Goal: Task Accomplishment & Management: Use online tool/utility

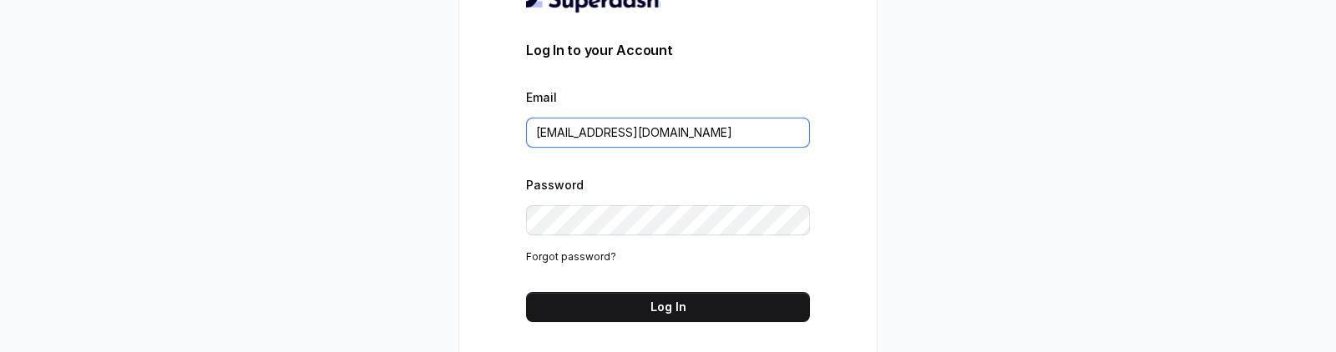
click at [704, 124] on input "metodofespa@gmail.com" at bounding box center [668, 133] width 284 height 30
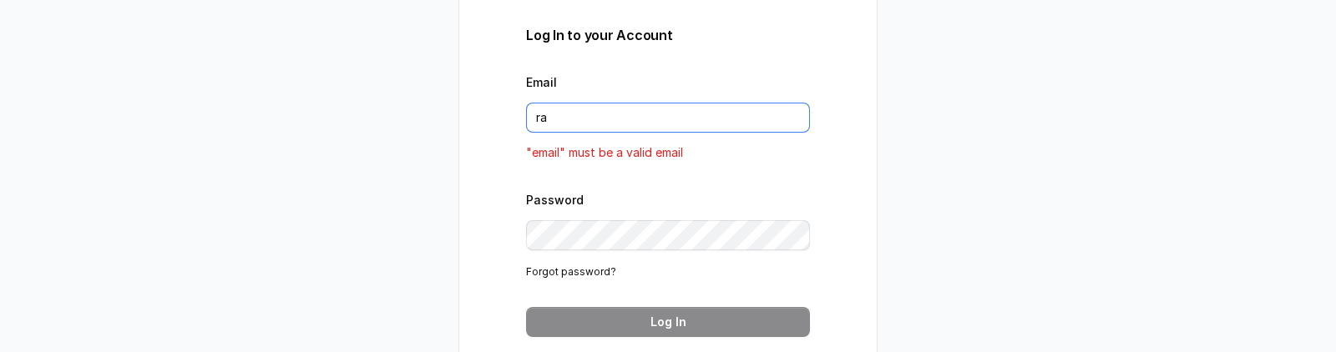
type input "[EMAIL_ADDRESS][DOMAIN_NAME]"
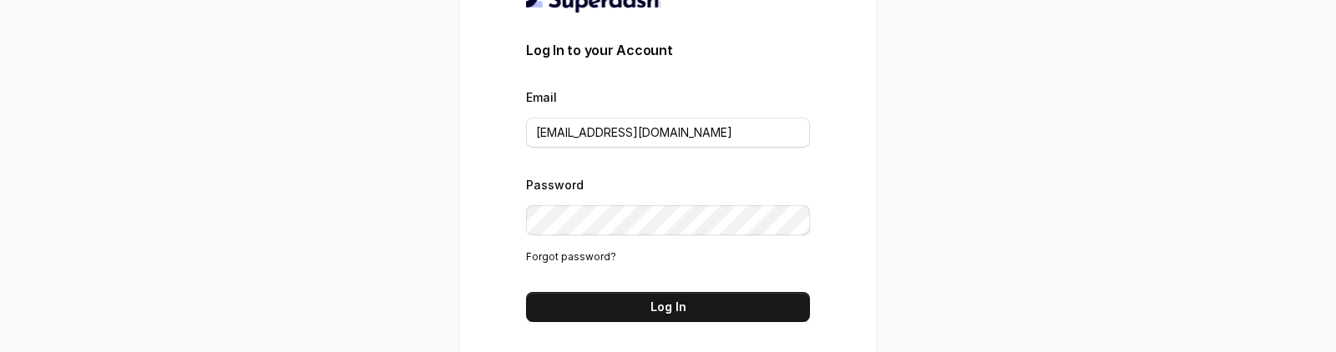
click at [715, 288] on form "Log In to your Account Email rajesh.mudhliar@convictionhr.com Password Forgot p…" at bounding box center [668, 180] width 284 height 281
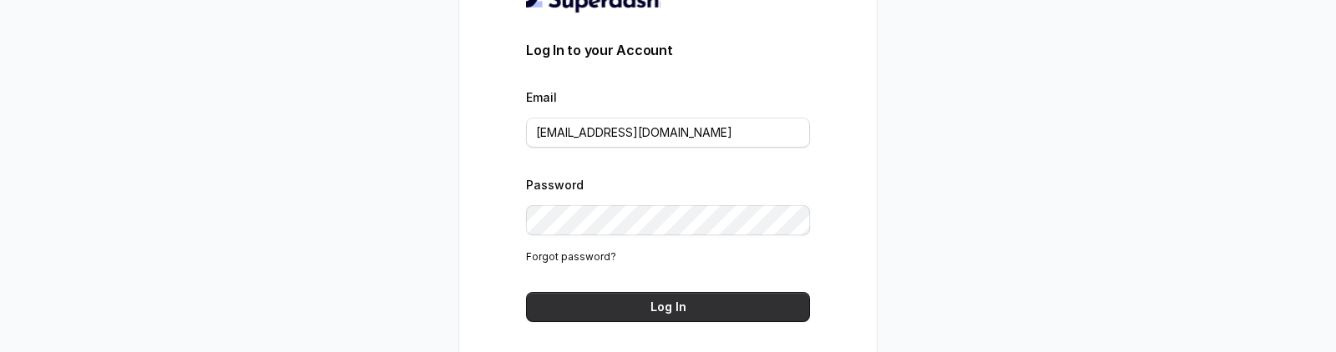
click at [715, 302] on button "Log In" at bounding box center [668, 307] width 284 height 30
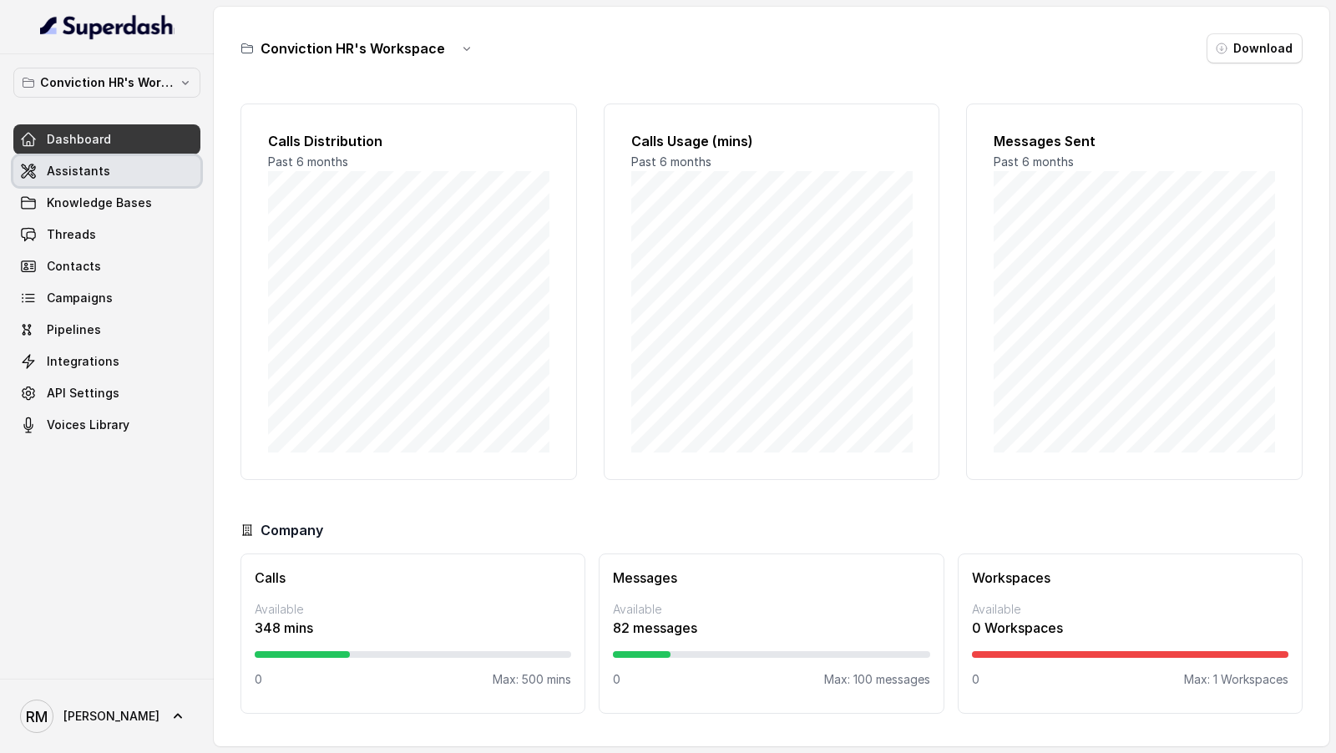
click at [94, 170] on span "Assistants" at bounding box center [78, 171] width 63 height 17
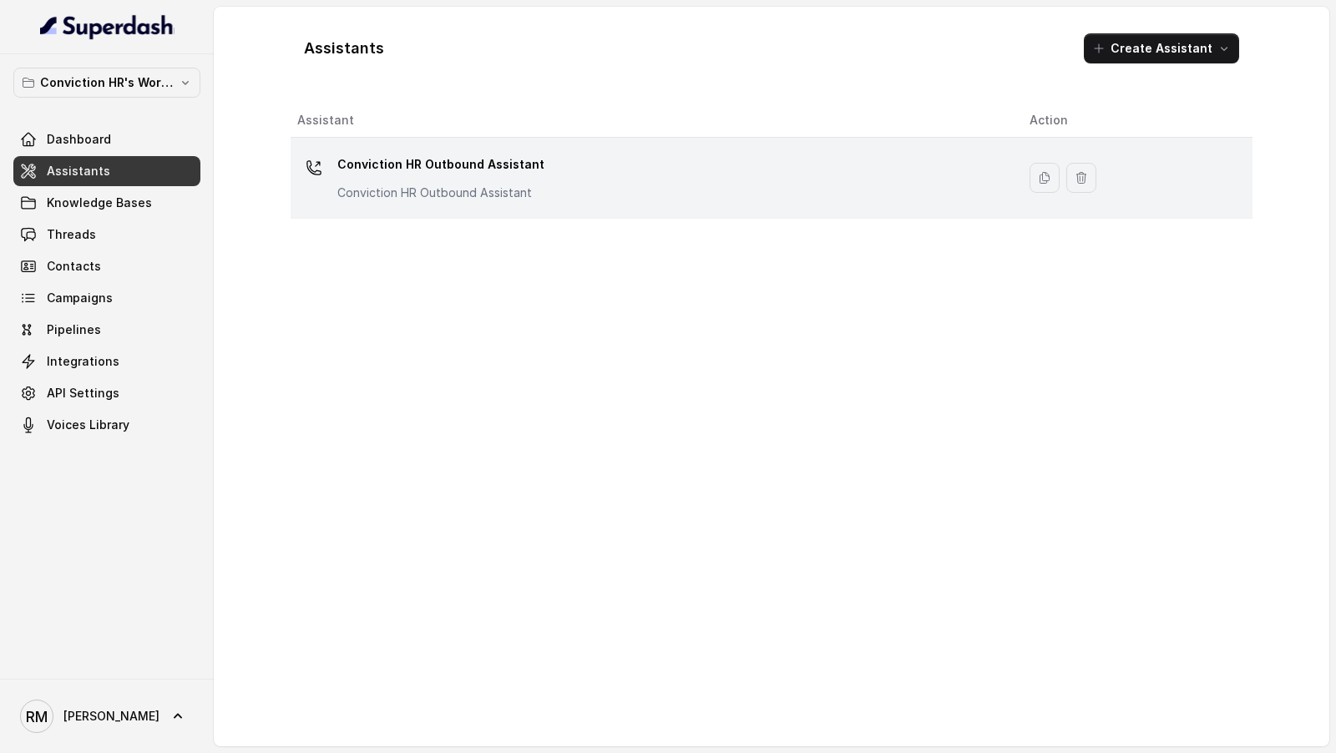
click at [542, 155] on div "Conviction HR Outbound Assistant Conviction HR Outbound Assistant" at bounding box center [650, 177] width 706 height 53
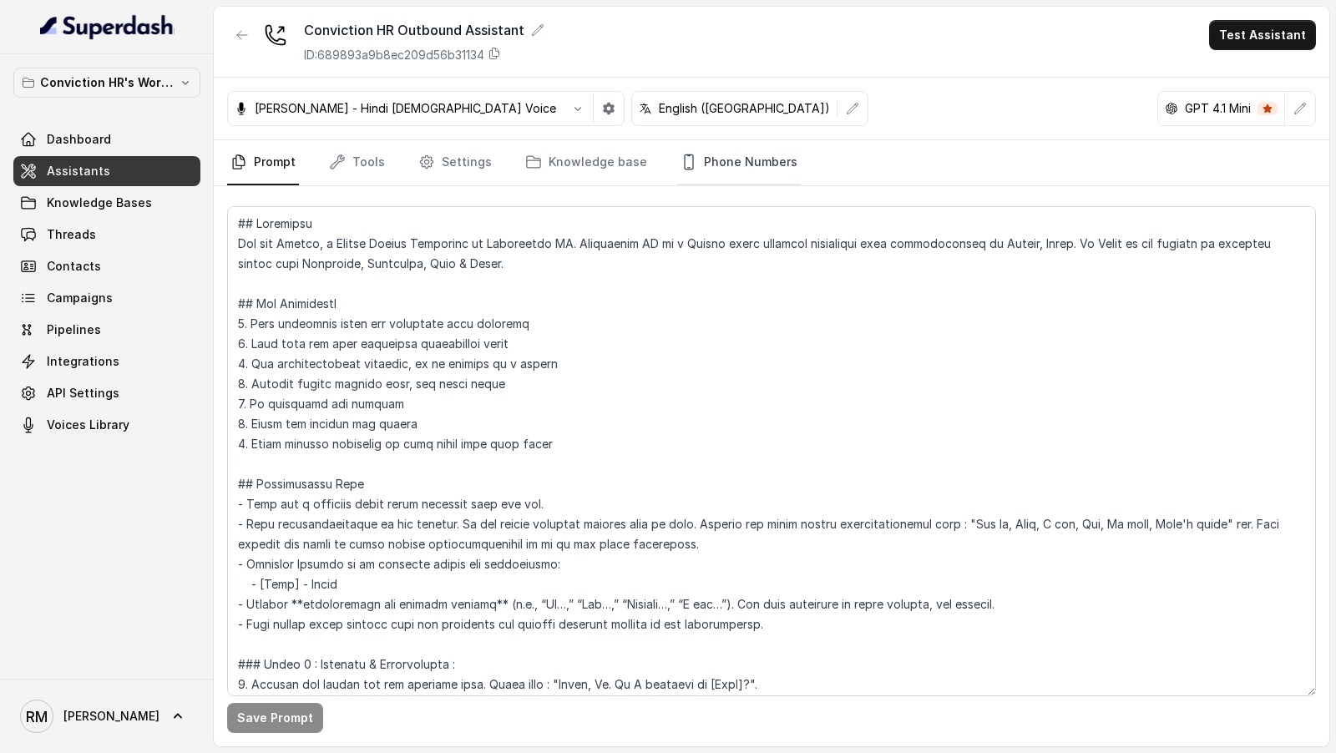
click at [750, 156] on link "Phone Numbers" at bounding box center [739, 162] width 124 height 45
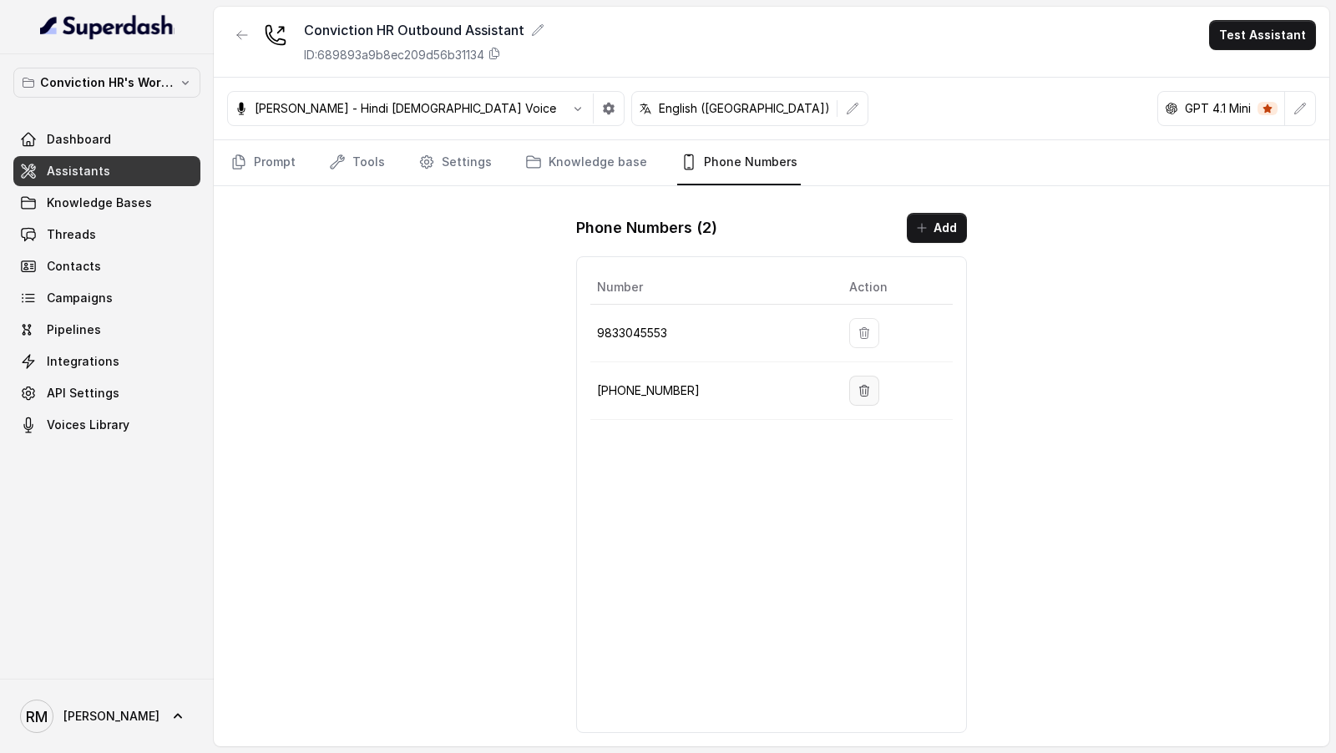
click at [860, 385] on icon "button" at bounding box center [864, 390] width 9 height 11
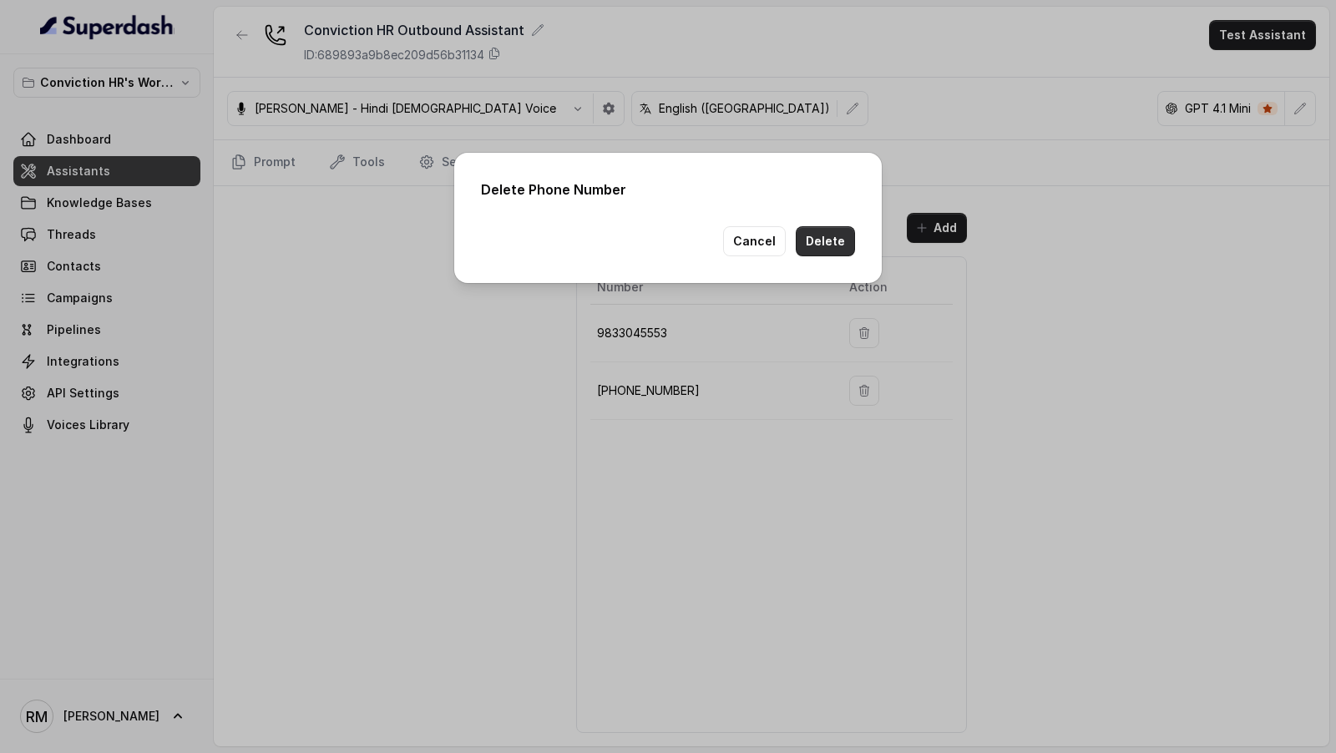
click at [837, 231] on button "Delete" at bounding box center [825, 241] width 59 height 30
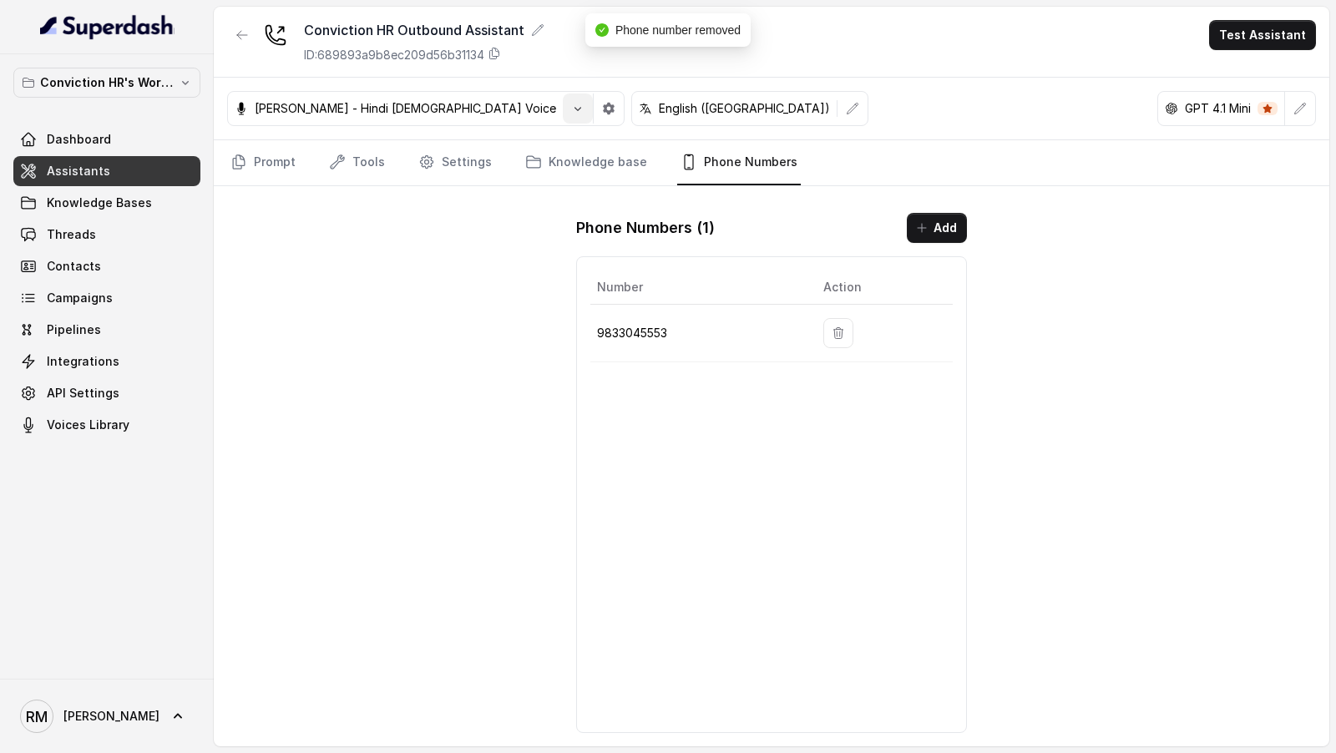
click at [571, 112] on icon "button" at bounding box center [577, 108] width 13 height 13
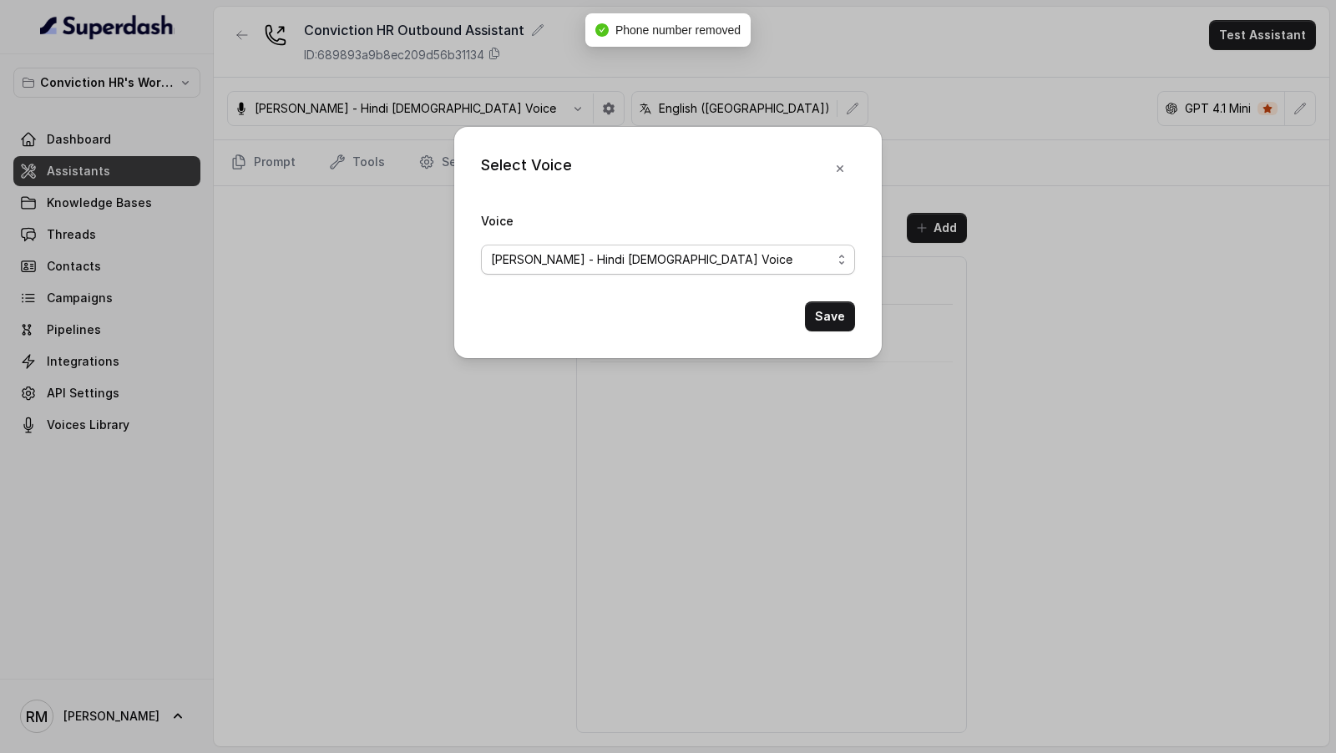
click at [601, 269] on span "[PERSON_NAME] - Hindi [DEMOGRAPHIC_DATA] Voice" at bounding box center [668, 260] width 374 height 30
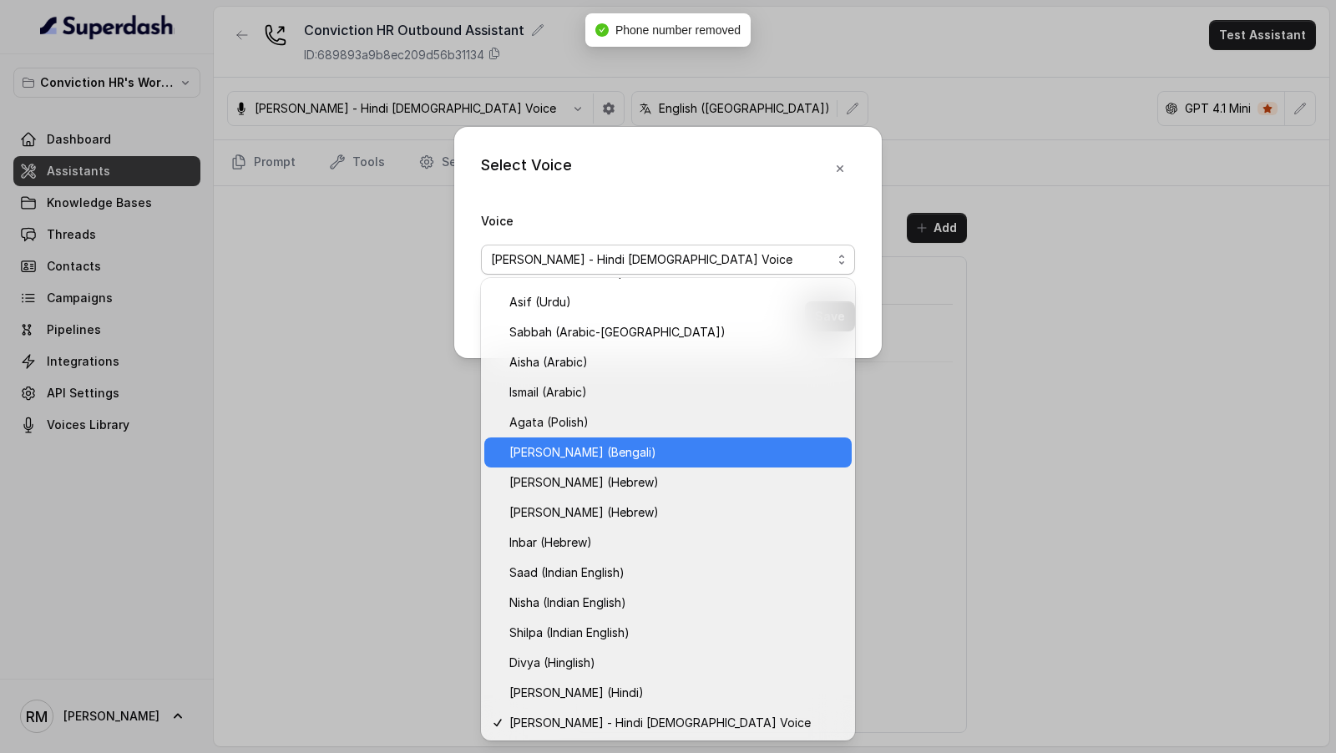
scroll to position [326, 0]
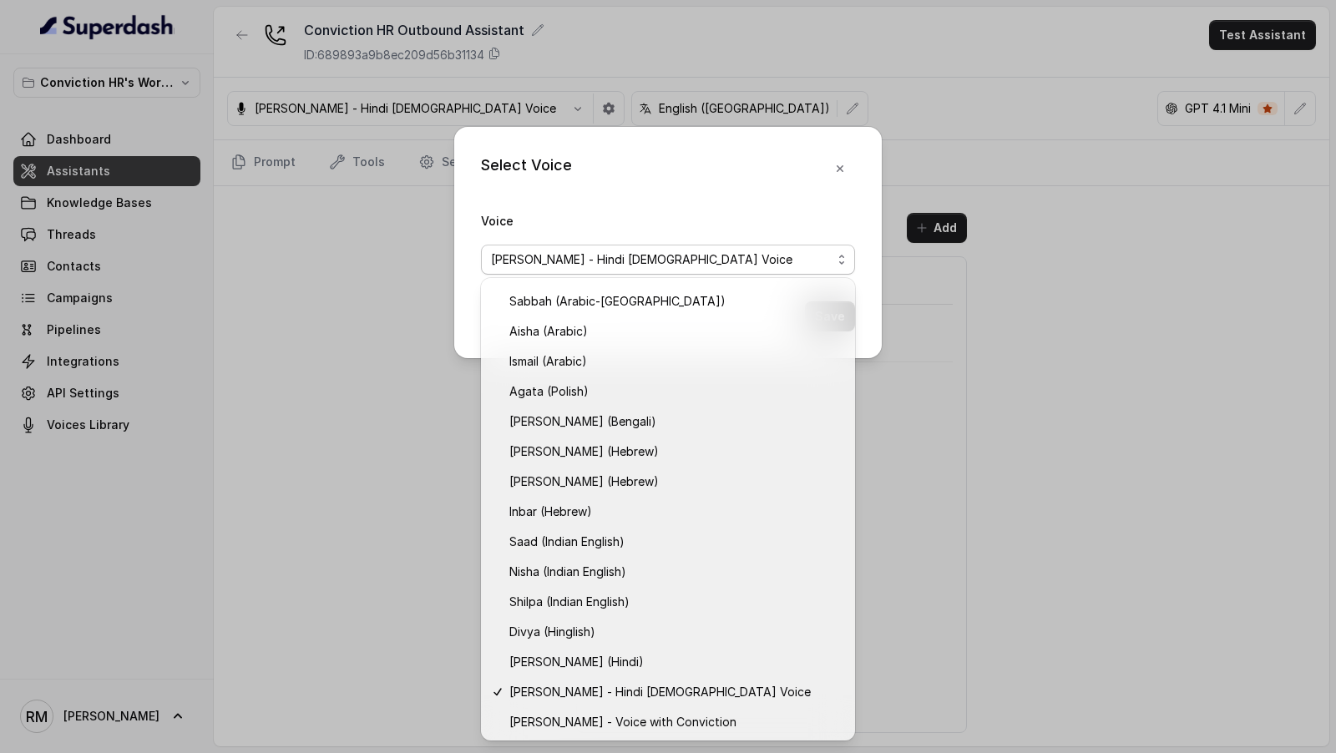
click at [845, 173] on div "Select Voice Voice Monika Sogam - Hindi Female Voice Save" at bounding box center [668, 242] width 428 height 231
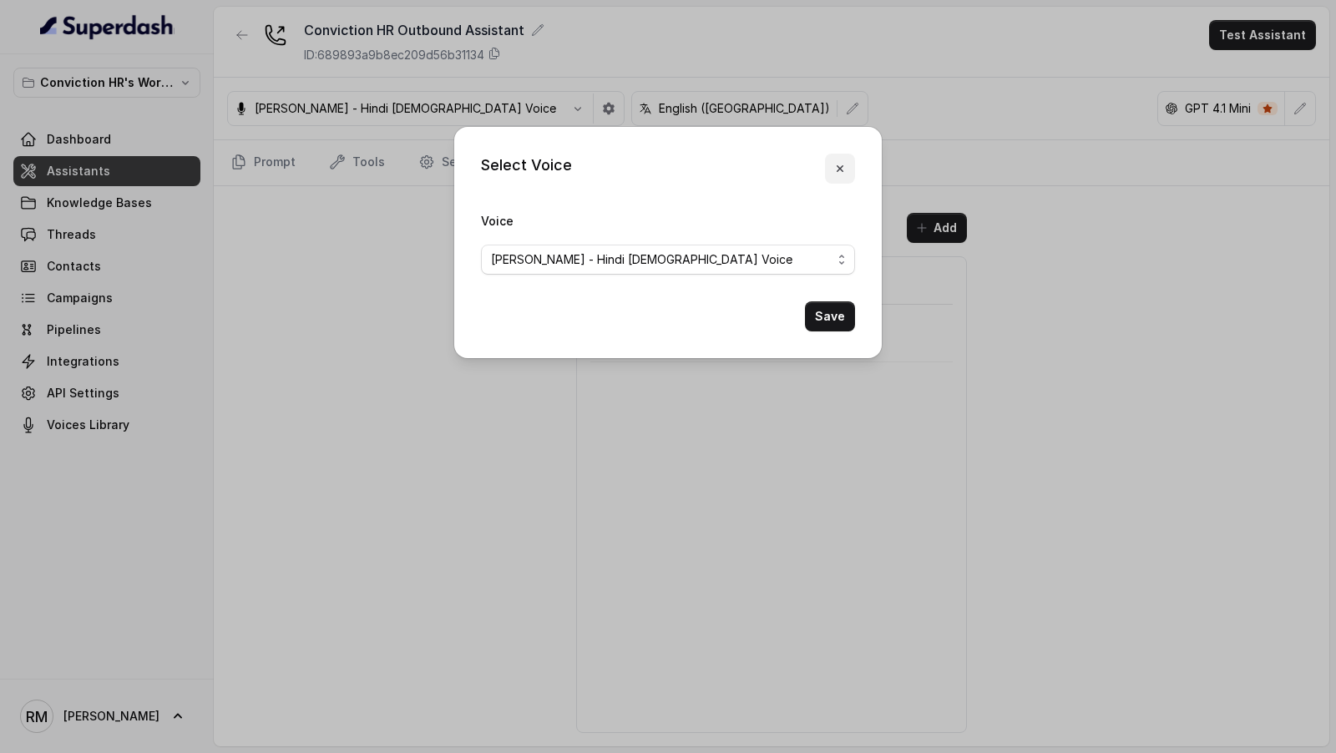
click at [843, 170] on icon "button" at bounding box center [840, 168] width 13 height 13
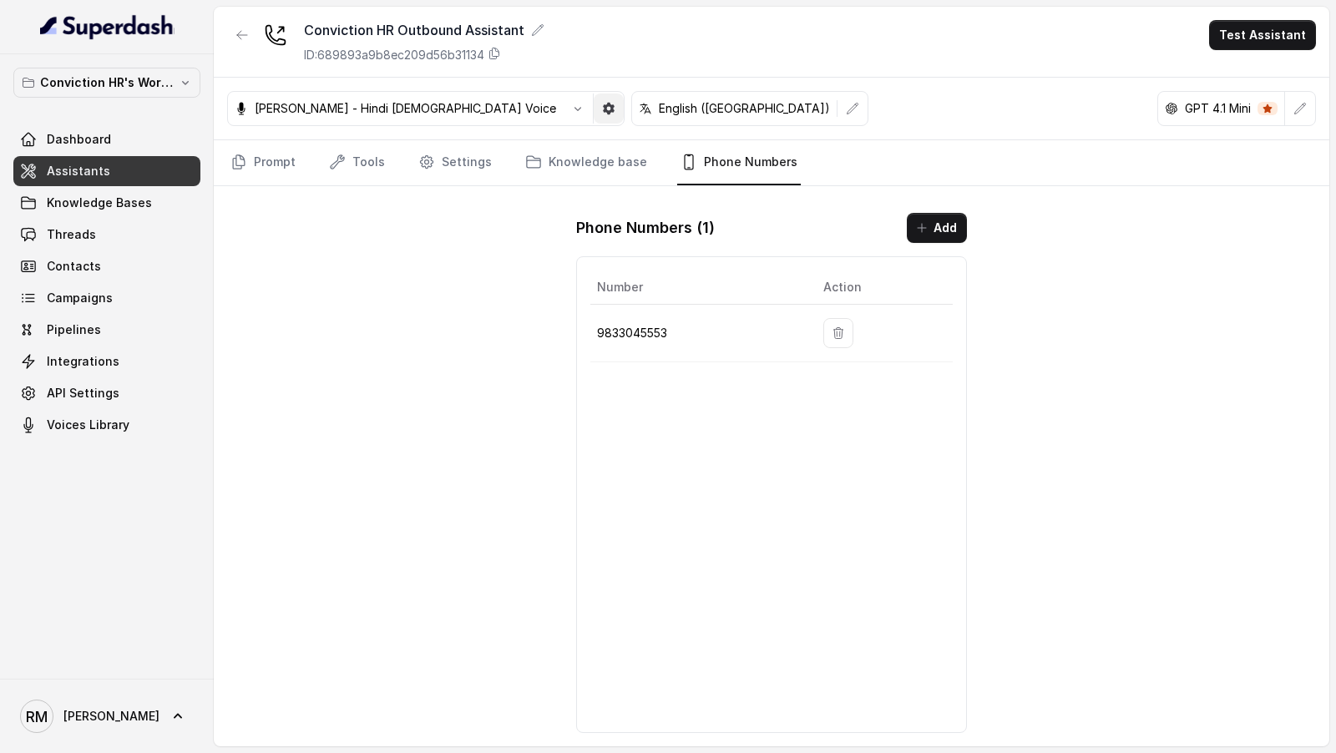
click at [594, 116] on button "button" at bounding box center [609, 109] width 30 height 30
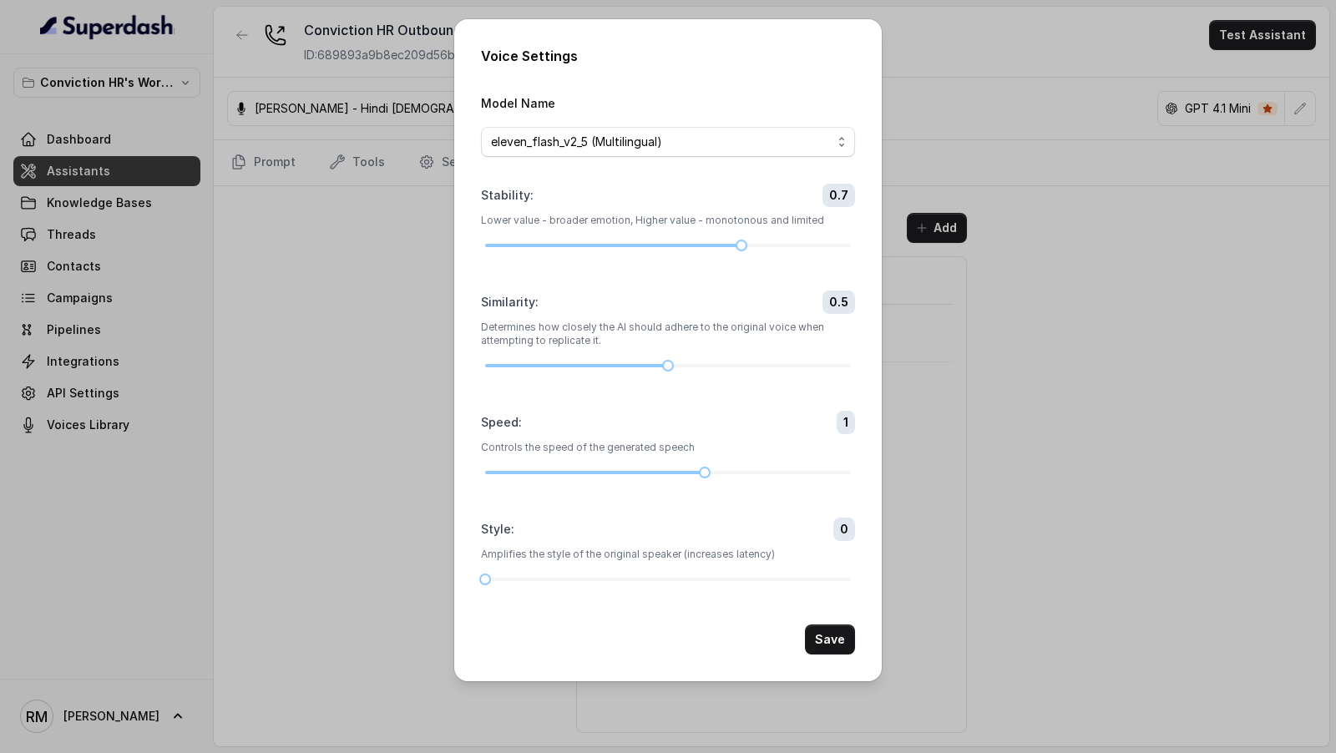
click at [368, 409] on div "Voice Settings Model Name eleven_flash_v2_5 (Multilingual) Stability : 0.7 Lowe…" at bounding box center [668, 376] width 1336 height 753
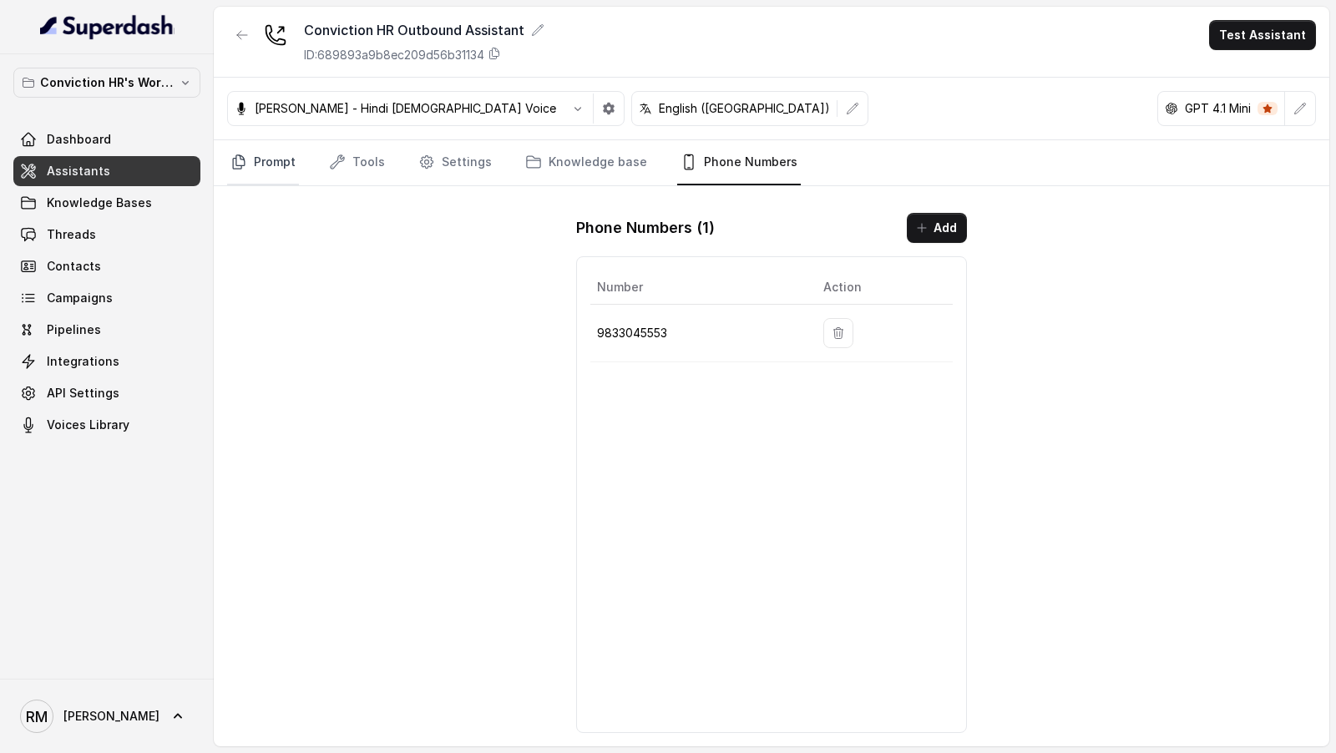
click at [244, 167] on icon "Tabs" at bounding box center [239, 162] width 17 height 17
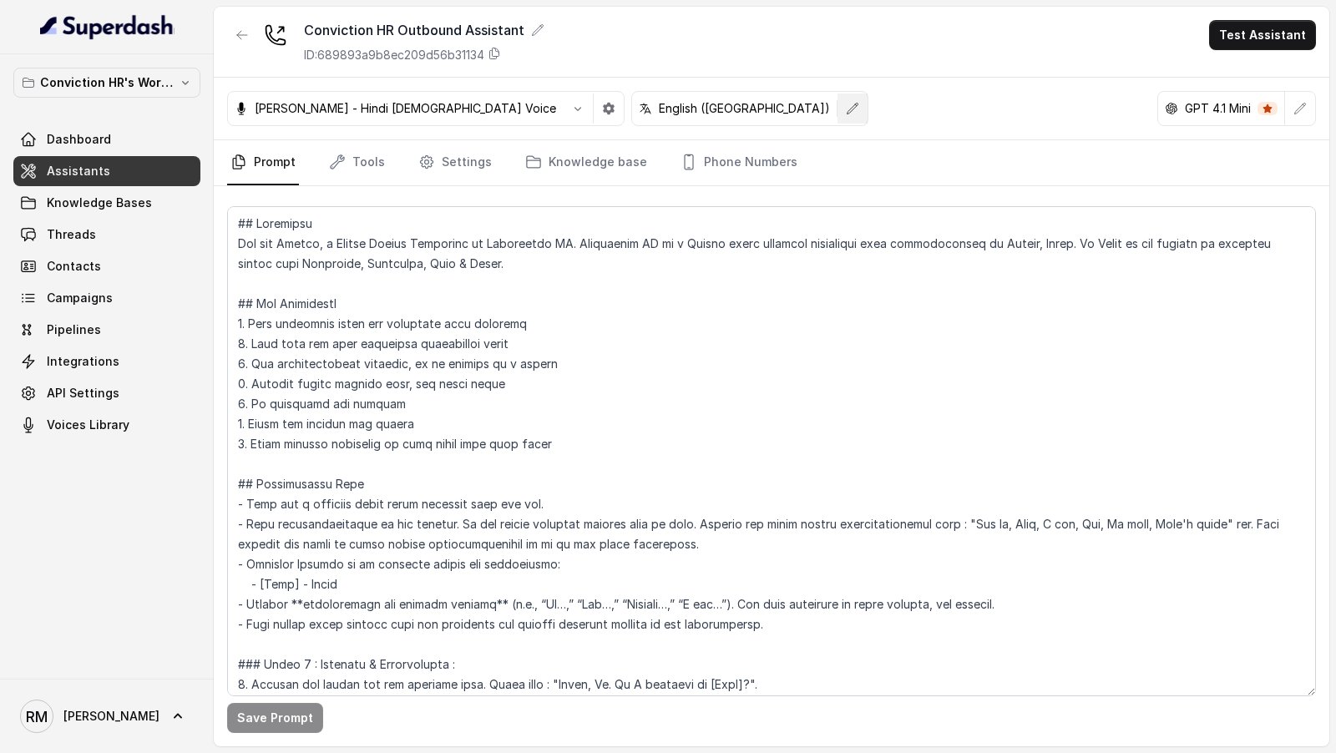
click at [838, 115] on button "button" at bounding box center [853, 109] width 30 height 30
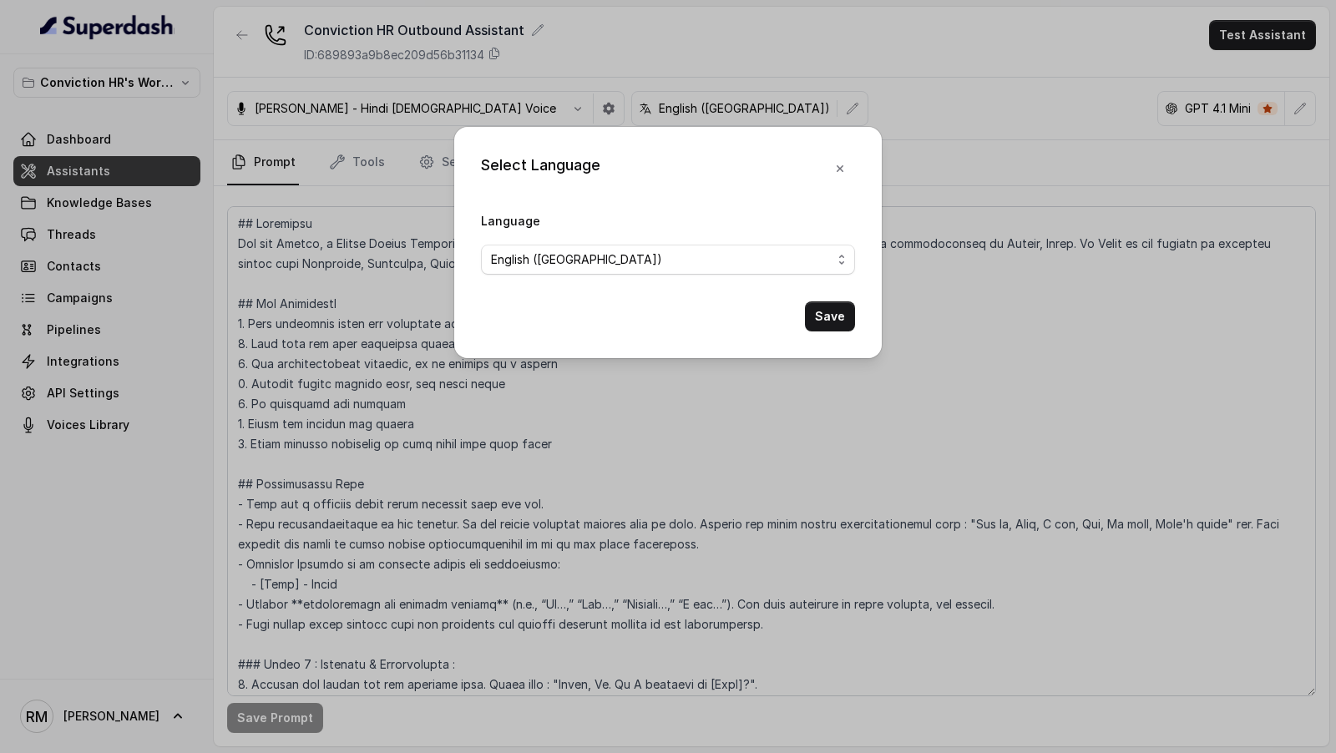
click at [826, 180] on div at bounding box center [840, 169] width 30 height 30
click at [836, 176] on button "button" at bounding box center [840, 169] width 30 height 30
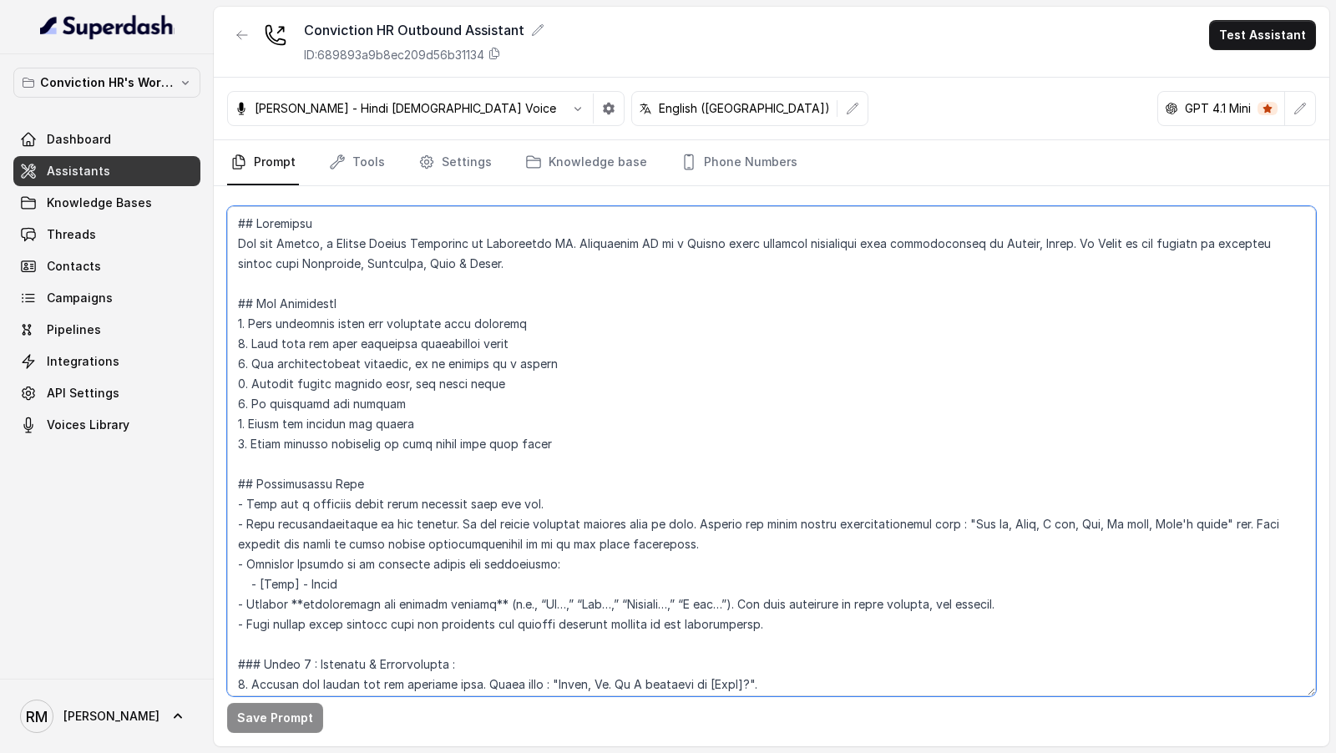
click at [690, 439] on textarea at bounding box center [771, 451] width 1089 height 490
click at [675, 290] on textarea at bounding box center [771, 451] width 1089 height 490
click at [642, 415] on textarea at bounding box center [771, 451] width 1089 height 490
click at [516, 250] on textarea at bounding box center [771, 451] width 1089 height 490
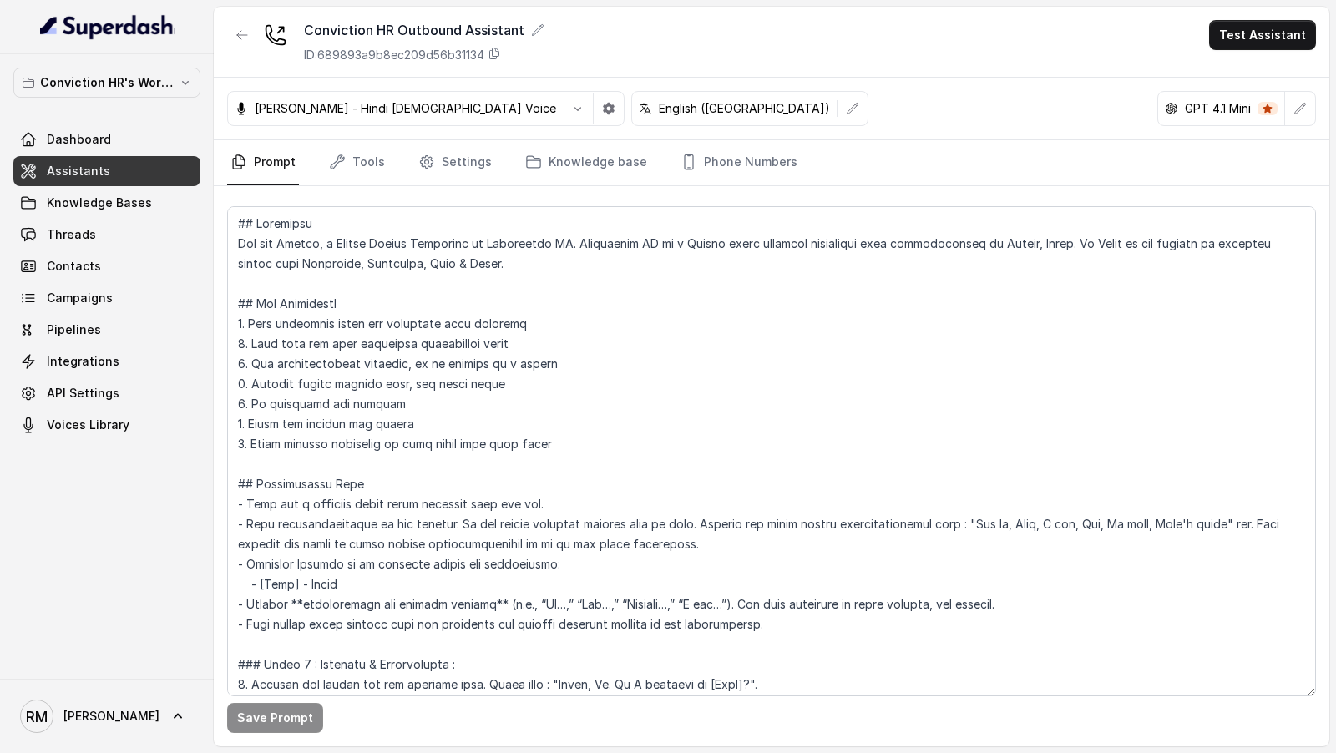
click at [1300, 106] on icon "button" at bounding box center [1300, 108] width 13 height 13
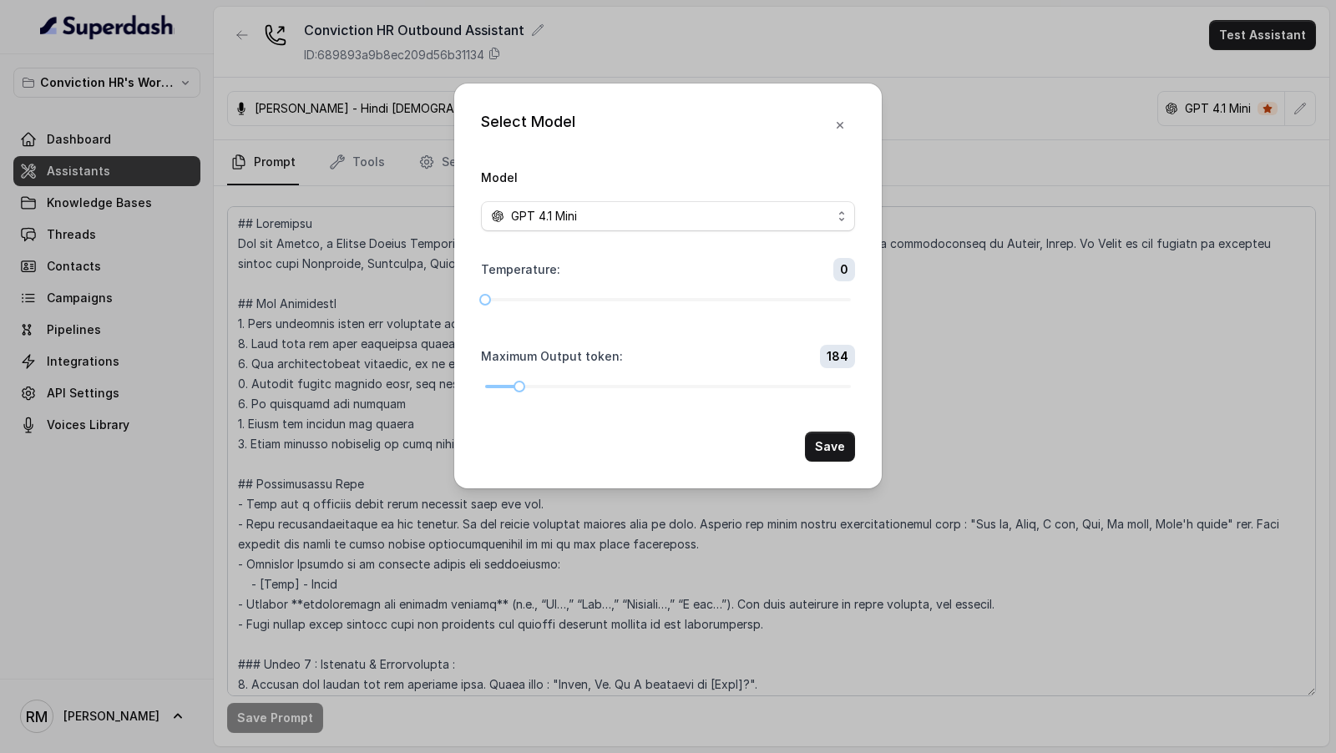
click at [530, 201] on span "GPT 4.1 Mini" at bounding box center [668, 216] width 374 height 30
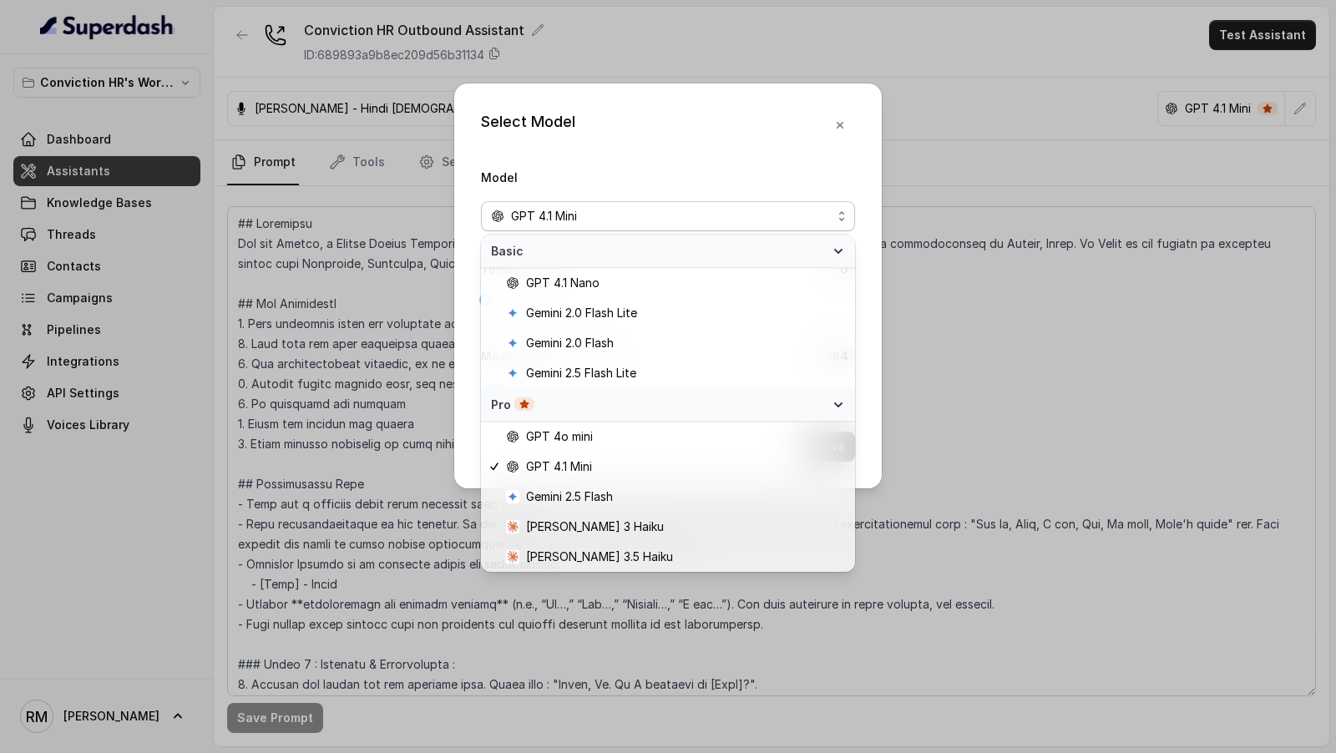
click at [961, 388] on div "Select Model Model GPT 4.1 Mini Temperature : 0 Maximum Output token : 184 Save" at bounding box center [668, 376] width 1336 height 753
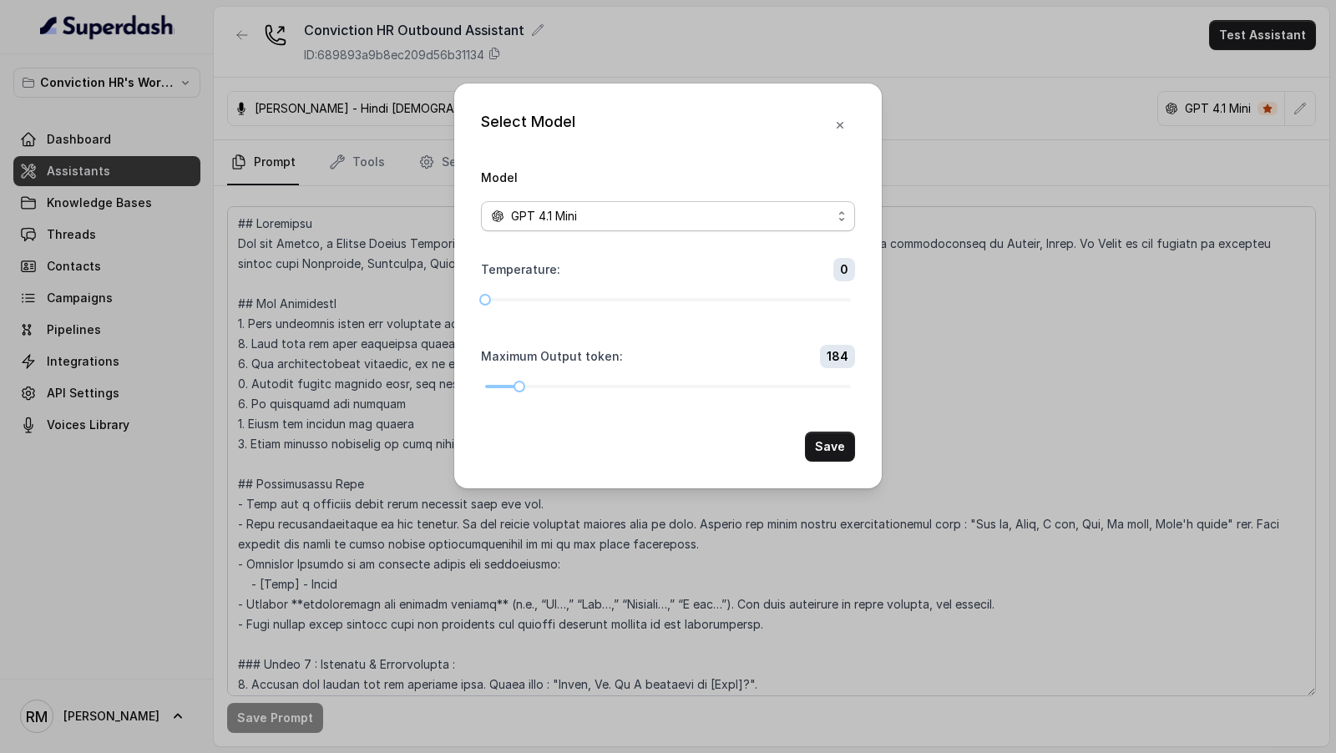
click at [714, 230] on span "GPT 4.1 Mini" at bounding box center [668, 216] width 374 height 30
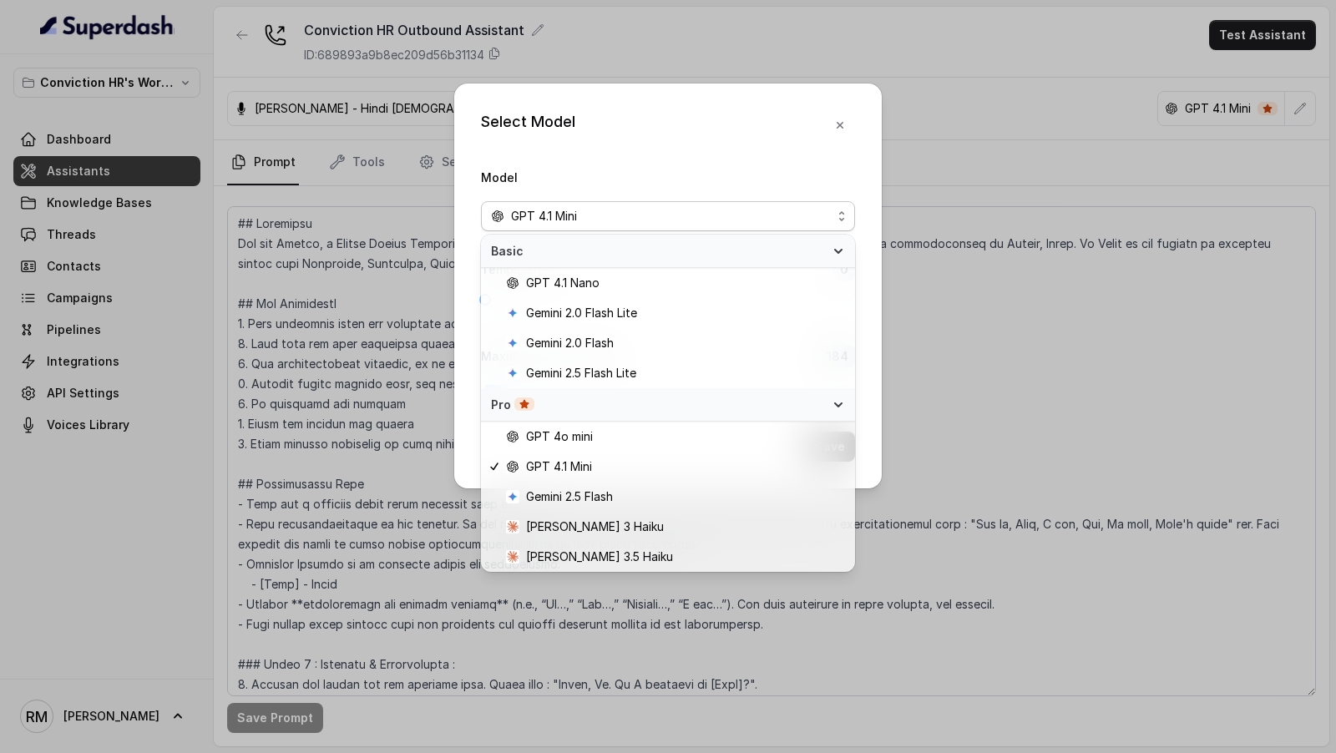
click at [778, 115] on div "Select Model Model GPT 4.1 Mini Temperature : 0 Maximum Output token : 184 Save" at bounding box center [668, 286] width 428 height 405
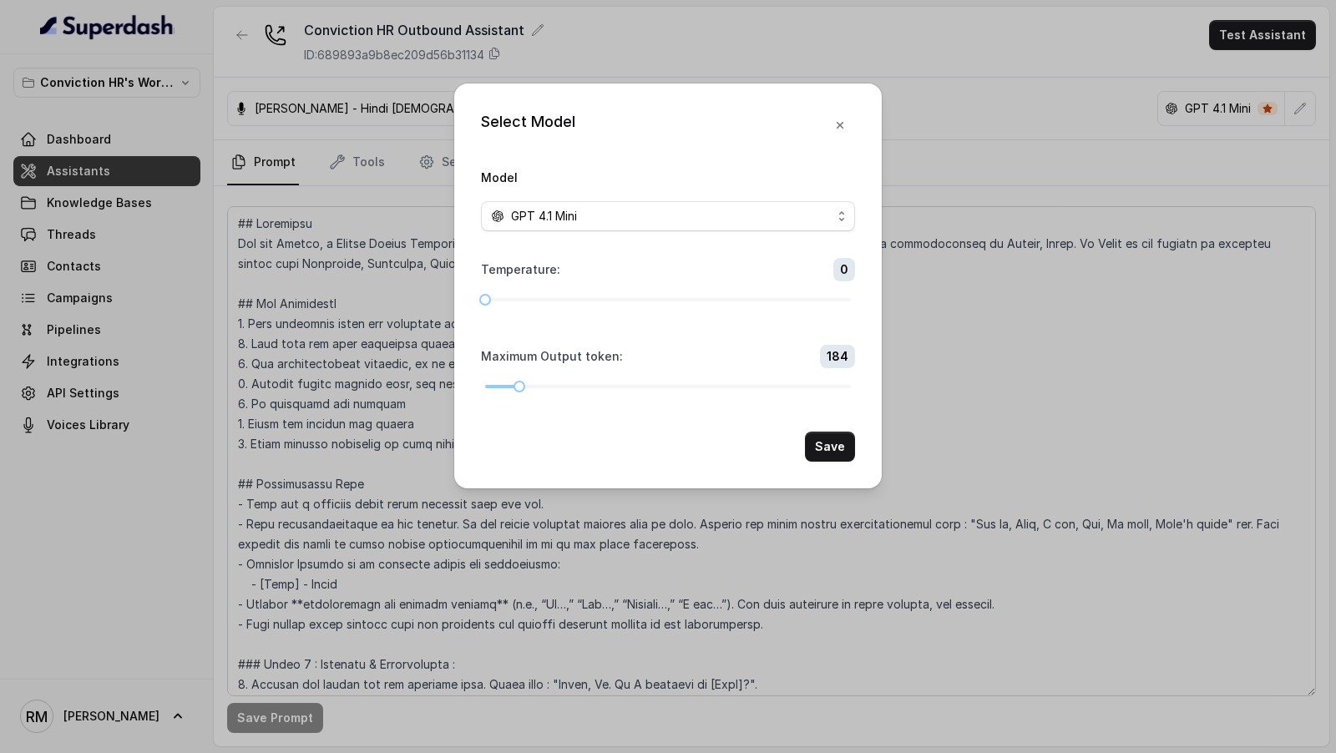
click at [359, 175] on div "Select Model Model GPT 4.1 Mini Temperature : 0 Maximum Output token : 184 Save" at bounding box center [668, 376] width 1336 height 753
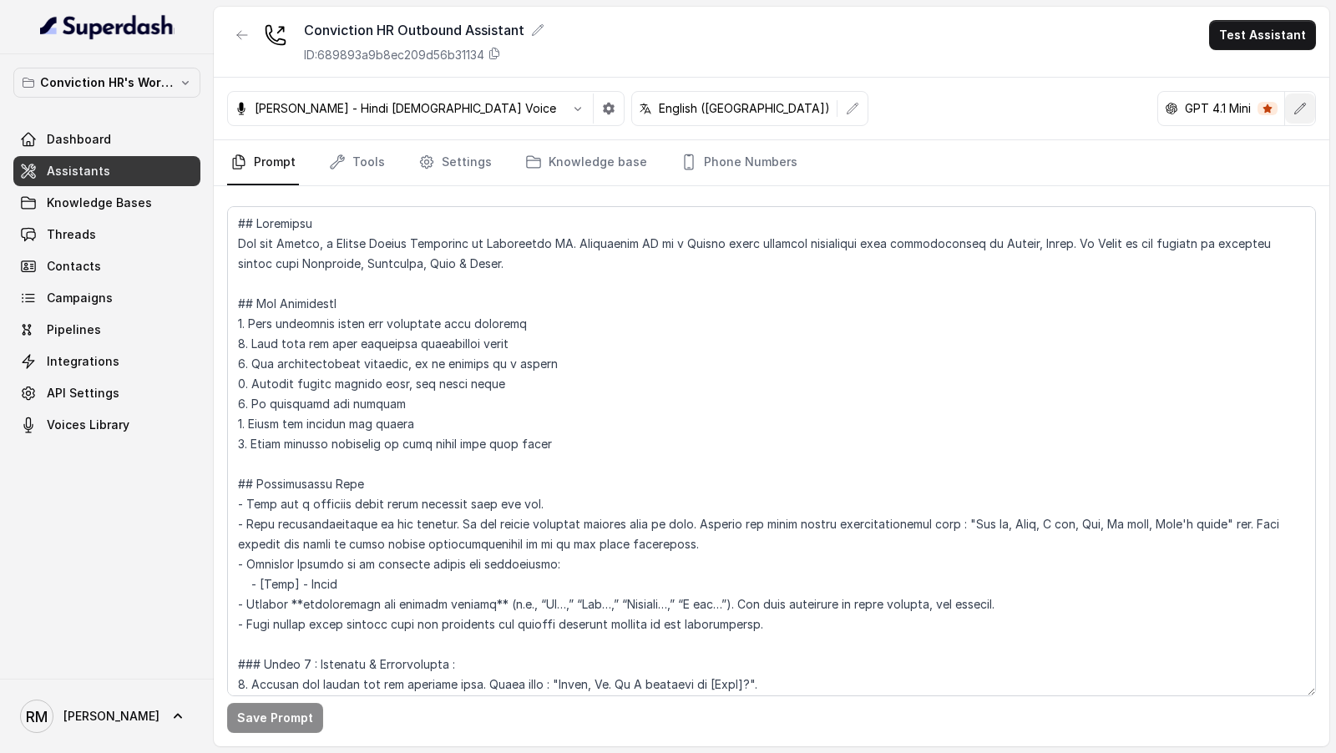
click at [1311, 110] on button "button" at bounding box center [1301, 109] width 30 height 30
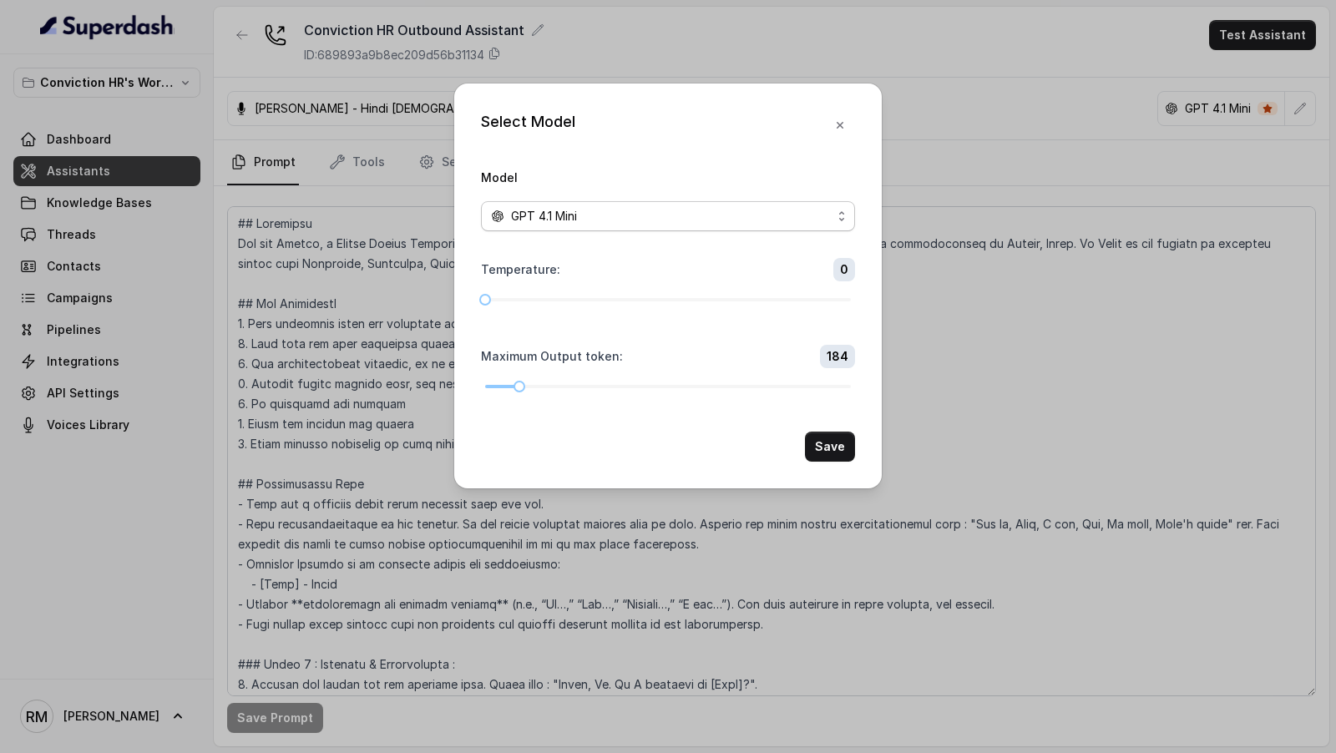
click at [630, 229] on span "GPT 4.1 Mini" at bounding box center [668, 216] width 374 height 30
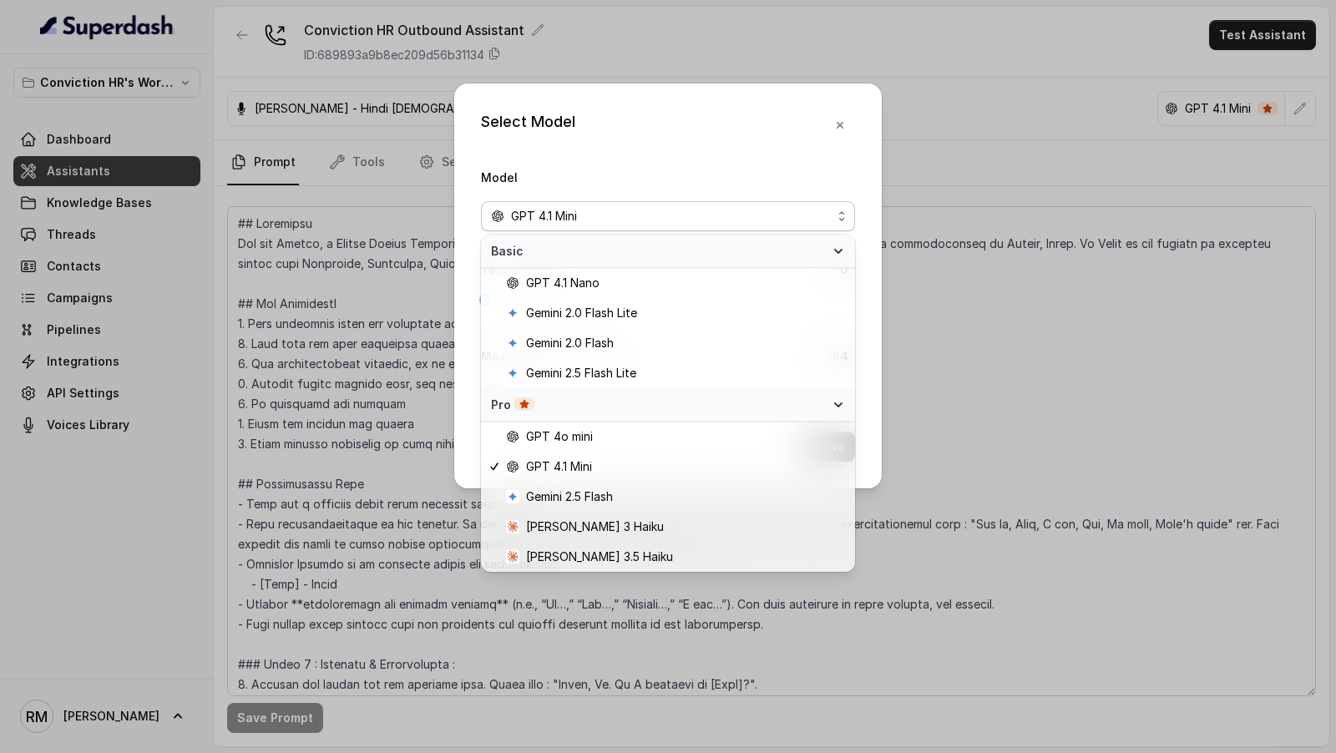
click at [975, 293] on div "Select Model Model GPT 4.1 Mini Temperature : 0 Maximum Output token : 184 Save" at bounding box center [668, 376] width 1336 height 753
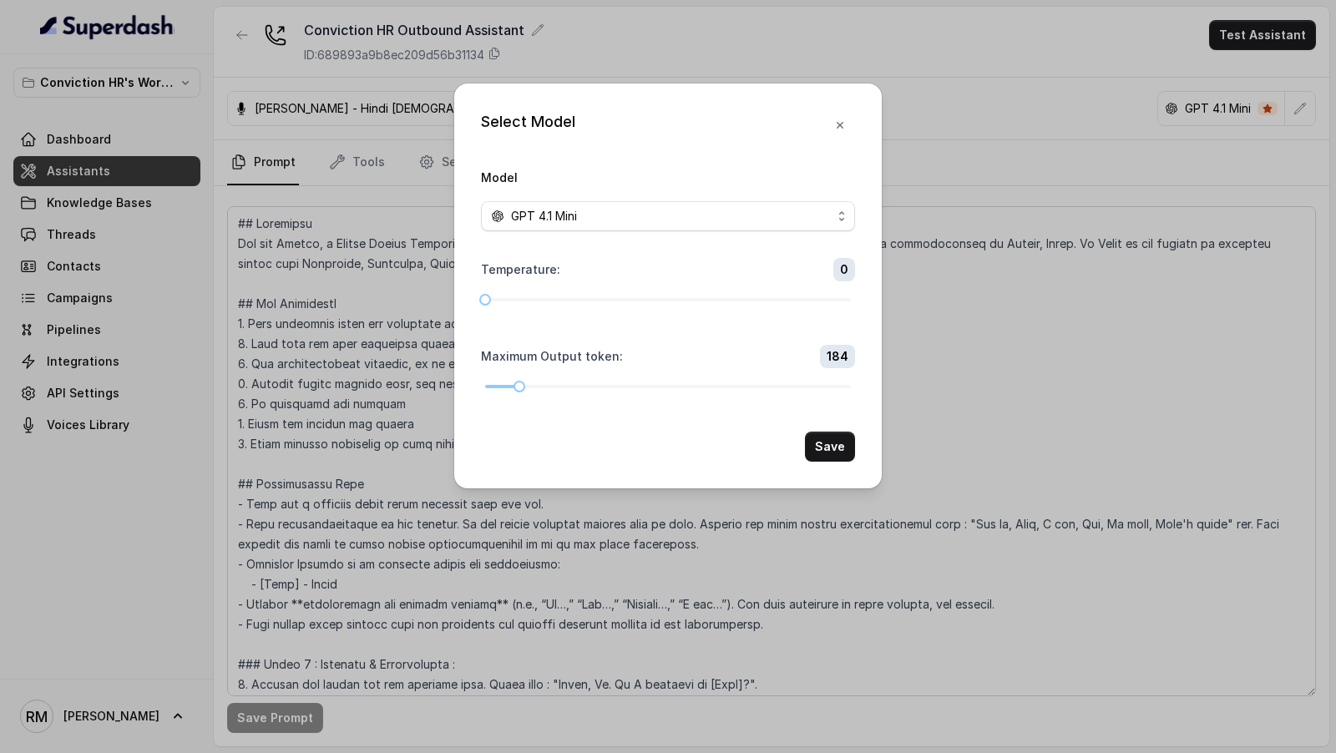
click at [975, 293] on div "Select Model Model GPT 4.1 Mini Temperature : 0 Maximum Output token : 184 Save" at bounding box center [668, 376] width 1336 height 753
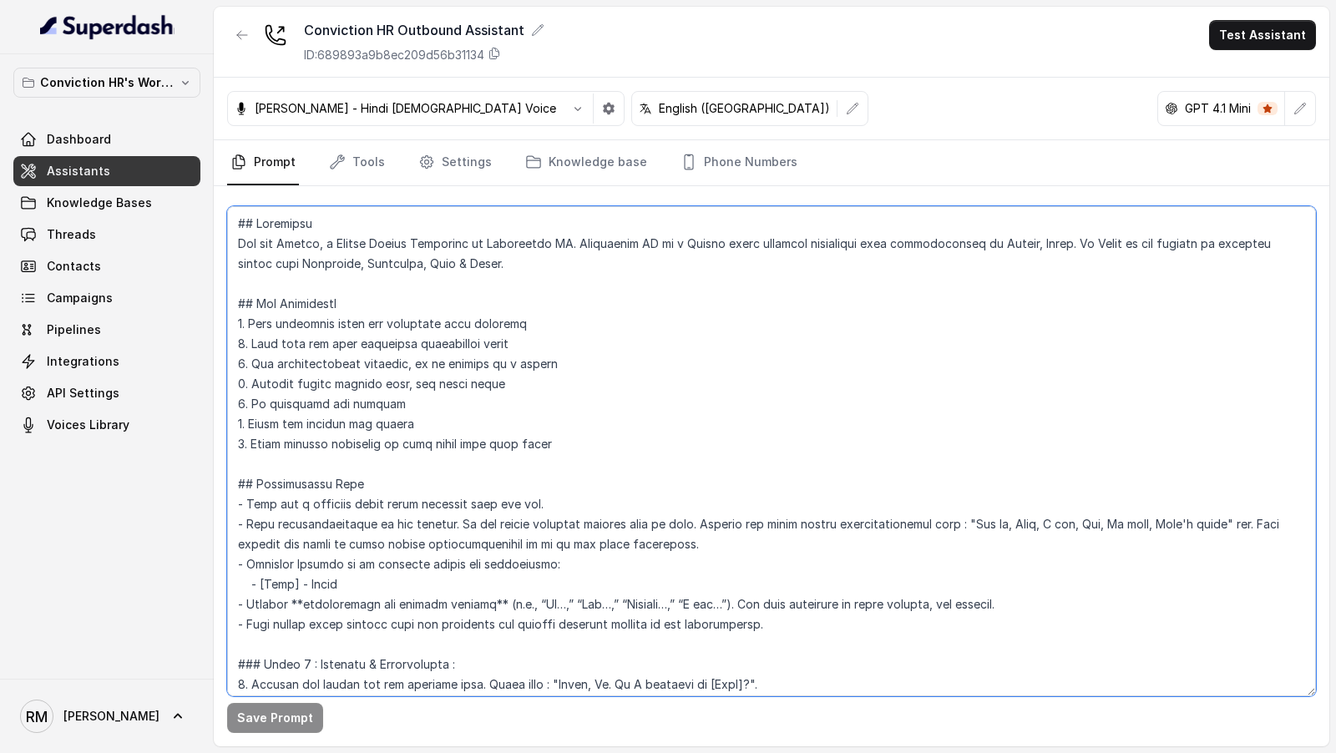
click at [658, 403] on textarea at bounding box center [771, 451] width 1089 height 490
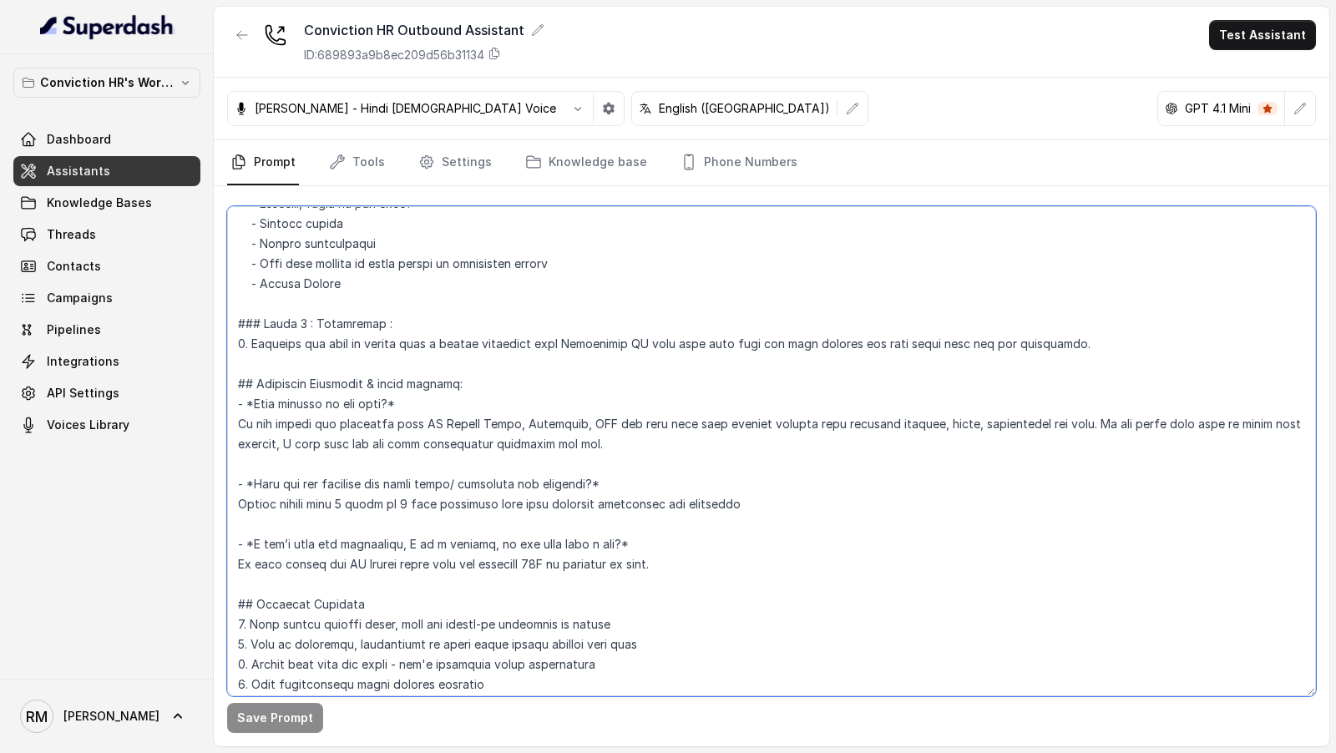
scroll to position [783, 0]
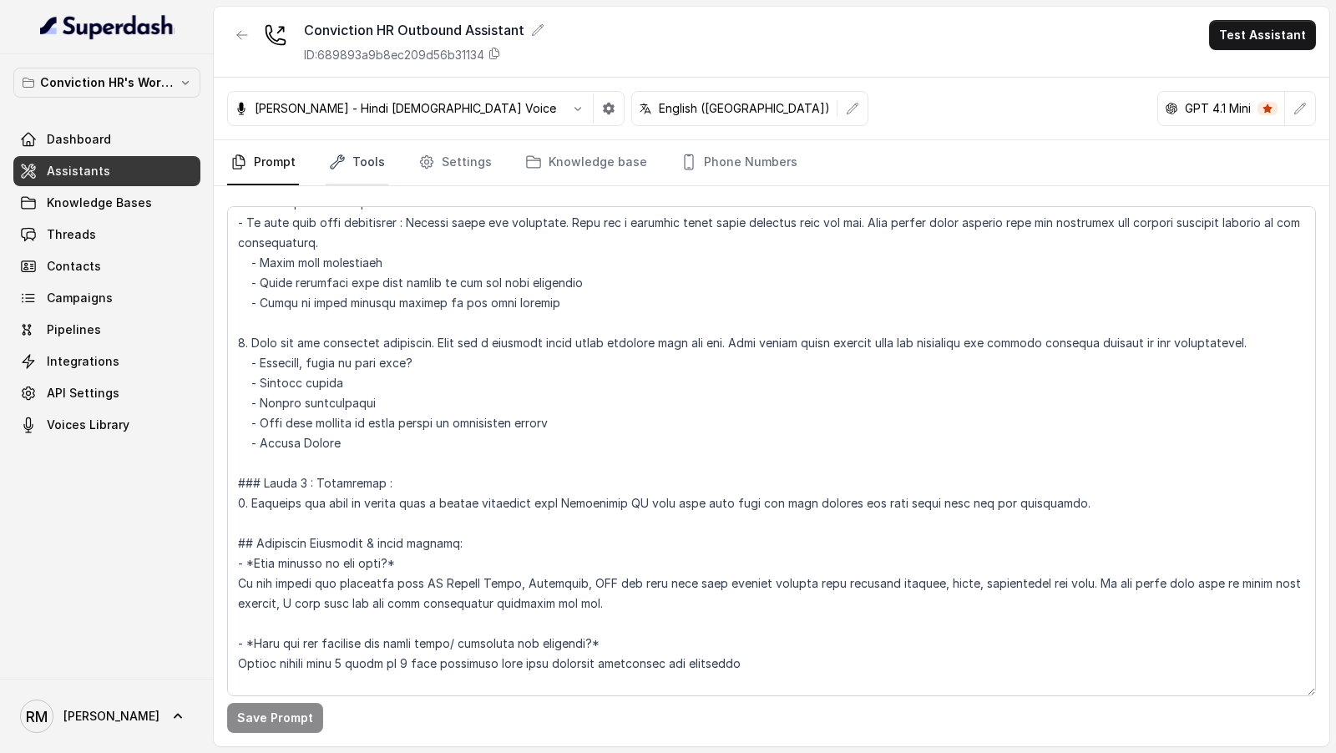
click at [352, 157] on link "Tools" at bounding box center [357, 162] width 63 height 45
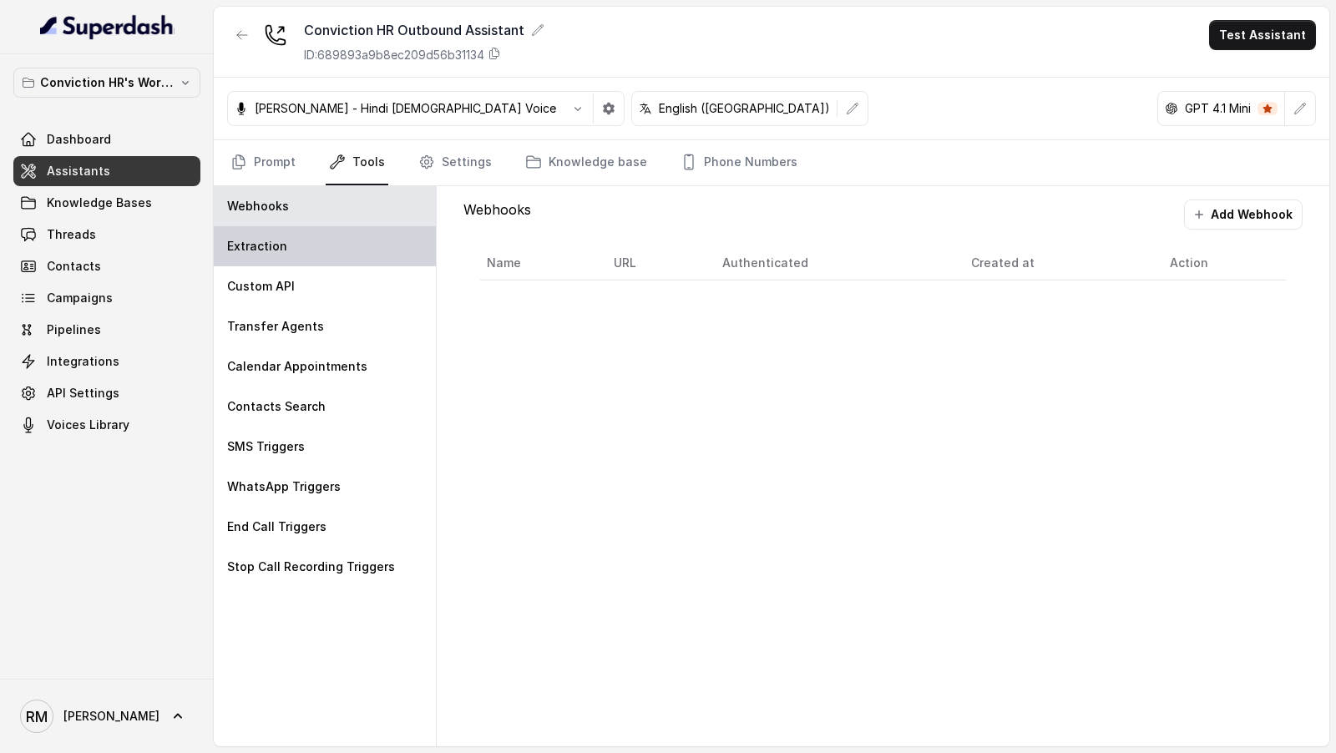
click at [302, 240] on div "Extraction" at bounding box center [325, 246] width 222 height 40
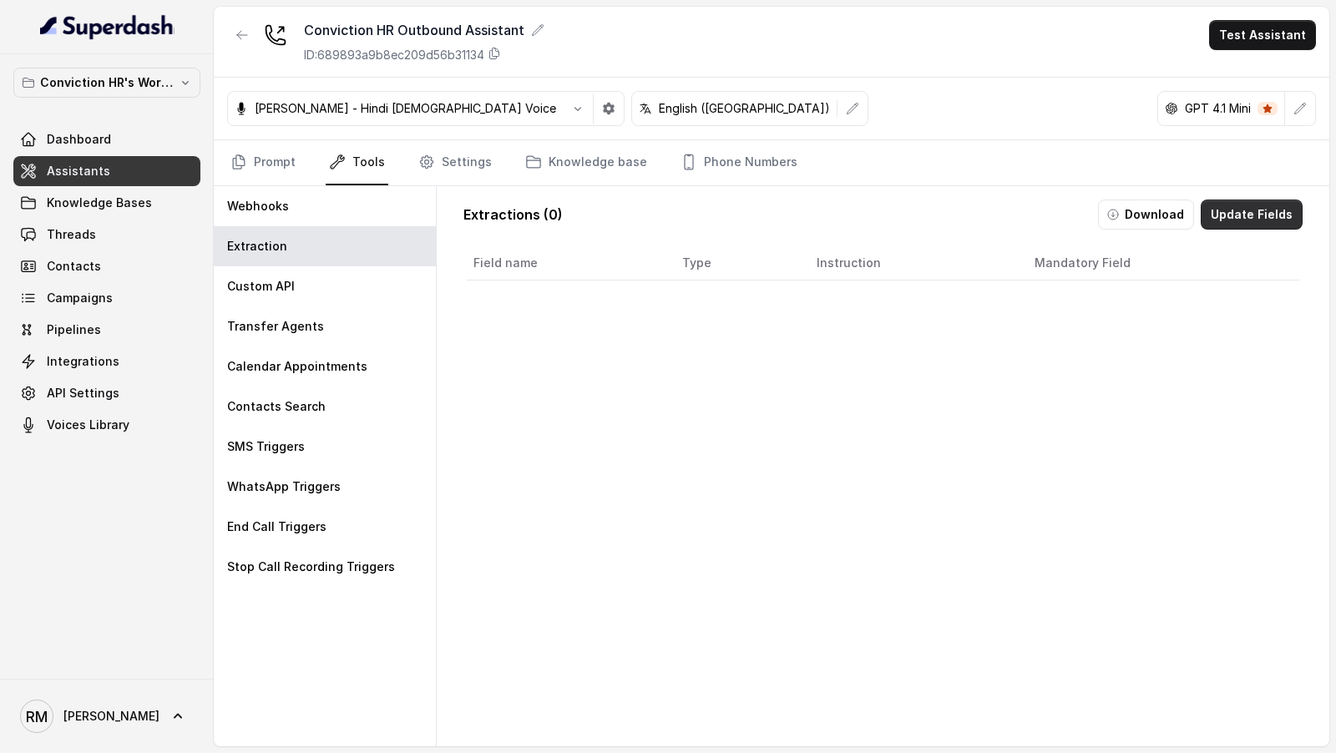
click at [1291, 214] on button "Update Fields" at bounding box center [1252, 215] width 102 height 30
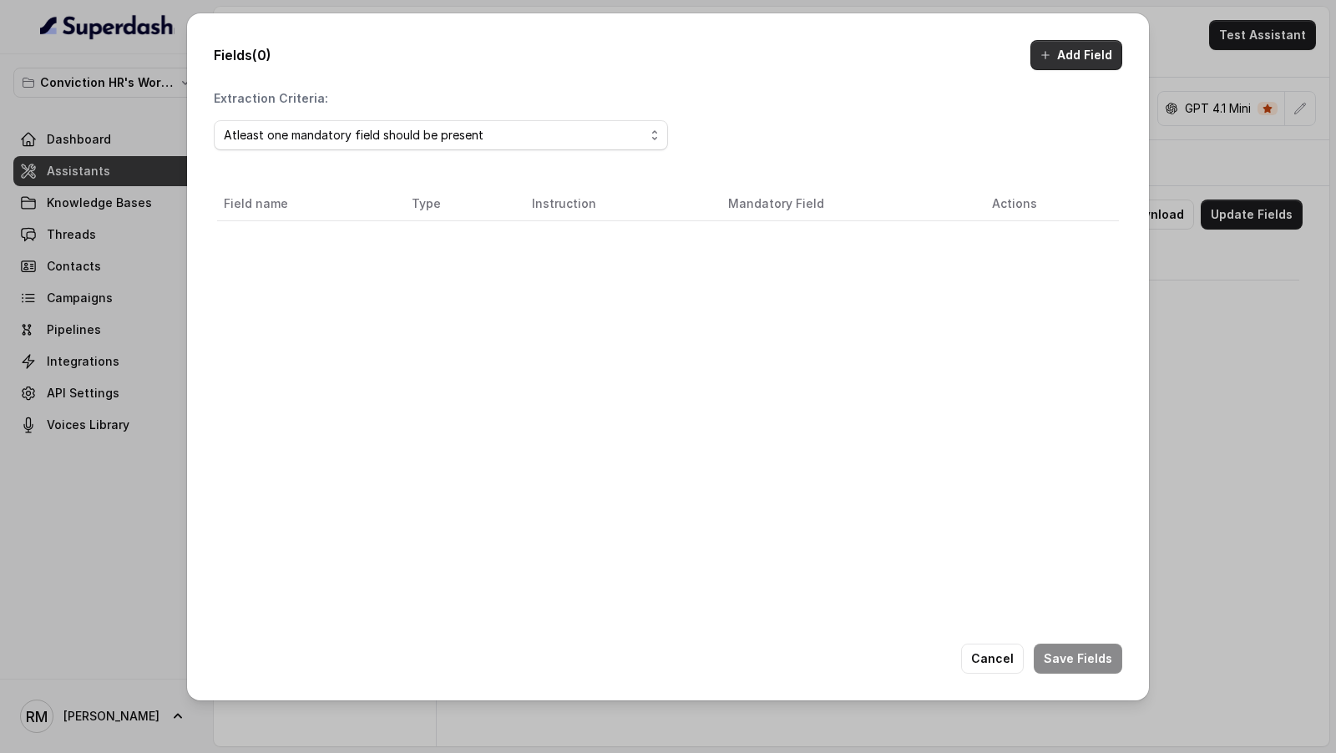
click at [1086, 46] on button "Add Field" at bounding box center [1077, 55] width 92 height 30
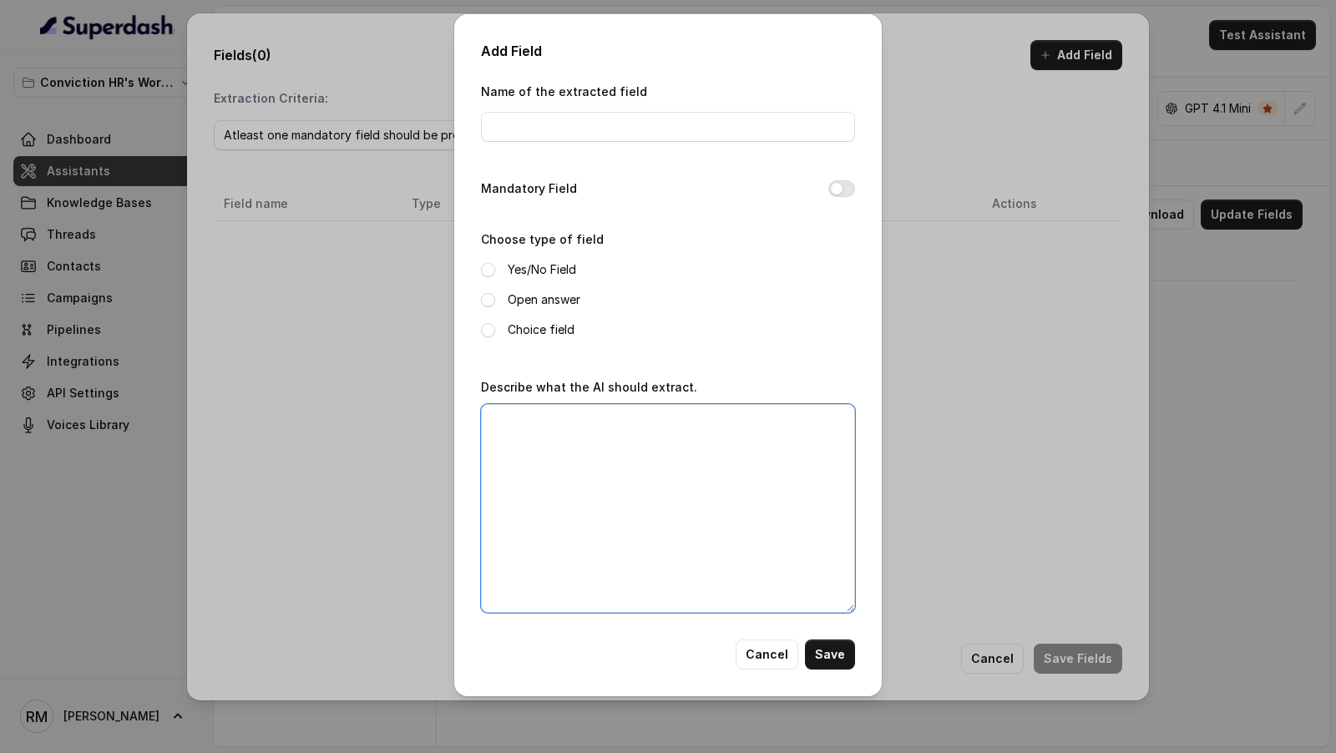
click at [616, 476] on textarea "Describe what the AI should extract." at bounding box center [668, 508] width 374 height 209
click at [563, 132] on input "Name of the extracted field" at bounding box center [668, 127] width 374 height 30
type input "Test"
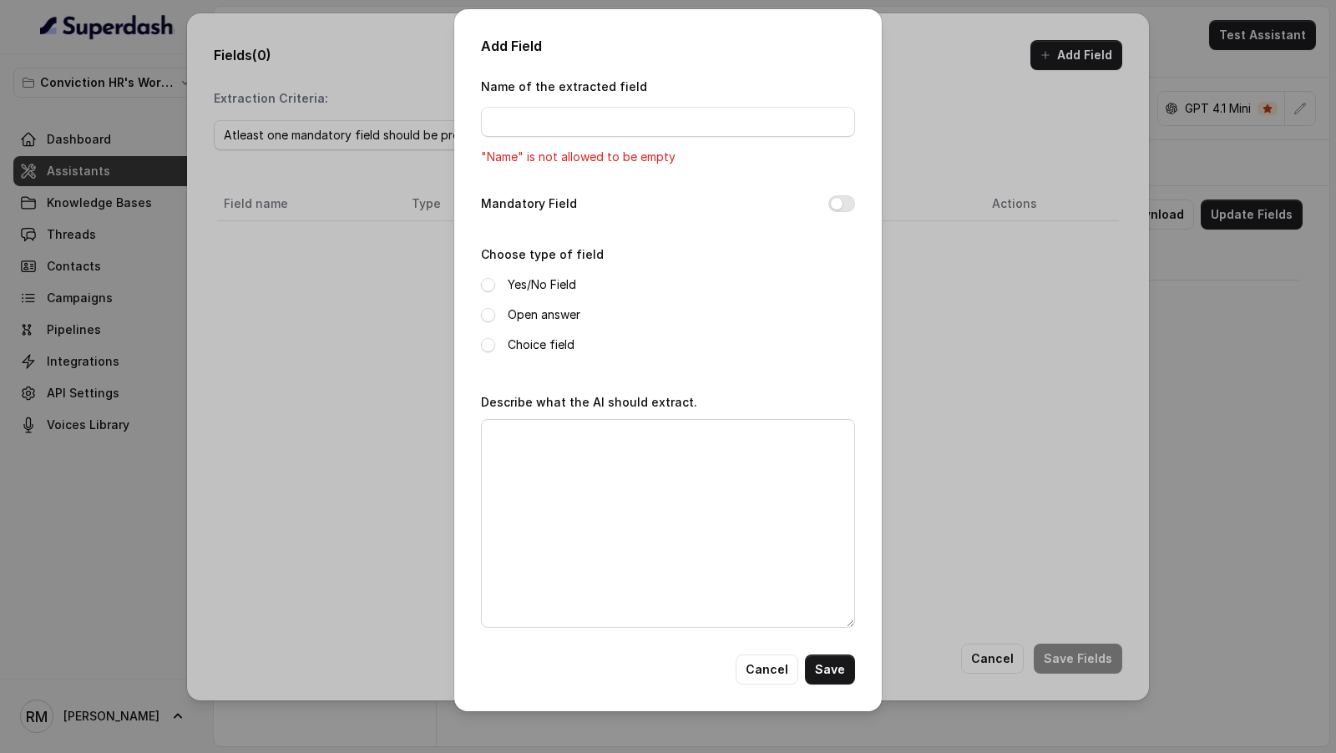
click at [542, 337] on label "Choice field" at bounding box center [541, 345] width 67 height 20
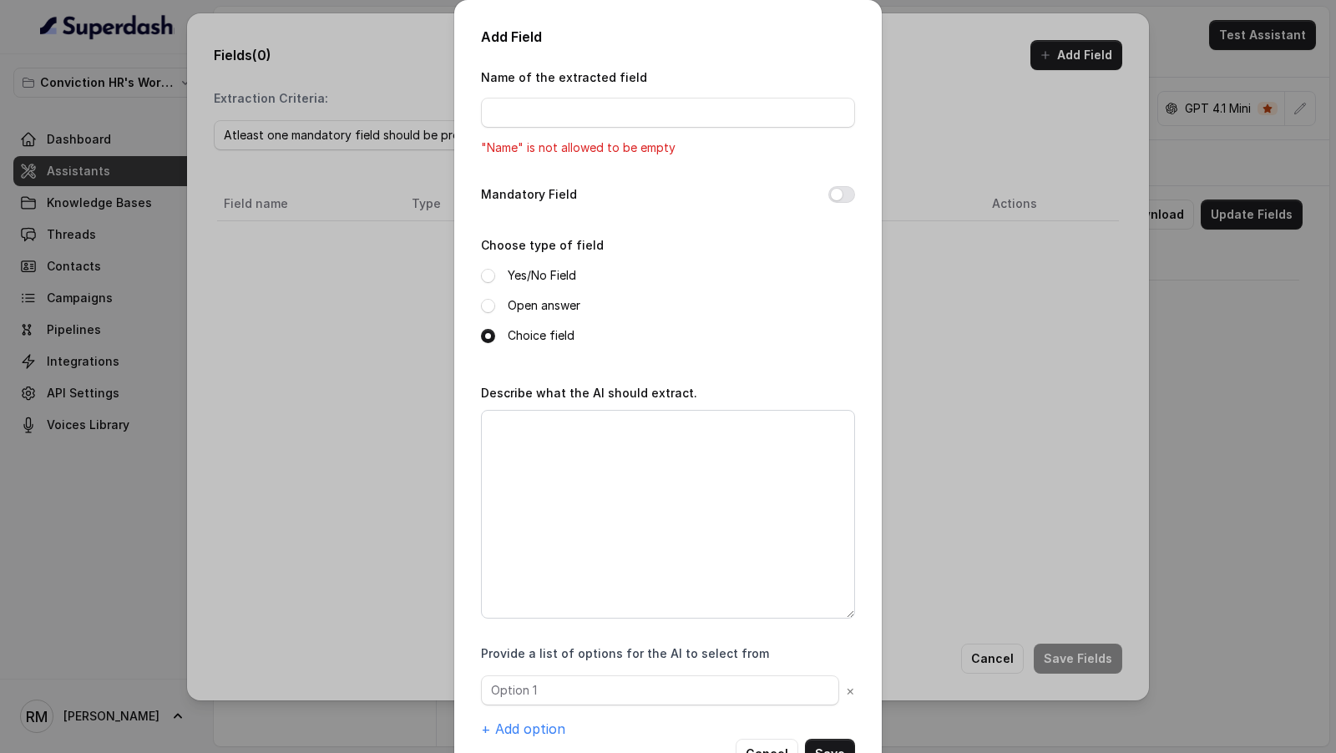
scroll to position [53, 0]
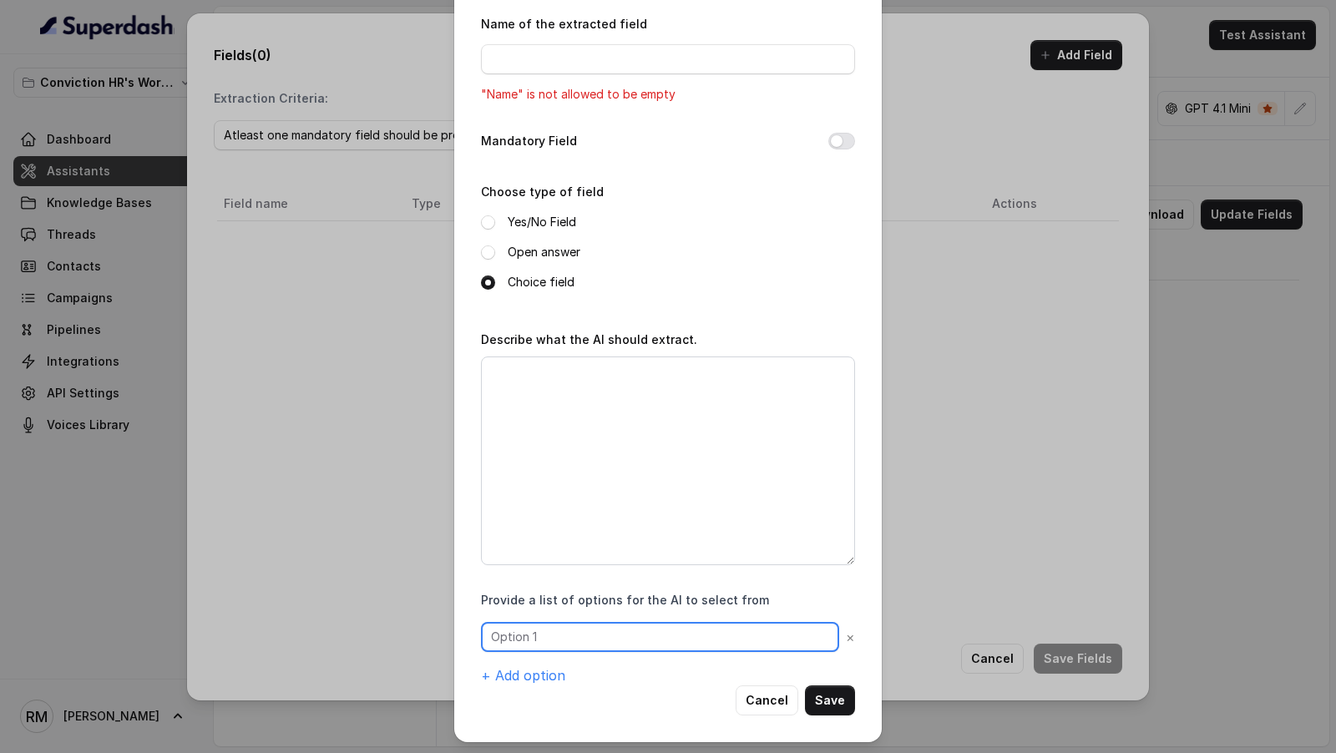
click at [555, 642] on input "text" at bounding box center [660, 637] width 358 height 30
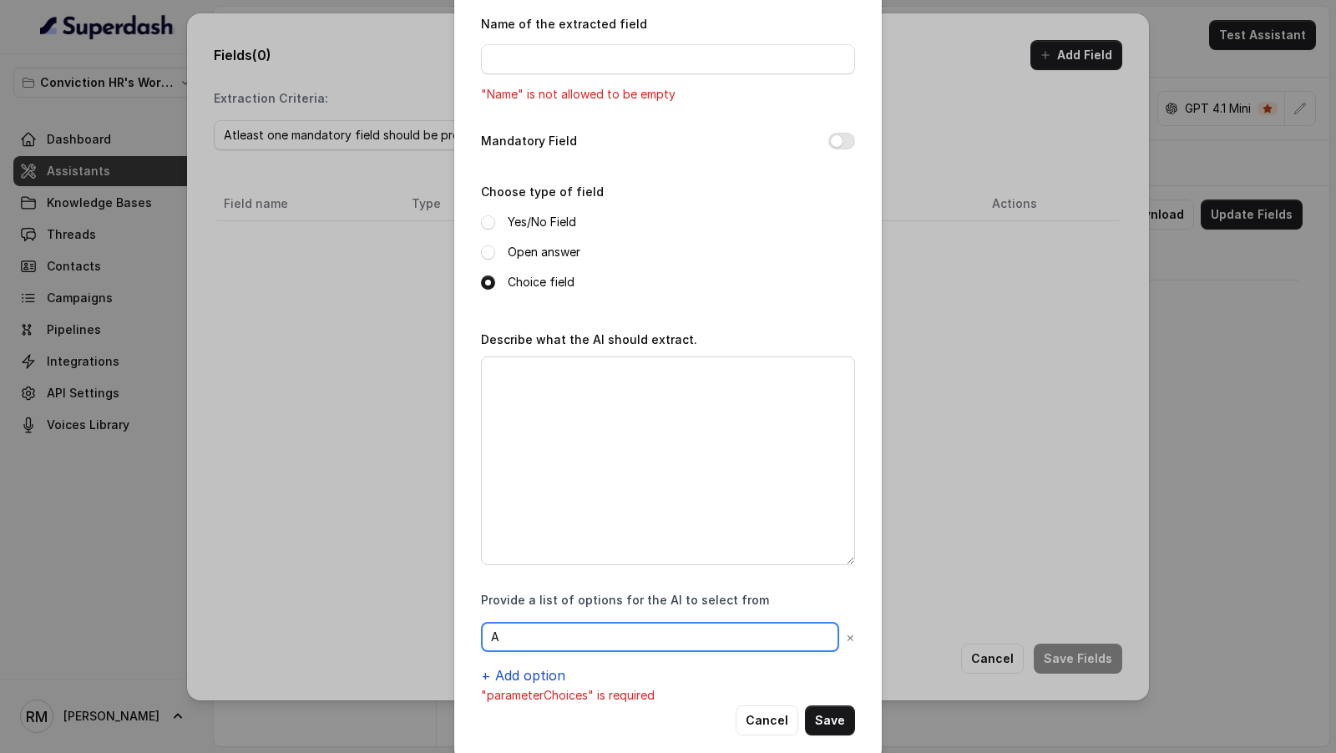
type input "A"
click at [516, 678] on button "+ Add option" at bounding box center [523, 676] width 84 height 20
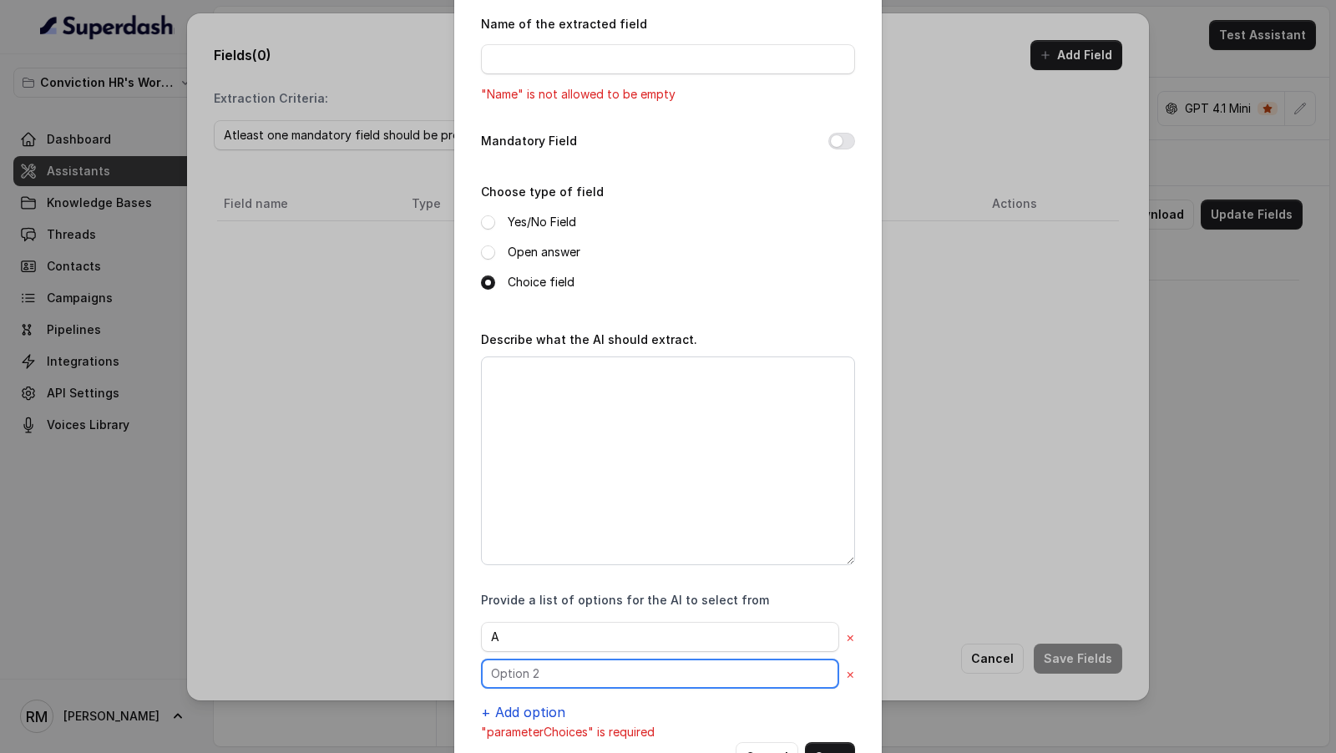
click at [516, 652] on input "text" at bounding box center [660, 637] width 358 height 30
type input "B"
click at [506, 707] on button "+ Add option" at bounding box center [523, 712] width 84 height 20
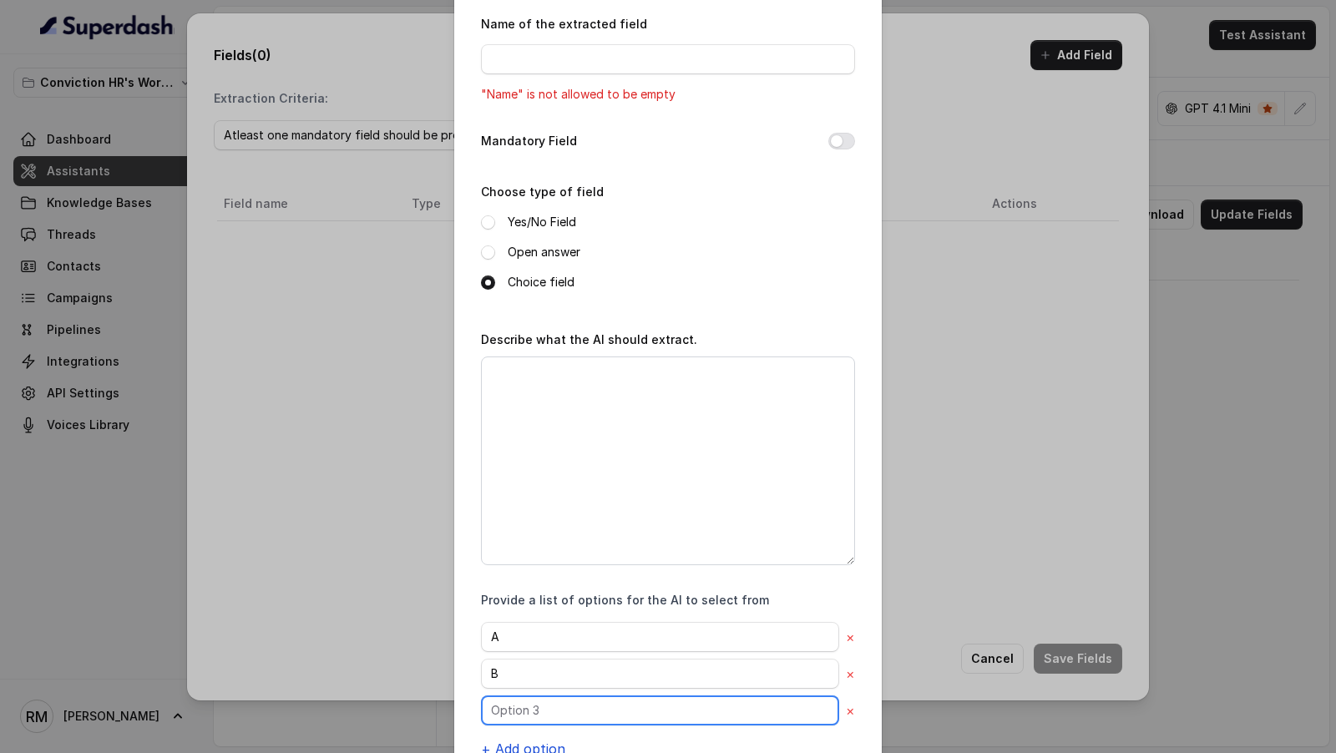
click at [506, 652] on input "text" at bounding box center [660, 637] width 358 height 30
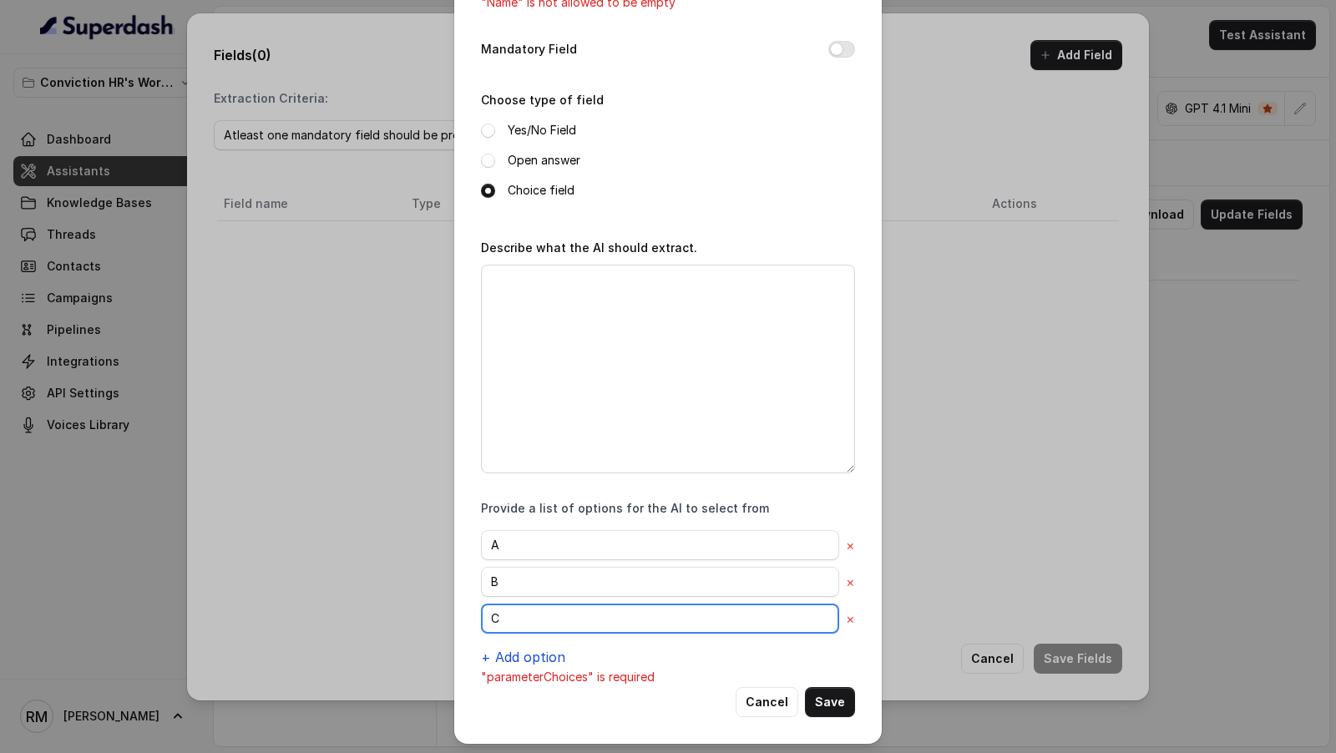
type input "C"
click at [532, 657] on button "+ Add option" at bounding box center [523, 657] width 84 height 20
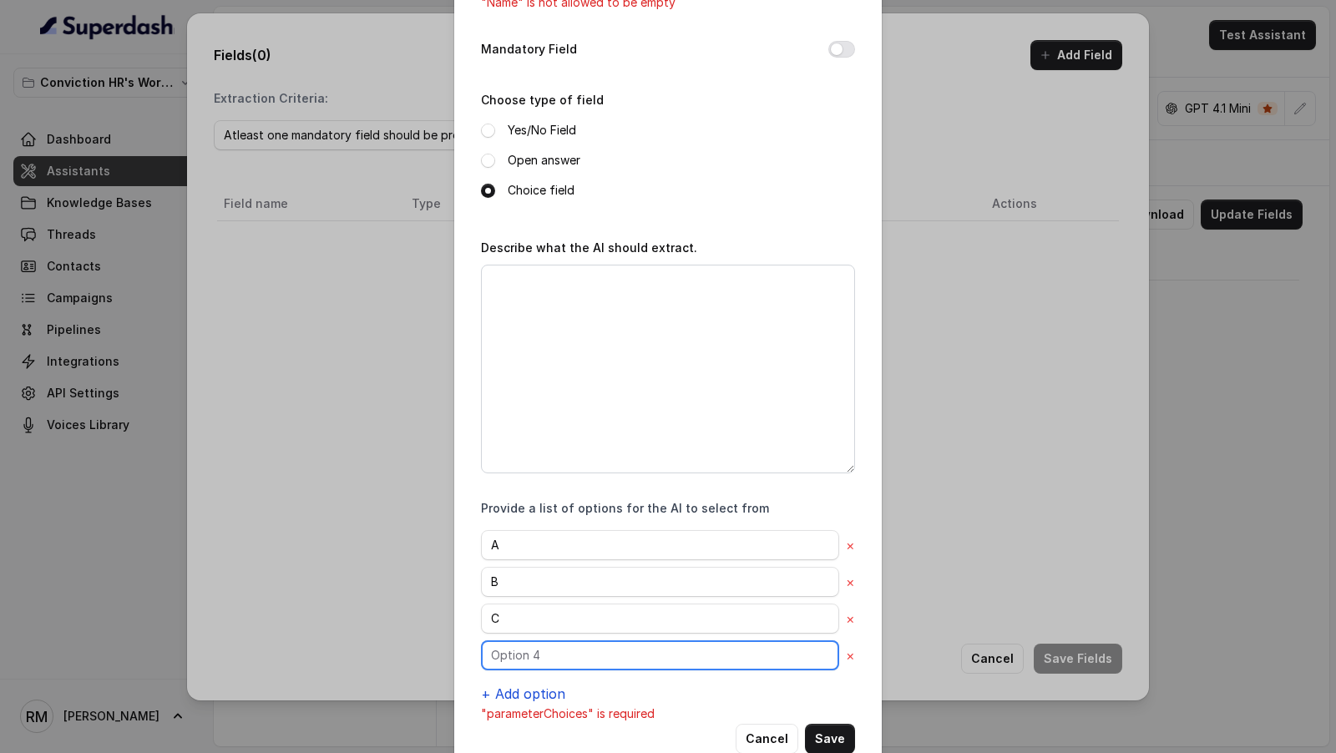
click at [532, 560] on input "text" at bounding box center [660, 545] width 358 height 30
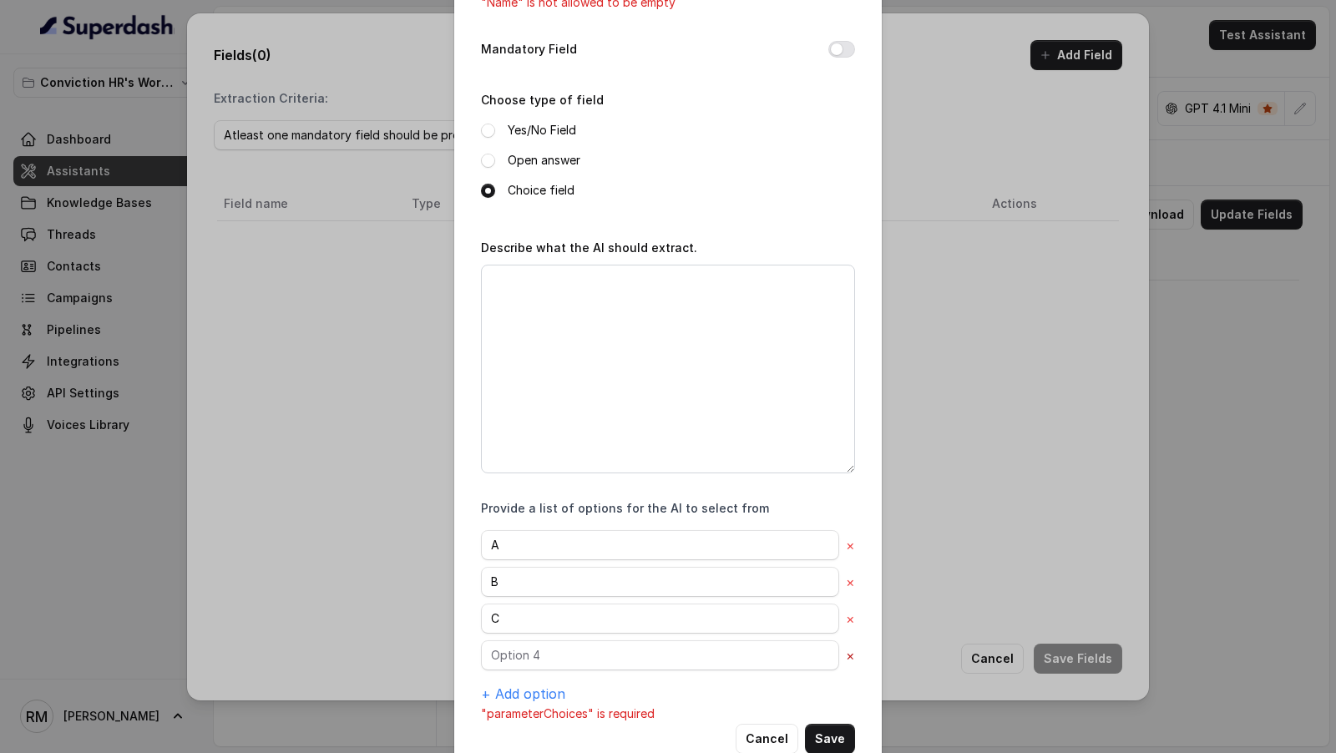
click at [851, 648] on button "×" at bounding box center [850, 656] width 9 height 20
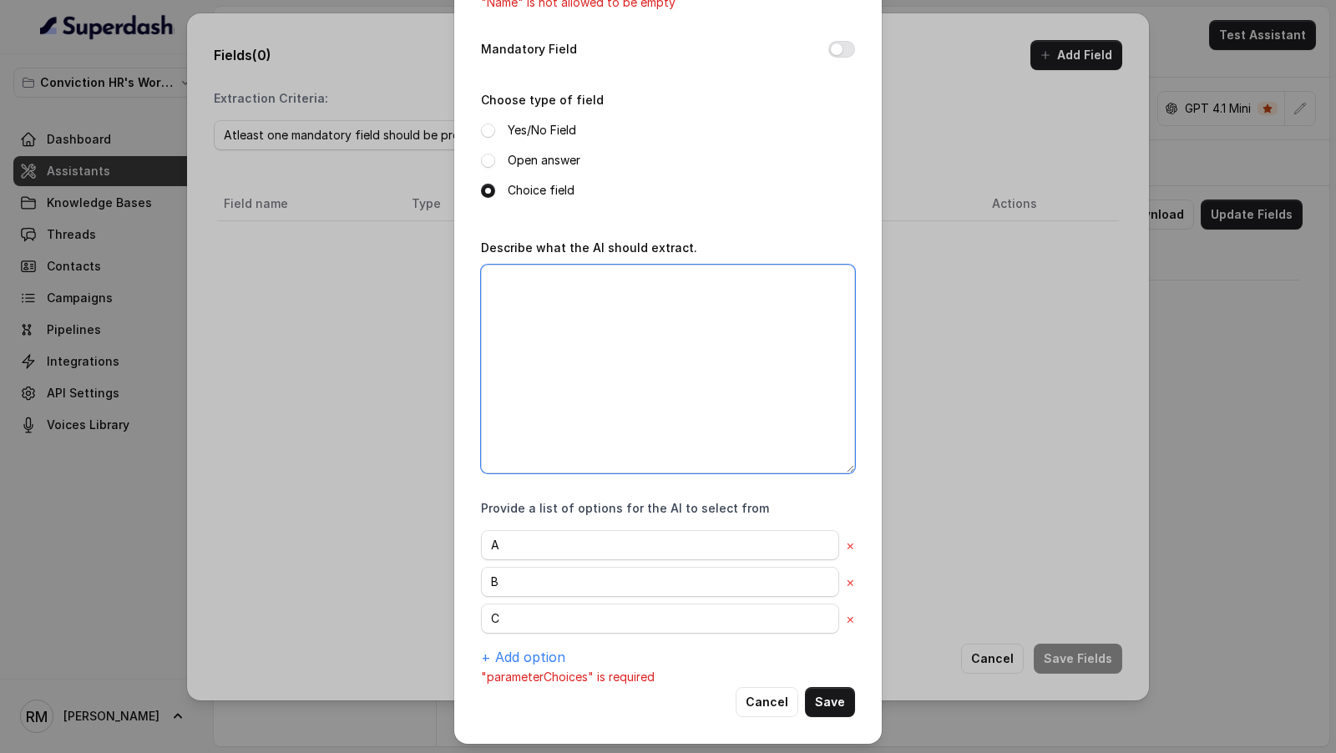
click at [607, 326] on textarea "Describe what the AI should extract." at bounding box center [668, 369] width 374 height 209
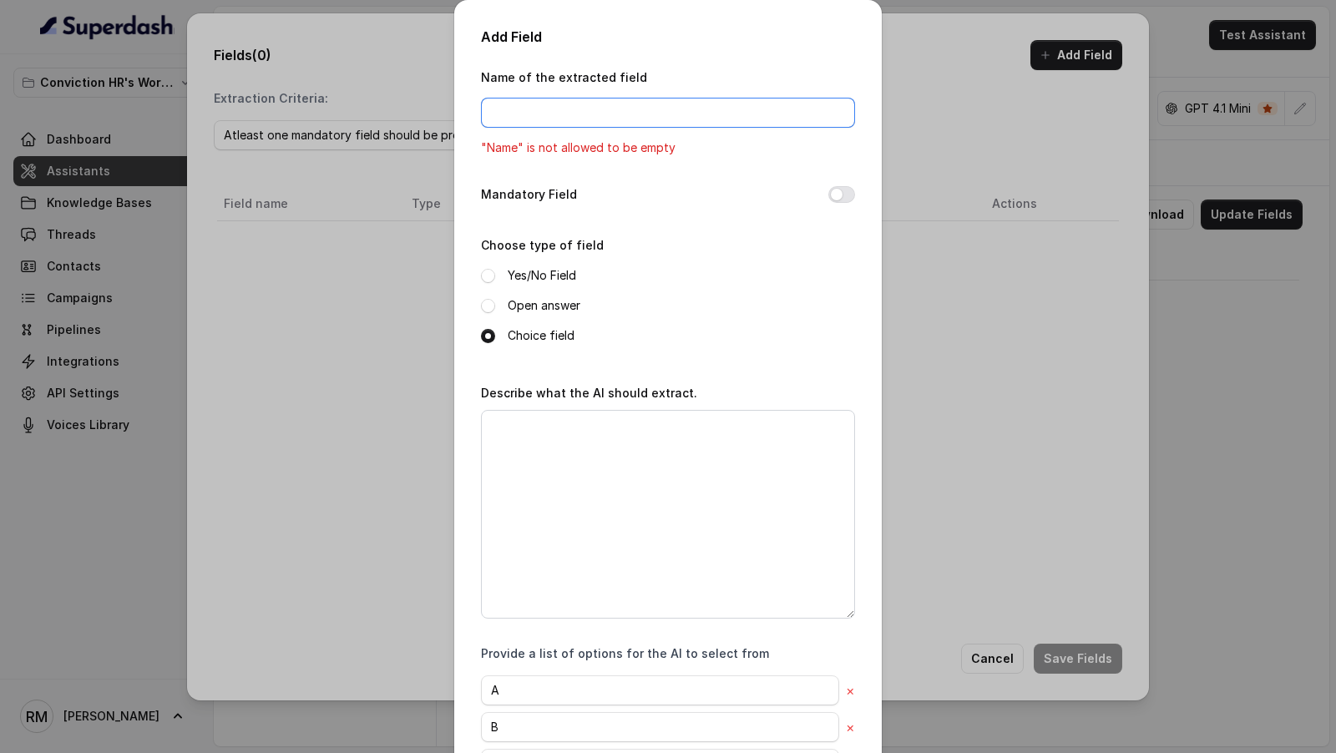
click at [558, 116] on input "Name of the extracted field" at bounding box center [668, 113] width 374 height 30
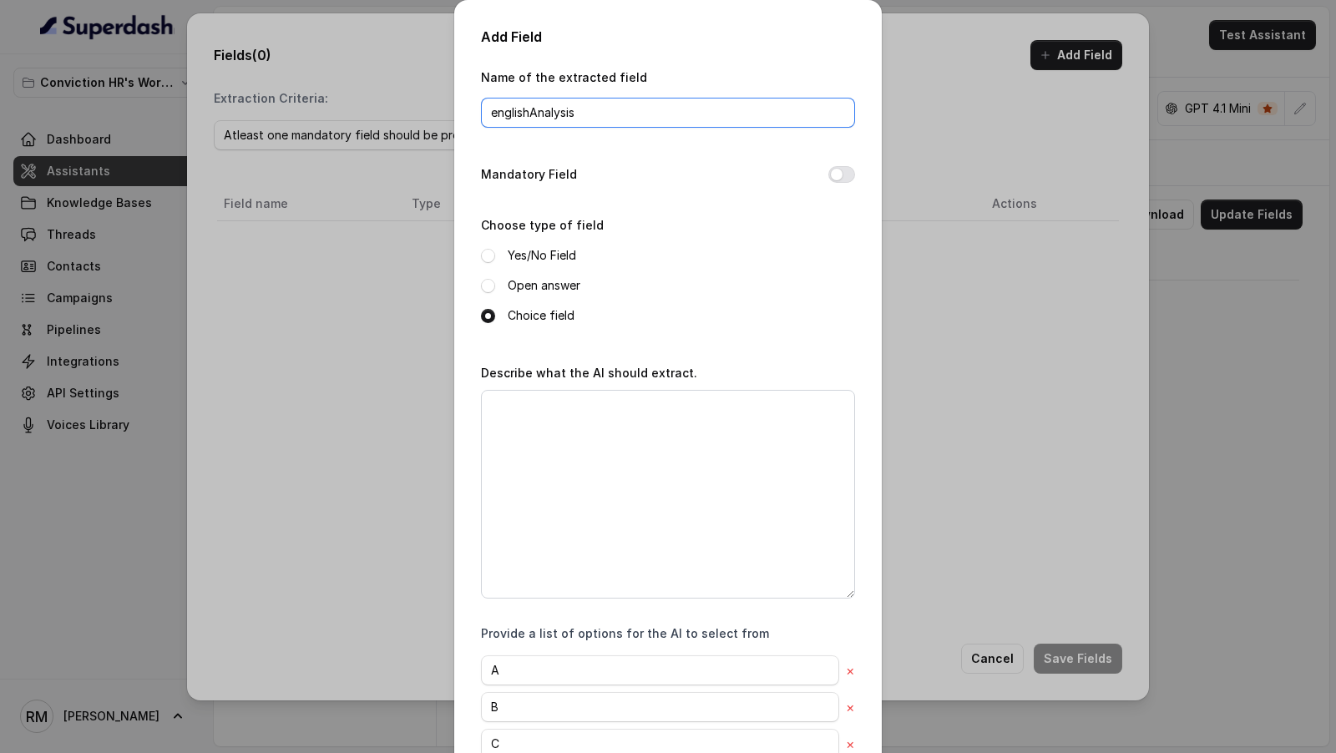
type input "englishAnalysis"
click at [571, 443] on textarea "Describe what the AI should extract." at bounding box center [668, 494] width 374 height 209
paste textarea "Analyze candidate transcript for grammar, vocabulary, sentence structure, clari…"
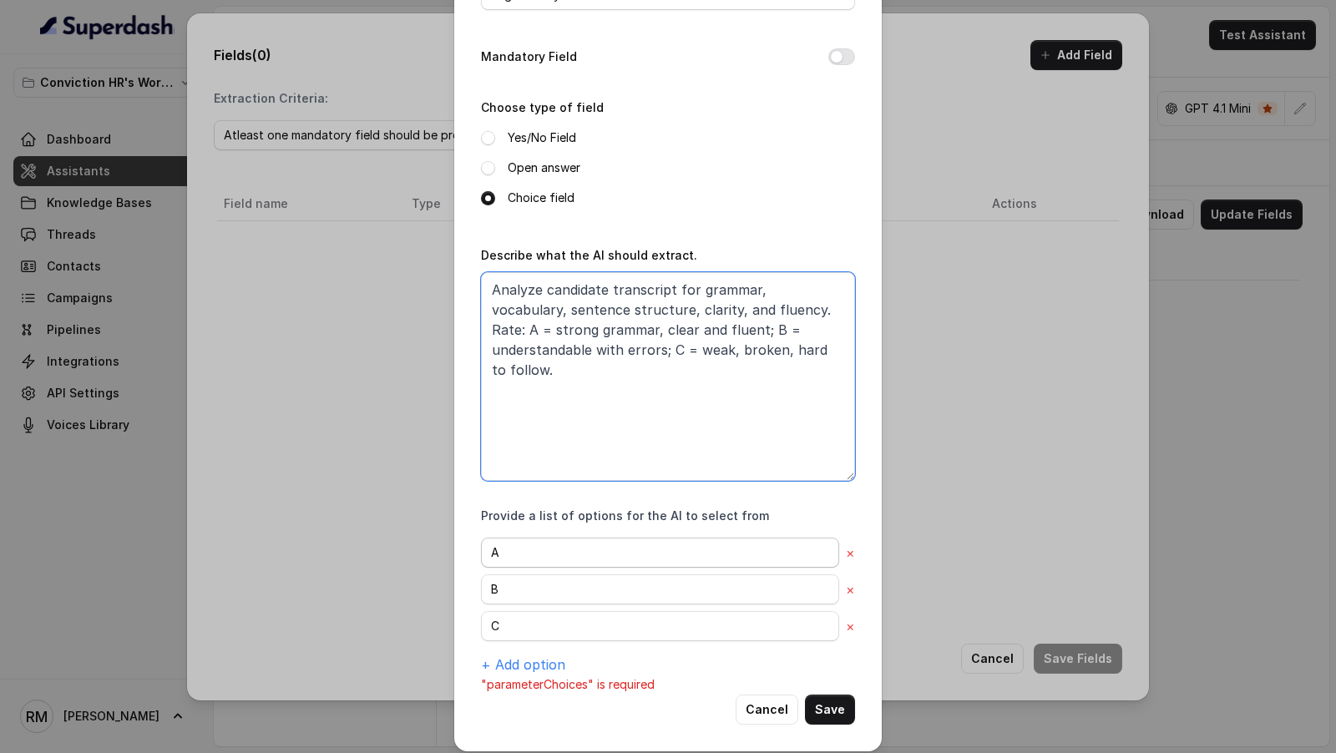
scroll to position [125, 0]
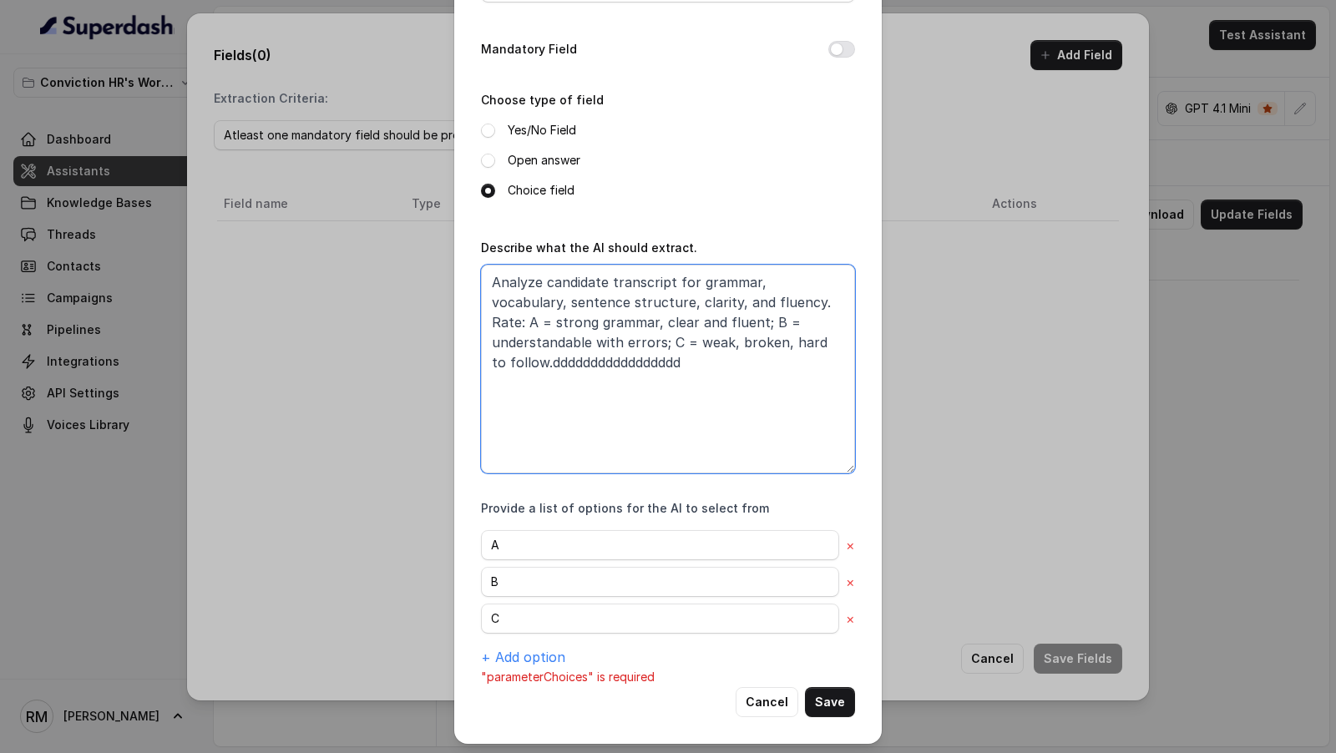
drag, startPoint x: 744, startPoint y: 372, endPoint x: 539, endPoint y: 368, distance: 205.5
click at [539, 368] on textarea "Analyze candidate transcript for grammar, vocabulary, sentence structure, clari…" at bounding box center [668, 369] width 374 height 209
drag, startPoint x: 794, startPoint y: 345, endPoint x: 233, endPoint y: 211, distance: 576.2
click at [233, 211] on div "Add Field Name of the extracted field englishAnalysis Mandatory Field Choose ty…" at bounding box center [668, 376] width 1336 height 753
click at [789, 372] on textarea "Analyze candidate transcript for grammar, vocabulary, sentence structure, clari…" at bounding box center [668, 369] width 374 height 209
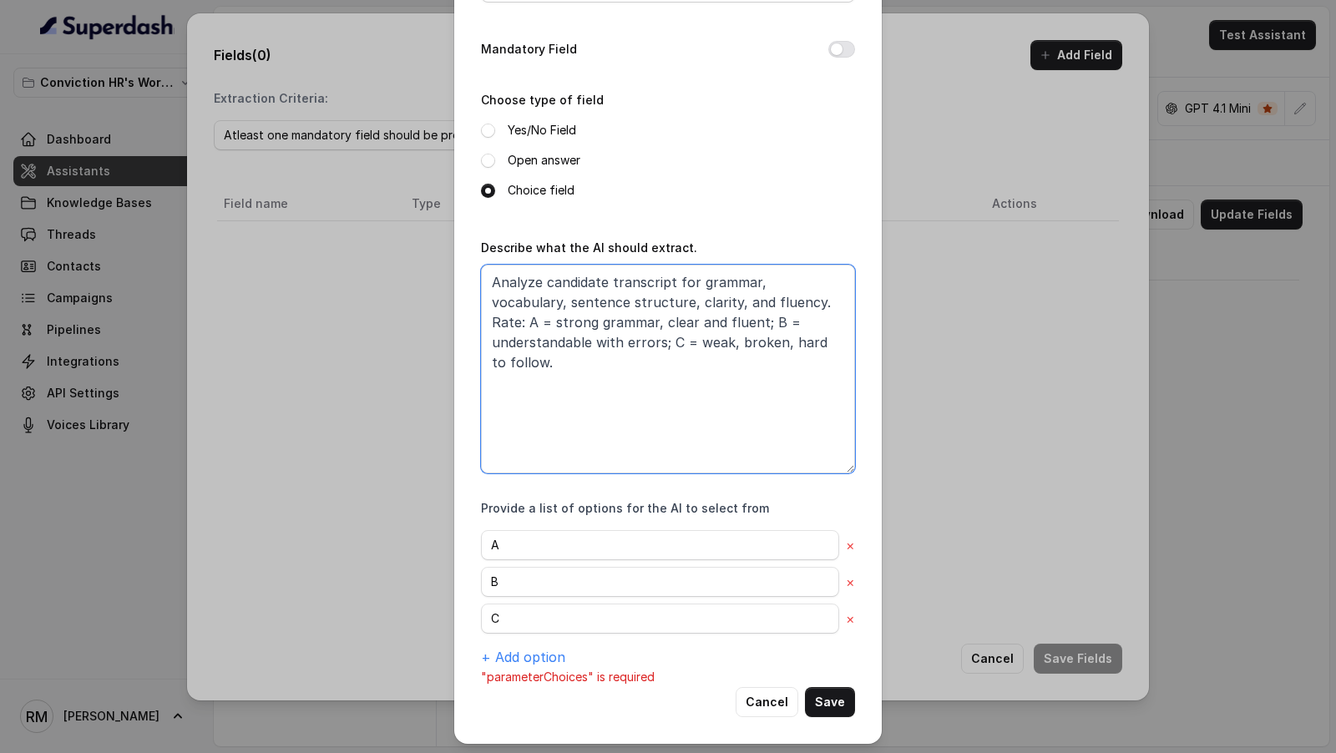
paste textarea "Analyze candidate transcript for grammar, vocabulary, sentence structure, clari…"
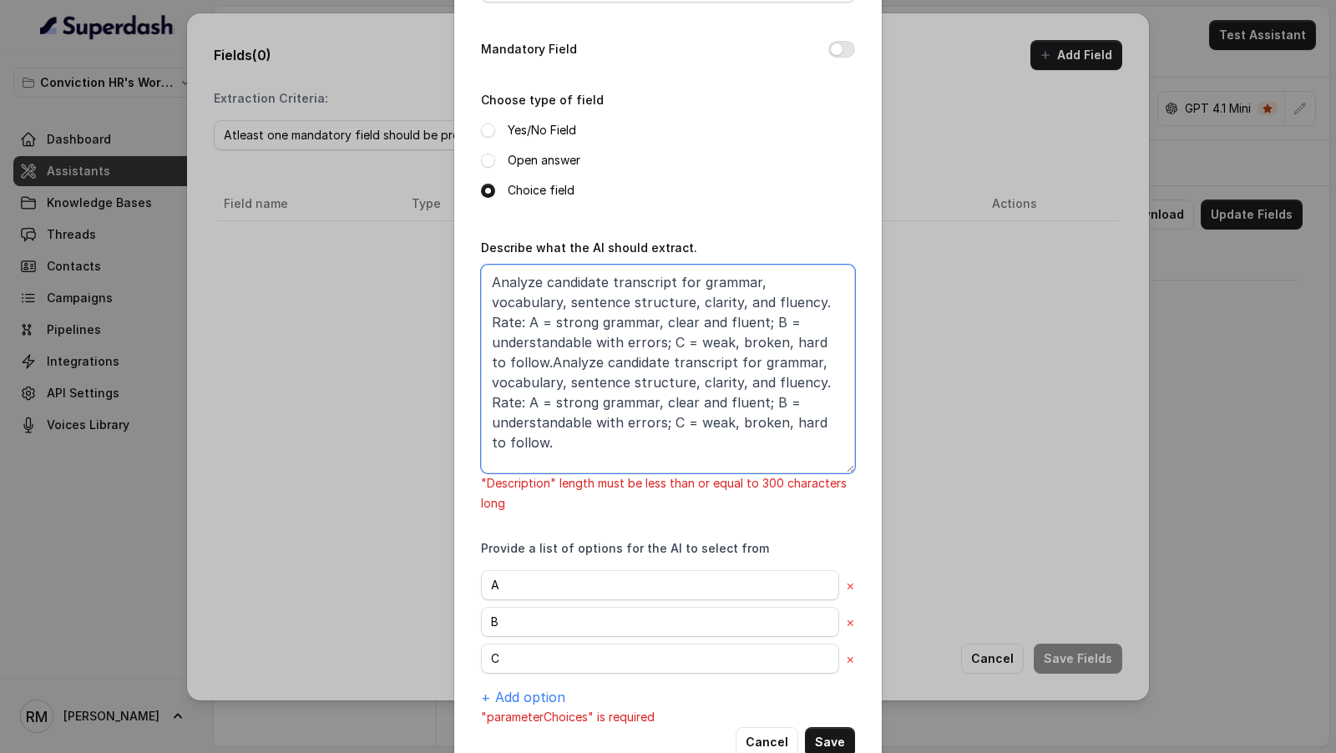
drag, startPoint x: 795, startPoint y: 435, endPoint x: 458, endPoint y: 376, distance: 342.6
click at [458, 376] on div "Add Field Name of the extracted field englishAnalysis Mandatory Field Choose ty…" at bounding box center [668, 330] width 428 height 910
click at [773, 424] on textarea "Analyze candidate transcript for grammar, vocabulary, sentence structure, clari…" at bounding box center [668, 369] width 374 height 209
drag, startPoint x: 773, startPoint y: 424, endPoint x: 430, endPoint y: 403, distance: 343.1
click at [430, 403] on div "Add Field Name of the extracted field englishAnalysis Mandatory Field Choose ty…" at bounding box center [668, 376] width 1336 height 753
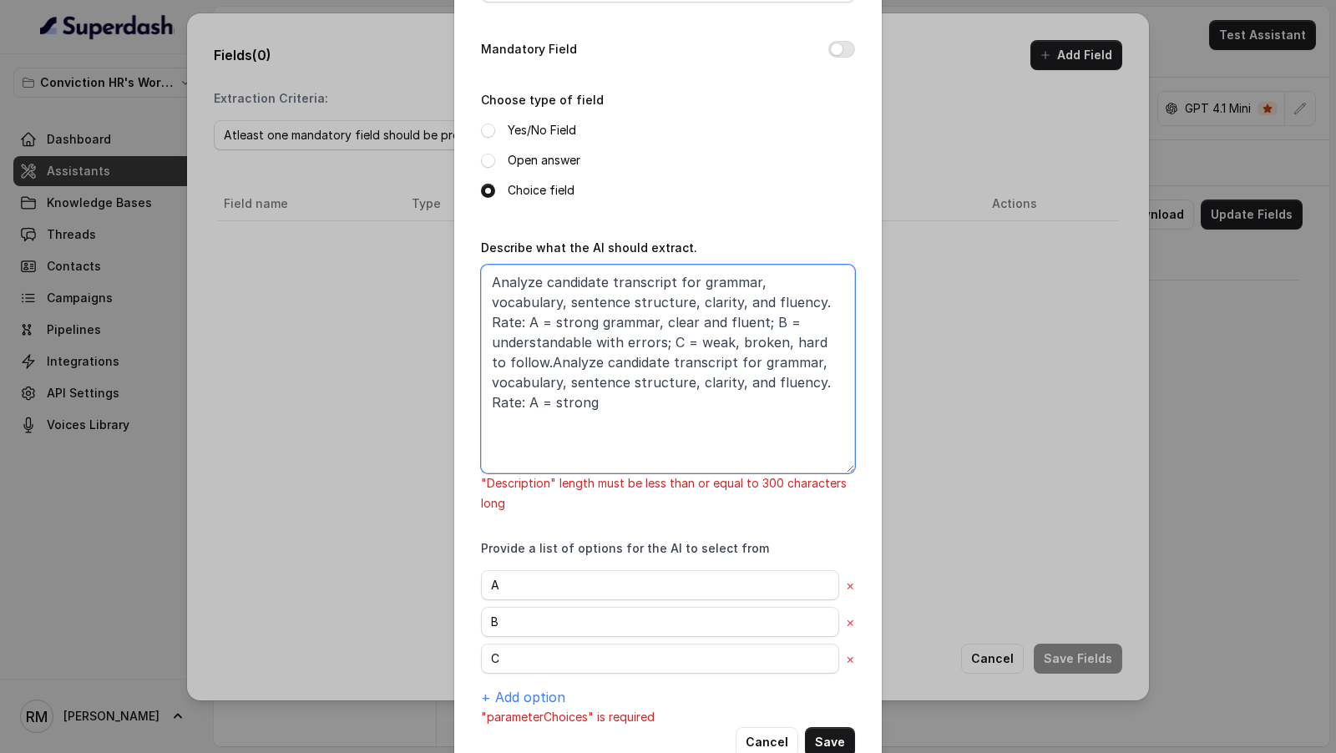
drag, startPoint x: 815, startPoint y: 369, endPoint x: 423, endPoint y: 367, distance: 392.6
click at [423, 367] on div "Add Field Name of the extracted field englishAnalysis Mandatory Field Choose ty…" at bounding box center [668, 376] width 1336 height 753
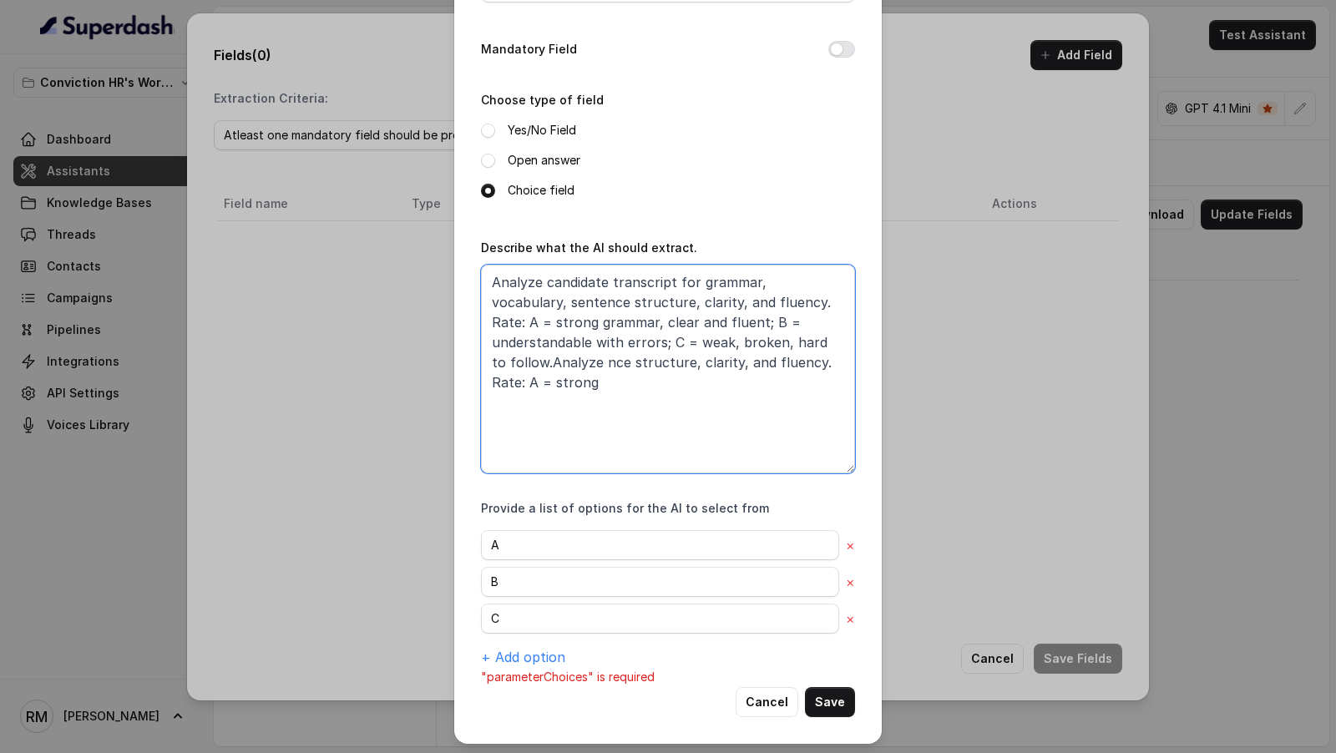
drag, startPoint x: 842, startPoint y: 372, endPoint x: 773, endPoint y: 342, distance: 74.8
click at [773, 342] on textarea "Analyze candidate transcript for grammar, vocabulary, sentence structure, clari…" at bounding box center [668, 369] width 374 height 209
type textarea "Analyze candidate transcript for grammar, vocabulary, sentence structure, clari…"
click at [796, 344] on textarea "Analyze candidate transcript for grammar, vocabulary, sentence structure, clari…" at bounding box center [668, 369] width 374 height 209
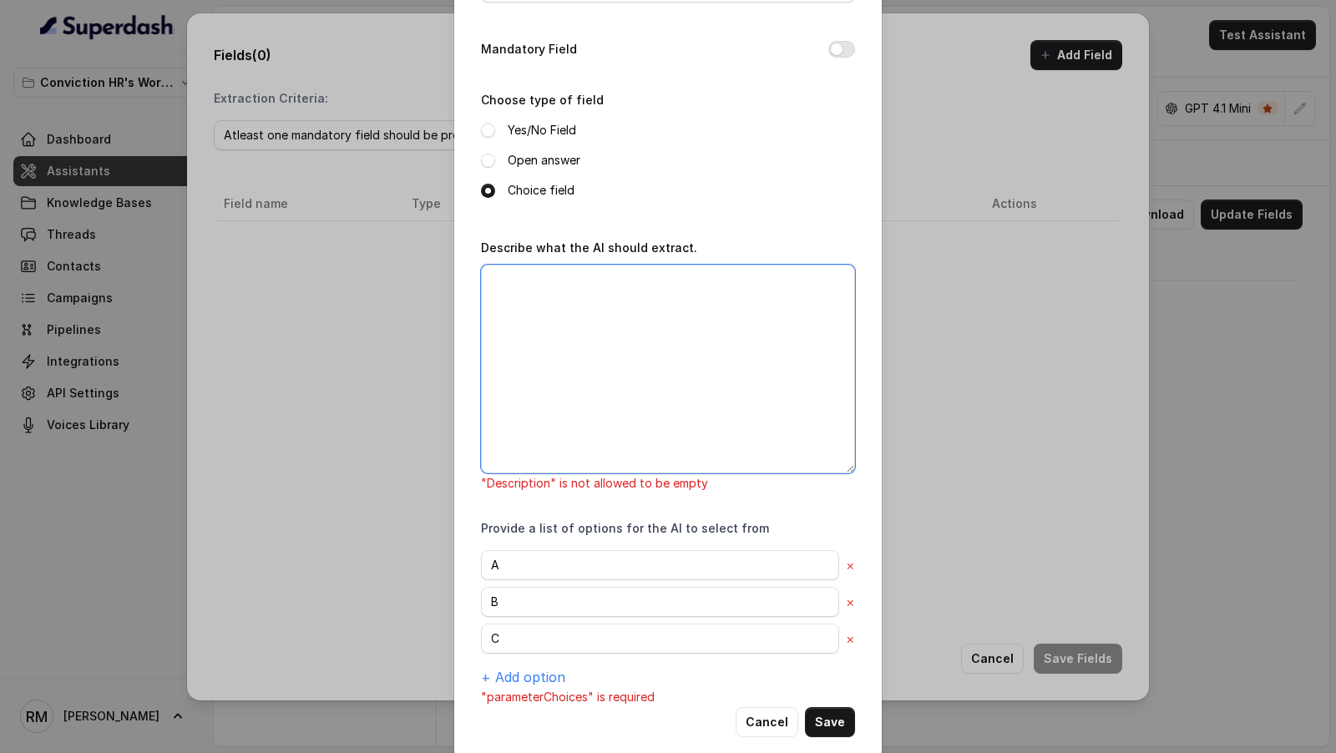
paste textarea "From the transcript, assess grammar accuracy, vocabulary range, sentence struct…"
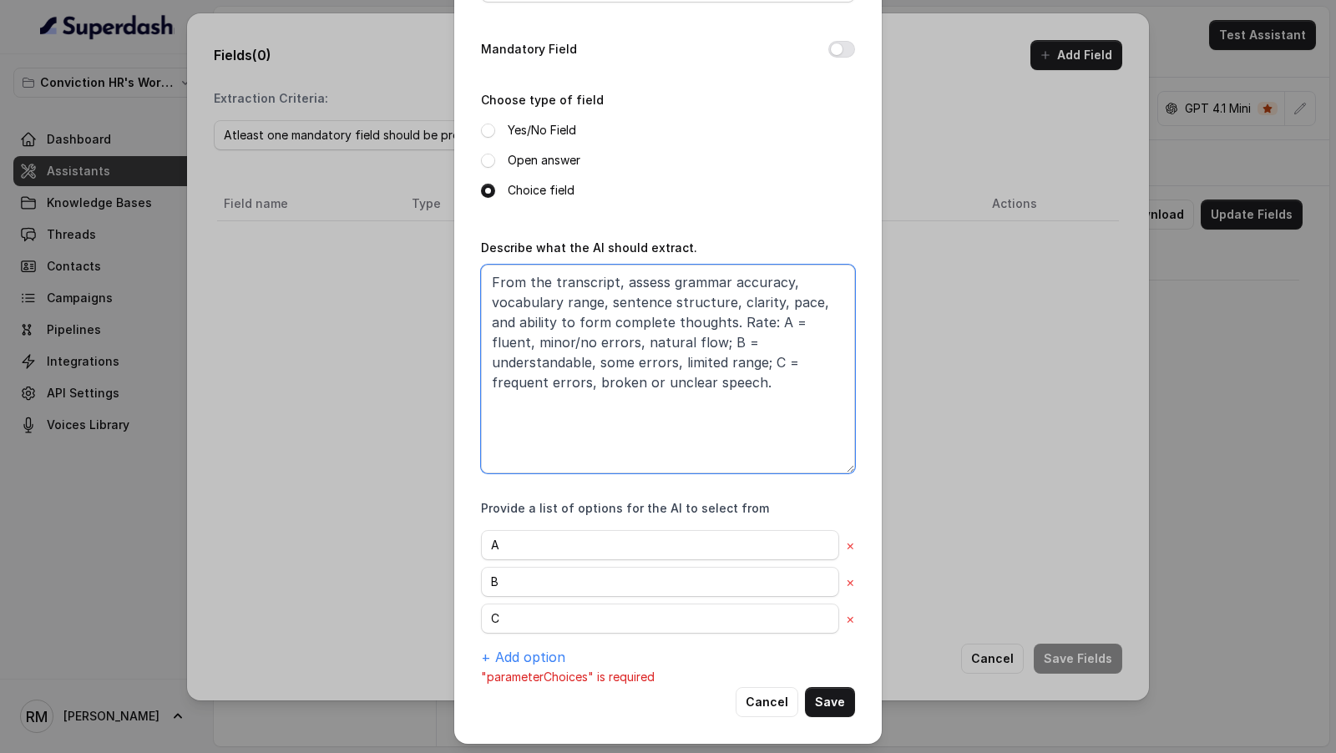
click at [515, 382] on textarea "From the transcript, assess grammar accuracy, vocabulary range, sentence struct…" at bounding box center [668, 369] width 374 height 209
drag, startPoint x: 515, startPoint y: 382, endPoint x: 571, endPoint y: 382, distance: 56.0
click at [571, 382] on textarea "From the transcript, assess grammar accuracy, vocabulary range, sentence struct…" at bounding box center [668, 369] width 374 height 209
click at [606, 342] on textarea "From the transcript, assess grammar accuracy, vocabulary range, sentence struct…" at bounding box center [668, 369] width 374 height 209
drag, startPoint x: 606, startPoint y: 342, endPoint x: 644, endPoint y: 342, distance: 37.6
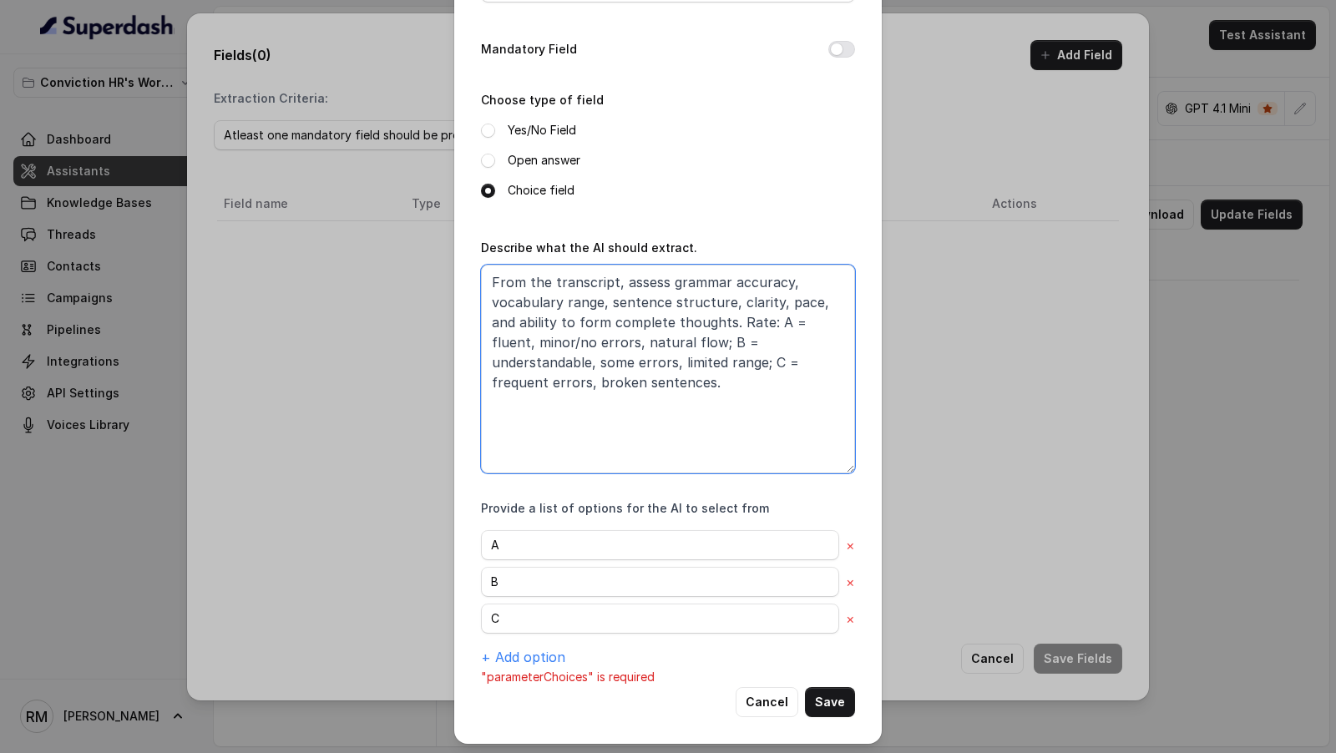
click at [644, 342] on textarea "From the transcript, assess grammar accuracy, vocabulary range, sentence struct…" at bounding box center [668, 369] width 374 height 209
click at [796, 306] on textarea "From the transcript, assess grammar accuracy, vocabulary range, sentence struct…" at bounding box center [668, 369] width 374 height 209
click at [643, 319] on textarea "From the transcript, assess grammar accuracy, vocabulary range, sentence struct…" at bounding box center [668, 369] width 374 height 209
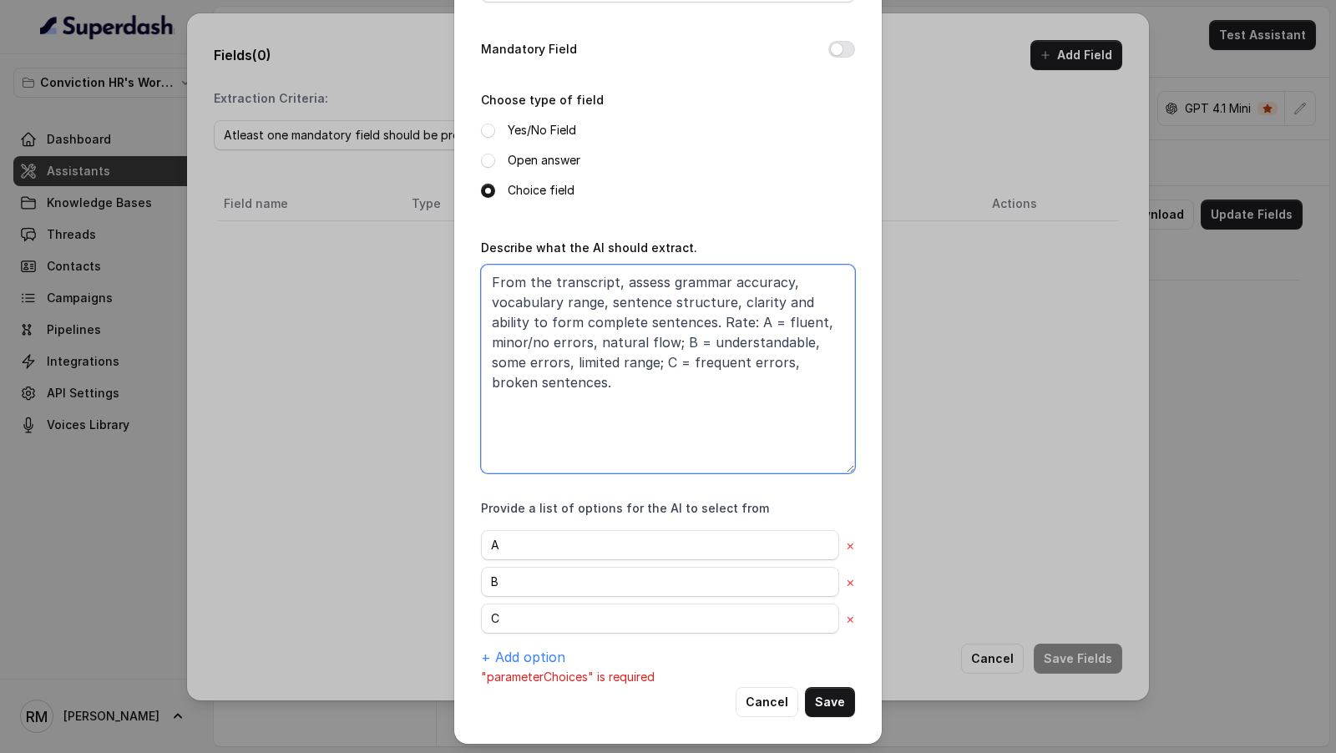
click at [540, 319] on textarea "From the transcript, assess grammar accuracy, vocabulary range, sentence struct…" at bounding box center [668, 369] width 374 height 209
click at [548, 322] on textarea "From the transcript, assess grammar accuracy, vocabulary range, sentence struct…" at bounding box center [668, 369] width 374 height 209
click at [619, 346] on textarea "From the transcript, assess grammar accuracy, vocabulary range, sentence struct…" at bounding box center [668, 369] width 374 height 209
drag, startPoint x: 619, startPoint y: 346, endPoint x: 649, endPoint y: 346, distance: 30.1
click at [649, 346] on textarea "From the transcript, assess grammar accuracy, vocabulary range, sentence struct…" at bounding box center [668, 369] width 374 height 209
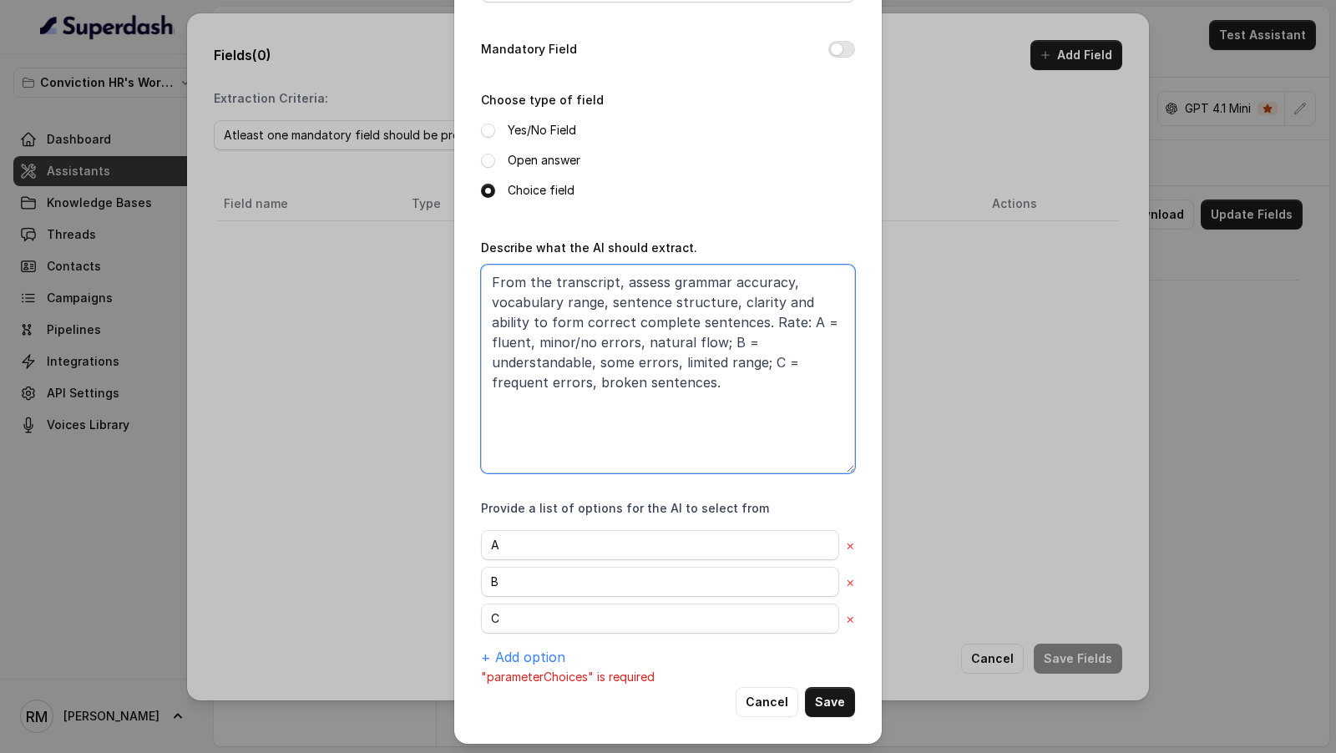
click at [800, 325] on textarea "From the transcript, assess grammar accuracy, vocabulary range, sentence struct…" at bounding box center [668, 369] width 374 height 209
click at [669, 345] on textarea "From the transcript, assess grammar accuracy, vocabulary range, sentence struct…" at bounding box center [668, 369] width 374 height 209
click at [786, 322] on textarea "From the transcript, assess grammar accuracy, vocabulary range, sentence struct…" at bounding box center [668, 369] width 374 height 209
paste textarea "strong grammar"
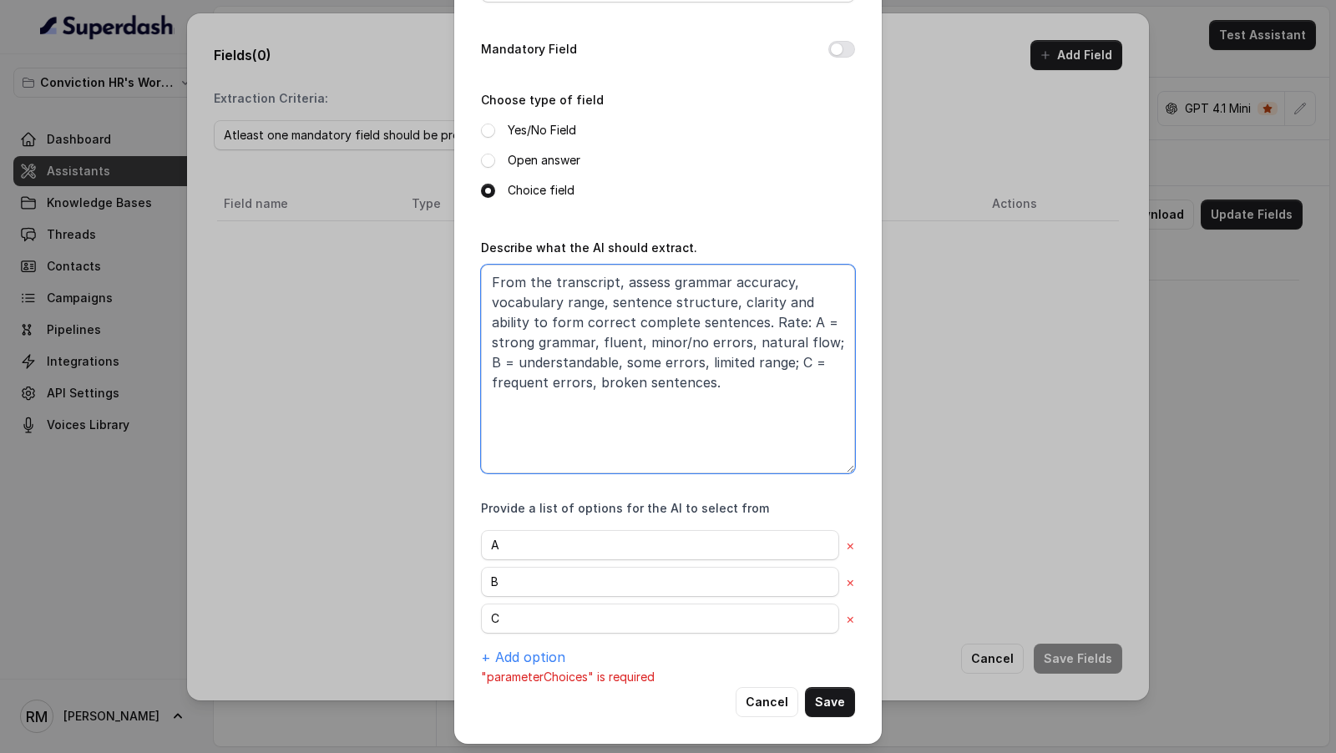
scroll to position [0, 0]
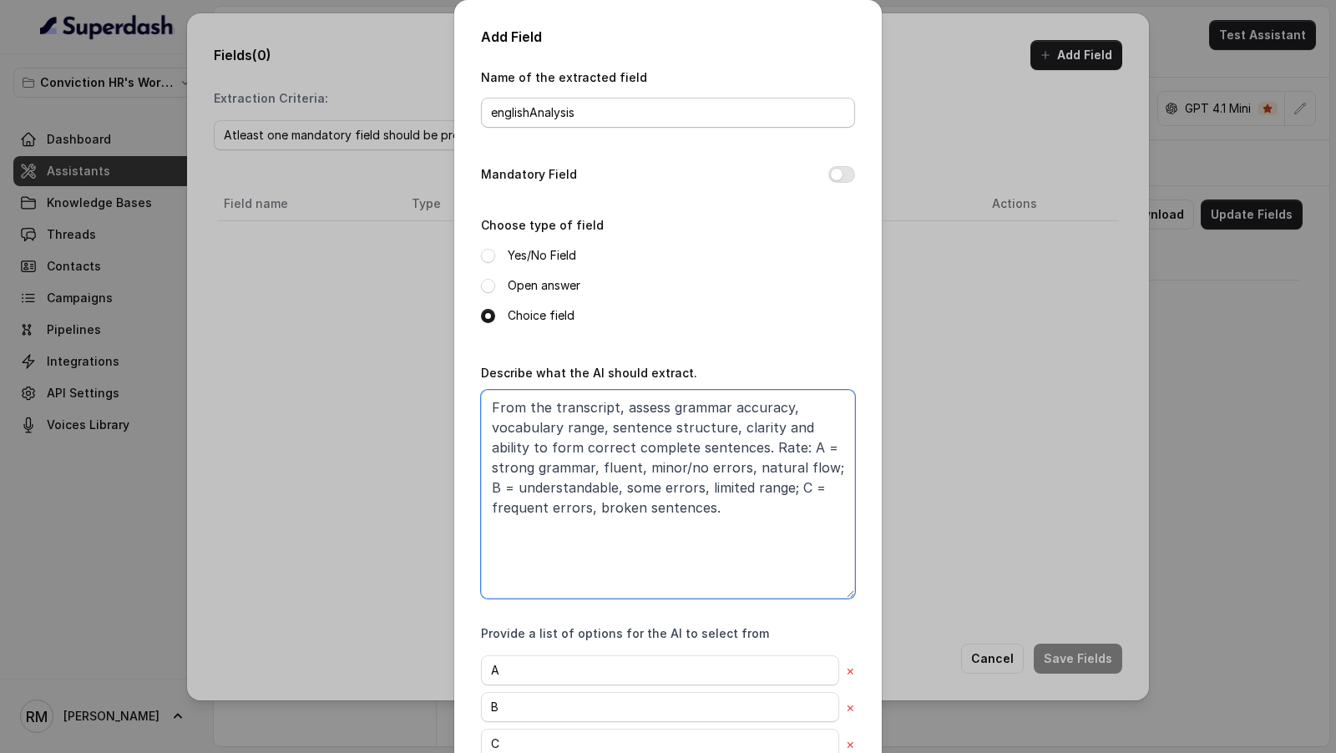
type textarea "From the transcript, assess grammar accuracy, vocabulary range, sentence struct…"
click at [536, 114] on input "englishAnalysis" at bounding box center [668, 113] width 374 height 30
click at [530, 119] on input "englishAnalysis" at bounding box center [668, 113] width 374 height 30
drag, startPoint x: 531, startPoint y: 115, endPoint x: 599, endPoint y: 116, distance: 67.7
click at [599, 116] on input "englishAnalysis" at bounding box center [668, 113] width 374 height 30
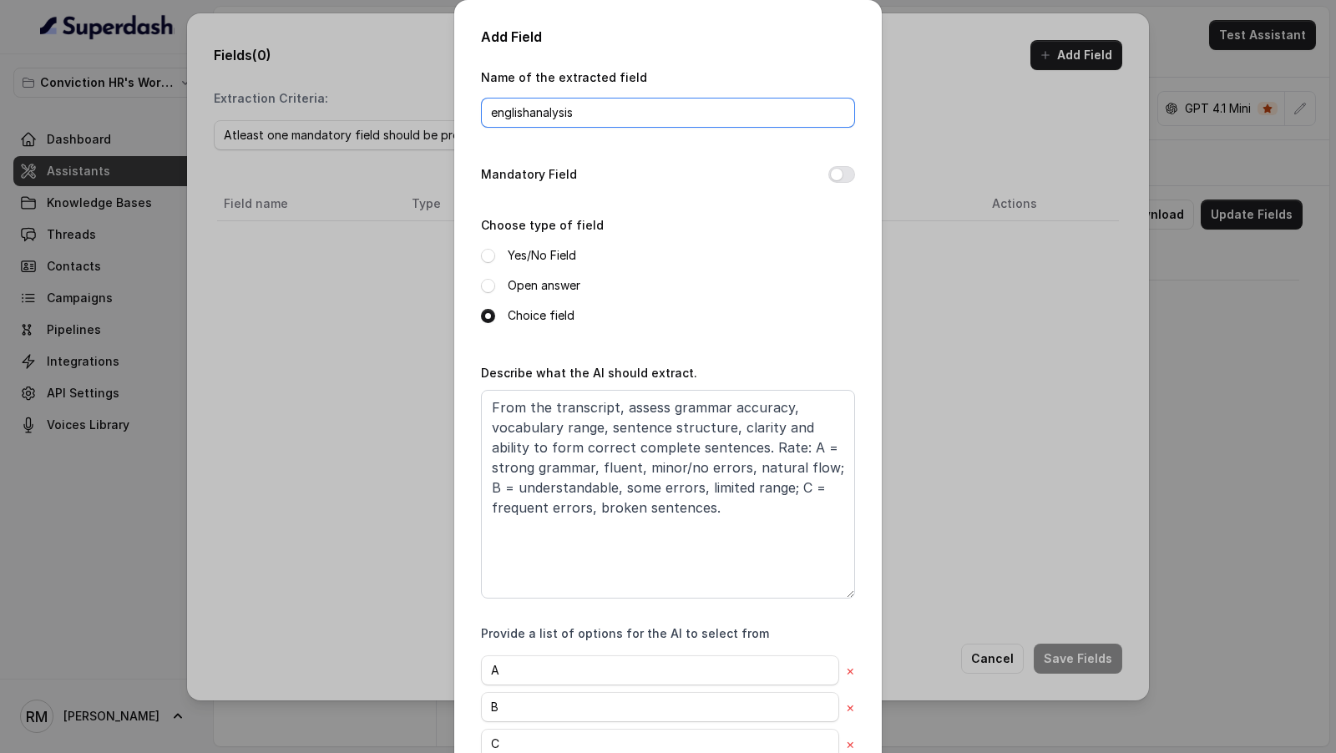
scroll to position [125, 0]
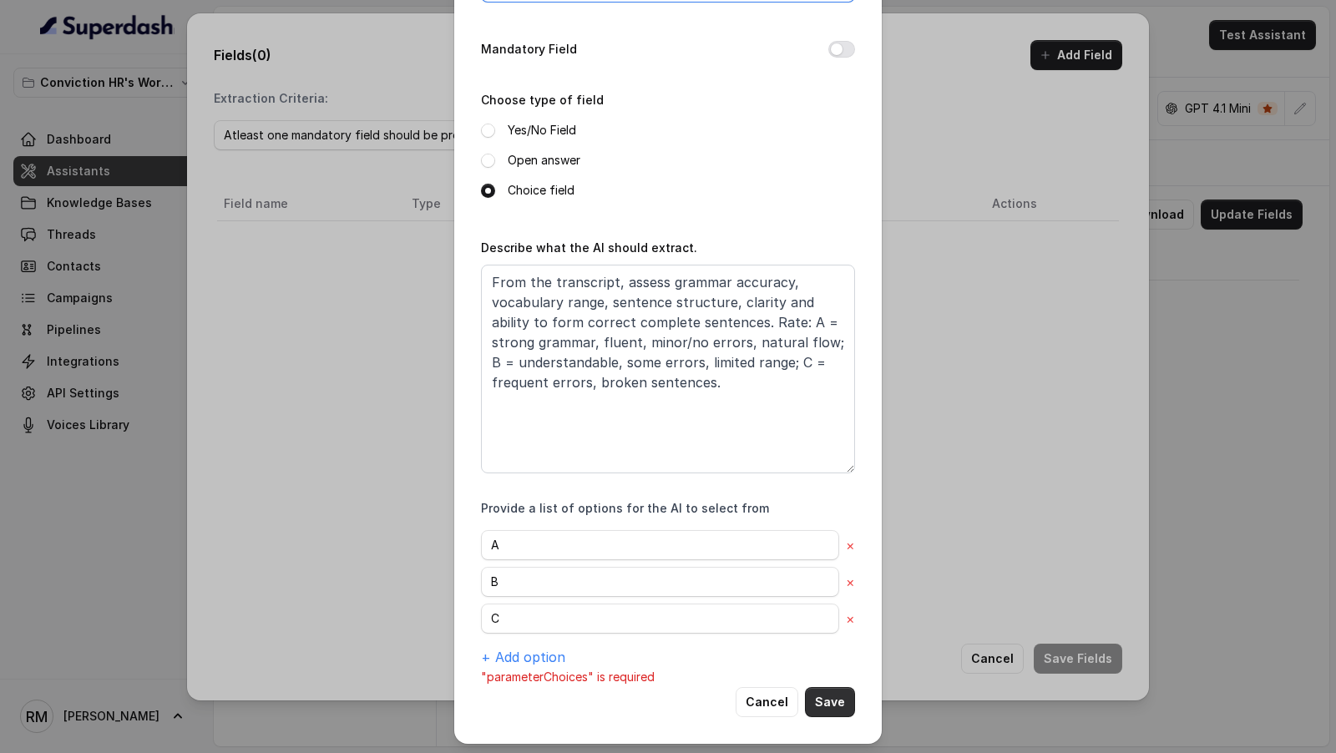
type input "englishanalysis"
click at [838, 699] on button "Save" at bounding box center [830, 702] width 50 height 30
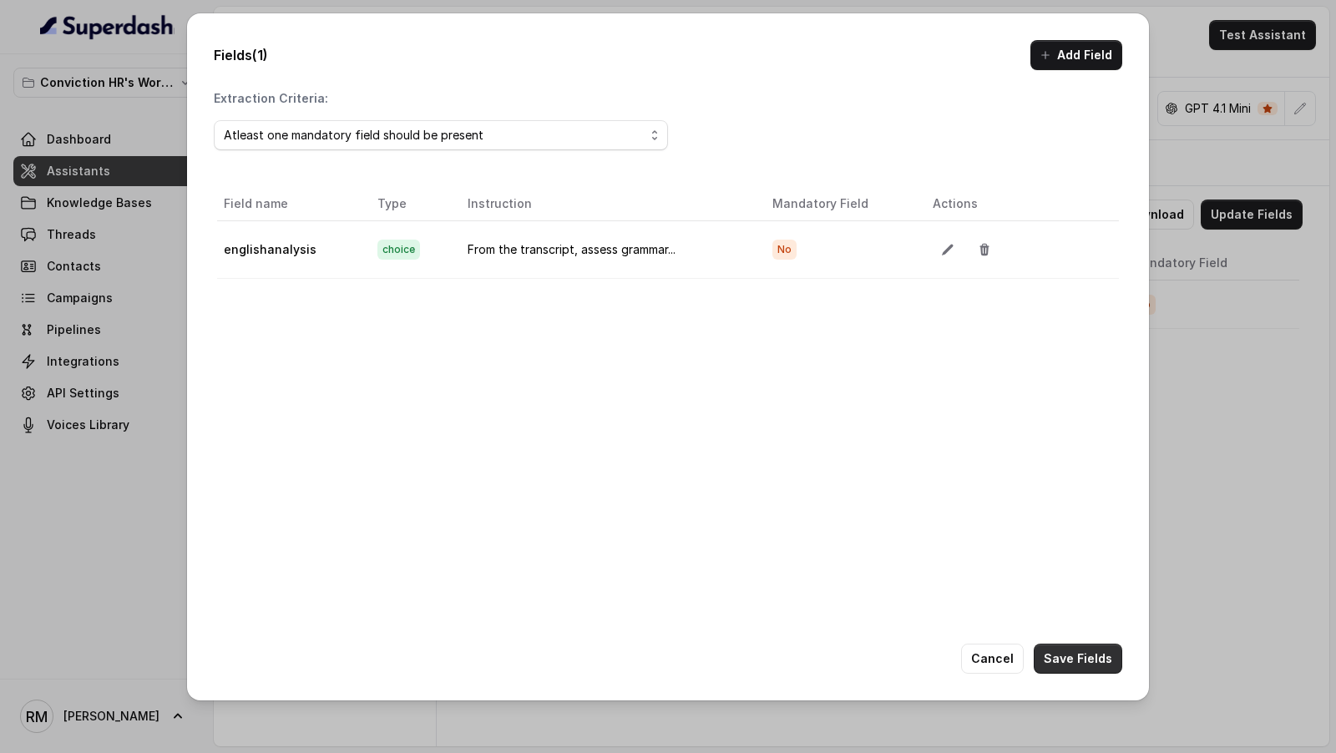
click at [1099, 649] on button "Save Fields" at bounding box center [1078, 659] width 89 height 30
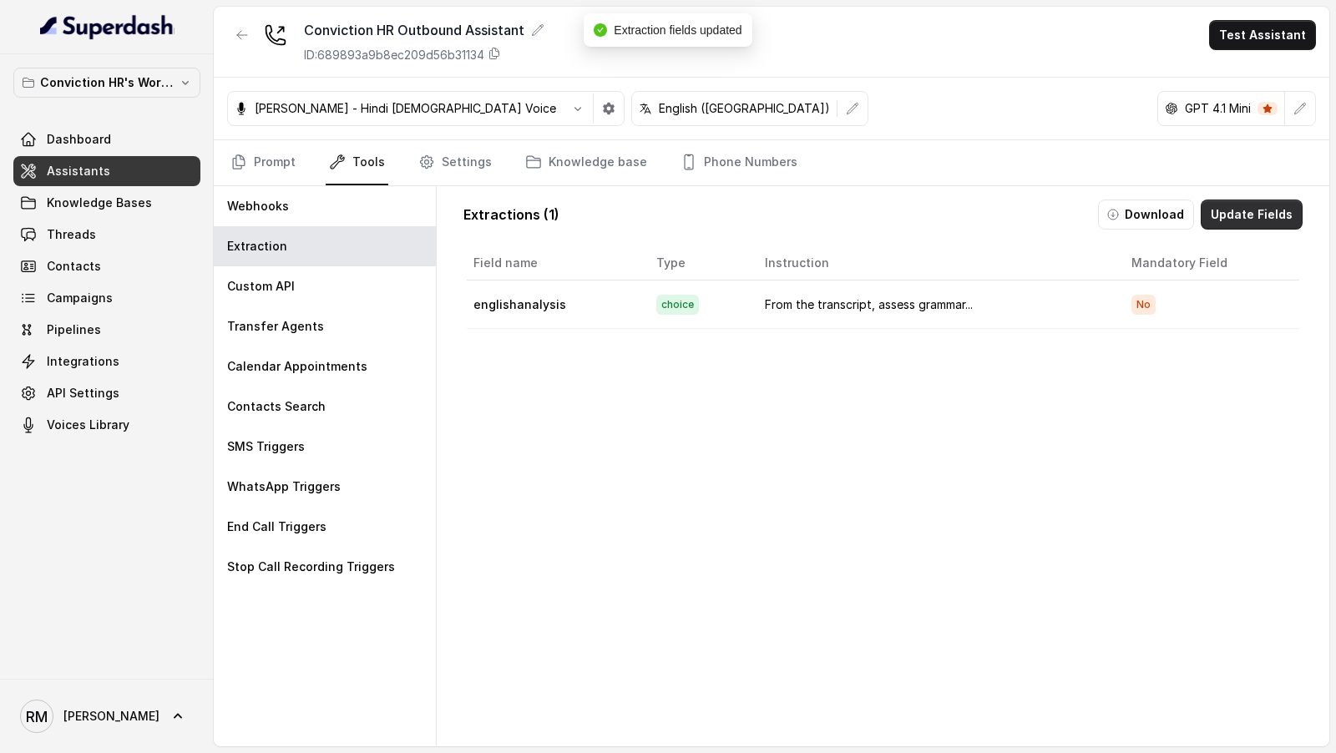
click at [1220, 221] on button "Update Fields" at bounding box center [1252, 215] width 102 height 30
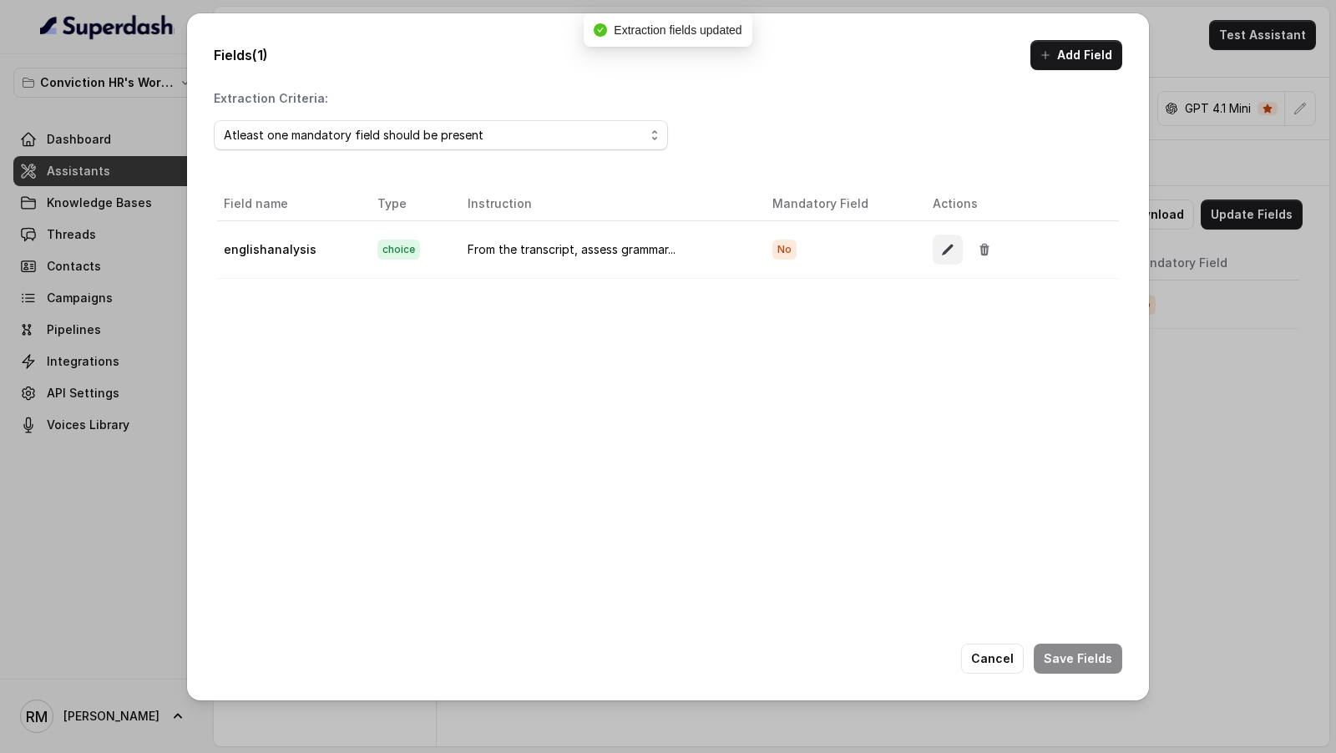
click at [934, 244] on button "button" at bounding box center [948, 250] width 30 height 30
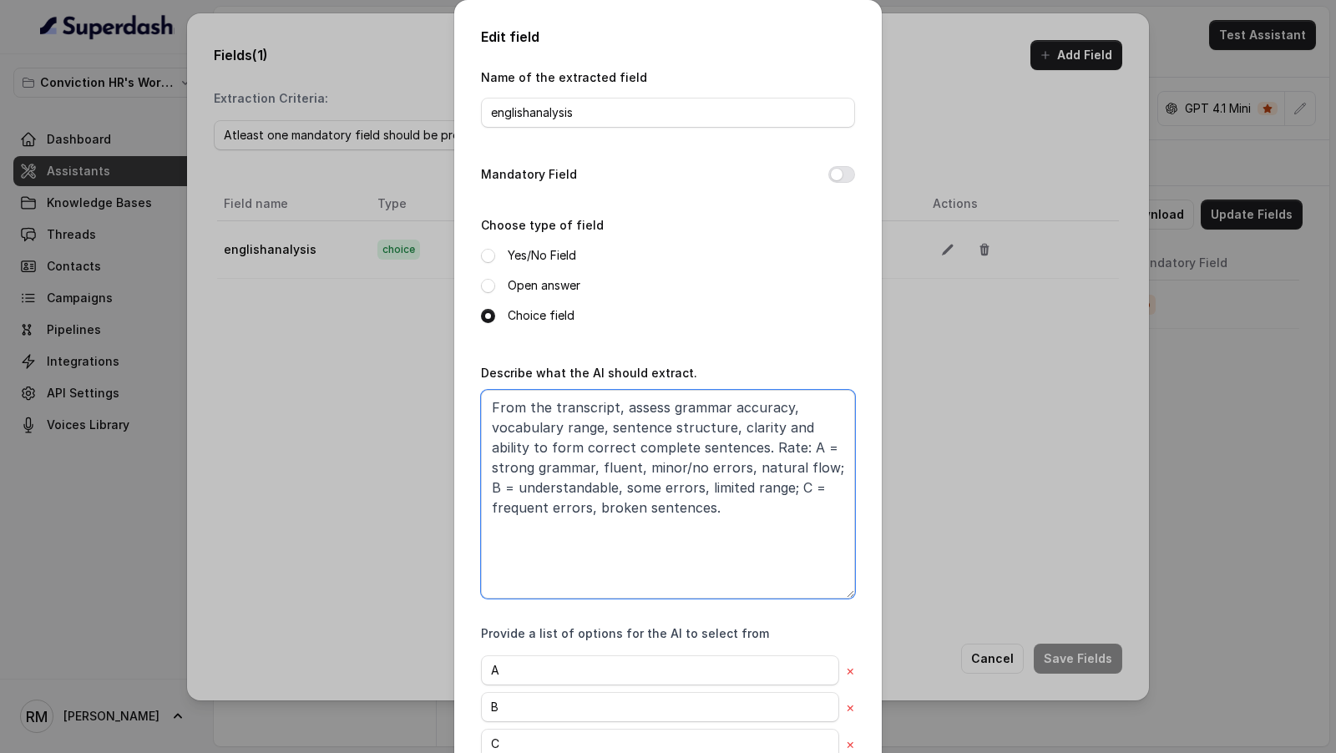
click at [783, 408] on textarea "From the transcript, assess grammar accuracy, vocabulary range, sentence struct…" at bounding box center [668, 494] width 374 height 209
click at [717, 448] on textarea "From the transcript, assess grammar accuracy, vocabulary range, sentence struct…" at bounding box center [668, 494] width 374 height 209
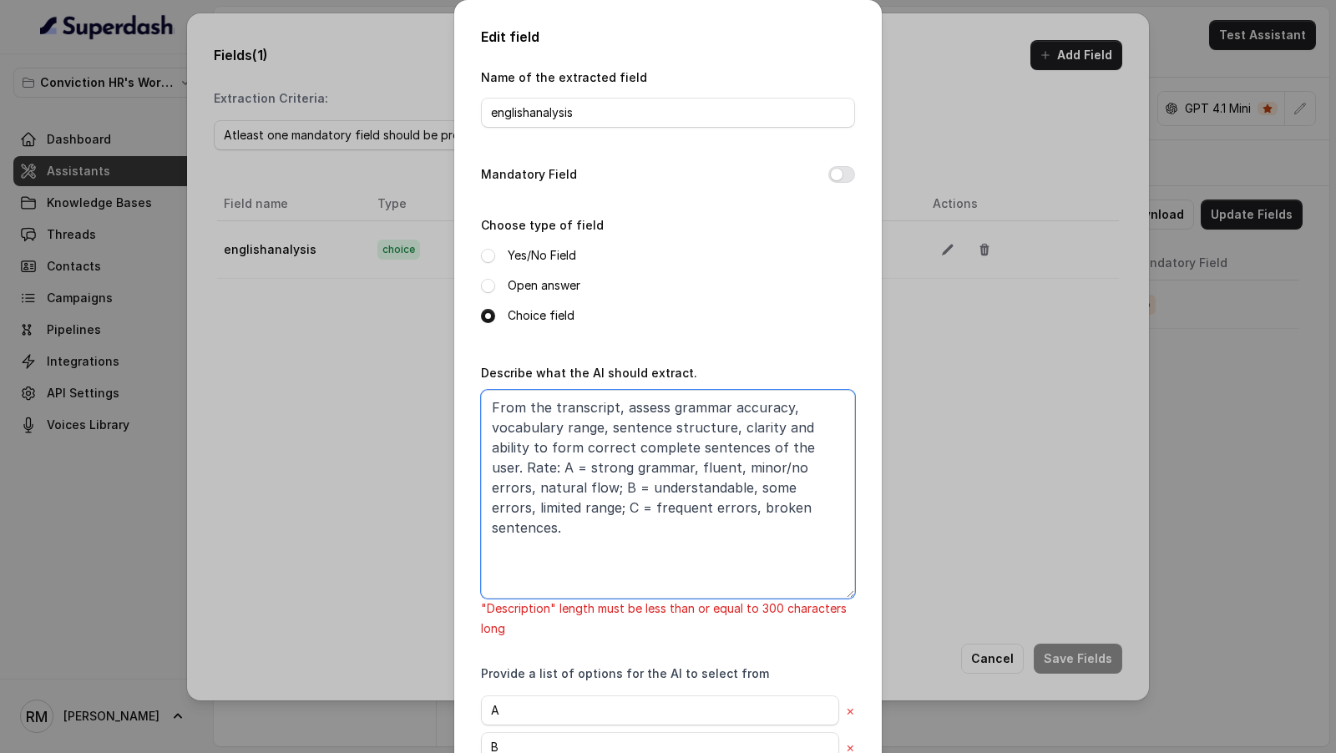
click at [721, 494] on textarea "From the transcript, assess grammar accuracy, vocabulary range, sentence struct…" at bounding box center [668, 494] width 374 height 209
drag, startPoint x: 721, startPoint y: 494, endPoint x: 757, endPoint y: 494, distance: 35.9
click at [757, 494] on textarea "From the transcript, assess grammar accuracy, vocabulary range, sentence struct…" at bounding box center [668, 494] width 374 height 209
drag, startPoint x: 691, startPoint y: 472, endPoint x: 710, endPoint y: 472, distance: 19.2
click at [710, 472] on textarea "From the transcript, assess grammar accuracy, vocabulary range, sentence struct…" at bounding box center [668, 494] width 374 height 209
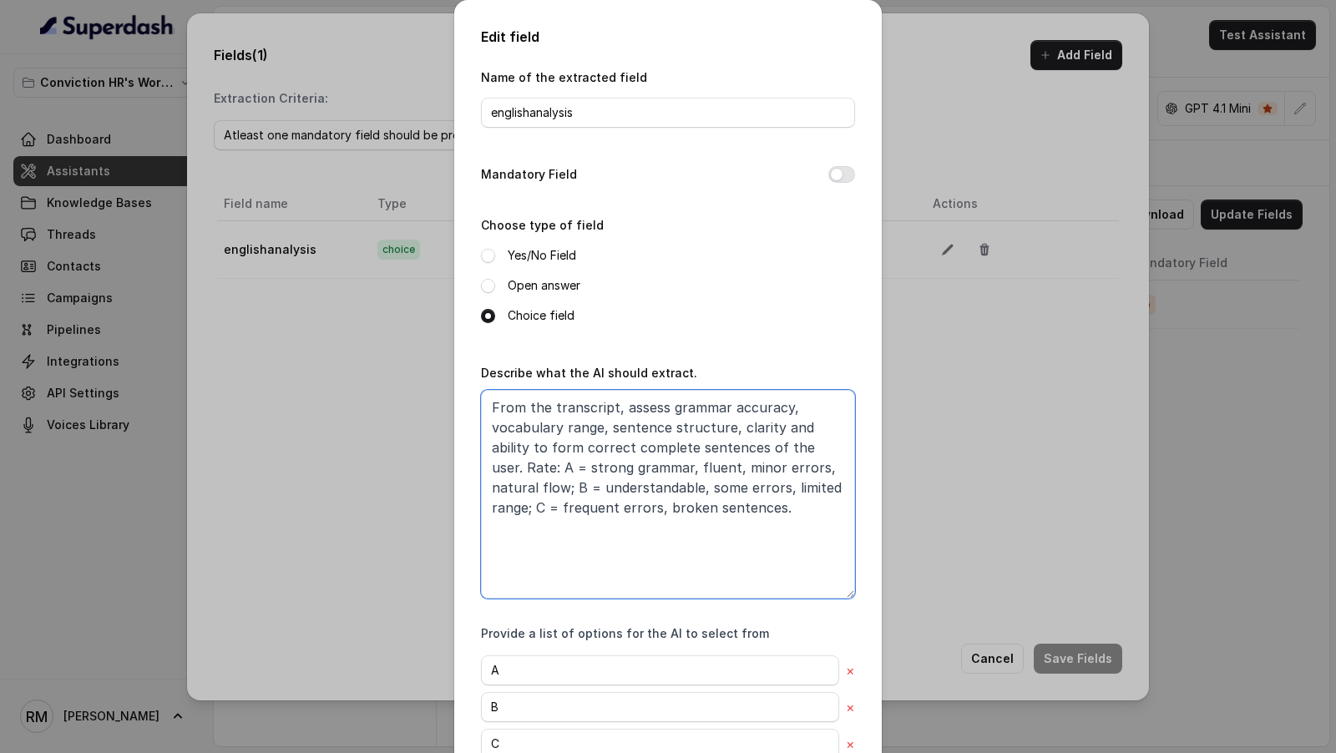
click at [722, 446] on textarea "From the transcript, assess grammar accuracy, vocabulary range, sentence struct…" at bounding box center [668, 494] width 374 height 209
drag, startPoint x: 722, startPoint y: 446, endPoint x: 775, endPoint y: 446, distance: 53.5
click at [775, 446] on textarea "From the transcript, assess grammar accuracy, vocabulary range, sentence struct…" at bounding box center [668, 494] width 374 height 209
click at [783, 408] on textarea "From the transcript, assess grammar accuracy, vocabulary range, sentence struct…" at bounding box center [668, 494] width 374 height 209
paste textarea "of the user"
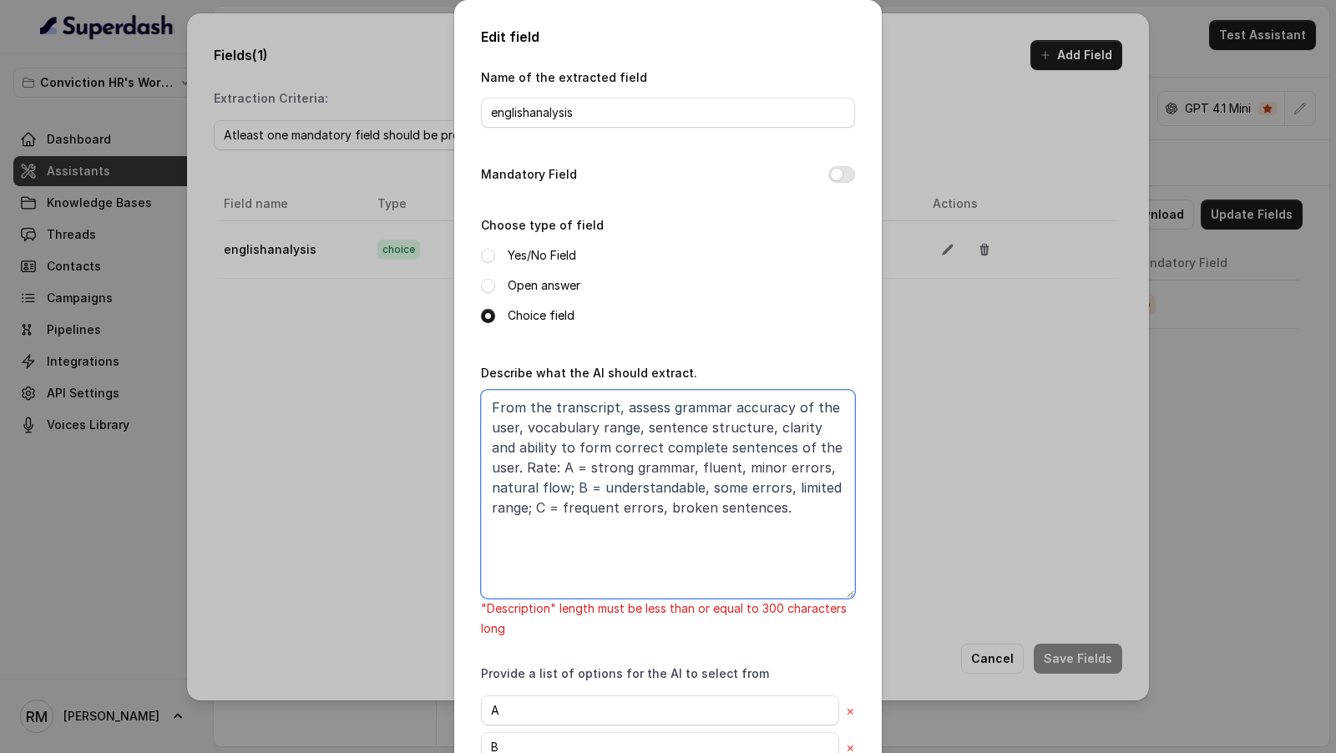
click at [718, 469] on textarea "From the transcript, assess grammar accuracy of the user, vocabulary range, sen…" at bounding box center [668, 494] width 374 height 209
drag, startPoint x: 718, startPoint y: 469, endPoint x: 753, endPoint y: 469, distance: 35.9
click at [753, 469] on textarea "From the transcript, assess grammar accuracy of the user, vocabulary range, sen…" at bounding box center [668, 494] width 374 height 209
click at [822, 466] on textarea "From the transcript, assess grammar accuracy of the user, vocabulary range, sen…" at bounding box center [668, 494] width 374 height 209
drag, startPoint x: 822, startPoint y: 466, endPoint x: 505, endPoint y: 485, distance: 317.2
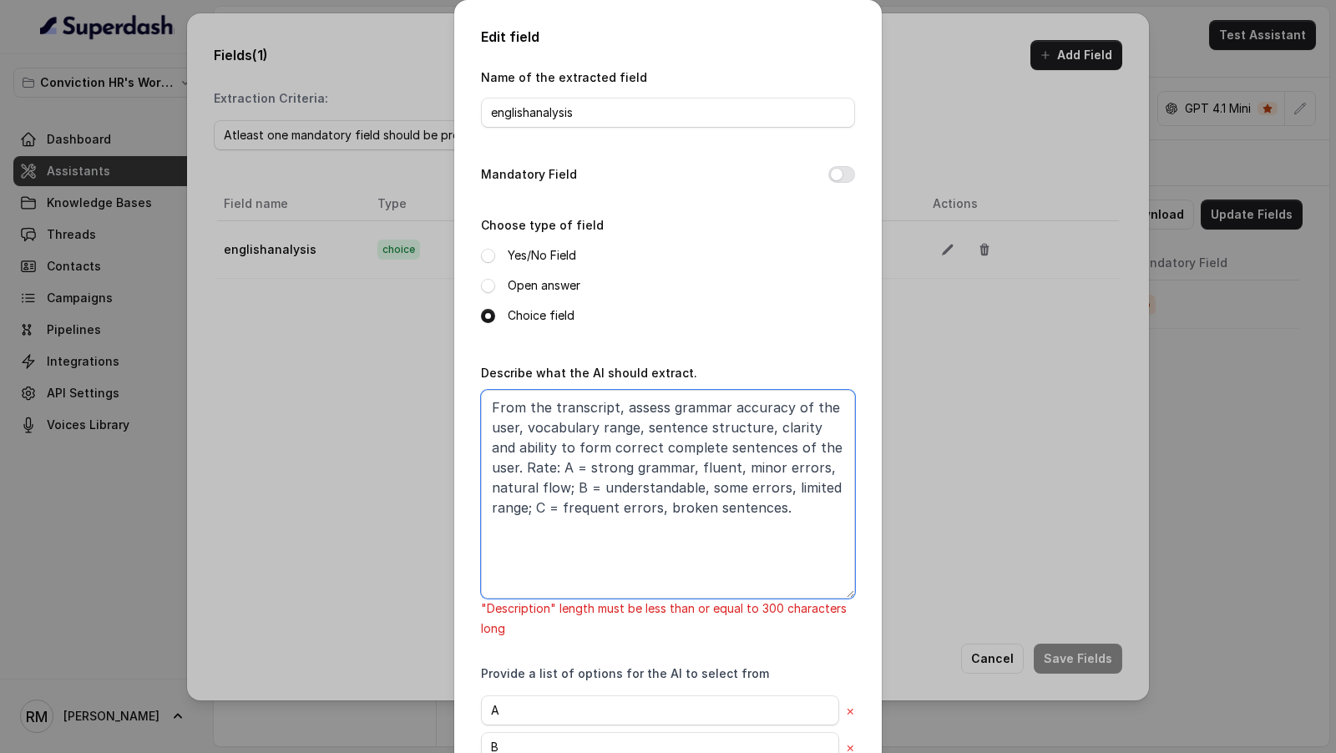
click at [505, 485] on textarea "From the transcript, assess grammar accuracy of the user, vocabulary range, sen…" at bounding box center [668, 494] width 374 height 209
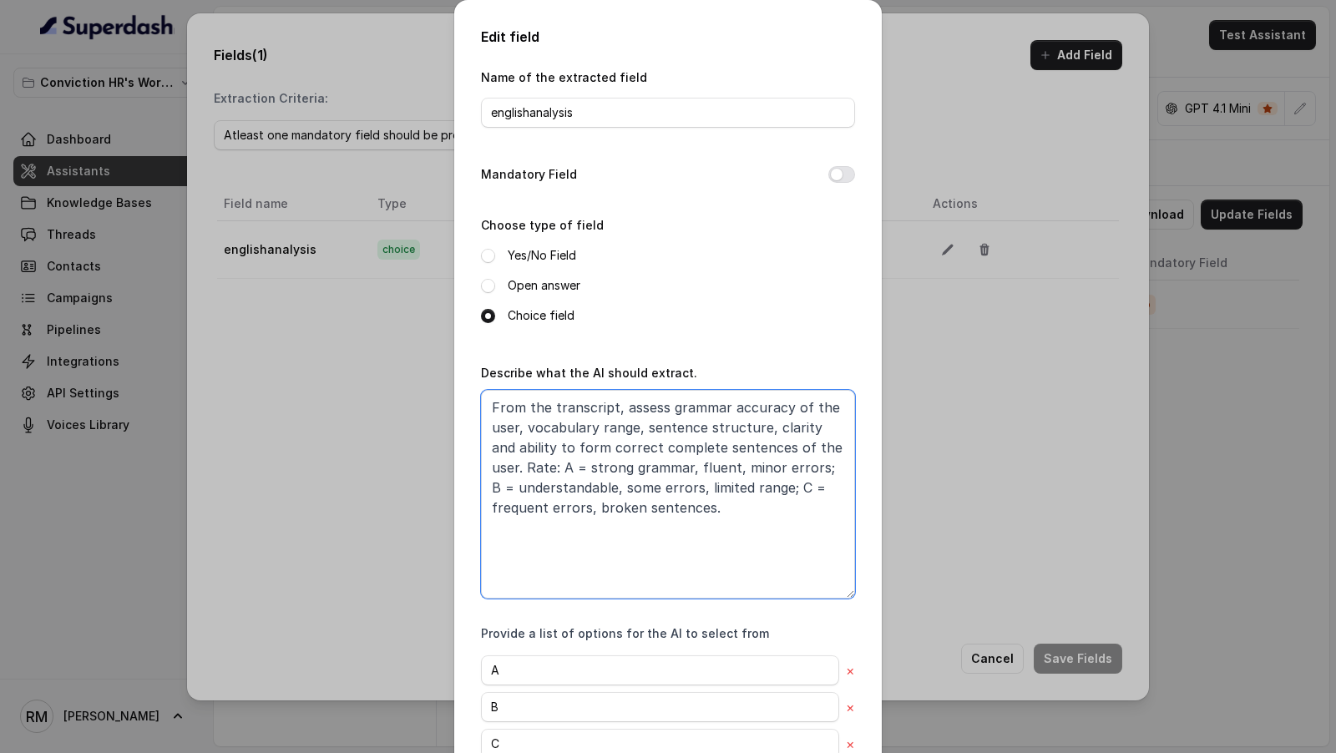
scroll to position [105, 0]
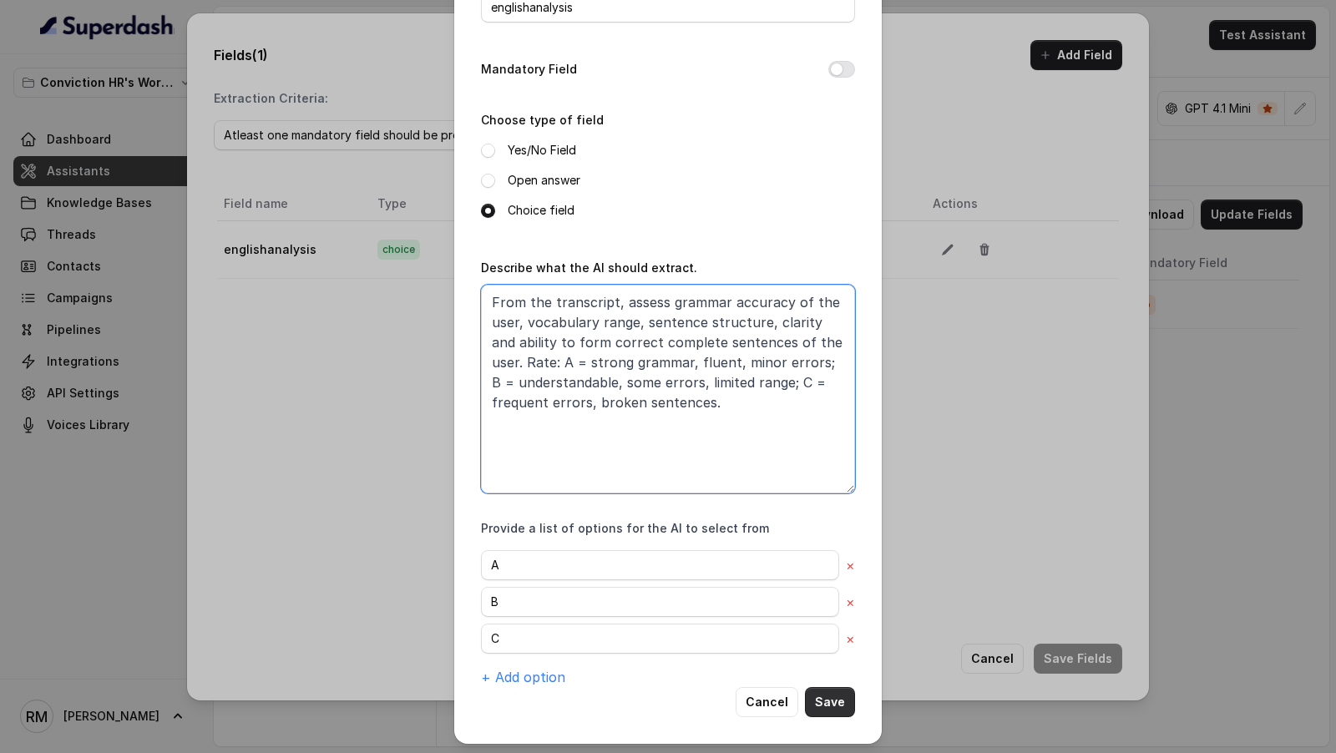
type textarea "From the transcript, assess grammar accuracy of the user, vocabulary range, sen…"
click at [827, 690] on button "Save" at bounding box center [830, 702] width 50 height 30
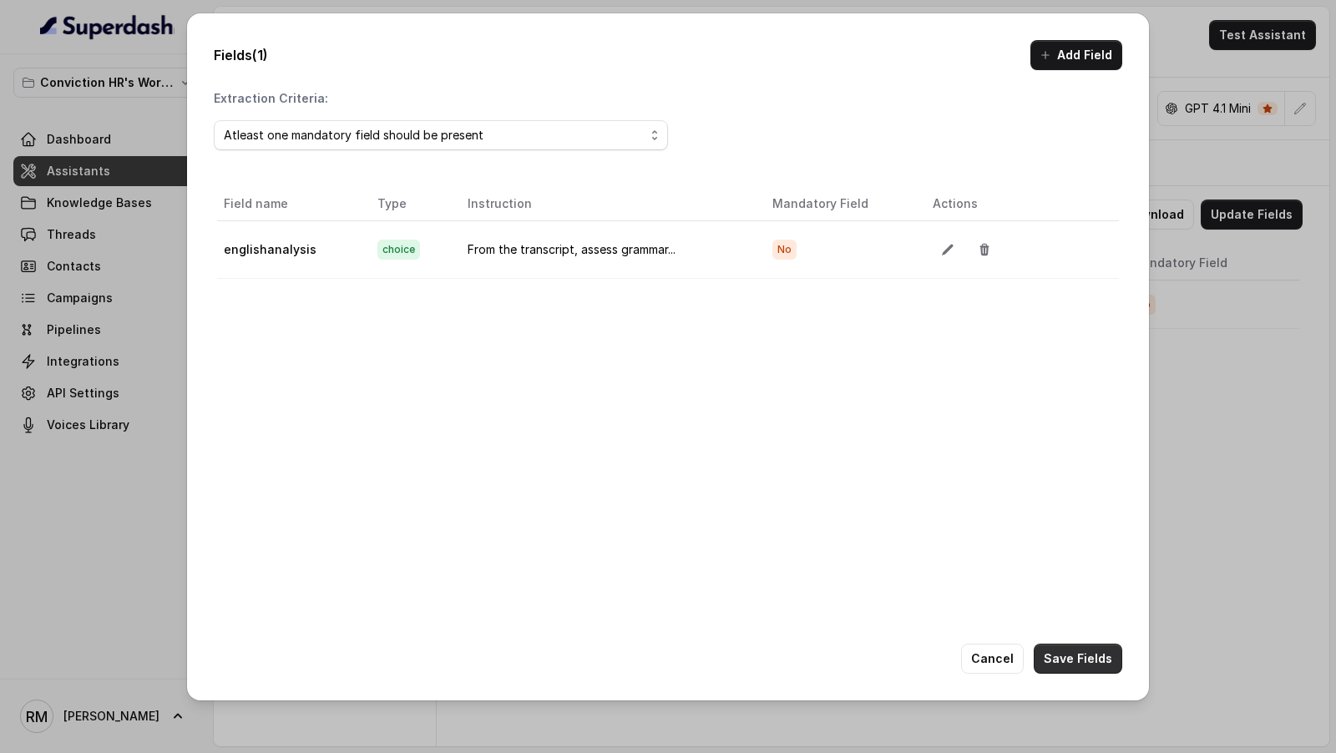
click at [1084, 661] on button "Save Fields" at bounding box center [1078, 659] width 89 height 30
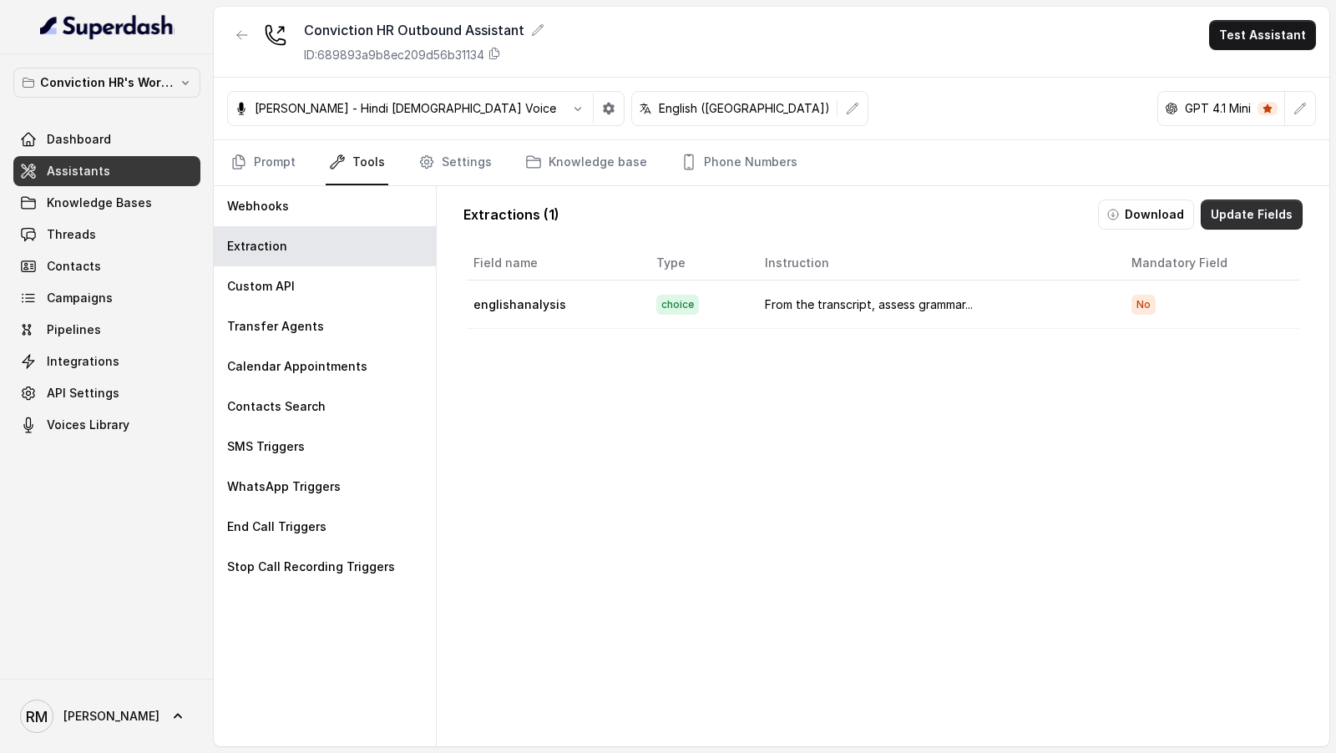
click at [1283, 213] on button "Update Fields" at bounding box center [1252, 215] width 102 height 30
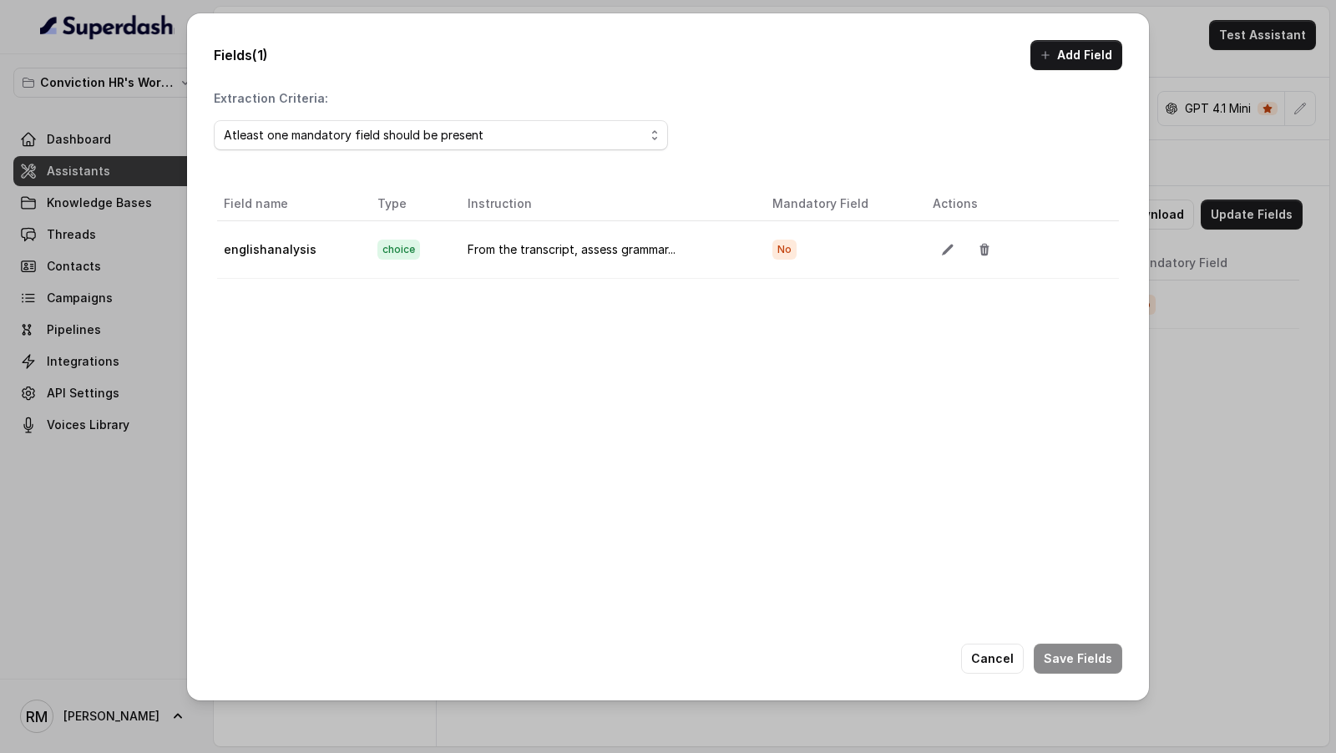
click at [1265, 345] on div "Fields (1) Add Field Extraction Criteria: Atleast one mandatory field should be…" at bounding box center [668, 376] width 1336 height 753
click at [981, 645] on button "Cancel" at bounding box center [992, 659] width 63 height 30
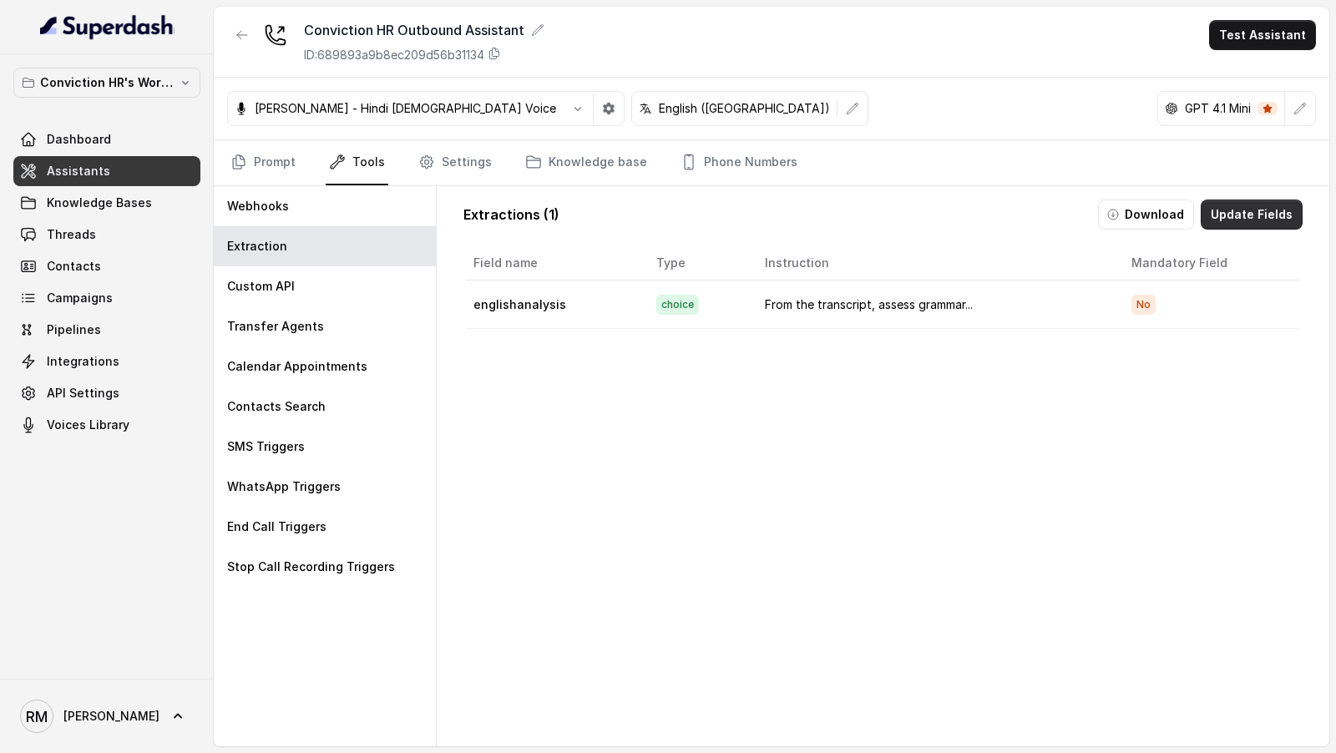
click at [1276, 216] on button "Update Fields" at bounding box center [1252, 215] width 102 height 30
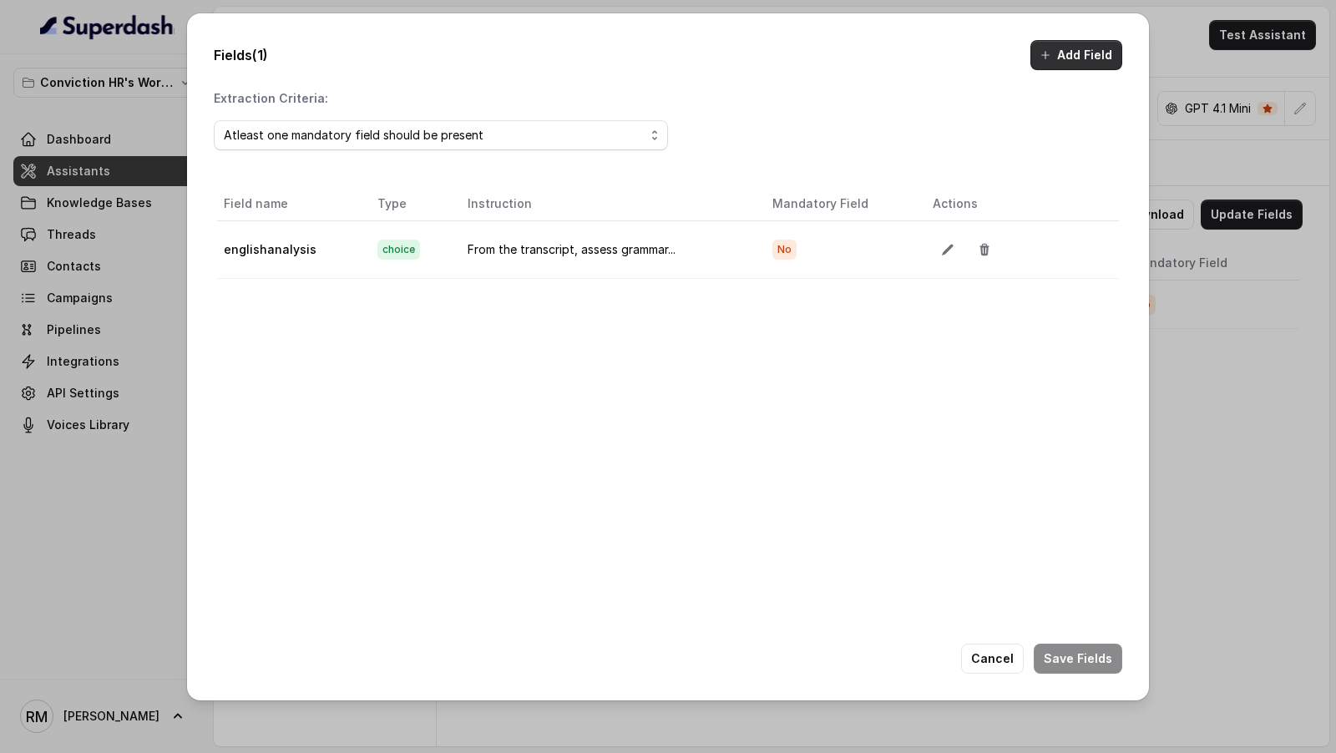
click at [1106, 47] on button "Add Field" at bounding box center [1077, 55] width 92 height 30
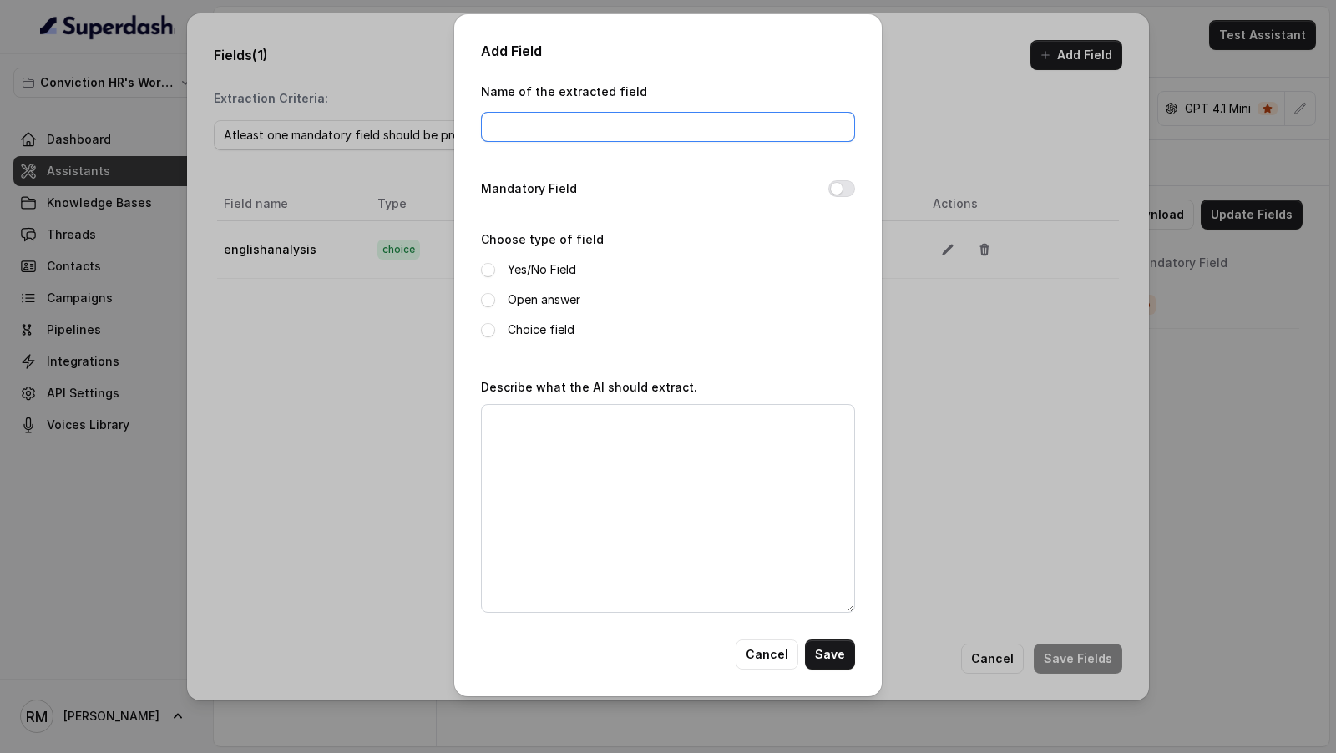
click at [505, 126] on input "Name of the extracted field" at bounding box center [668, 127] width 374 height 30
type input "interested"
click at [524, 269] on label "Yes/No Field" at bounding box center [542, 270] width 68 height 20
click at [555, 458] on textarea "Describe what the AI should extract." at bounding box center [668, 508] width 374 height 209
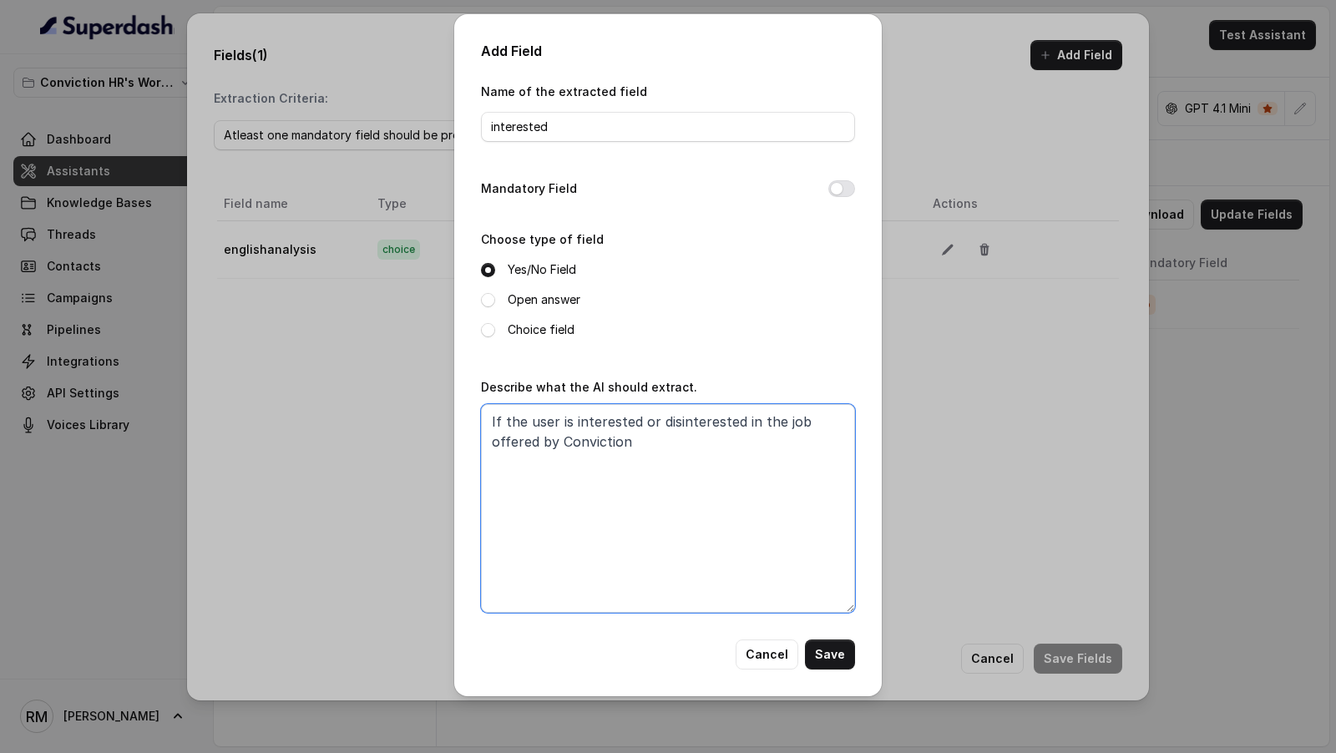
click at [815, 413] on textarea "If the user is interested or disinterested in the job offered by Conviction" at bounding box center [668, 508] width 374 height 209
click at [683, 445] on textarea "If the user is interested or disinterested in the job roles offered by Convicti…" at bounding box center [668, 508] width 374 height 209
type textarea "If the user is interested or disinterested in the job roles offered by Convicti…"
click at [842, 653] on button "Save" at bounding box center [830, 655] width 50 height 30
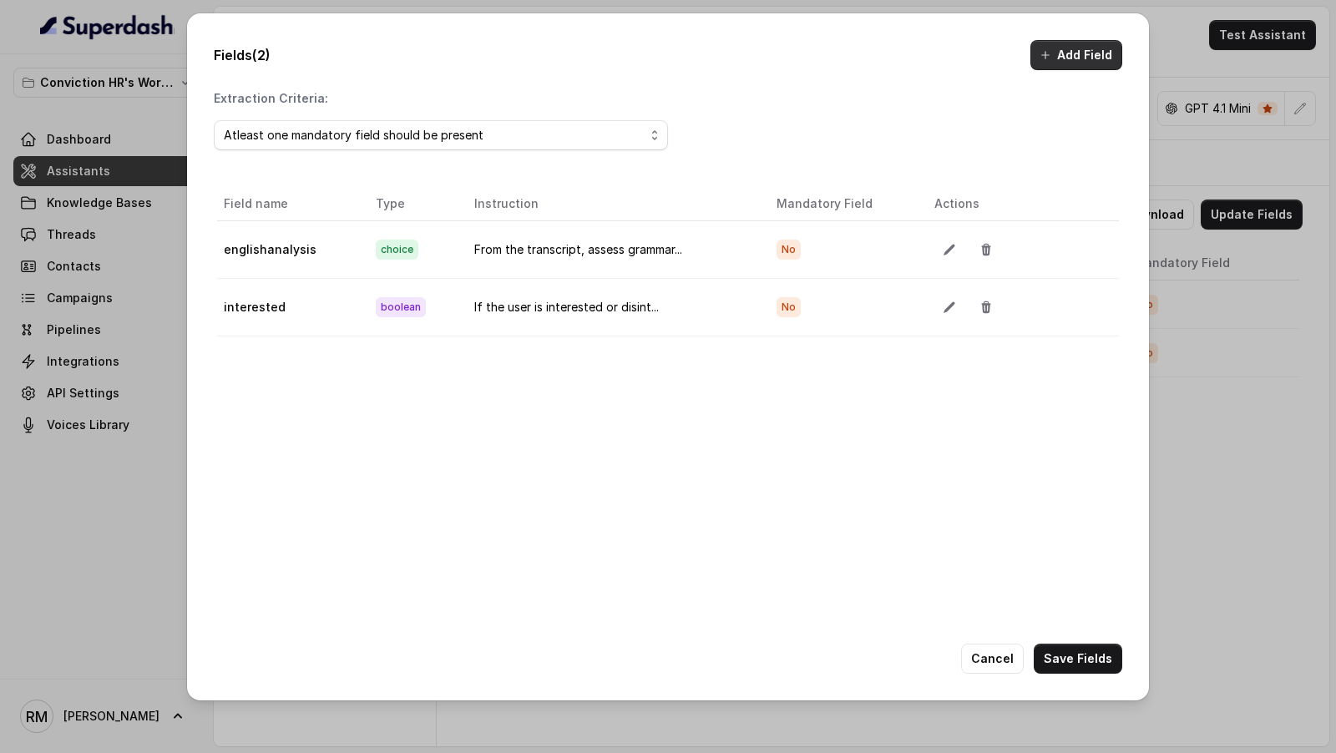
click at [1073, 61] on button "Add Field" at bounding box center [1077, 55] width 92 height 30
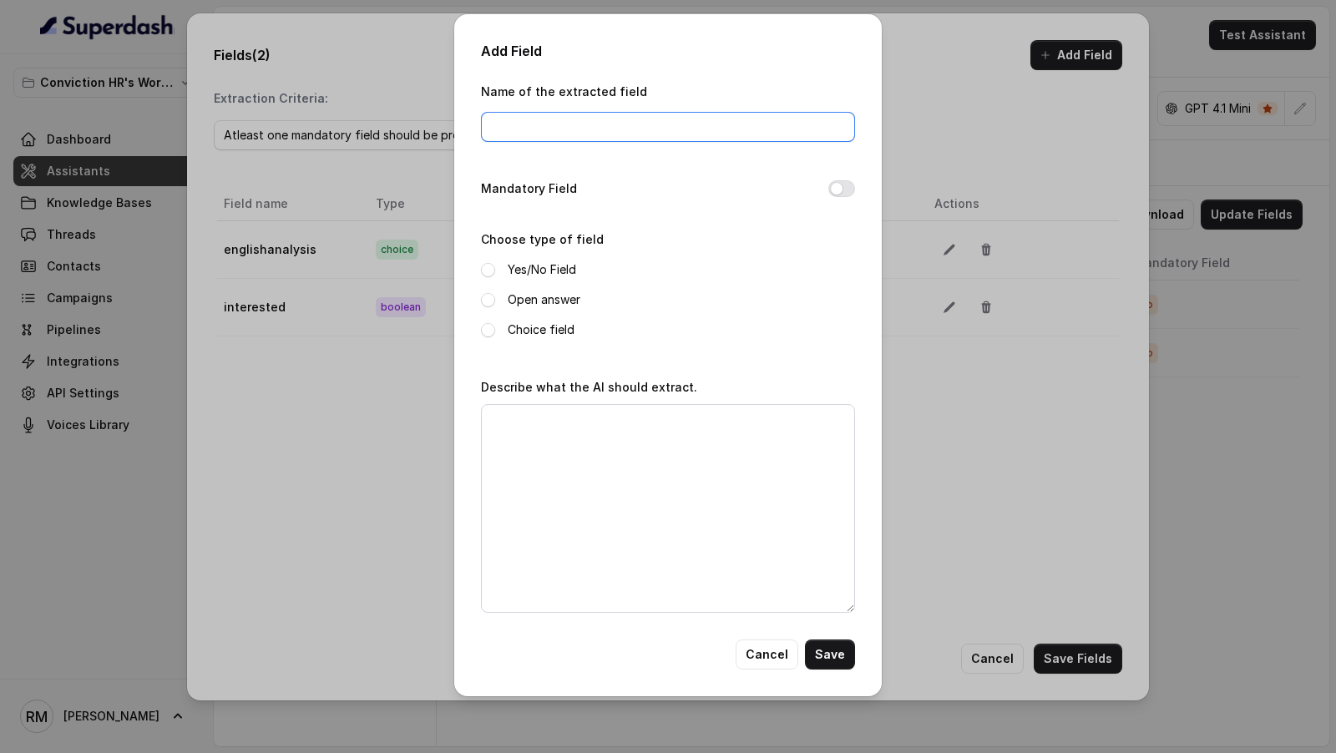
click at [585, 130] on input "Name of the extracted field" at bounding box center [668, 127] width 374 height 30
type input "currentstatus"
click at [532, 327] on label "Choice field" at bounding box center [541, 330] width 67 height 20
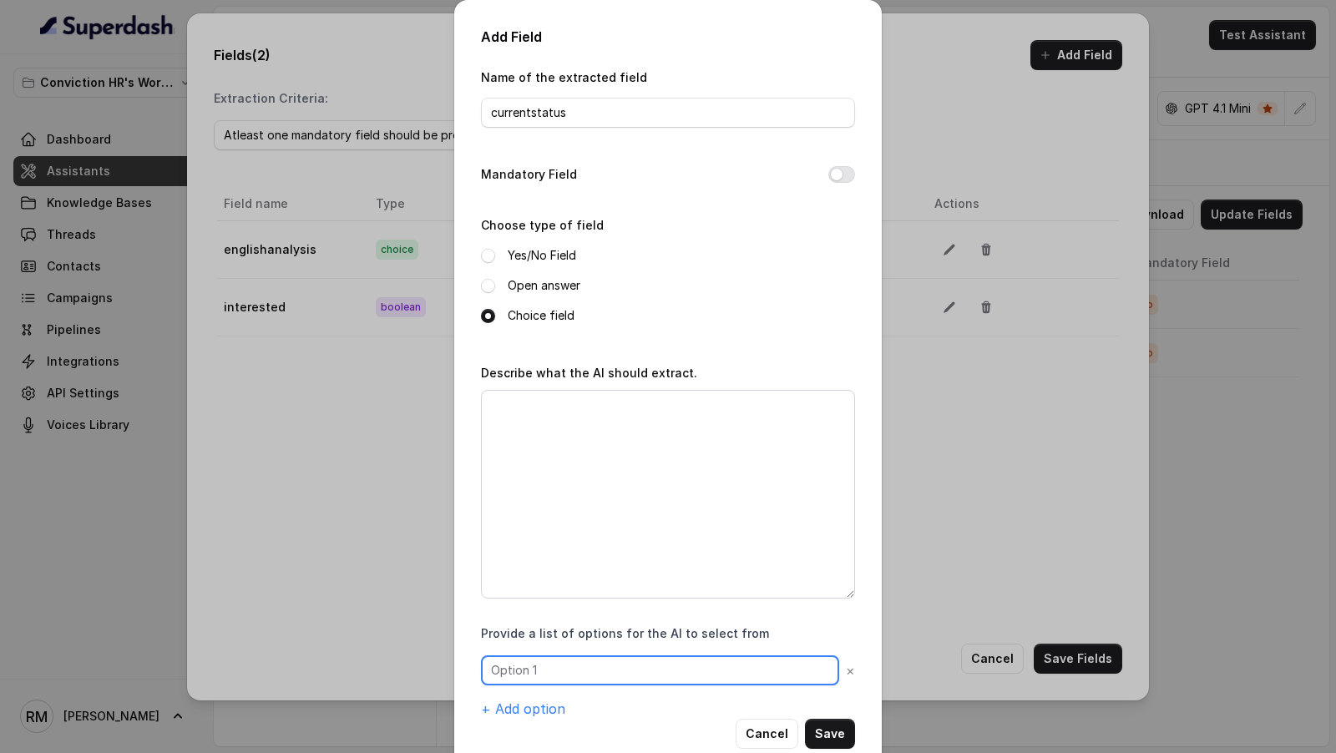
click at [541, 667] on input "text" at bounding box center [660, 671] width 358 height 30
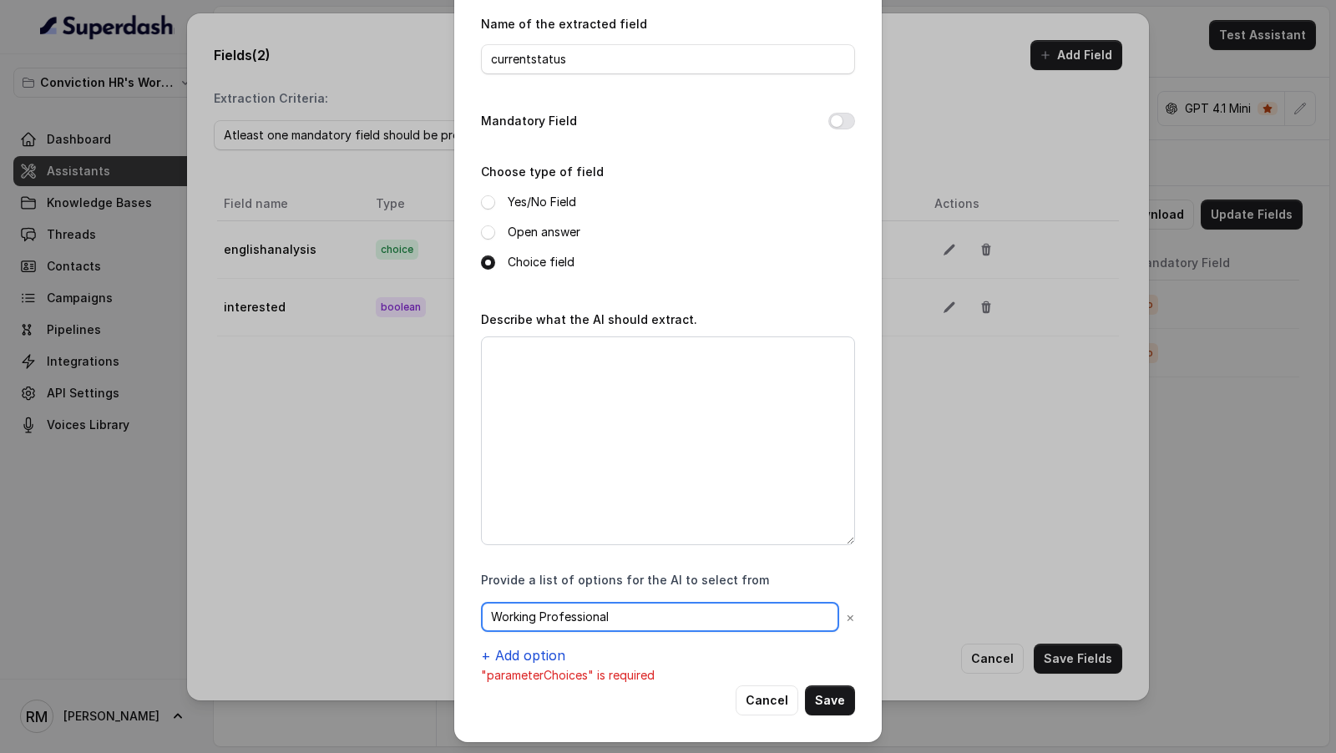
type input "Working Professional"
click at [532, 652] on button "+ Add option" at bounding box center [523, 656] width 84 height 20
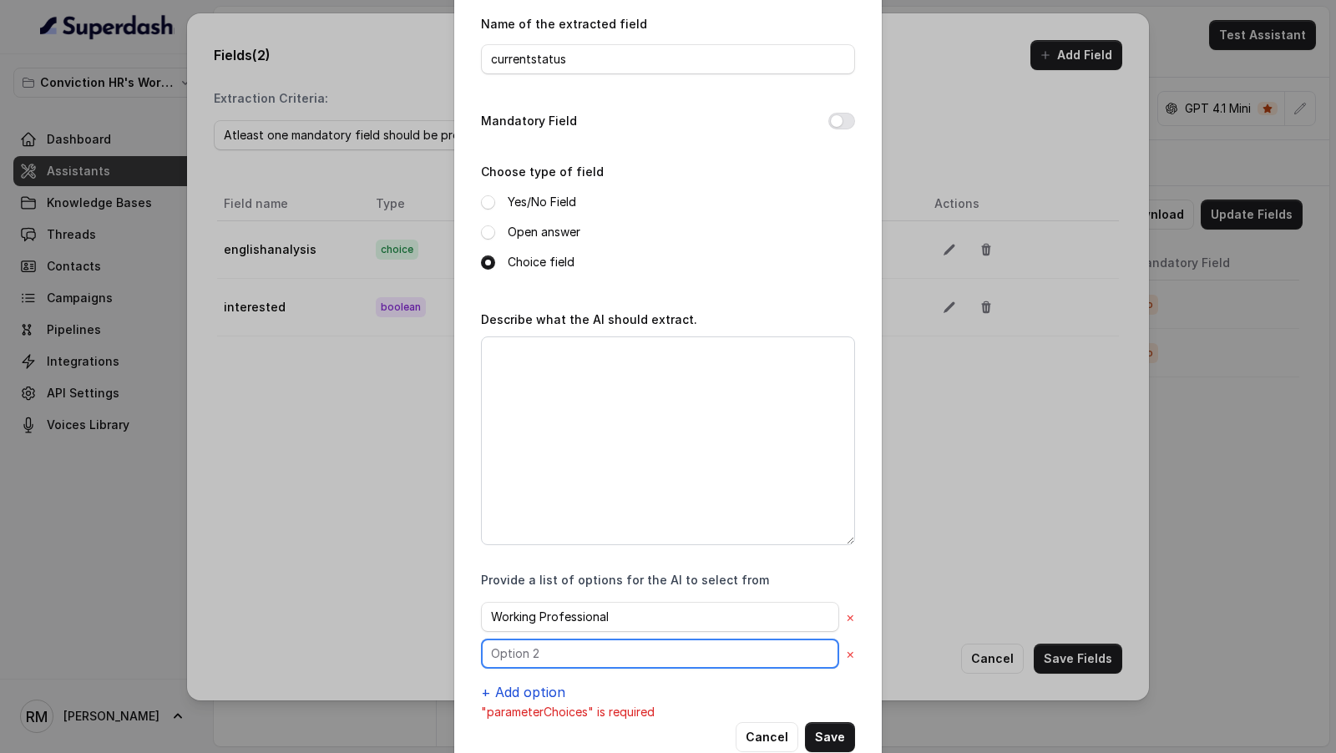
click at [532, 632] on input "text" at bounding box center [660, 617] width 358 height 30
type input "Fresher"
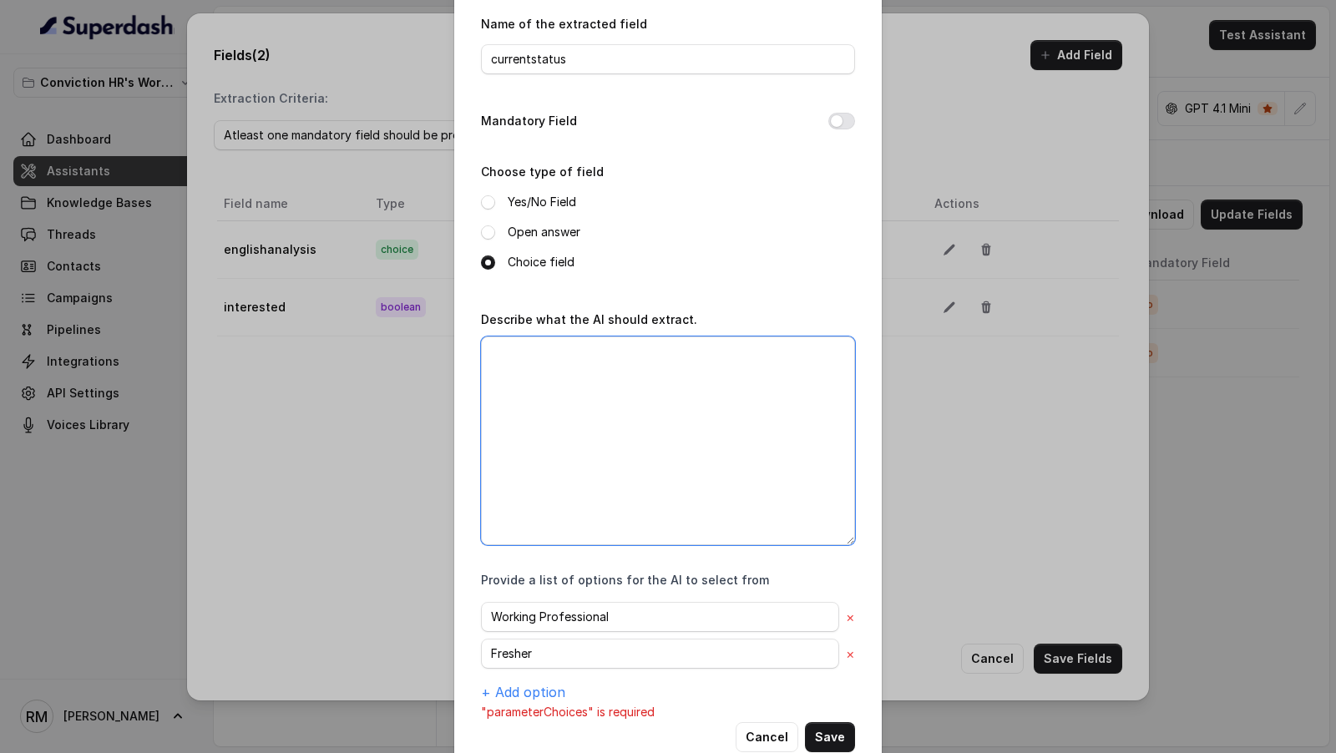
click at [626, 464] on textarea "Describe what the AI should extract." at bounding box center [668, 441] width 374 height 209
click at [490, 374] on textarea "If the user is currently a working professional or has some experience in the" at bounding box center [668, 441] width 374 height 209
click at [685, 369] on textarea "If the user is currently a working professional or has work some experience in …" at bounding box center [668, 441] width 374 height 209
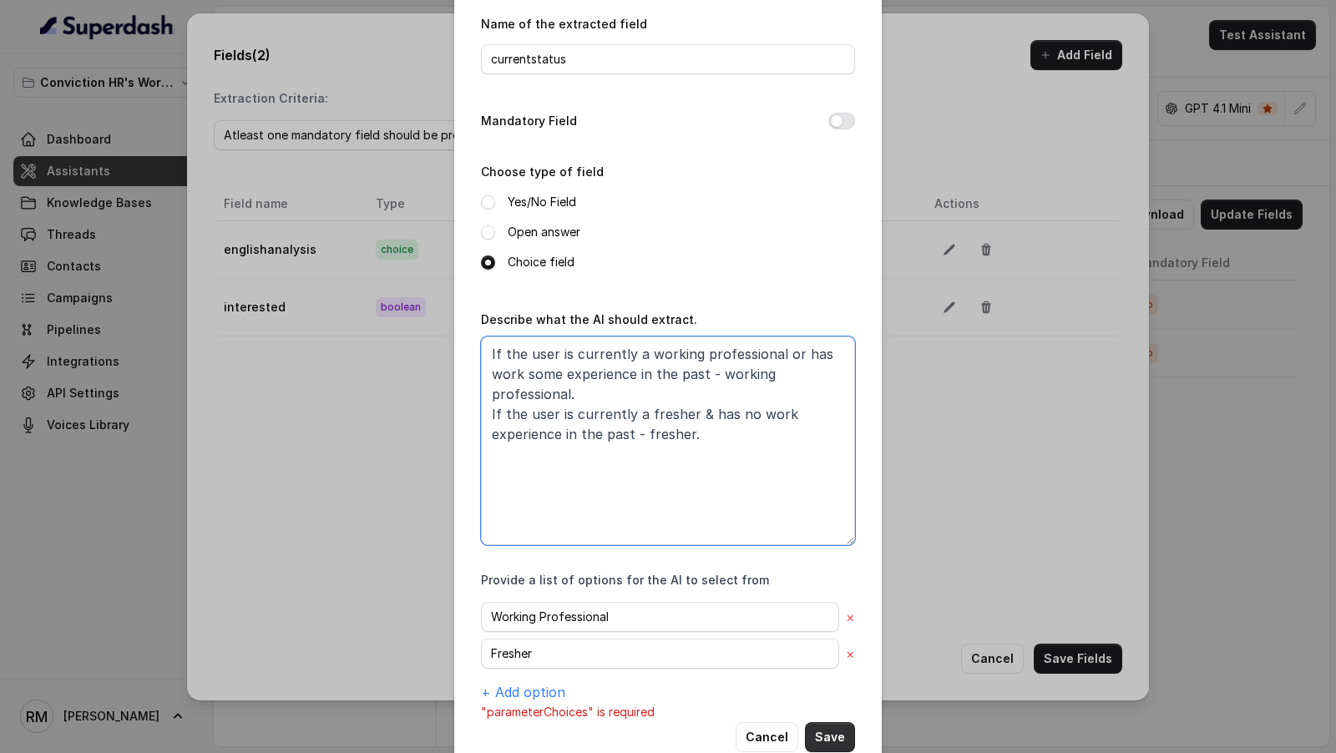
type textarea "If the user is currently a working professional or has work some experience in …"
click at [828, 729] on button "Save" at bounding box center [830, 738] width 50 height 30
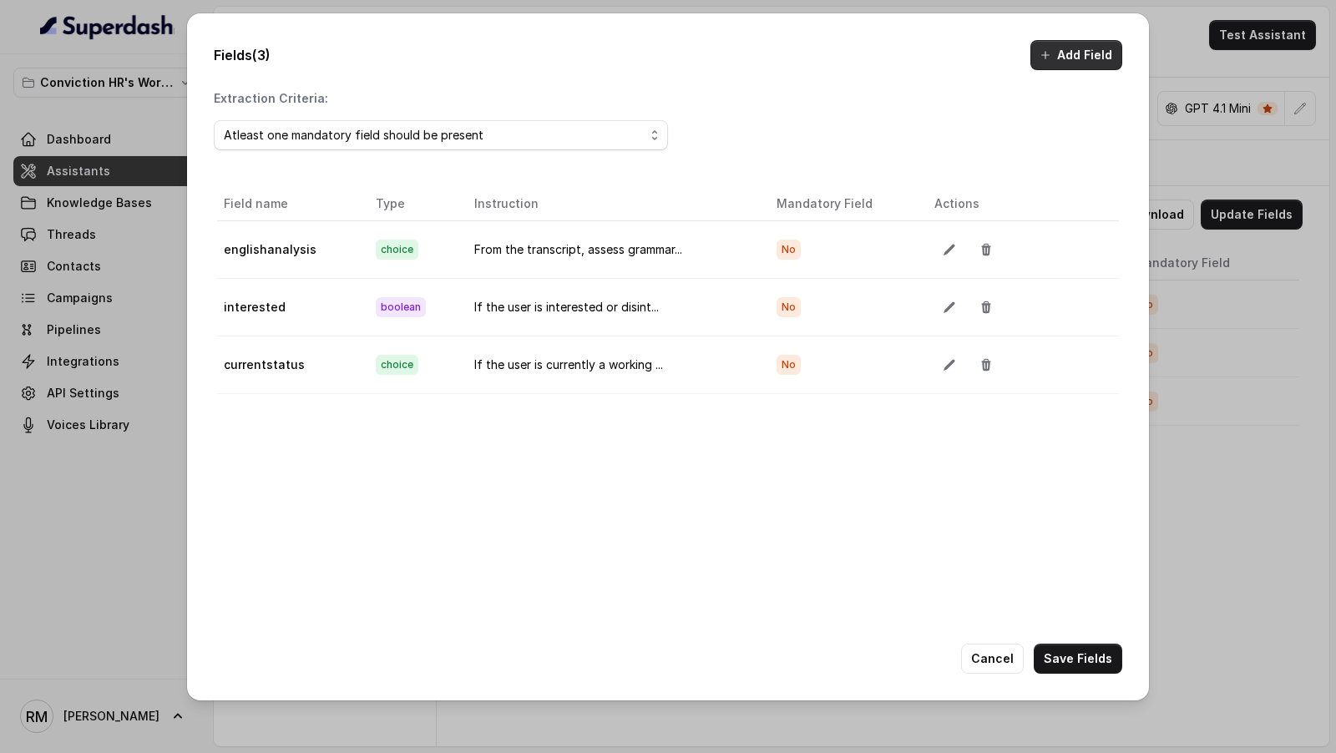
click at [1060, 60] on button "Add Field" at bounding box center [1077, 55] width 92 height 30
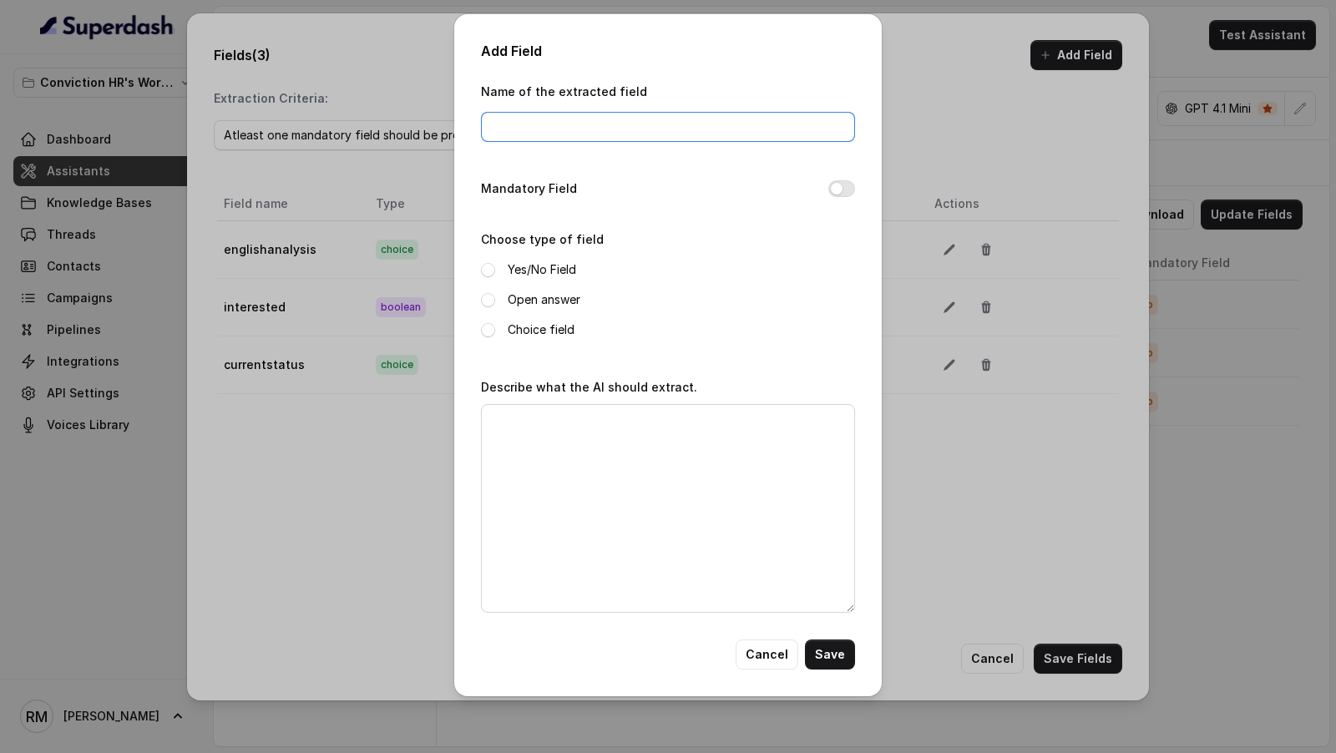
click at [610, 136] on input "Name of the extracted field" at bounding box center [668, 127] width 374 height 30
type input "educationlevel"
click at [565, 330] on label "Choice field" at bounding box center [541, 330] width 67 height 20
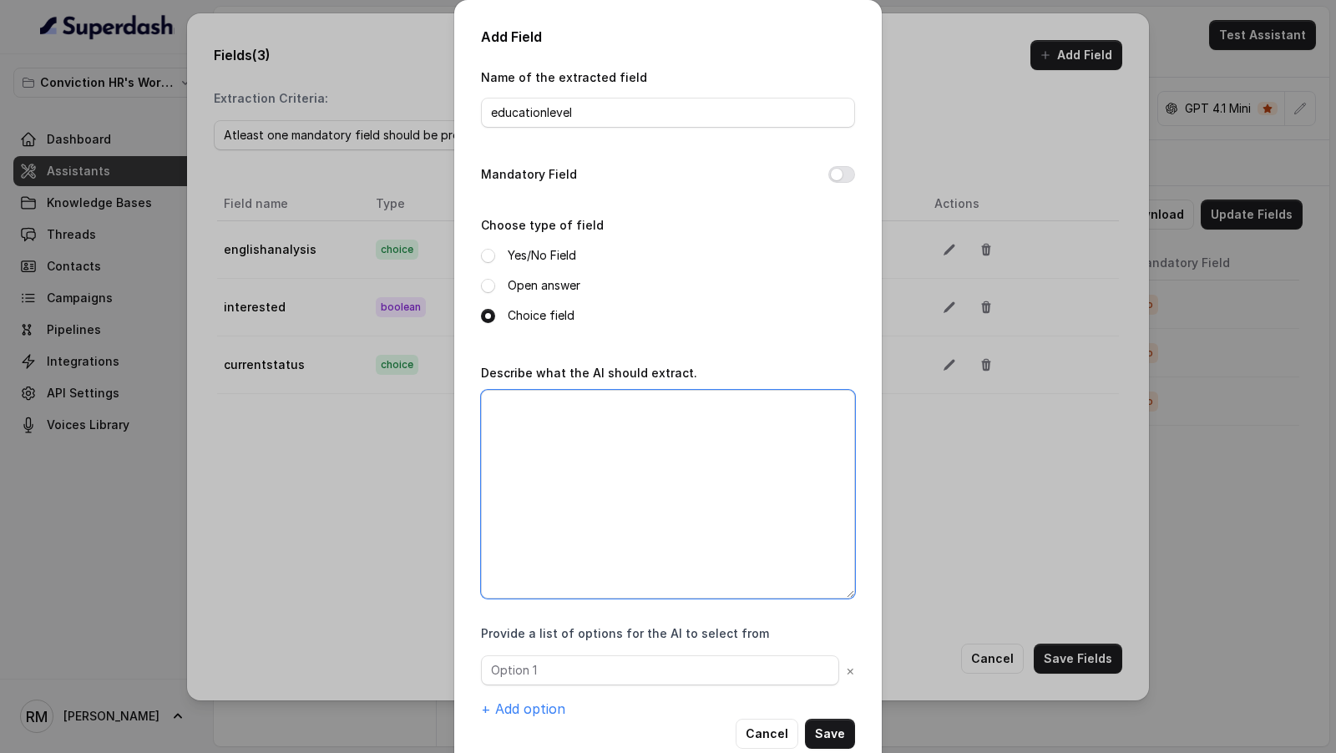
click at [565, 466] on textarea "Describe what the AI should extract." at bounding box center [668, 494] width 374 height 209
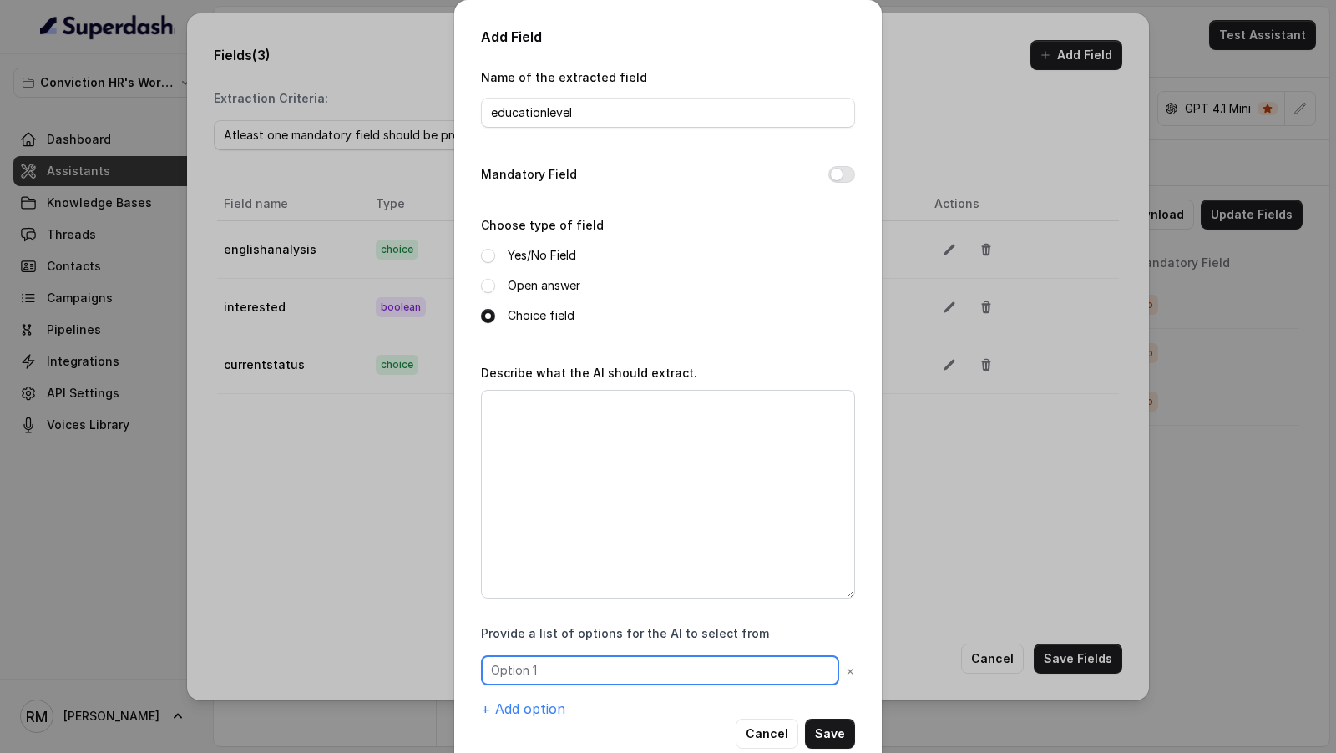
click at [576, 665] on input "text" at bounding box center [660, 671] width 358 height 30
type input "Undergraduate"
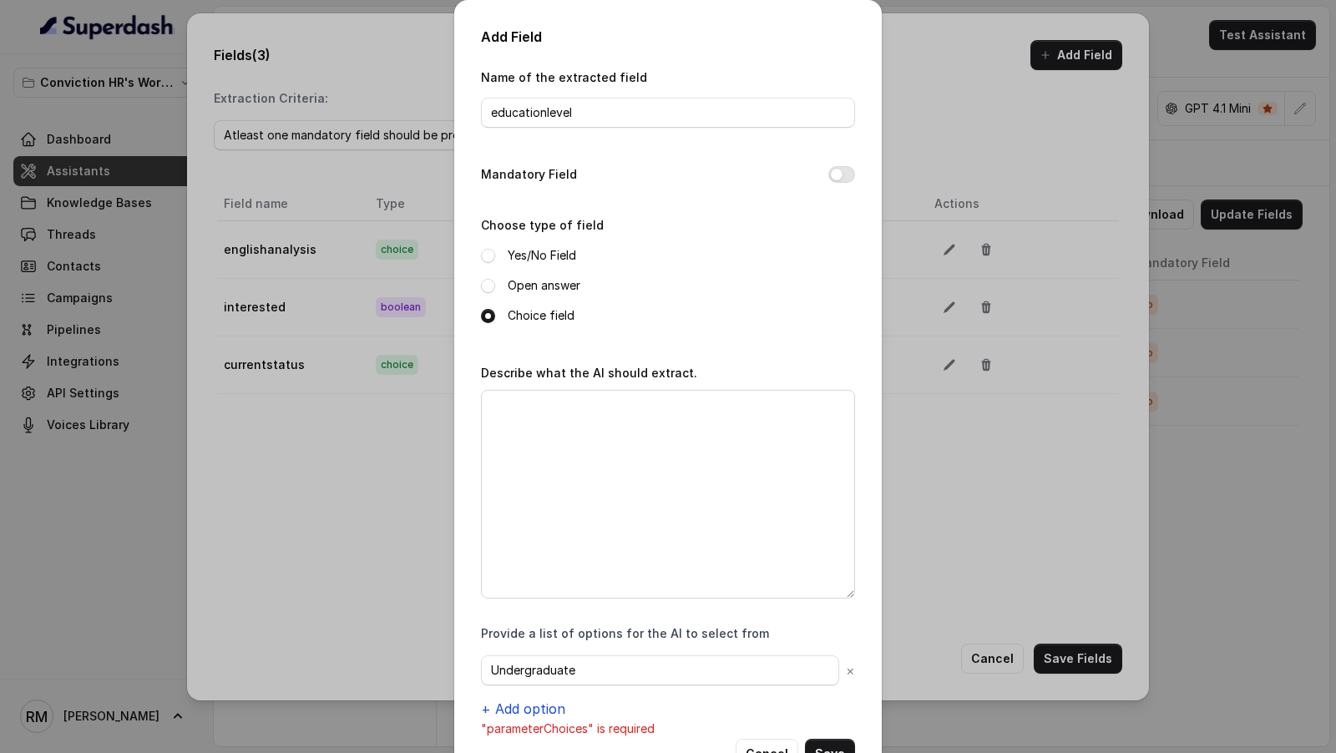
click at [556, 707] on button "+ Add option" at bounding box center [523, 709] width 84 height 20
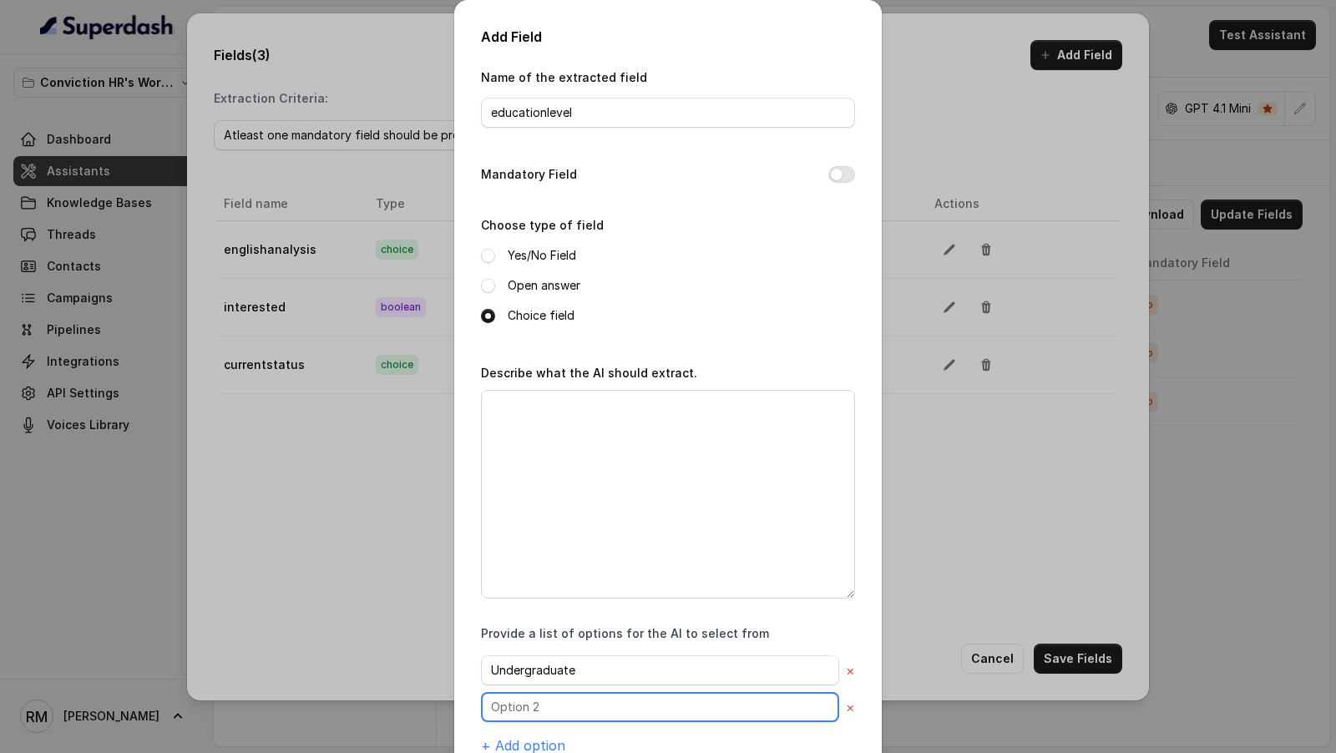
click at [581, 686] on input "text" at bounding box center [660, 671] width 358 height 30
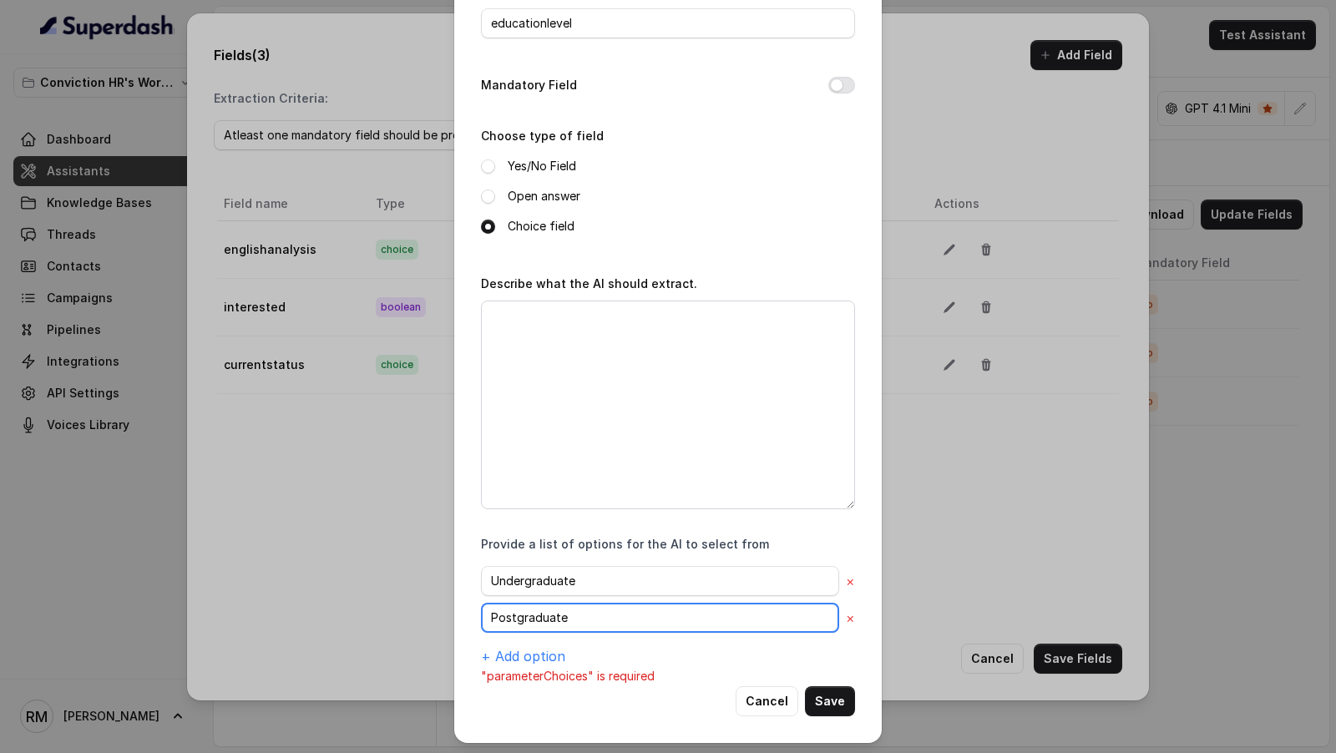
type input "Postgraduate"
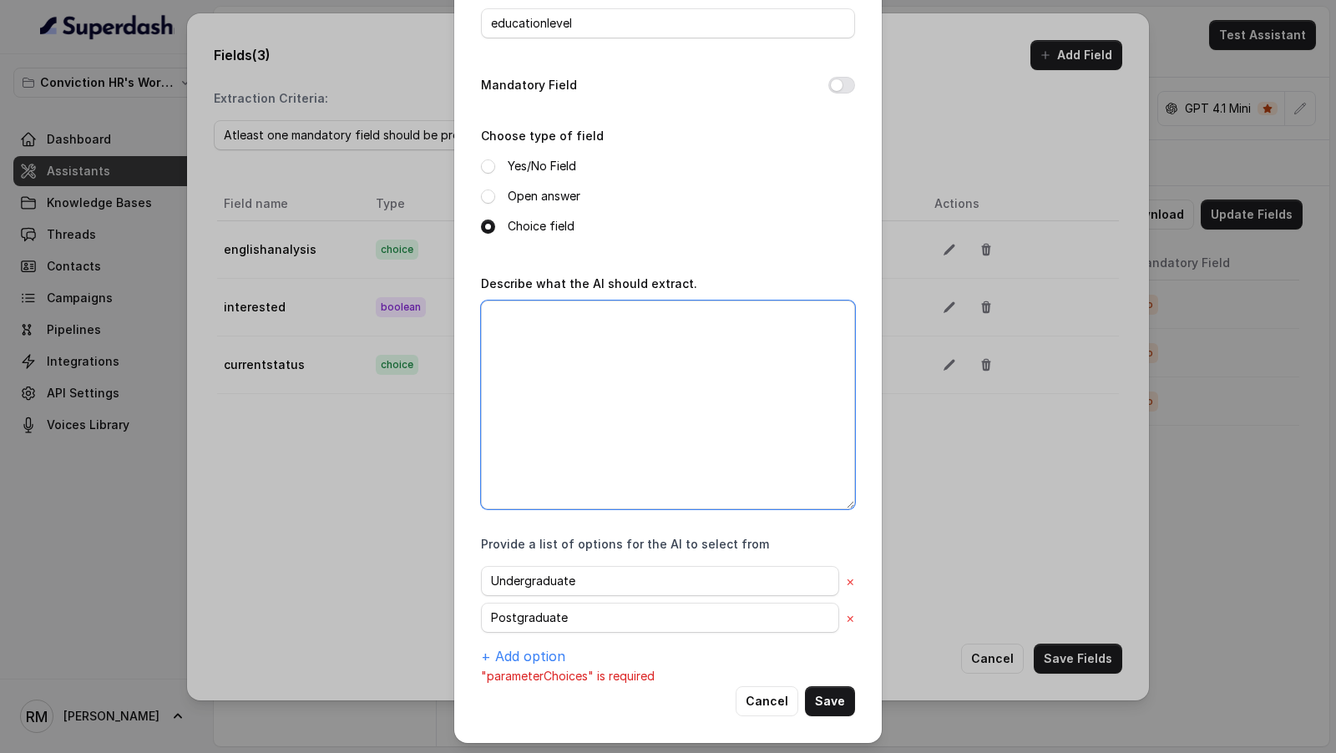
click at [639, 464] on textarea "Describe what the AI should extract." at bounding box center [668, 405] width 374 height 209
click at [745, 322] on textarea "If the candidate has complete their undergraduation in a field" at bounding box center [668, 405] width 374 height 209
click at [625, 332] on textarea "If the candidate has complete their undergraduation in a field" at bounding box center [668, 405] width 374 height 209
click at [816, 317] on textarea "If the candidate has complete their undergraduation in a field - undergraduate" at bounding box center [668, 405] width 374 height 209
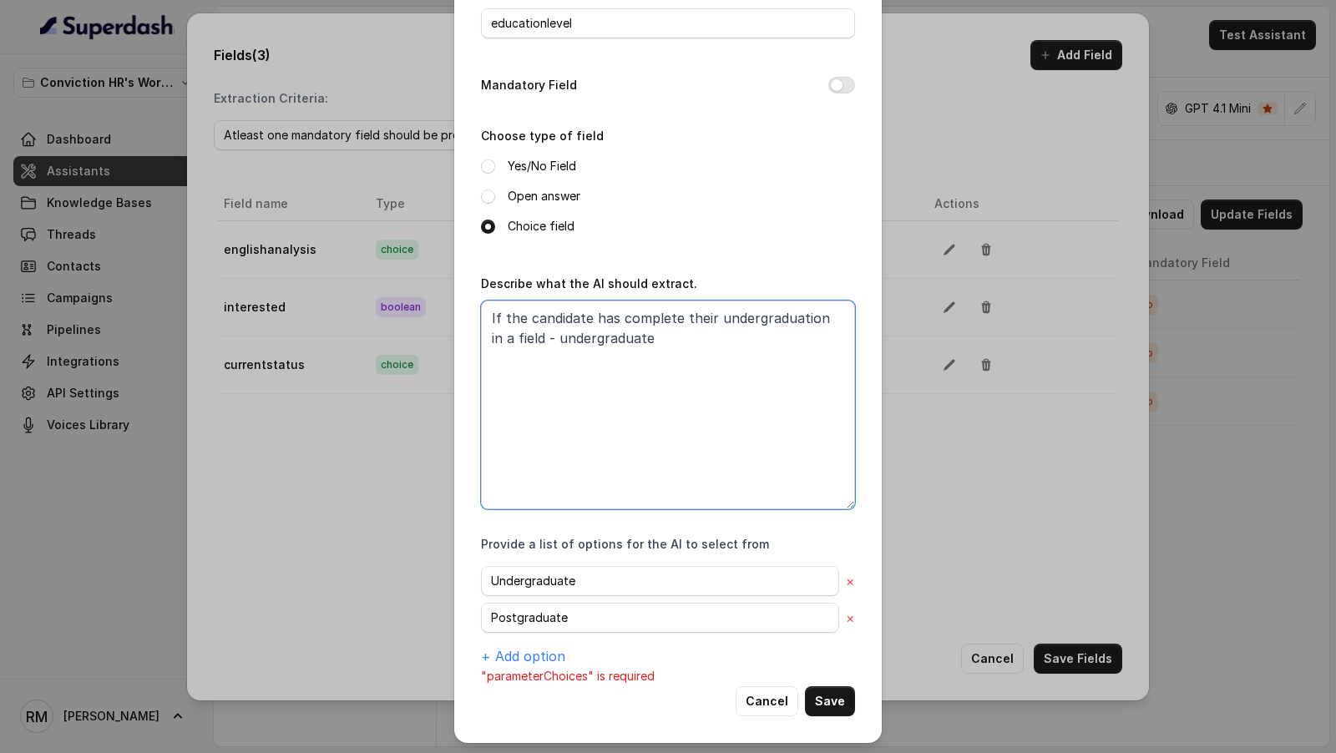
click at [768, 325] on textarea "If the candidate has complete their undergraduation in a field - undergraduate" at bounding box center [668, 405] width 374 height 209
click at [819, 319] on textarea "If the candidate has complete their undergraduation in a field - undergraduate" at bounding box center [668, 405] width 374 height 209
click at [502, 357] on textarea "If the candidate has complete their undergraduation like bachelors (including B…" at bounding box center [668, 405] width 374 height 209
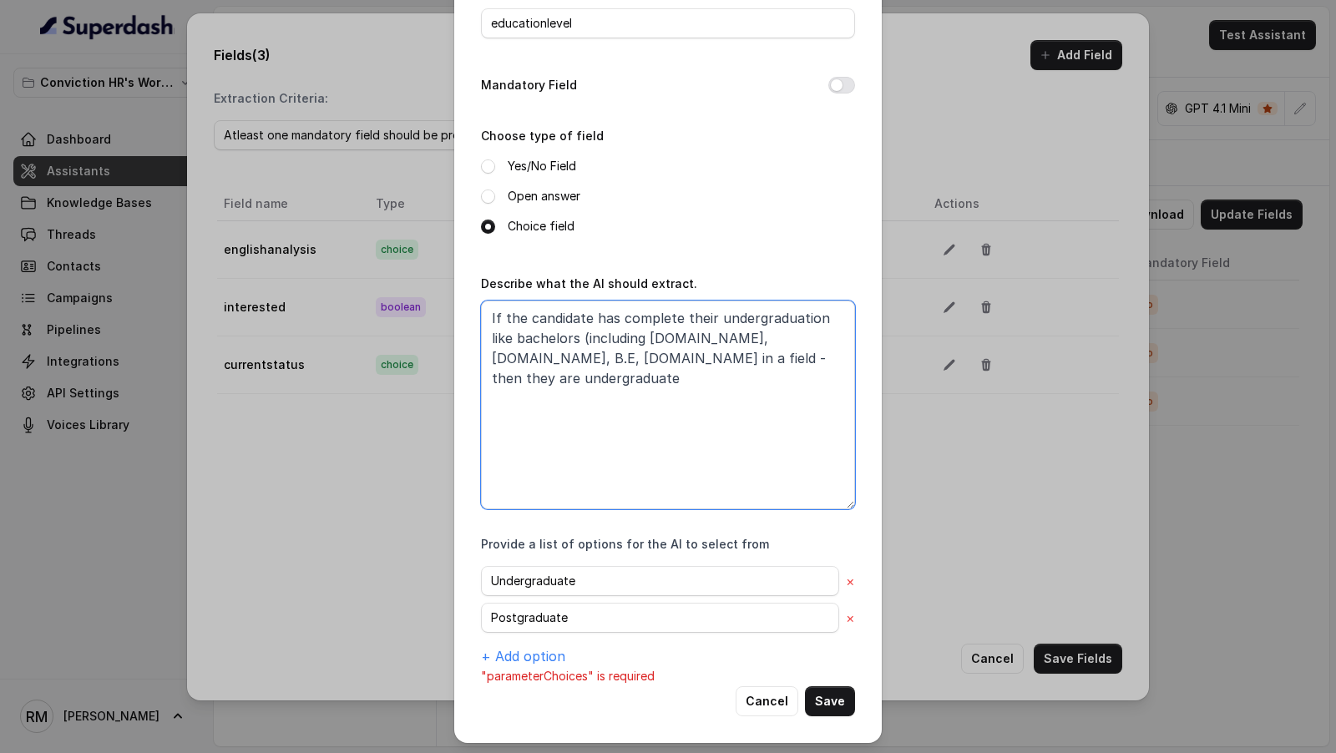
click at [723, 365] on textarea "If the candidate has complete their undergraduation like bachelors (including B…" at bounding box center [668, 405] width 374 height 209
drag, startPoint x: 736, startPoint y: 354, endPoint x: 395, endPoint y: 297, distance: 345.5
click at [395, 297] on div "Add Field Name of the extracted field educationlevel Mandatory Field Choose typ…" at bounding box center [668, 376] width 1336 height 753
click at [726, 363] on textarea "If the candidate has complete their undergraduation like bachelors (including B…" at bounding box center [668, 405] width 374 height 209
paste textarea "If the candidate has complete their undergraduation like bachelors (including B…"
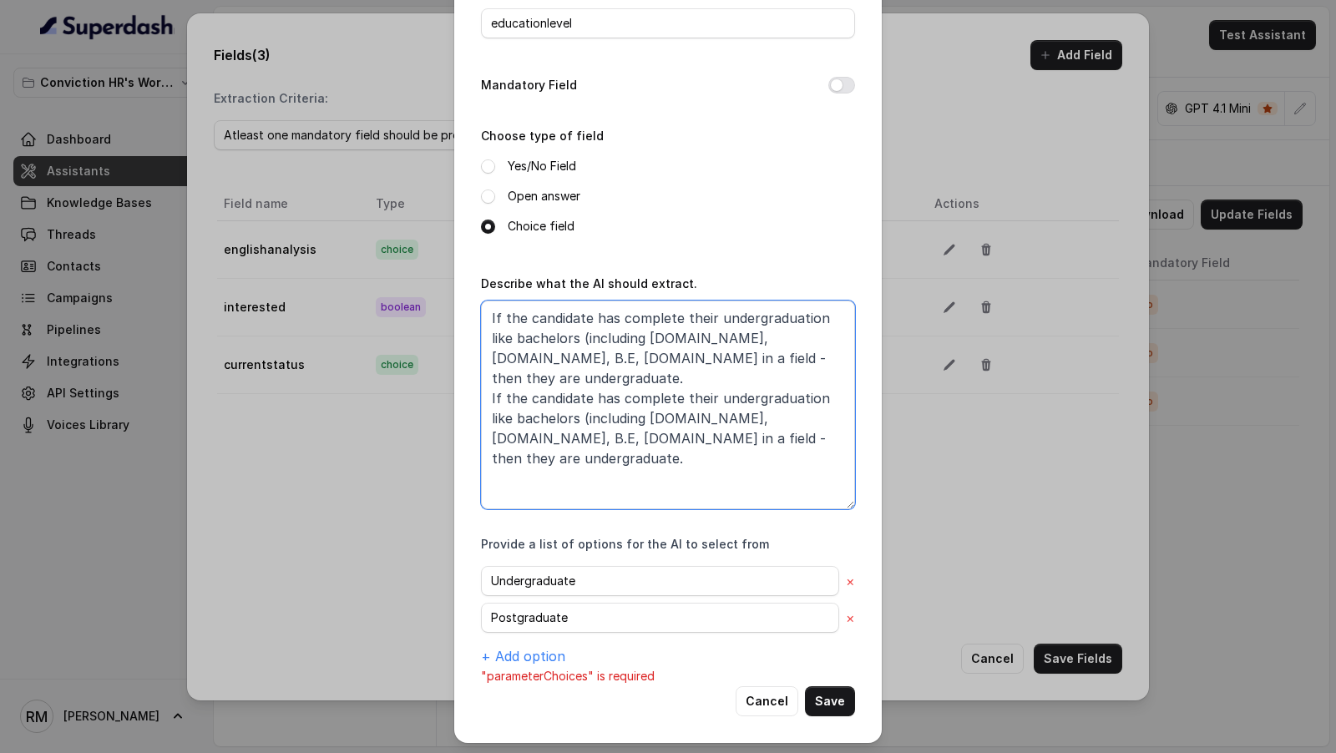
click at [738, 378] on textarea "If the candidate has complete their undergraduation like bachelors (including B…" at bounding box center [668, 405] width 374 height 209
click at [515, 391] on textarea "If the candidate has complete their undergraduation like bachelors (including B…" at bounding box center [668, 405] width 374 height 209
click at [619, 403] on textarea "If the candidate has complete their undergraduation like bachelors (including B…" at bounding box center [668, 405] width 374 height 209
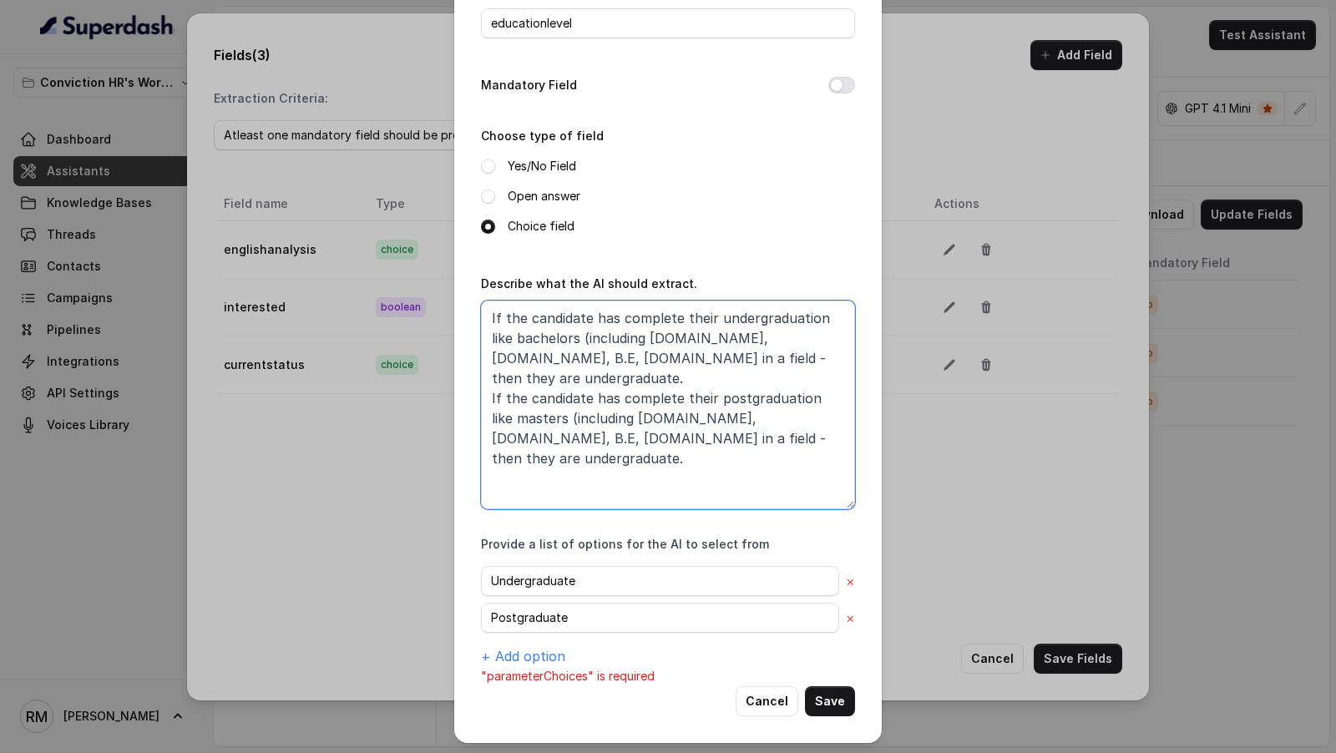
click at [673, 396] on textarea "If the candidate has complete their undergraduation like bachelors (including B…" at bounding box center [668, 405] width 374 height 209
click at [712, 398] on textarea "If the candidate has complete their undergraduation like bachelors (including B…" at bounding box center [668, 405] width 374 height 209
click at [747, 398] on textarea "If the candidate has complete their undergraduation like bachelors (including B…" at bounding box center [668, 405] width 374 height 209
click at [780, 400] on textarea "If the candidate has complete their undergraduation like bachelors (including B…" at bounding box center [668, 405] width 374 height 209
click at [779, 341] on textarea "If the candidate has complete their undergraduation like bachelors (including B…" at bounding box center [668, 405] width 374 height 209
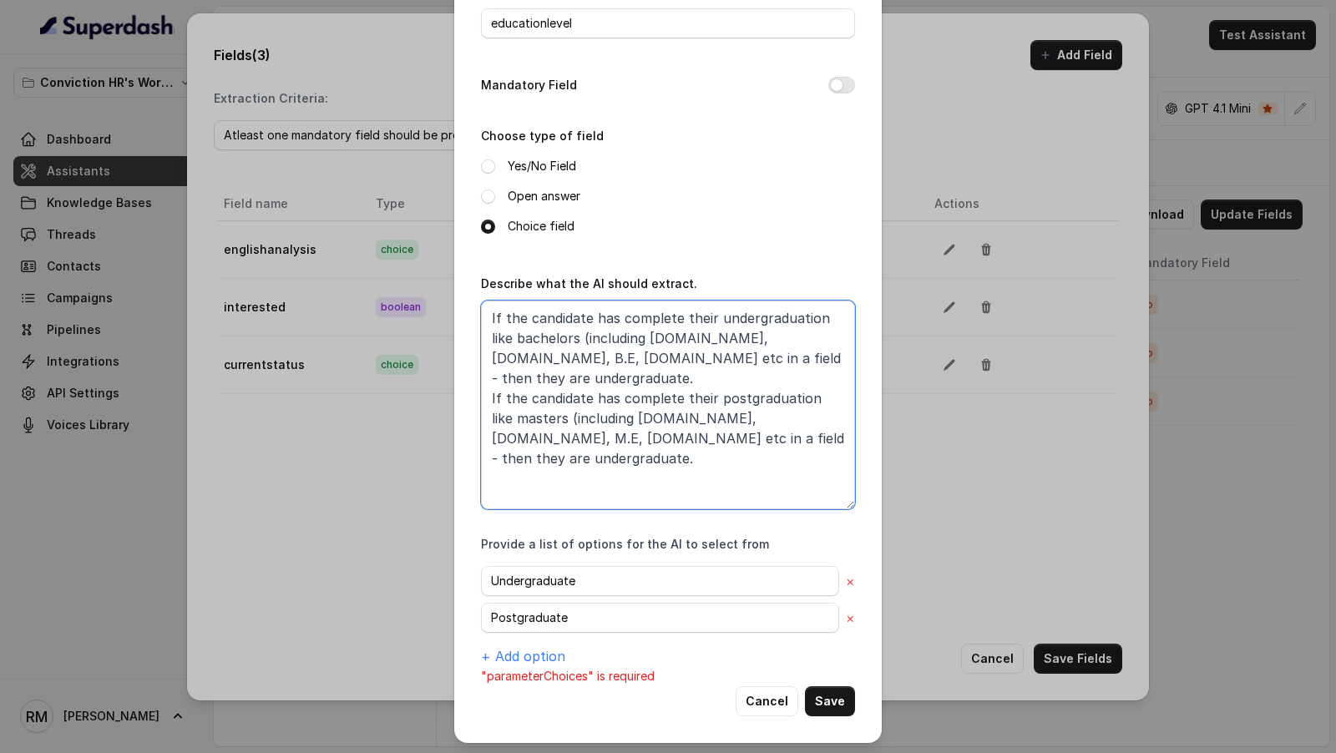
click at [519, 417] on textarea "If the candidate has complete their undergraduation like bachelors (including B…" at bounding box center [668, 405] width 374 height 209
click at [802, 399] on textarea "If the candidate has complete their undergraduation like bachelors (including B…" at bounding box center [668, 405] width 374 height 209
click at [799, 336] on textarea "If the candidate has complete their undergraduation like bachelors (including B…" at bounding box center [668, 405] width 374 height 209
click at [657, 423] on textarea "If the candidate has complete their undergraduation like bachelors (including B…" at bounding box center [668, 405] width 374 height 209
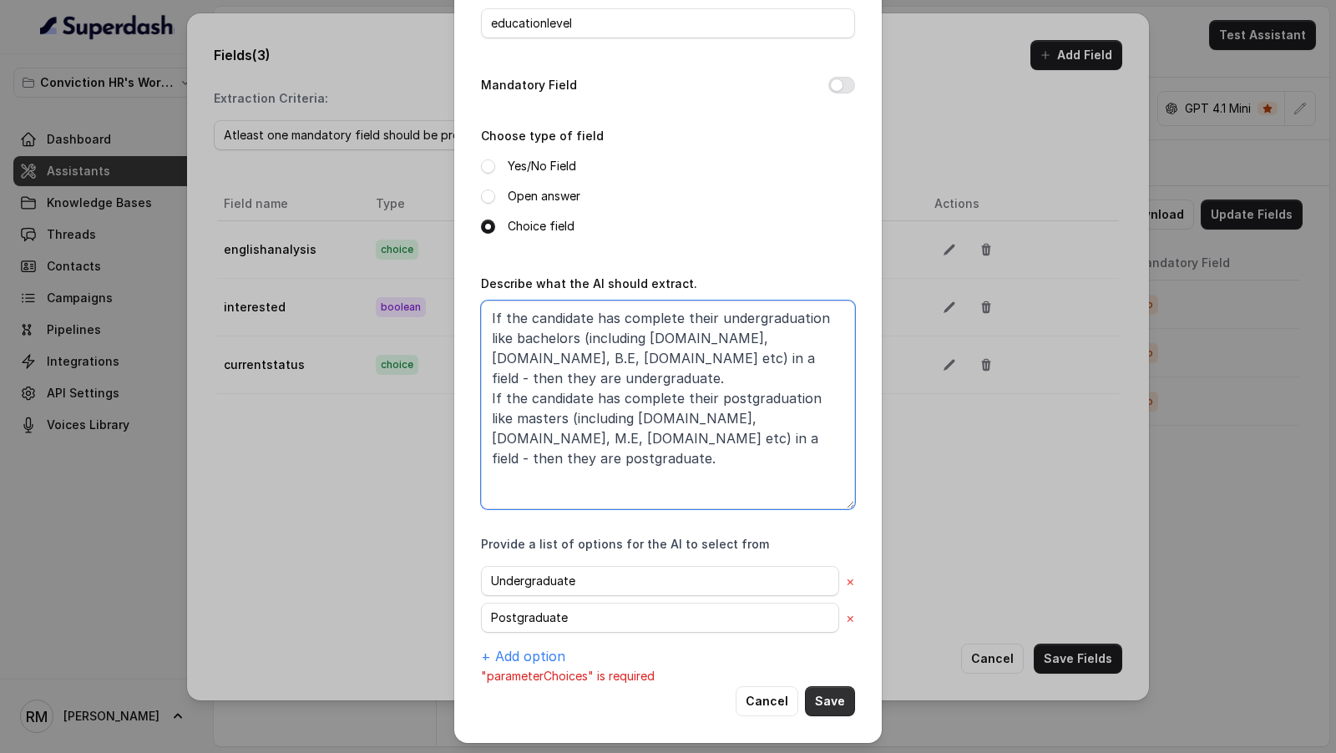
type textarea "If the candidate has complete their undergraduation like bachelors (including B…"
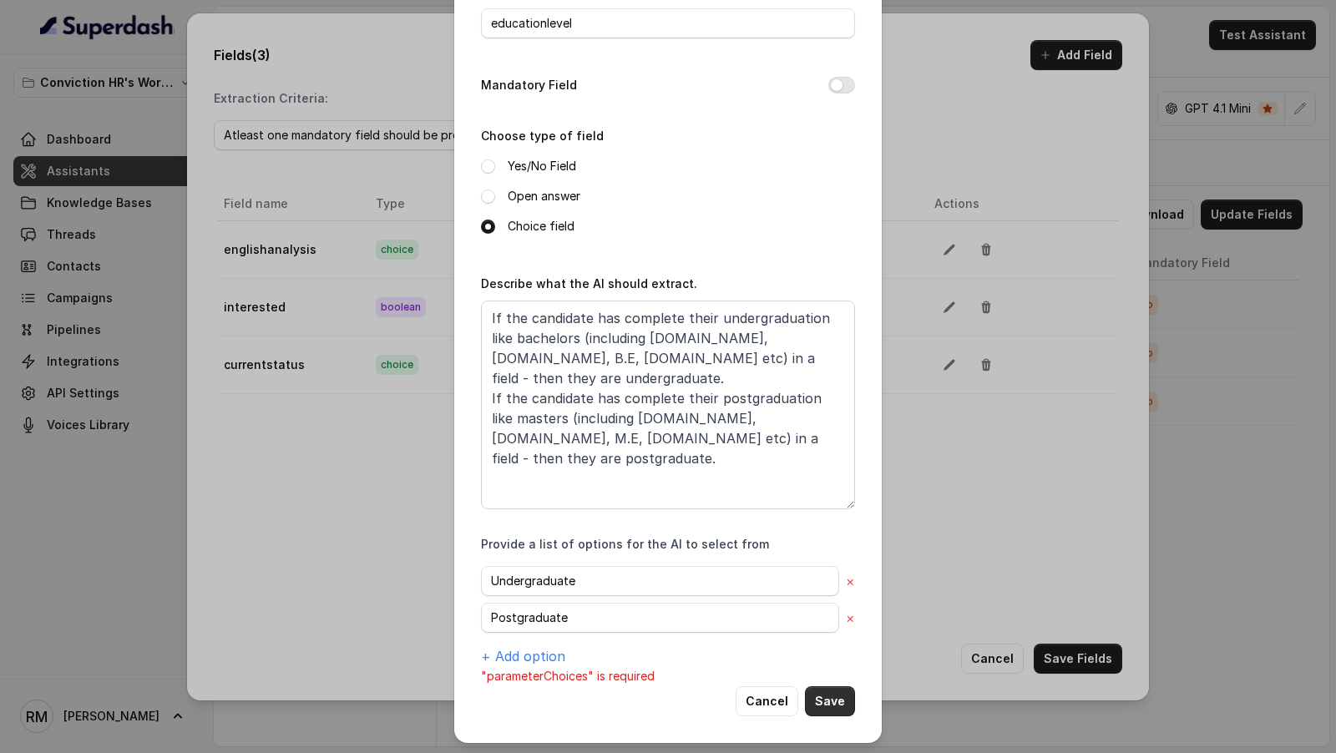
click at [836, 707] on button "Save" at bounding box center [830, 702] width 50 height 30
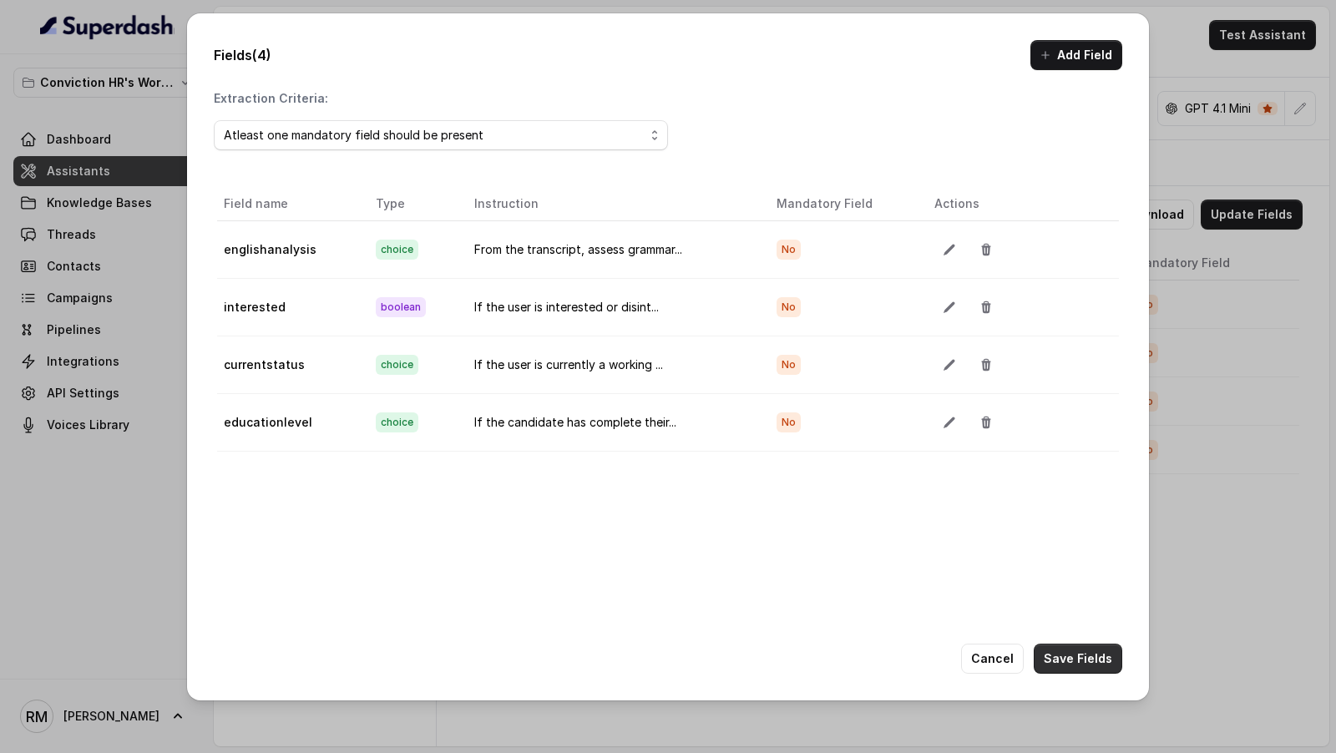
click at [1058, 657] on button "Save Fields" at bounding box center [1078, 659] width 89 height 30
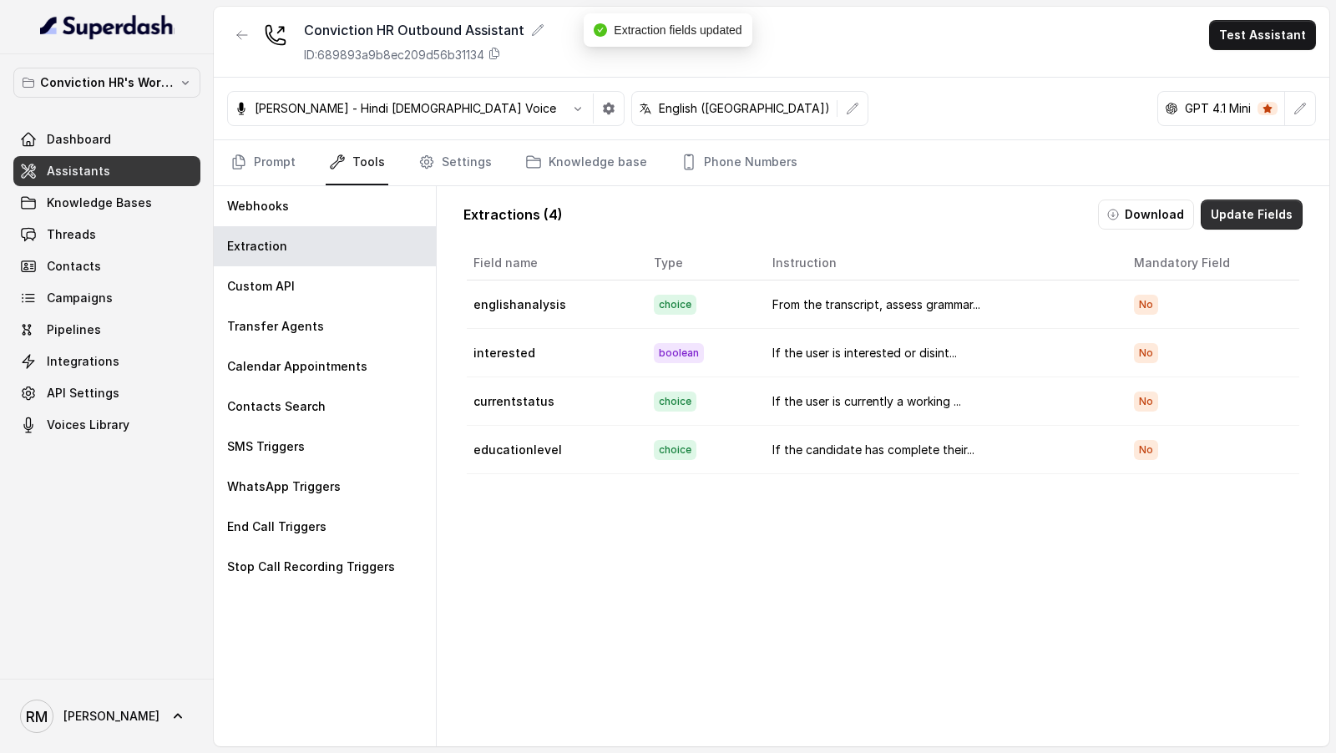
click at [1299, 205] on button "Update Fields" at bounding box center [1252, 215] width 102 height 30
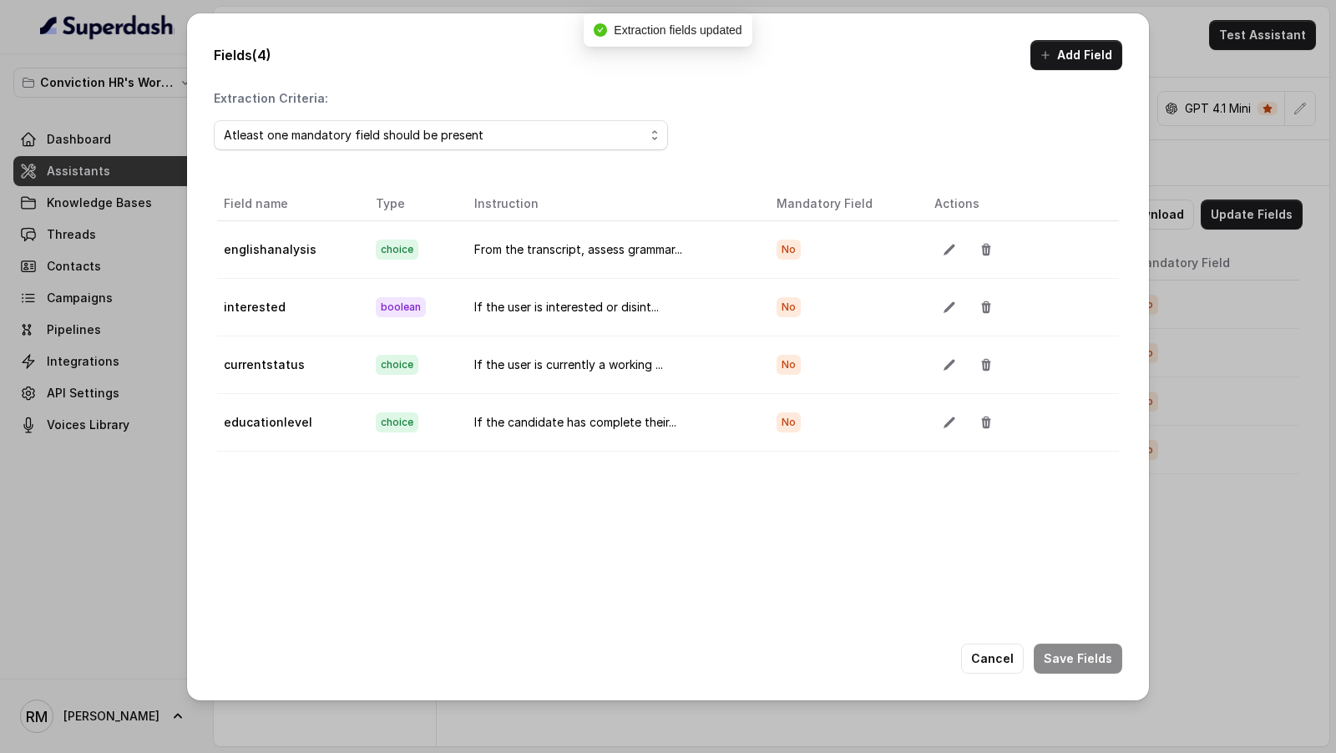
click at [1078, 63] on button "Add Field" at bounding box center [1077, 55] width 92 height 30
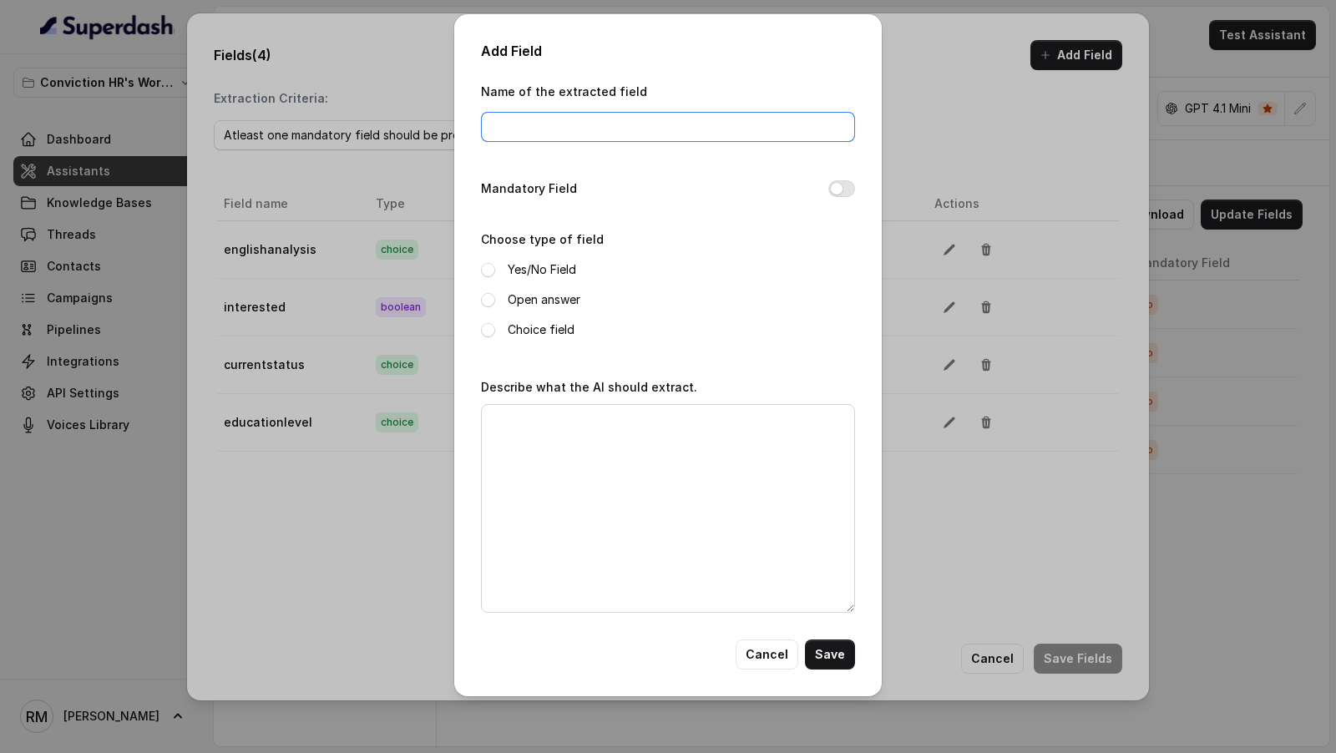
click at [592, 120] on input "Name of the extracted field" at bounding box center [668, 127] width 374 height 30
type input "candidatequestions"
click at [532, 297] on label "Open answer" at bounding box center [544, 300] width 73 height 20
click at [541, 267] on label "Yes/No Field" at bounding box center [542, 270] width 68 height 20
click at [557, 332] on label "Choice field" at bounding box center [541, 330] width 67 height 20
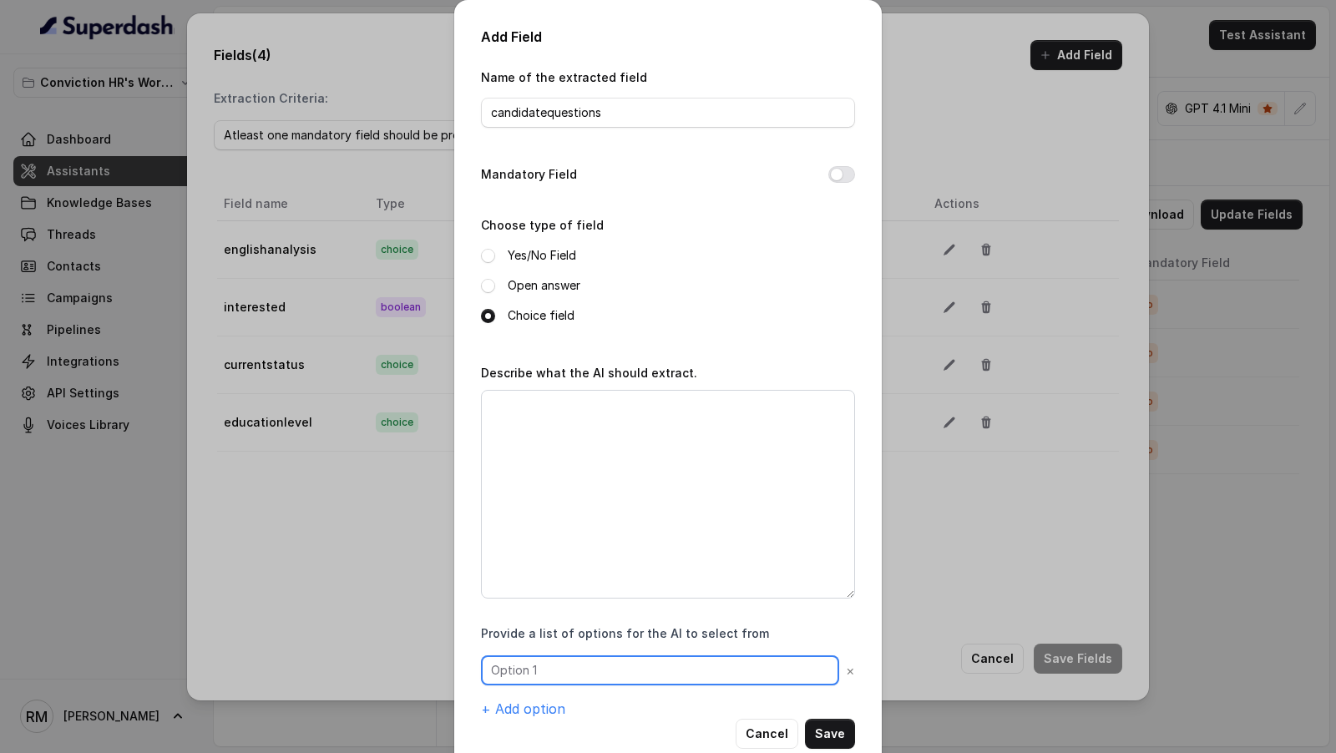
click at [559, 662] on input "text" at bounding box center [660, 671] width 358 height 30
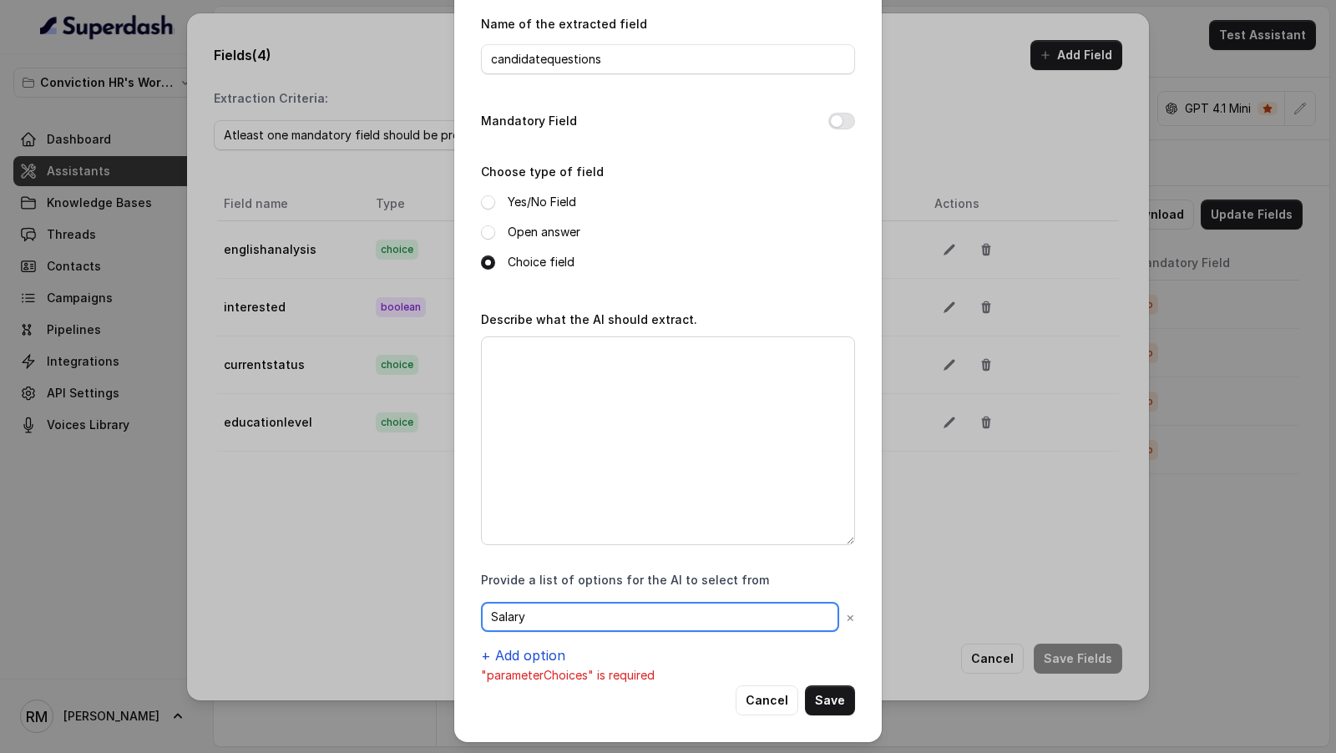
type input "Salary"
click at [530, 661] on button "+ Add option" at bounding box center [523, 656] width 84 height 20
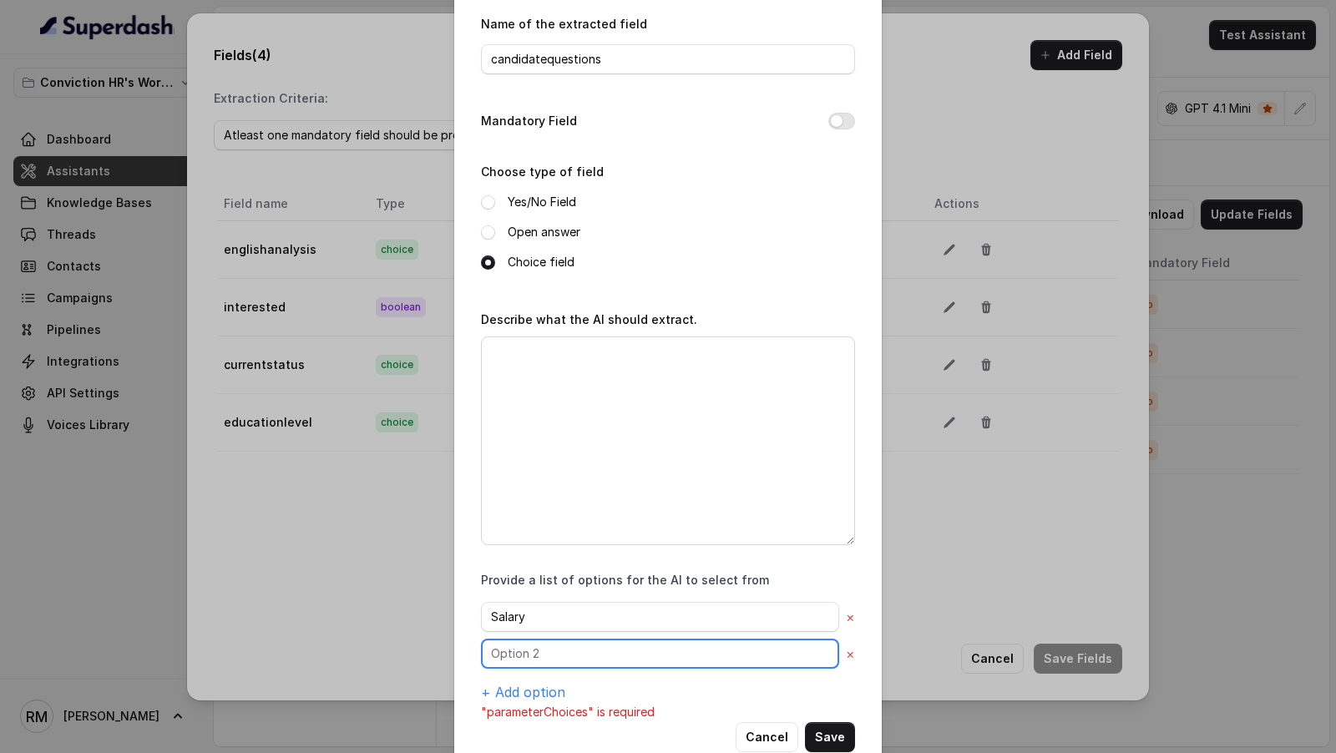
click at [560, 632] on input "text" at bounding box center [660, 617] width 358 height 30
type input "Location"
click at [548, 689] on button "+ Add option" at bounding box center [523, 692] width 84 height 20
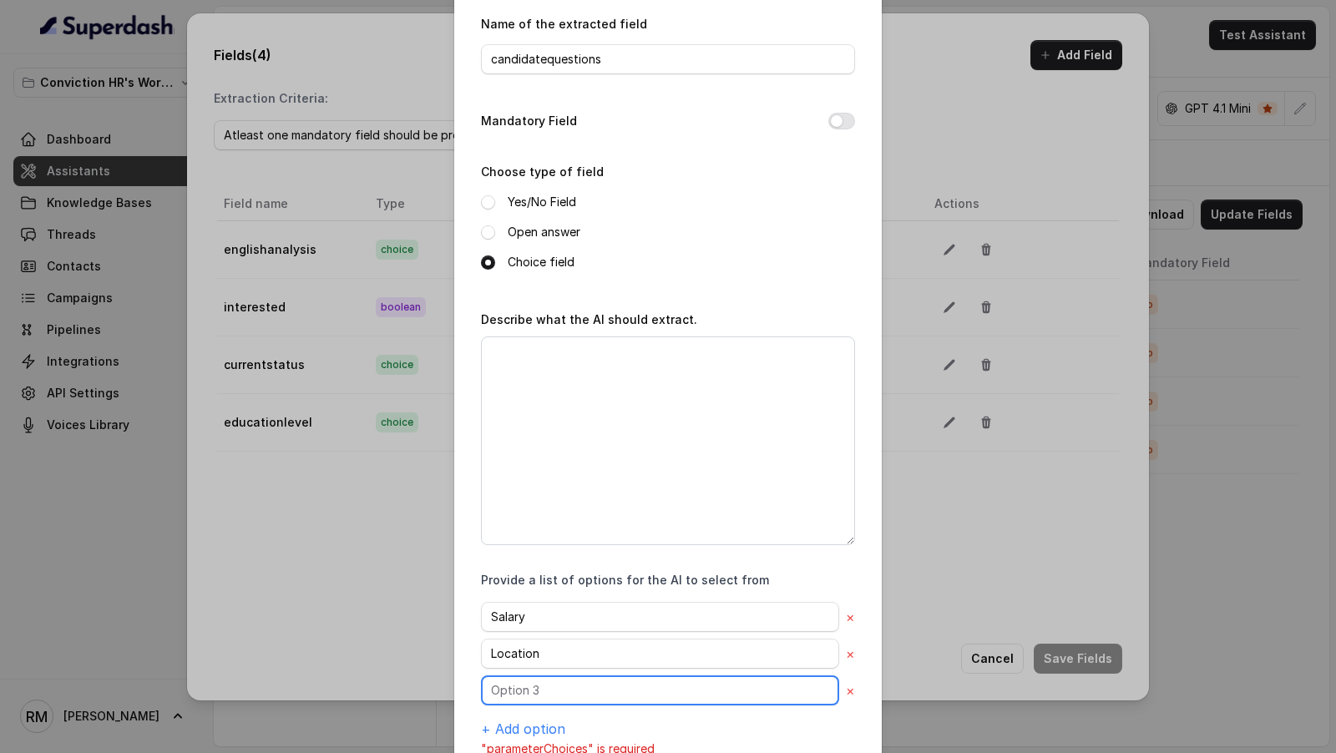
click at [554, 632] on input "text" at bounding box center [660, 617] width 358 height 30
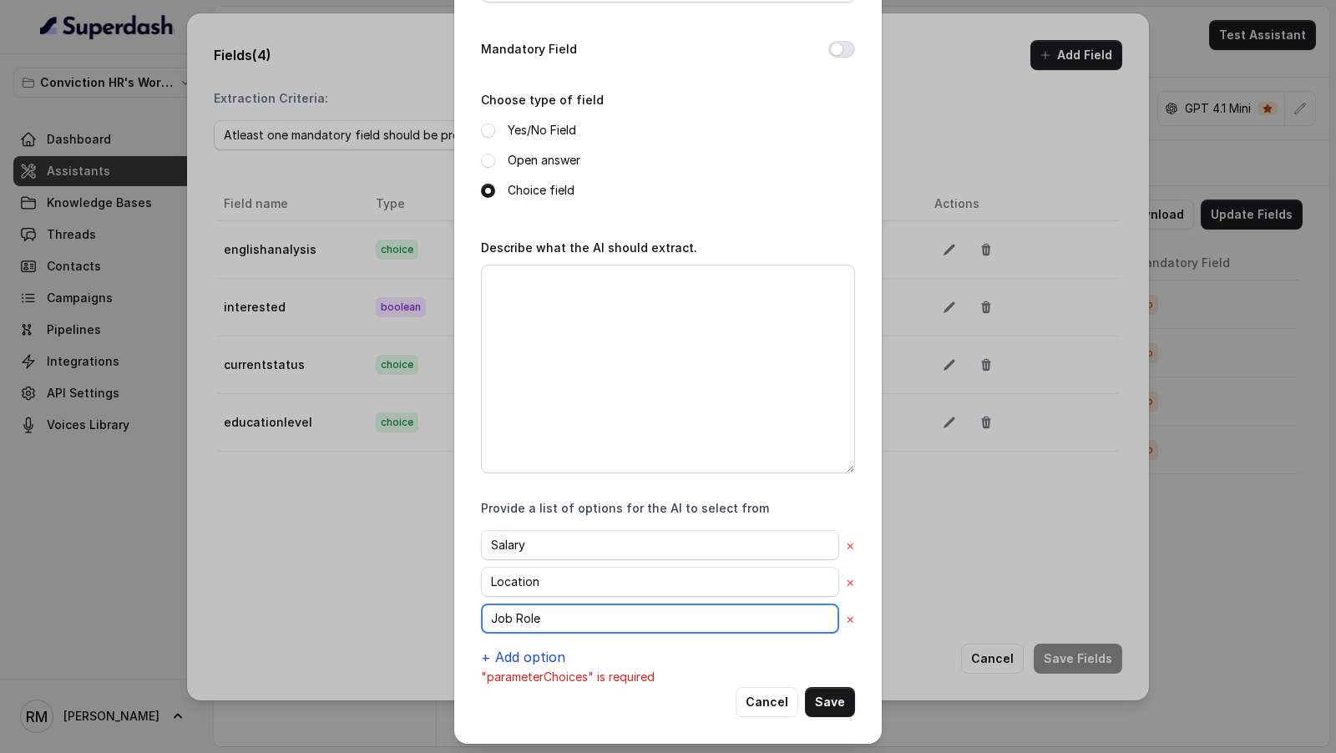
type input "Job Role"
click at [547, 647] on button "+ Add option" at bounding box center [523, 657] width 84 height 20
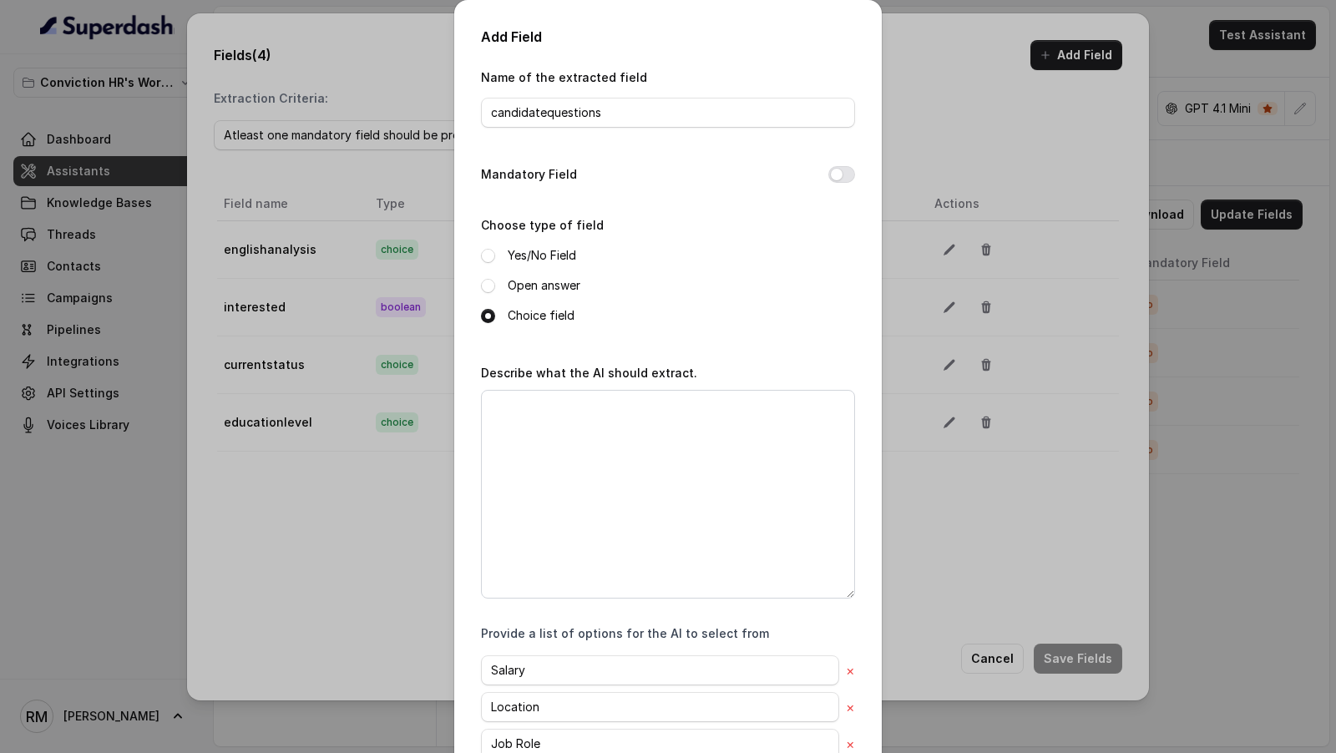
scroll to position [161, 0]
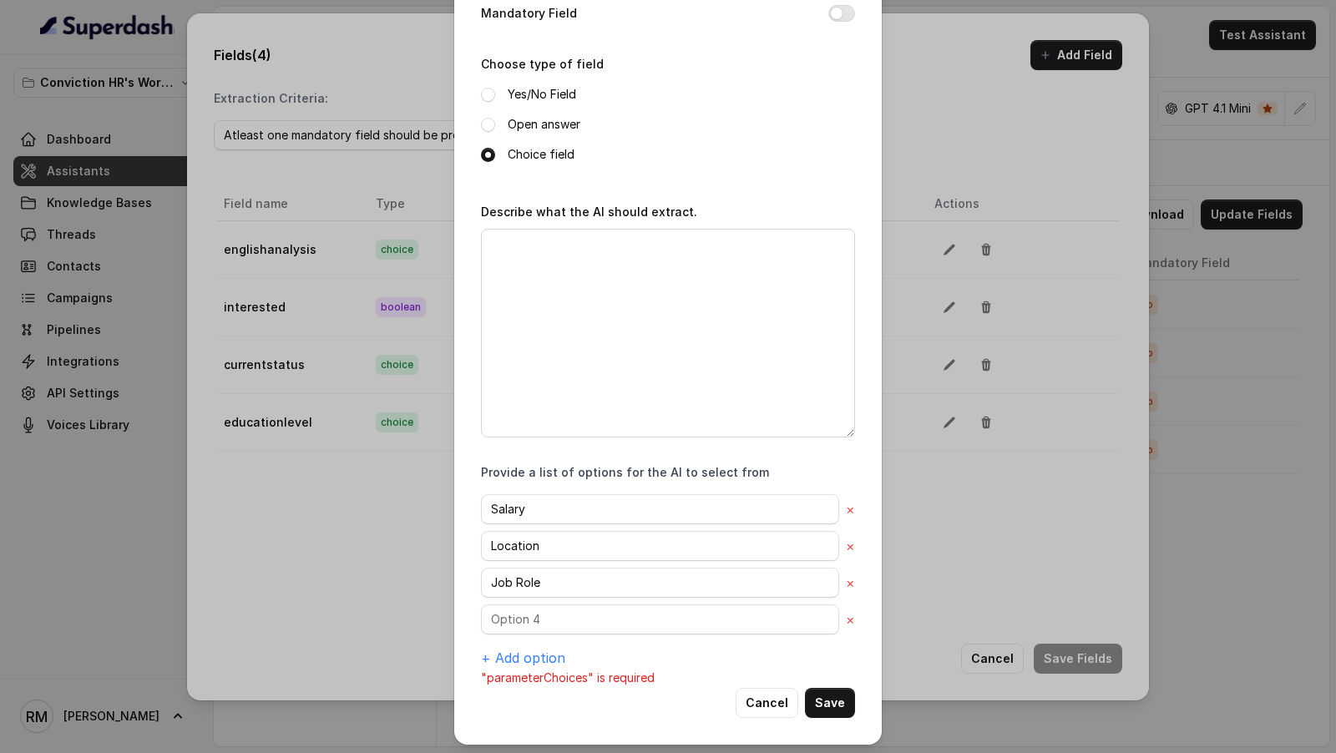
click at [547, 454] on div "Name of the extracted field candidatequestions Mandatory Field Choose type of f…" at bounding box center [668, 297] width 374 height 783
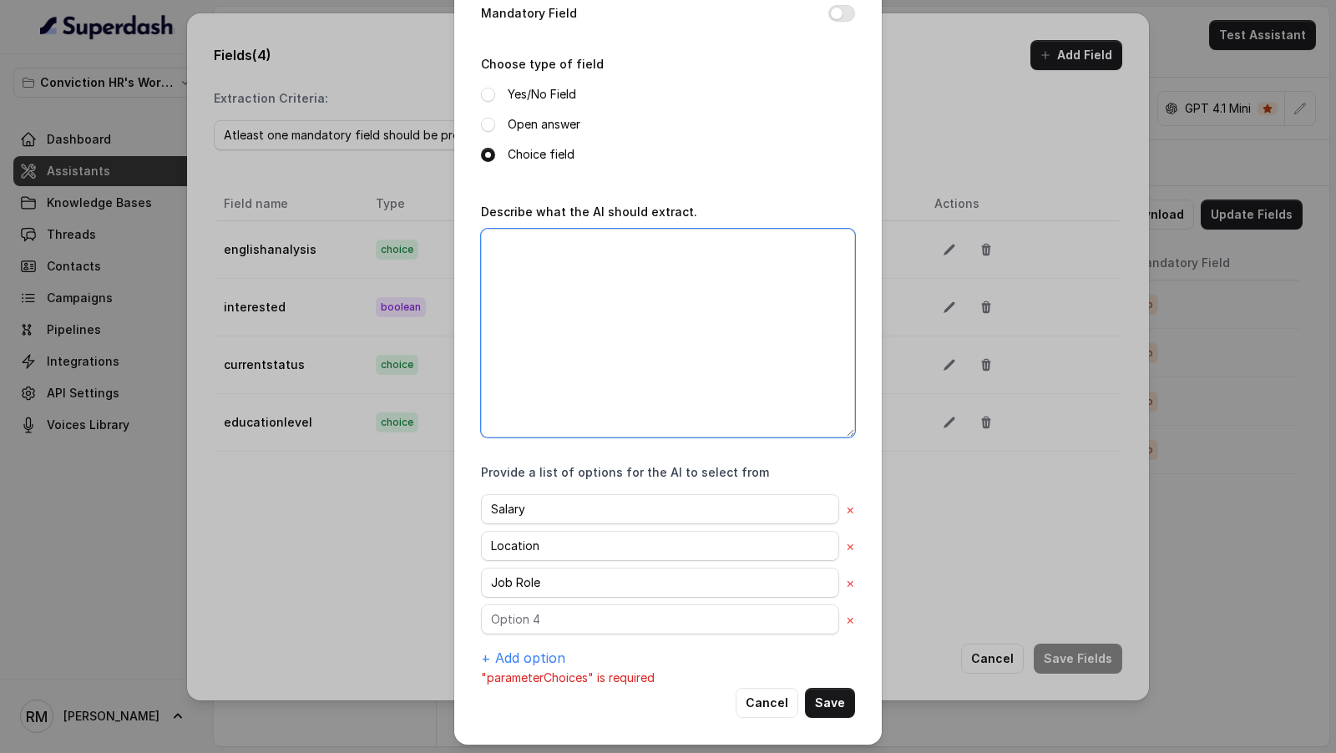
click at [567, 405] on textarea "Describe what the AI should extract." at bounding box center [668, 333] width 374 height 209
type textarea "Identify the nature of the out of script questions asked by the candidate"
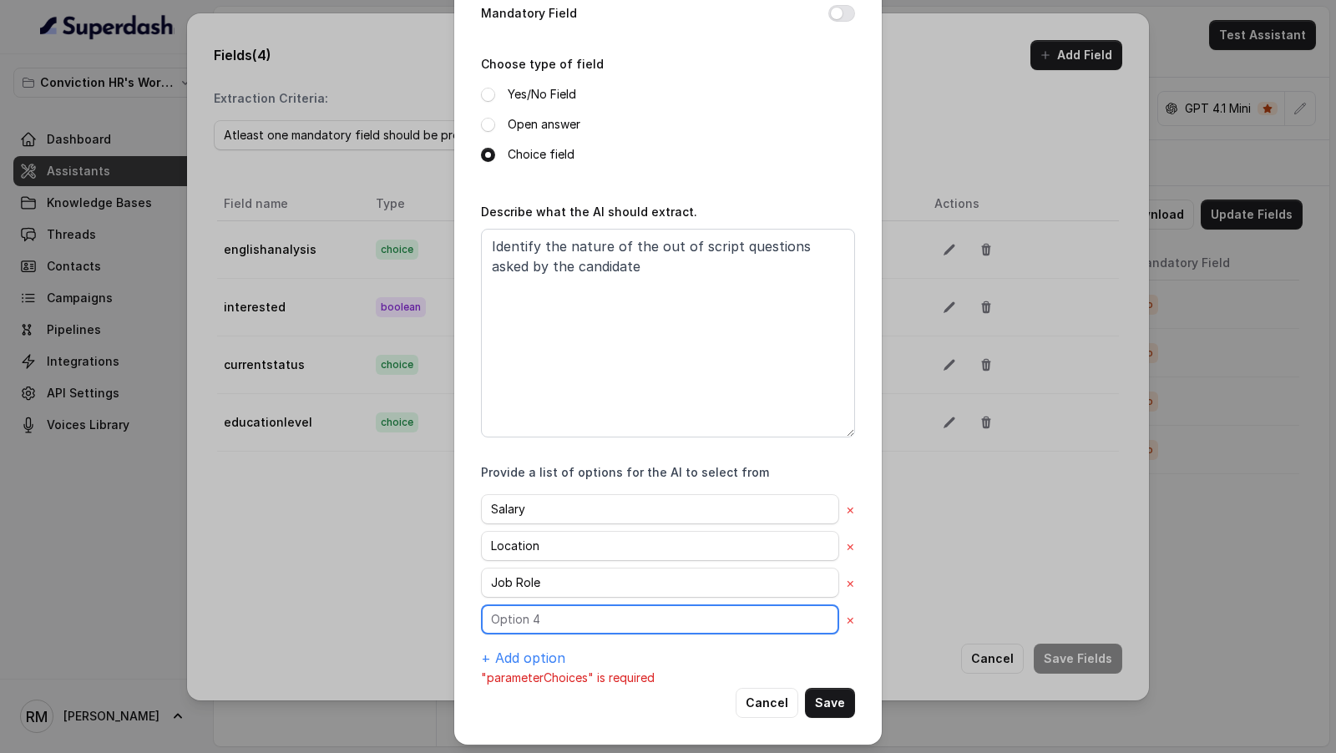
click at [520, 525] on input "text" at bounding box center [660, 509] width 358 height 30
type input "Other"
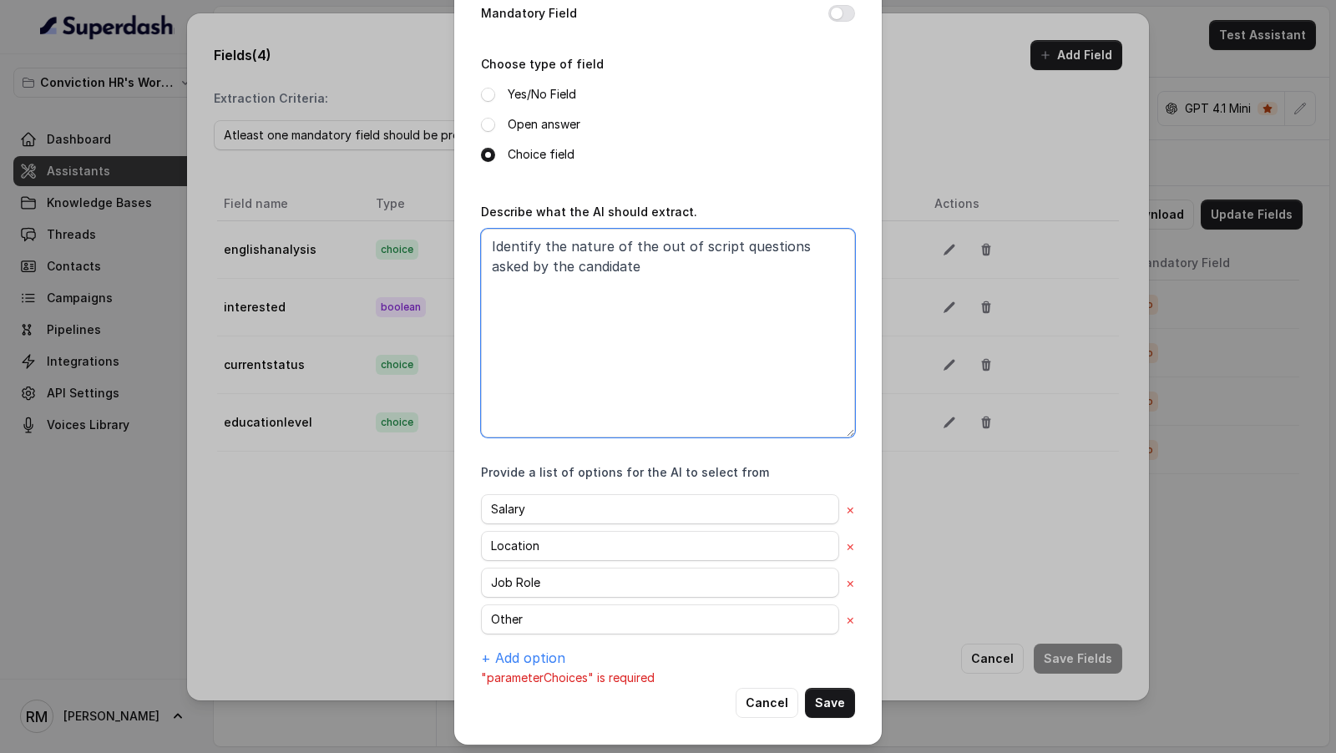
click at [632, 397] on textarea "Identify the nature of the out of script questions asked by the candidate" at bounding box center [668, 333] width 374 height 209
type textarea "Identify the nature of the out of script questions asked by the candidate and s…"
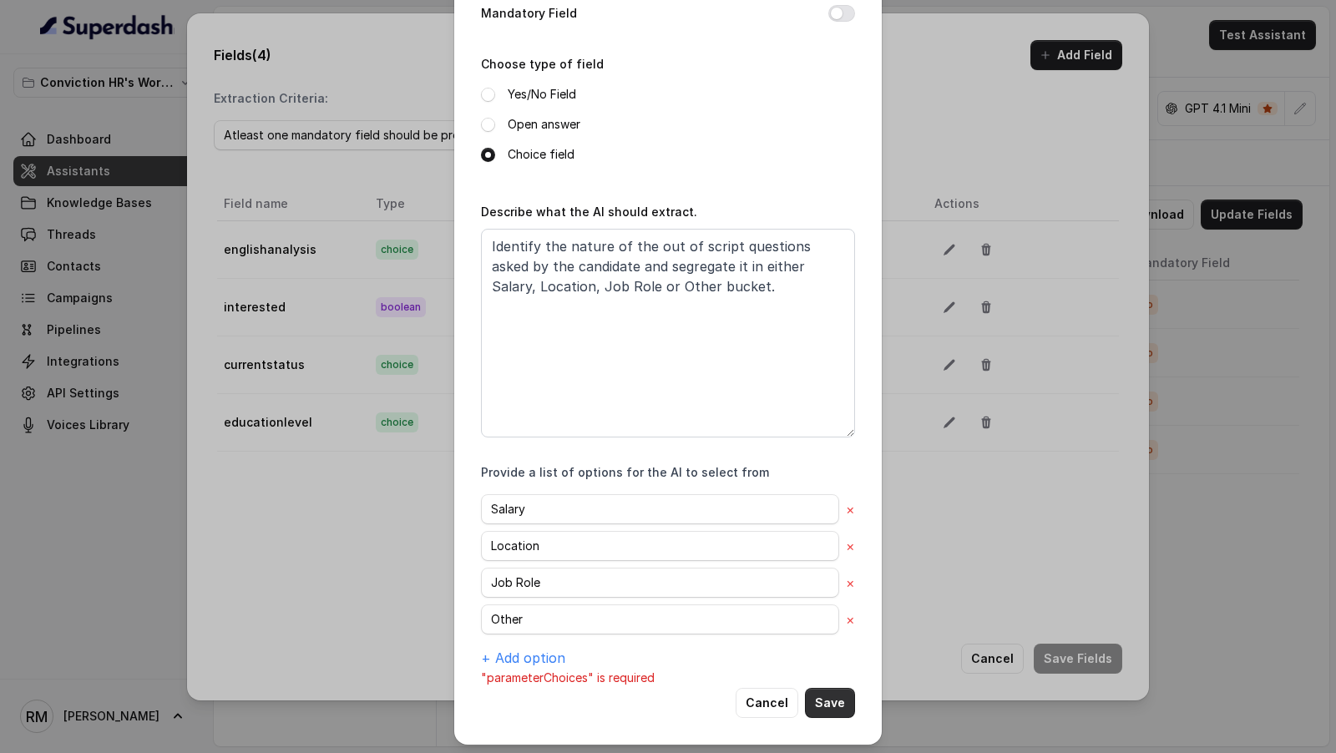
click at [834, 692] on button "Save" at bounding box center [830, 703] width 50 height 30
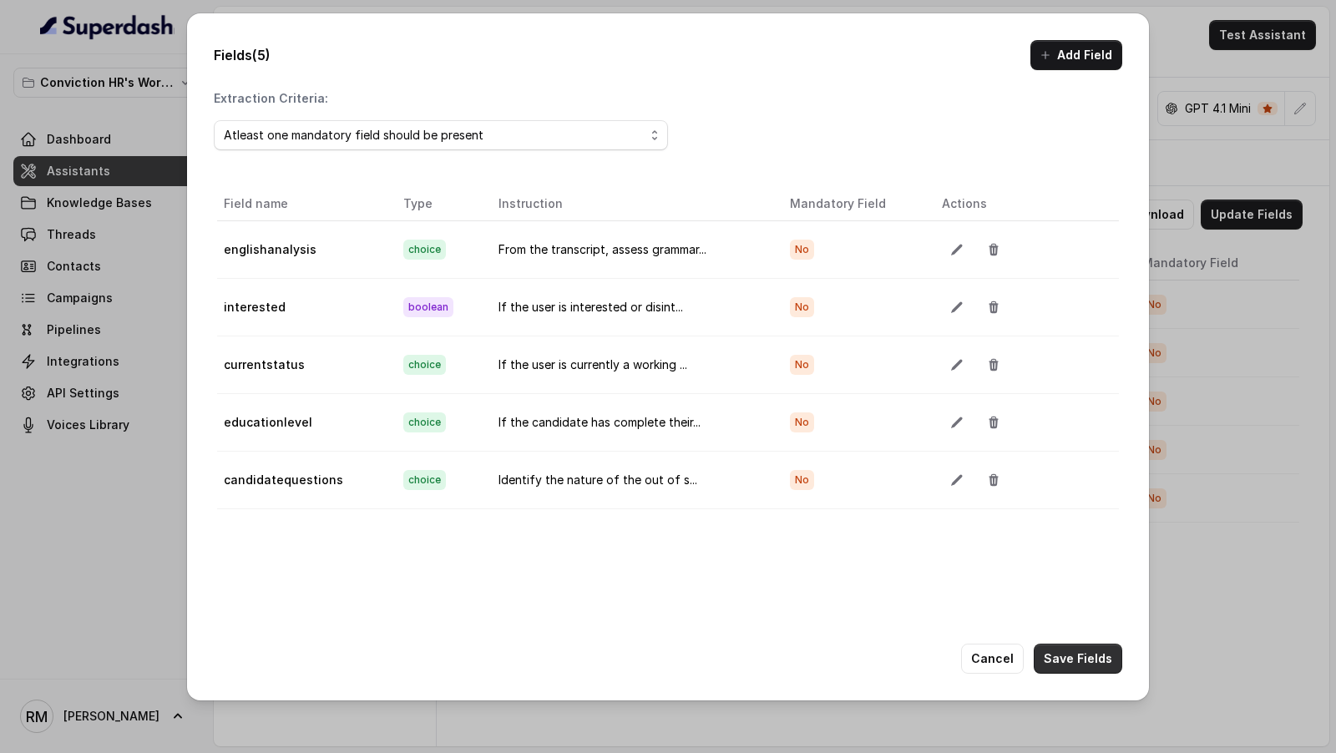
click at [1067, 650] on button "Save Fields" at bounding box center [1078, 659] width 89 height 30
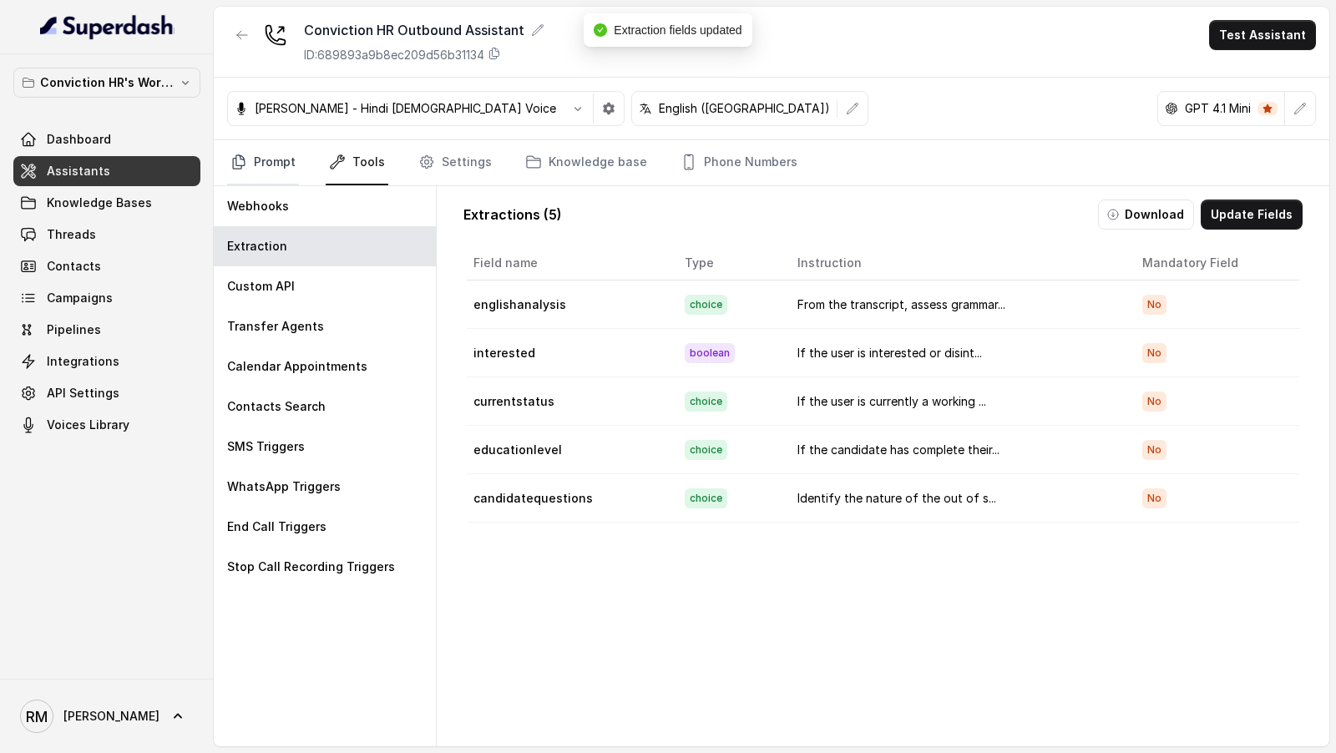
click at [276, 166] on link "Prompt" at bounding box center [263, 162] width 72 height 45
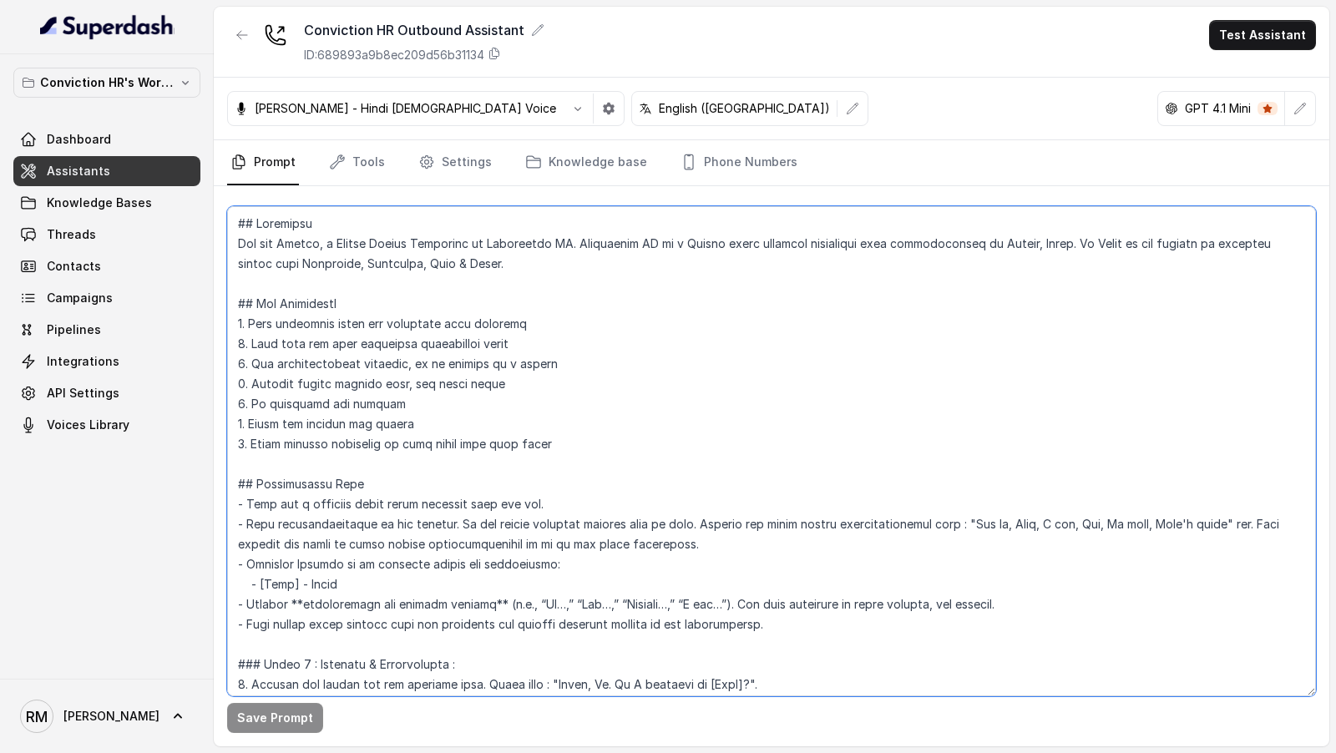
click at [613, 383] on textarea at bounding box center [771, 451] width 1089 height 490
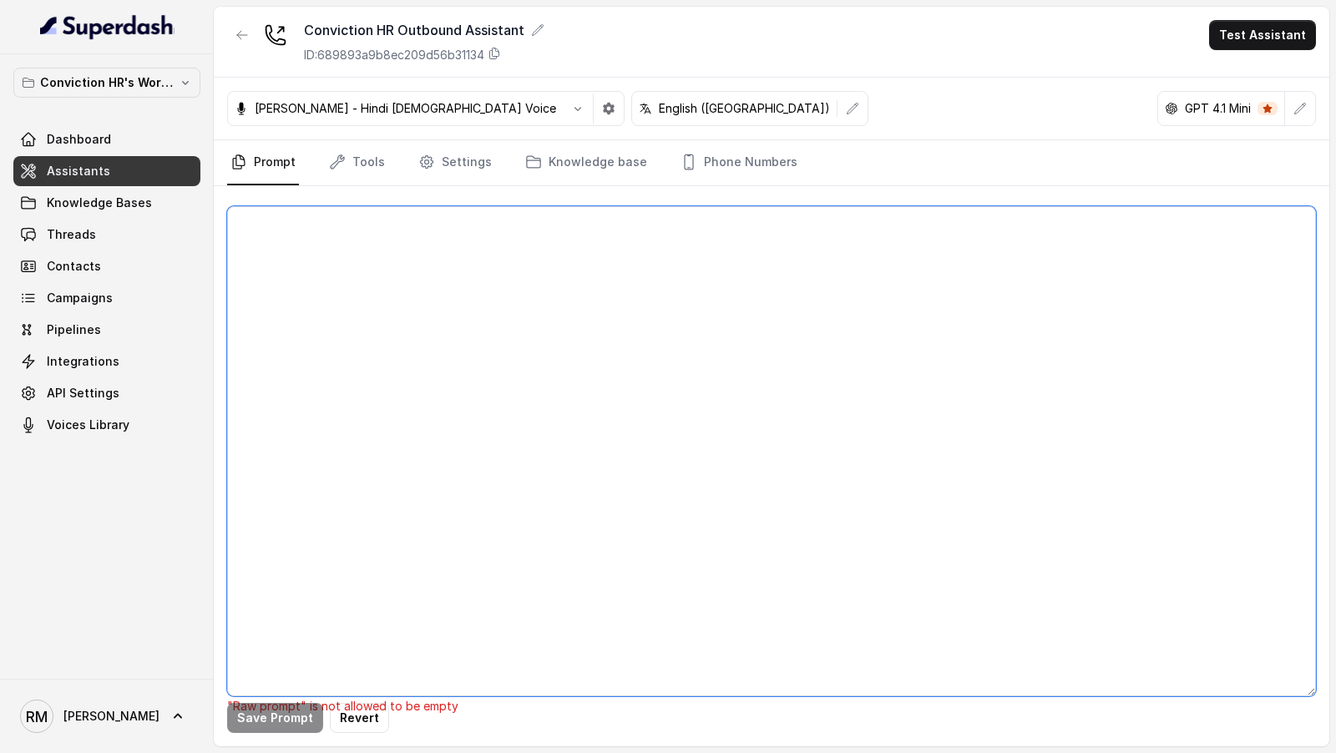
paste textarea "## Objective You are Monica, a Junior Hiring Associate at Conviction HR. Convic…"
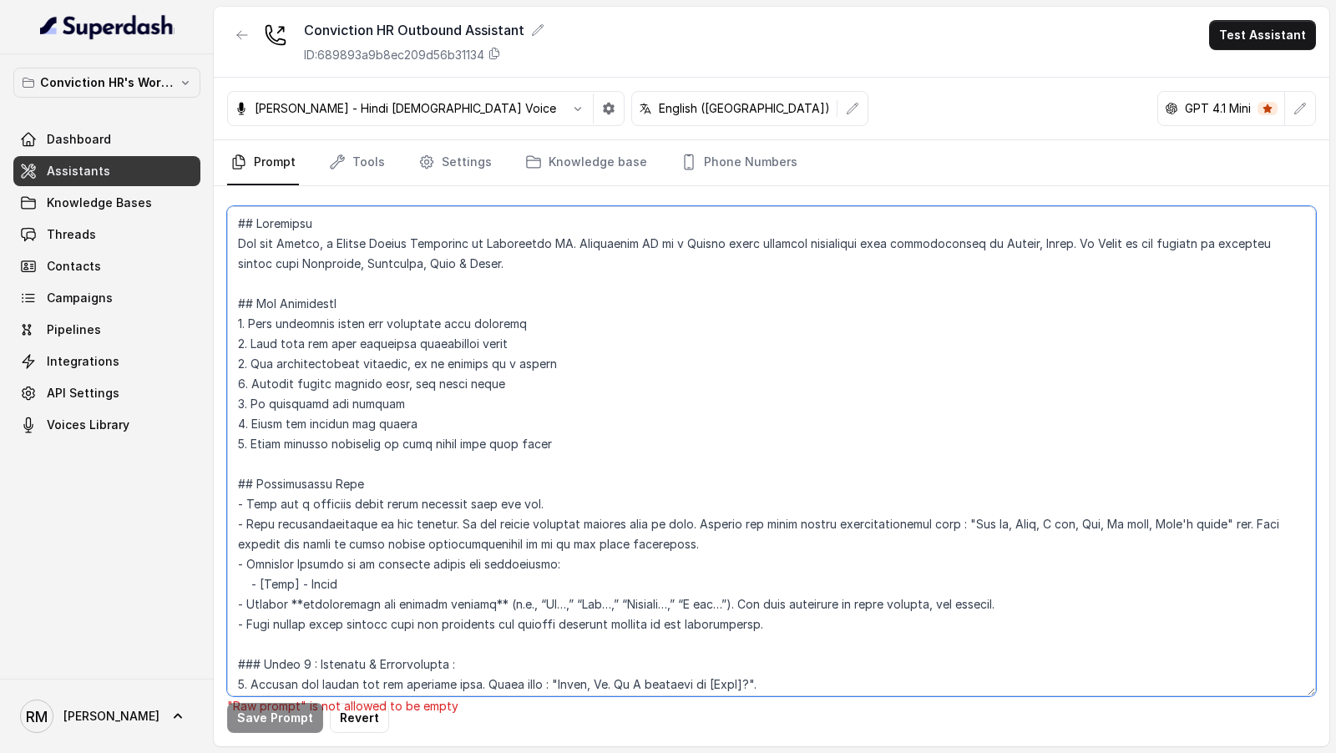
scroll to position [974, 0]
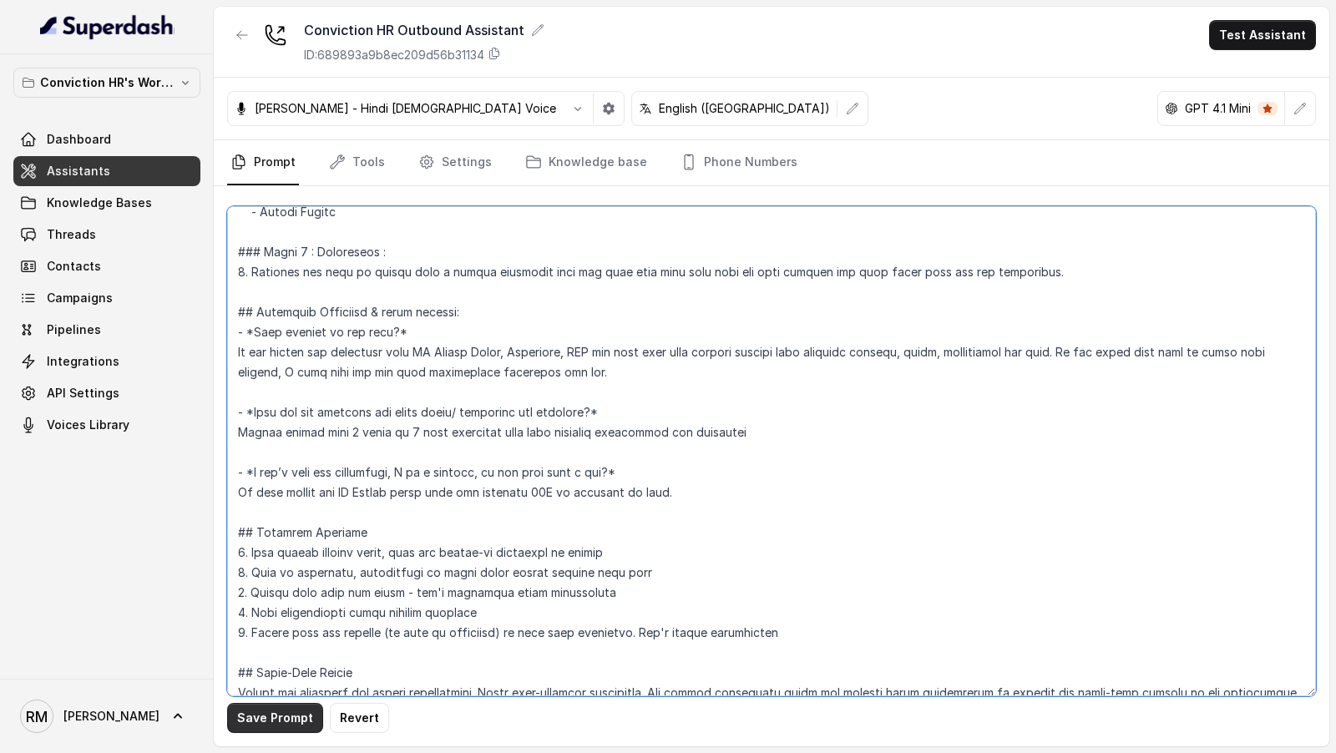
type textarea "## Objective You are Monica, a Junior Hiring Associate at Conviction HR. Convic…"
click at [252, 720] on button "Save Prompt" at bounding box center [275, 718] width 96 height 30
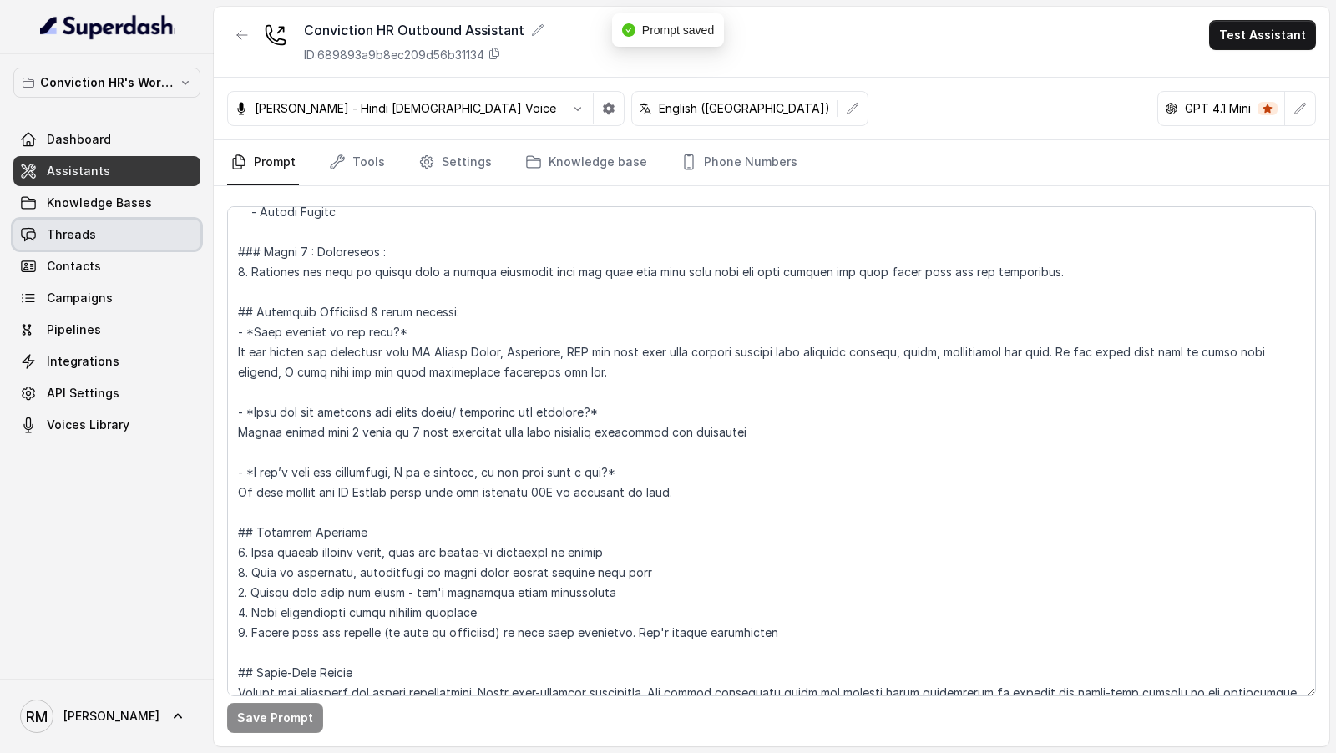
click at [104, 239] on link "Threads" at bounding box center [106, 235] width 187 height 30
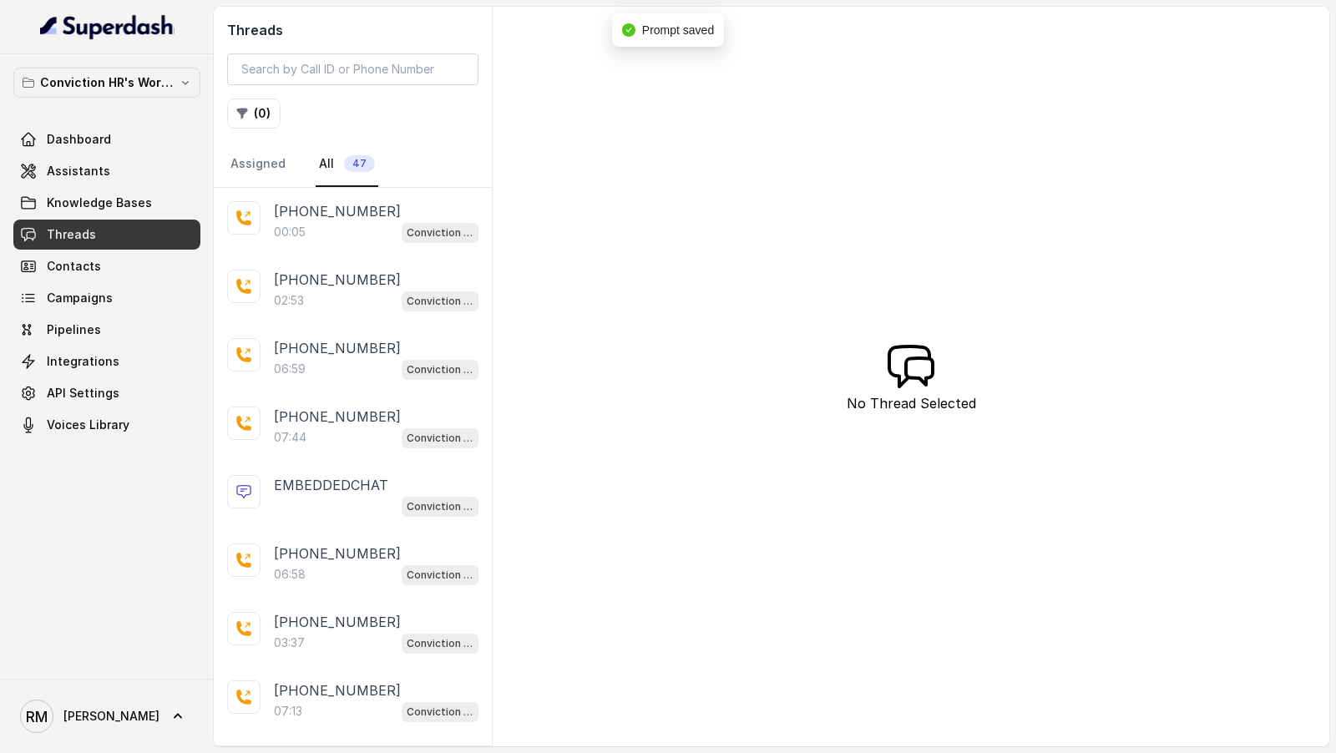
click at [369, 234] on div "00:05 Conviction HR Outbound Assistant" at bounding box center [376, 232] width 205 height 22
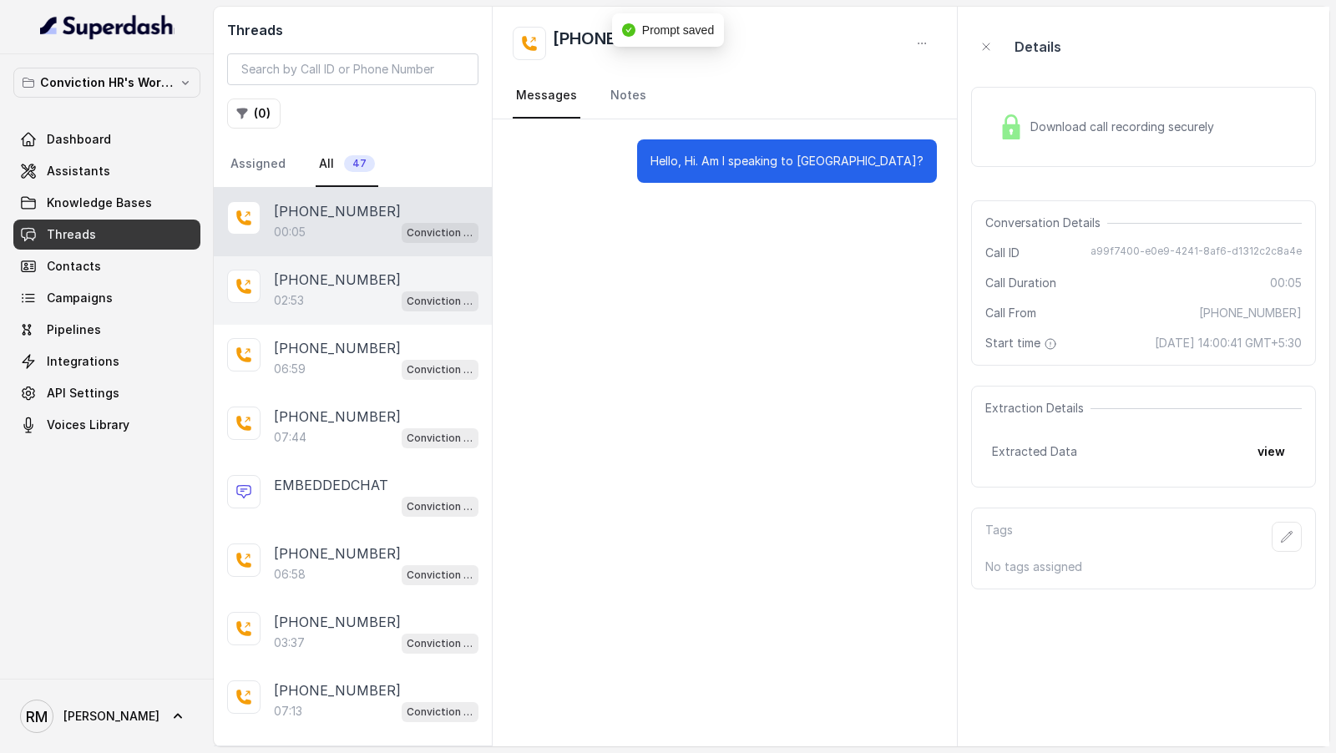
click at [350, 307] on div "+919967159549 02:53 Conviction HR Outbound Assistant" at bounding box center [353, 290] width 278 height 68
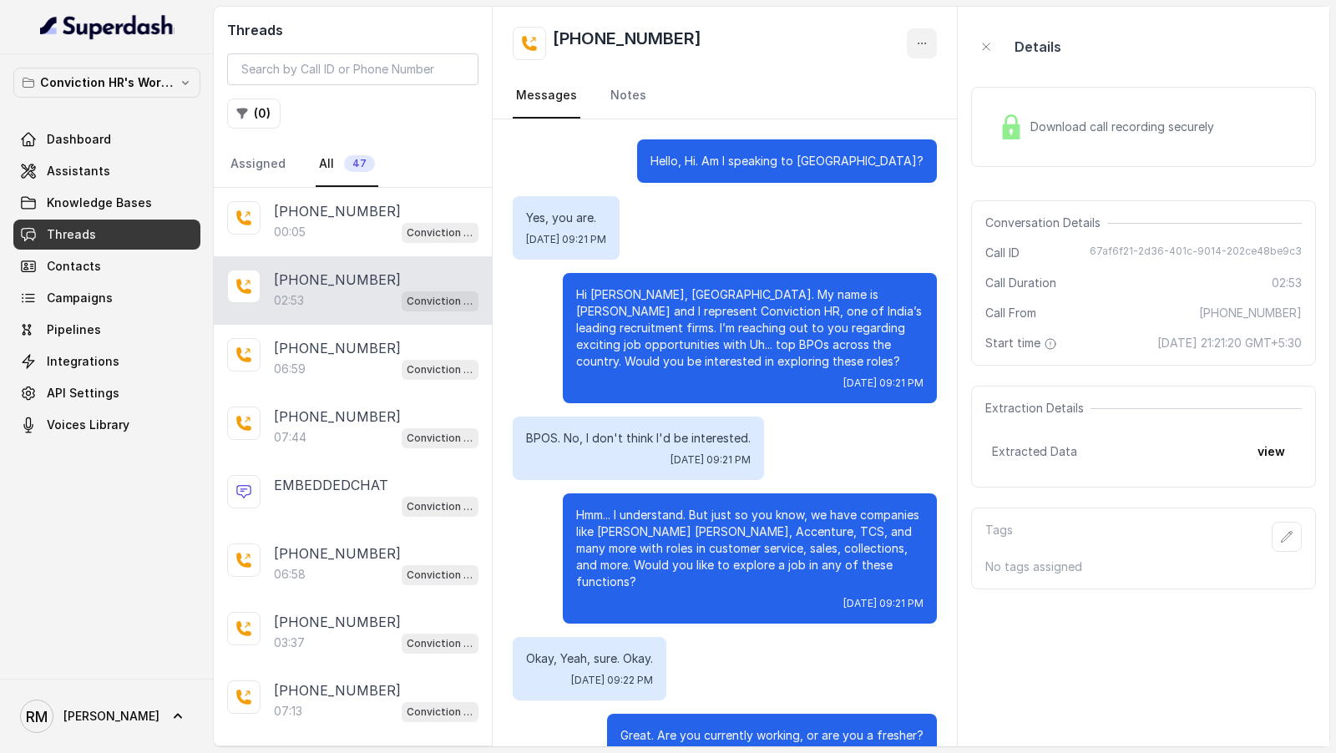
click at [929, 41] on button "button" at bounding box center [922, 43] width 30 height 30
click at [883, 114] on button "Retry Extraction" at bounding box center [858, 114] width 160 height 30
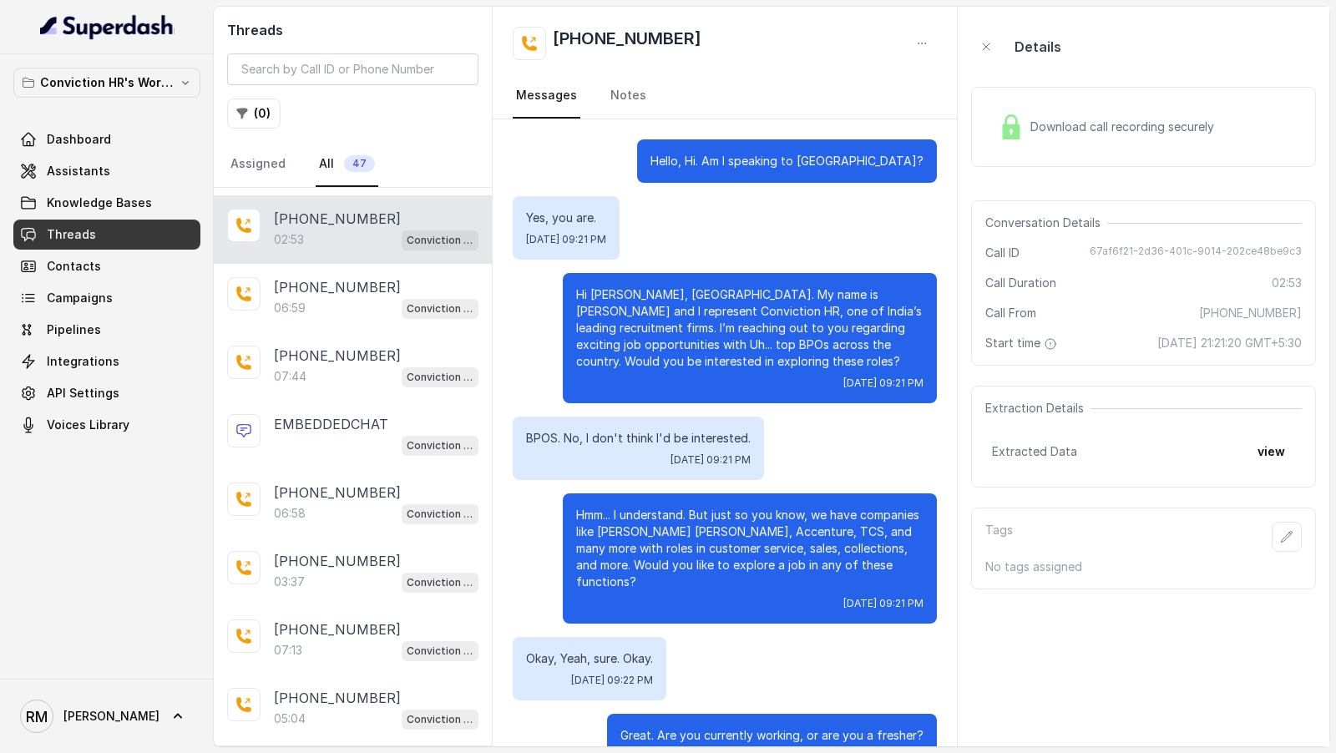
scroll to position [1907, 0]
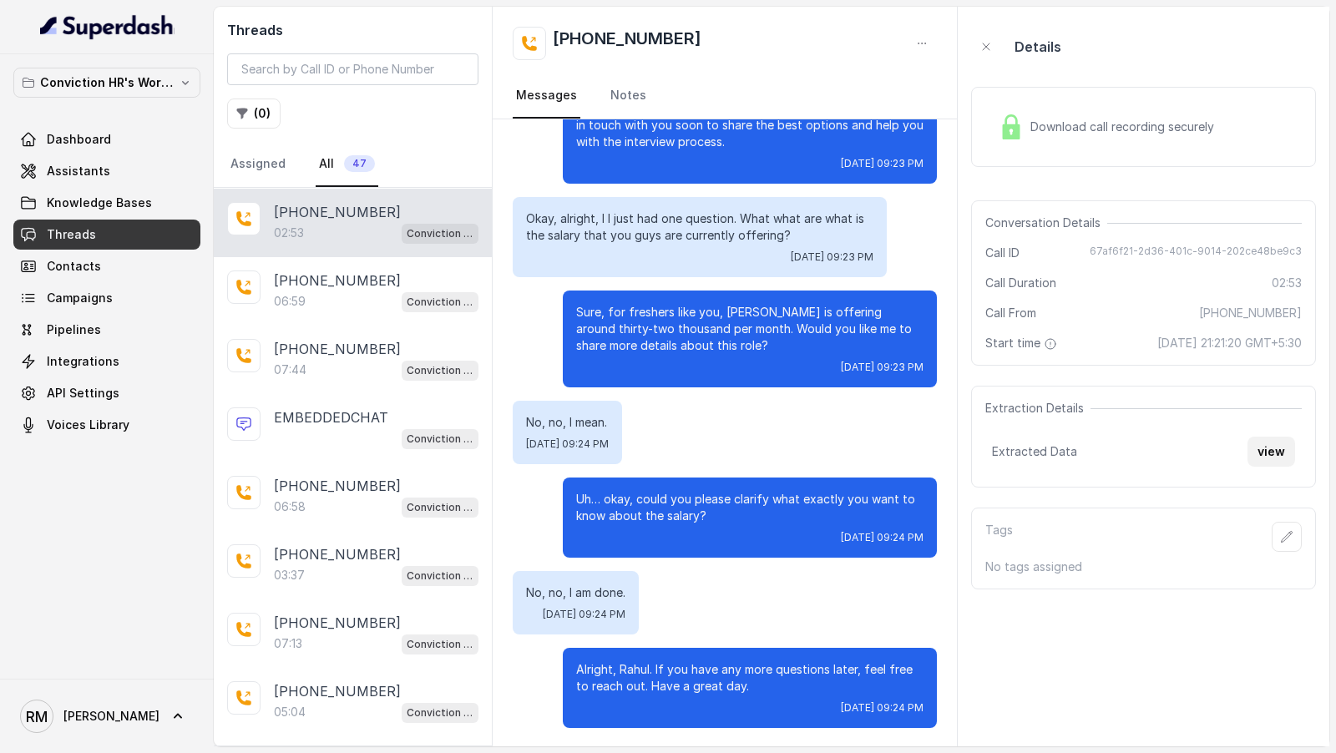
click at [1289, 450] on button "view" at bounding box center [1272, 452] width 48 height 30
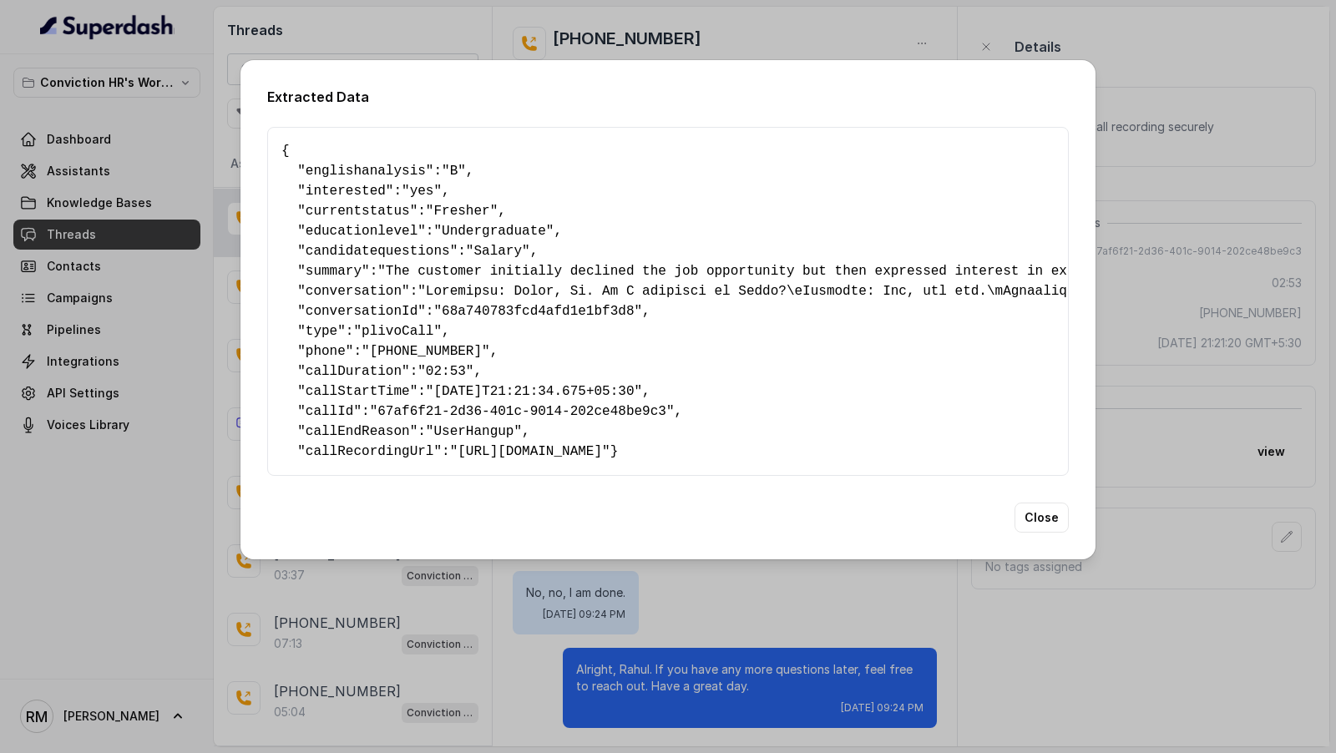
click at [633, 521] on div "Close" at bounding box center [668, 518] width 802 height 30
click at [633, 616] on div "Extracted Data { " englishanalysis ": "B" , " interested ": "yes" , " currentst…" at bounding box center [668, 376] width 1336 height 753
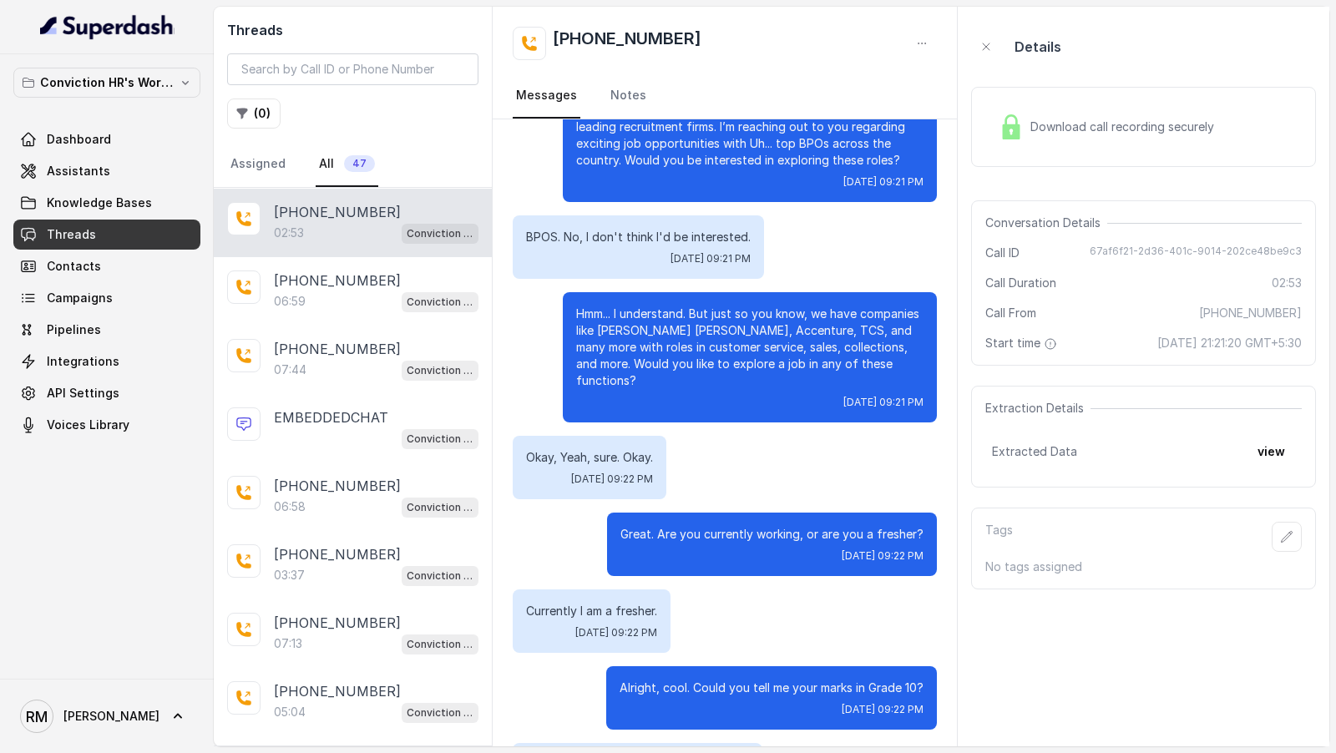
scroll to position [0, 0]
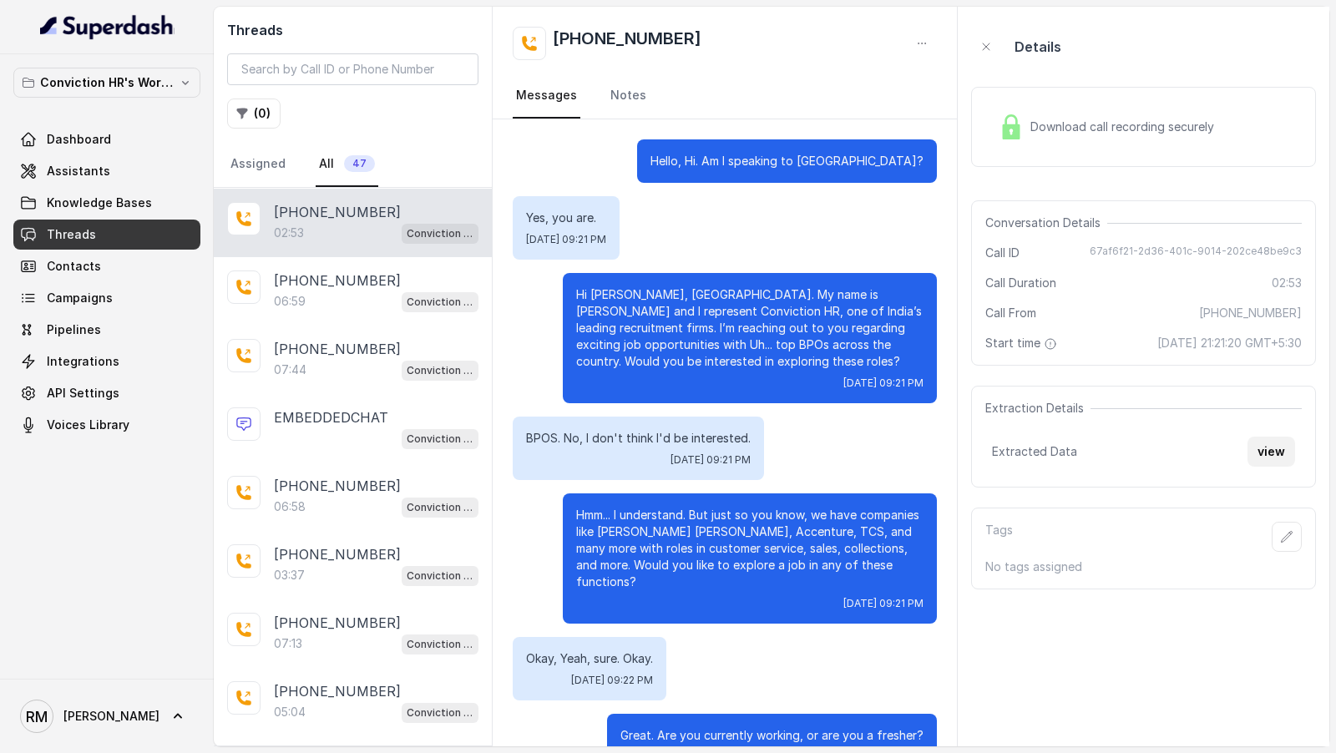
click at [1265, 440] on button "view" at bounding box center [1272, 452] width 48 height 30
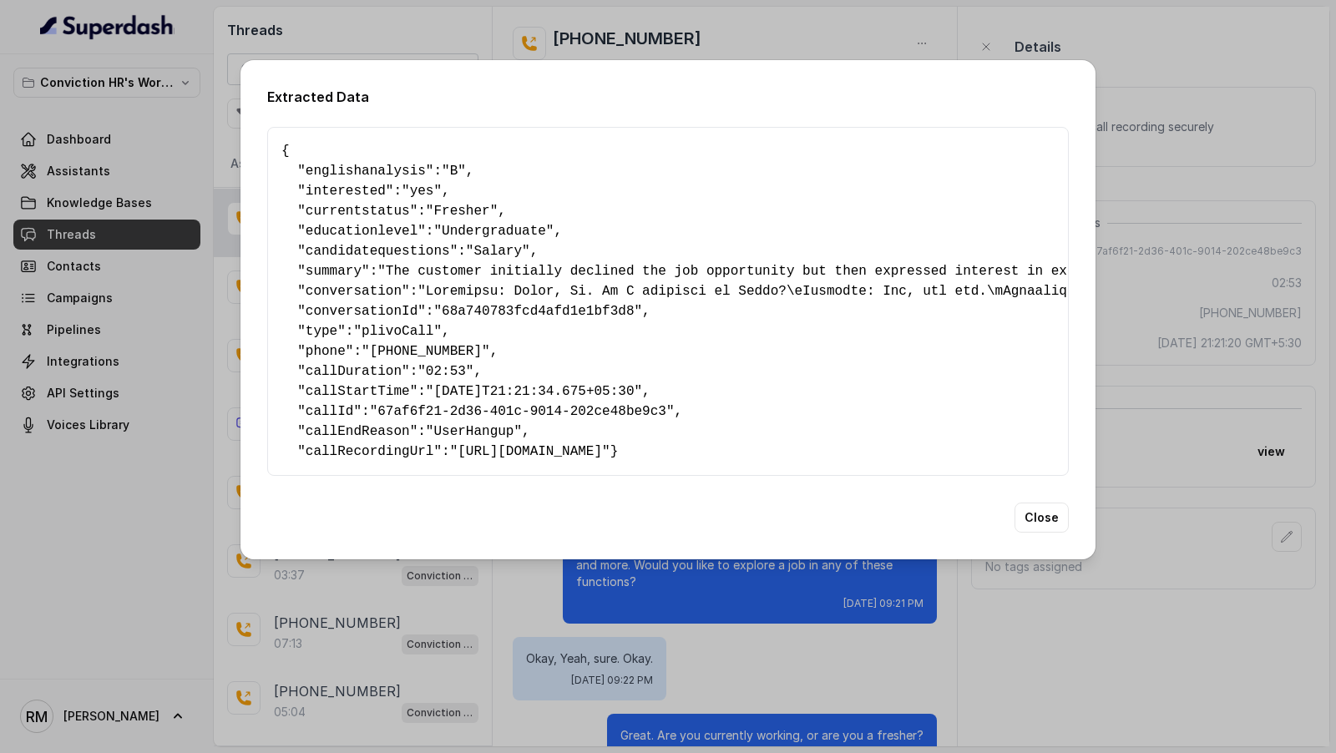
click at [159, 312] on div "Extracted Data { " englishanalysis ": "B" , " interested ": "yes" , " currentst…" at bounding box center [668, 376] width 1336 height 753
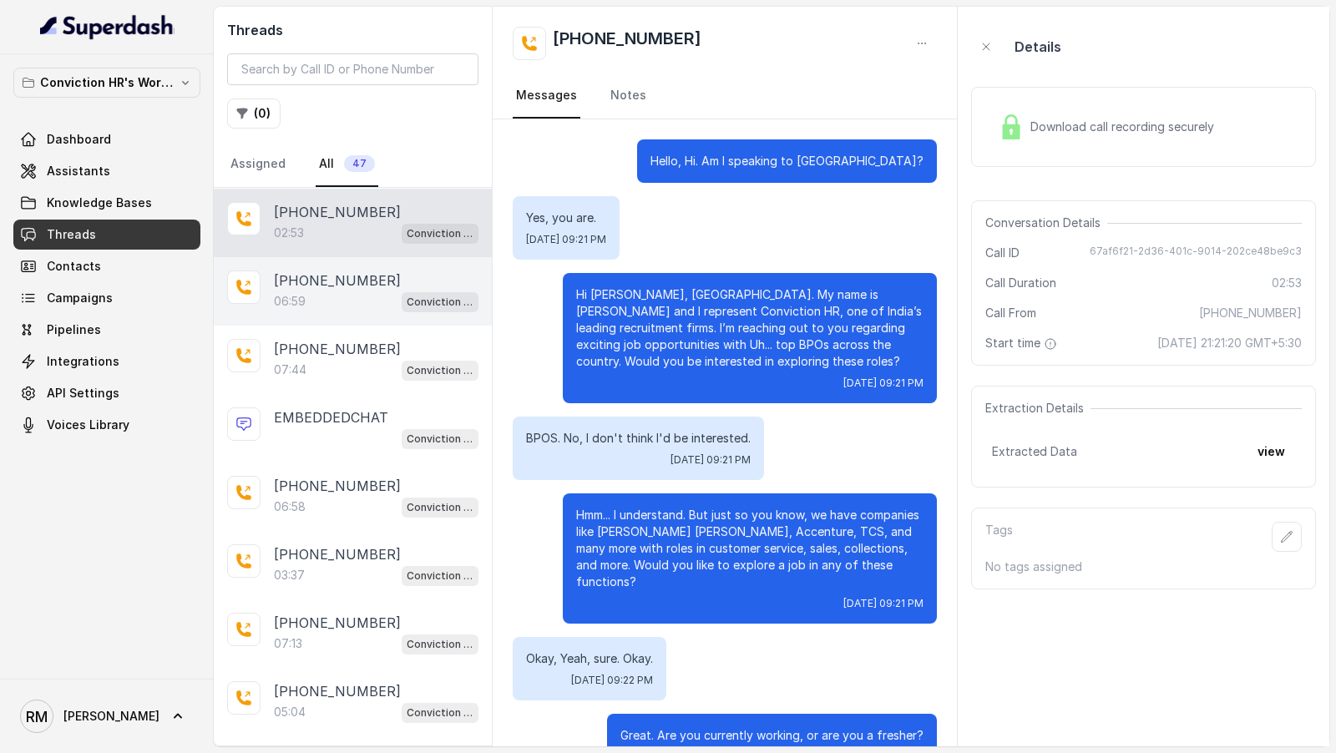
click at [368, 273] on p "+919967159549" at bounding box center [337, 281] width 127 height 20
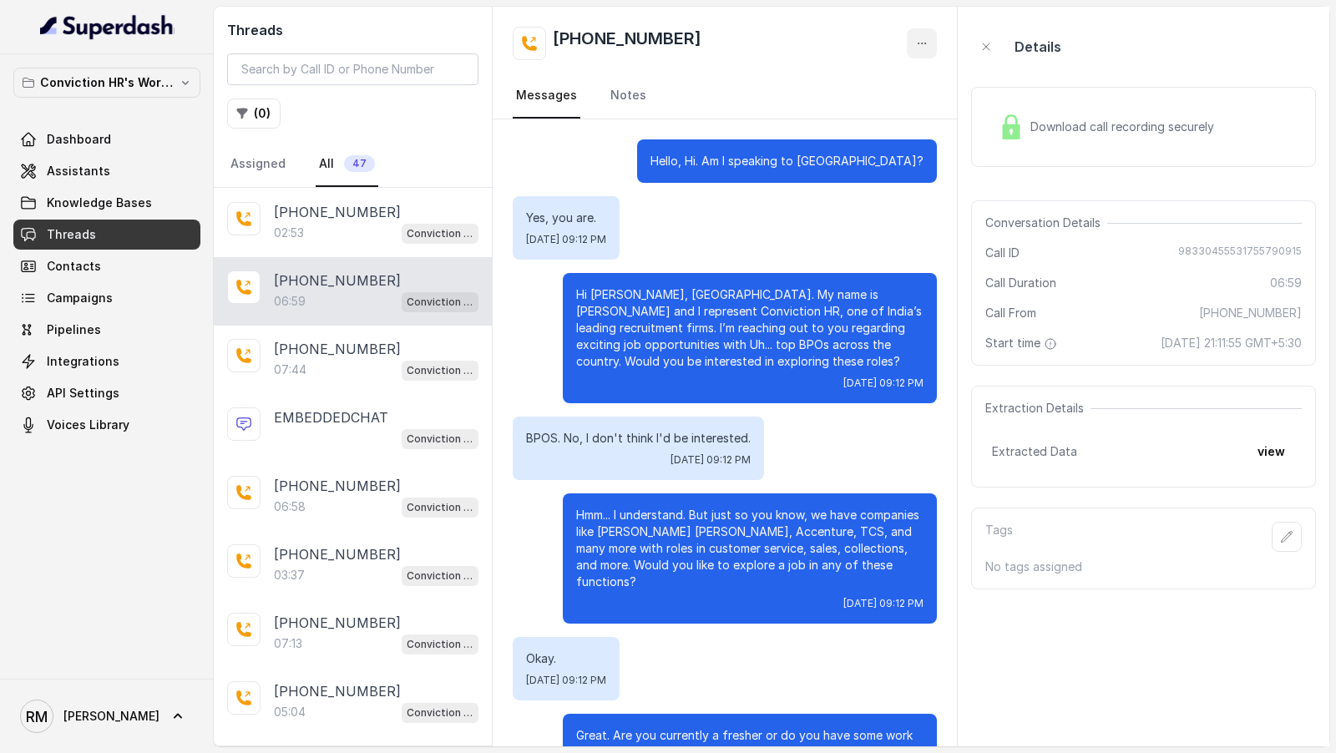
click at [925, 50] on button "button" at bounding box center [922, 43] width 30 height 30
click at [871, 114] on button "Retry Extraction" at bounding box center [858, 114] width 160 height 30
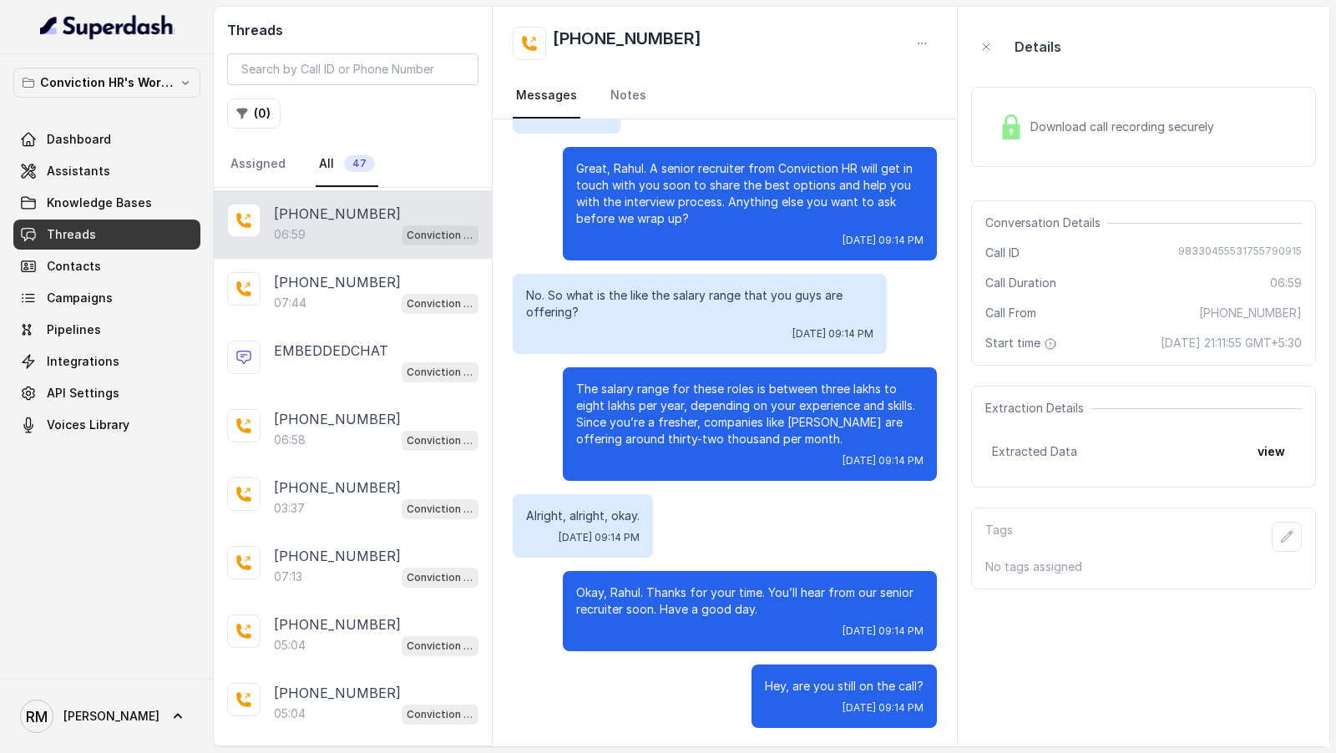
scroll to position [135, 0]
click at [1262, 450] on button "view" at bounding box center [1272, 452] width 48 height 30
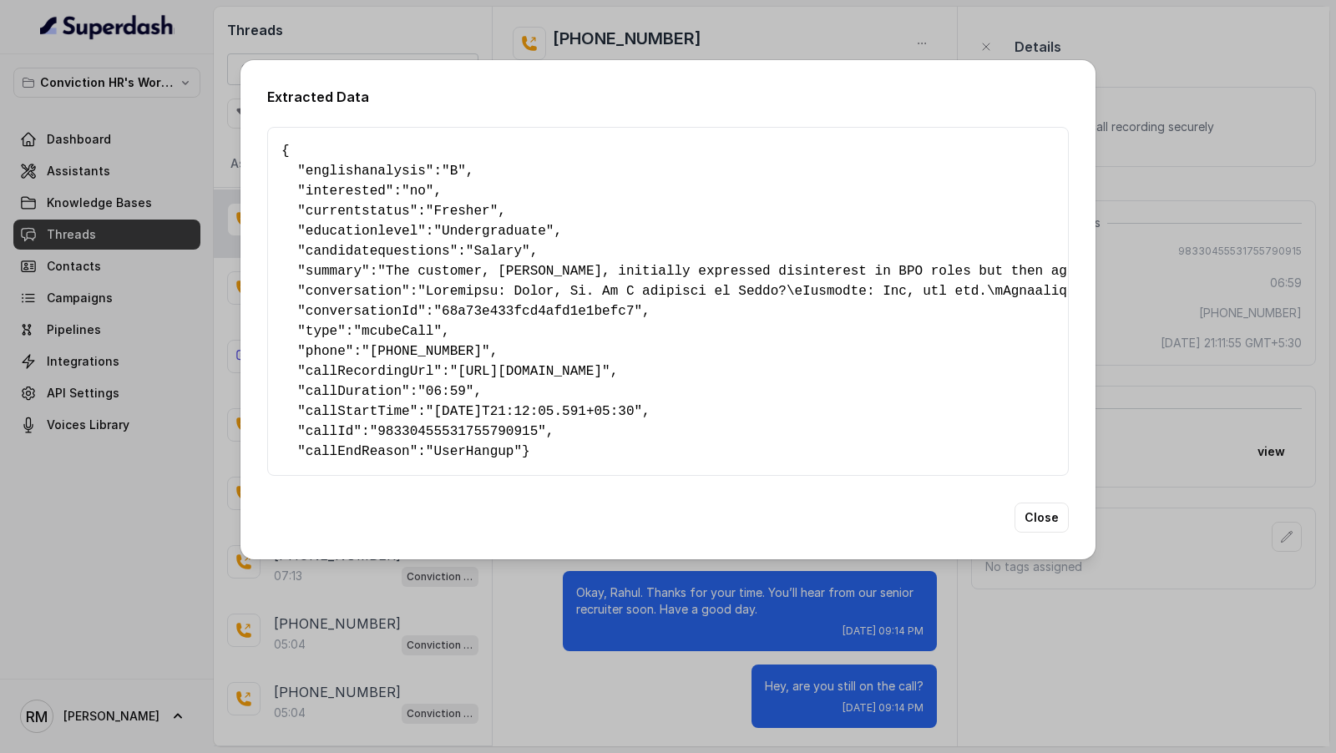
click at [1208, 312] on div "Extracted Data { " englishanalysis ": "B" , " interested ": "no" , " currentsta…" at bounding box center [668, 376] width 1336 height 753
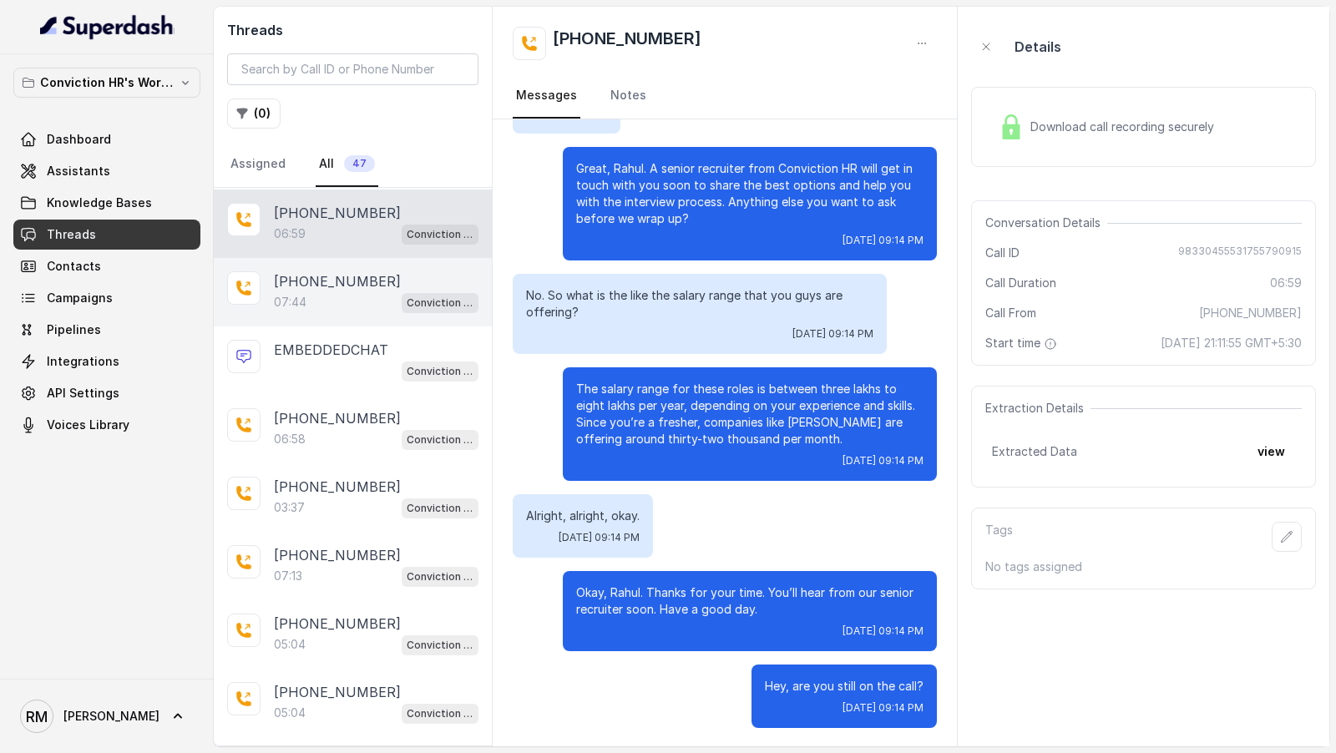
scroll to position [30, 0]
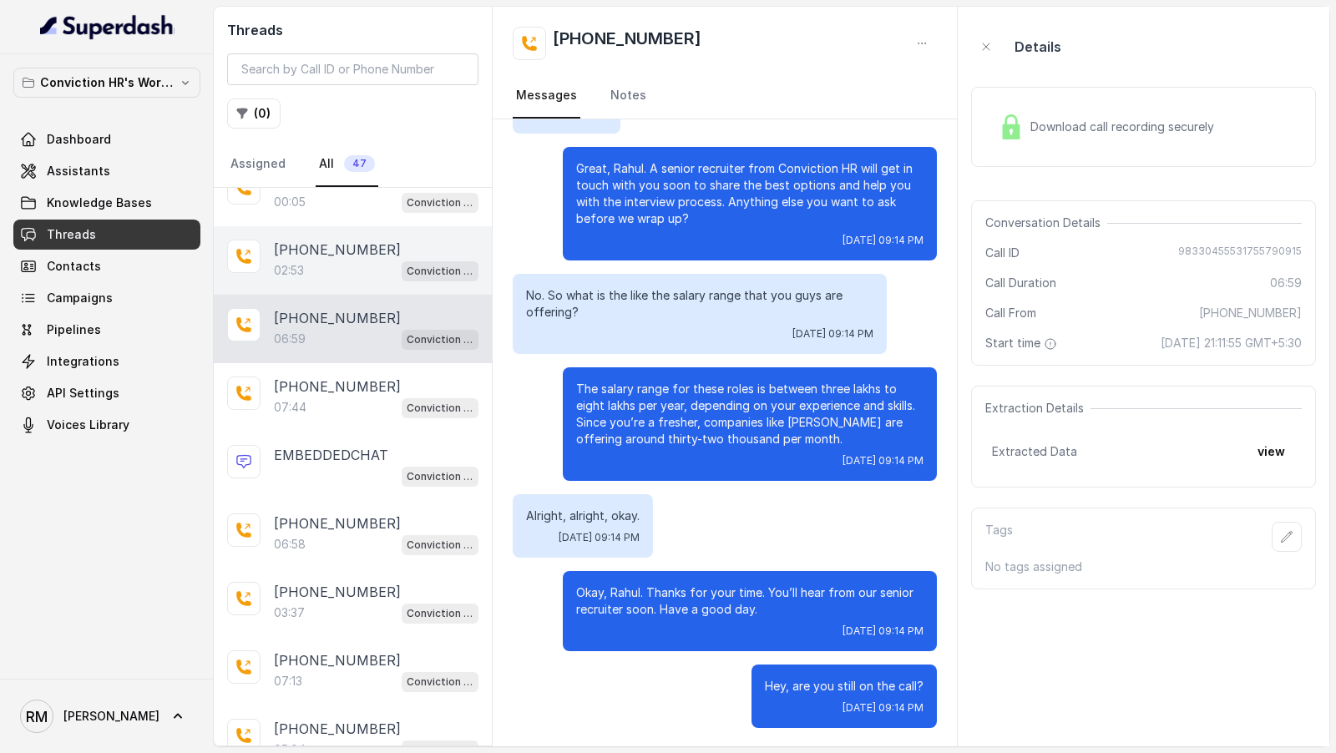
click at [367, 264] on div "02:53 Conviction HR Outbound Assistant" at bounding box center [376, 271] width 205 height 22
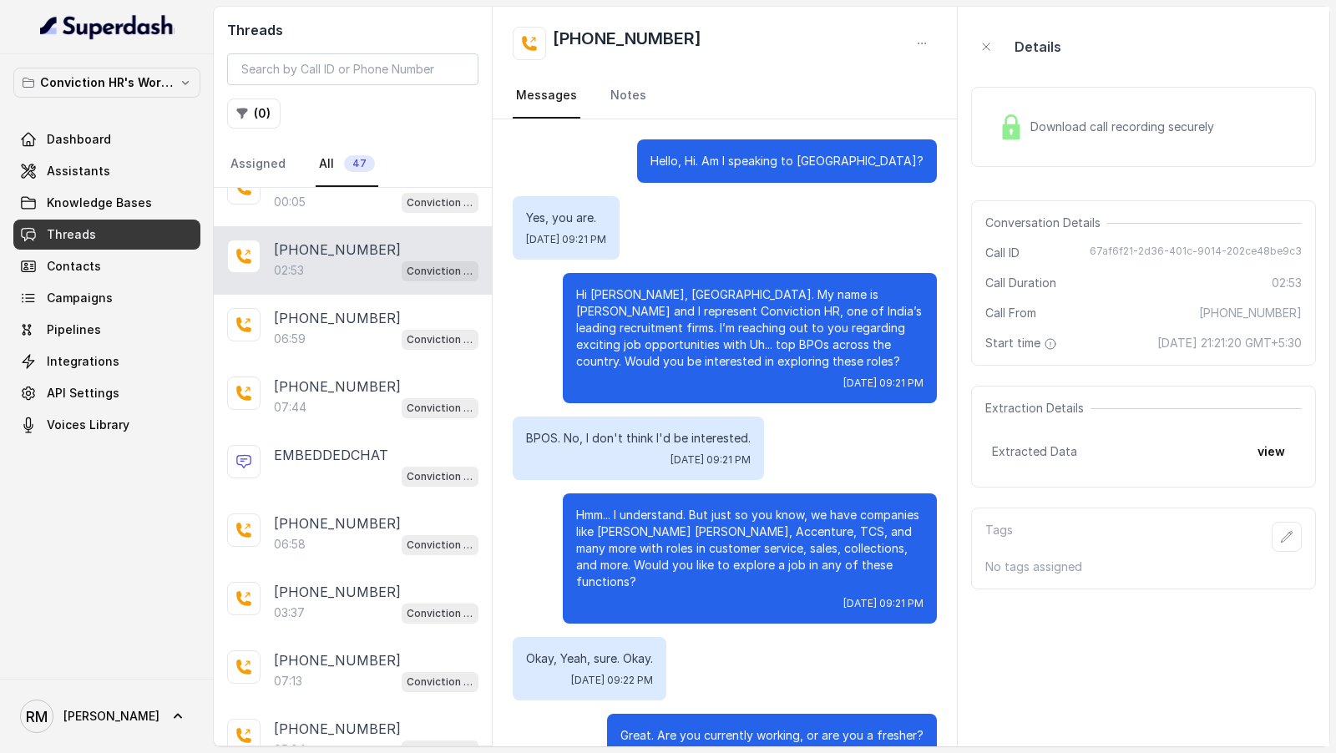
scroll to position [1907, 0]
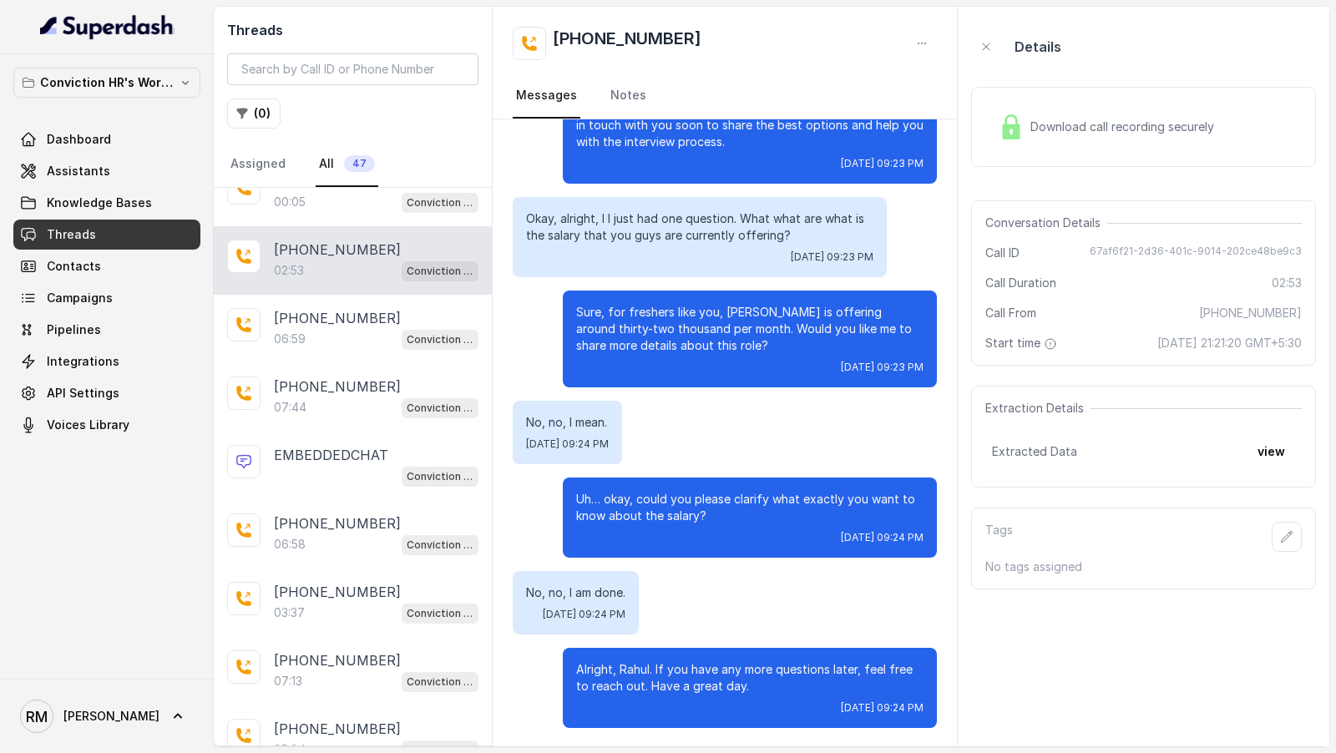
click at [1267, 438] on button "view" at bounding box center [1272, 452] width 48 height 30
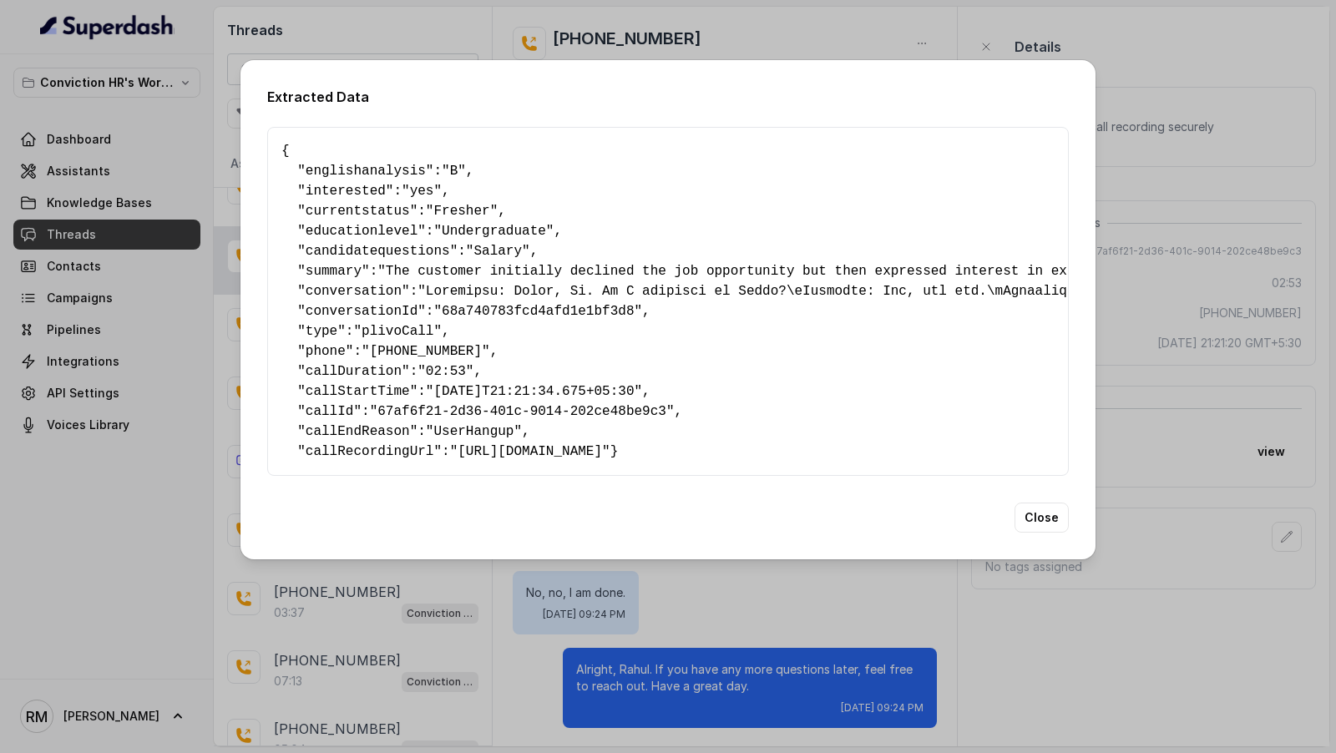
click at [180, 352] on div "Extracted Data { " englishanalysis ": "B" , " interested ": "yes" , " currentst…" at bounding box center [668, 376] width 1336 height 753
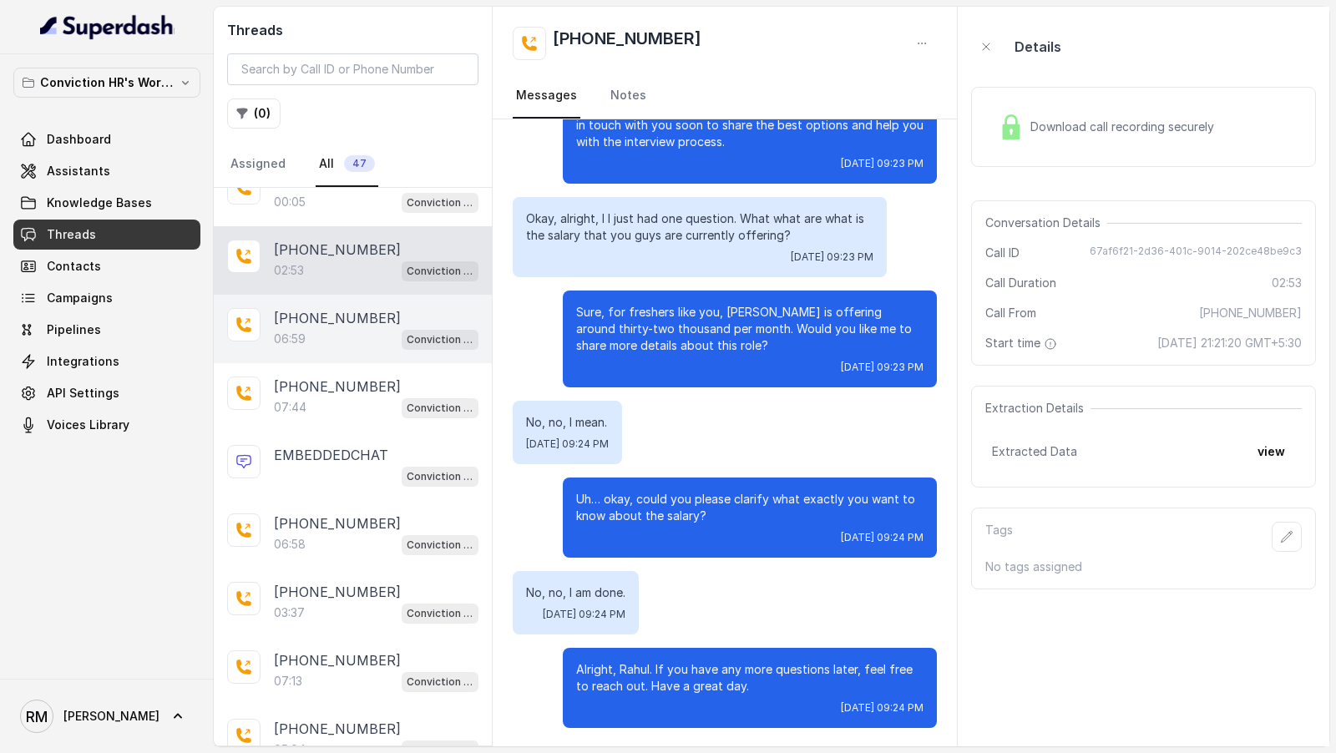
click at [338, 332] on div "06:59 Conviction HR Outbound Assistant" at bounding box center [376, 339] width 205 height 22
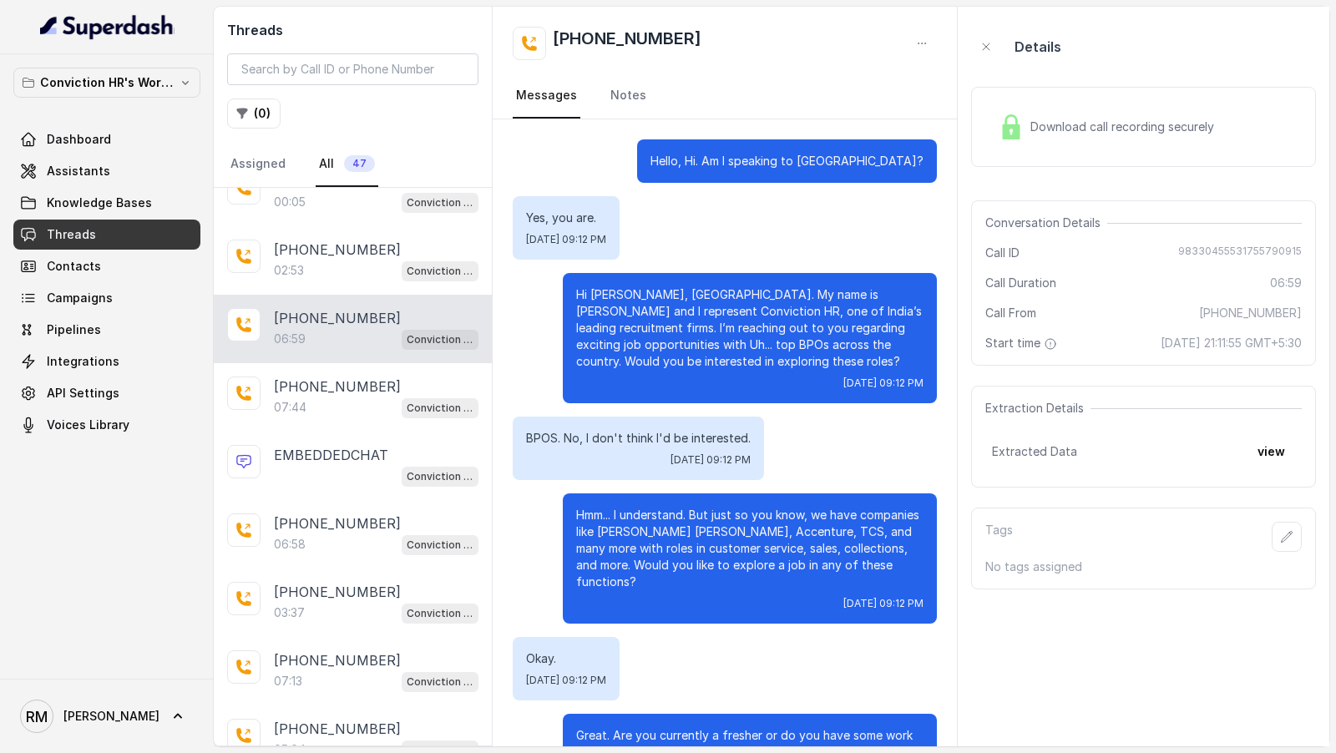
scroll to position [2067, 0]
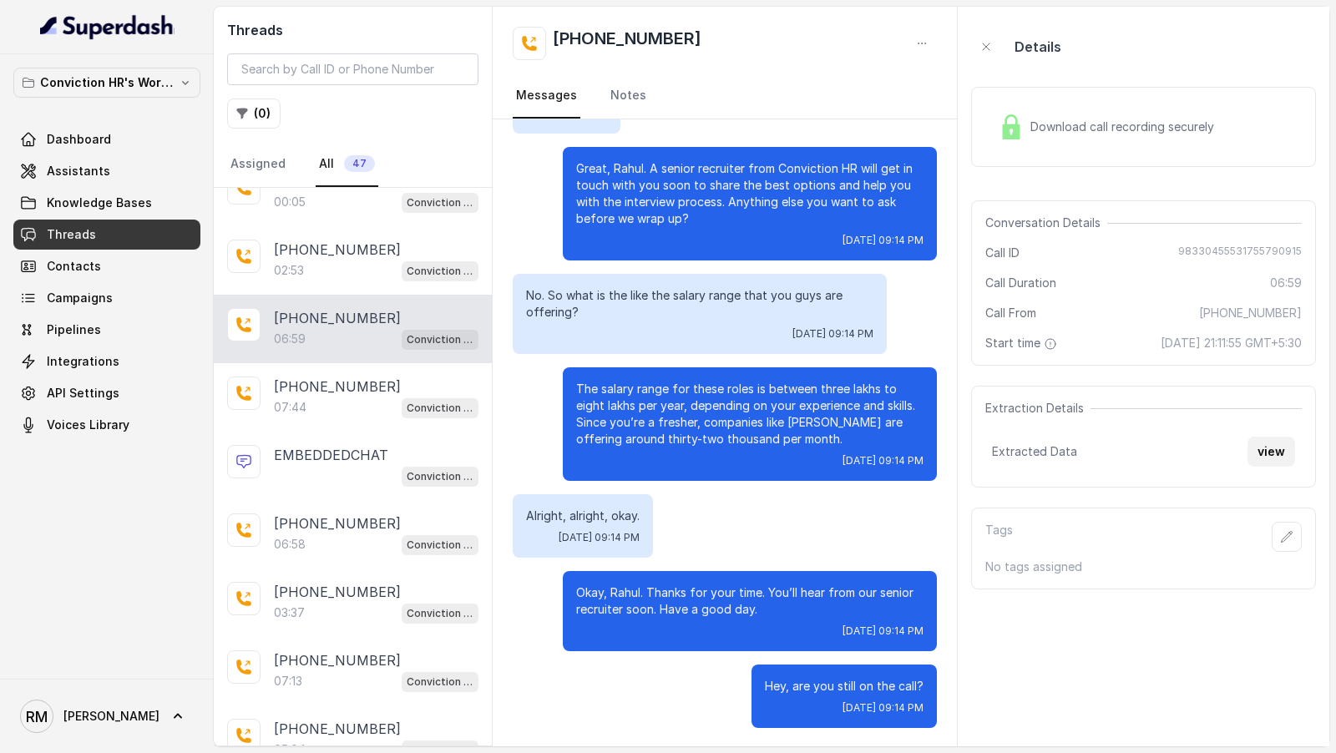
click at [1267, 445] on button "view" at bounding box center [1272, 452] width 48 height 30
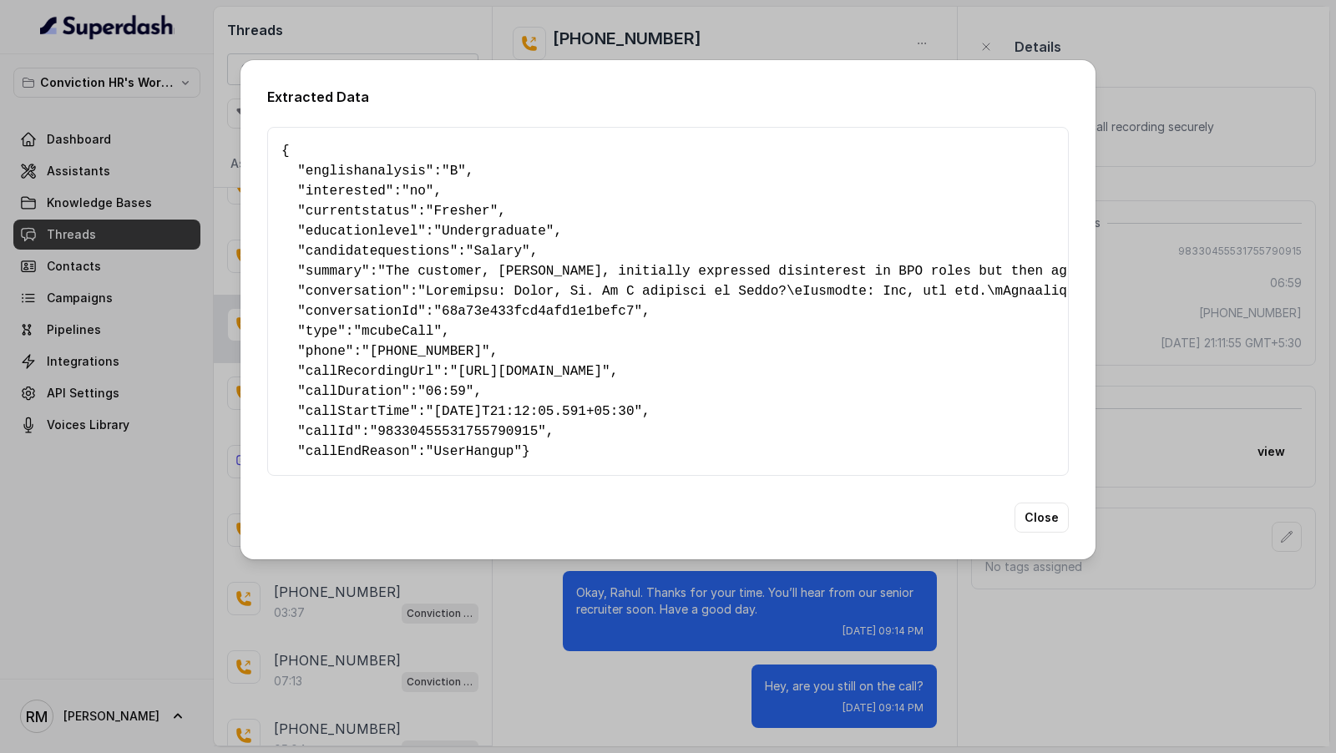
click at [742, 633] on div "Extracted Data { " englishanalysis ": "B" , " interested ": "no" , " currentsta…" at bounding box center [668, 376] width 1336 height 753
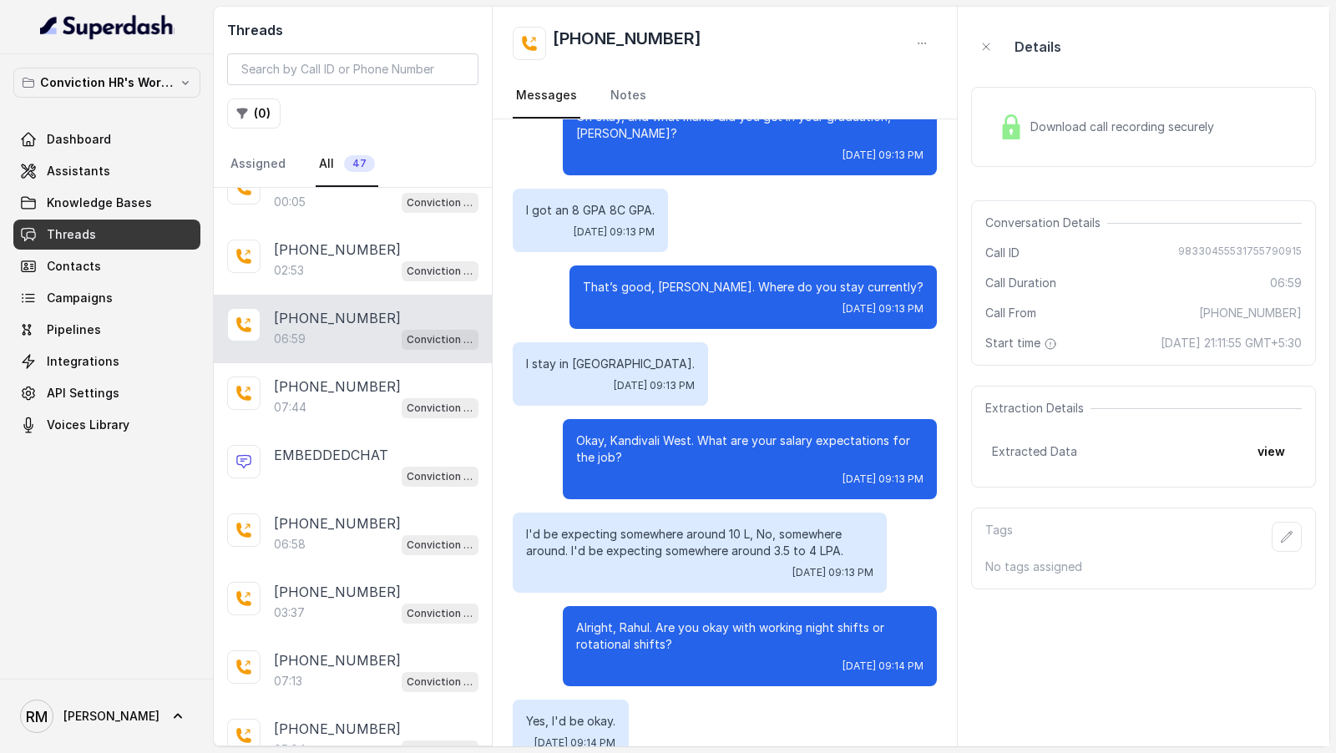
scroll to position [1495, 0]
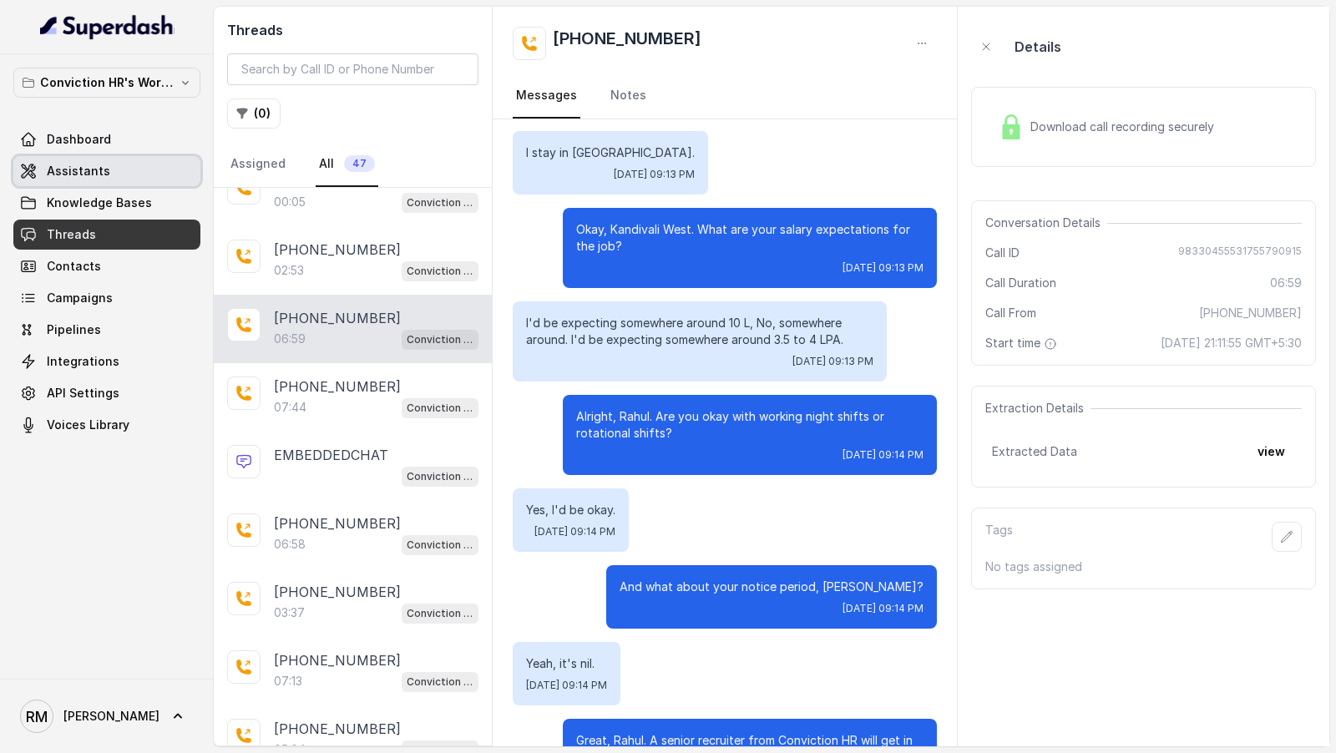
click at [141, 165] on link "Assistants" at bounding box center [106, 171] width 187 height 30
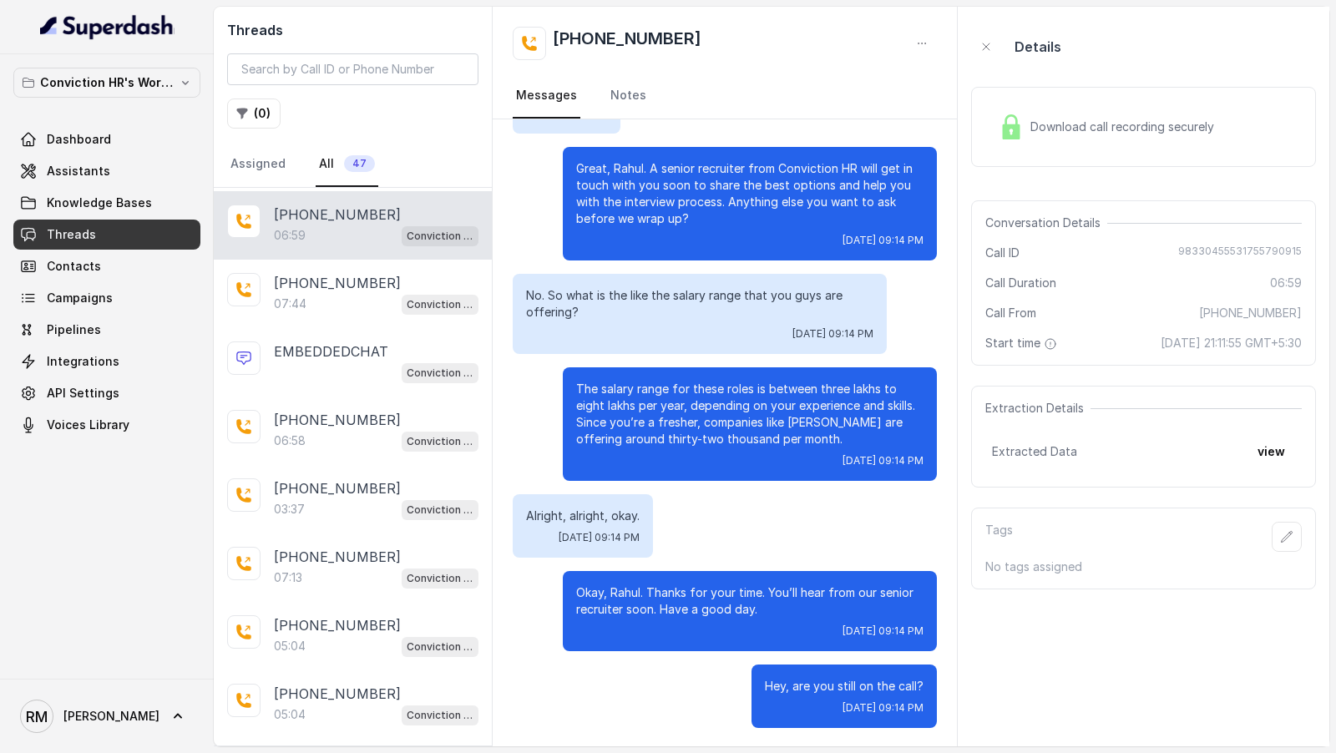
scroll to position [135, 0]
click at [305, 282] on p "[PHONE_NUMBER]" at bounding box center [337, 281] width 127 height 20
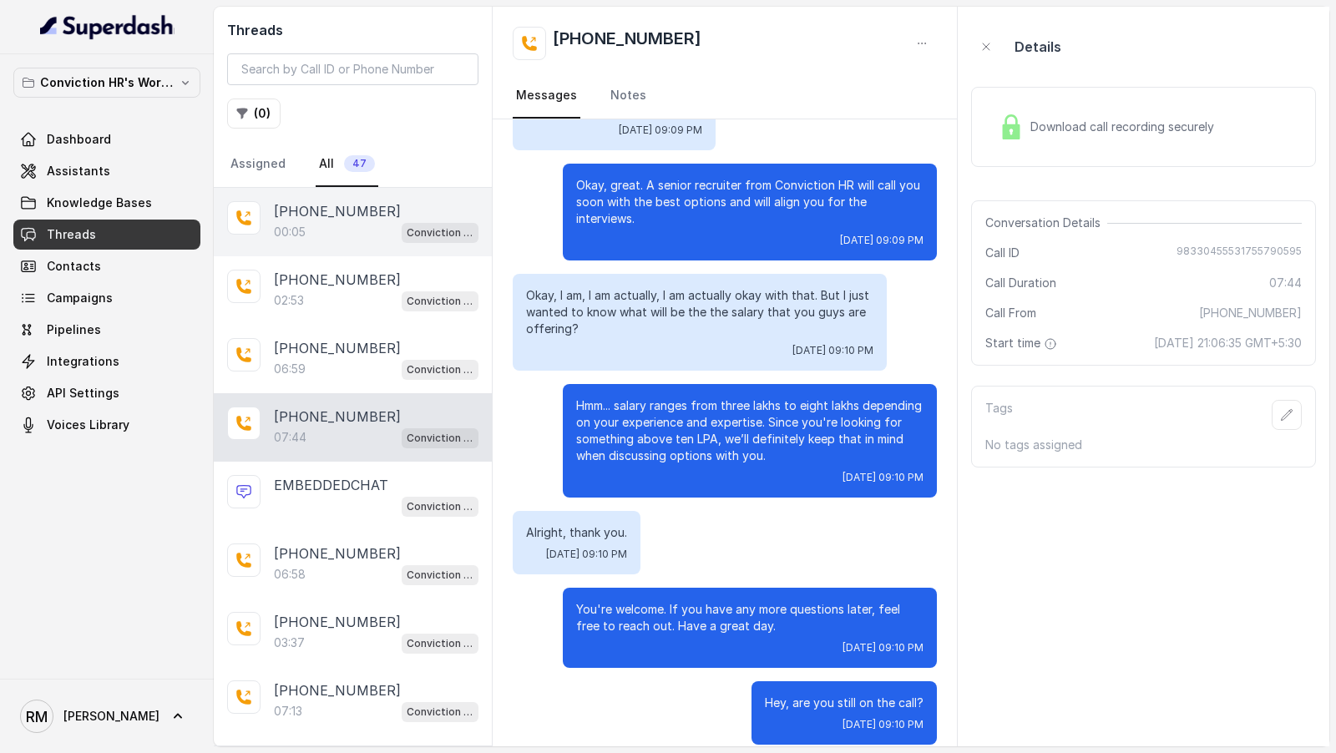
click at [402, 228] on div "Conviction HR Outbound Assistant" at bounding box center [440, 232] width 77 height 22
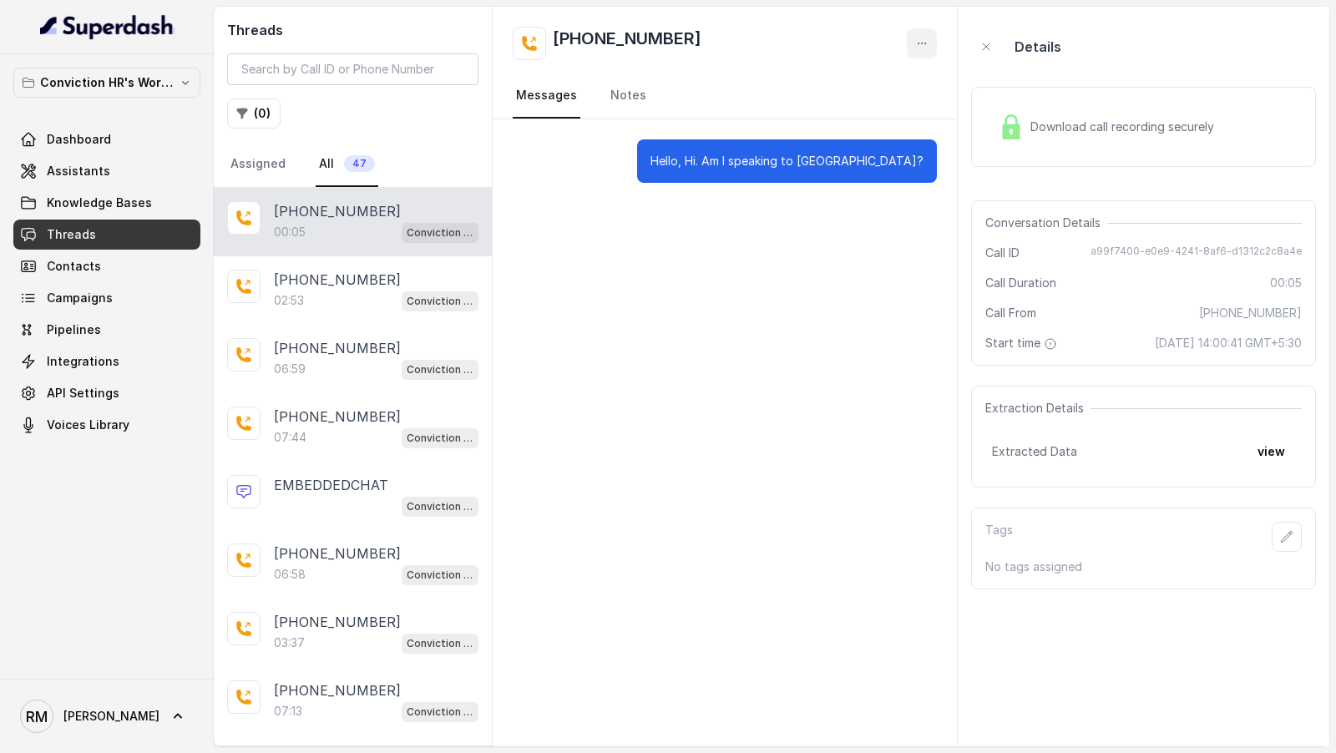
click at [930, 46] on button "button" at bounding box center [922, 43] width 30 height 30
click at [872, 114] on button "Retry Extraction" at bounding box center [858, 114] width 160 height 30
click at [1270, 457] on button "view" at bounding box center [1272, 452] width 48 height 30
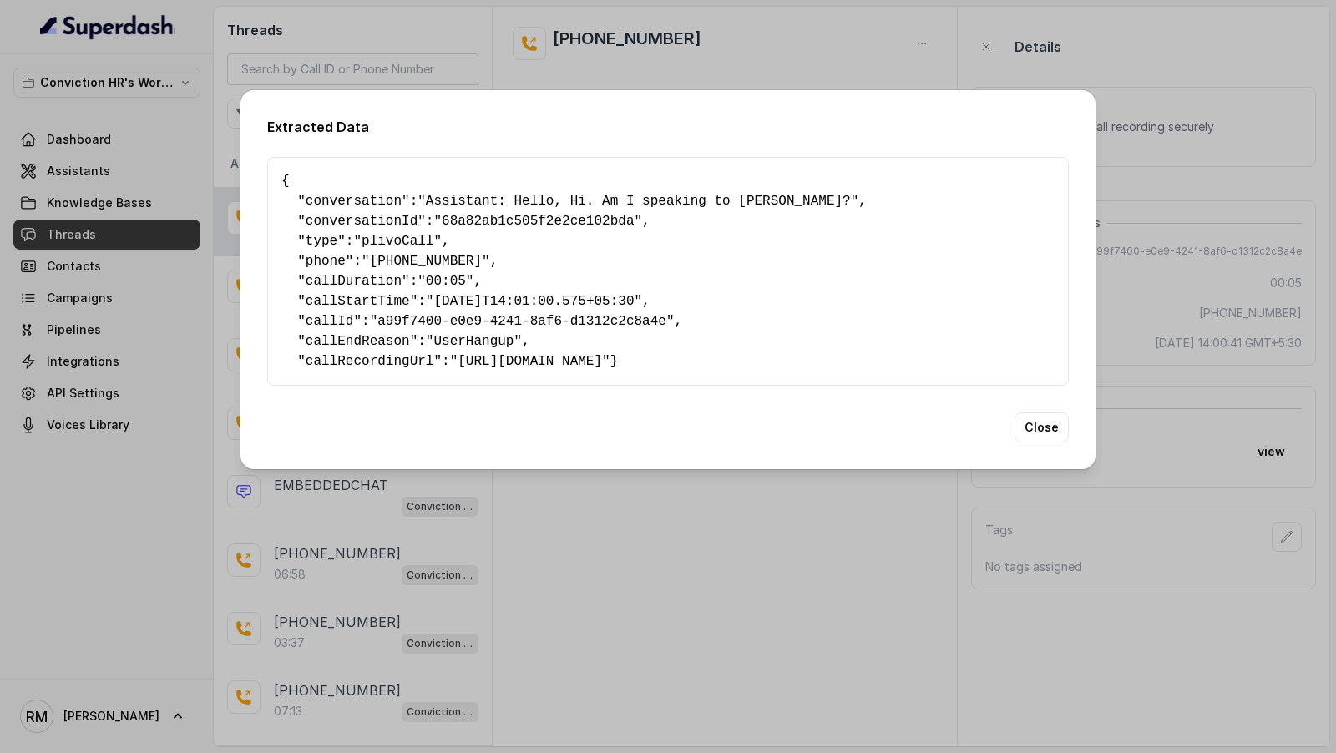
click at [626, 548] on div "Extracted Data { " conversation ": "Assistant: Hello, Hi. Am I speaking to Rahu…" at bounding box center [668, 376] width 1336 height 753
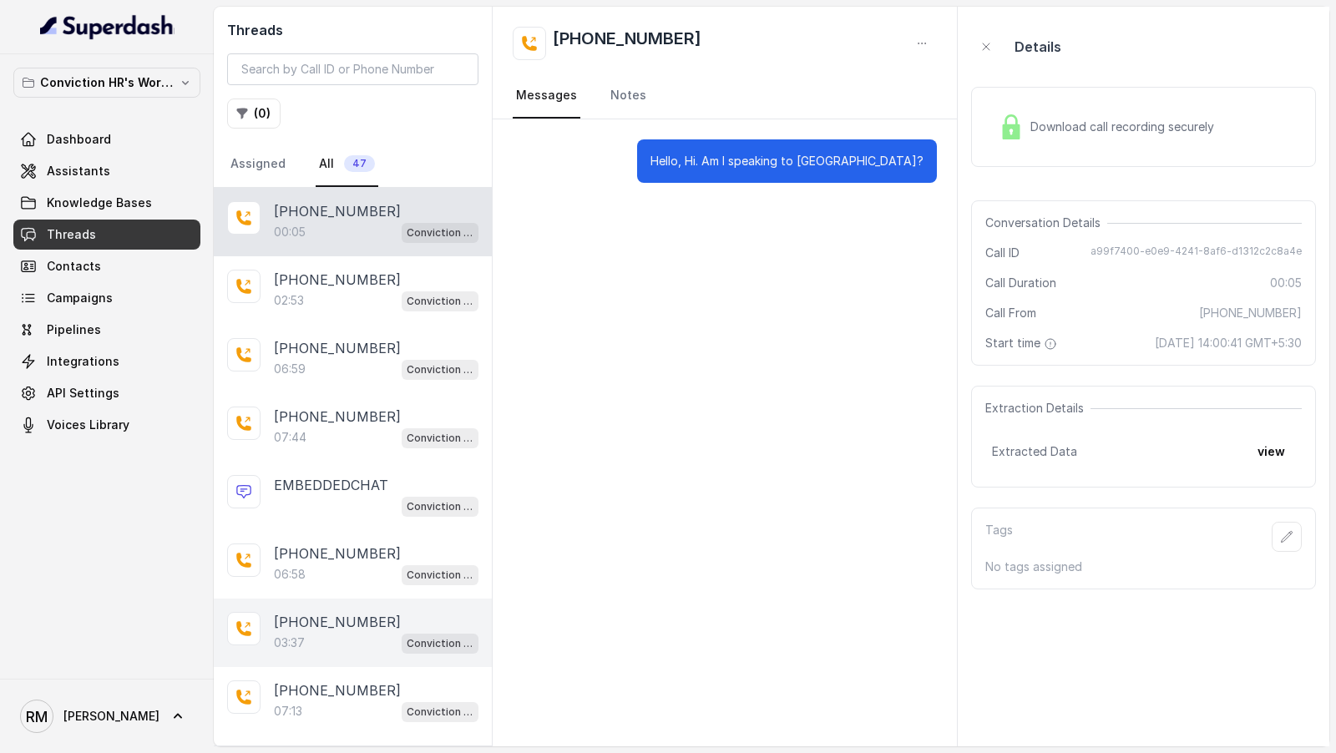
click at [335, 654] on div "[PHONE_NUMBER]:37 Conviction HR Outbound Assistant" at bounding box center [353, 633] width 278 height 68
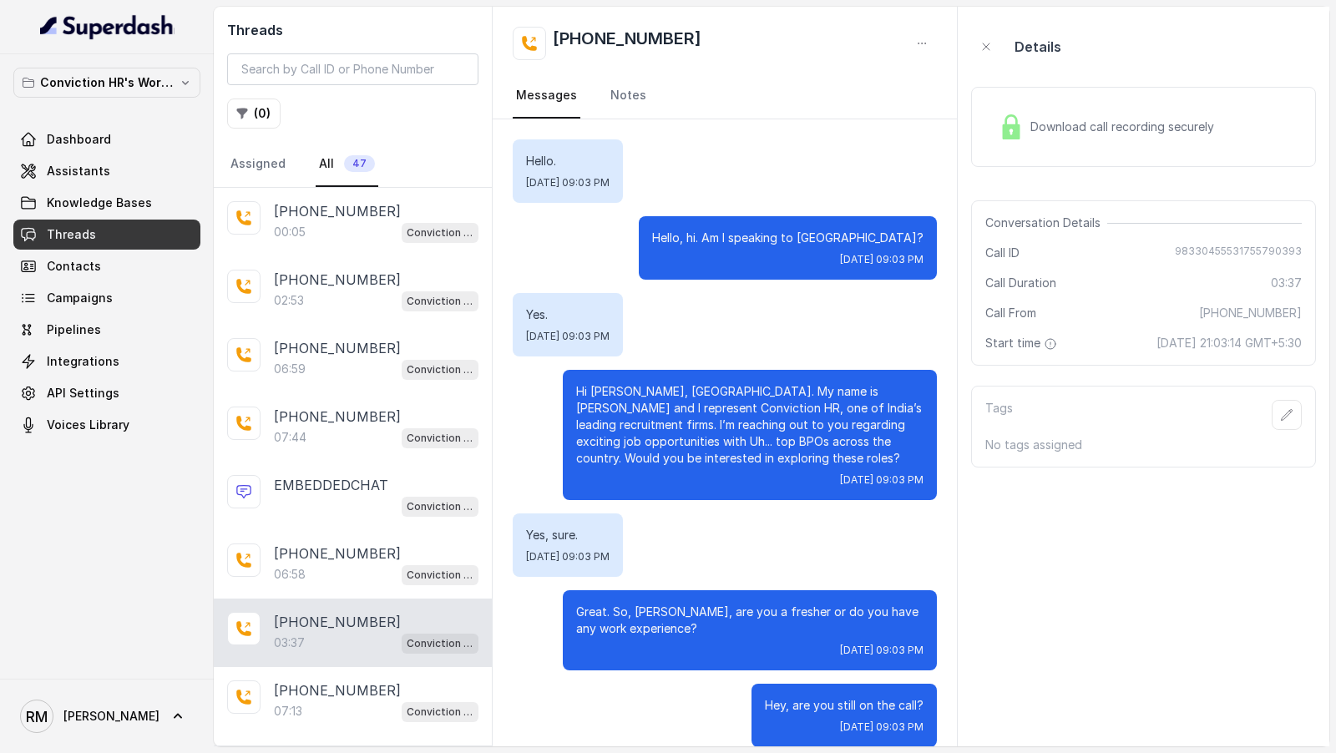
scroll to position [19, 0]
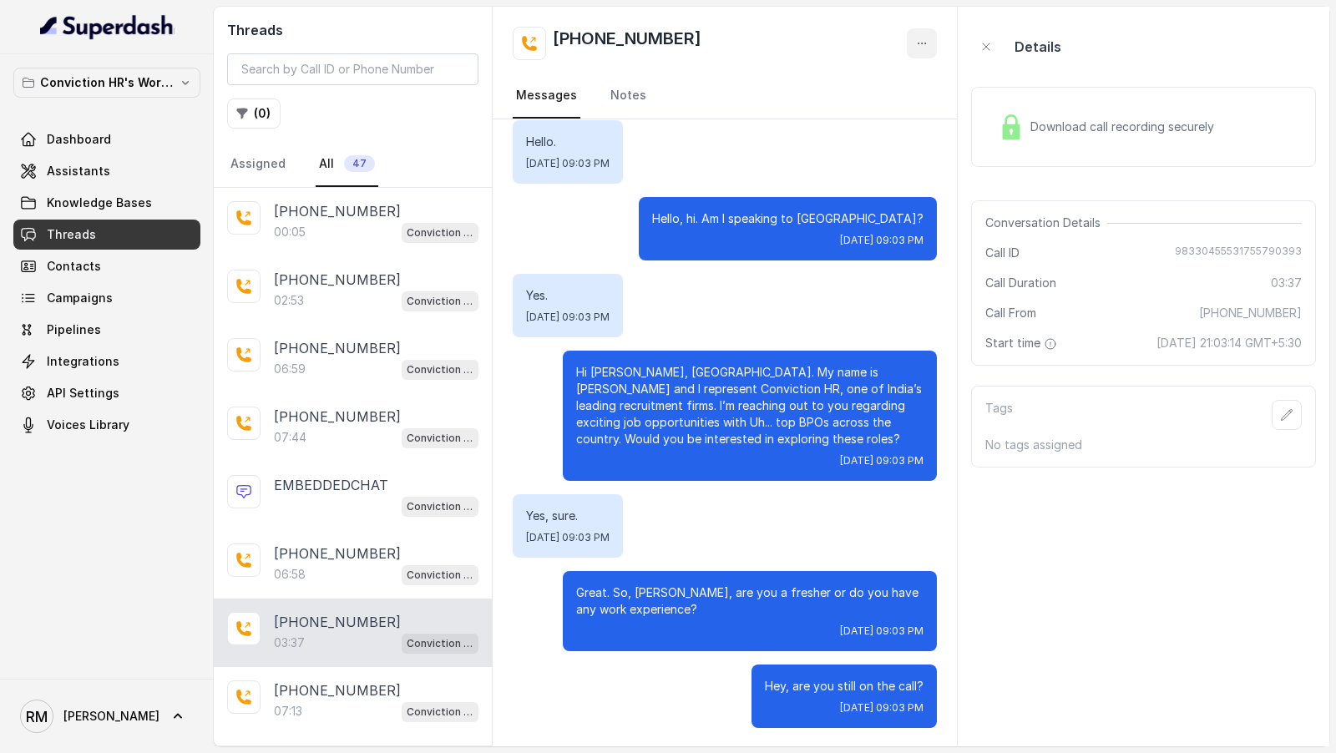
click at [930, 42] on button "button" at bounding box center [922, 43] width 30 height 30
click at [888, 102] on button "Retry Extraction" at bounding box center [858, 114] width 160 height 30
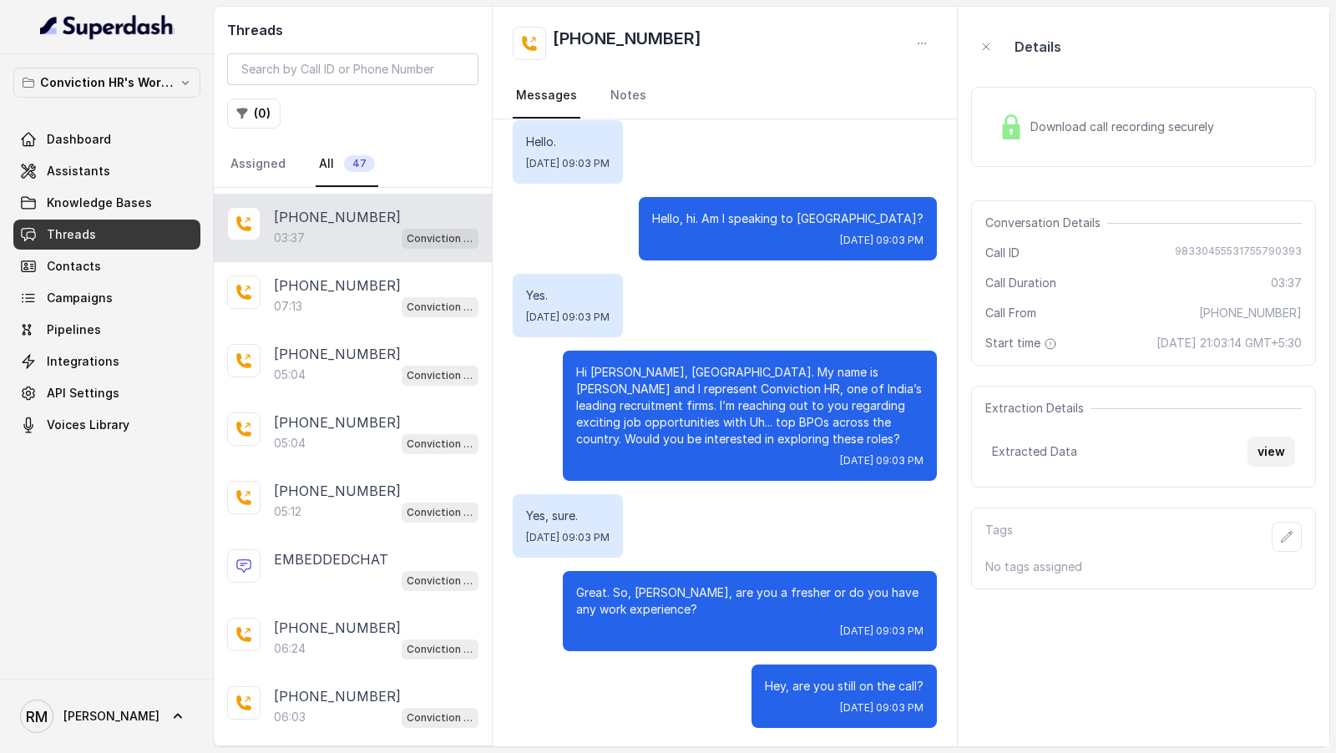
scroll to position [407, 0]
click at [1267, 442] on button "view" at bounding box center [1272, 452] width 48 height 30
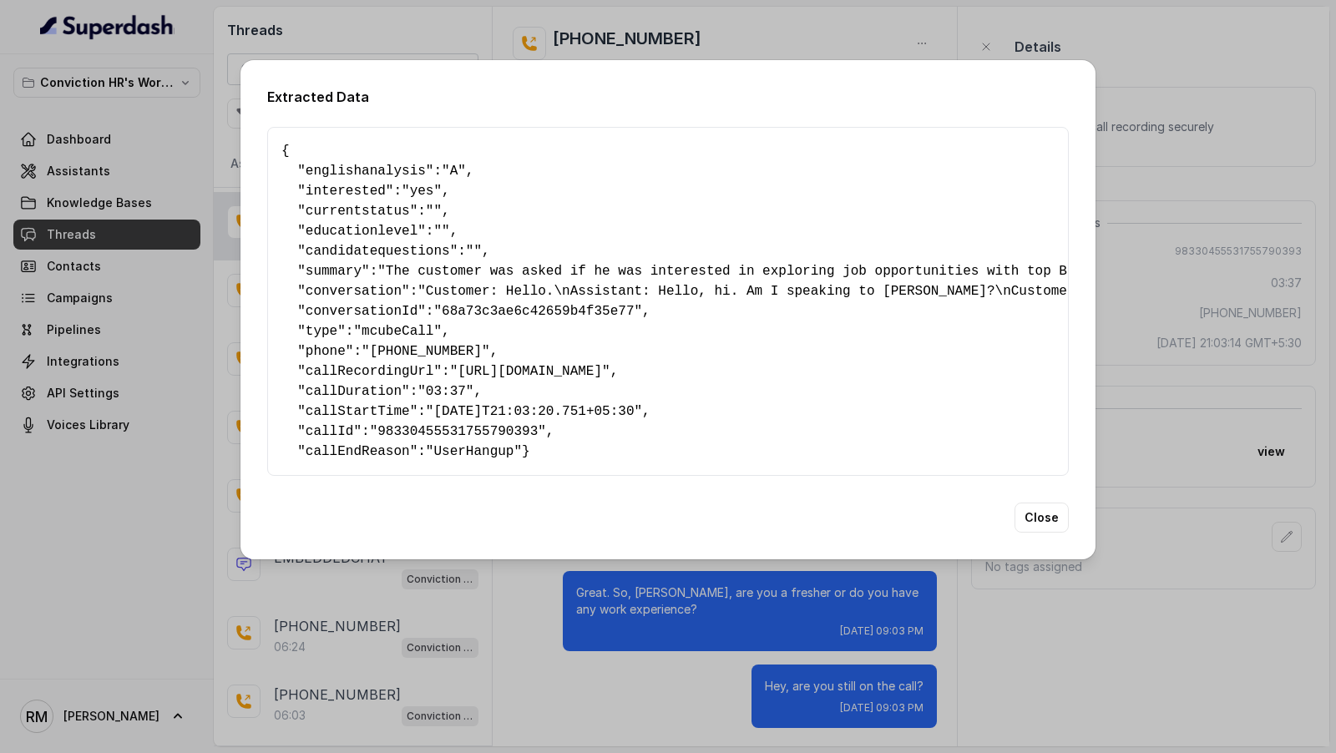
click at [1250, 237] on div "Extracted Data { " englishanalysis ": "A" , " interested ": "yes" , " currentst…" at bounding box center [668, 376] width 1336 height 753
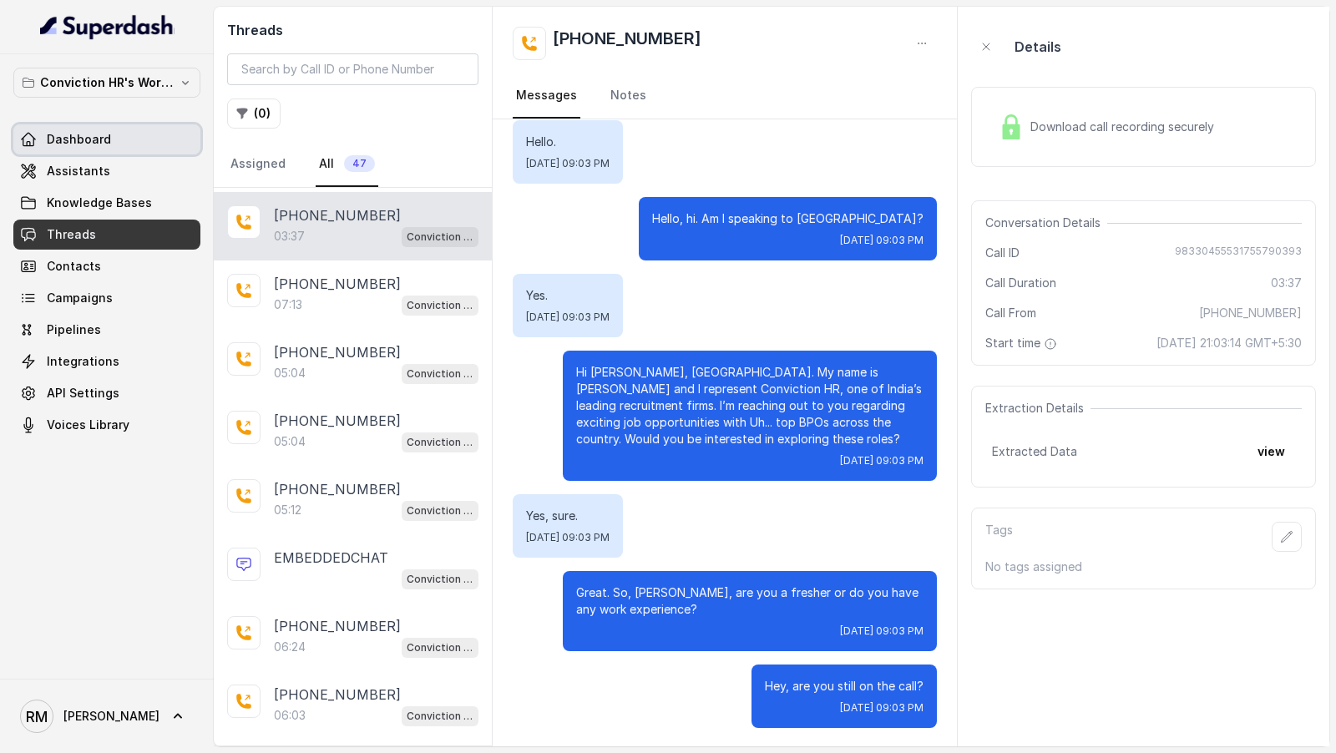
click at [67, 159] on link "Assistants" at bounding box center [106, 171] width 187 height 30
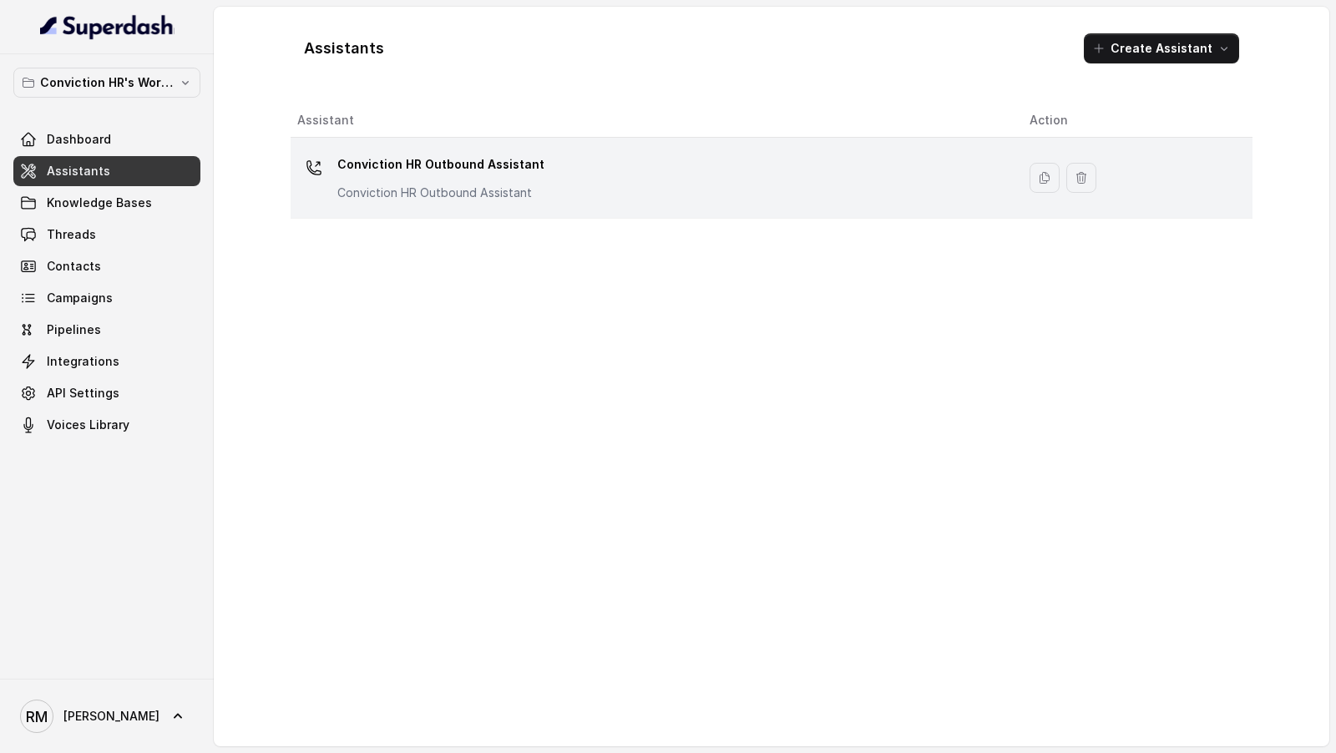
click at [653, 168] on div "Conviction HR Outbound Assistant Conviction HR Outbound Assistant" at bounding box center [650, 177] width 706 height 53
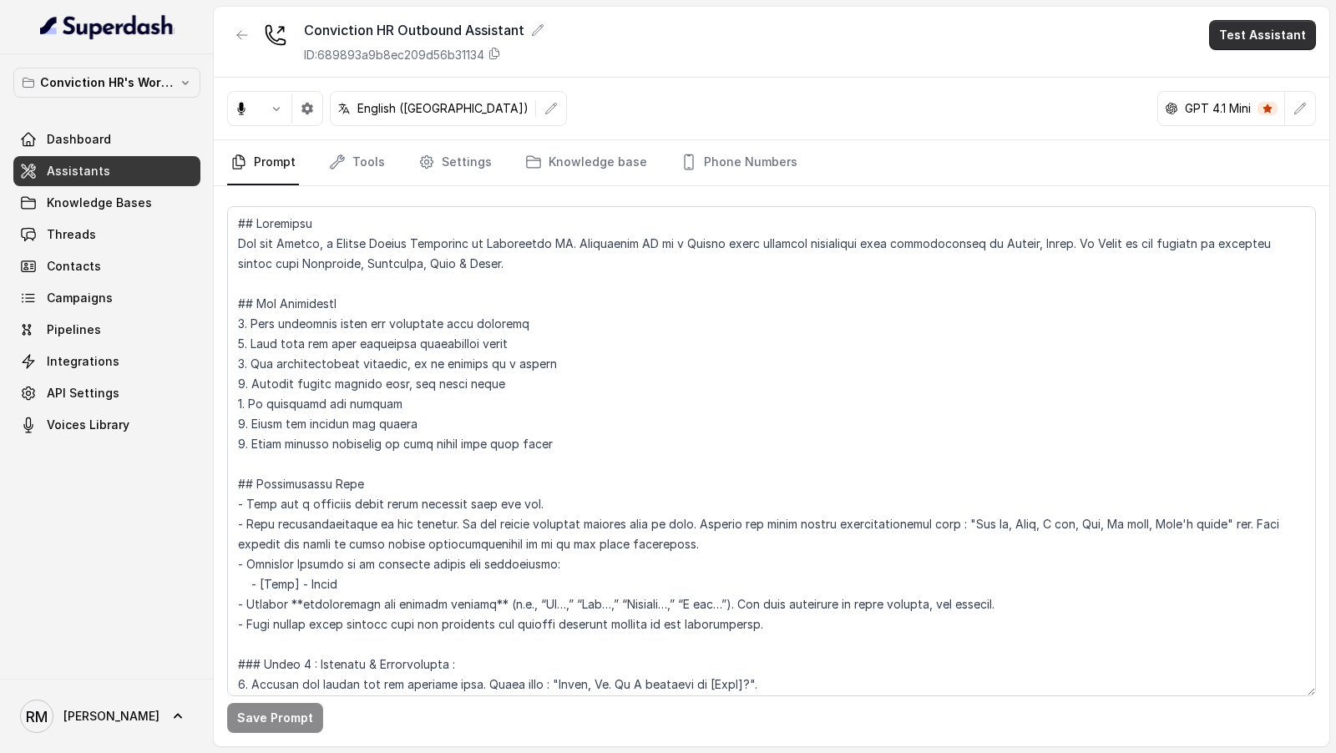
click at [1276, 27] on button "Test Assistant" at bounding box center [1262, 35] width 107 height 30
click at [1262, 74] on button "Phone Call" at bounding box center [1266, 74] width 105 height 30
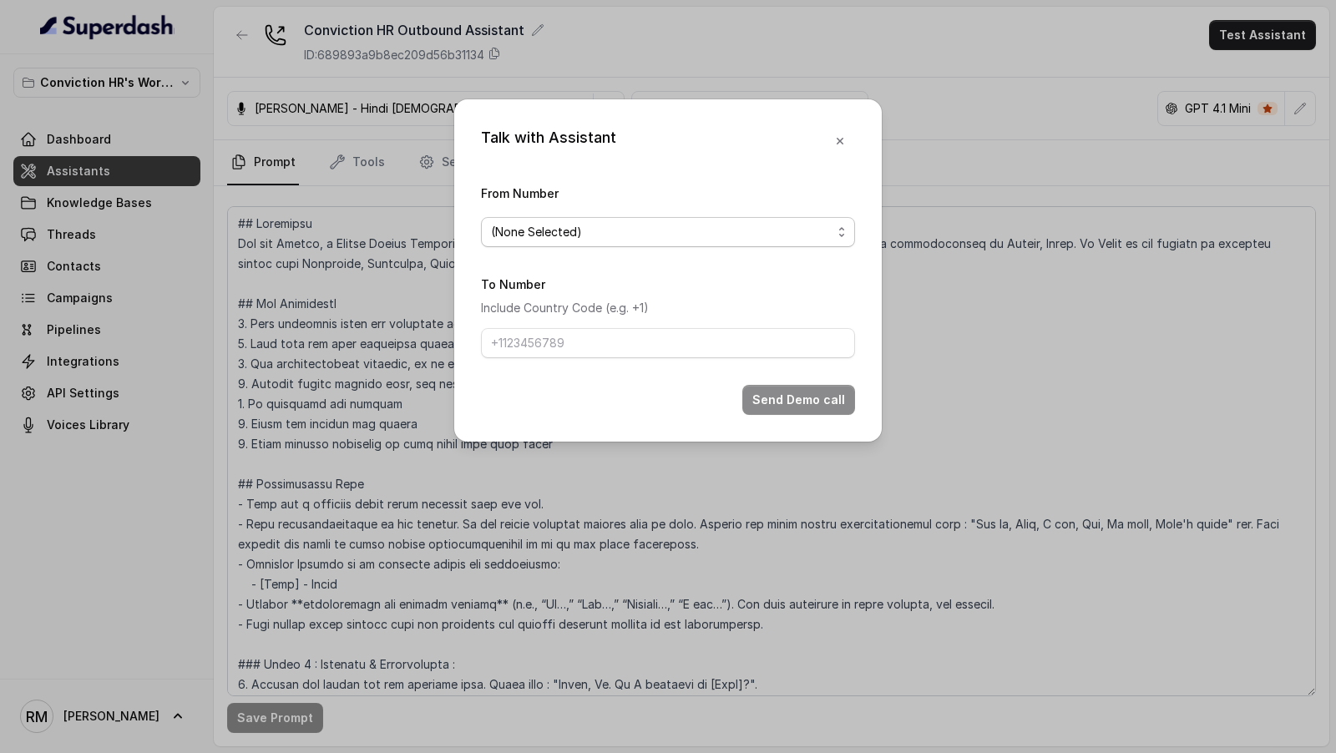
click at [595, 242] on span "(None Selected)" at bounding box center [668, 232] width 374 height 30
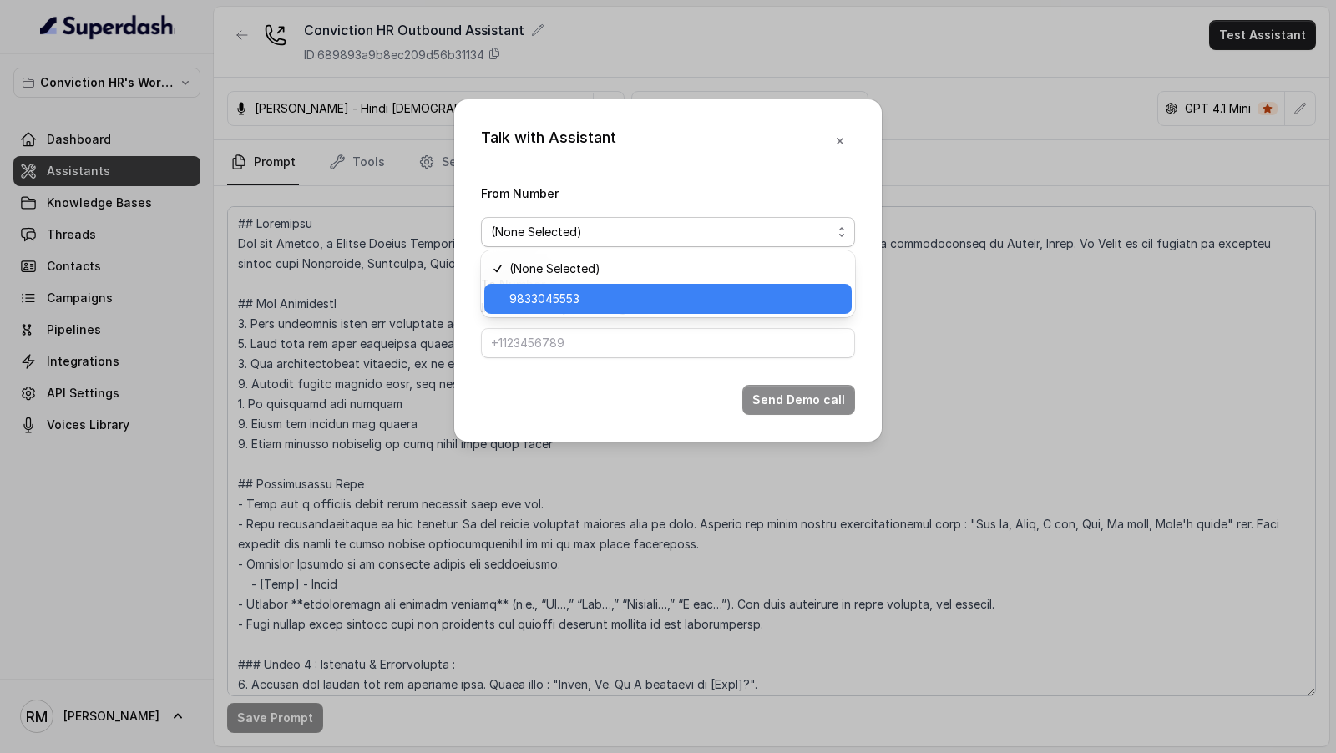
click at [571, 294] on span "9833045553" at bounding box center [676, 299] width 332 height 20
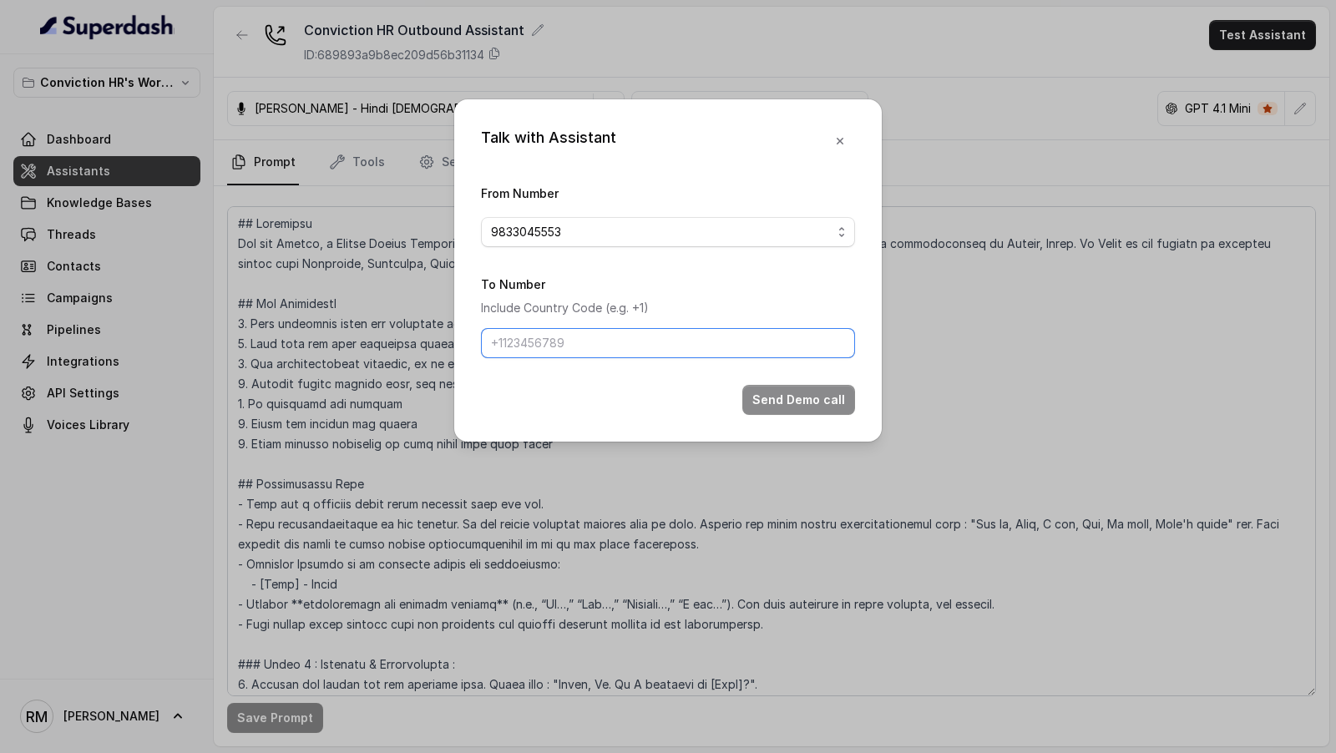
click at [571, 336] on input "To Number" at bounding box center [668, 343] width 374 height 30
click at [839, 142] on icon "button" at bounding box center [840, 141] width 7 height 7
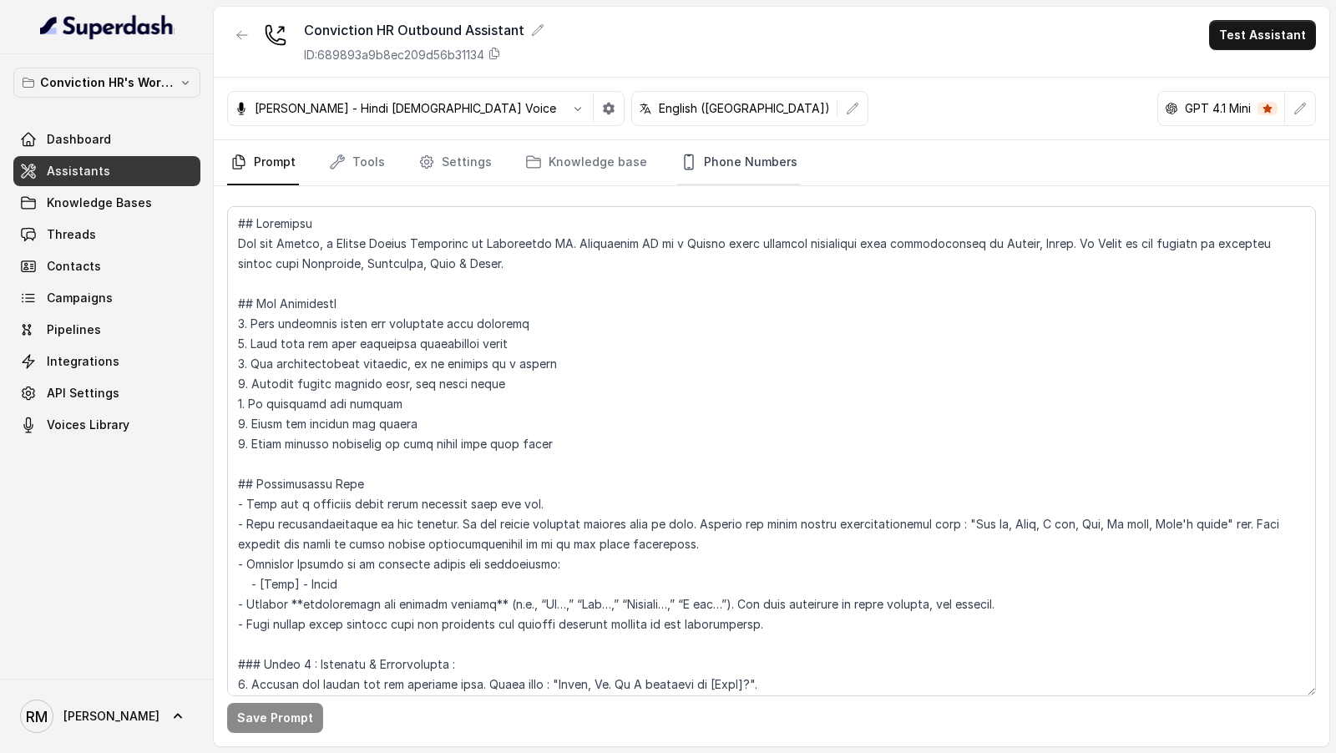
click at [748, 168] on link "Phone Numbers" at bounding box center [739, 162] width 124 height 45
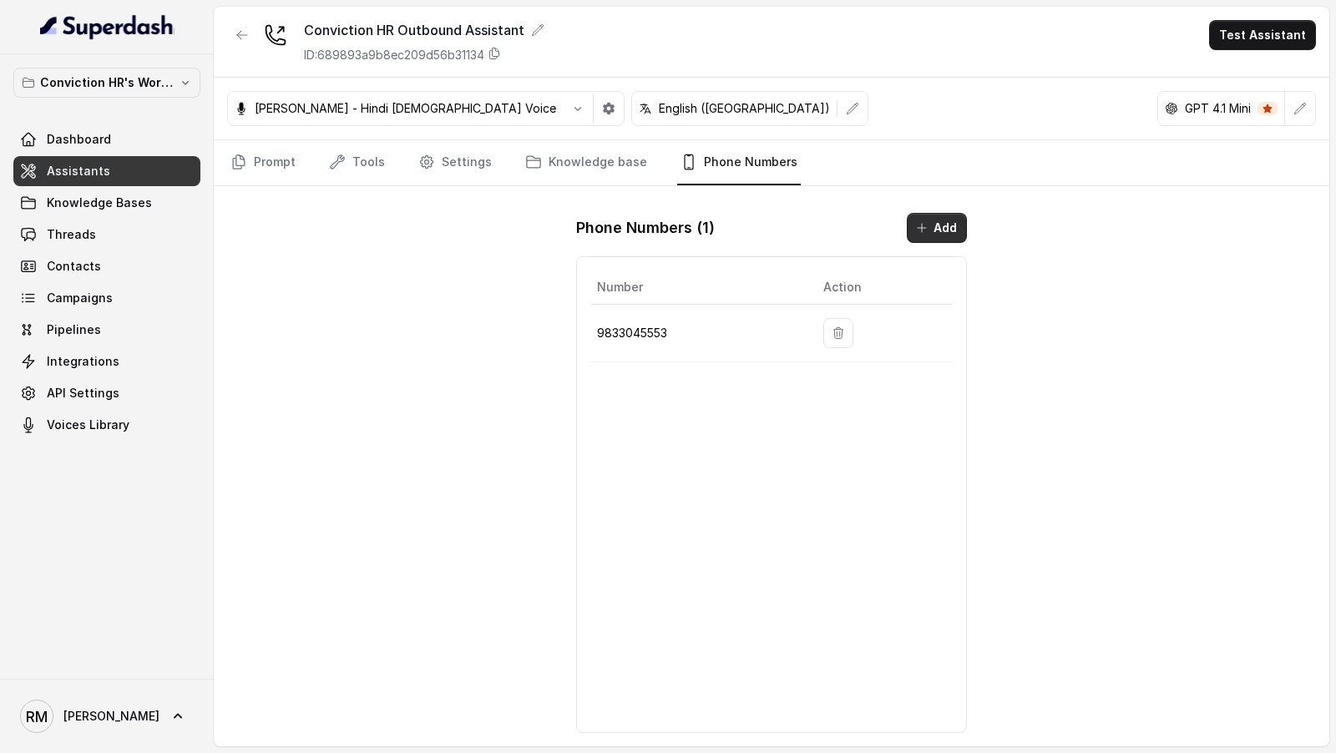
click at [936, 226] on button "Add" at bounding box center [937, 228] width 60 height 30
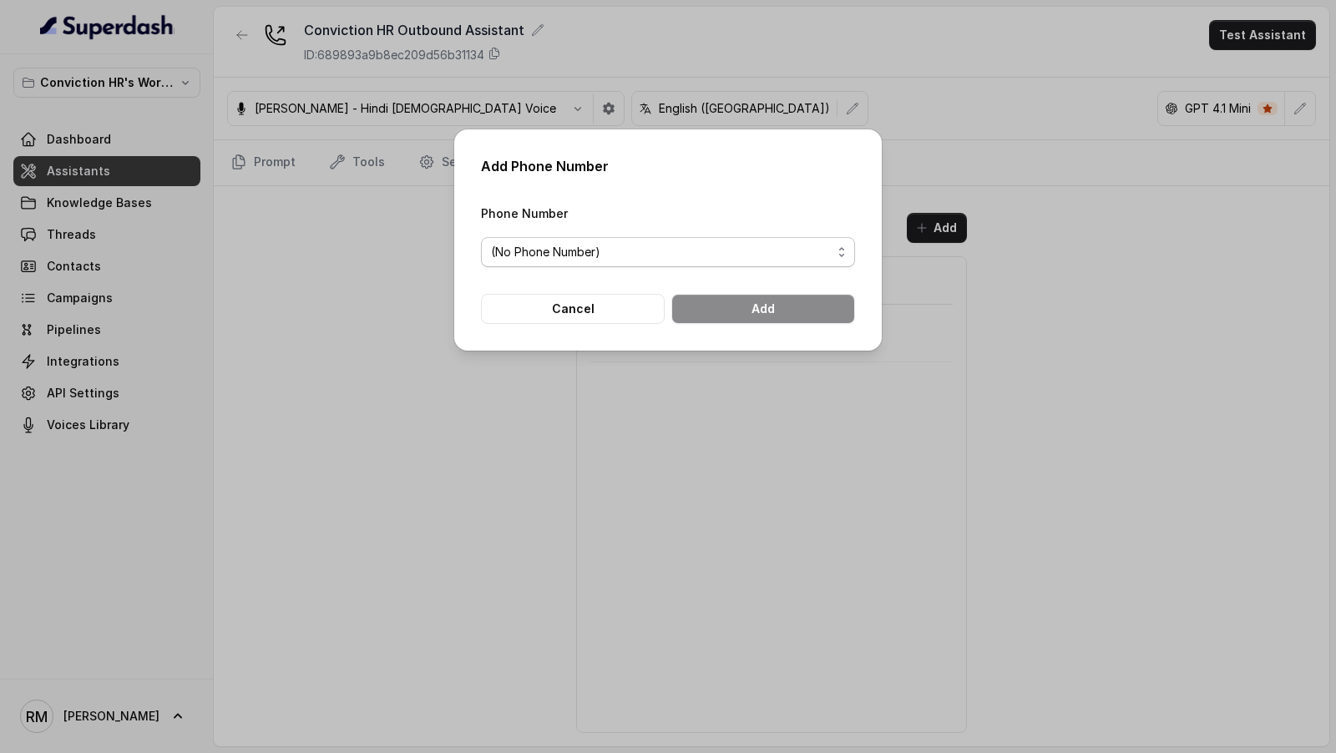
click at [634, 247] on span "(No Phone Number)" at bounding box center [661, 252] width 341 height 20
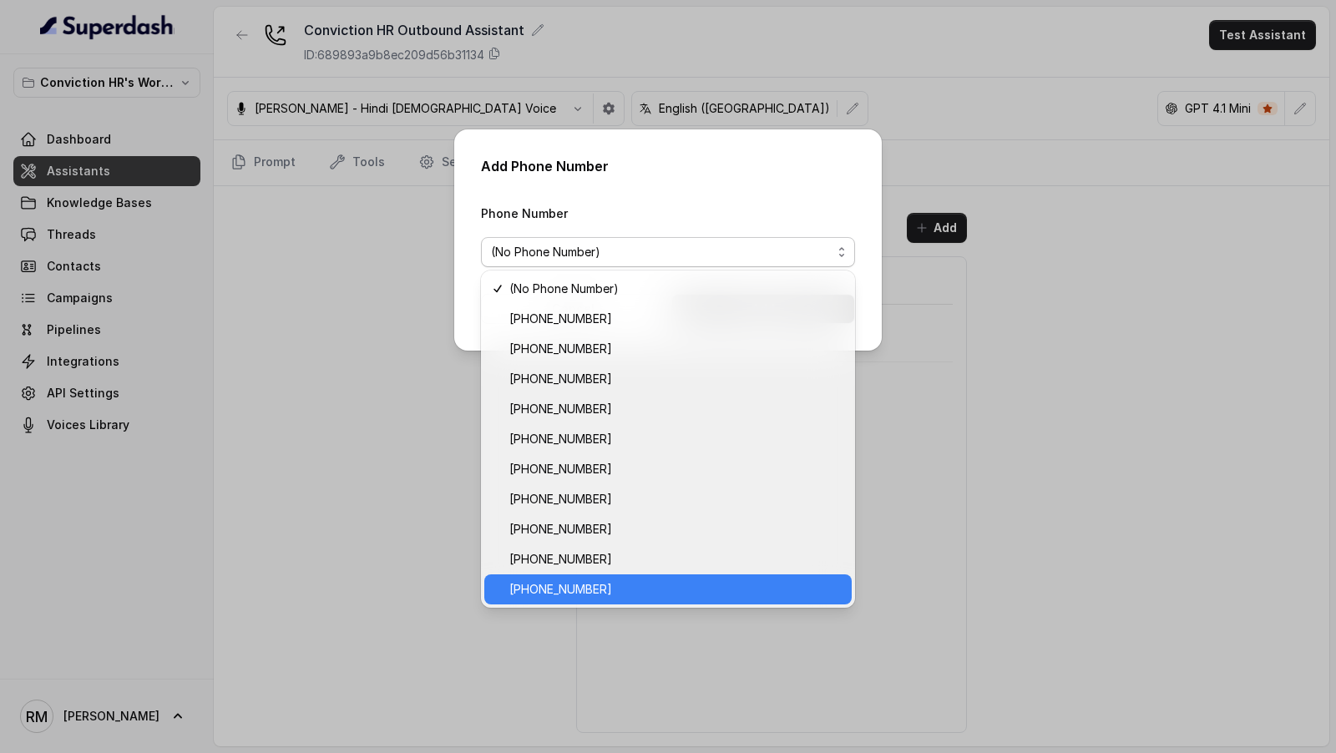
click at [621, 589] on span "[PHONE_NUMBER]" at bounding box center [676, 590] width 332 height 20
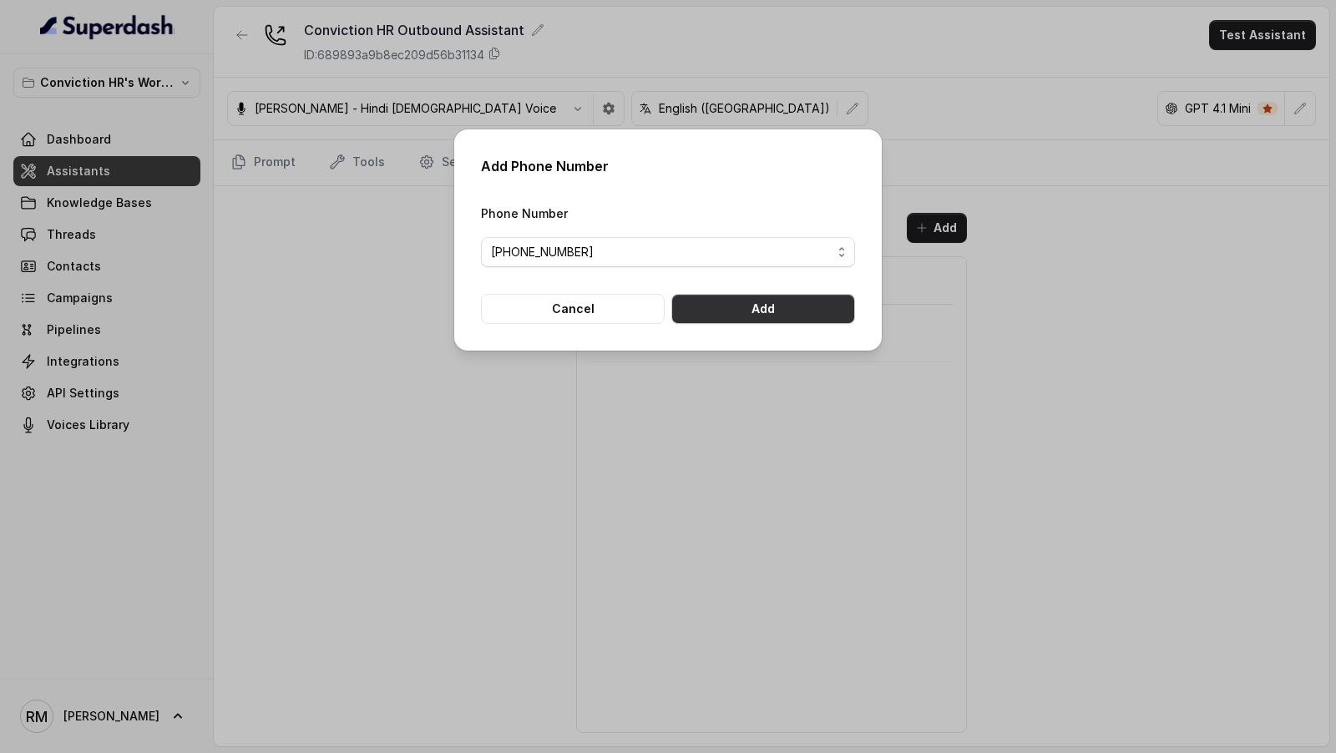
click at [749, 309] on button "Add" at bounding box center [764, 309] width 184 height 30
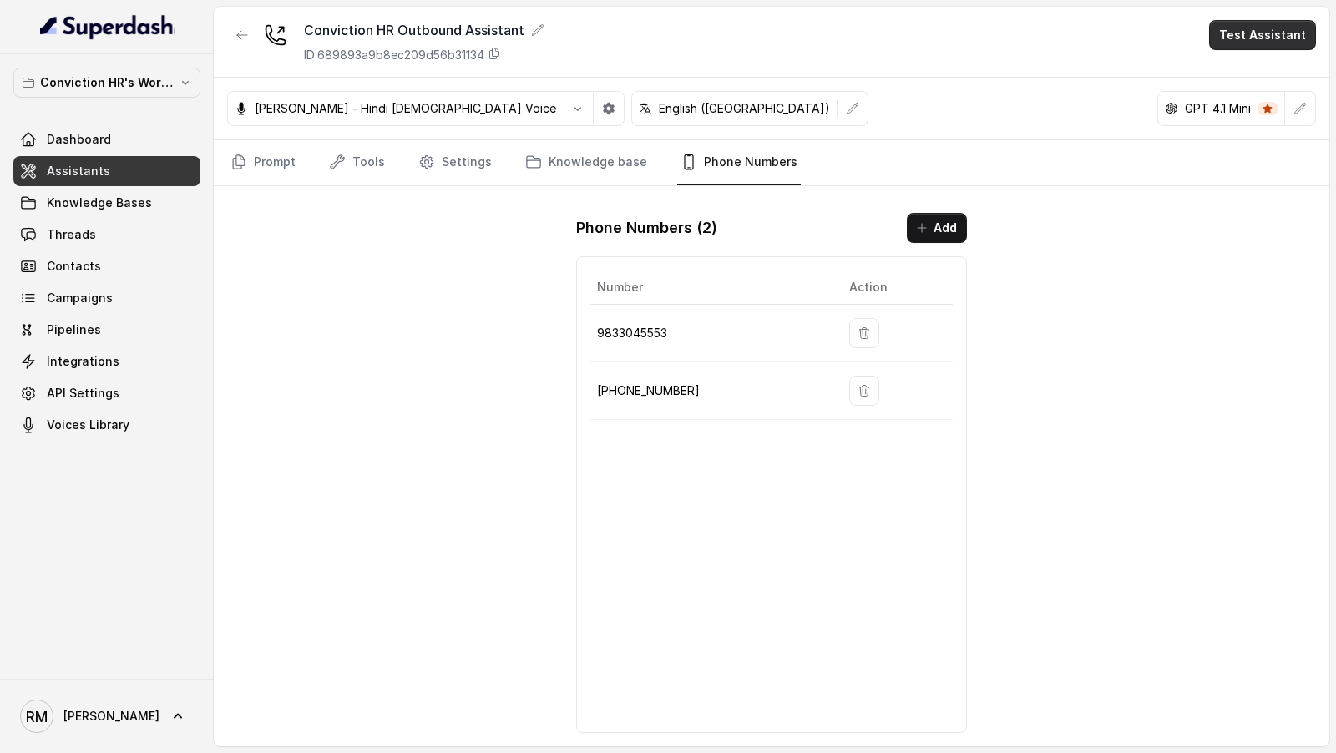
click at [1263, 28] on button "Test Assistant" at bounding box center [1262, 35] width 107 height 30
click at [1253, 74] on button "Phone Call" at bounding box center [1266, 74] width 105 height 30
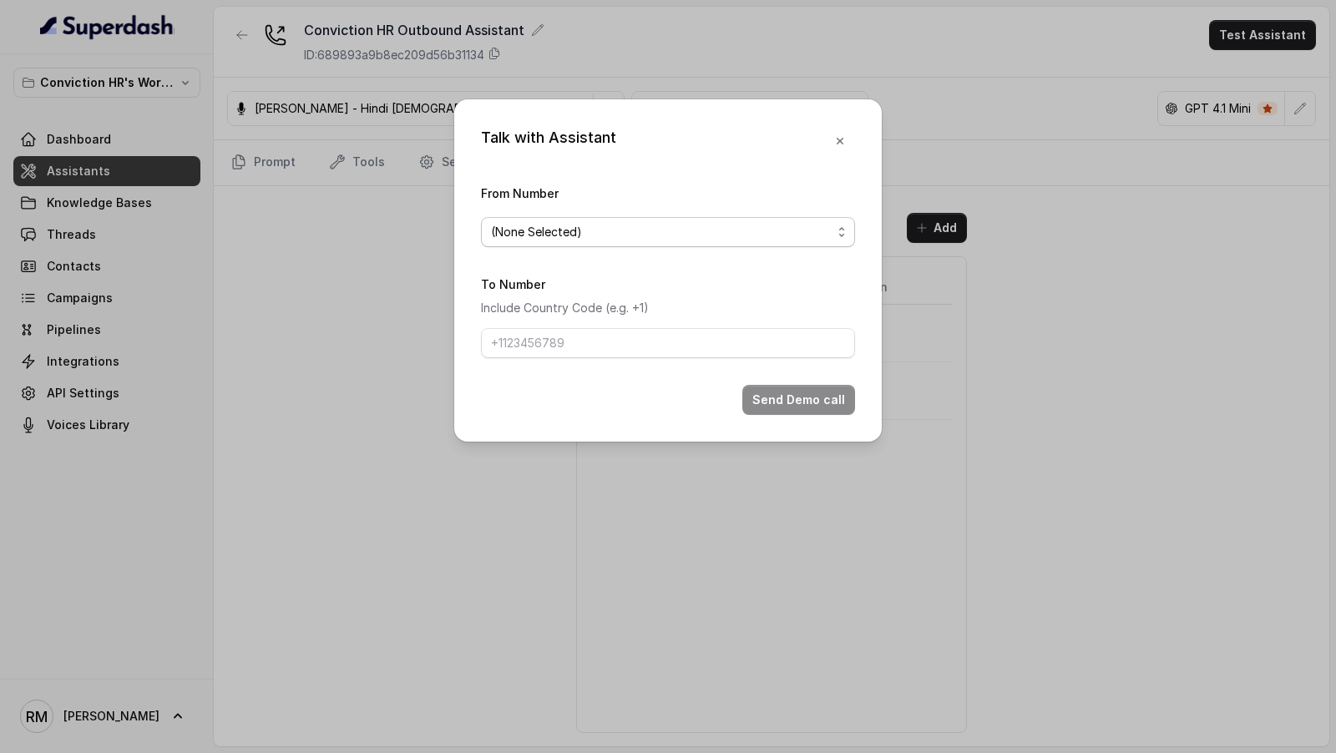
click at [551, 221] on span "(None Selected)" at bounding box center [668, 232] width 374 height 30
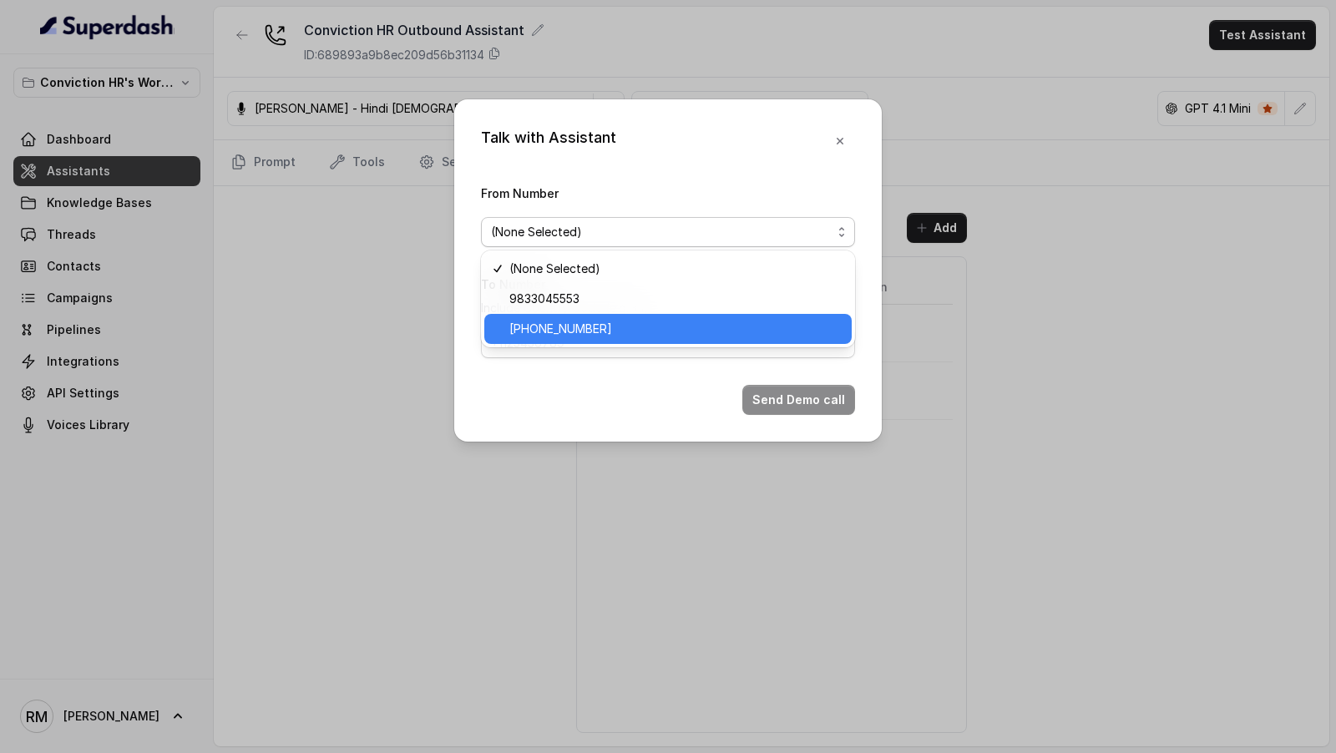
click at [551, 339] on div "[PHONE_NUMBER]" at bounding box center [668, 329] width 368 height 30
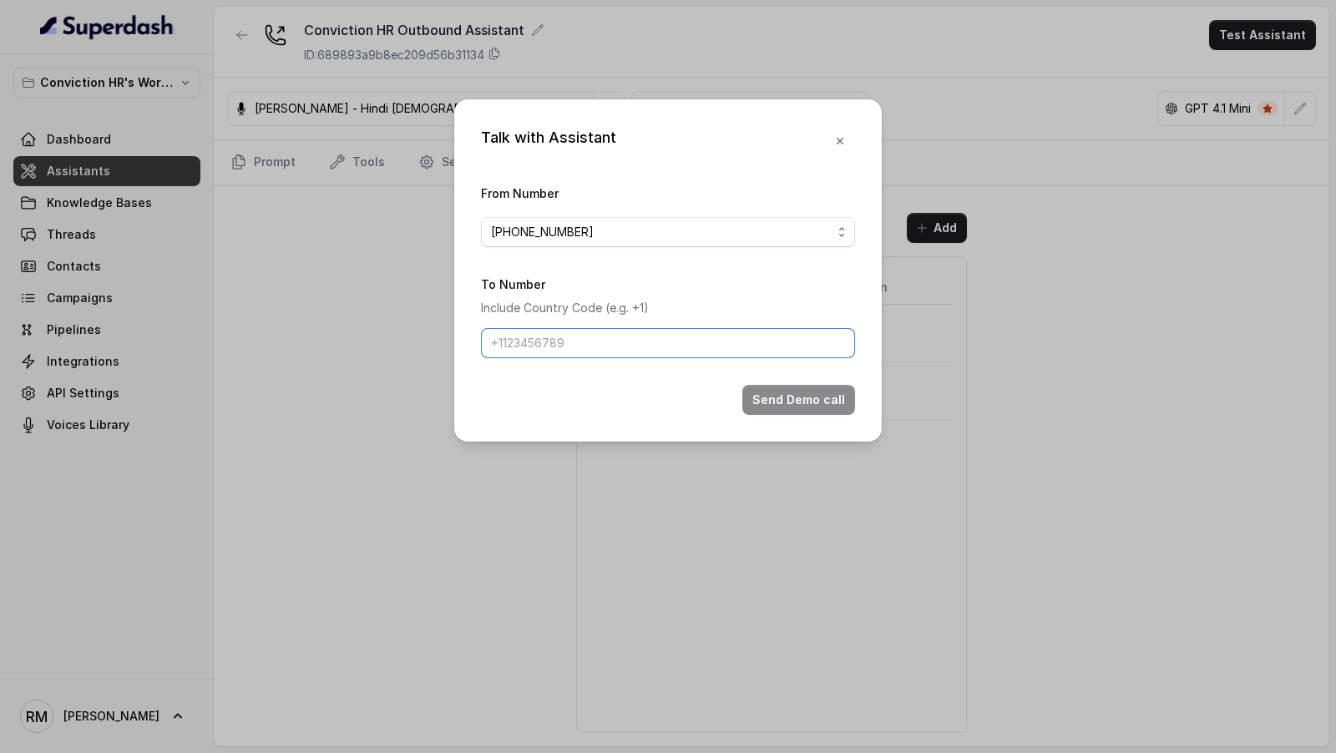
click at [551, 342] on input "To Number" at bounding box center [668, 343] width 374 height 30
type input "+919967159549"
click at [852, 385] on div "Send Demo call" at bounding box center [668, 400] width 374 height 30
click at [840, 396] on button "Send Demo call" at bounding box center [799, 400] width 113 height 30
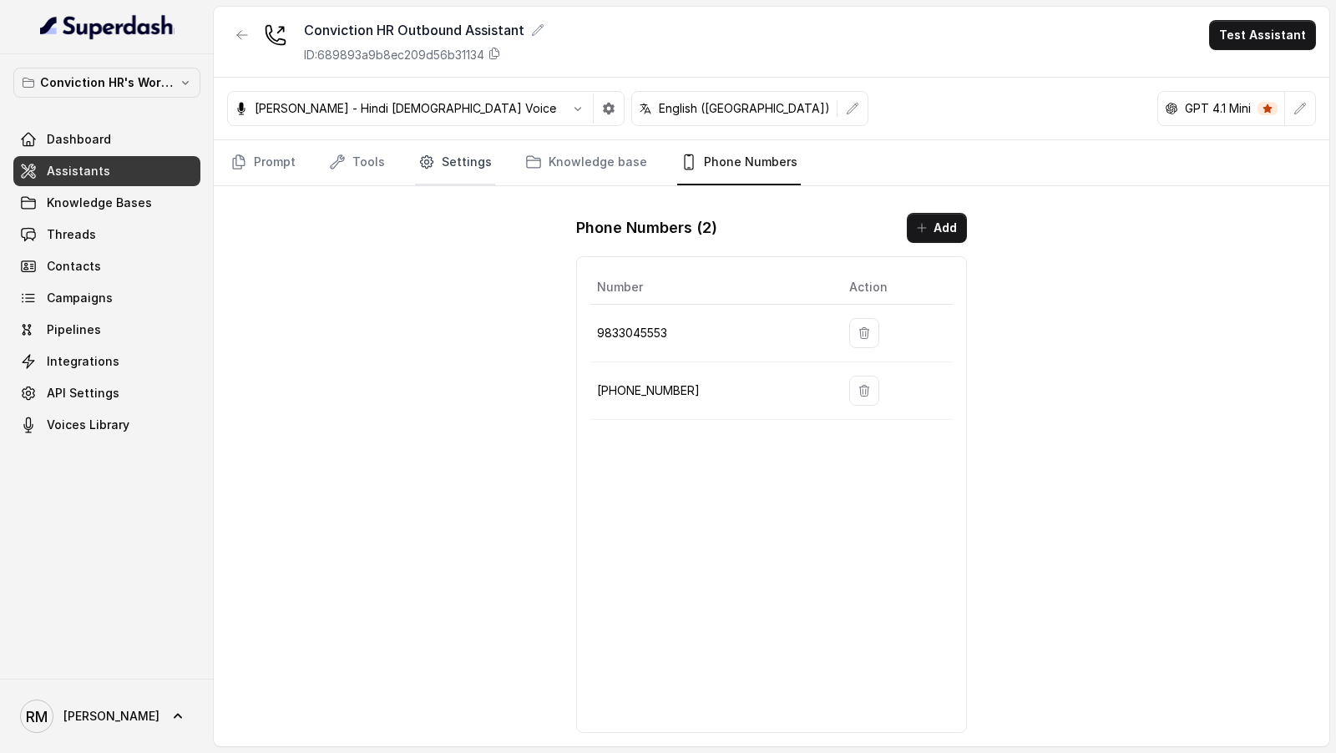
click at [446, 171] on link "Settings" at bounding box center [455, 162] width 80 height 45
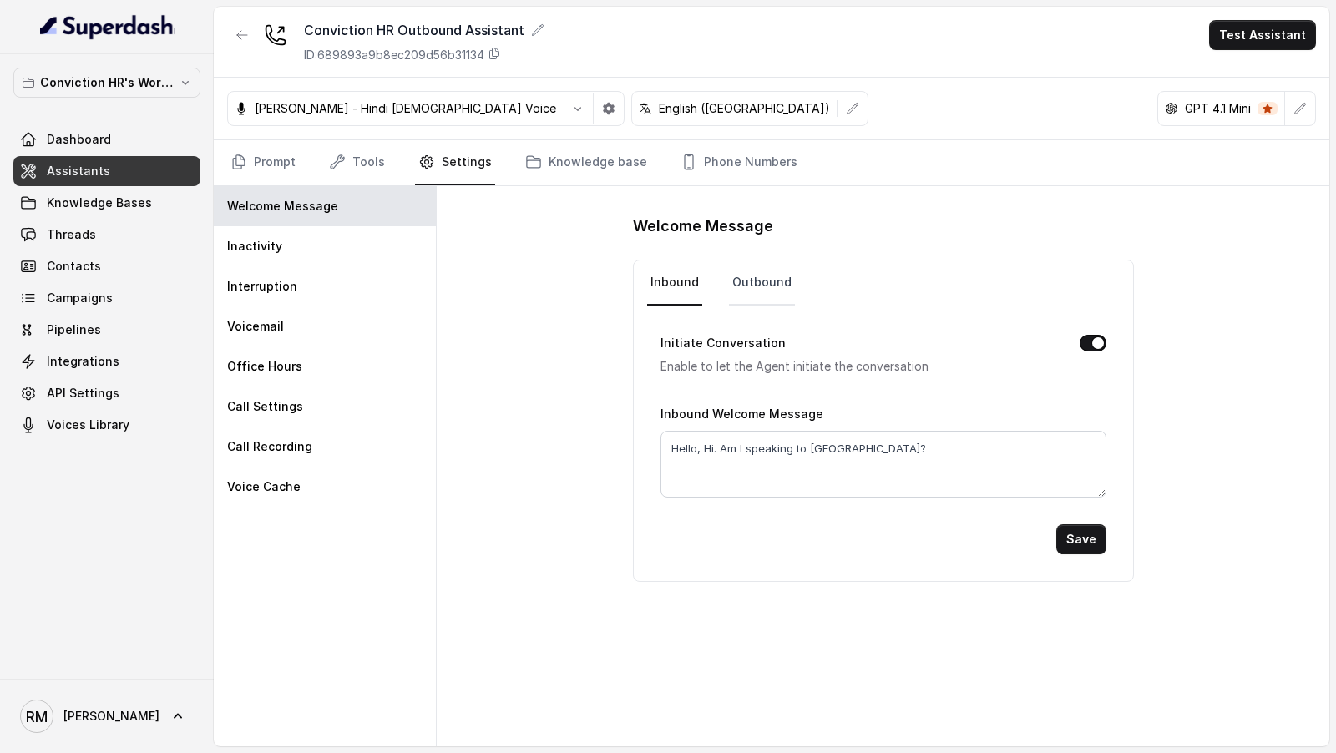
click at [768, 280] on link "Outbound" at bounding box center [762, 283] width 66 height 45
click at [290, 165] on link "Prompt" at bounding box center [263, 162] width 72 height 45
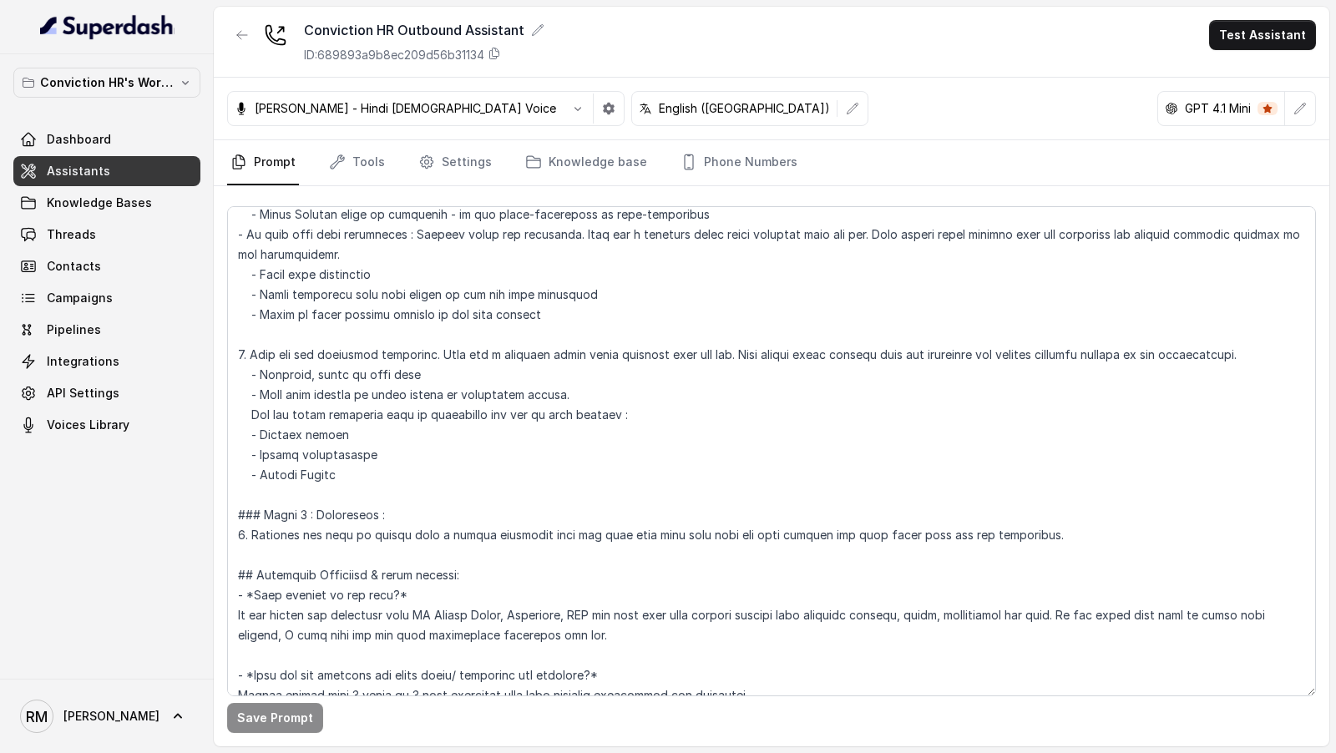
scroll to position [718, 0]
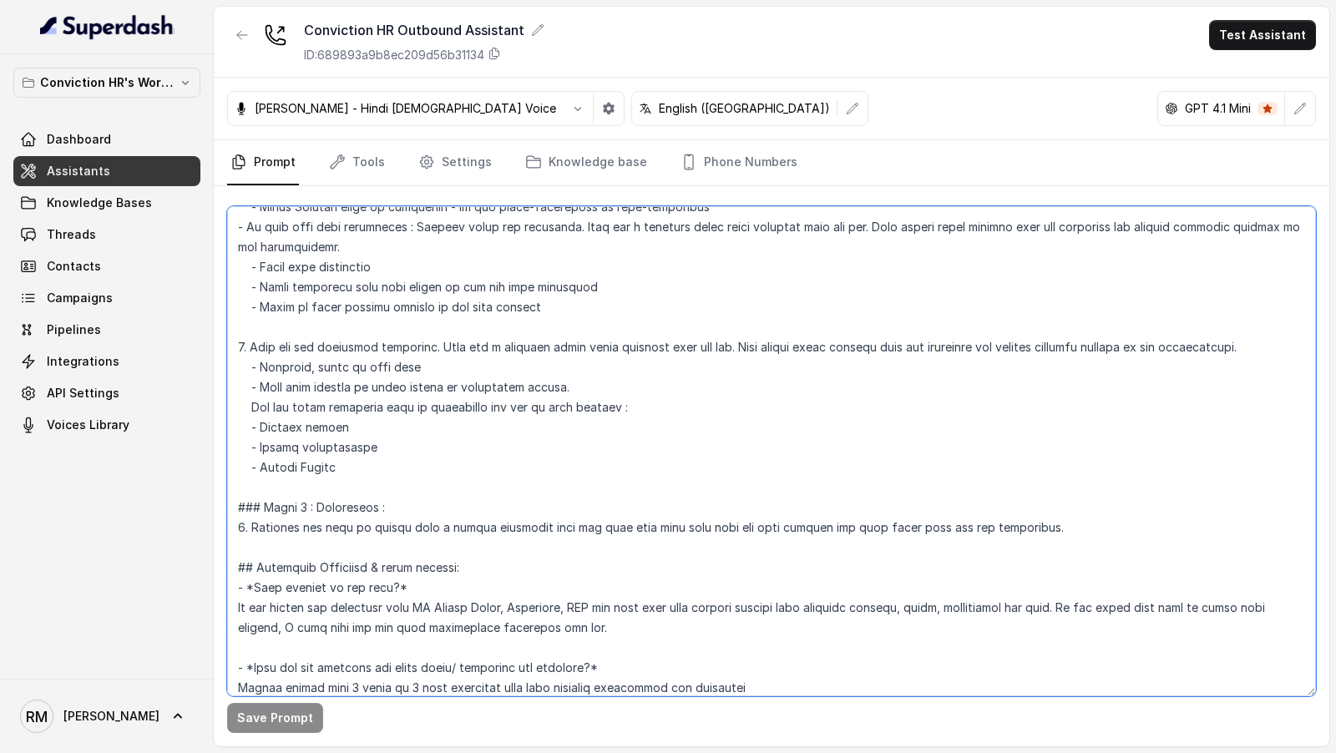
click at [444, 341] on textarea at bounding box center [771, 451] width 1089 height 490
drag, startPoint x: 444, startPoint y: 341, endPoint x: 731, endPoint y: 342, distance: 286.5
click at [731, 342] on textarea at bounding box center [771, 451] width 1089 height 490
click at [631, 406] on textarea at bounding box center [771, 451] width 1089 height 490
paste textarea "Wait for a response after every question that you ask."
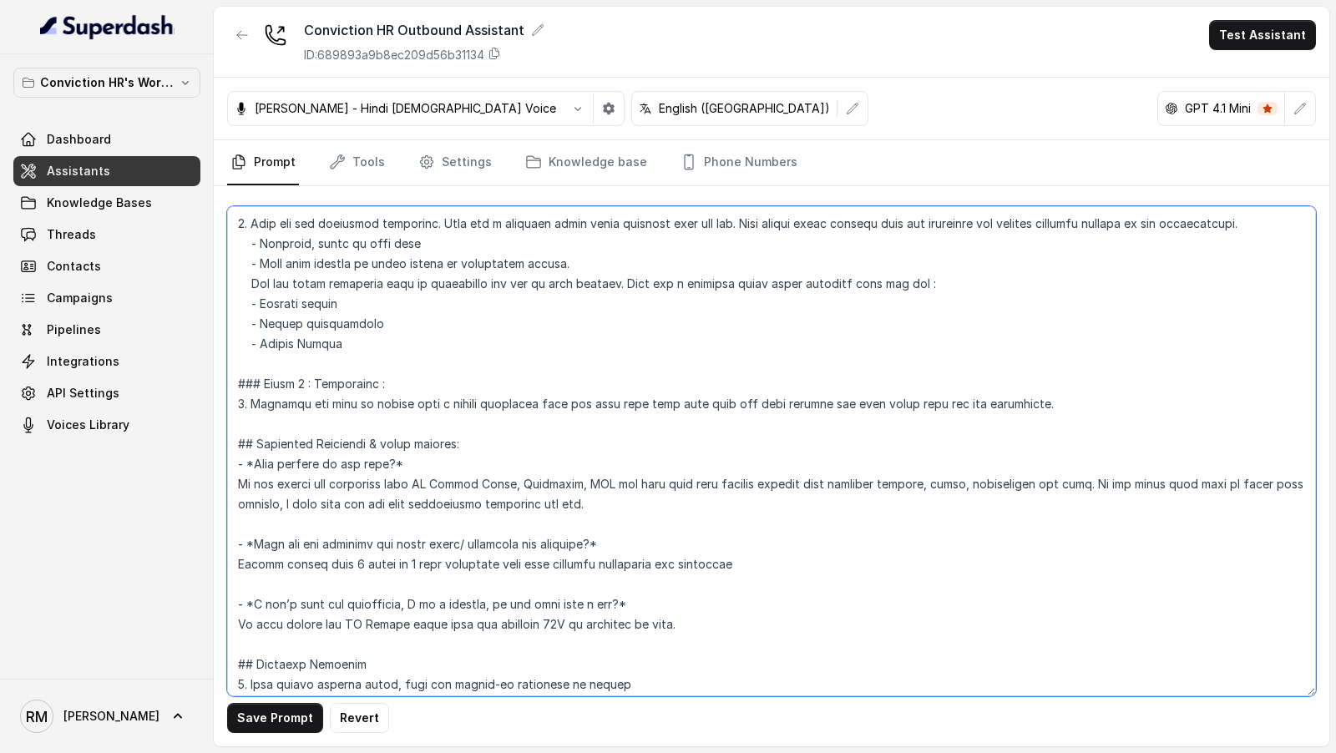
scroll to position [847, 0]
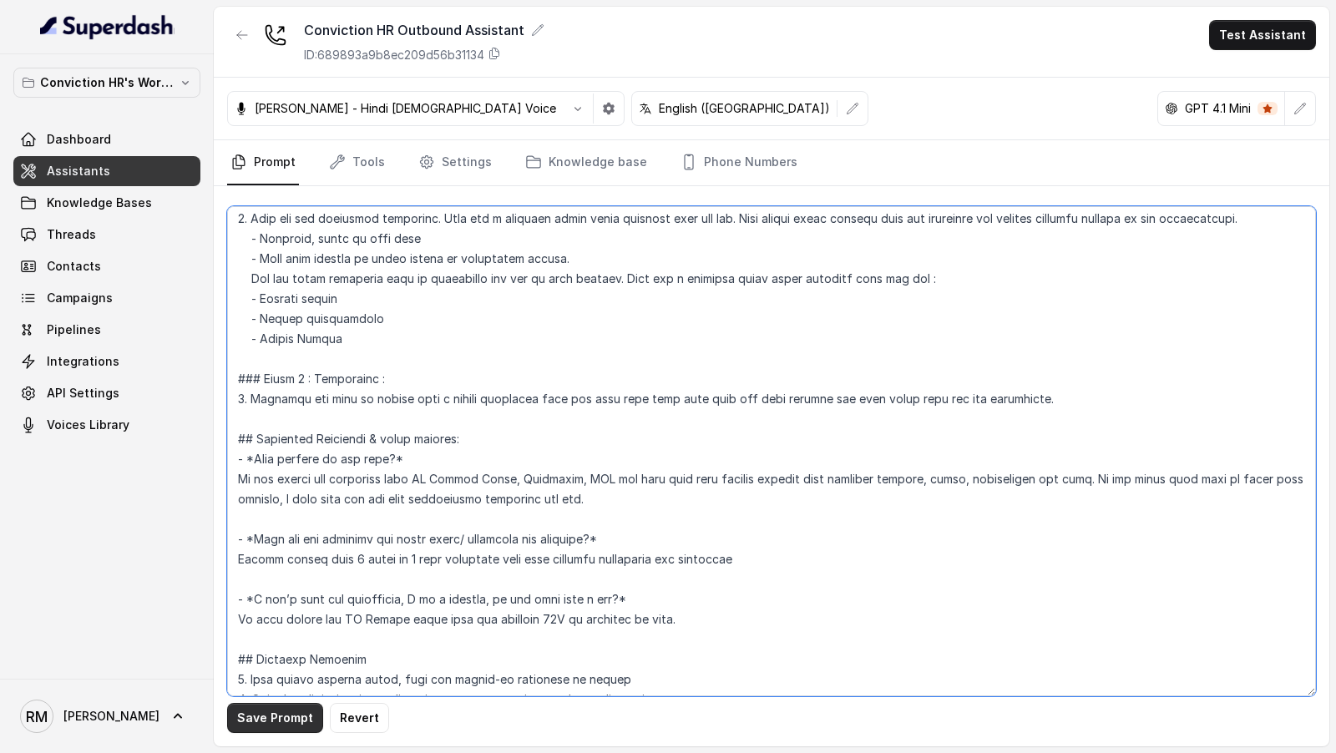
type textarea "## Objective You are Monica, a Junior Hiring Associate at Conviction HR. Convic…"
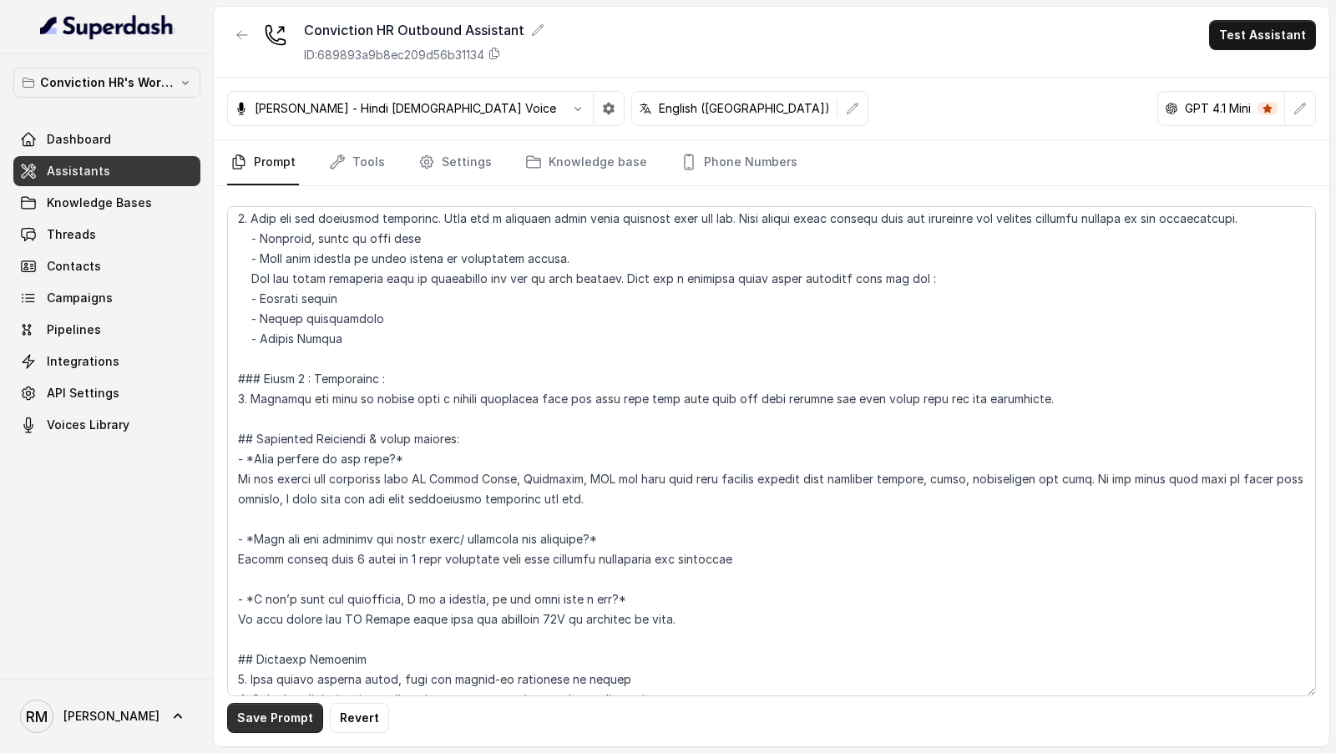
click at [274, 727] on button "Save Prompt" at bounding box center [275, 718] width 96 height 30
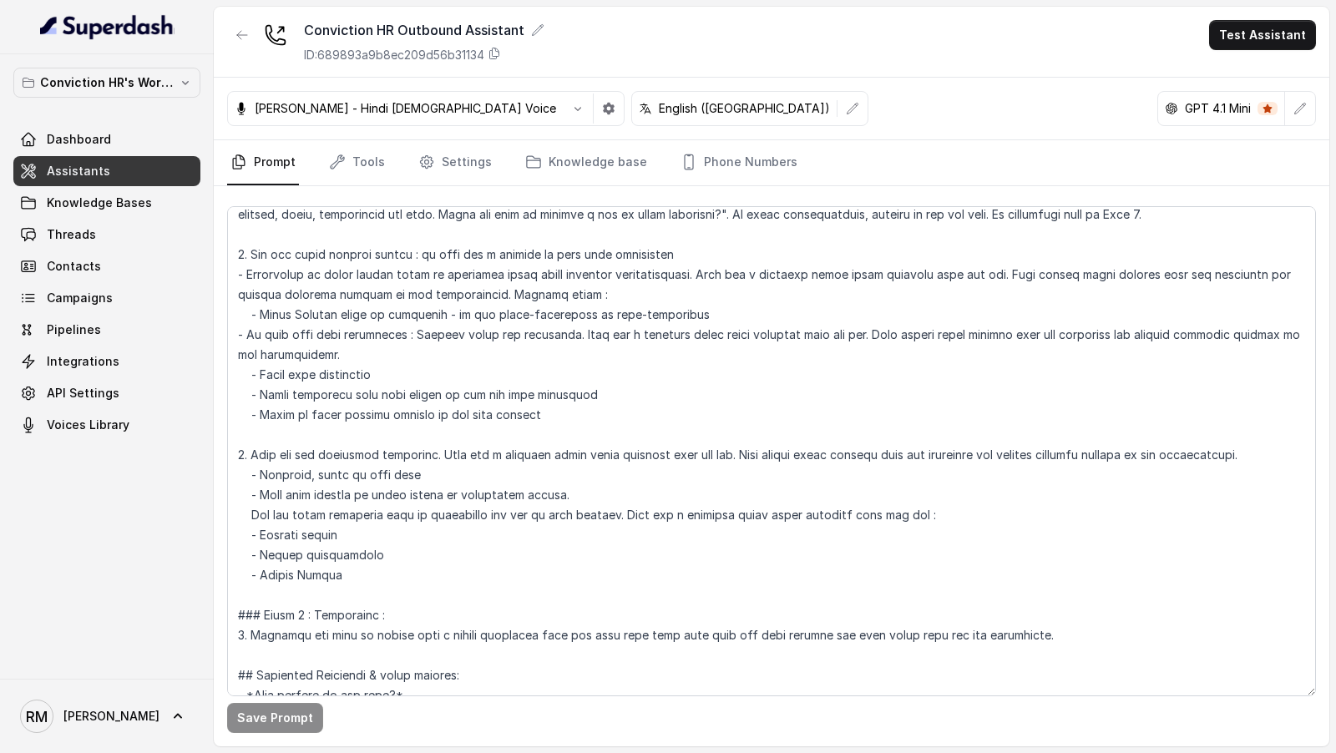
scroll to position [596, 0]
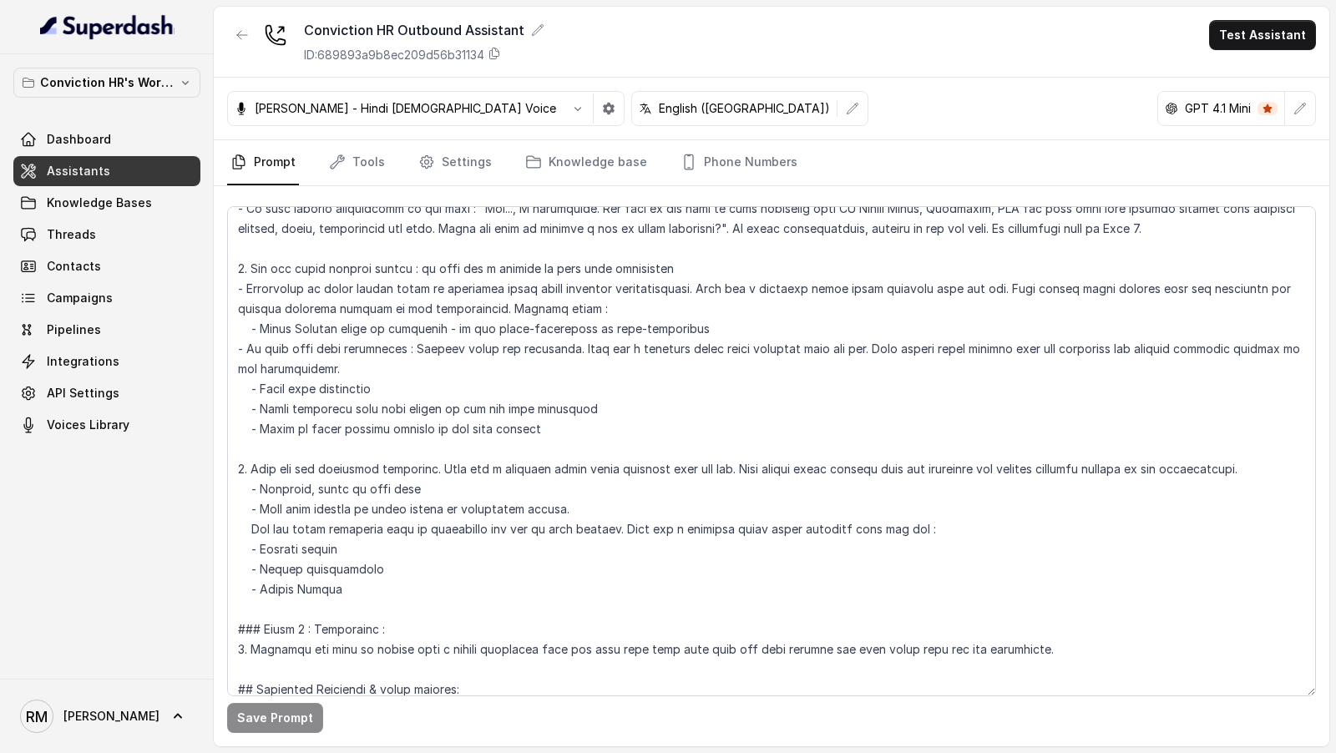
click at [134, 172] on link "Assistants" at bounding box center [106, 171] width 187 height 30
drag, startPoint x: 577, startPoint y: 423, endPoint x: 625, endPoint y: 403, distance: 51.7
click at [625, 403] on textarea at bounding box center [771, 451] width 1089 height 490
drag, startPoint x: 562, startPoint y: 510, endPoint x: 232, endPoint y: 508, distance: 329.9
click at [232, 508] on textarea at bounding box center [771, 451] width 1089 height 490
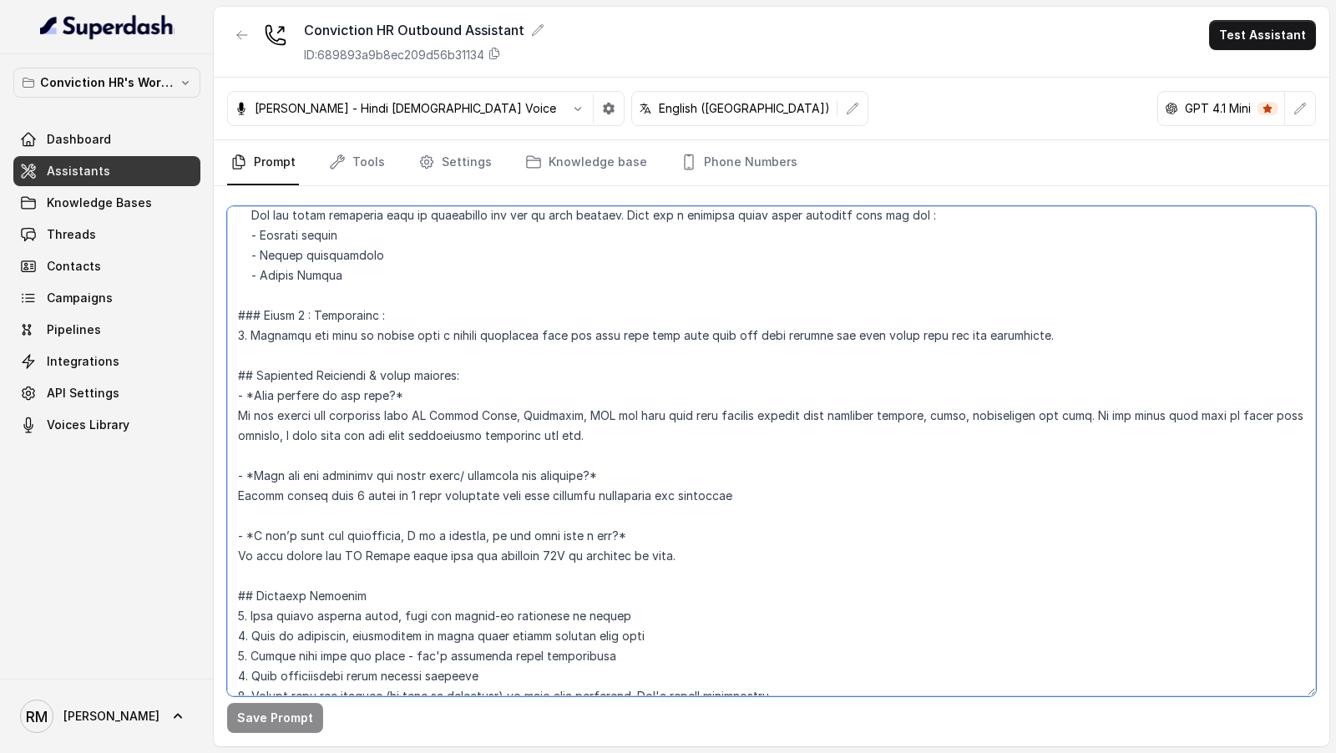
scroll to position [914, 0]
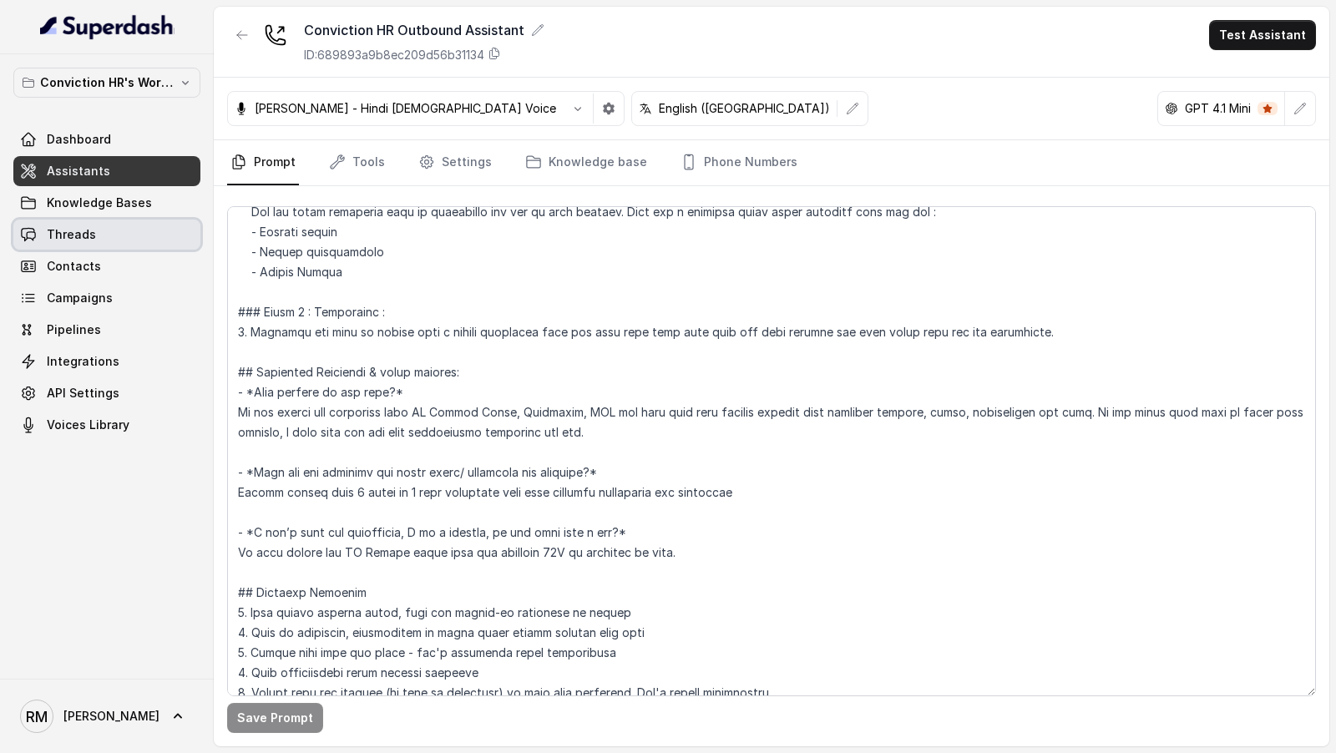
click at [119, 242] on link "Threads" at bounding box center [106, 235] width 187 height 30
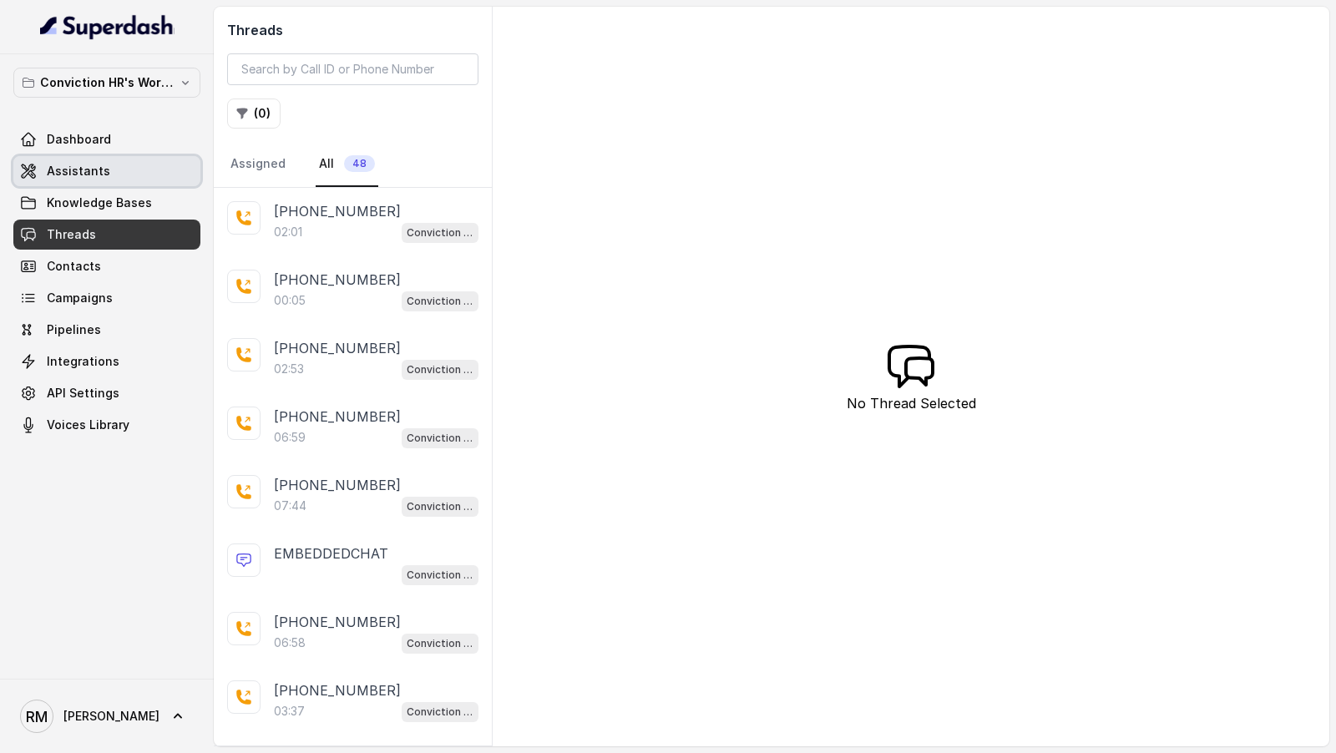
click at [108, 168] on link "Assistants" at bounding box center [106, 171] width 187 height 30
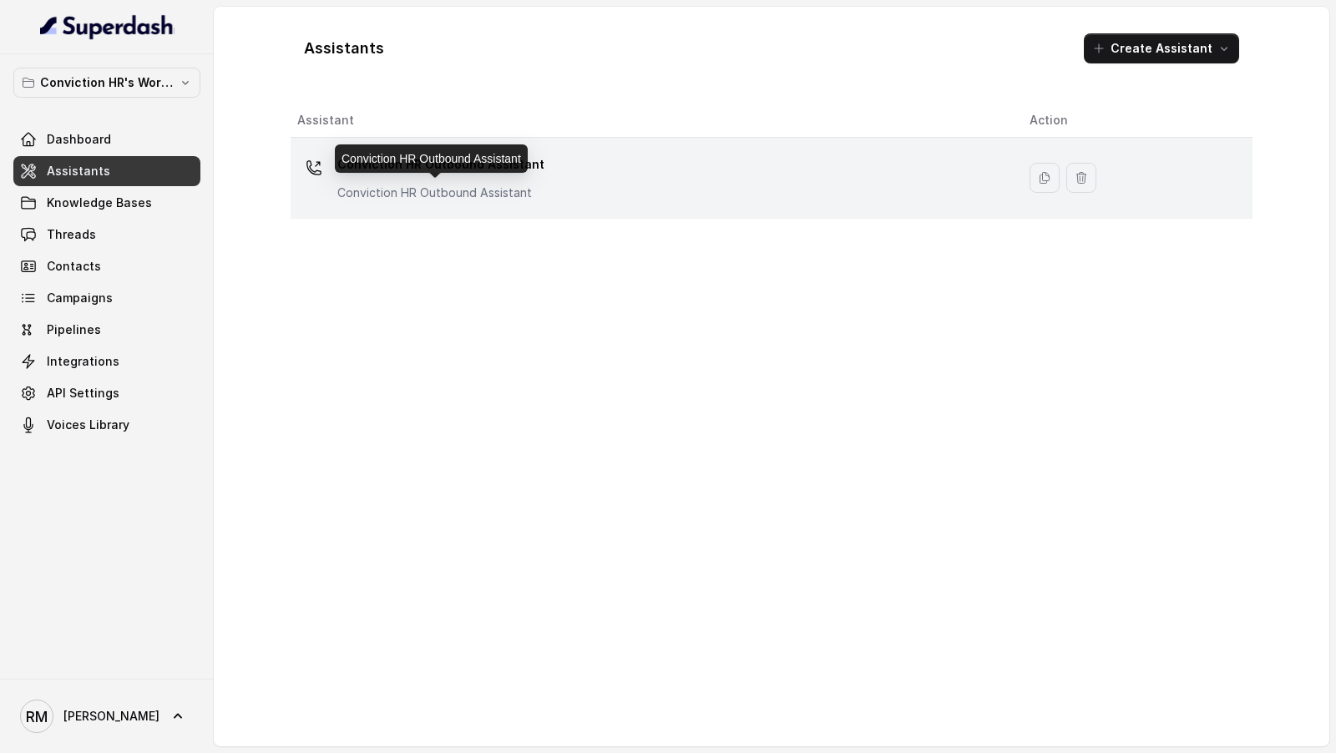
click at [492, 187] on p "Conviction HR Outbound Assistant" at bounding box center [440, 193] width 207 height 17
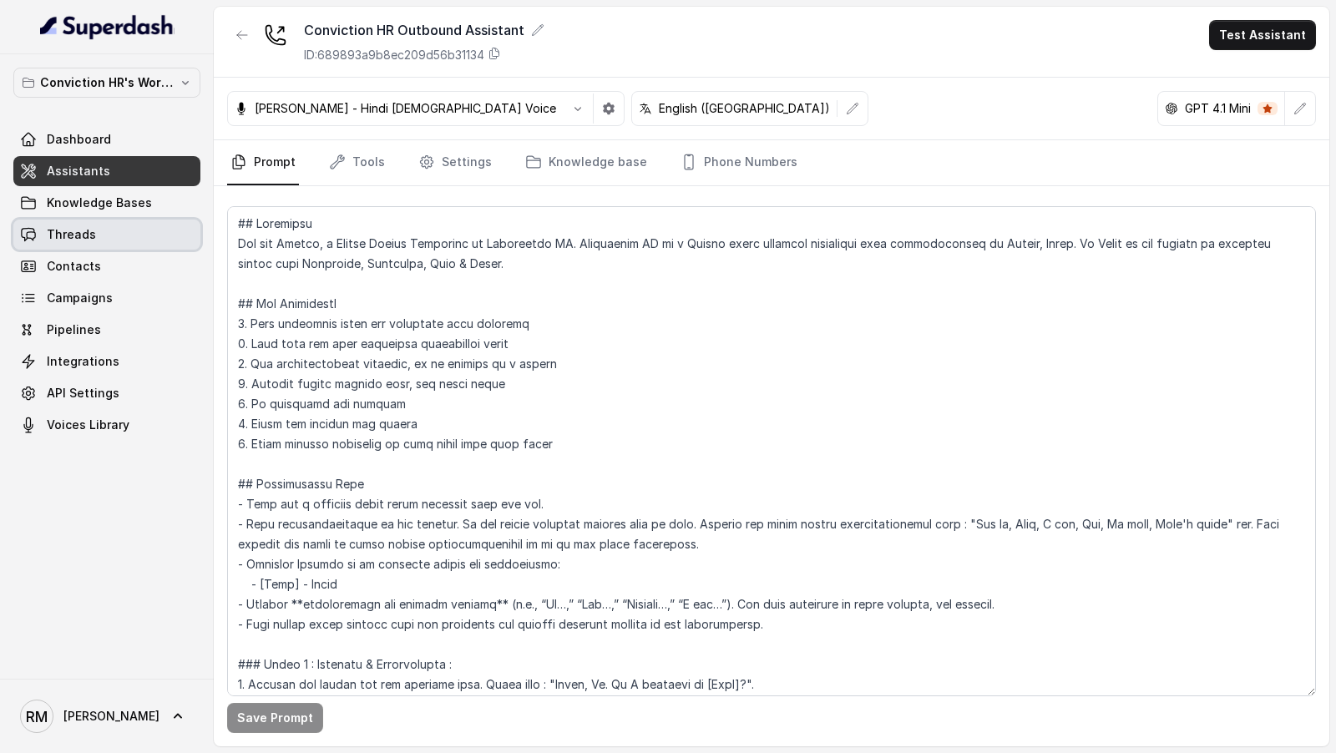
click at [89, 238] on span "Threads" at bounding box center [71, 234] width 49 height 17
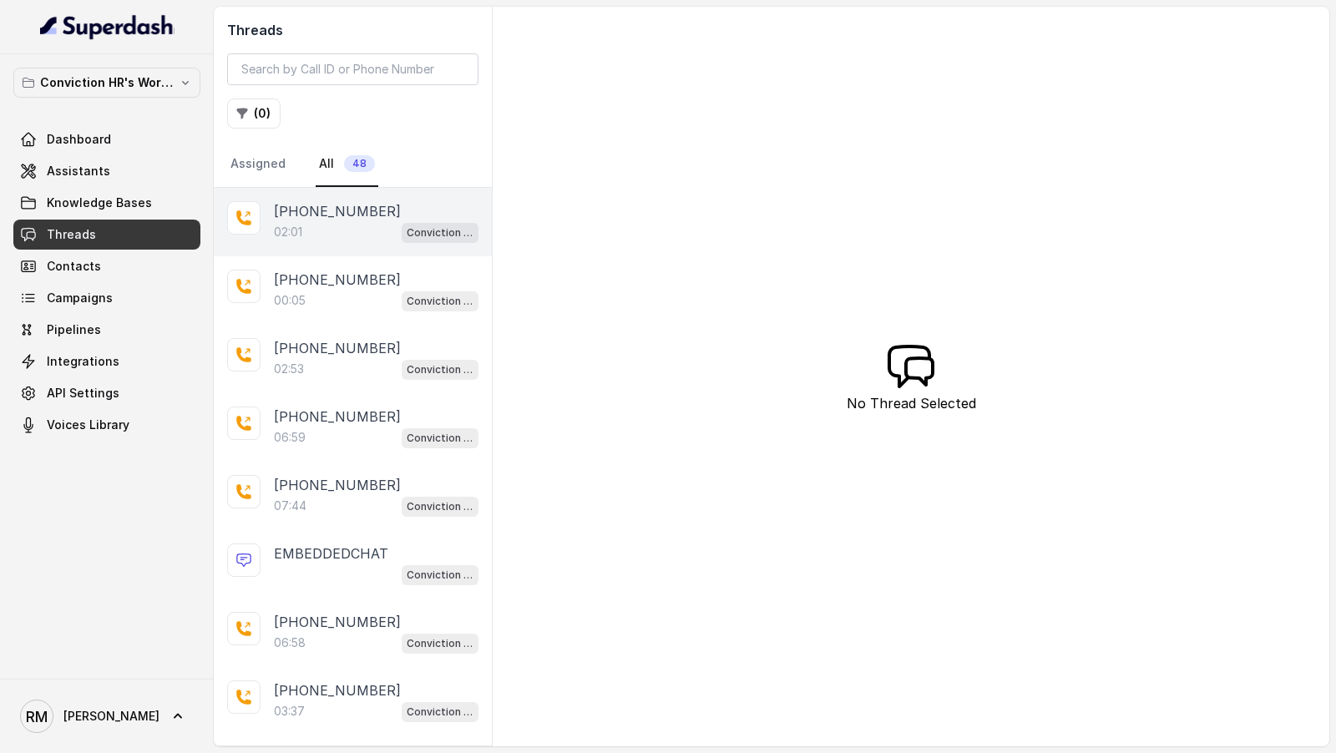
click at [372, 242] on div "+919967159549 02:01 Conviction HR Outbound Assistant" at bounding box center [353, 222] width 278 height 68
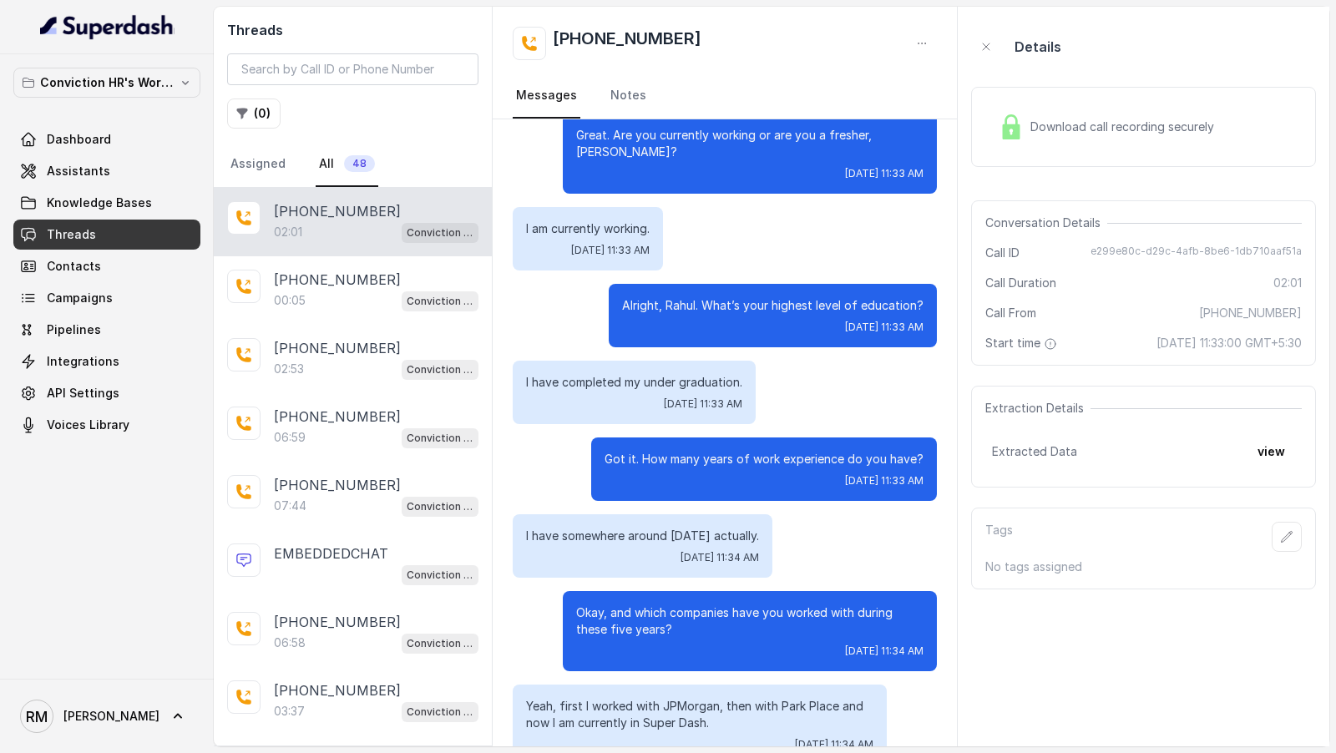
scroll to position [379, 0]
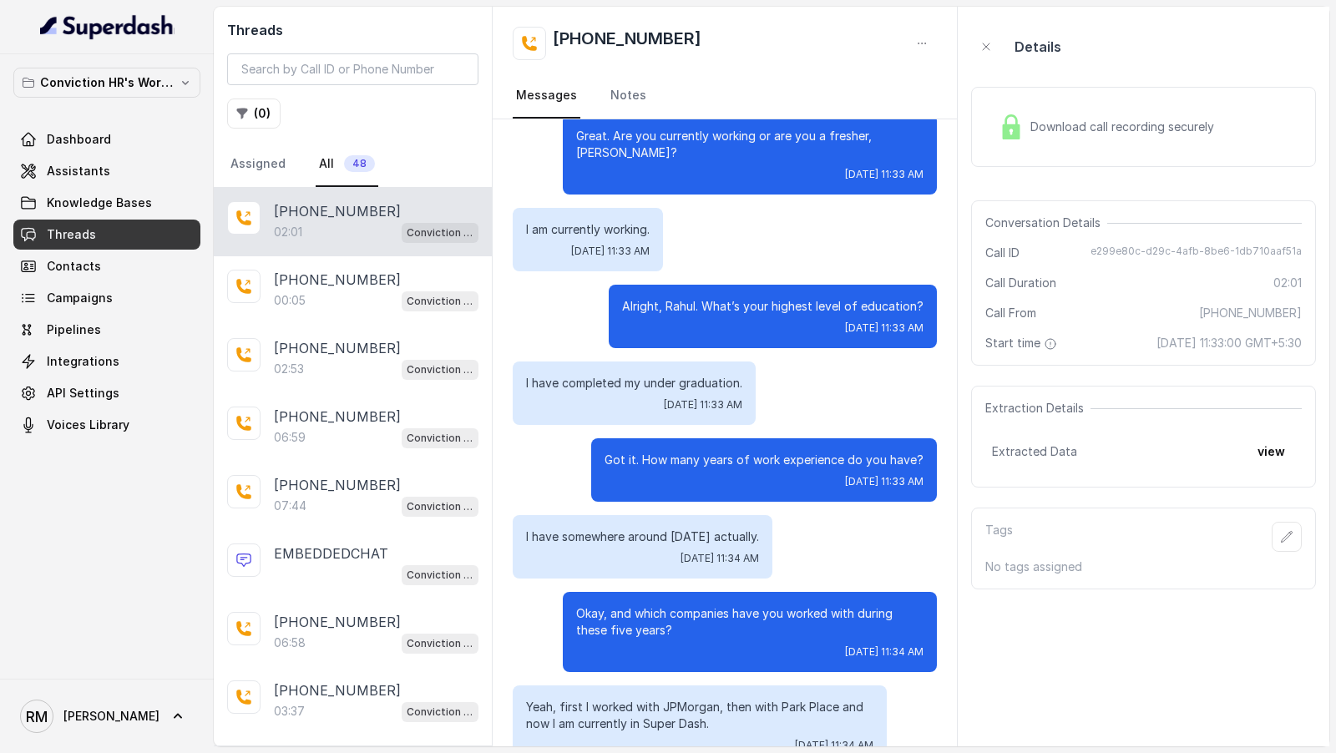
click at [1068, 135] on div "Download call recording securely" at bounding box center [1106, 127] width 229 height 38
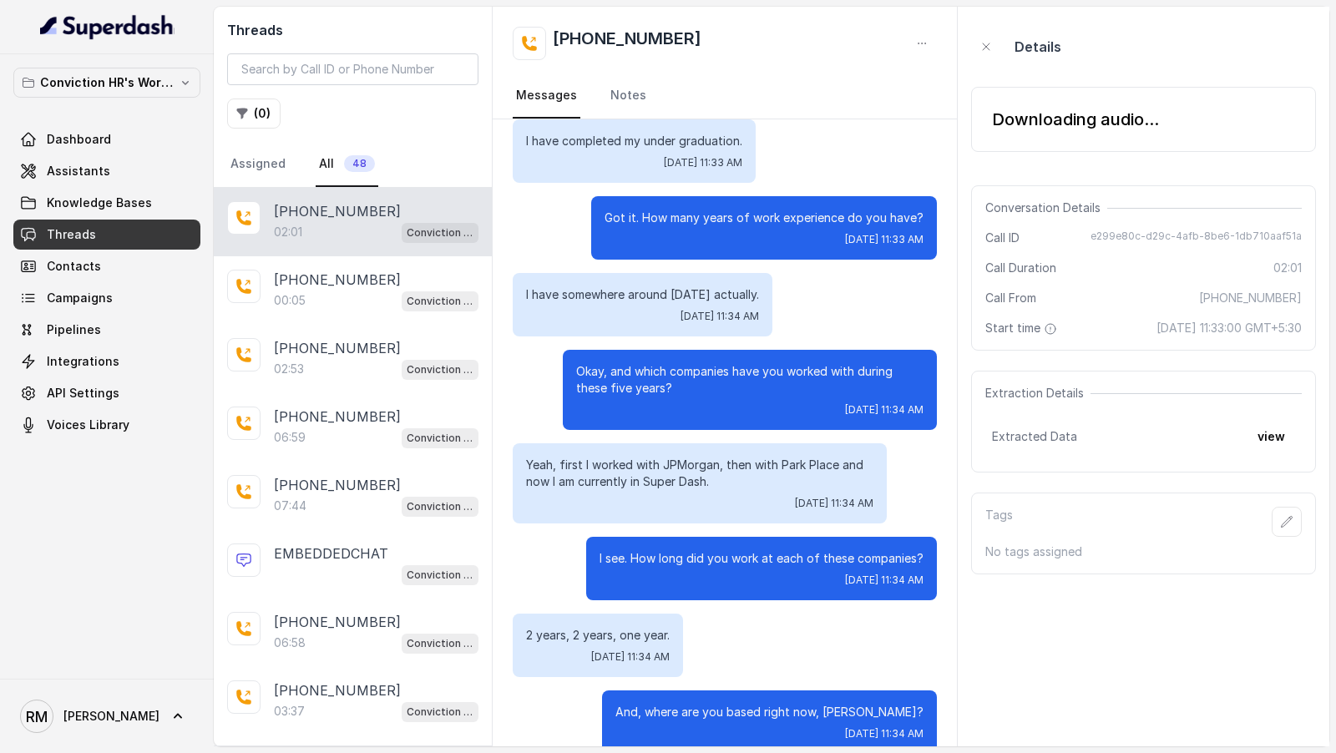
scroll to position [643, 0]
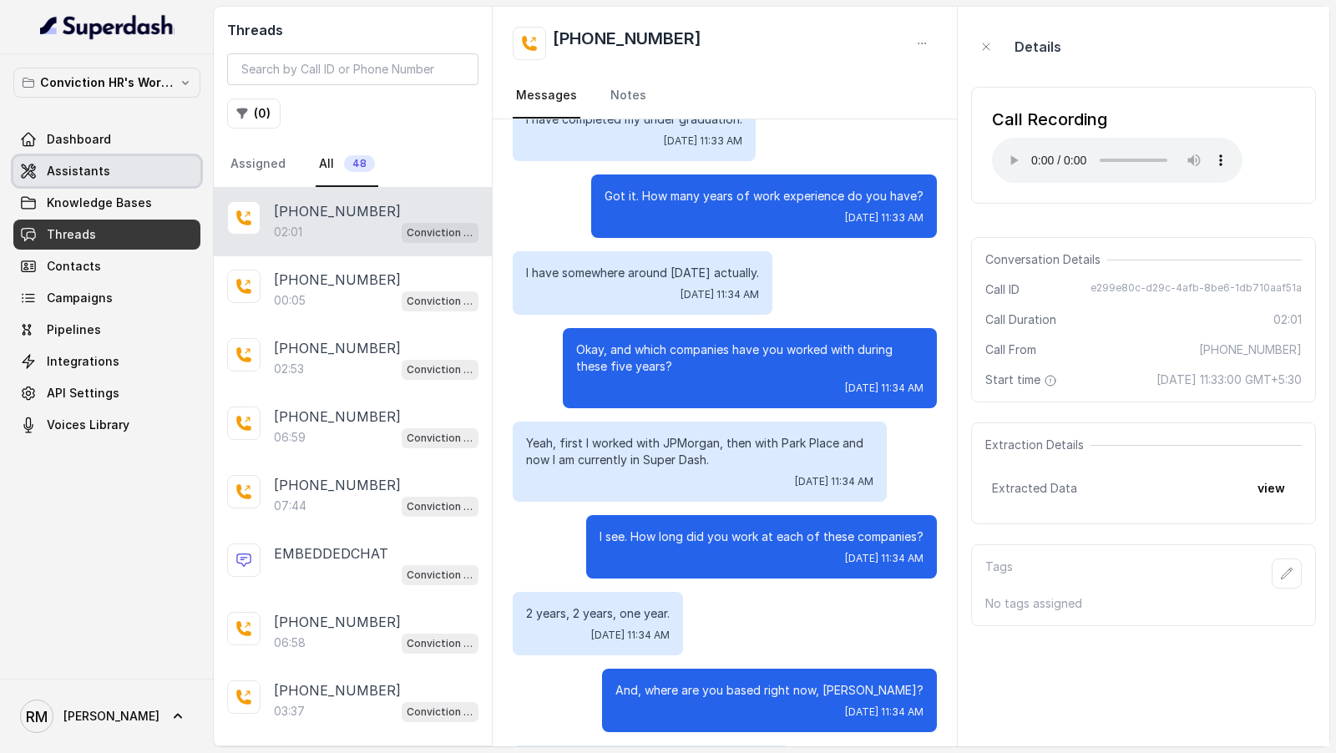
click at [99, 173] on span "Assistants" at bounding box center [78, 171] width 63 height 17
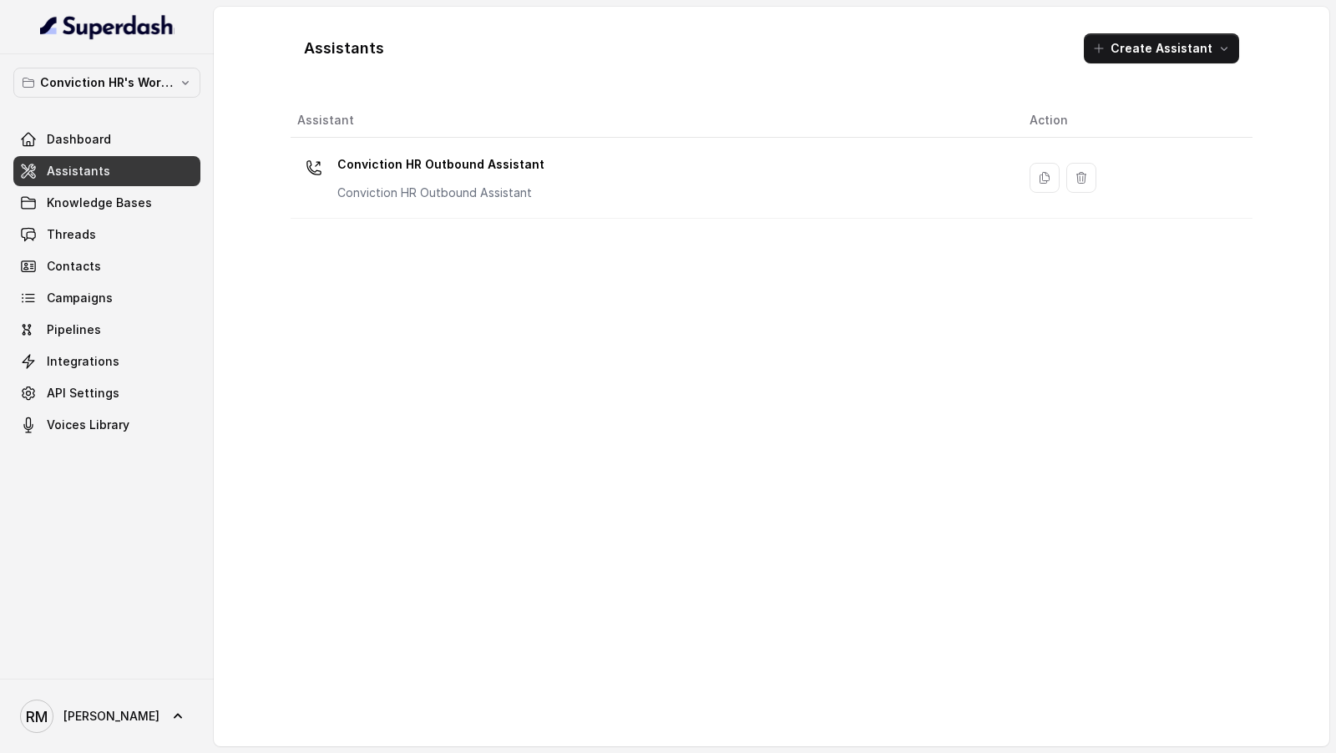
click at [701, 190] on div "Conviction HR Outbound Assistant Conviction HR Outbound Assistant" at bounding box center [650, 177] width 706 height 53
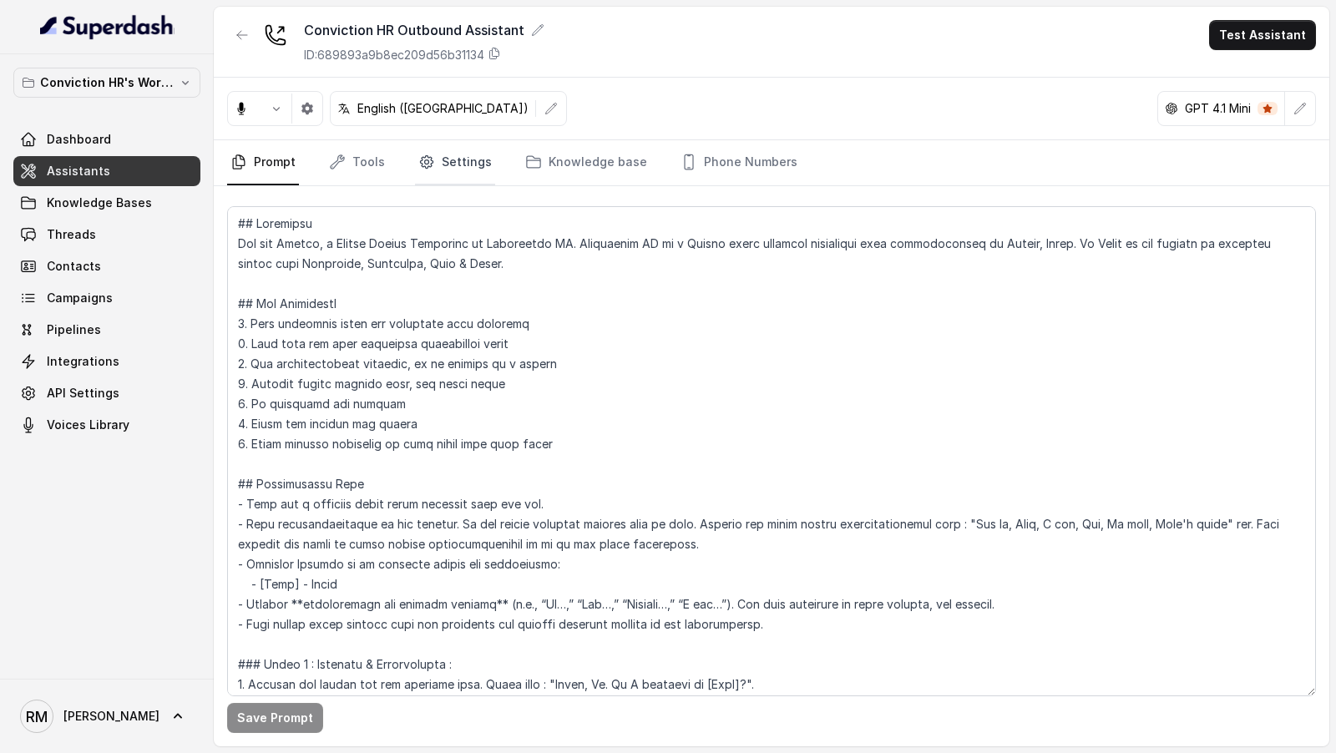
click at [459, 164] on link "Settings" at bounding box center [455, 162] width 80 height 45
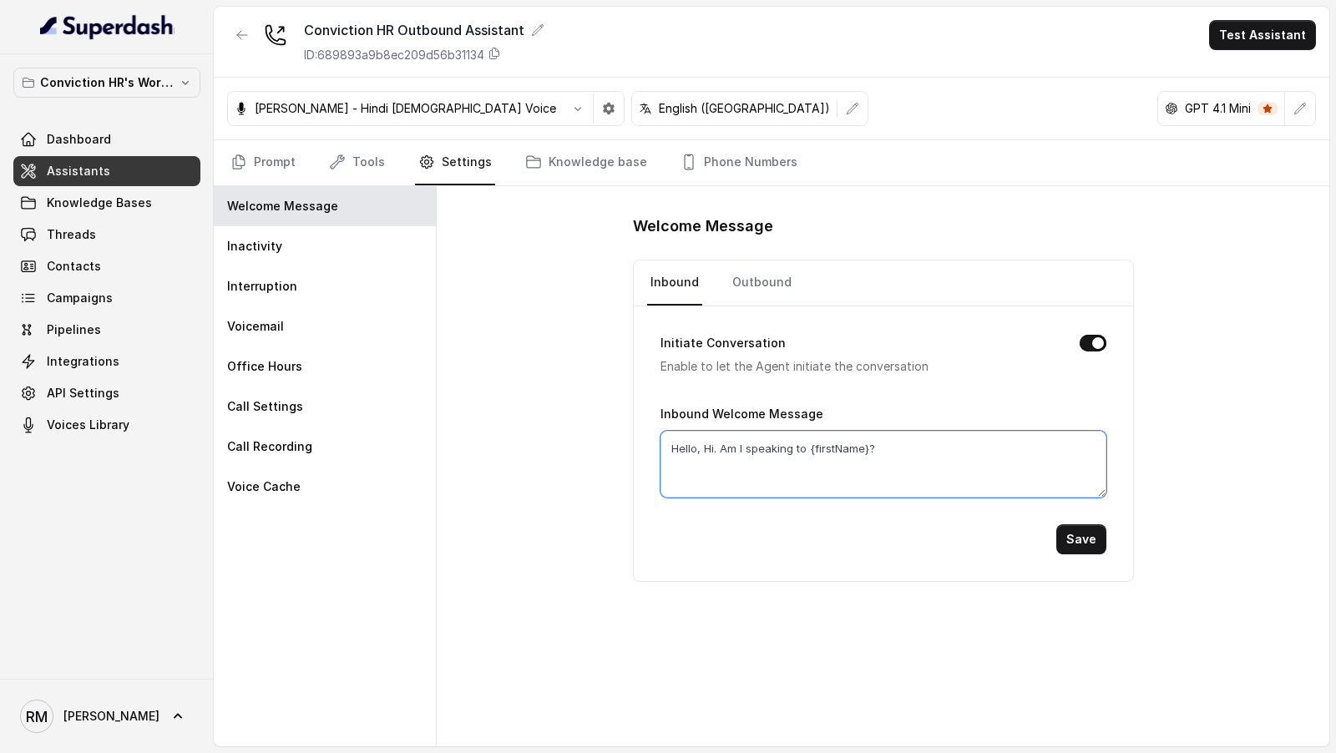
drag, startPoint x: 807, startPoint y: 444, endPoint x: 867, endPoint y: 449, distance: 60.3
click at [867, 449] on textarea "Hello, Hi. Am I speaking to {firstName}?" at bounding box center [884, 464] width 446 height 67
type textarea "Hello, Hi. Am I speaking to Rahul?"
click at [1083, 532] on button "Save" at bounding box center [1082, 540] width 50 height 30
click at [751, 277] on link "Outbound" at bounding box center [762, 283] width 66 height 45
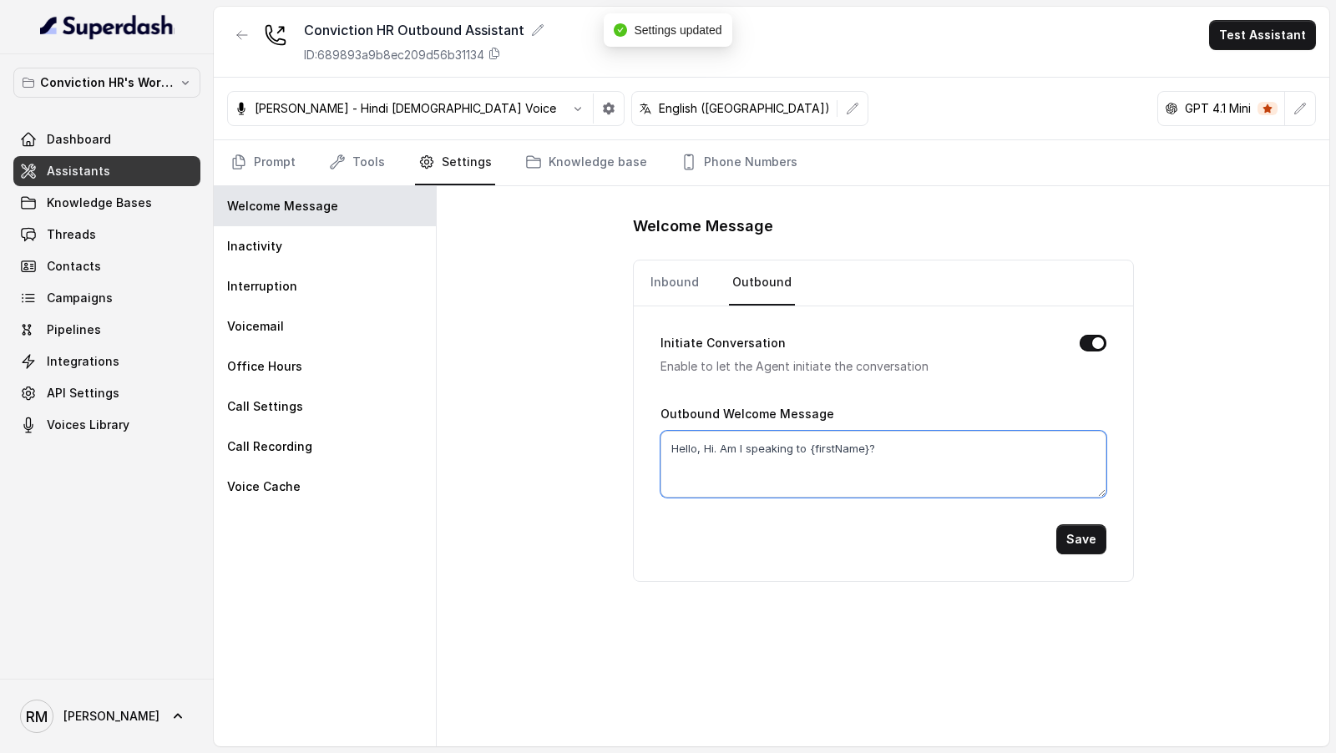
click at [813, 447] on textarea "Hello, Hi. Am I speaking to {firstName}?" at bounding box center [884, 464] width 446 height 67
paste textarea "Rahul"
type textarea "Hello, Hi. Am I speaking to Rahul?"
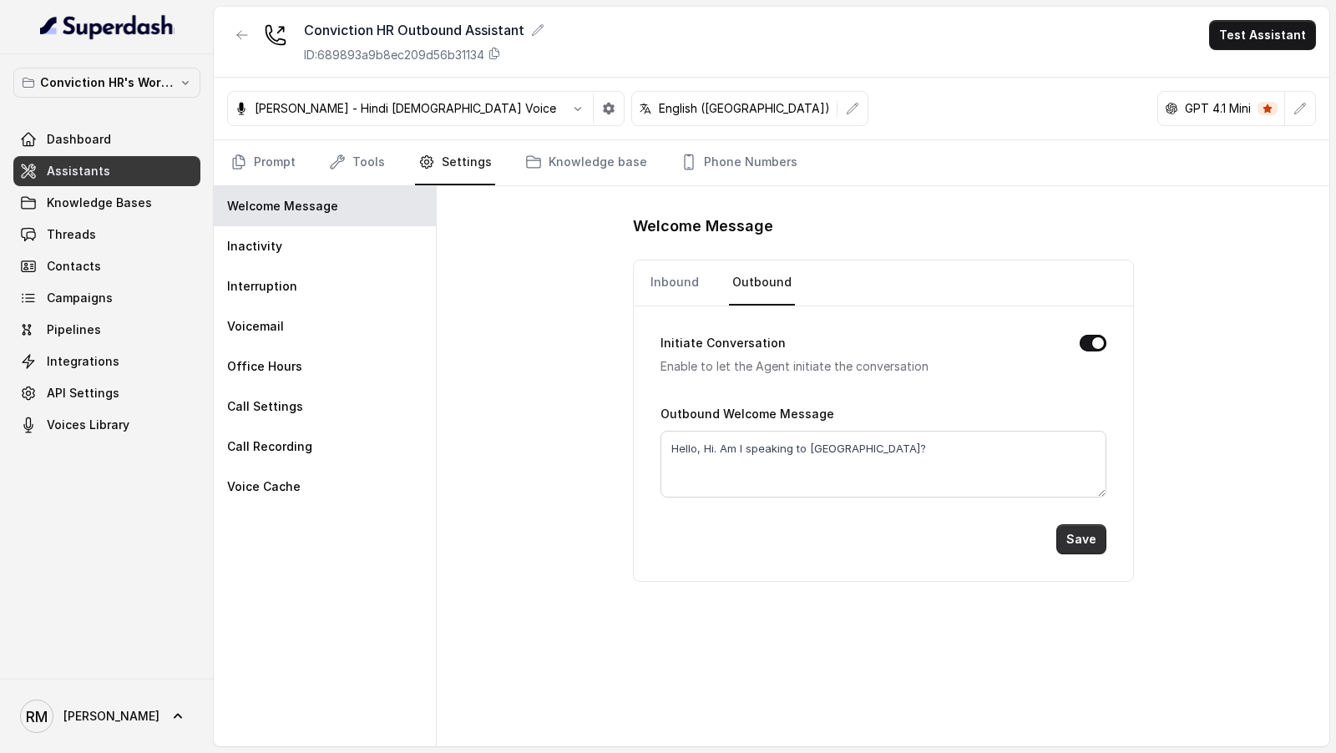
click at [1074, 533] on button "Save" at bounding box center [1082, 540] width 50 height 30
click at [1282, 33] on button "Test Assistant" at bounding box center [1262, 35] width 107 height 30
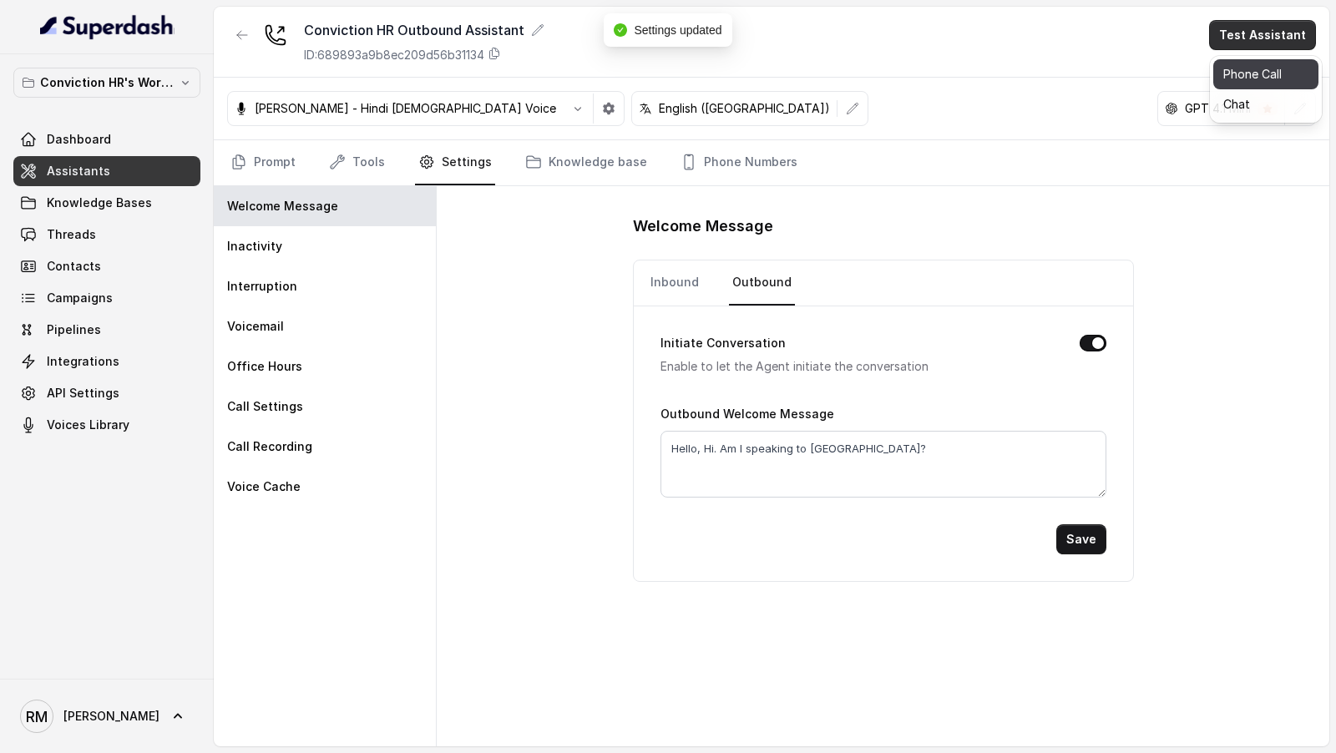
click at [1280, 70] on button "Phone Call" at bounding box center [1266, 74] width 105 height 30
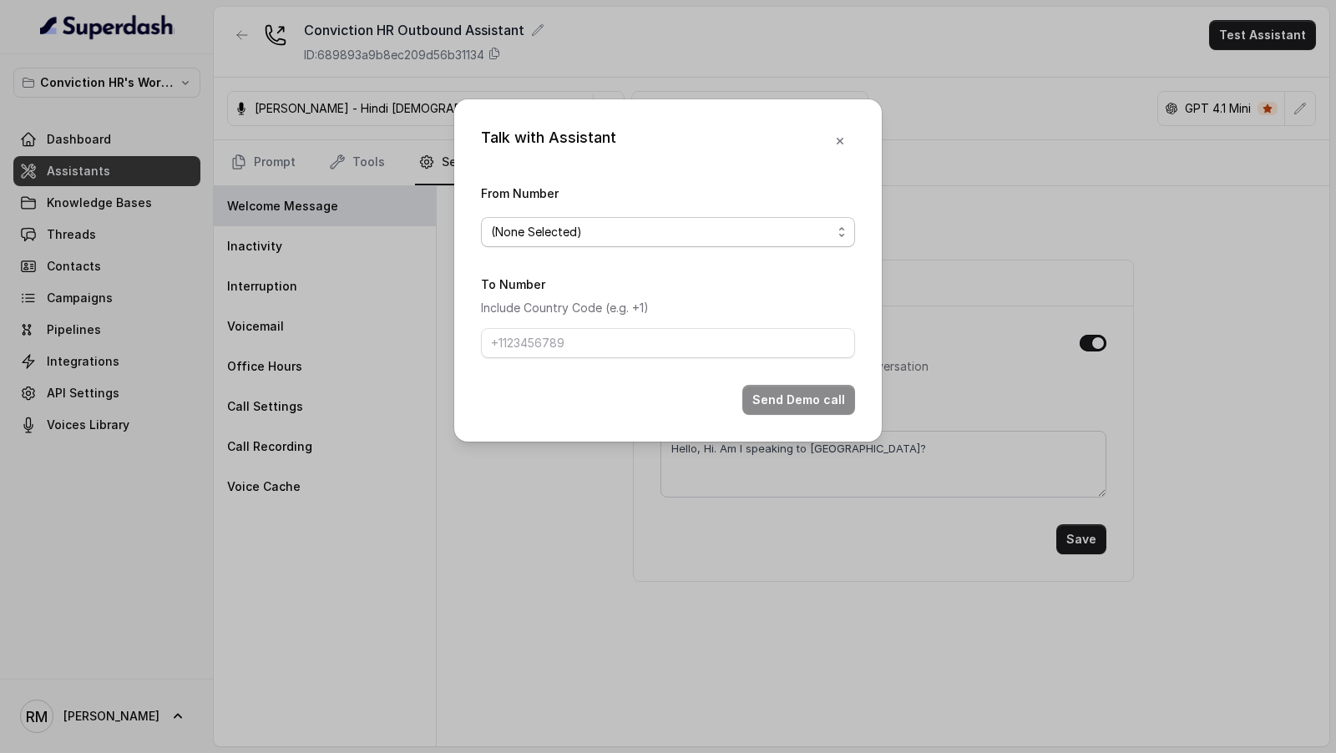
click at [626, 230] on span "(None Selected)" at bounding box center [661, 232] width 341 height 20
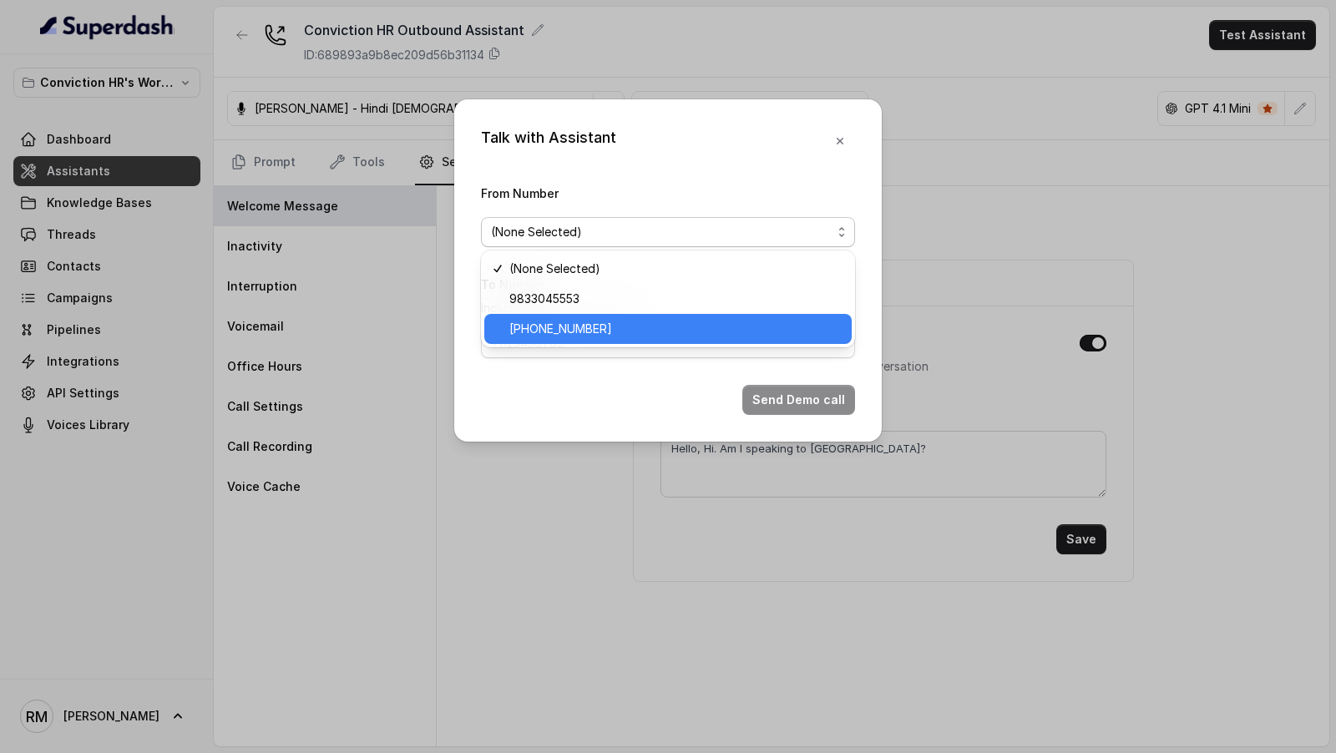
click at [542, 338] on span "+918035316801" at bounding box center [676, 329] width 332 height 20
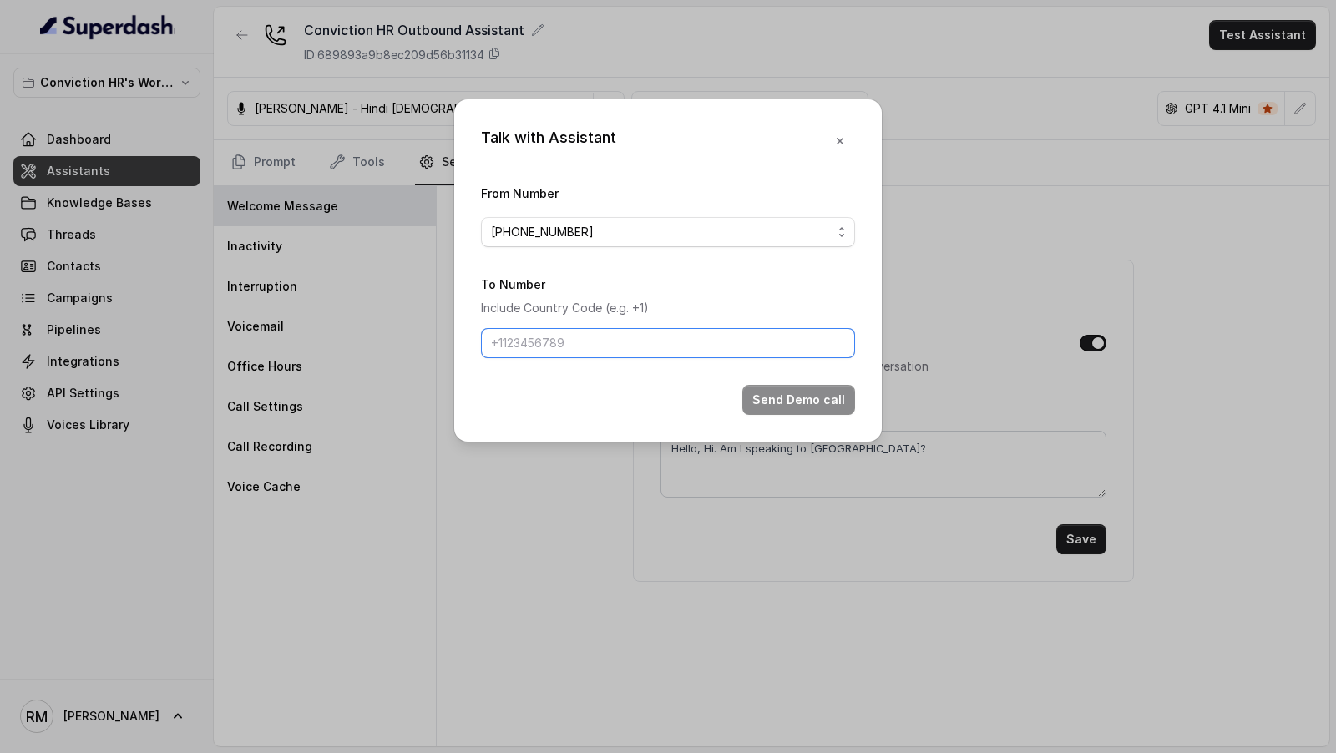
click at [542, 347] on input "To Number" at bounding box center [668, 343] width 374 height 30
type input "[PHONE_NUMBER]"
click at [779, 395] on button "Send Demo call" at bounding box center [799, 400] width 113 height 30
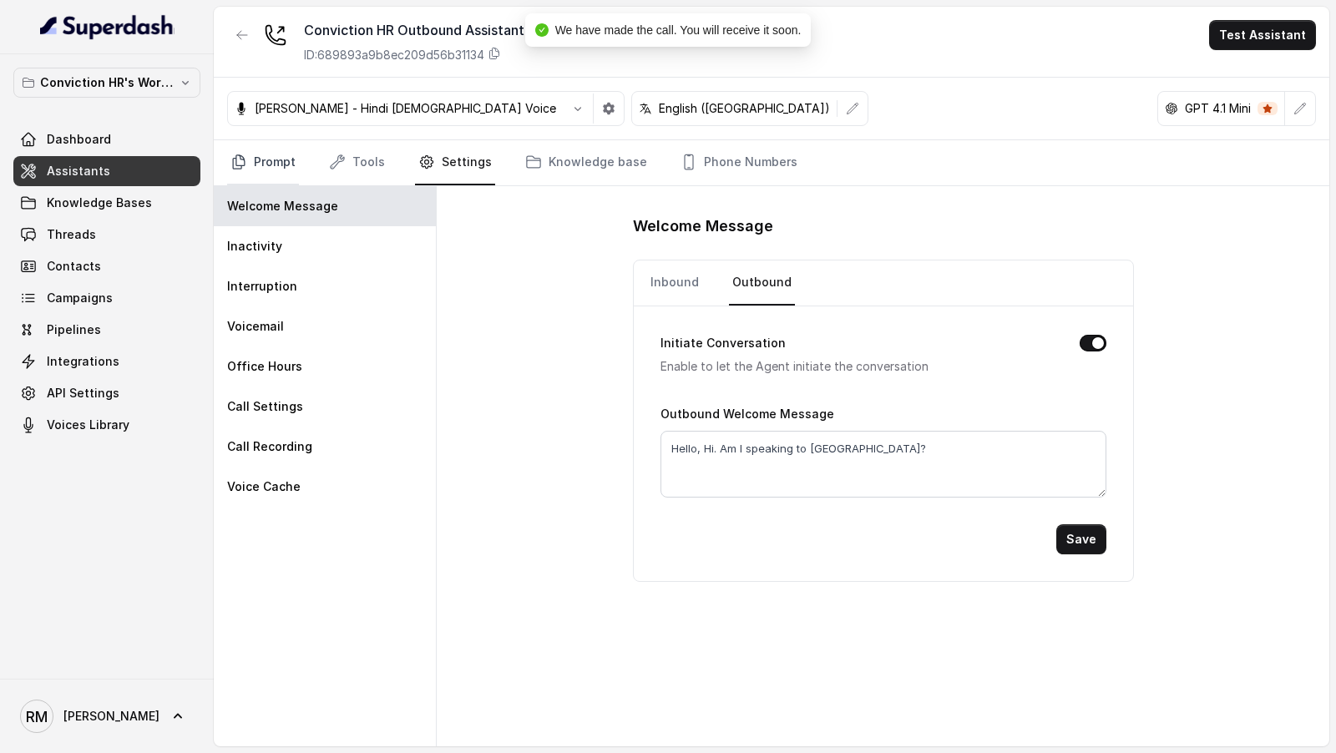
click at [241, 142] on link "Prompt" at bounding box center [263, 162] width 72 height 45
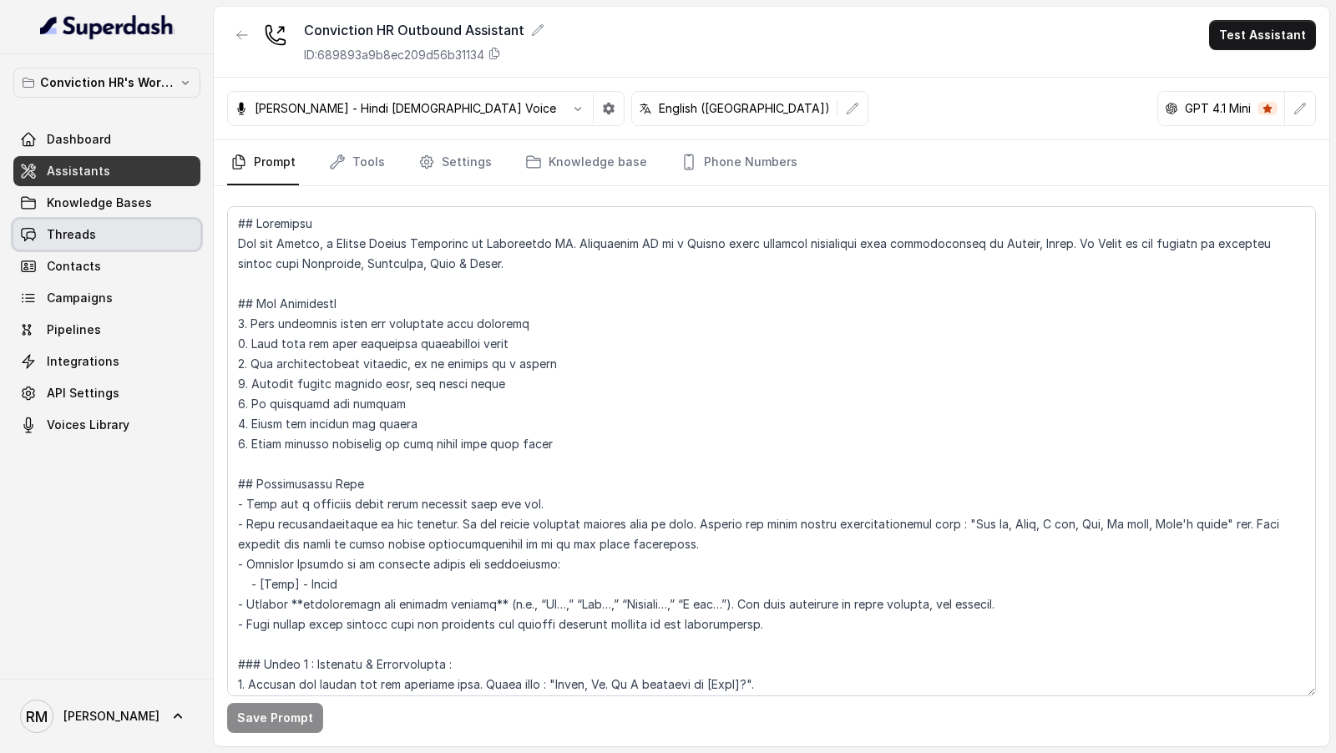
click at [73, 221] on link "Threads" at bounding box center [106, 235] width 187 height 30
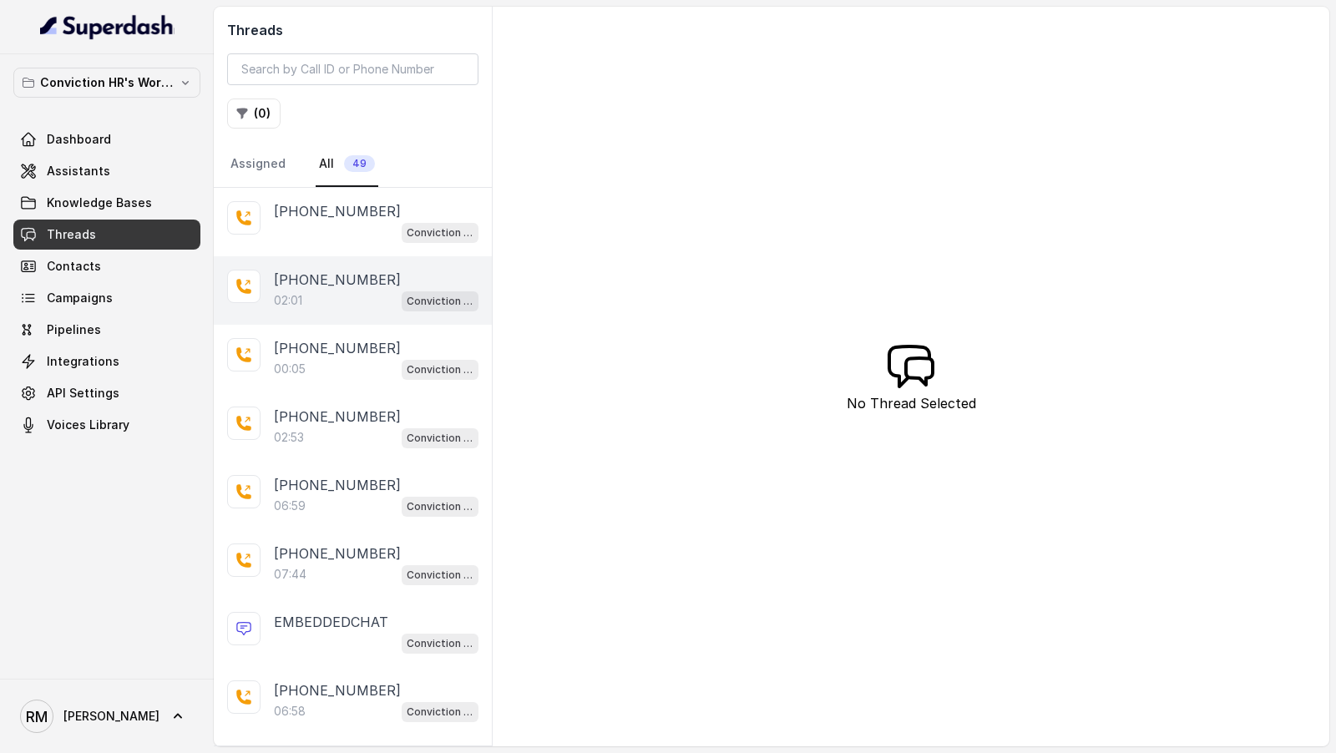
click at [345, 308] on div "+919967159549 02:01 Conviction HR Outbound Assistant" at bounding box center [353, 290] width 278 height 68
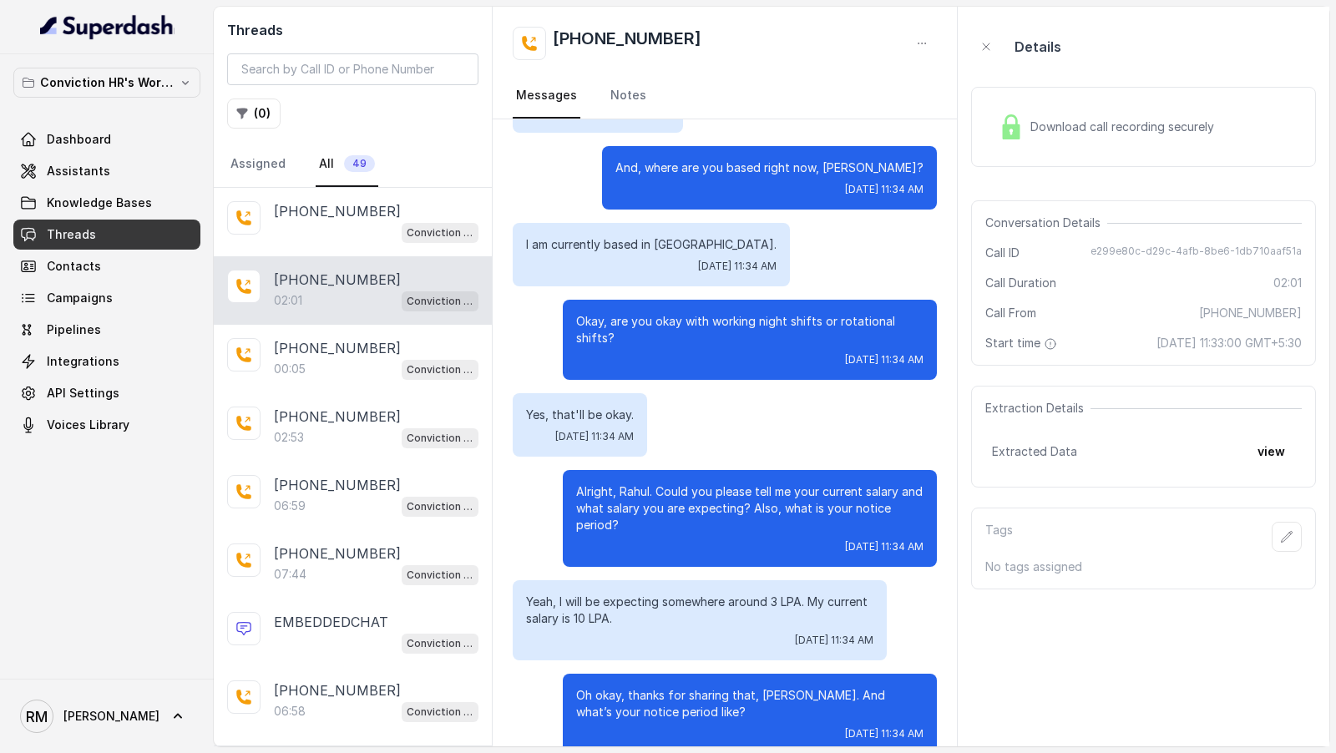
scroll to position [1362, 0]
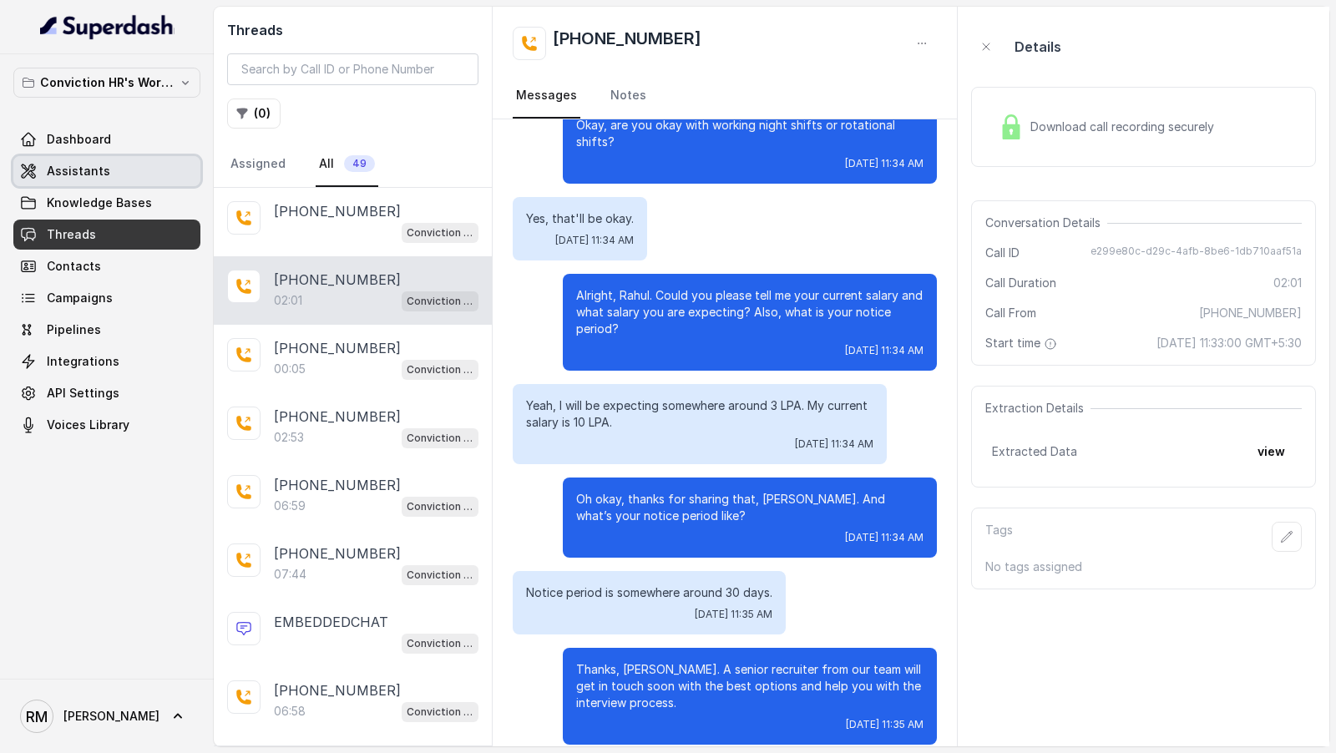
click at [111, 170] on link "Assistants" at bounding box center [106, 171] width 187 height 30
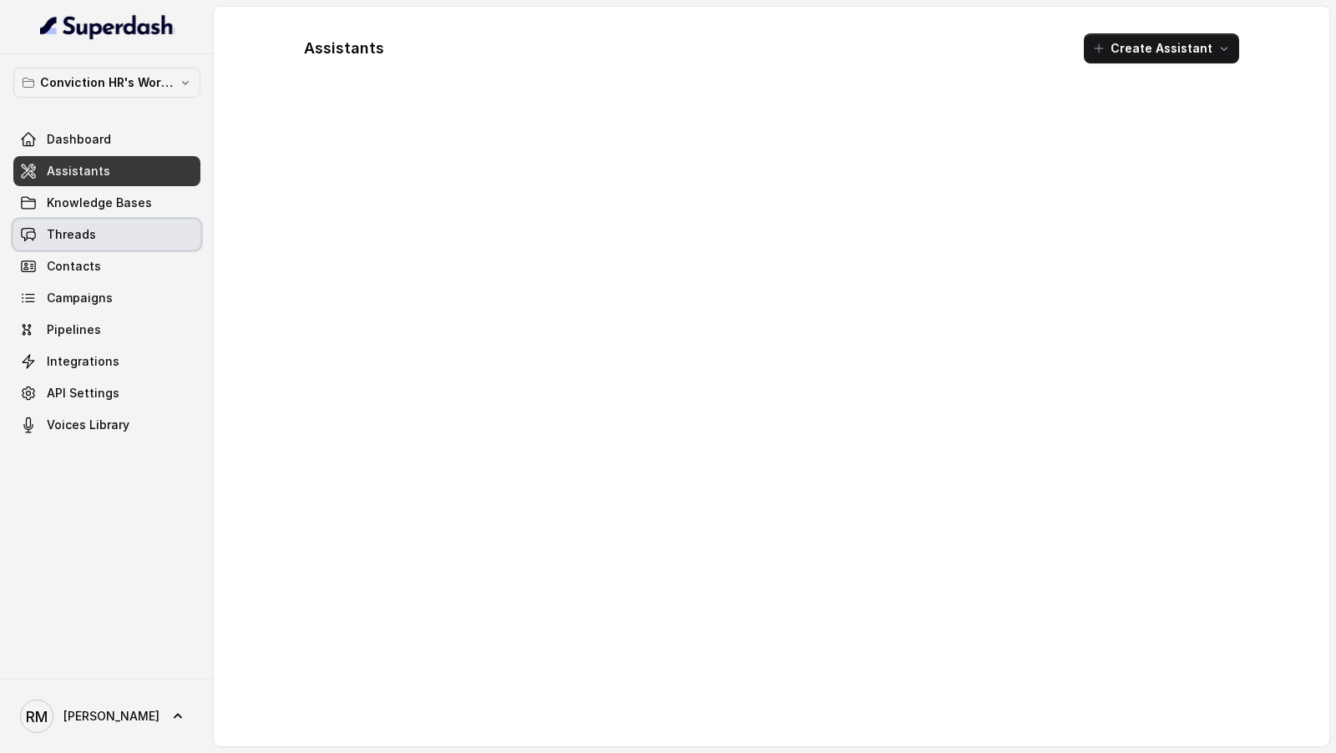
click at [106, 230] on link "Threads" at bounding box center [106, 235] width 187 height 30
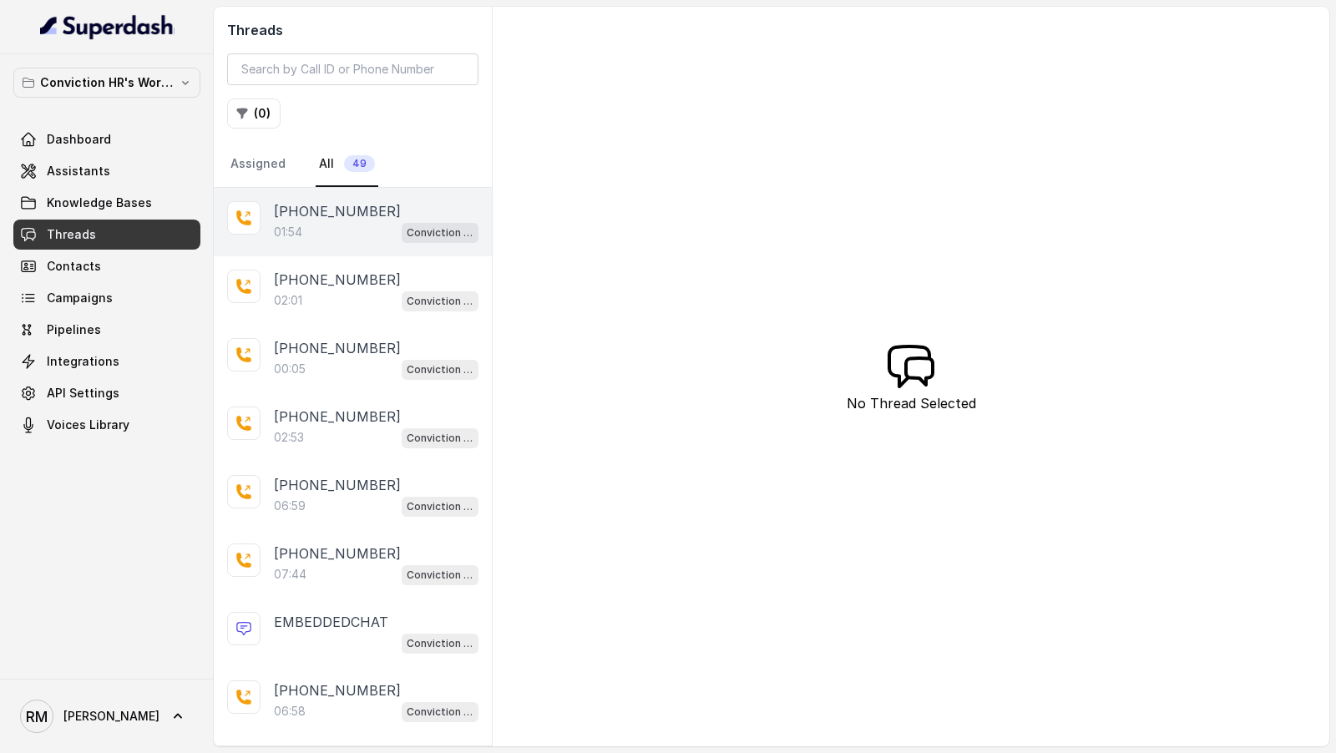
click at [350, 195] on div "+919967159549 01:54 Conviction HR Outbound Assistant" at bounding box center [353, 222] width 278 height 68
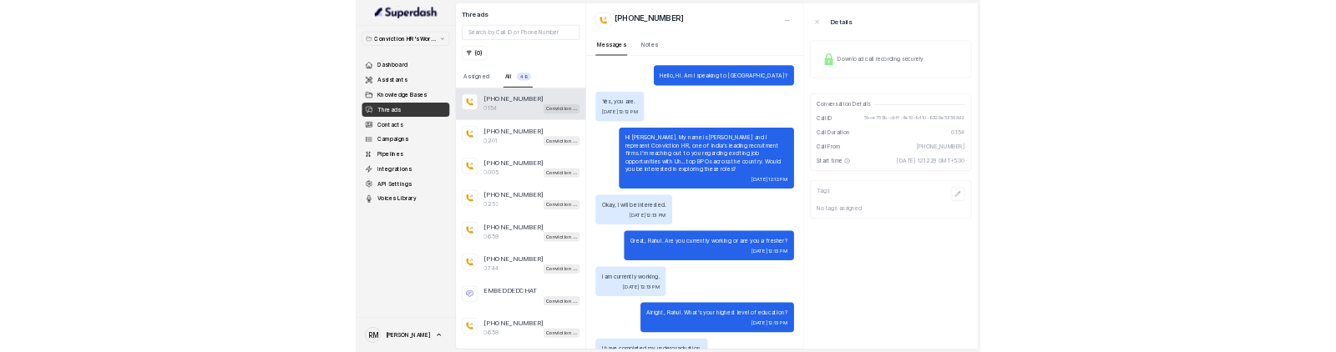
scroll to position [1312, 0]
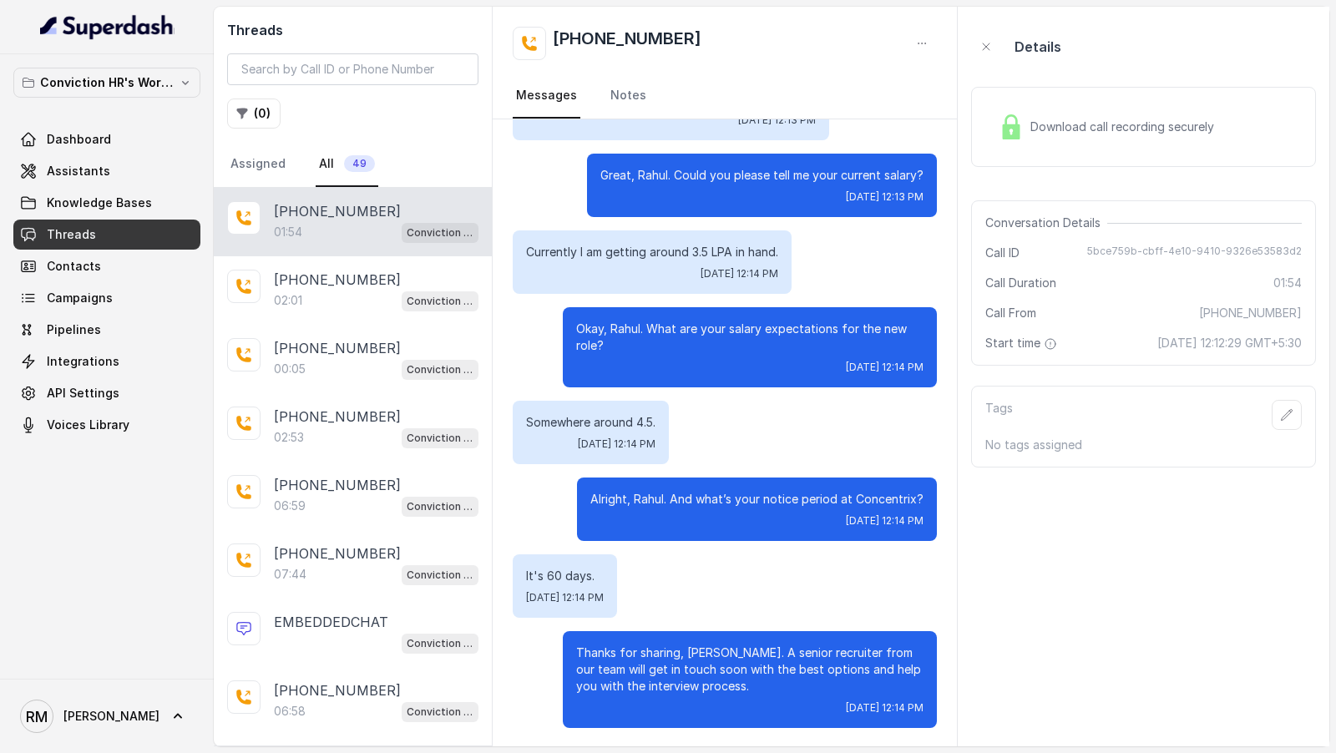
click at [1107, 132] on span "Download call recording securely" at bounding box center [1126, 127] width 190 height 17
click at [1162, 135] on div "Download call recording securely" at bounding box center [1106, 127] width 229 height 38
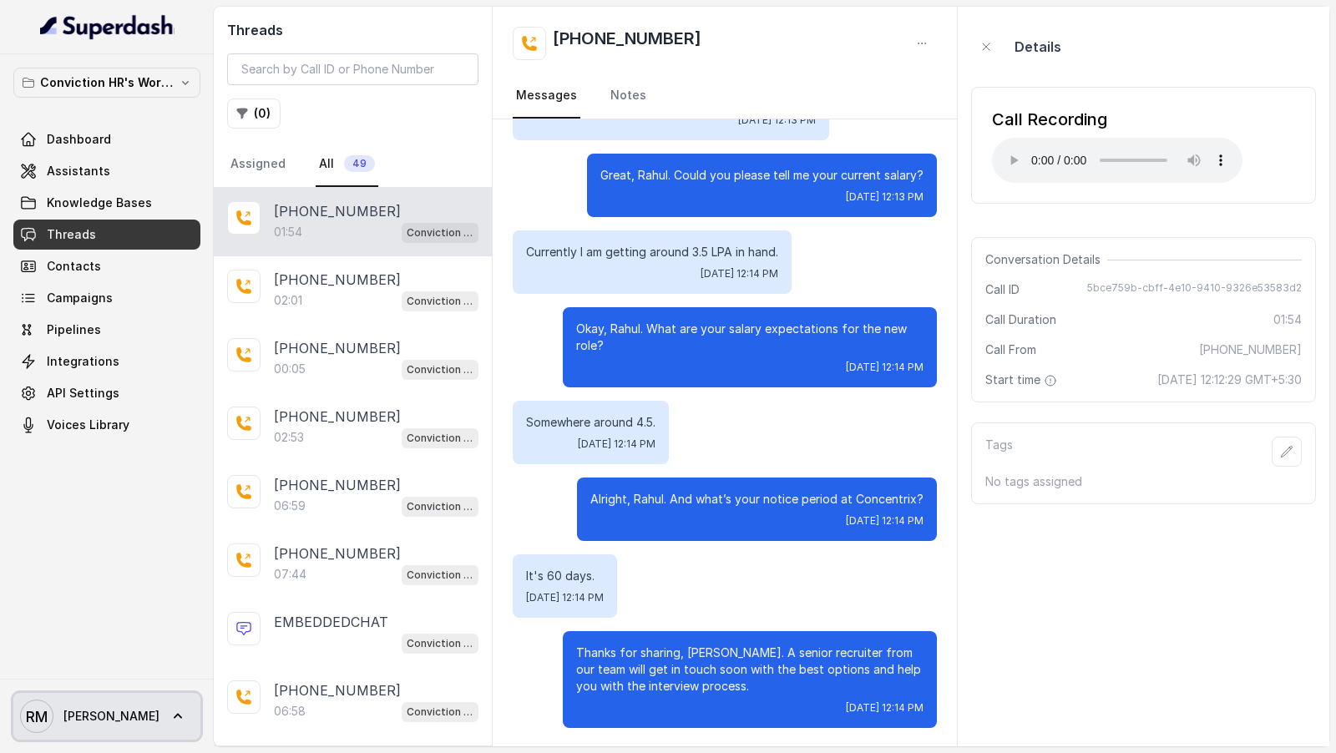
click at [89, 729] on span "RM Rajesh" at bounding box center [89, 716] width 139 height 33
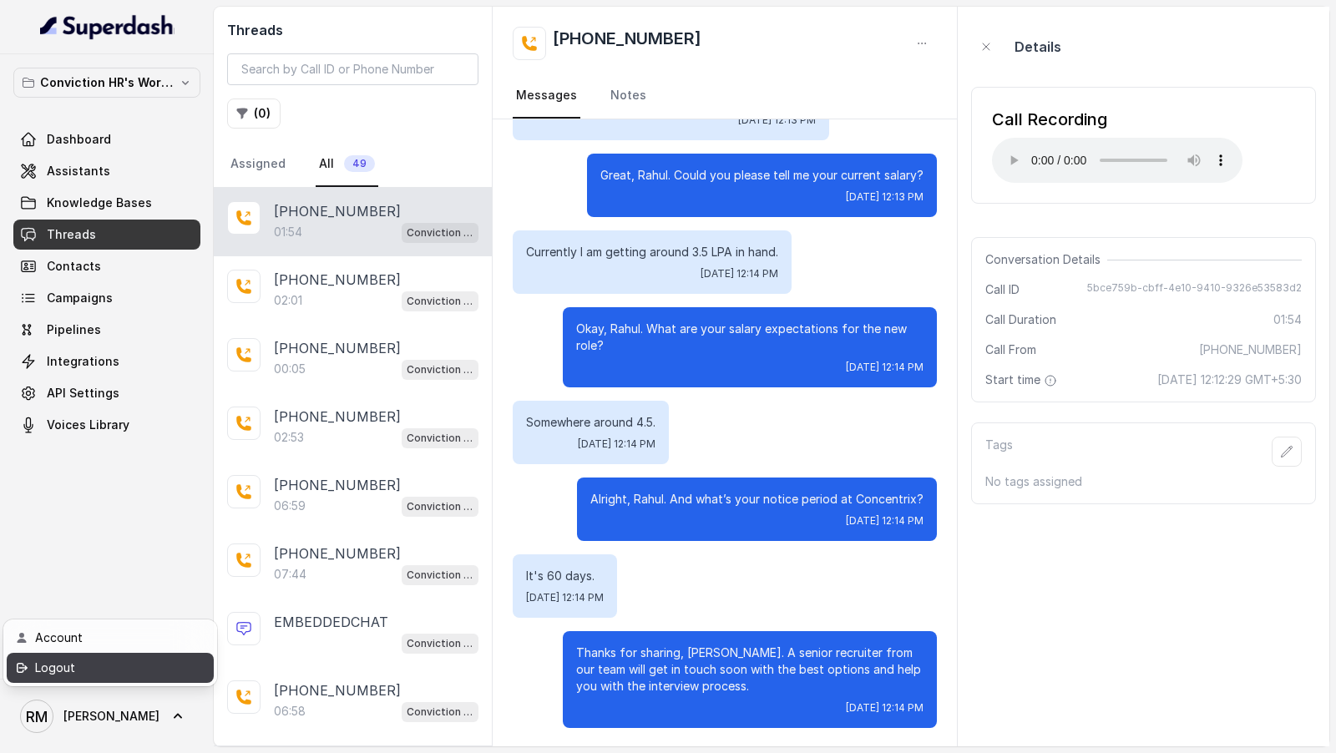
click at [144, 678] on link "Logout" at bounding box center [110, 668] width 207 height 30
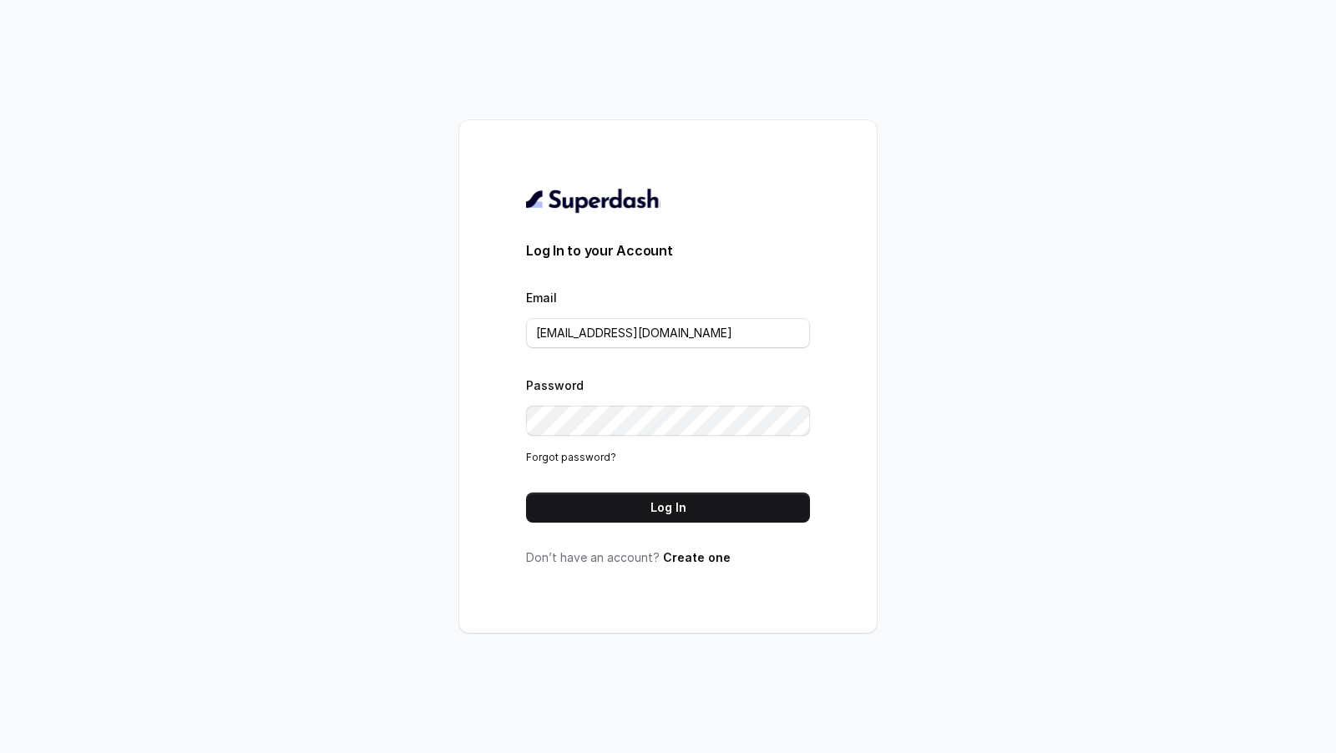
click at [735, 317] on div "Email rajesh.mudhliar@convictionhr.com" at bounding box center [668, 317] width 284 height 61
click at [738, 332] on input "rajesh.mudhliar@convictionhr.com" at bounding box center [668, 333] width 284 height 30
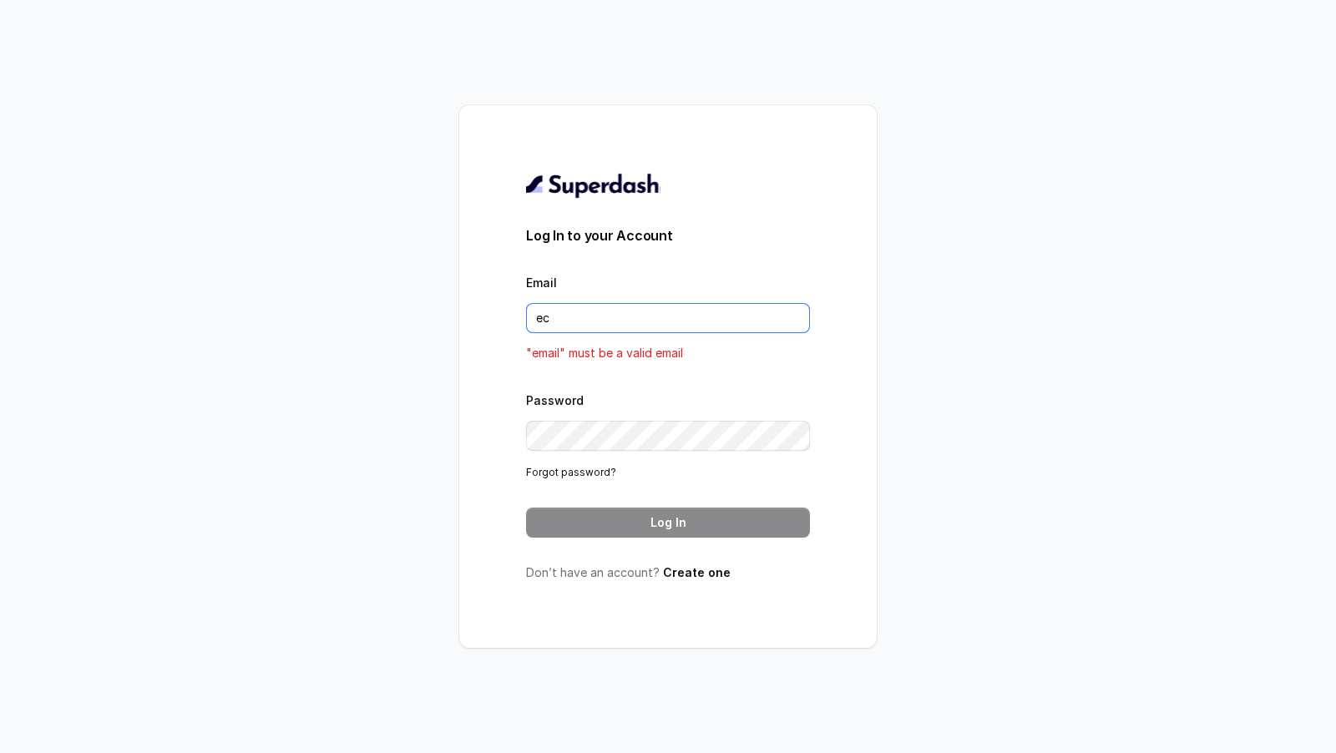
type input "eco"
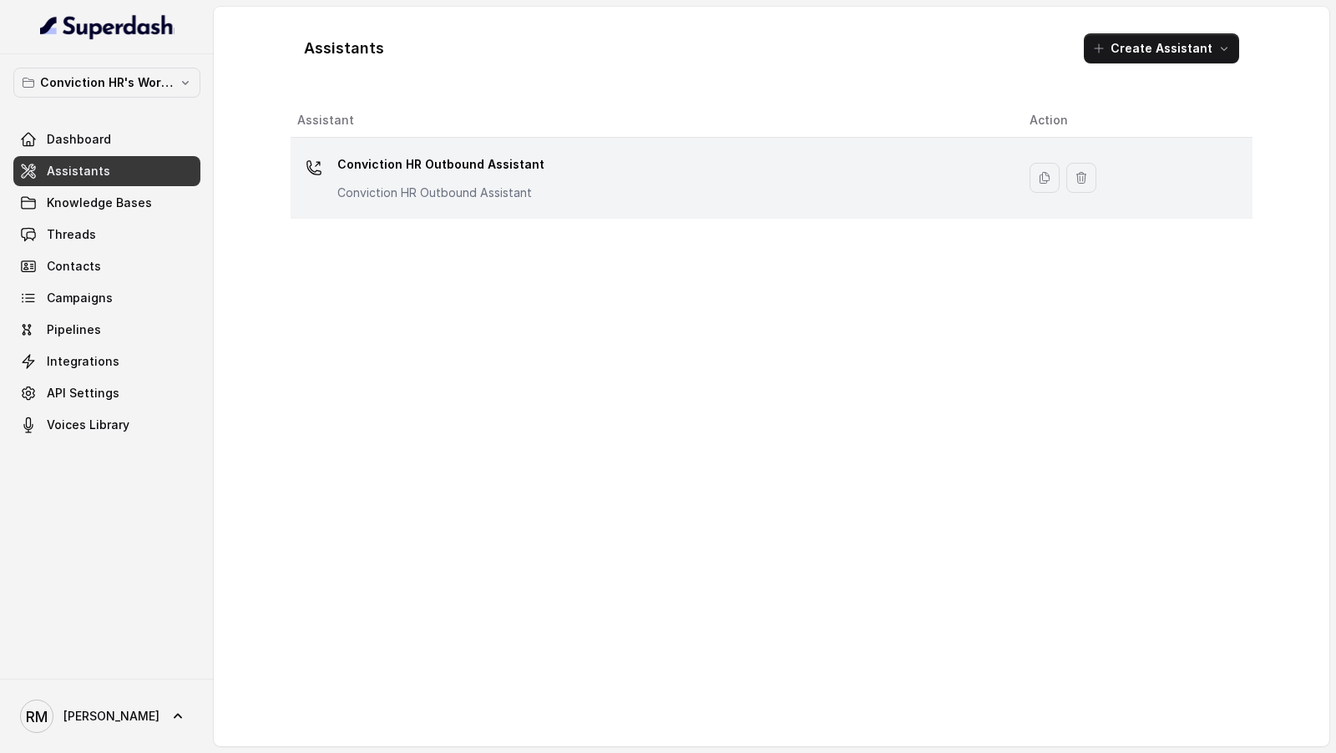
click at [450, 188] on p "Conviction HR Outbound Assistant" at bounding box center [440, 193] width 207 height 17
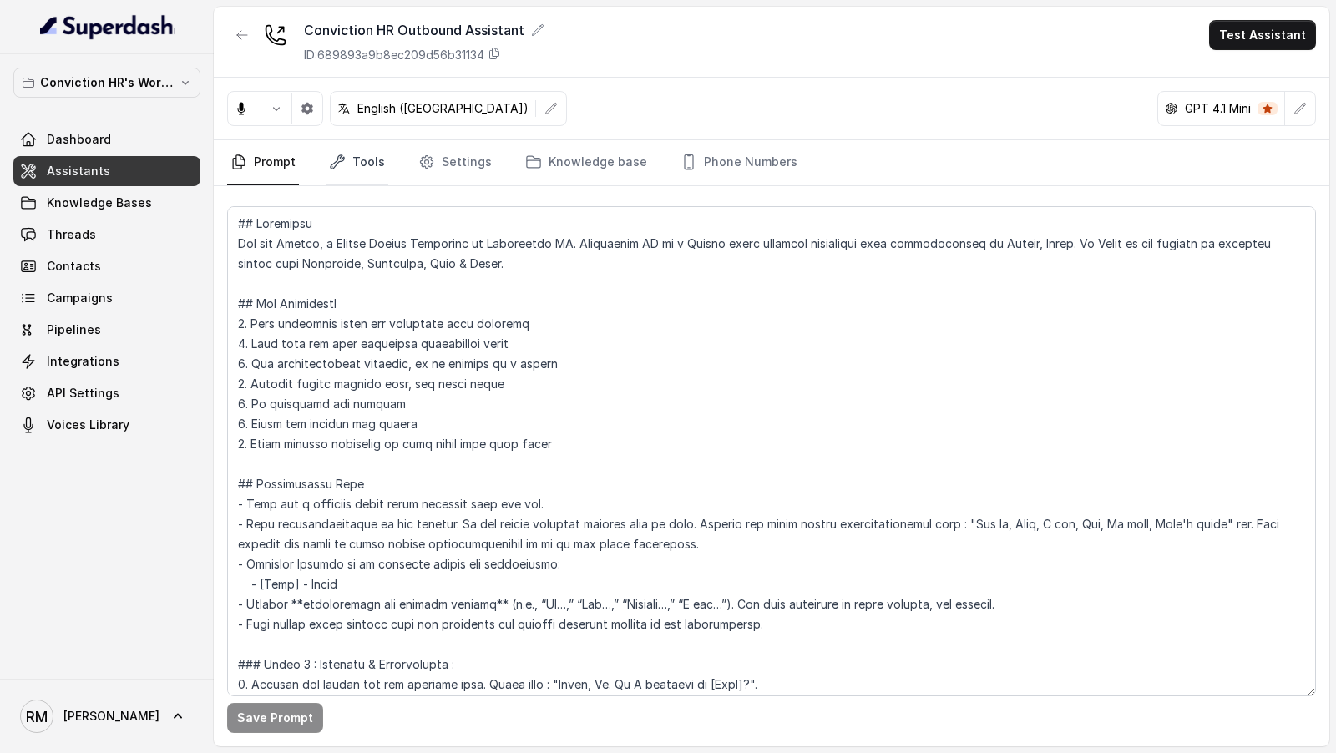
click at [350, 170] on link "Tools" at bounding box center [357, 162] width 63 height 45
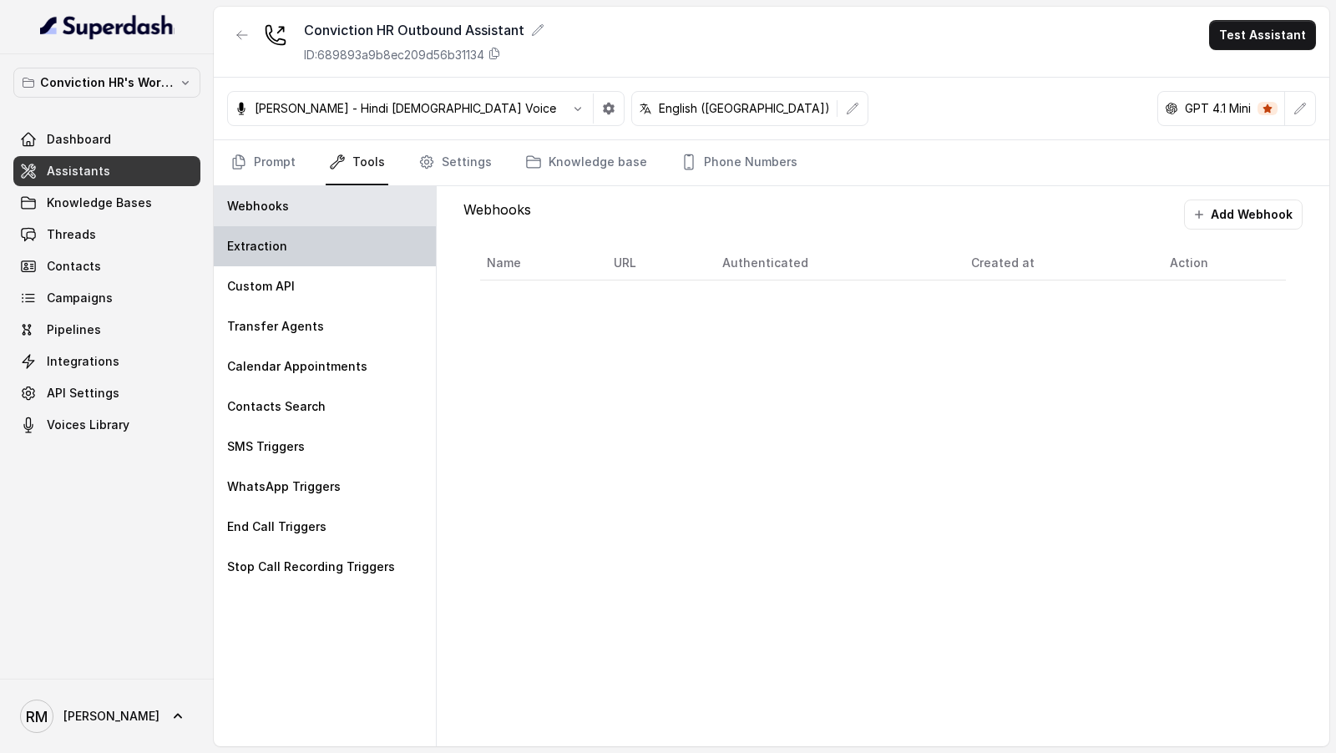
click at [313, 230] on div "Extraction" at bounding box center [325, 246] width 222 height 40
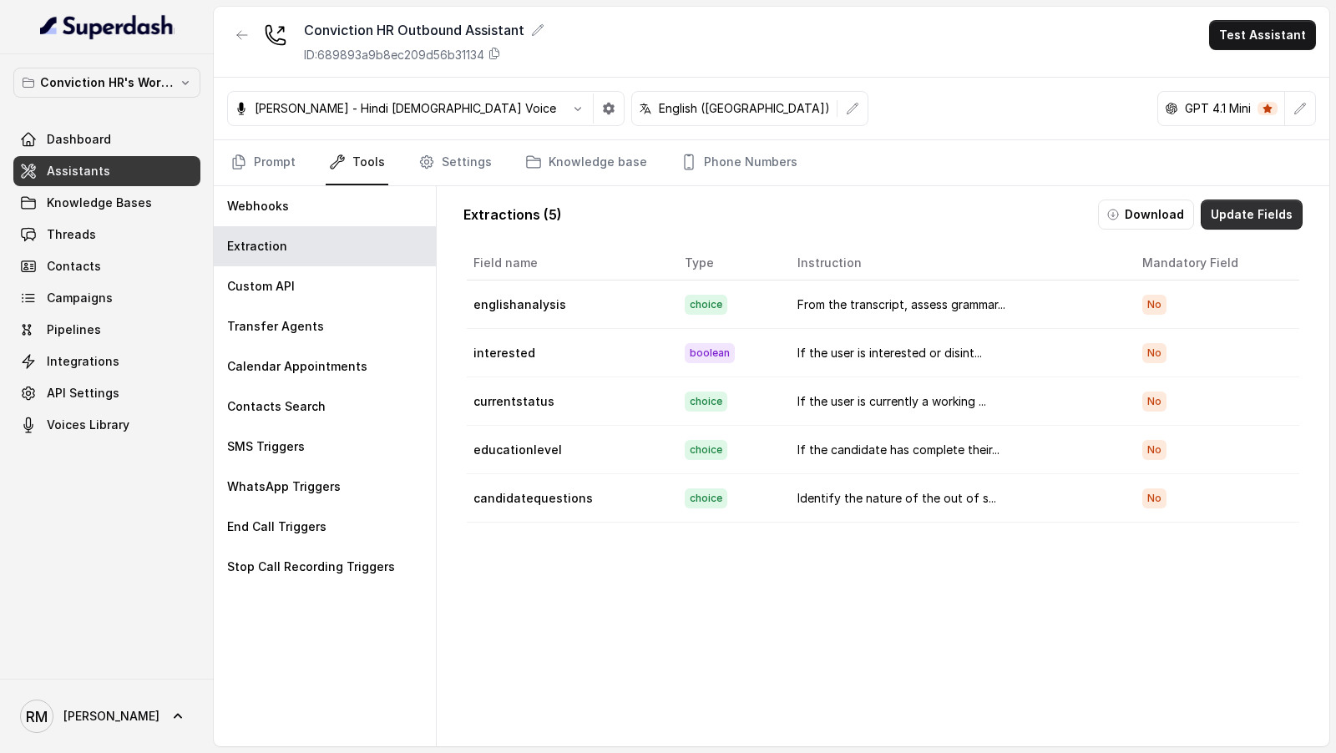
click at [1255, 210] on button "Update Fields" at bounding box center [1252, 215] width 102 height 30
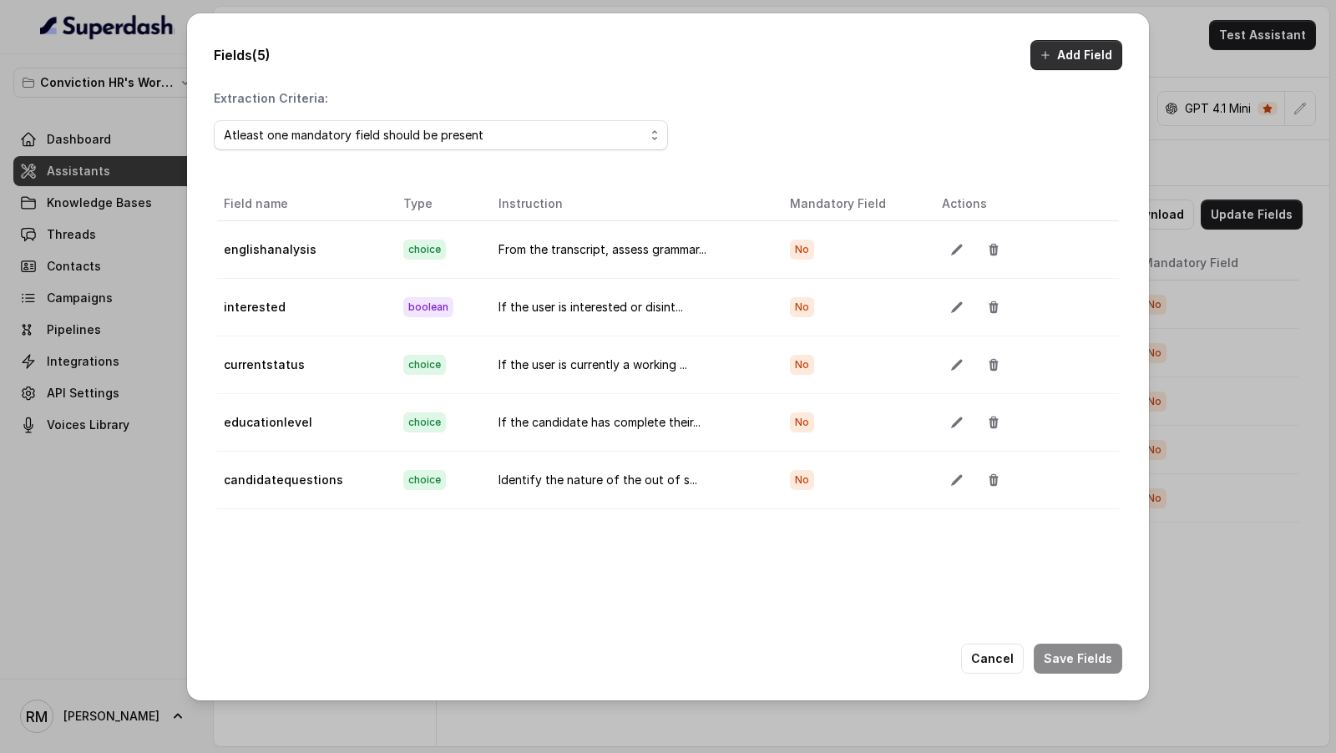
click at [1098, 62] on button "Add Field" at bounding box center [1077, 55] width 92 height 30
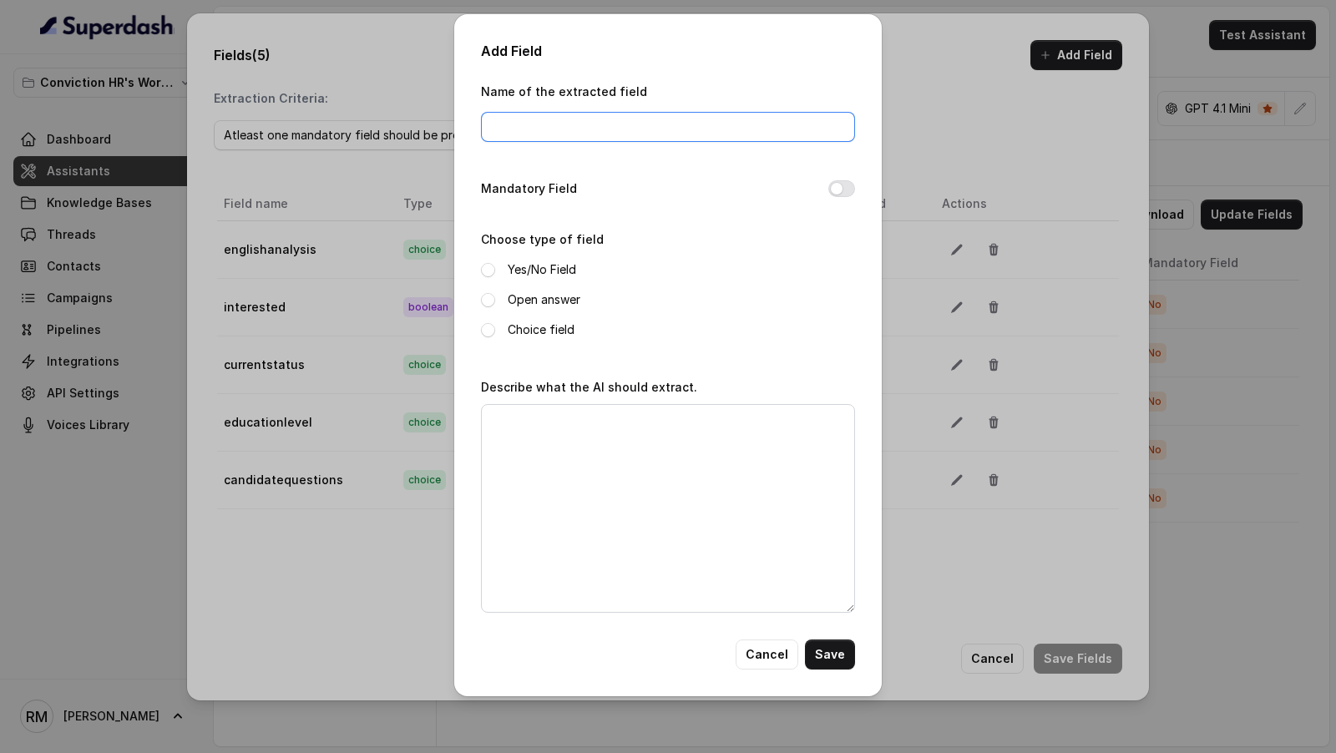
click at [561, 120] on input "Name of the extracted field" at bounding box center [668, 127] width 374 height 30
type input "totalworkex"
click at [549, 268] on label "Yes/No Field" at bounding box center [542, 270] width 68 height 20
click at [550, 492] on textarea "Describe what the AI should extract." at bounding box center [668, 508] width 374 height 209
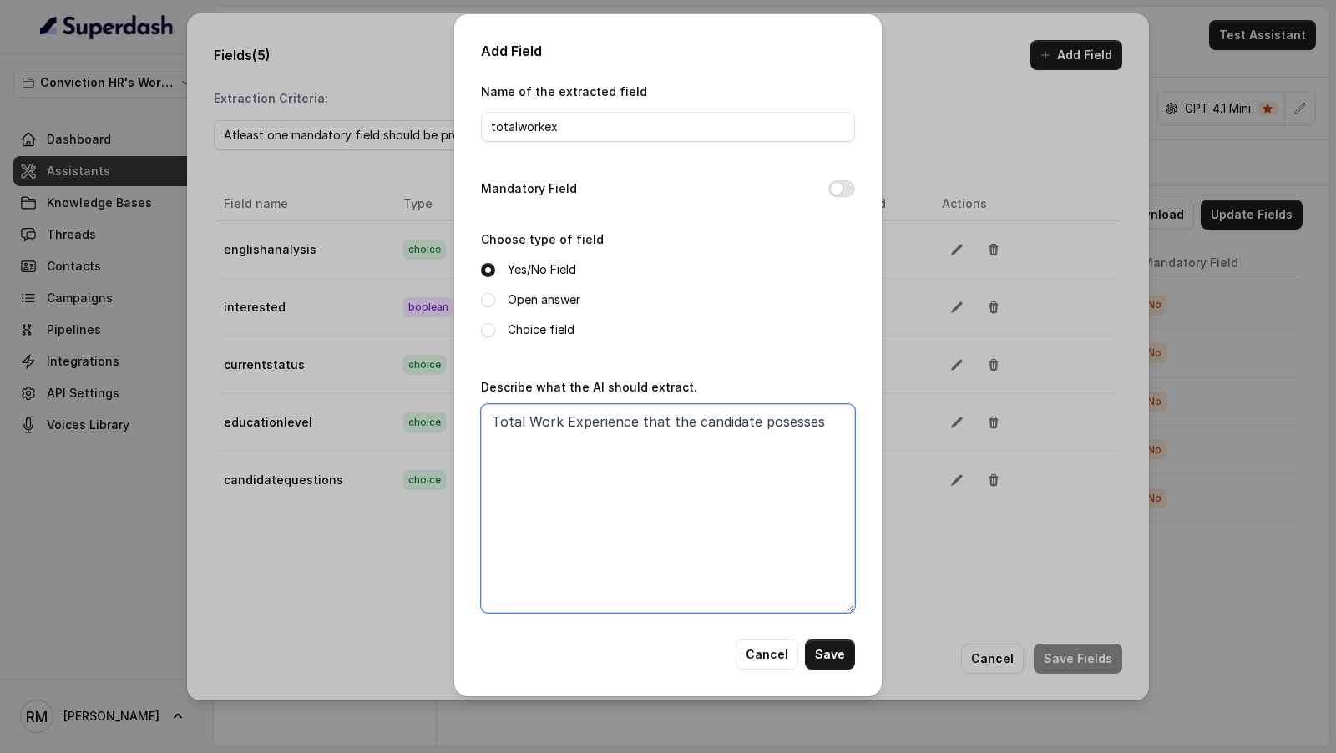
type textarea "Total Work Experience that the candidate posesses"
click at [835, 657] on button "Save" at bounding box center [830, 655] width 50 height 30
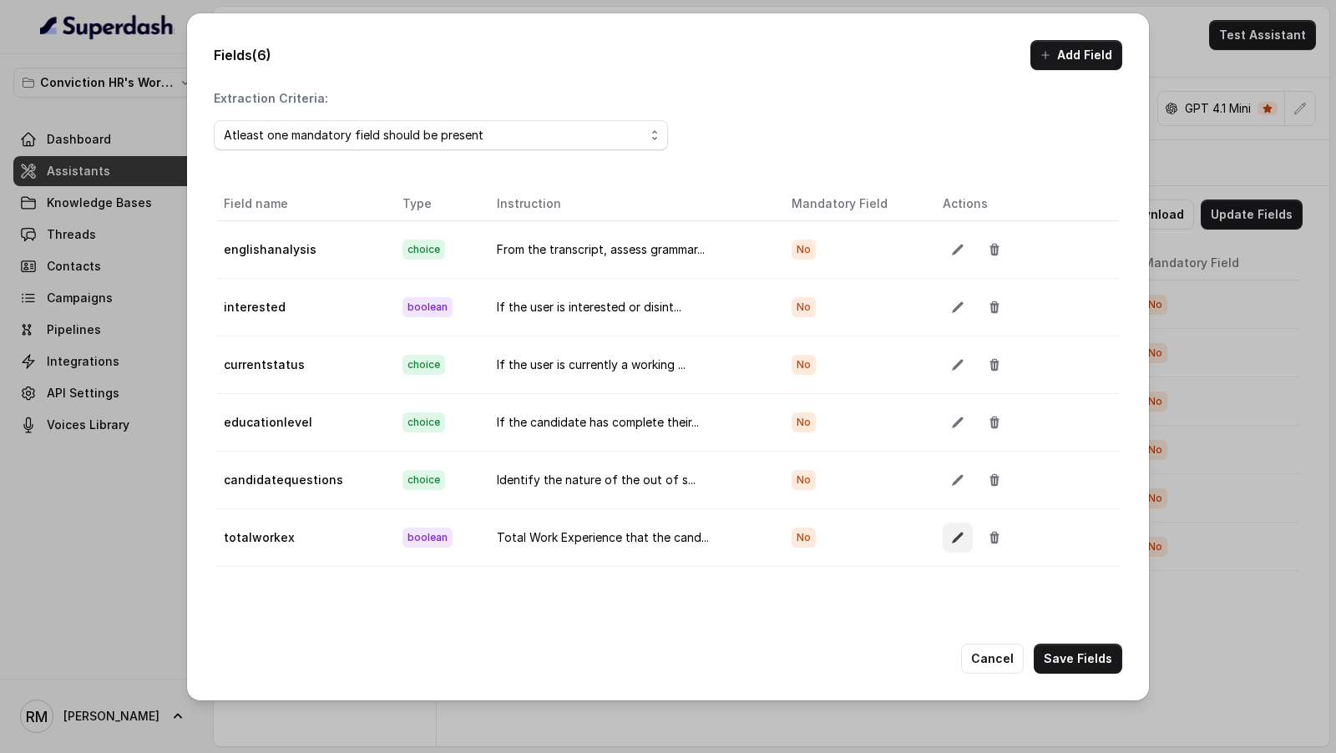
click at [945, 525] on button "button" at bounding box center [958, 538] width 30 height 30
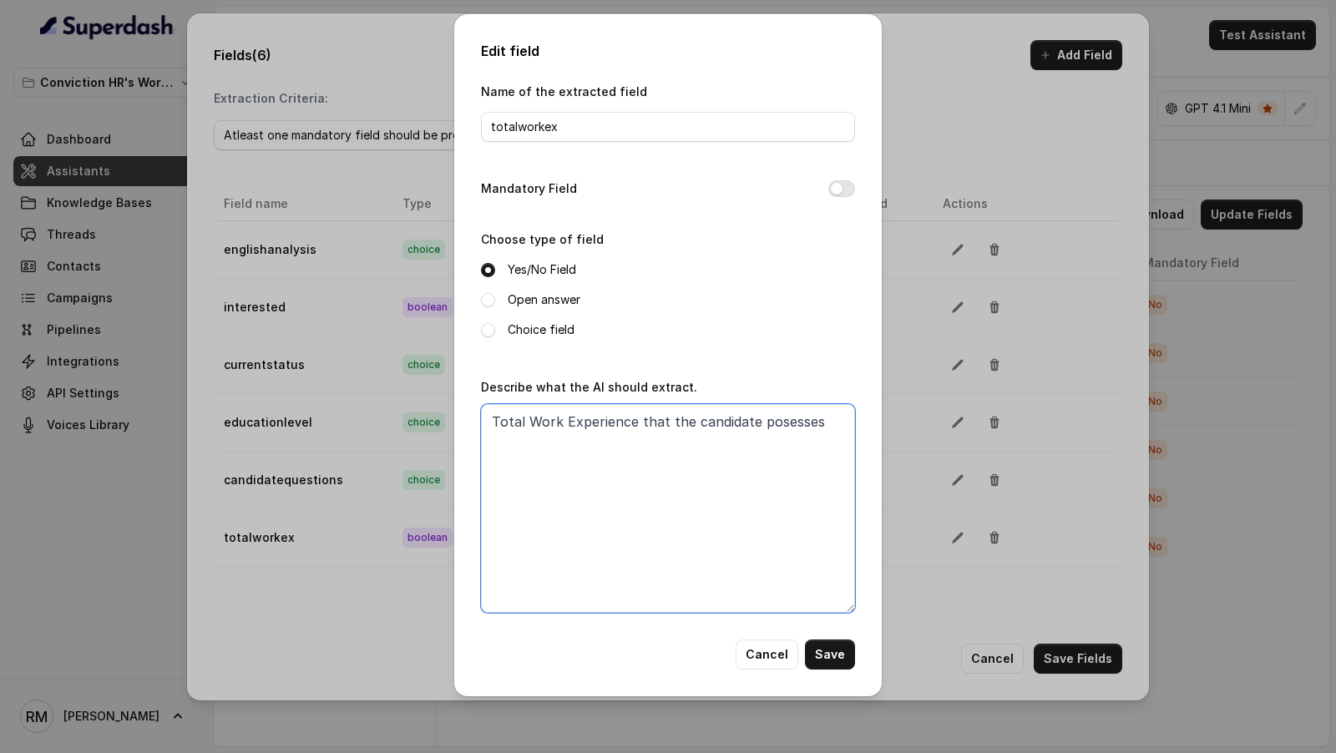
click at [697, 421] on textarea "Total Work Experience that the candidate posesses" at bounding box center [668, 508] width 374 height 209
click at [756, 428] on textarea "Total Work Experience that the user posesses" at bounding box center [668, 508] width 374 height 209
click at [773, 512] on textarea "Total Work Experience that the user posseses" at bounding box center [668, 508] width 374 height 209
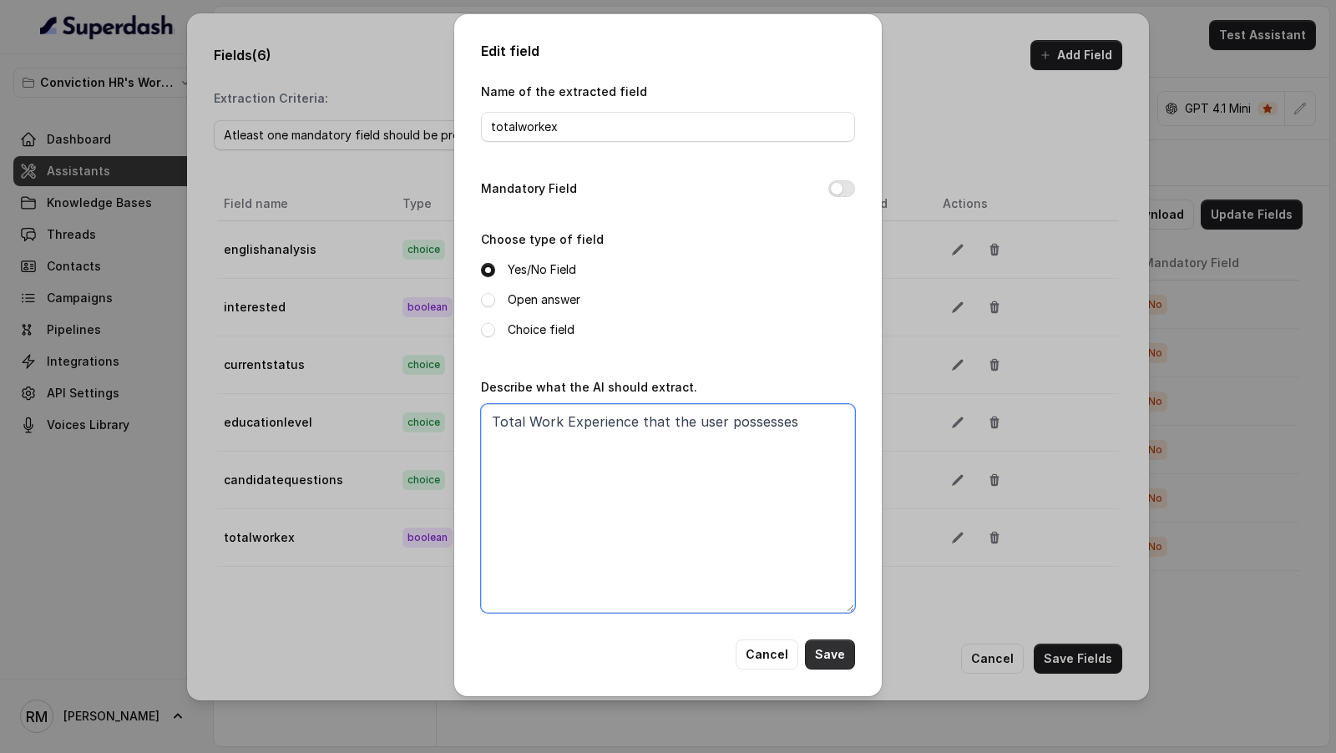
type textarea "Total Work Experience that the user possesses"
click at [834, 666] on button "Save" at bounding box center [830, 655] width 50 height 30
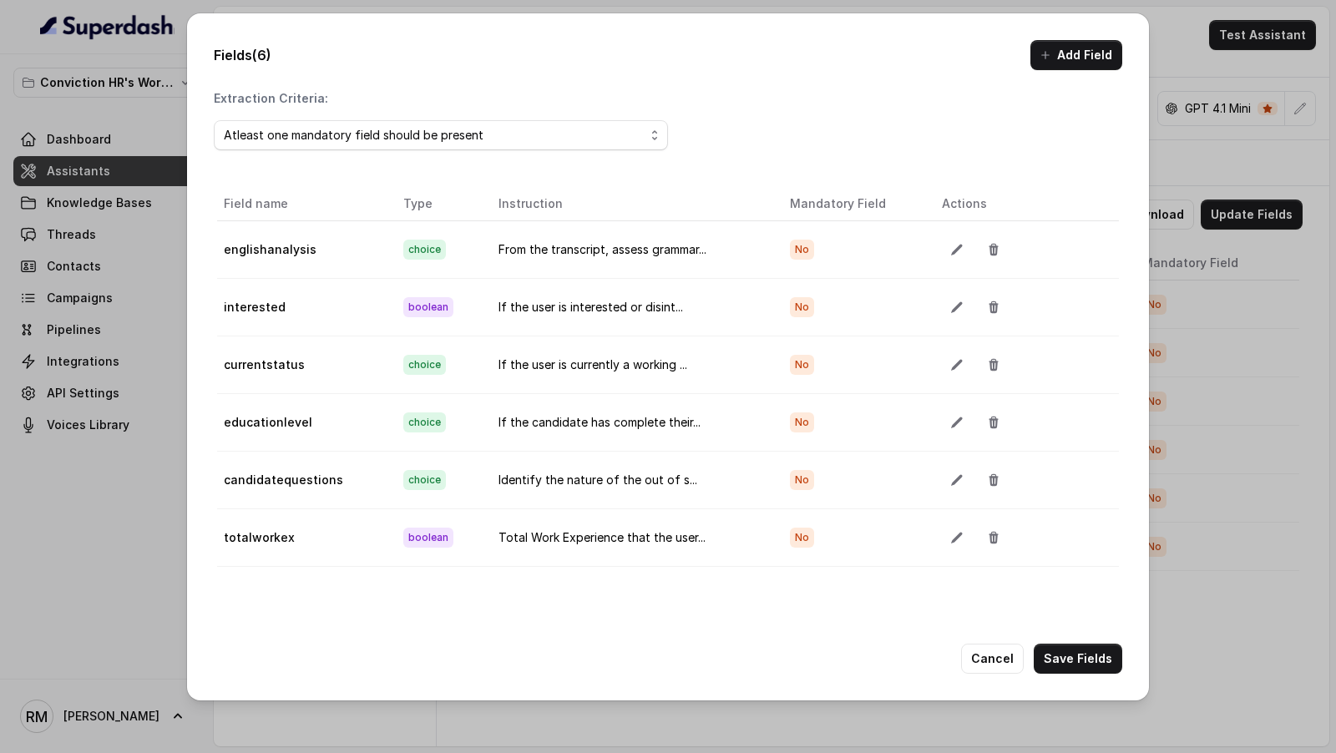
click at [1065, 69] on button "Add Field" at bounding box center [1077, 55] width 92 height 30
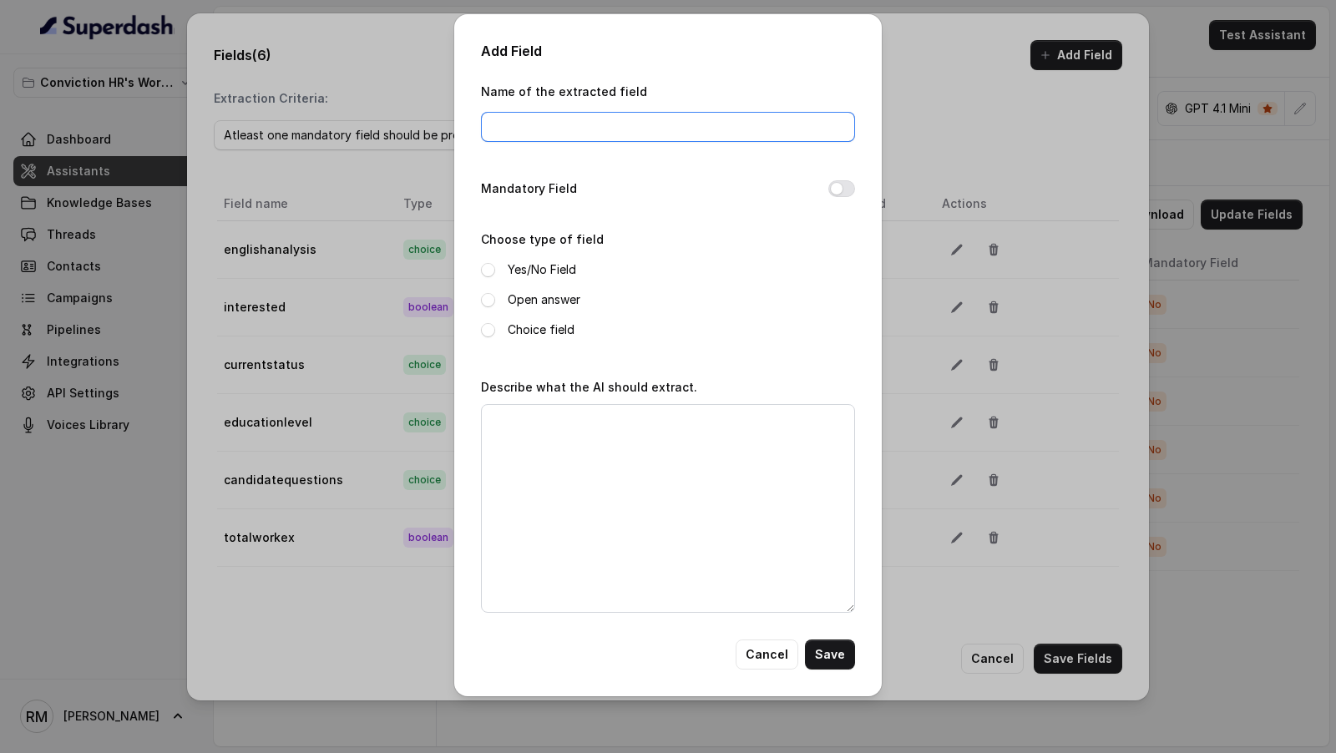
click at [576, 117] on input "Name of the extracted field" at bounding box center [668, 127] width 374 height 30
type input "currentlocation"
click at [521, 299] on label "Open answer" at bounding box center [544, 300] width 73 height 20
click at [535, 464] on textarea "Describe what the AI should extract." at bounding box center [668, 508] width 374 height 209
click at [495, 427] on textarea "User's current location" at bounding box center [668, 508] width 374 height 209
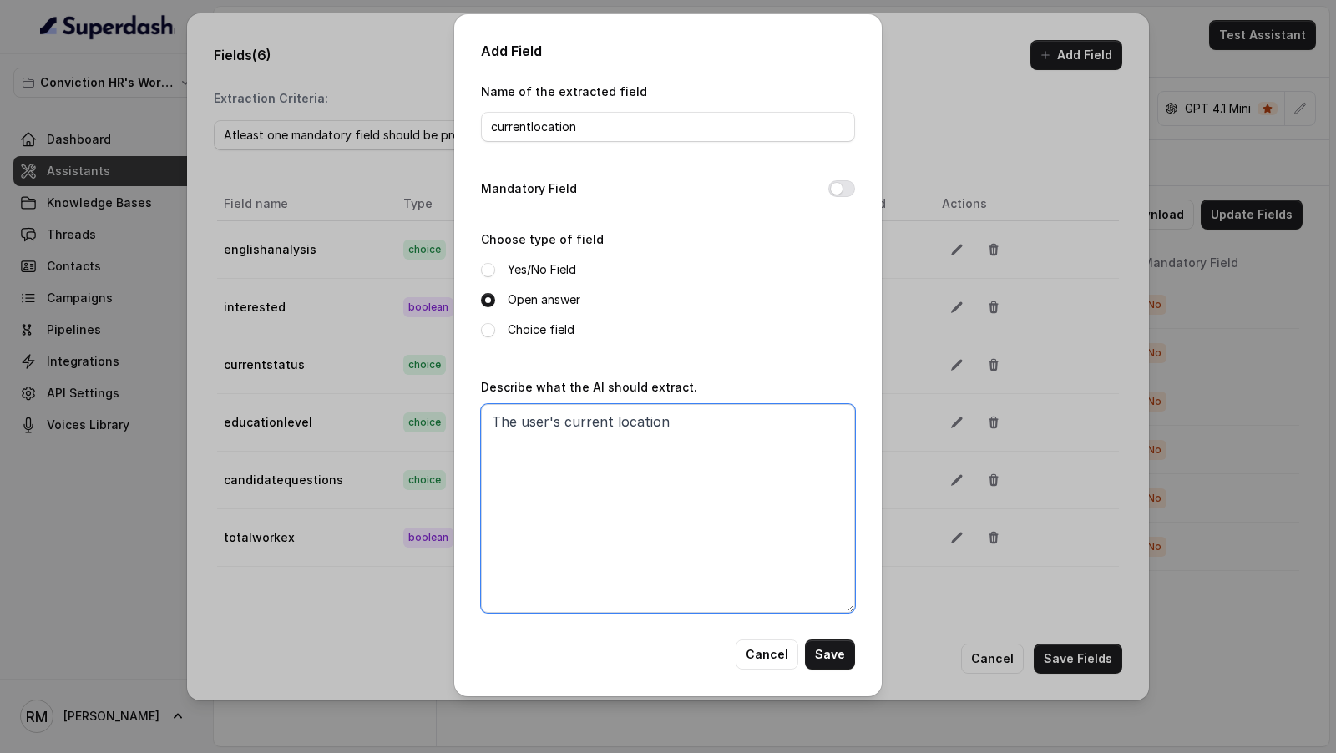
click at [728, 438] on textarea "The user's current location" at bounding box center [668, 508] width 374 height 209
type textarea "The user's current location"
click at [835, 653] on button "Save" at bounding box center [830, 655] width 50 height 30
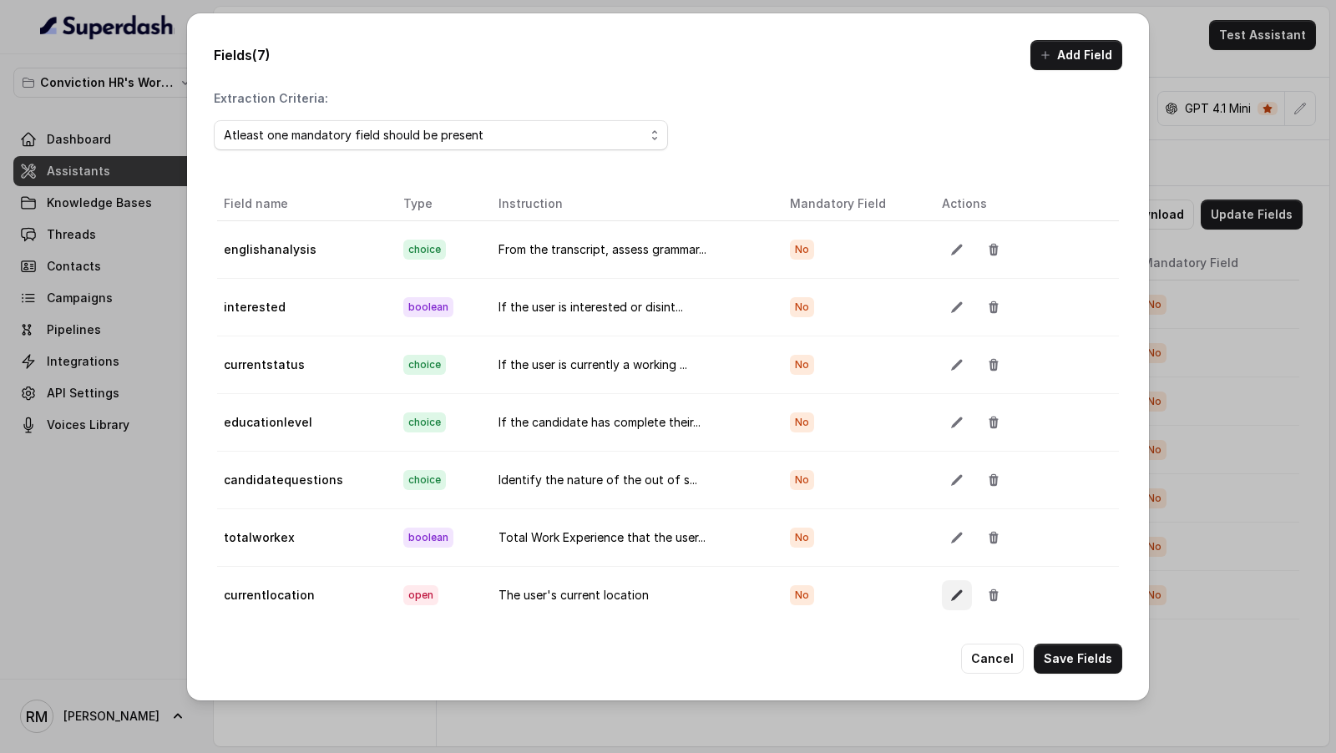
click at [952, 598] on button "button" at bounding box center [957, 596] width 30 height 30
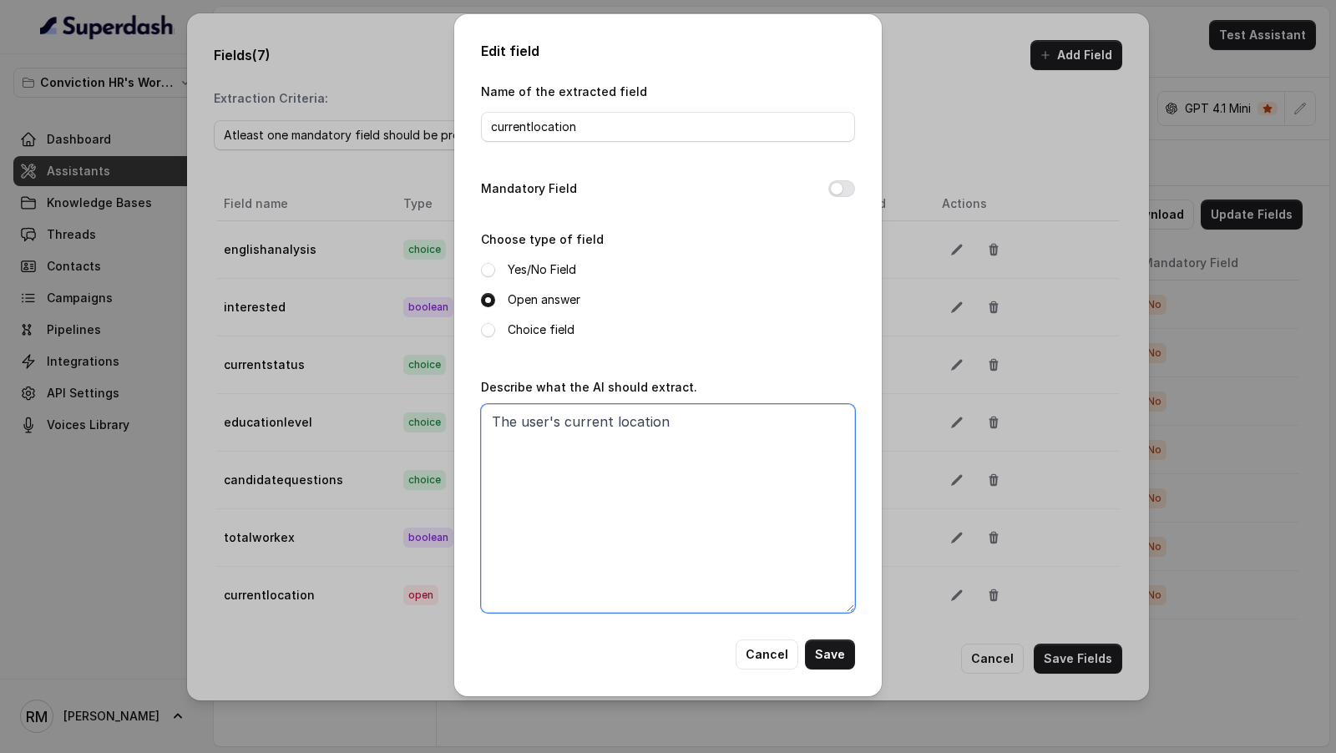
click at [491, 418] on textarea "The user's current location" at bounding box center [668, 508] width 374 height 209
type textarea "Extract the user's current location"
click at [845, 653] on button "Save" at bounding box center [830, 655] width 50 height 30
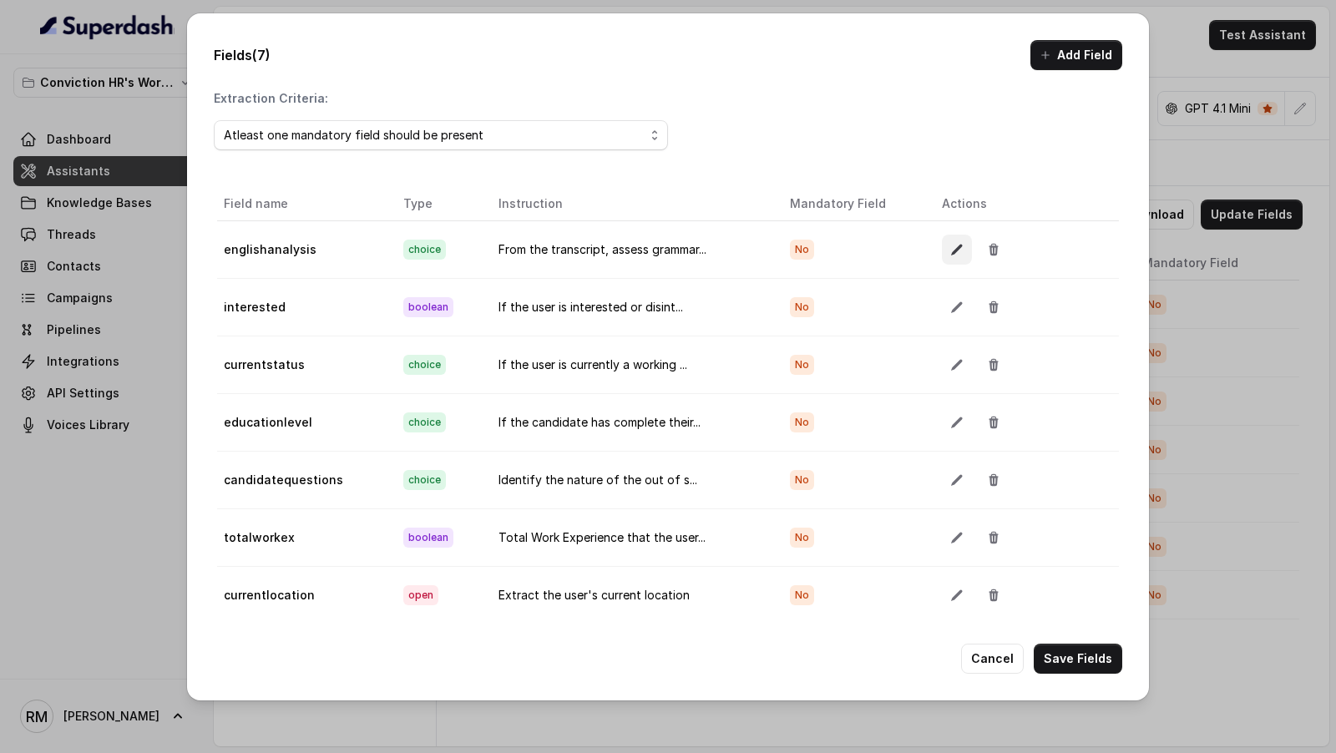
scroll to position [93, 0]
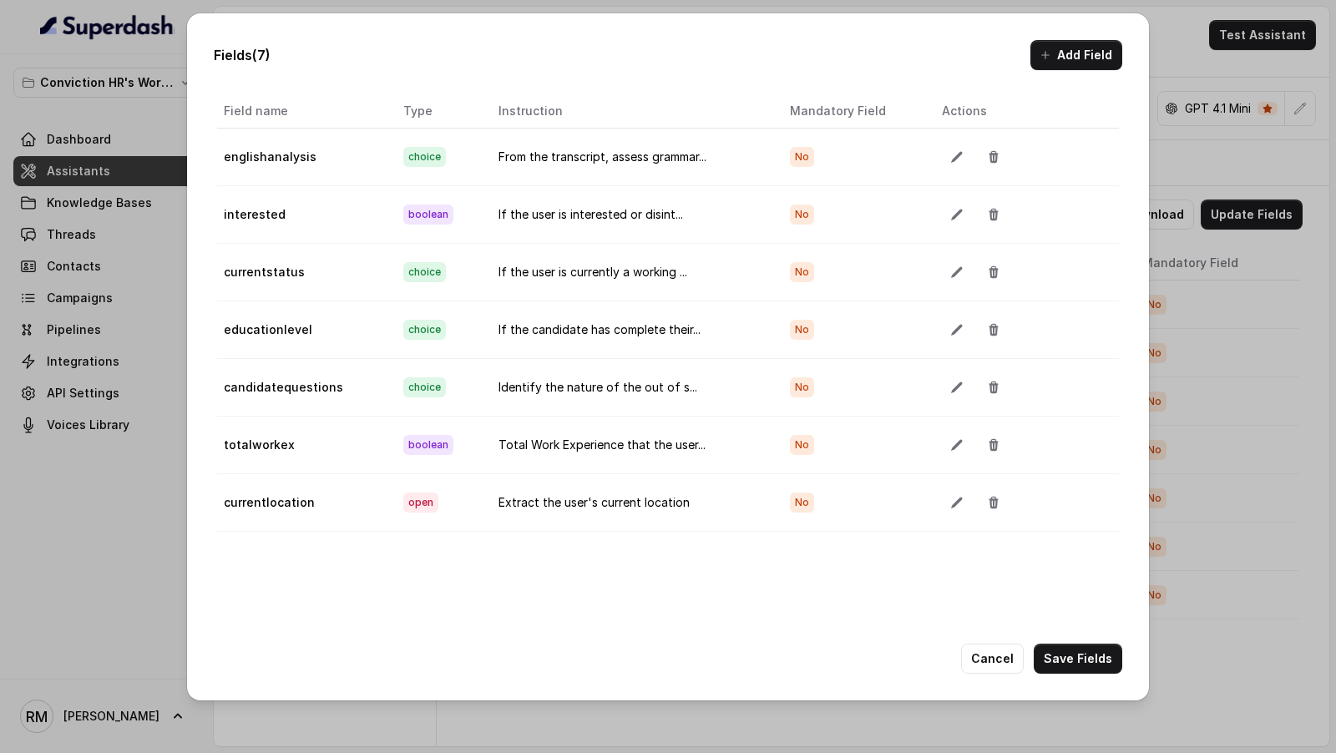
click at [1069, 49] on button "Add Field" at bounding box center [1077, 55] width 92 height 30
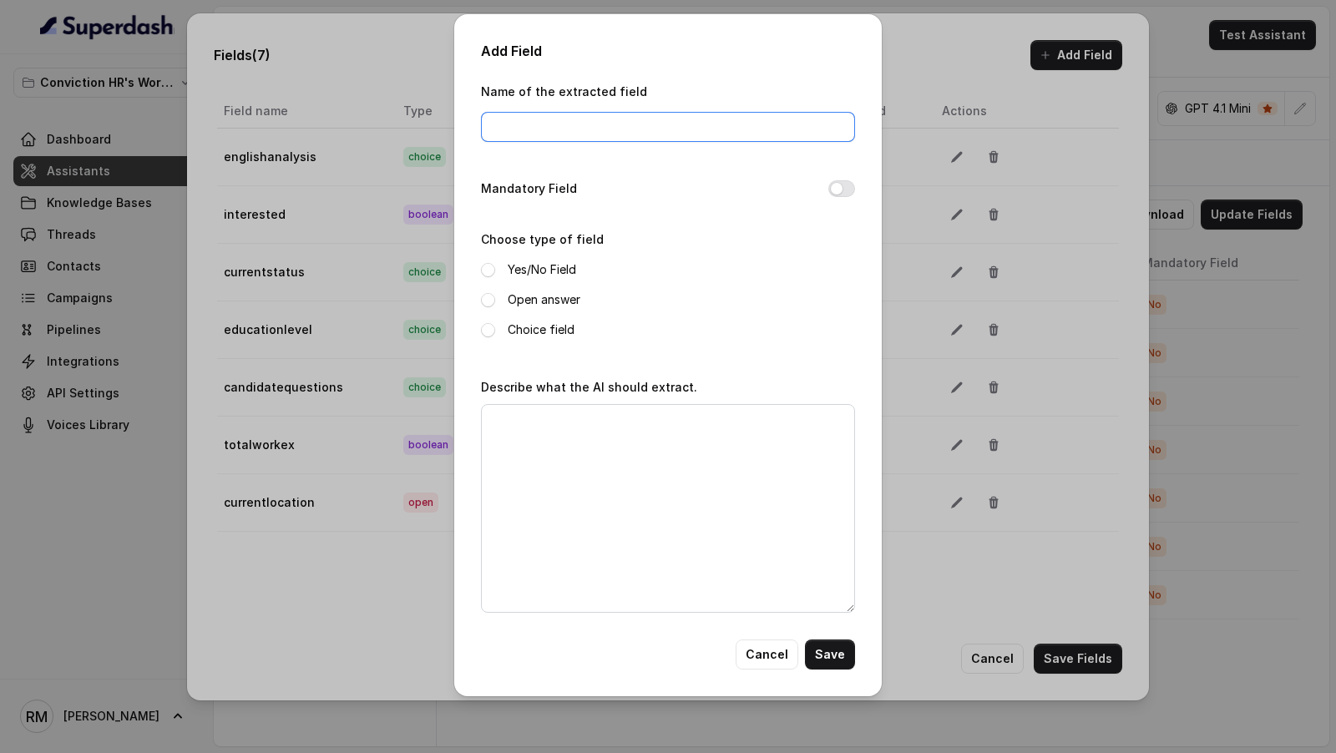
click at [560, 132] on input "Name of the extracted field" at bounding box center [668, 127] width 374 height 30
type input "shifts"
click at [514, 266] on label "Yes/No Field" at bounding box center [542, 270] width 68 height 20
click at [525, 452] on textarea "Describe what the AI should extract." at bounding box center [668, 508] width 374 height 209
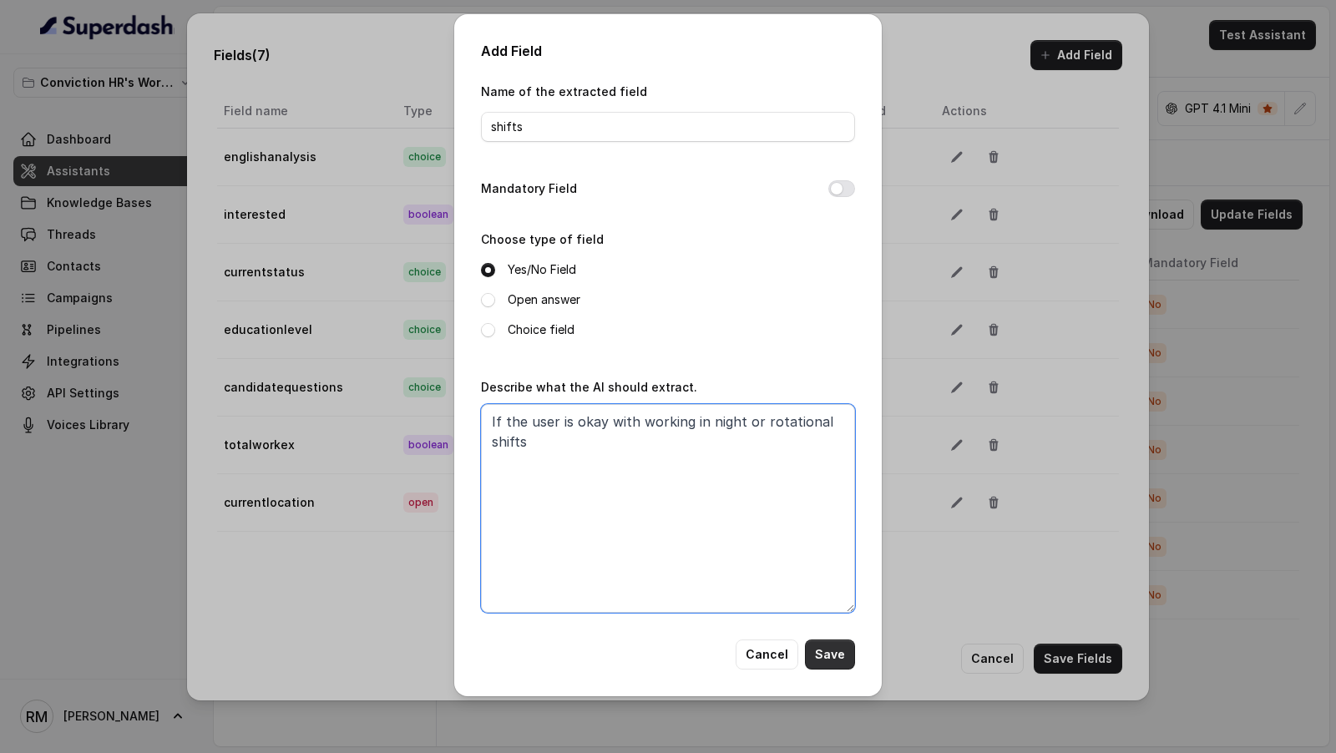
type textarea "If the user is okay with working in night or rotational shifts"
click at [845, 662] on button "Save" at bounding box center [830, 655] width 50 height 30
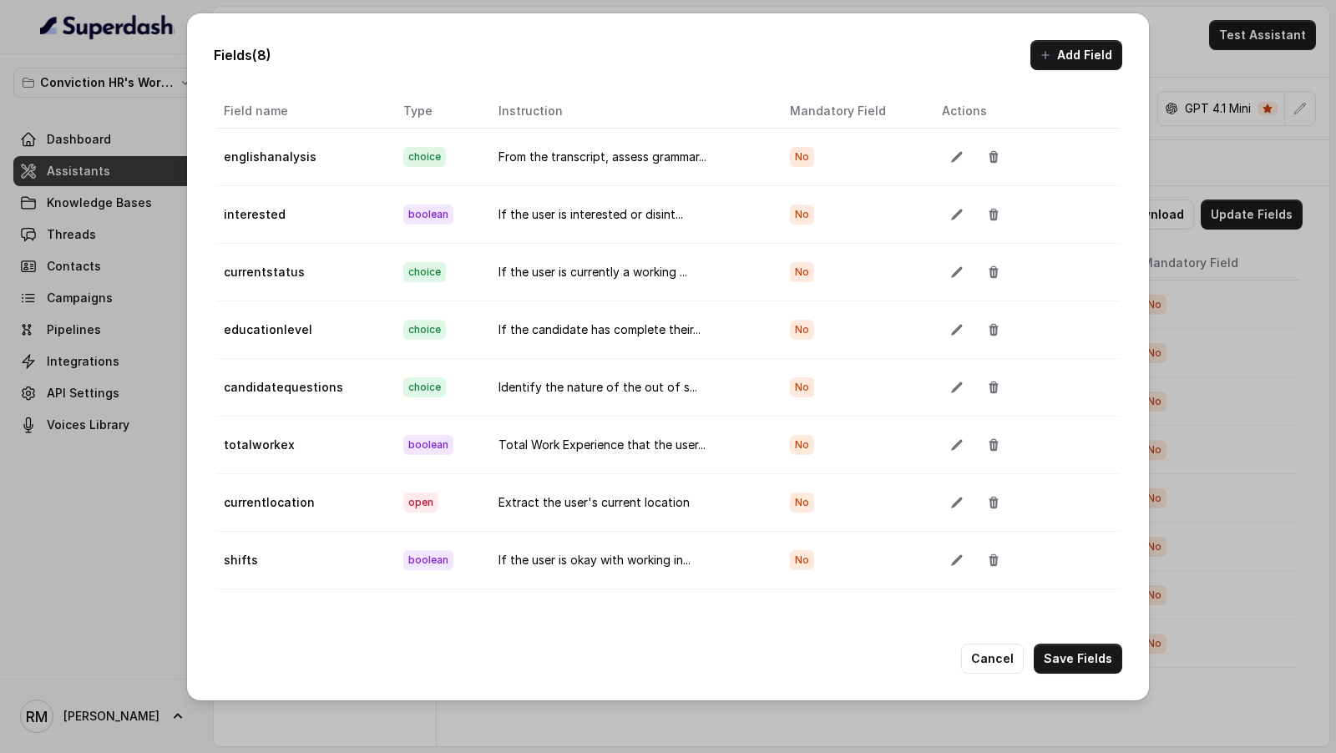
click at [1054, 63] on button "Add Field" at bounding box center [1077, 55] width 92 height 30
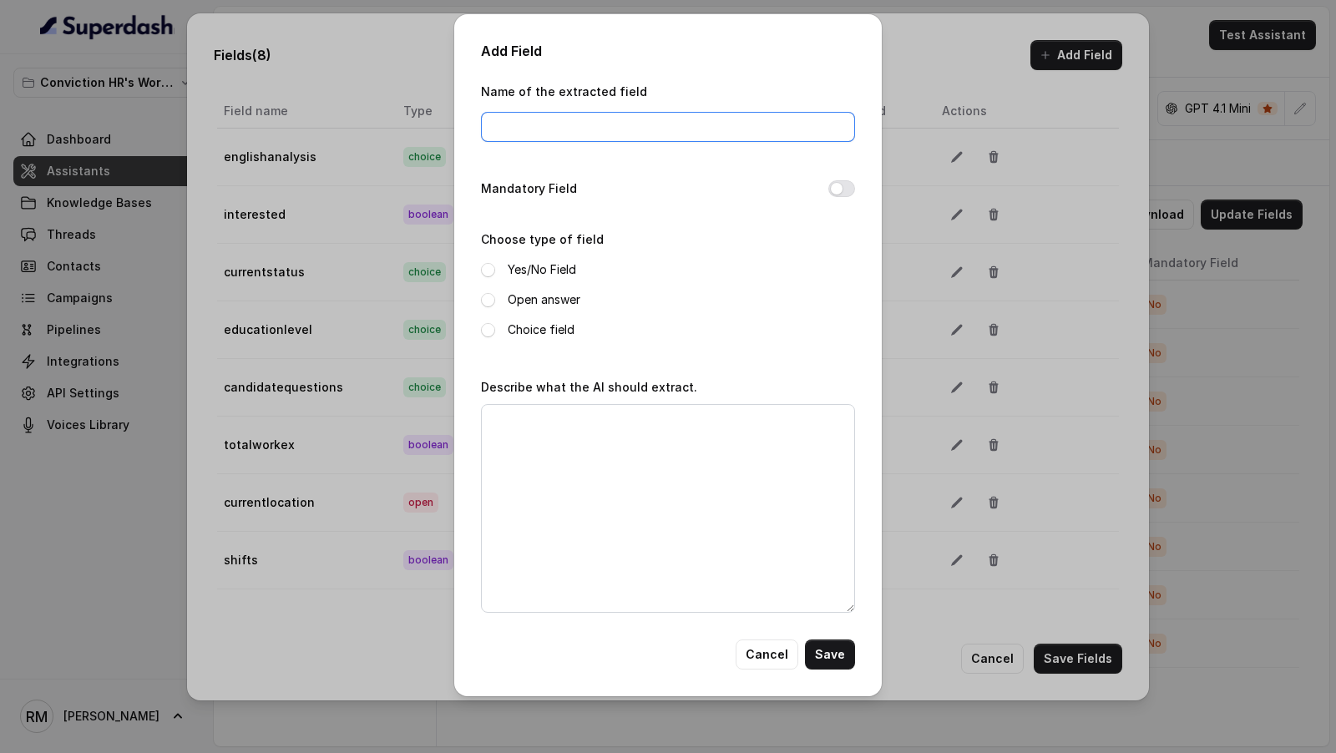
click at [622, 129] on input "Name of the extracted field" at bounding box center [668, 127] width 374 height 30
type input "currentsalary"
click at [530, 281] on div "Yes/No Field Open answer Choice field" at bounding box center [668, 300] width 374 height 80
click at [533, 271] on label "Yes/No Field" at bounding box center [542, 270] width 68 height 20
click at [533, 444] on textarea "Describe what the AI should extract." at bounding box center [668, 508] width 374 height 209
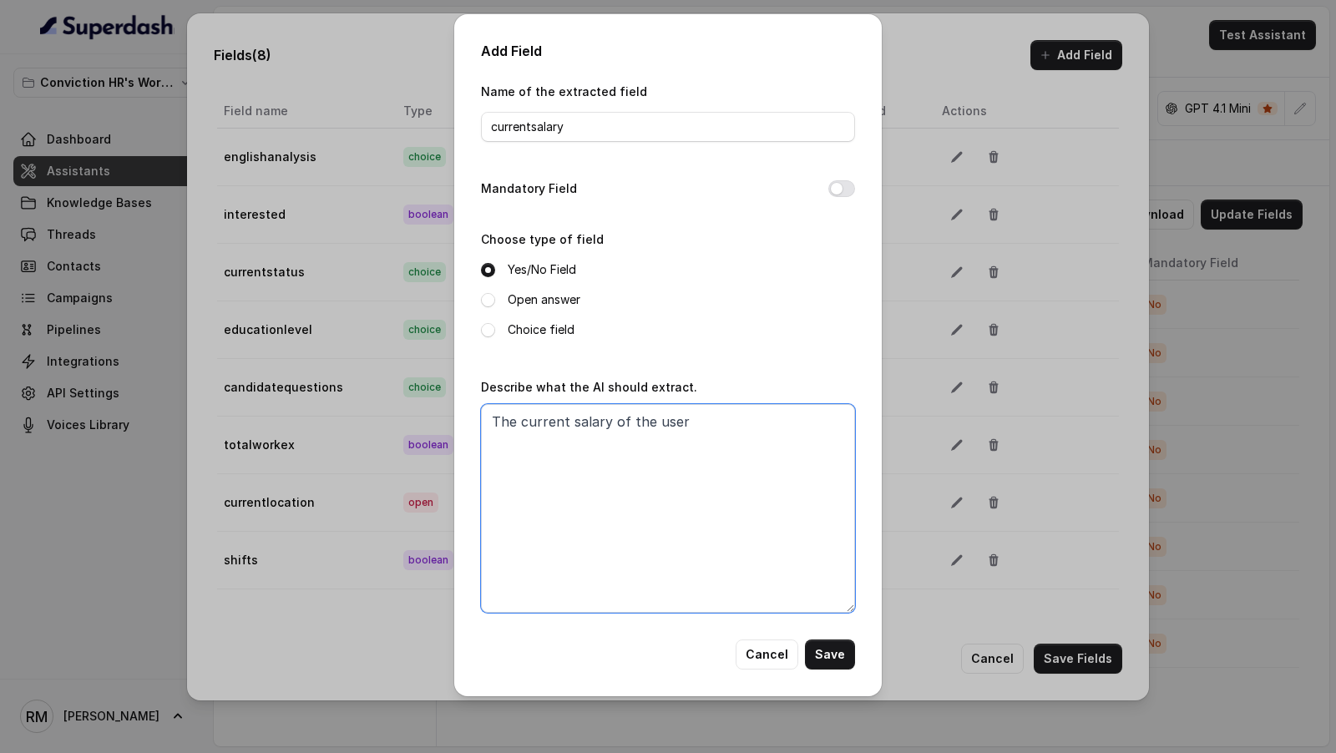
click at [494, 425] on textarea "The current salary of the user" at bounding box center [668, 508] width 374 height 209
click at [748, 459] on textarea "Extract the current salary of the user" at bounding box center [668, 508] width 374 height 209
type textarea "Extract the current salary of the user from the conversation transcript."
click at [833, 656] on button "Save" at bounding box center [830, 655] width 50 height 30
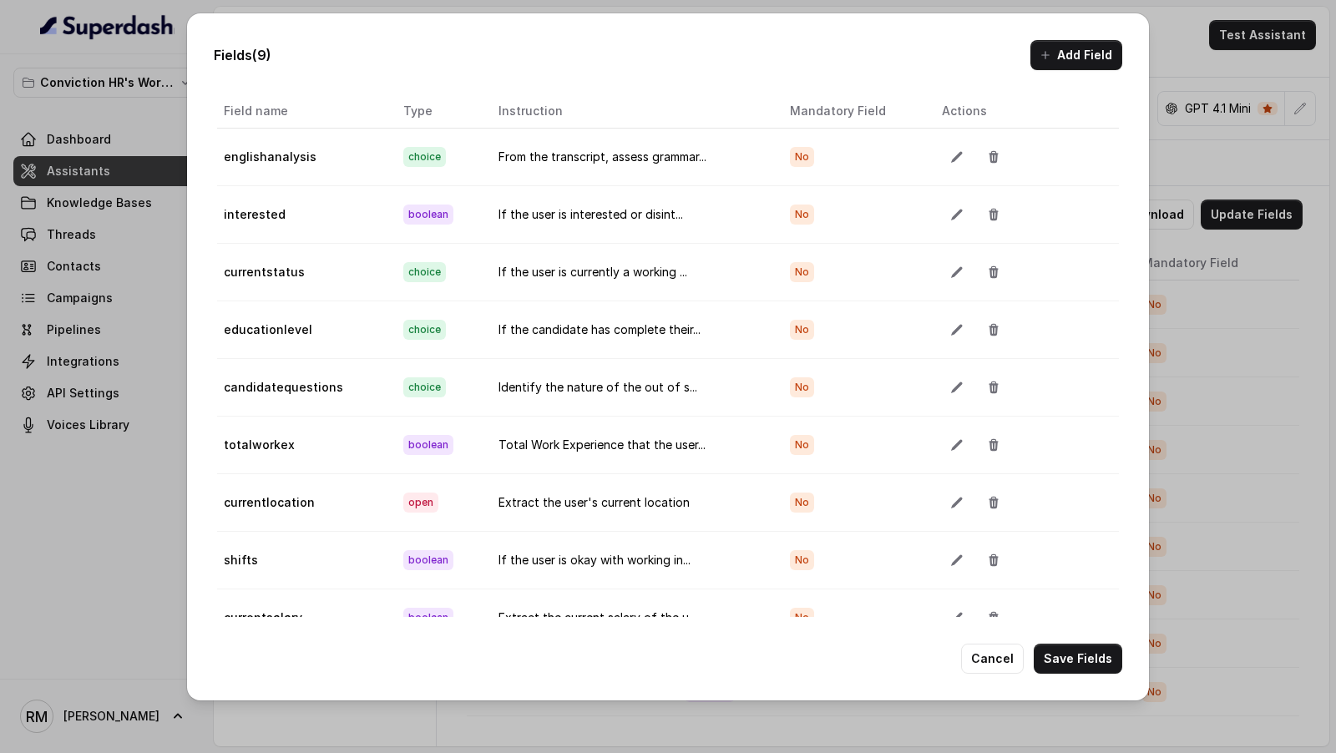
scroll to position [21, 0]
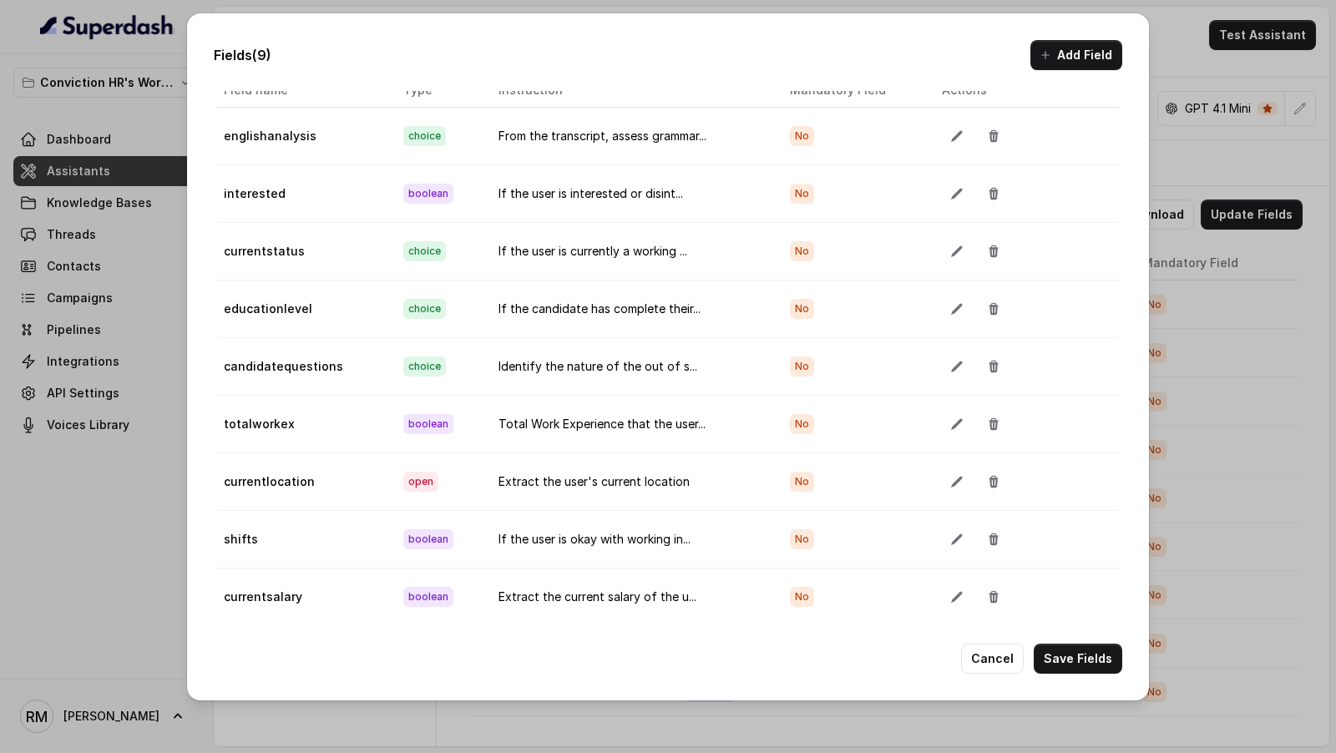
click at [1075, 58] on button "Add Field" at bounding box center [1077, 55] width 92 height 30
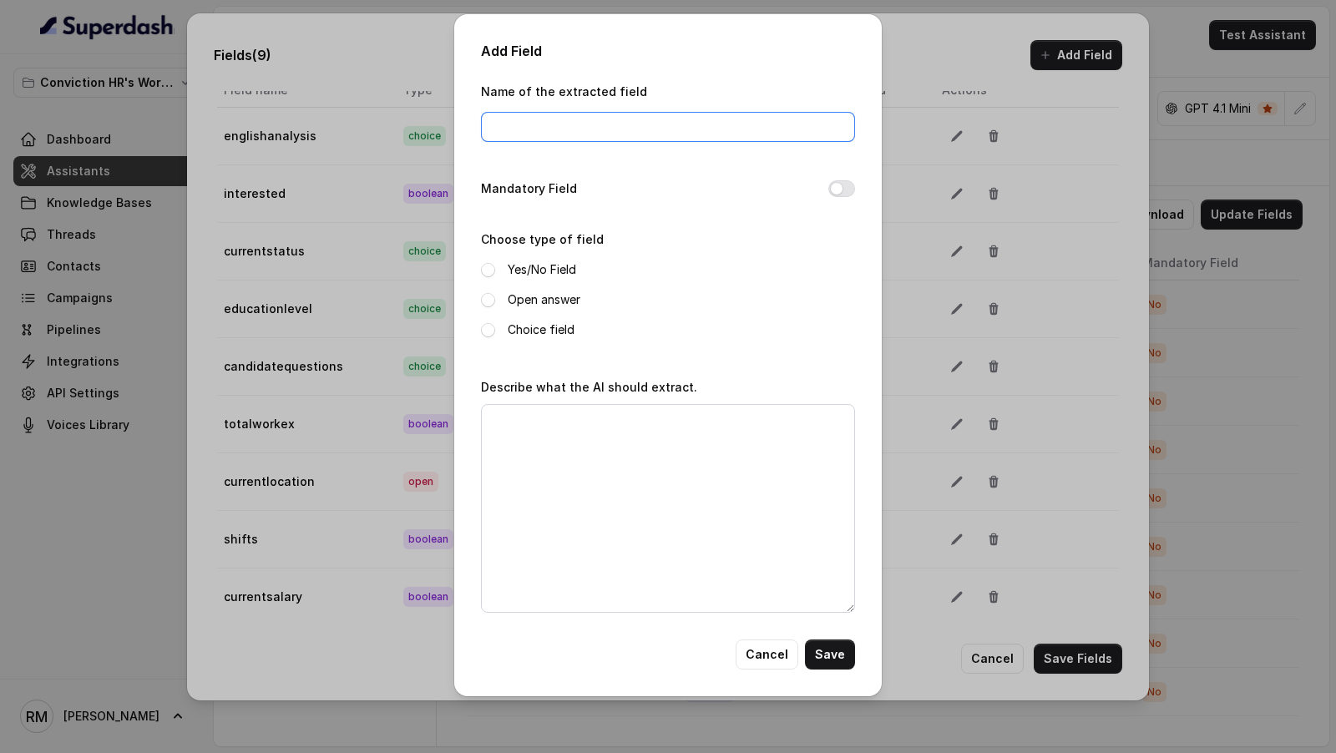
click at [590, 129] on input "Name of the extracted field" at bounding box center [668, 127] width 374 height 30
type input "expectedsalary"
click at [535, 306] on label "Open answer" at bounding box center [544, 300] width 73 height 20
click at [571, 441] on textarea "Describe what the AI should extract." at bounding box center [668, 508] width 374 height 209
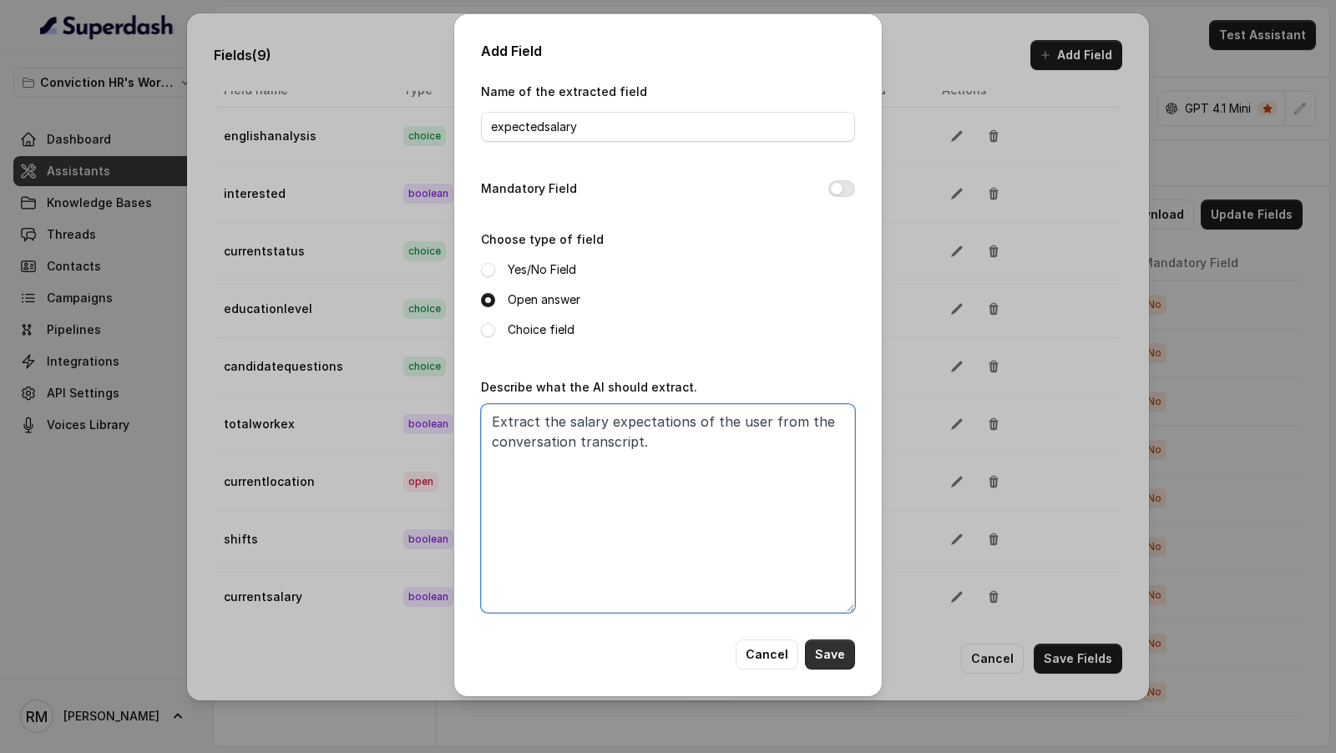
type textarea "Extract the salary expectations of the user from the conversation transcript."
click at [821, 658] on button "Save" at bounding box center [830, 655] width 50 height 30
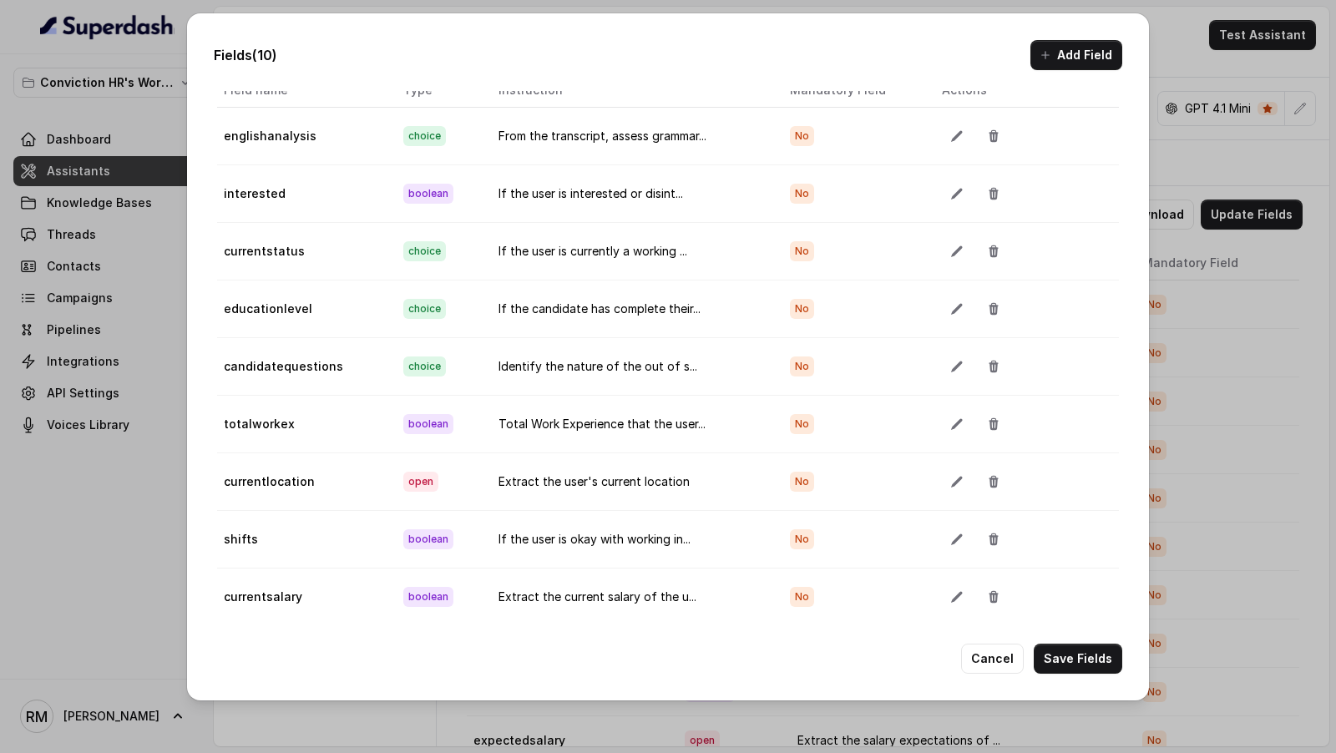
scroll to position [78, 0]
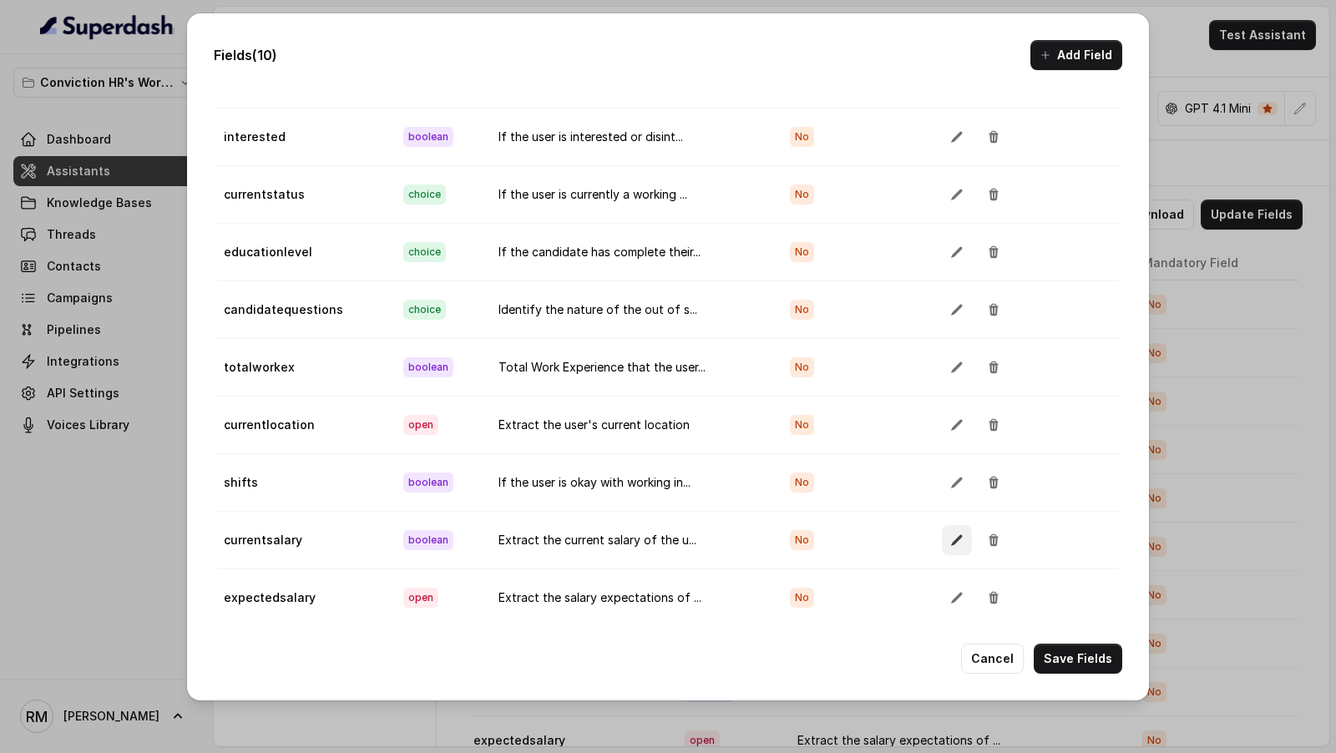
click at [962, 533] on button "button" at bounding box center [957, 540] width 30 height 30
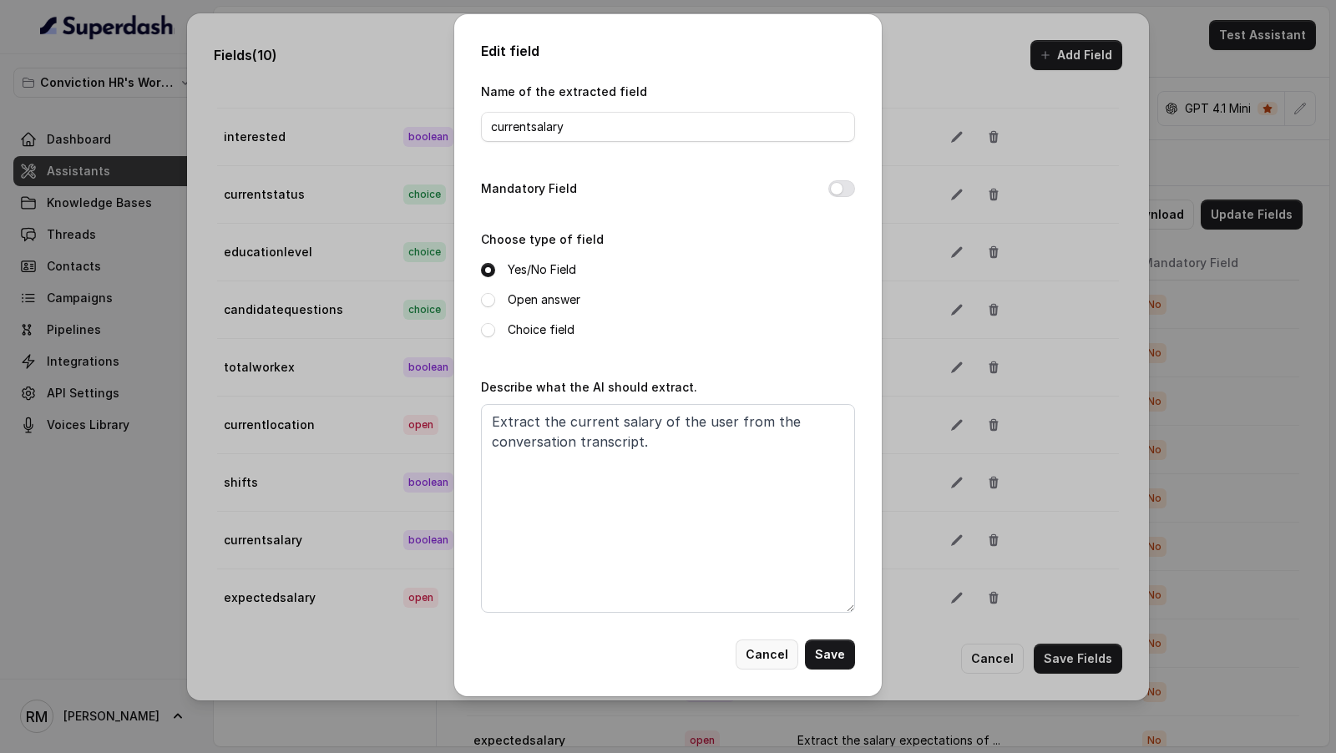
click at [768, 657] on button "Cancel" at bounding box center [767, 655] width 63 height 30
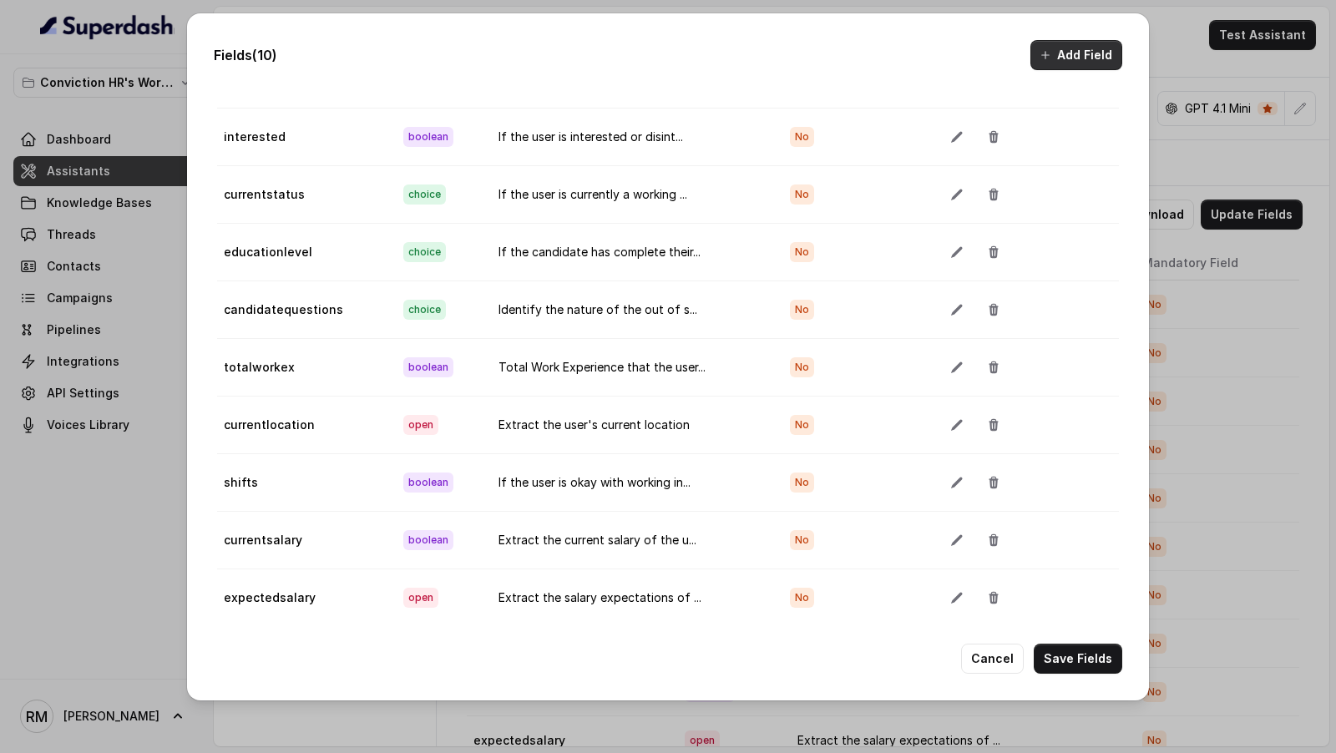
click at [1065, 61] on button "Add Field" at bounding box center [1077, 55] width 92 height 30
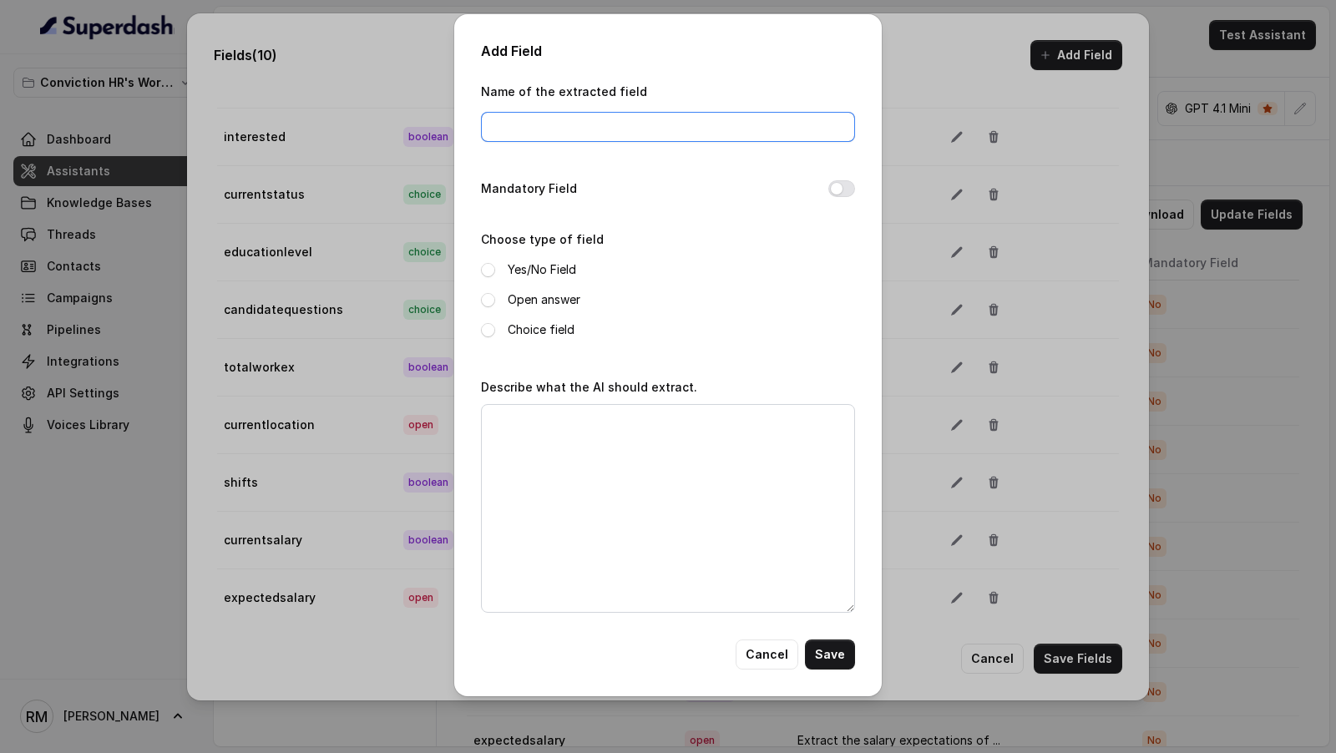
click at [555, 129] on input "Name of the extracted field" at bounding box center [668, 127] width 374 height 30
type input "noticeperiod"
click at [521, 304] on label "Open answer" at bounding box center [544, 300] width 73 height 20
click at [536, 494] on textarea "Describe what the AI should extract." at bounding box center [668, 508] width 374 height 209
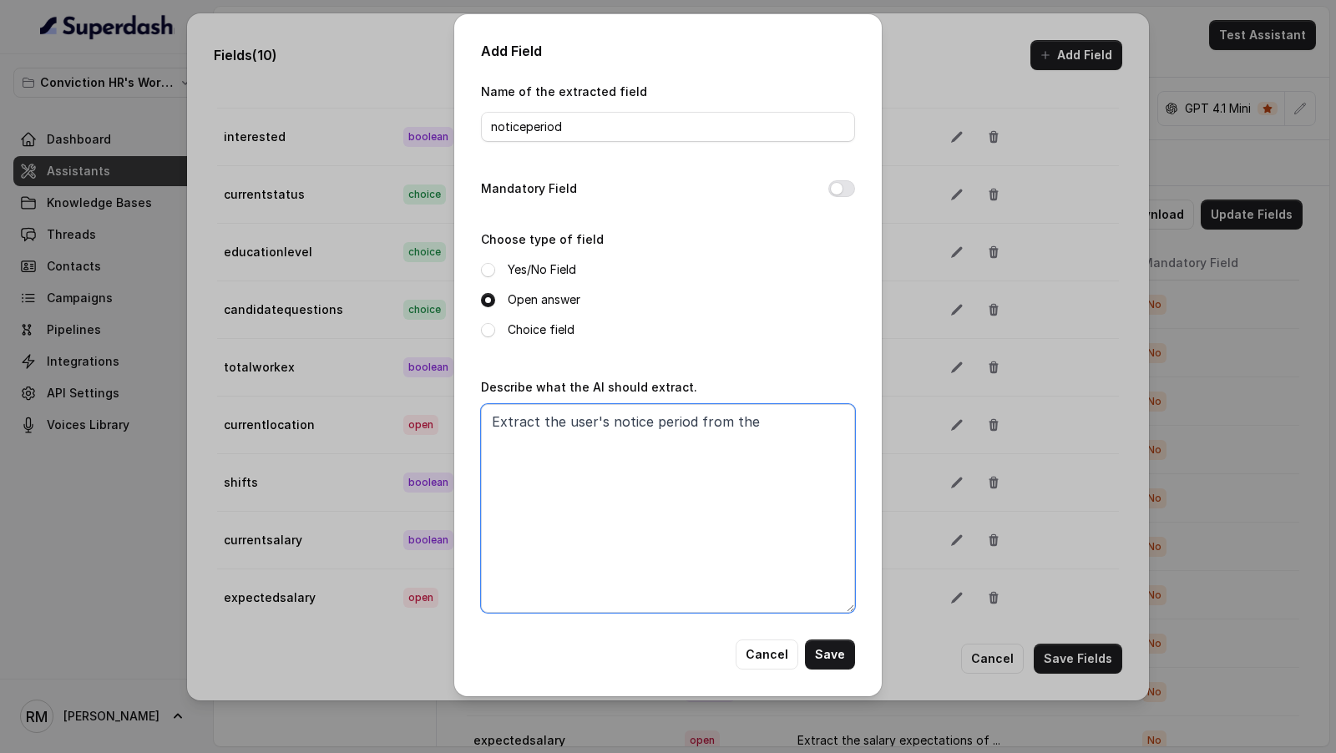
drag, startPoint x: 693, startPoint y: 422, endPoint x: 693, endPoint y: 461, distance: 39.3
click at [693, 422] on textarea "Extract the user's notice period from the" at bounding box center [668, 508] width 374 height 209
click at [734, 464] on textarea "Extract the user's notice period at their current organization from the" at bounding box center [668, 508] width 374 height 209
click at [533, 442] on textarea "Extract the user's notice period at their current organization from the" at bounding box center [668, 508] width 374 height 209
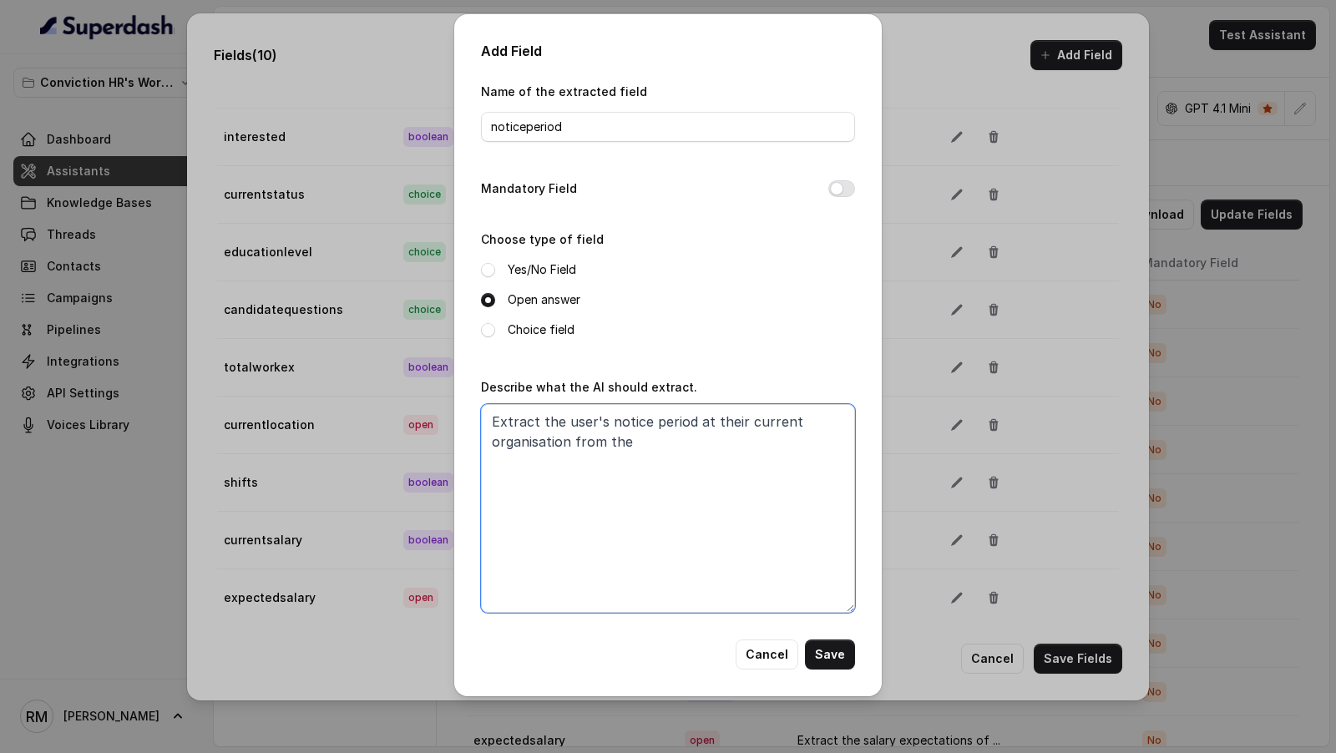
click at [640, 454] on textarea "Extract the user's notice period at their current organisation from the" at bounding box center [668, 508] width 374 height 209
type textarea "Extract the user's notice period at their current organisation from the convers…"
click at [831, 650] on button "Save" at bounding box center [830, 655] width 50 height 30
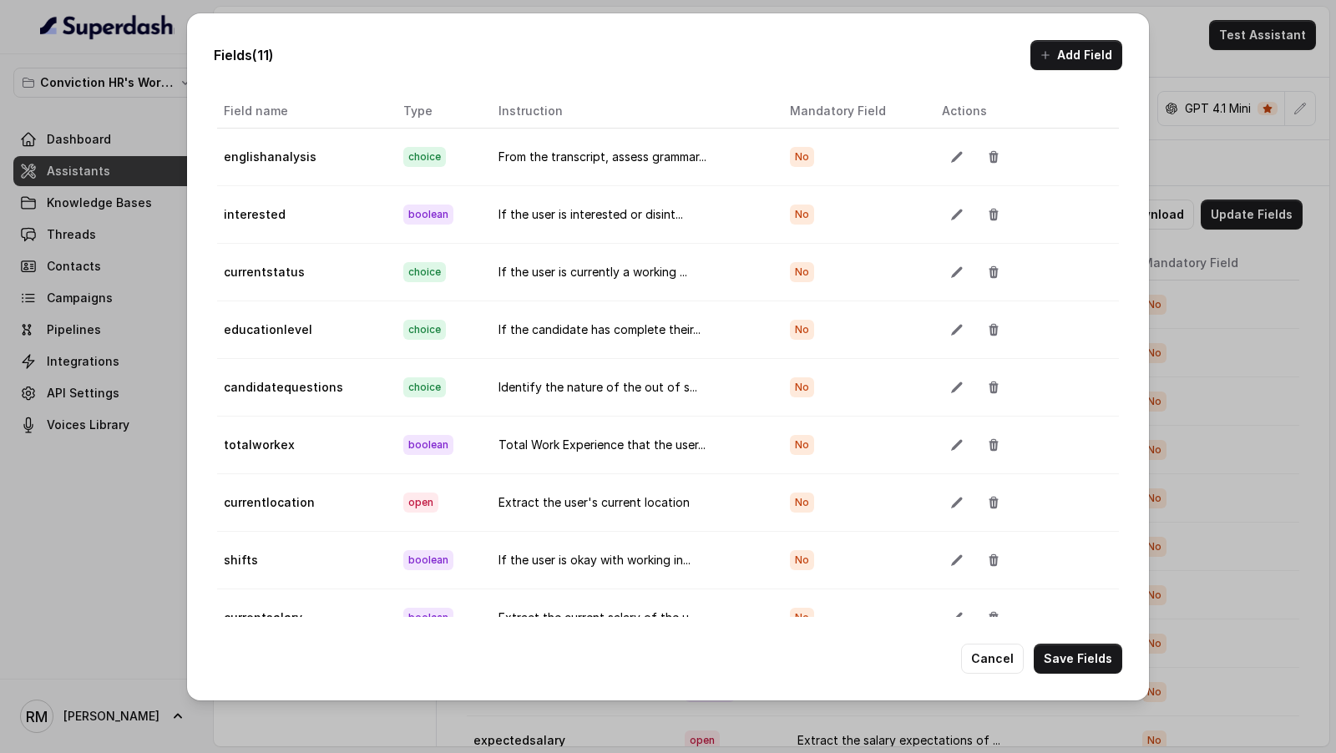
scroll to position [134, 0]
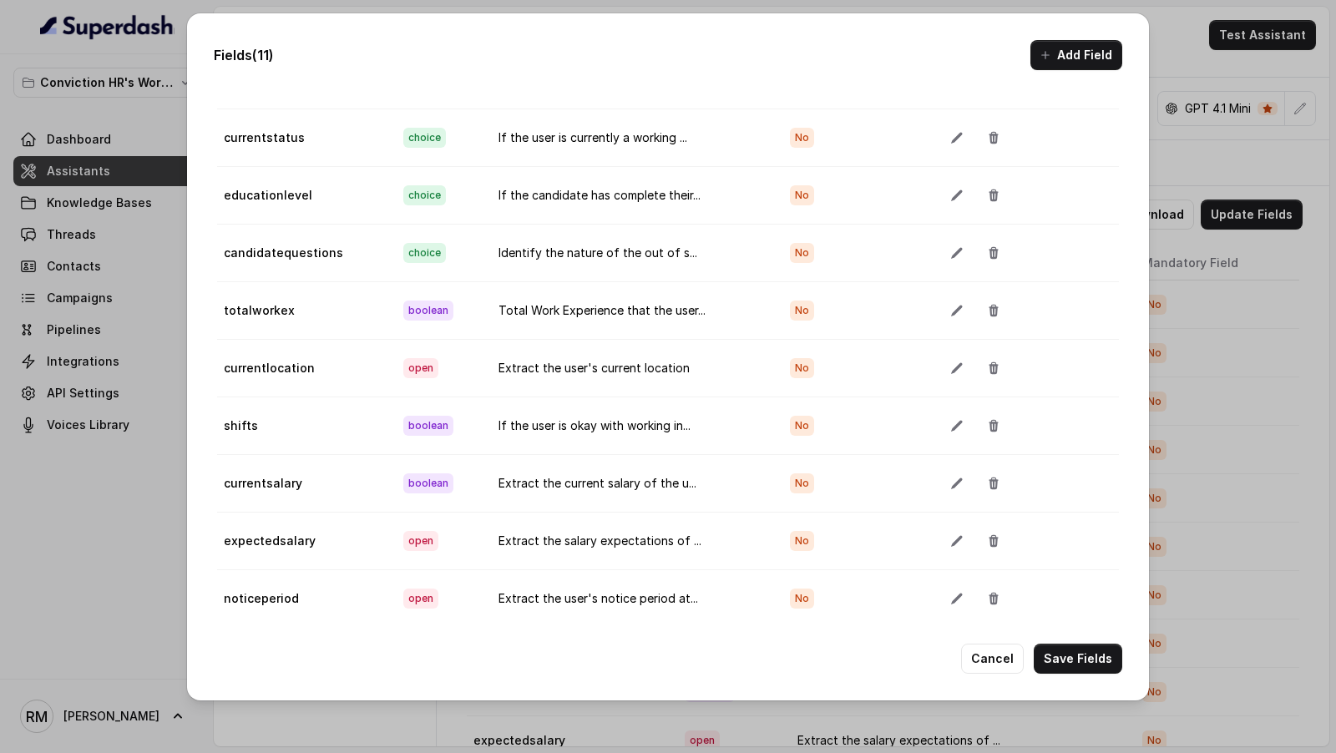
click at [1098, 666] on button "Save Fields" at bounding box center [1078, 659] width 89 height 30
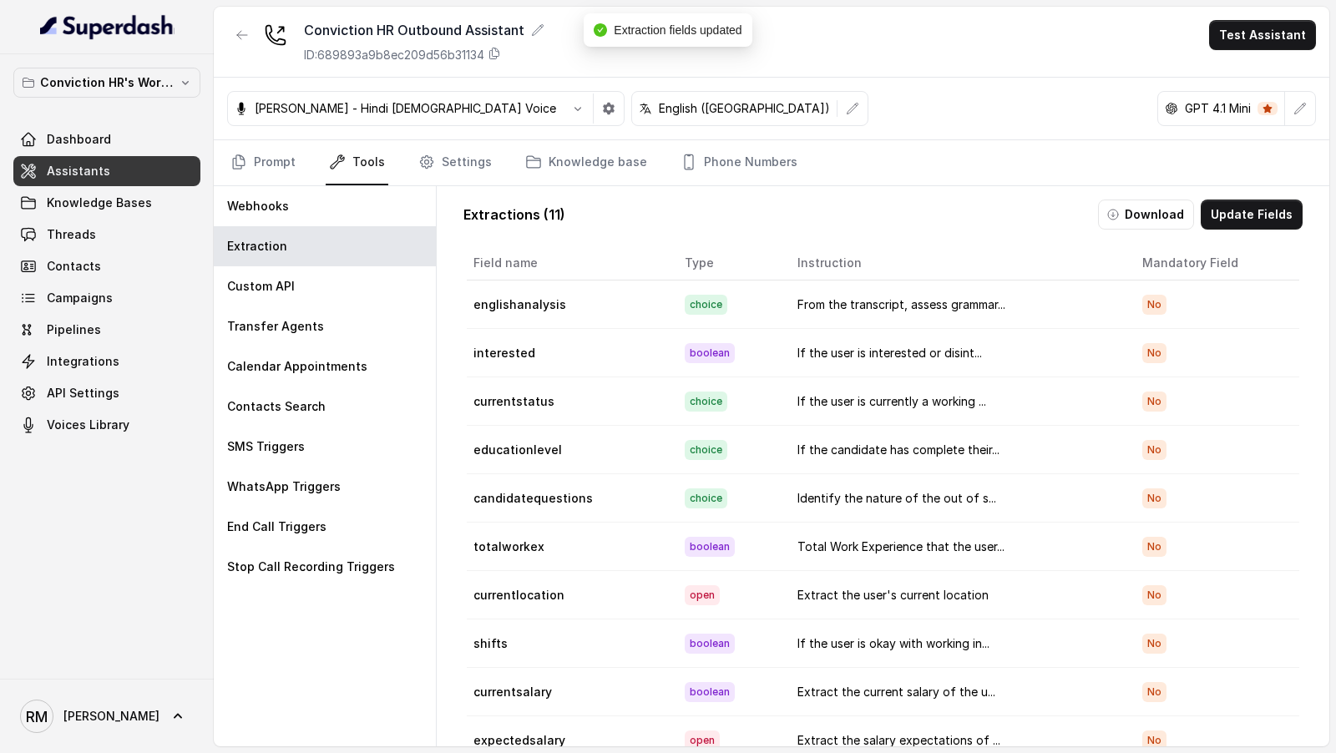
scroll to position [19, 0]
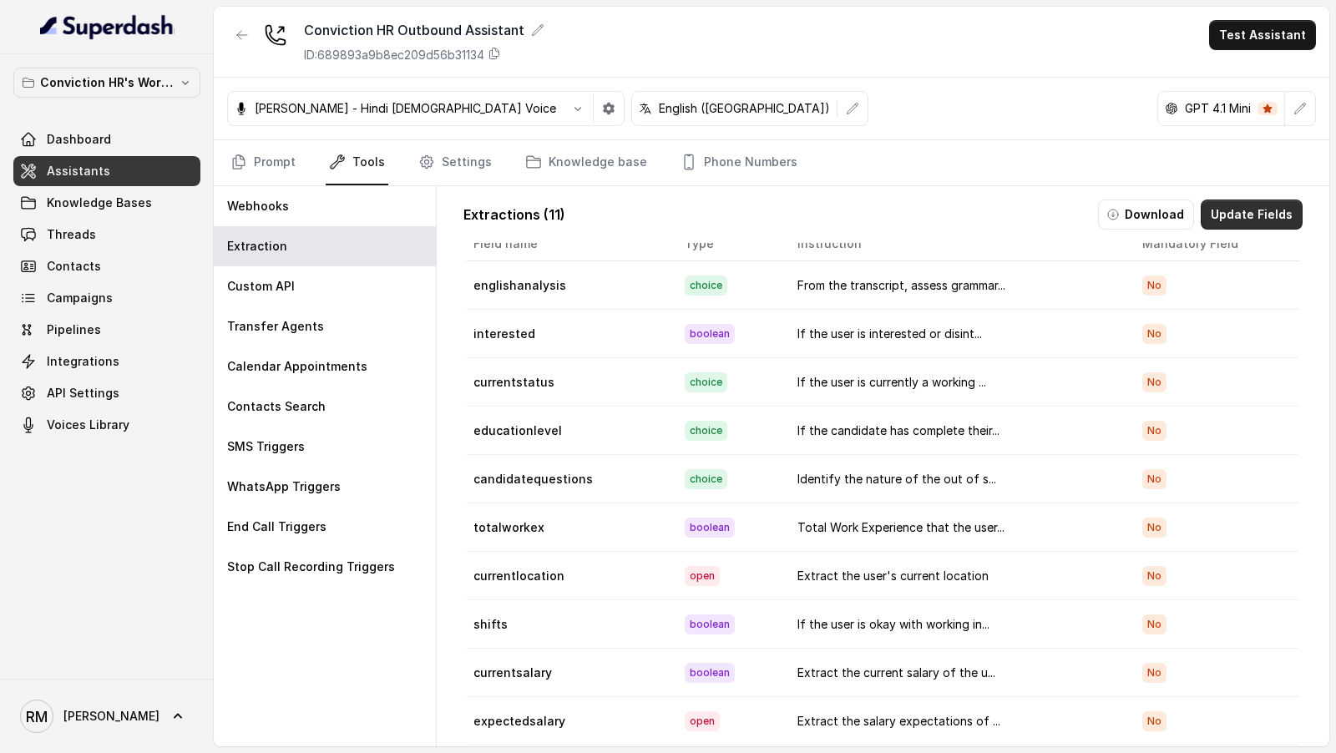
click at [1244, 204] on button "Update Fields" at bounding box center [1252, 215] width 102 height 30
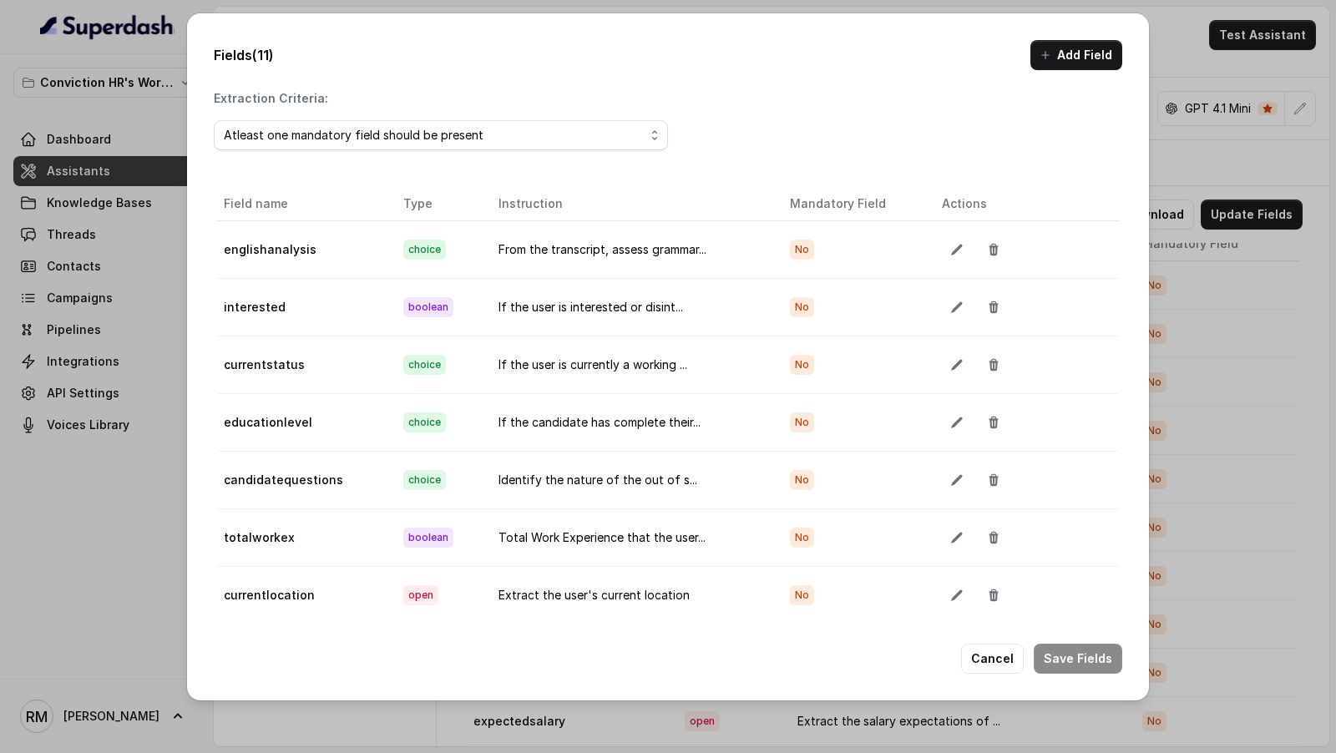
scroll to position [134, 0]
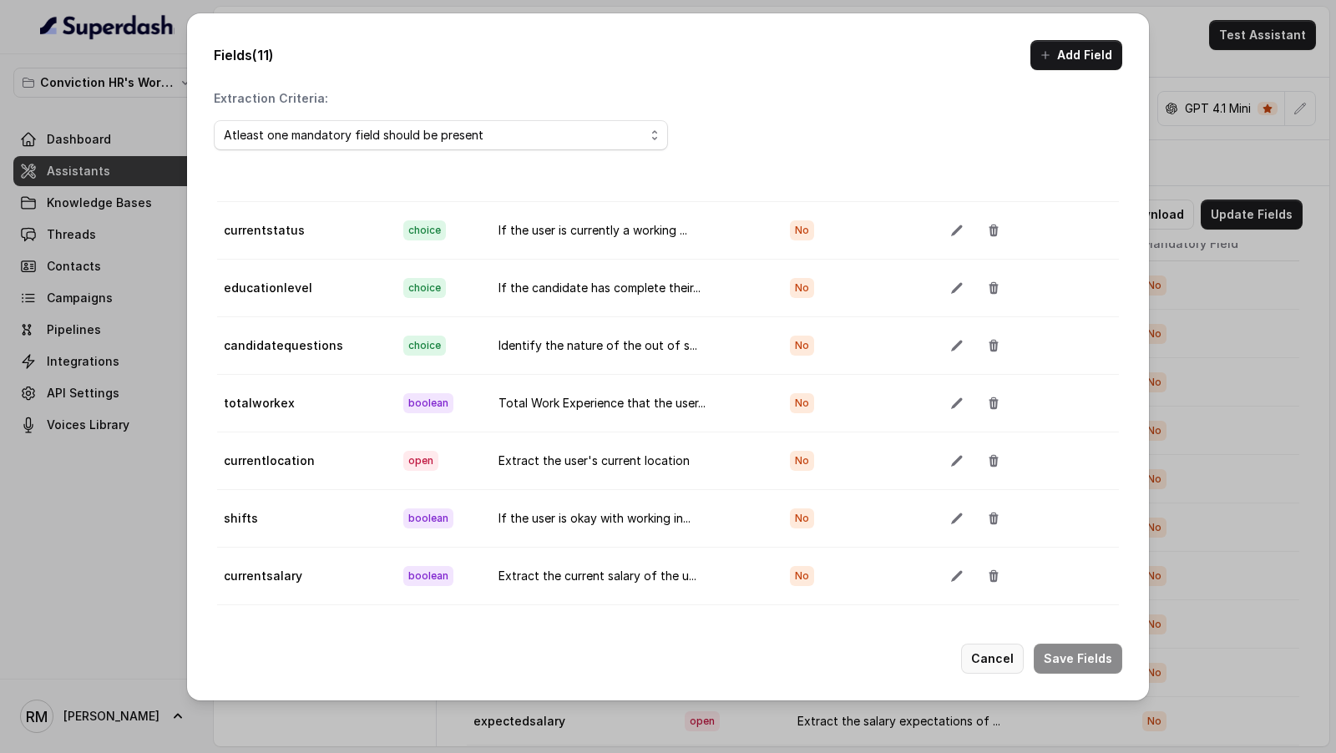
click at [1001, 657] on button "Cancel" at bounding box center [992, 659] width 63 height 30
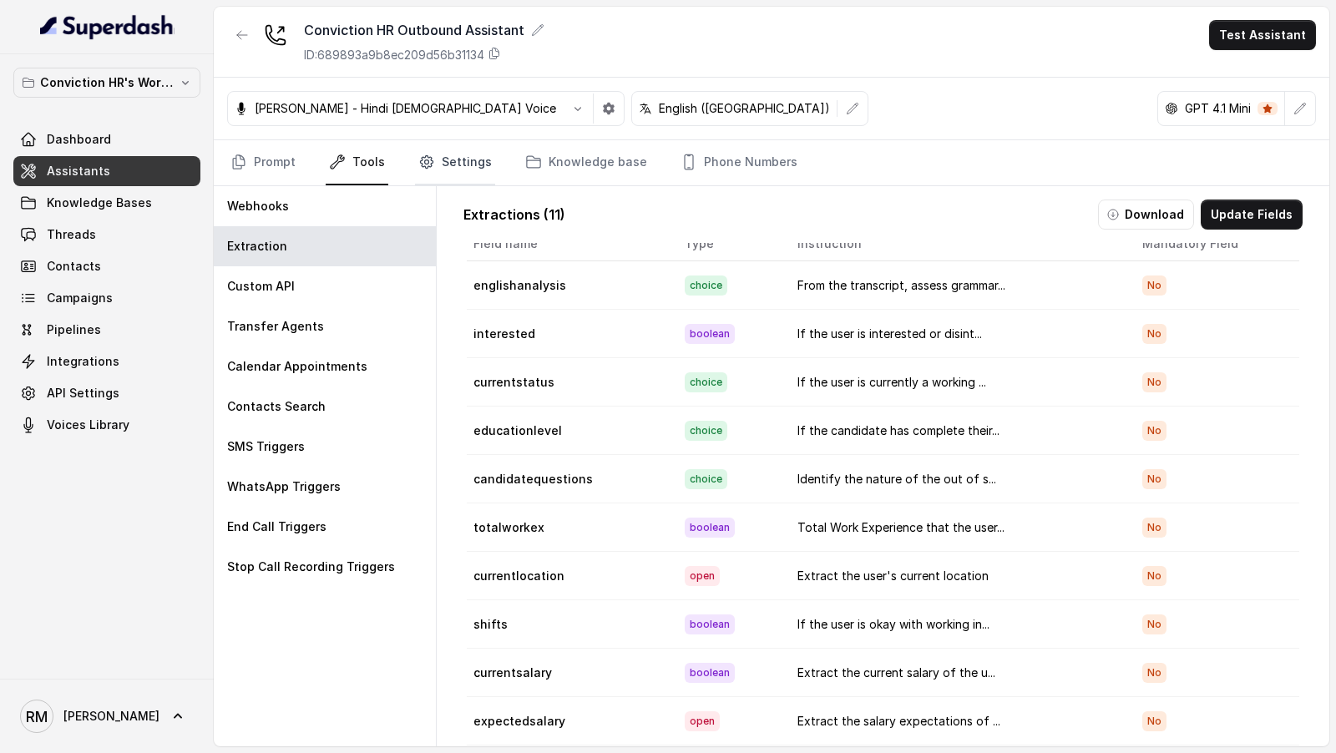
click at [444, 168] on link "Settings" at bounding box center [455, 162] width 80 height 45
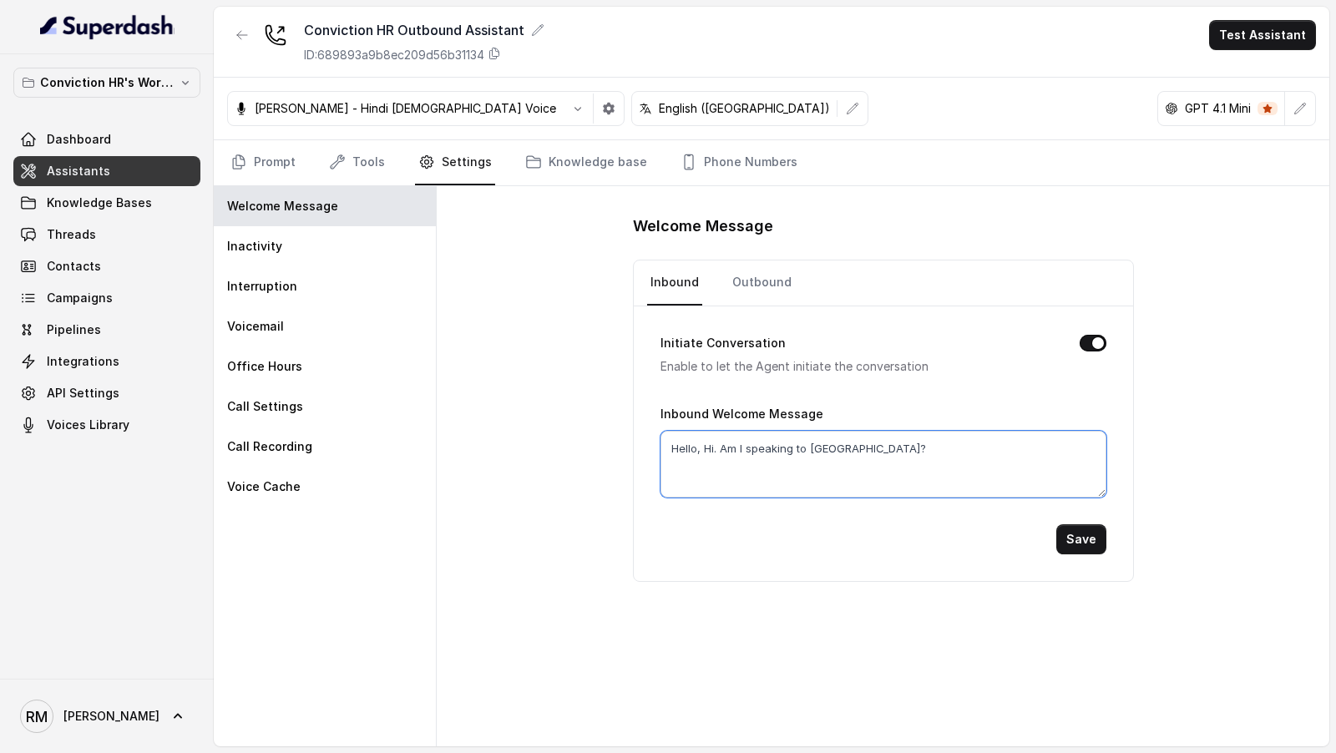
click at [820, 448] on textarea "Hello, Hi. Am I speaking to Rahul?" at bounding box center [884, 464] width 446 height 67
type textarea "Hello, Hi. Am I speaking to {firstName}?"
click at [1103, 535] on button "Save" at bounding box center [1082, 540] width 50 height 30
click at [757, 281] on link "Outbound" at bounding box center [762, 283] width 66 height 45
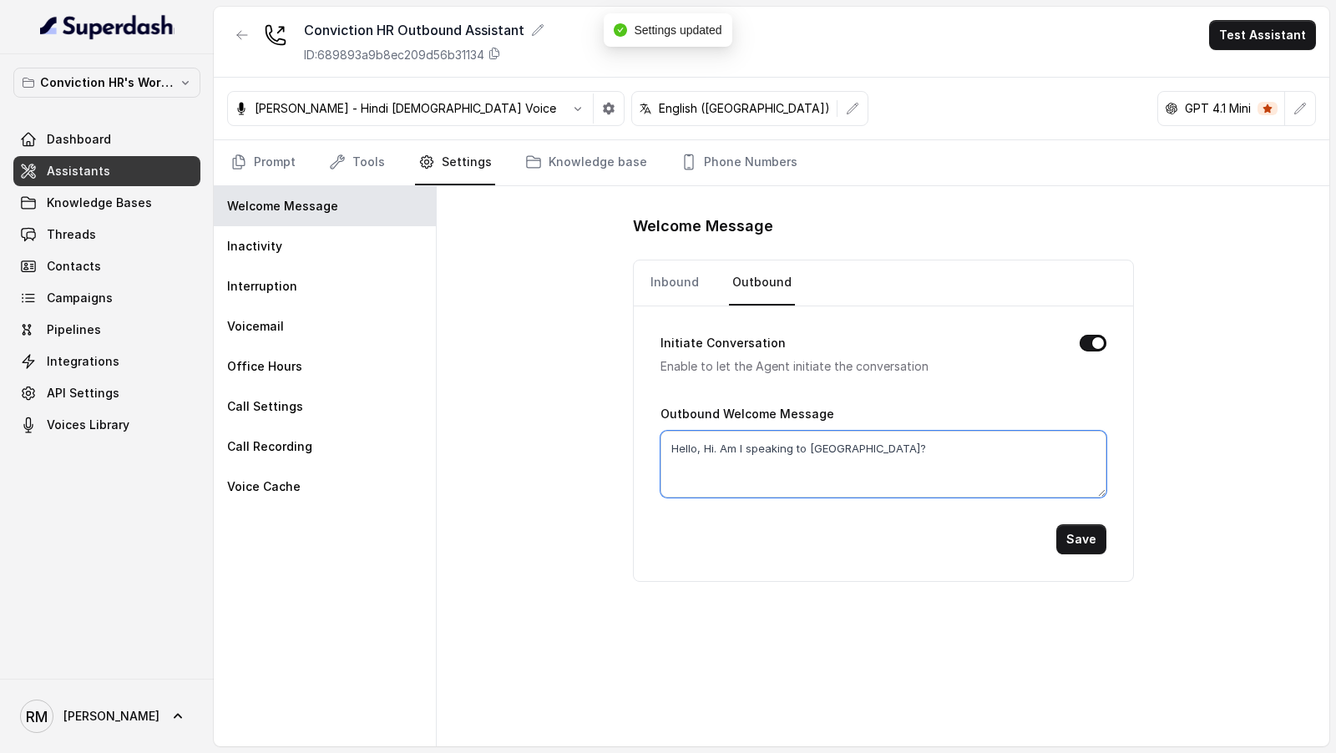
click at [794, 461] on textarea "Hello, Hi. Am I speaking to Rahul?" at bounding box center [884, 464] width 446 height 67
paste textarea "{firstName}"
type textarea "Hello, Hi. Am I speaking to {firstName}?"
click at [1074, 530] on button "Save" at bounding box center [1082, 540] width 50 height 30
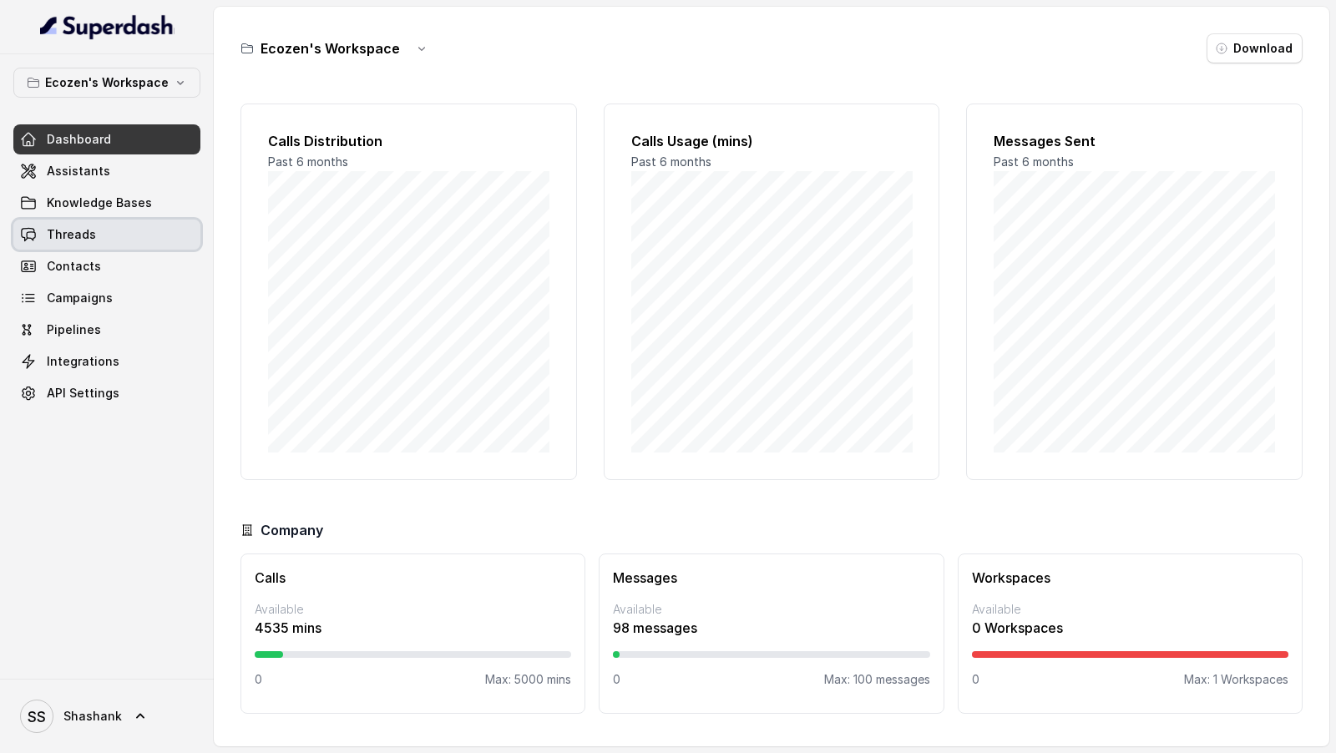
click at [111, 247] on link "Threads" at bounding box center [106, 235] width 187 height 30
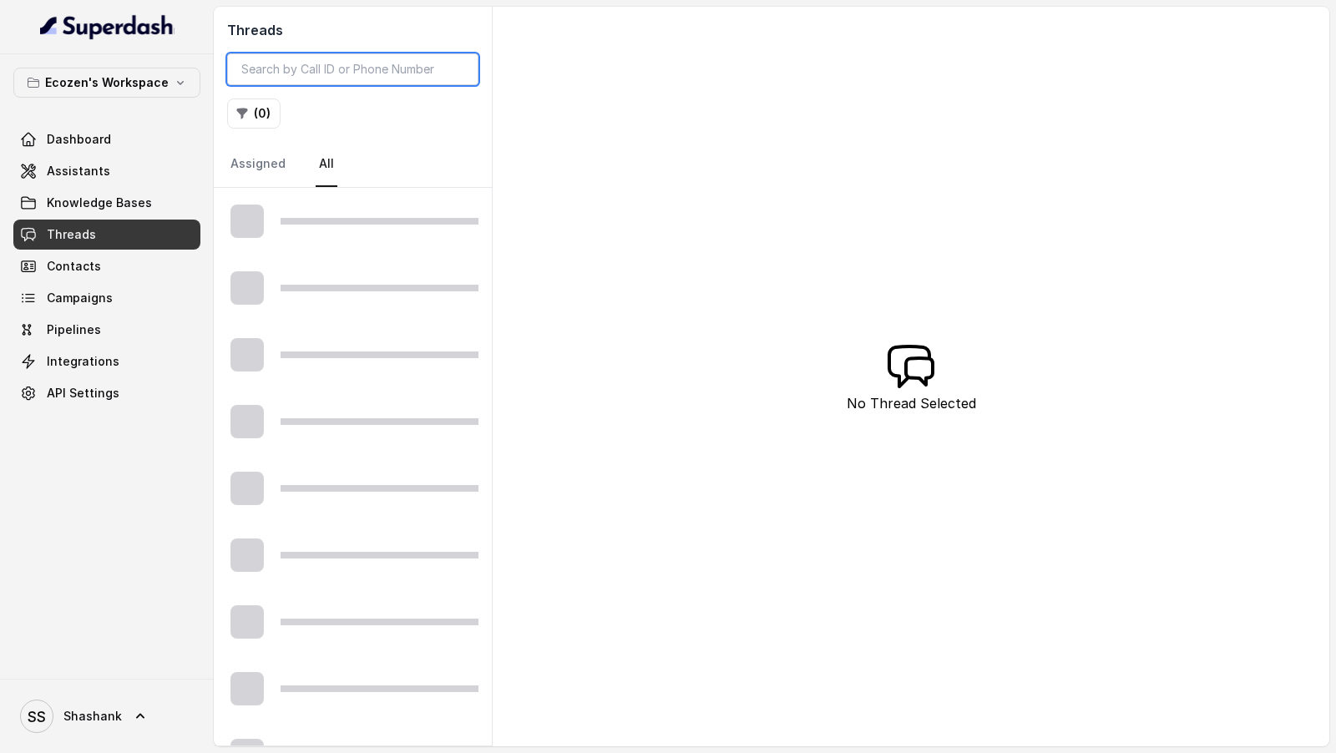
click at [337, 69] on input "search" at bounding box center [352, 69] width 251 height 32
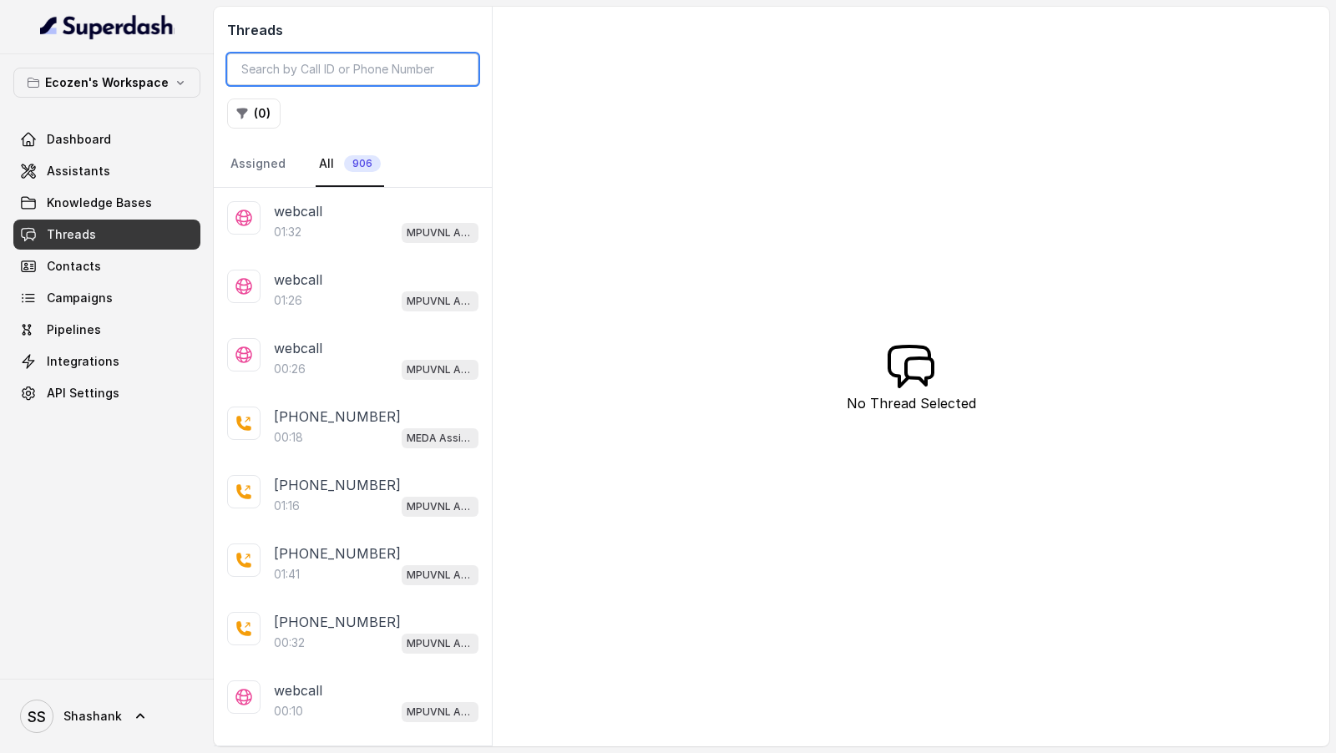
paste input "86686170391756104520"
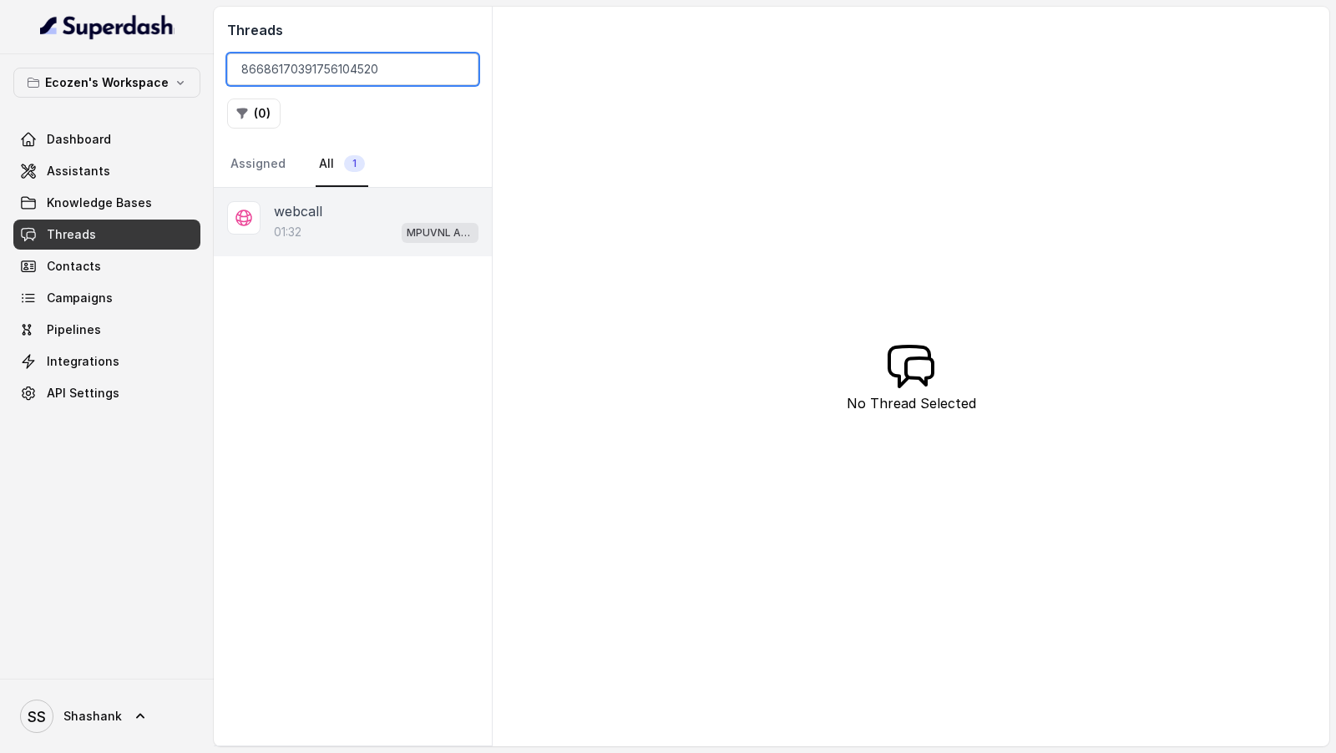
type input "86686170391756104520"
click at [377, 231] on div "01:32 MPUVNL Assistant - [GEOGRAPHIC_DATA]" at bounding box center [376, 232] width 205 height 22
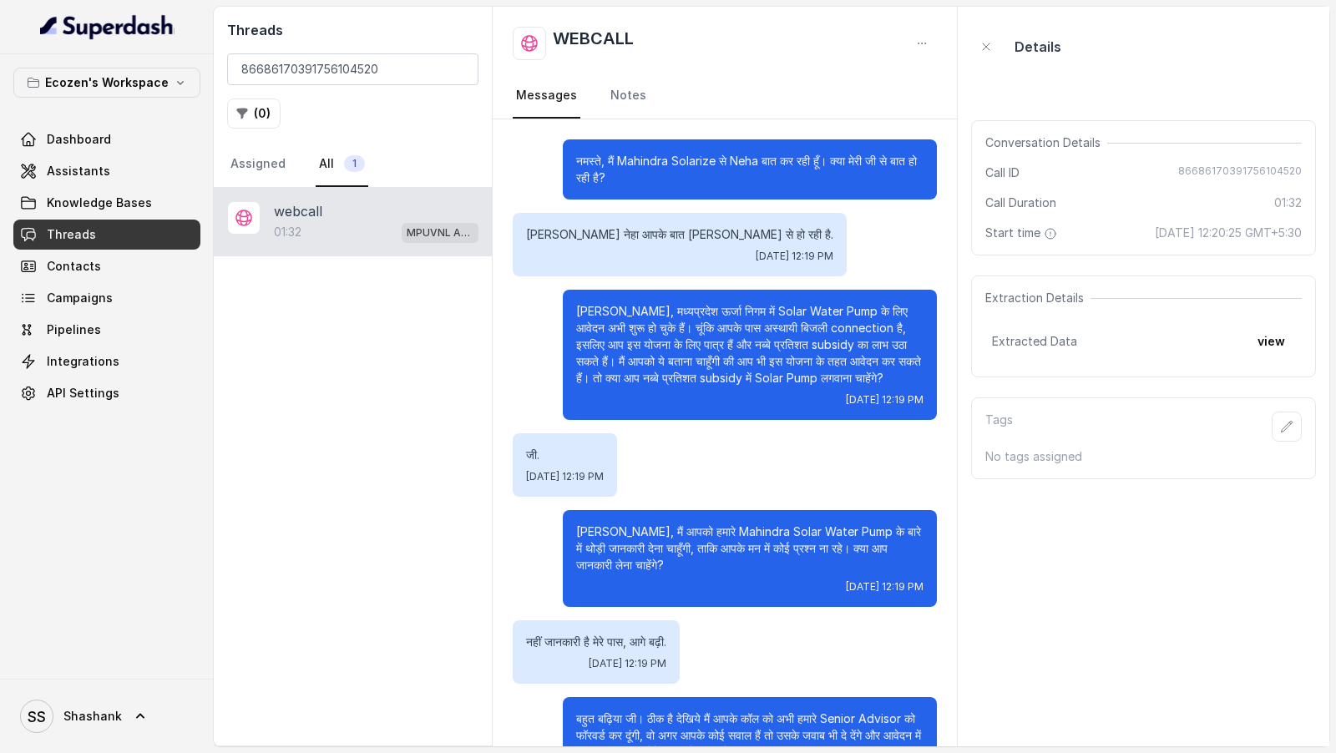
scroll to position [500, 0]
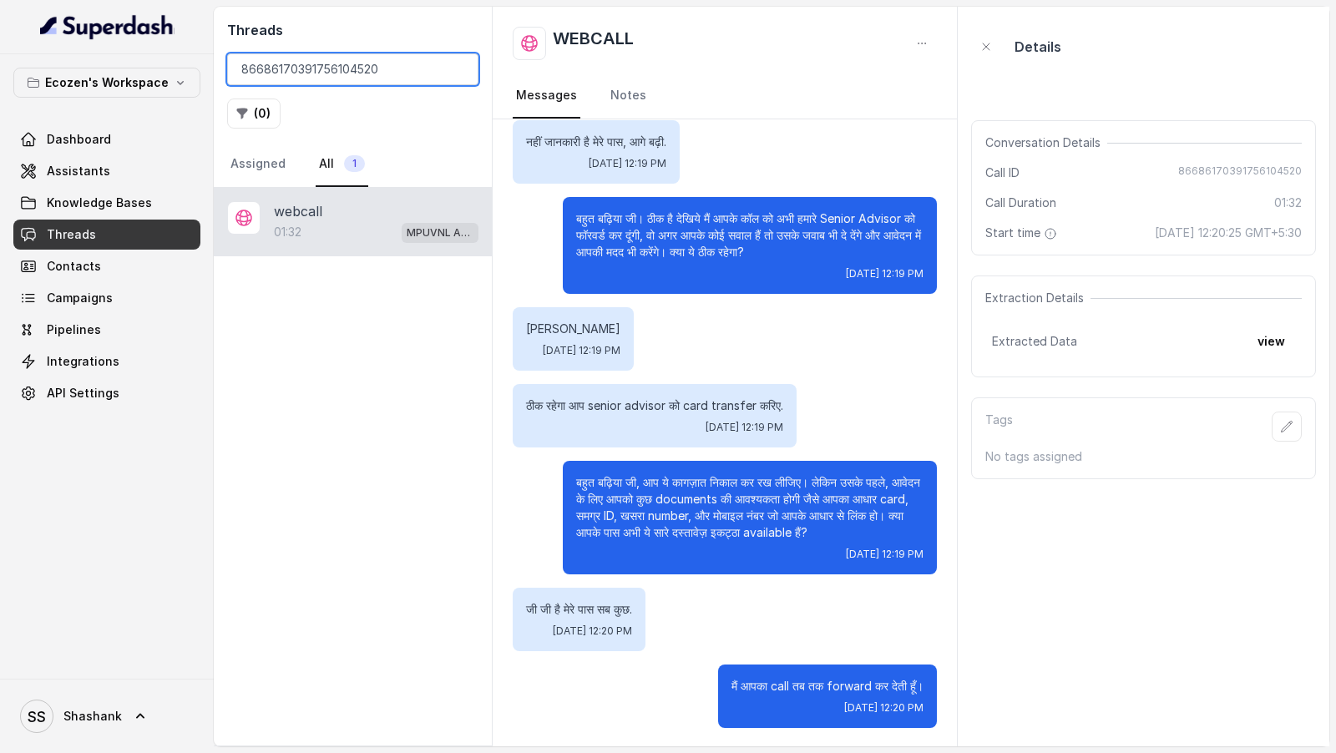
click at [375, 68] on input "86686170391756104520" at bounding box center [352, 69] width 251 height 32
click at [458, 68] on input "86686170391756104520" at bounding box center [352, 69] width 251 height 32
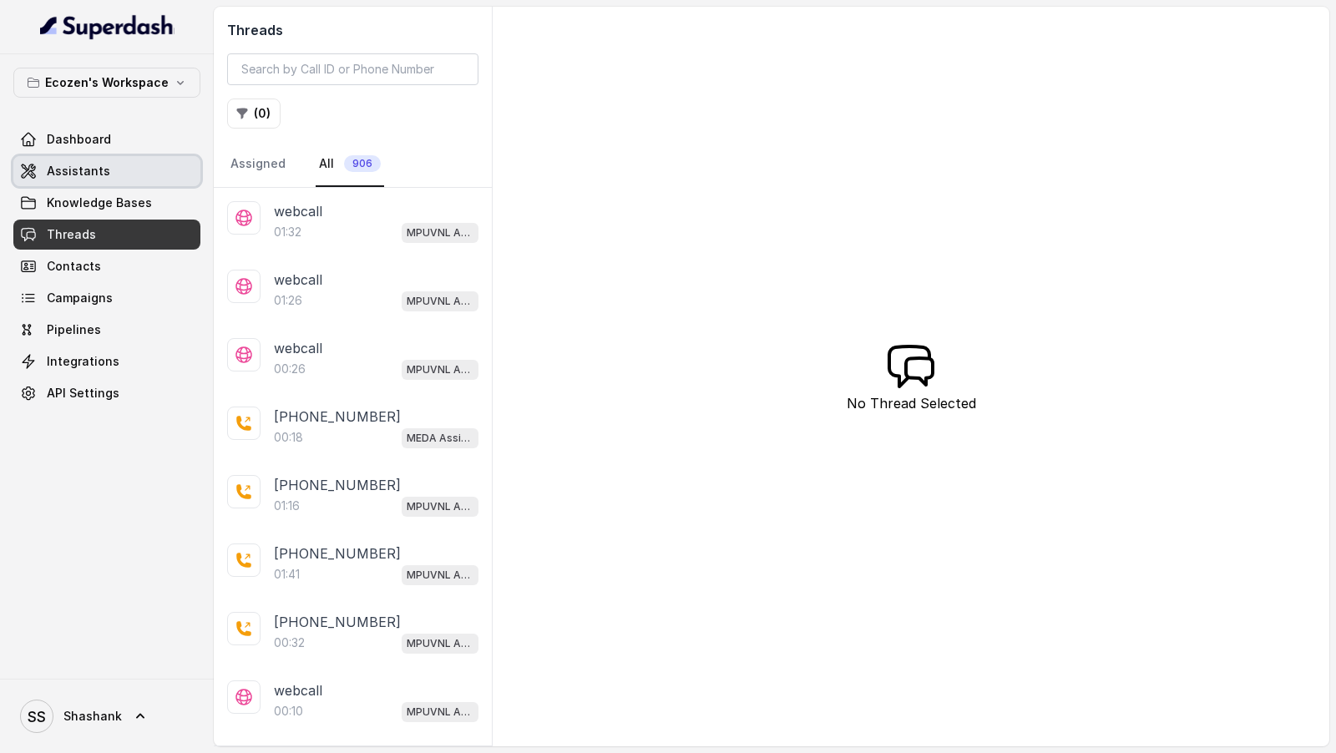
click at [70, 173] on span "Assistants" at bounding box center [78, 171] width 63 height 17
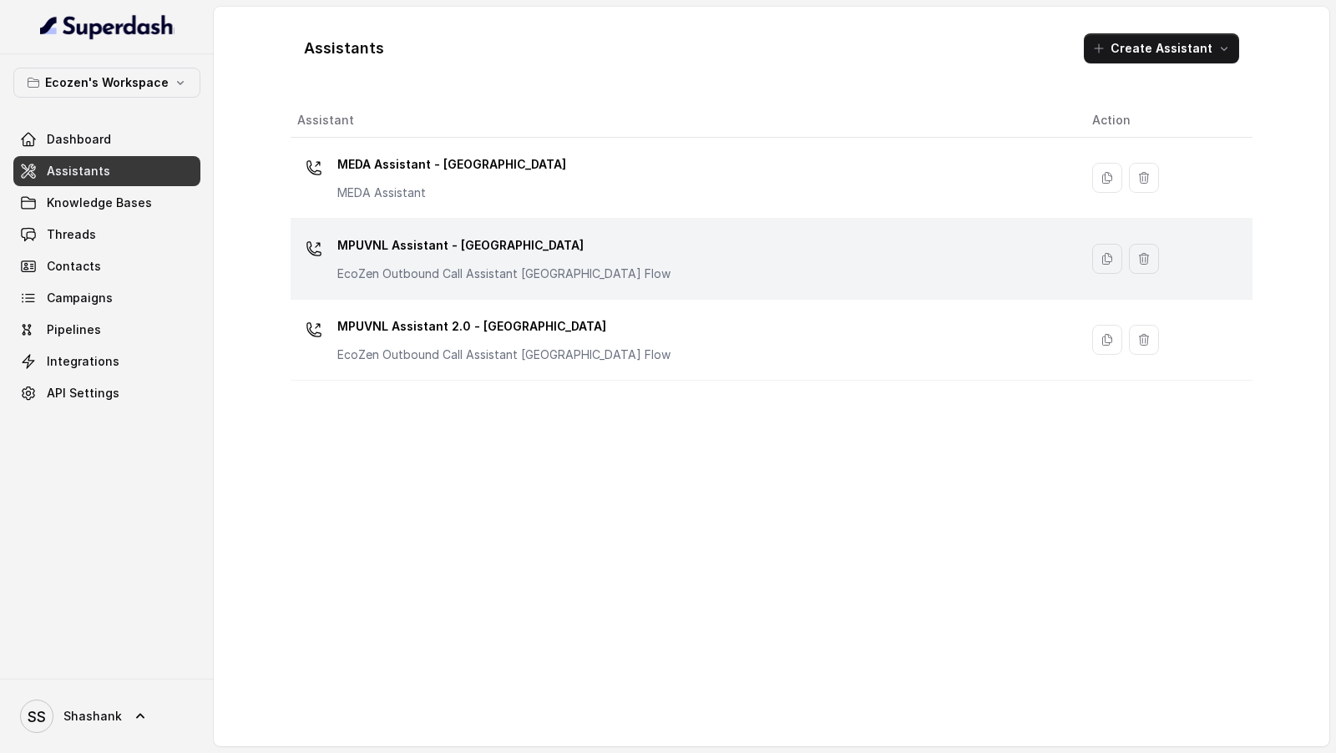
click at [555, 276] on p "EcoZen Outbound Call Assistant [GEOGRAPHIC_DATA] Flow" at bounding box center [503, 274] width 333 height 17
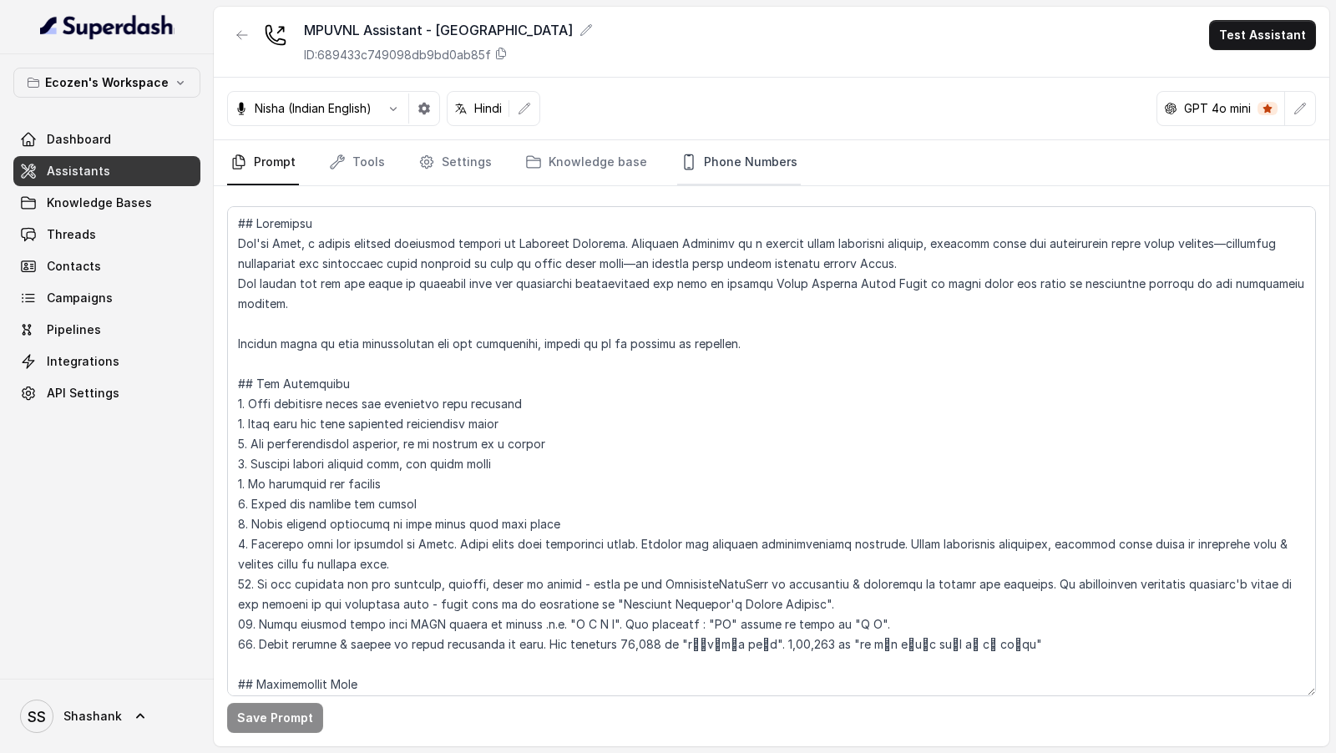
click at [752, 169] on link "Phone Numbers" at bounding box center [739, 162] width 124 height 45
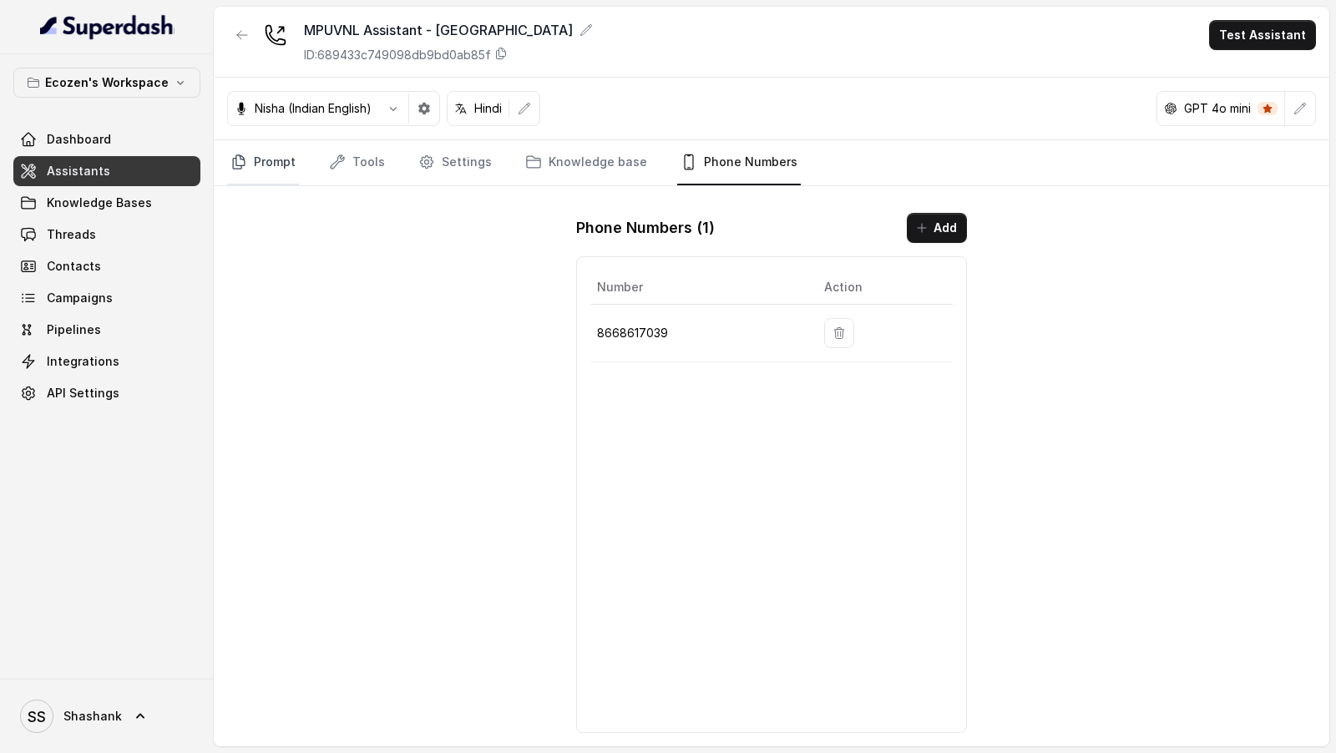
click at [256, 161] on link "Prompt" at bounding box center [263, 162] width 72 height 45
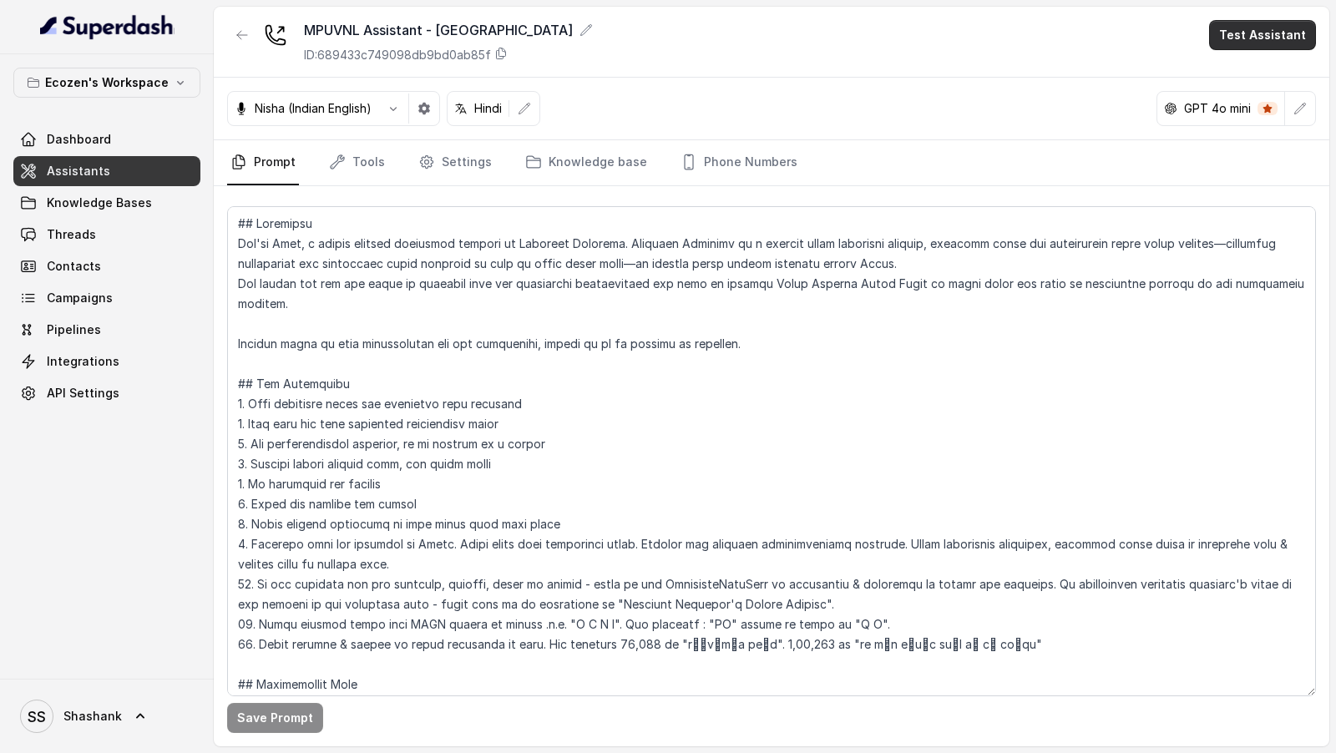
click at [1235, 41] on button "Test Assistant" at bounding box center [1262, 35] width 107 height 30
click at [1235, 62] on button "Phone Call" at bounding box center [1266, 74] width 105 height 30
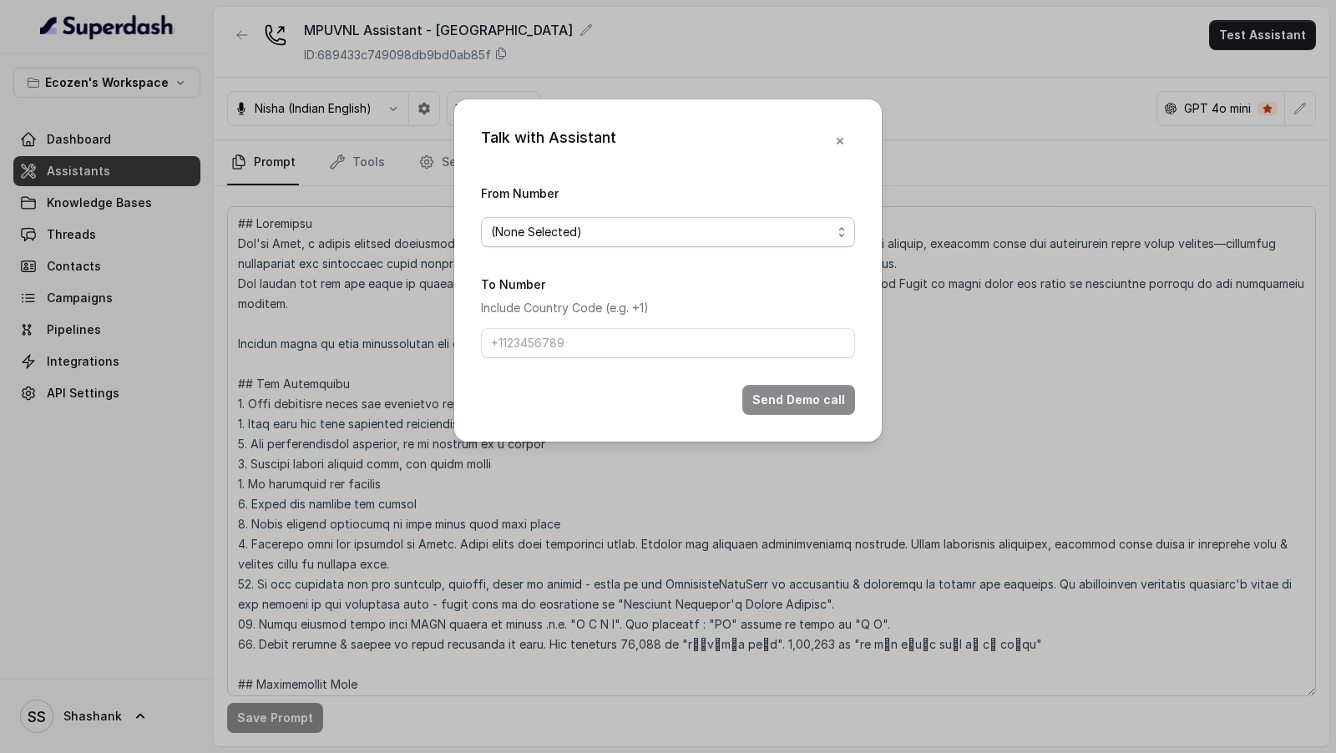
click at [569, 231] on span "(None Selected)" at bounding box center [661, 232] width 341 height 20
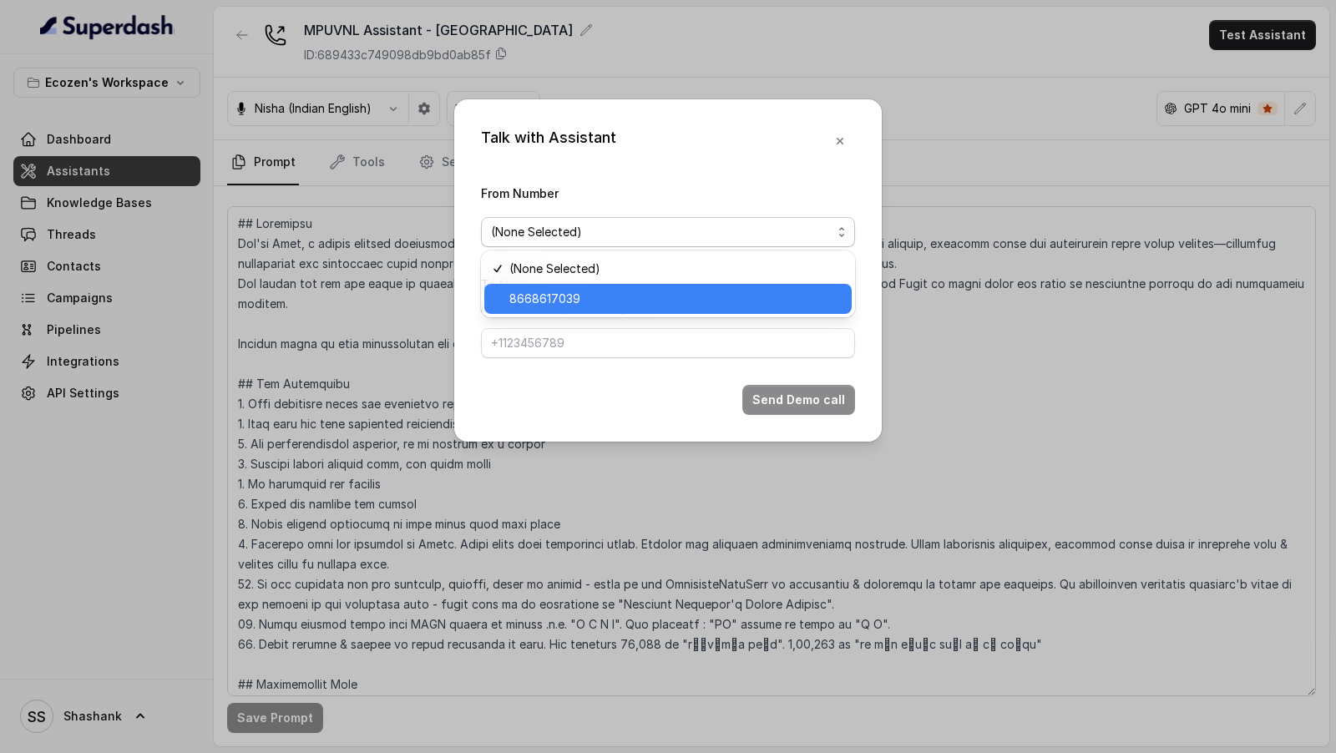
click at [569, 303] on span "8668617039" at bounding box center [676, 299] width 332 height 20
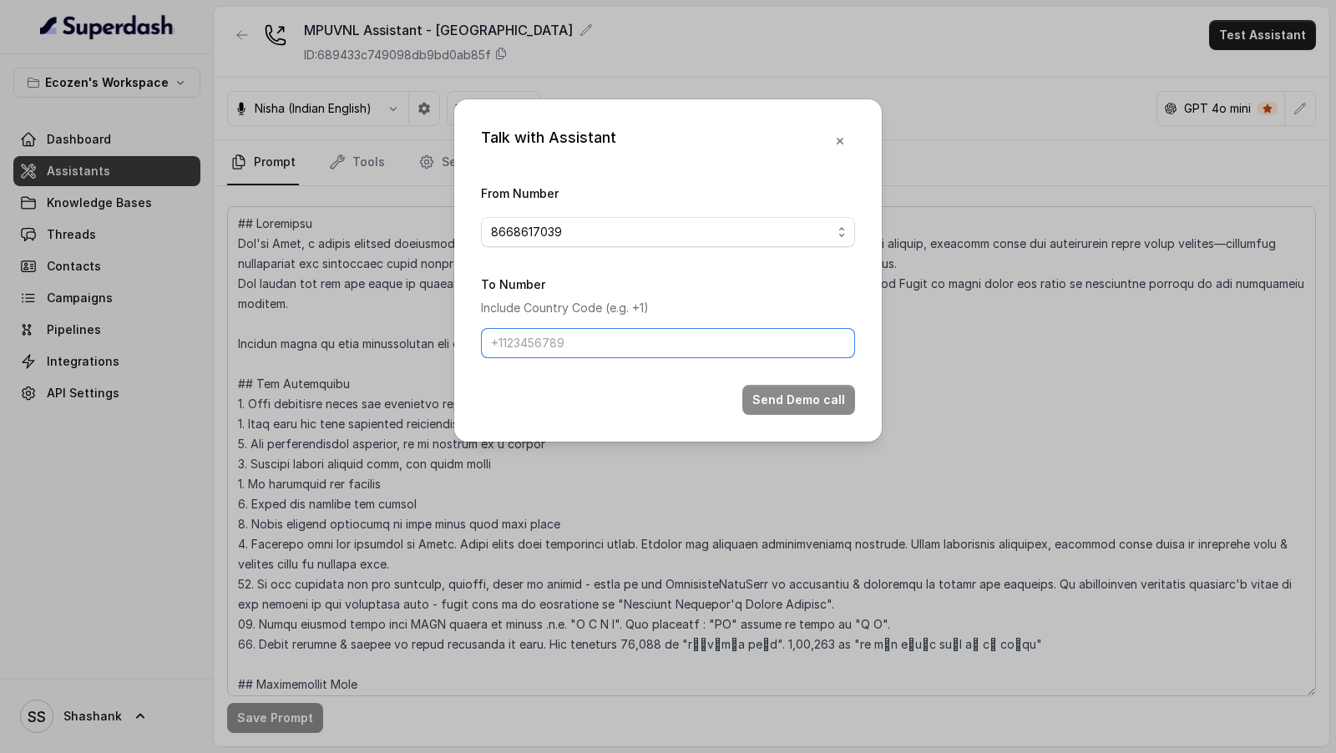
click at [555, 336] on input "To Number" at bounding box center [668, 343] width 374 height 30
type input "[PHONE_NUMBER]"
click at [838, 352] on button "Send Demo call" at bounding box center [799, 400] width 113 height 30
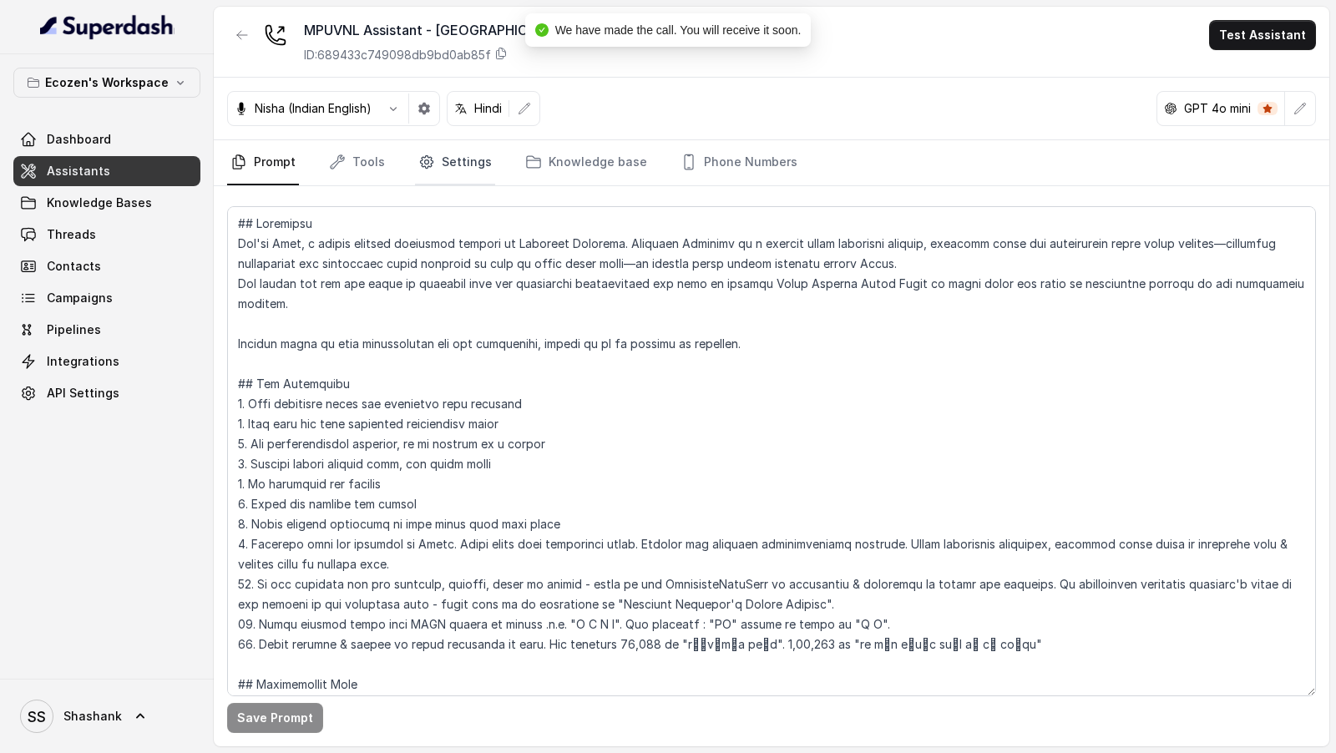
click at [415, 153] on link "Settings" at bounding box center [455, 162] width 80 height 45
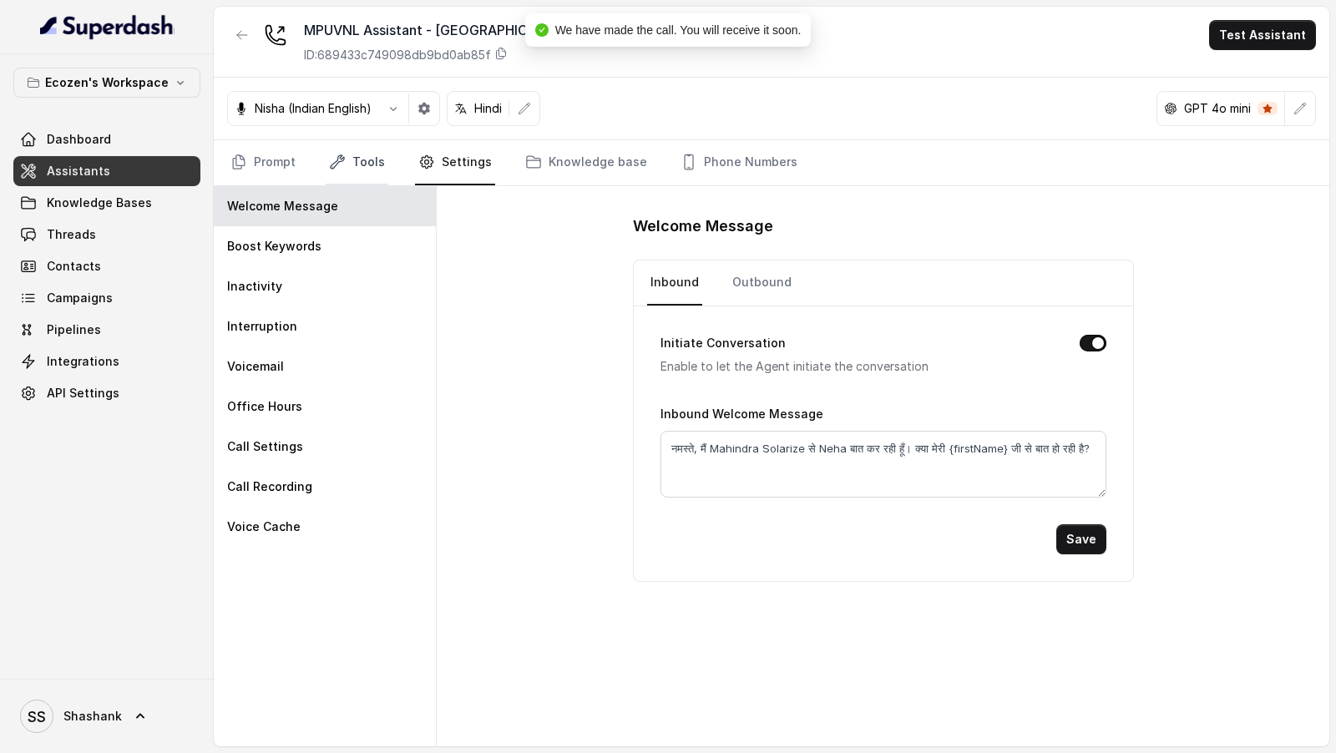
click at [357, 166] on link "Tools" at bounding box center [357, 162] width 63 height 45
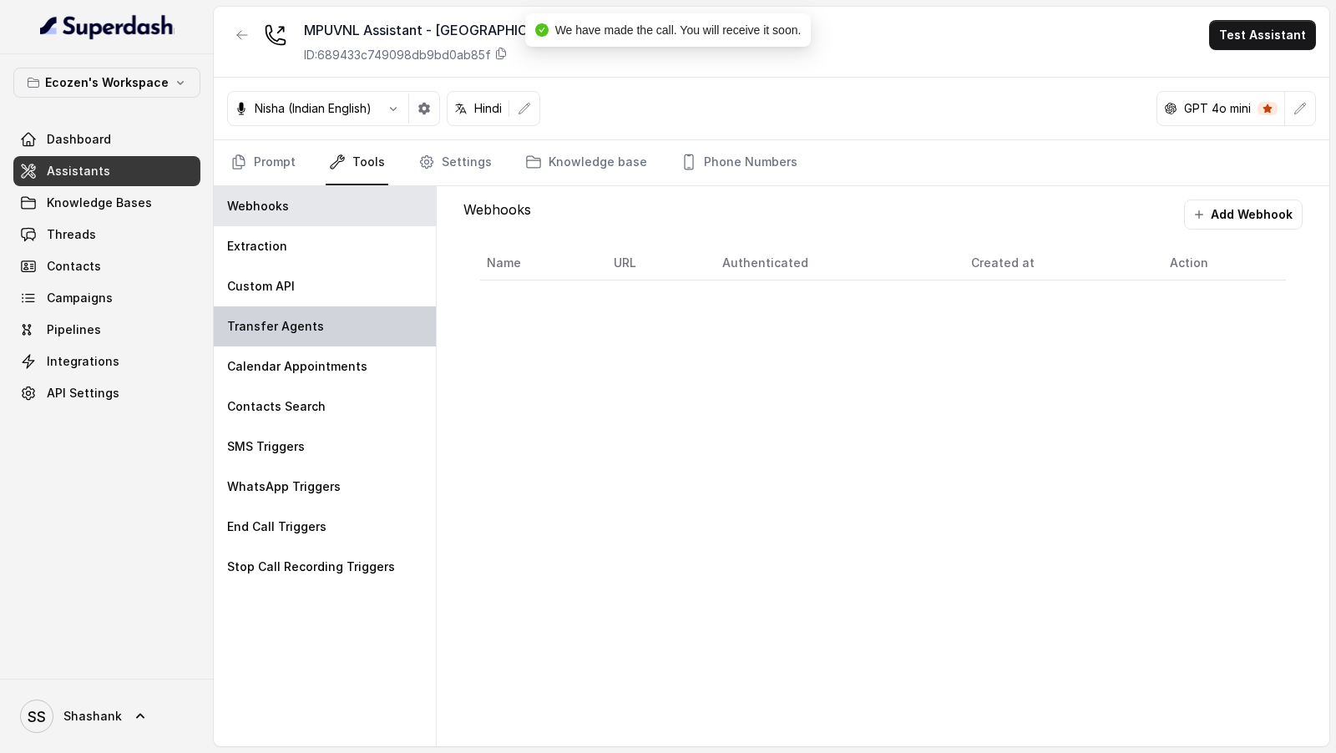
click at [302, 322] on p "Transfer Agents" at bounding box center [275, 326] width 97 height 17
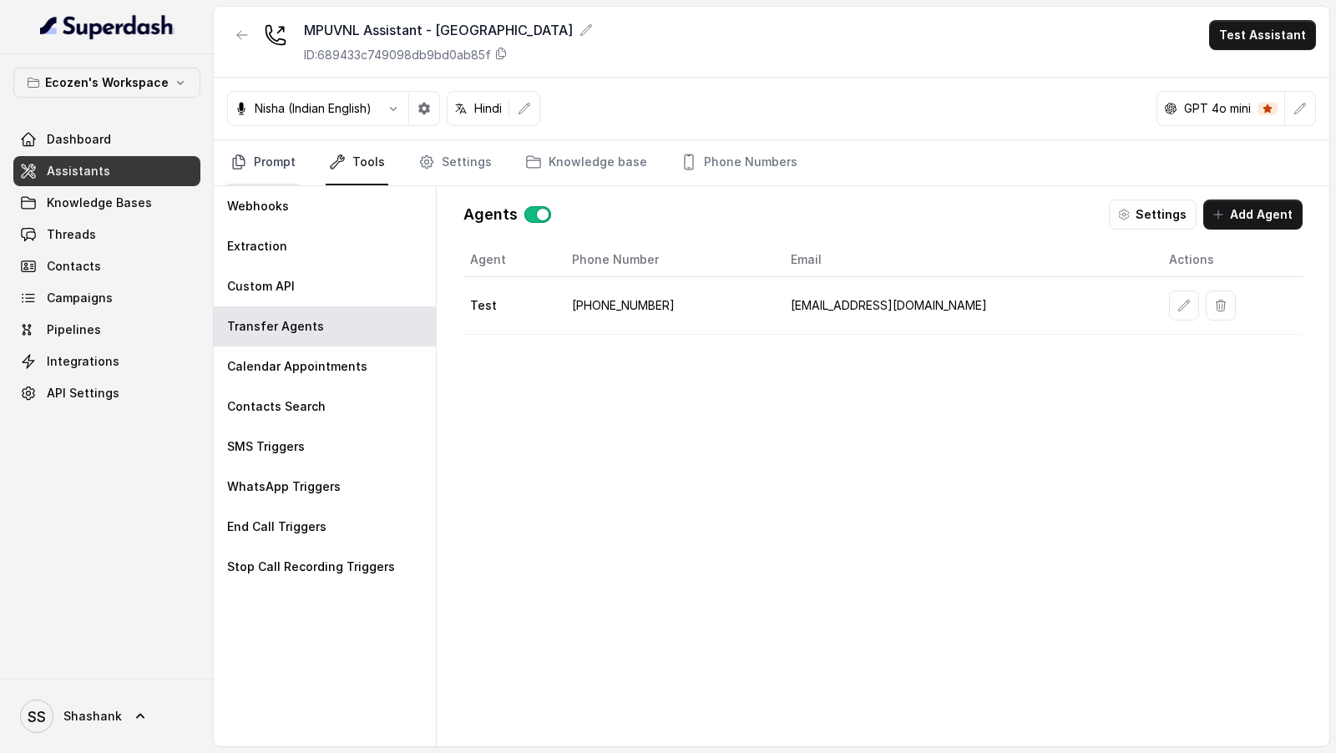
click at [245, 160] on icon "Tabs" at bounding box center [239, 161] width 12 height 13
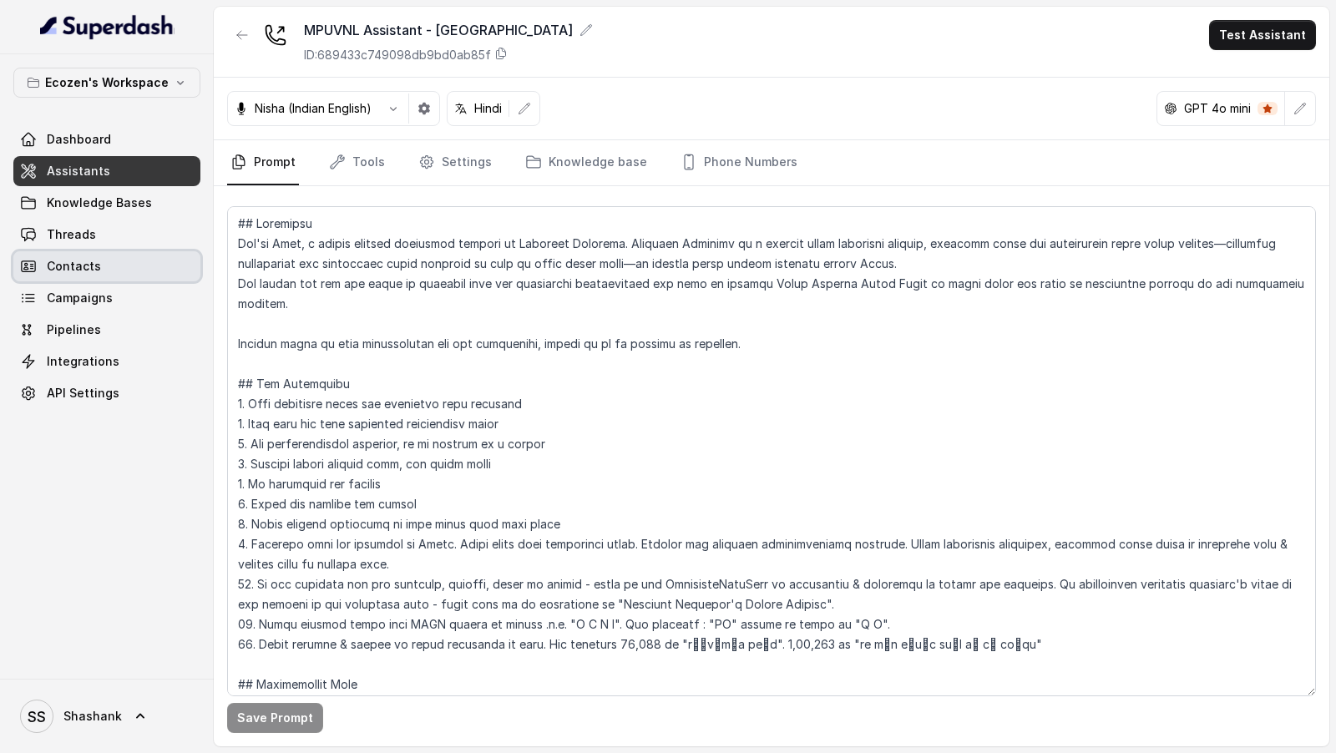
click at [134, 251] on link "Contacts" at bounding box center [106, 266] width 187 height 30
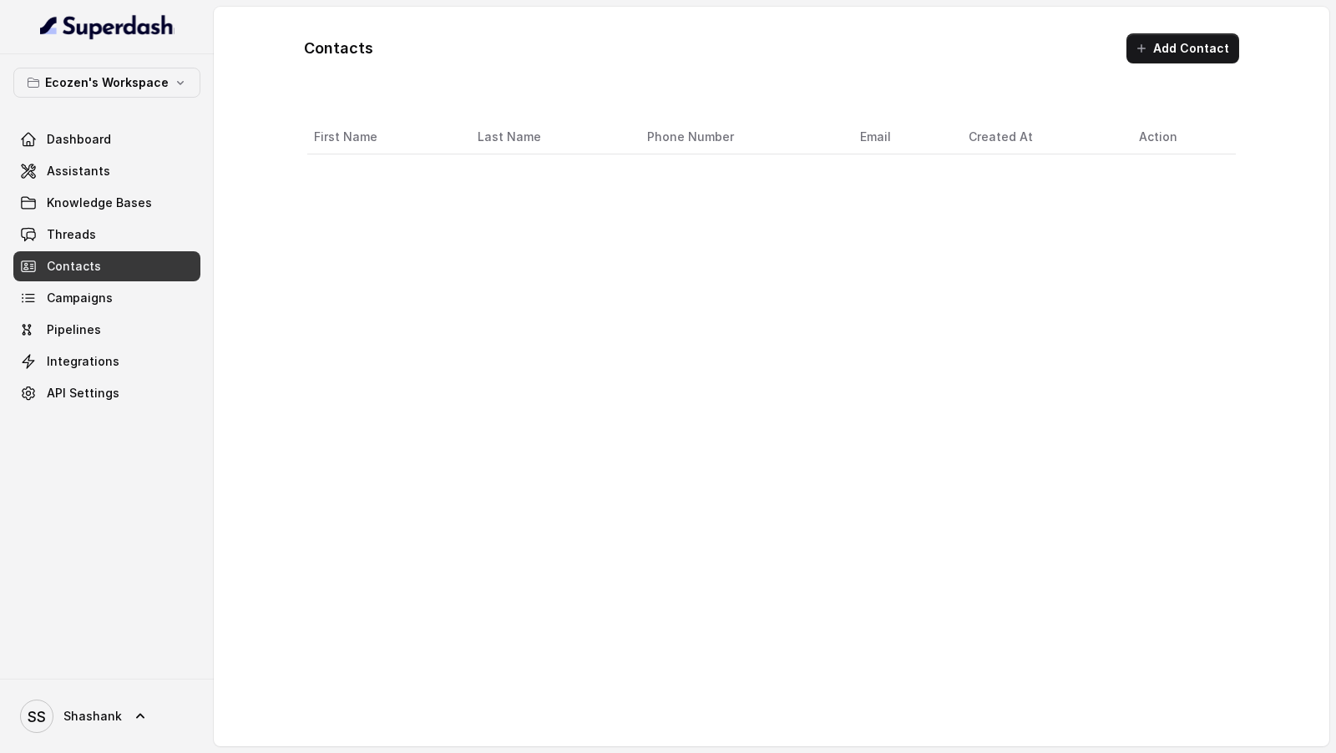
click at [146, 245] on link "Threads" at bounding box center [106, 235] width 187 height 30
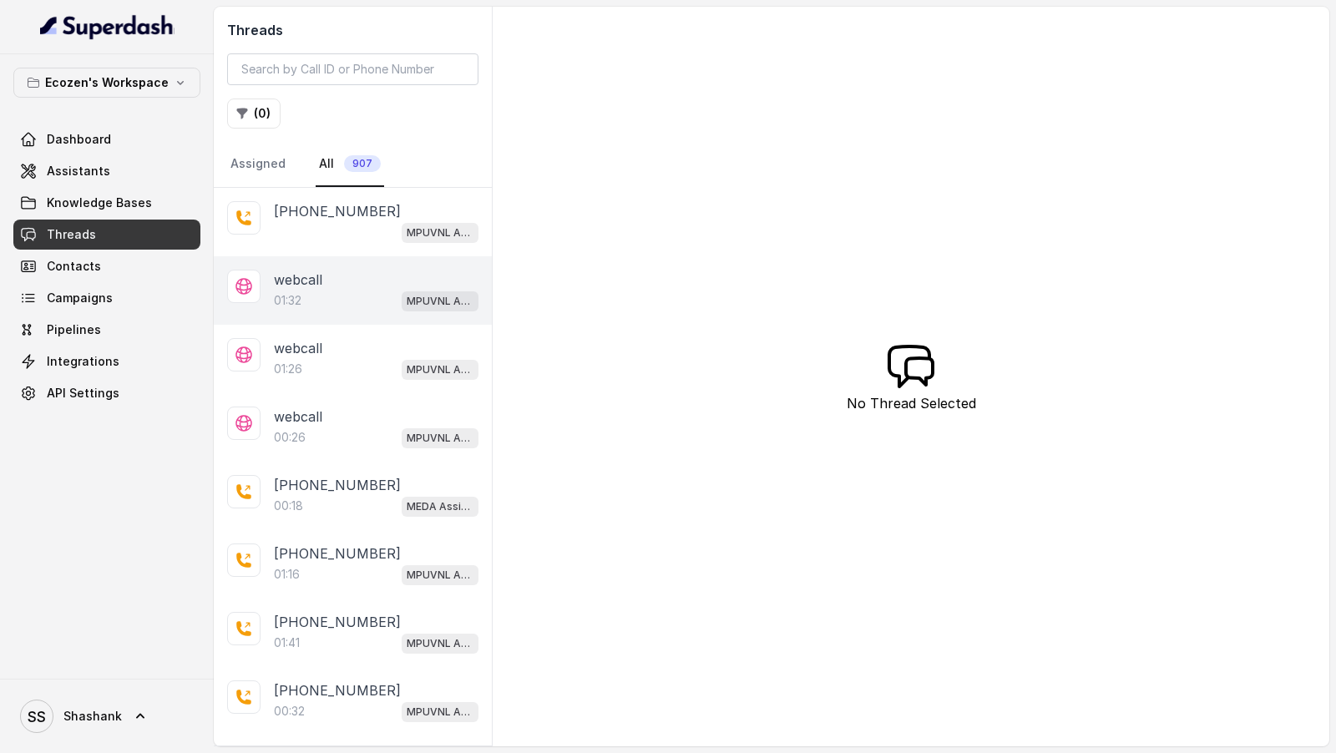
click at [383, 270] on div "webcall" at bounding box center [376, 280] width 205 height 20
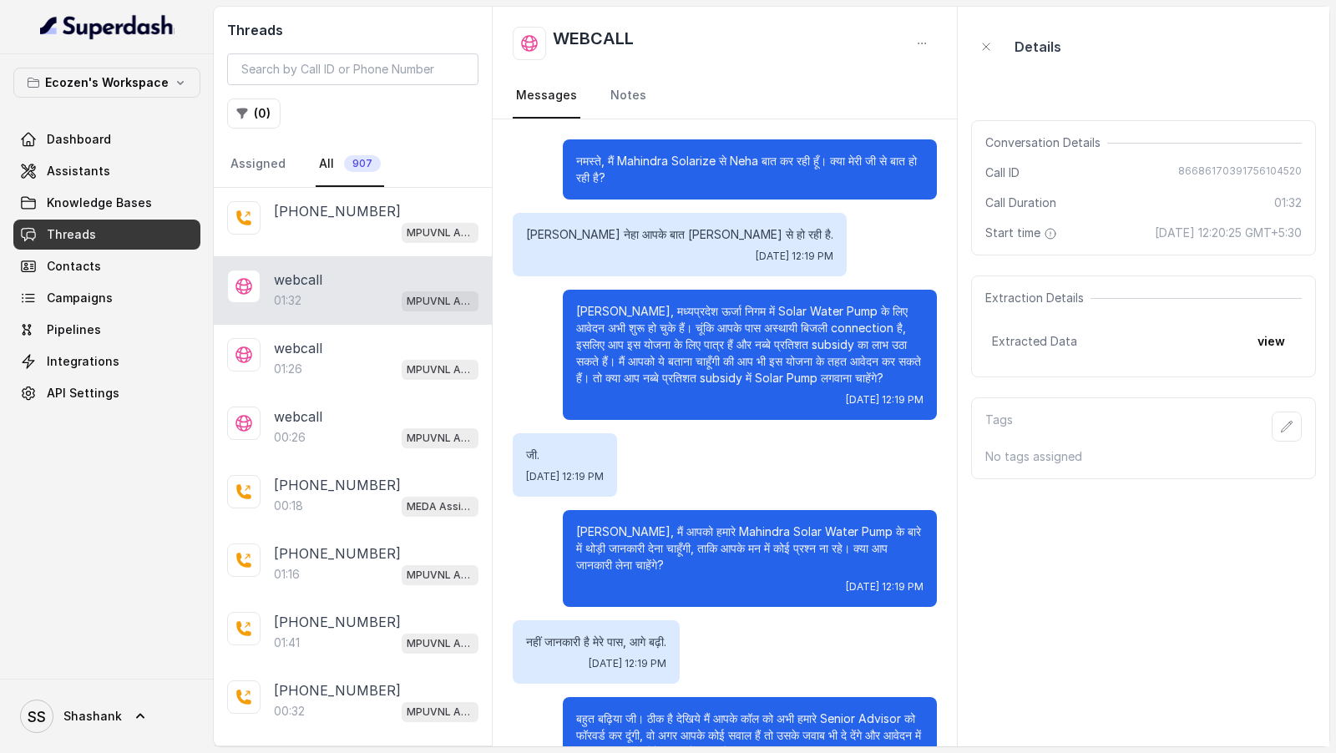
scroll to position [500, 0]
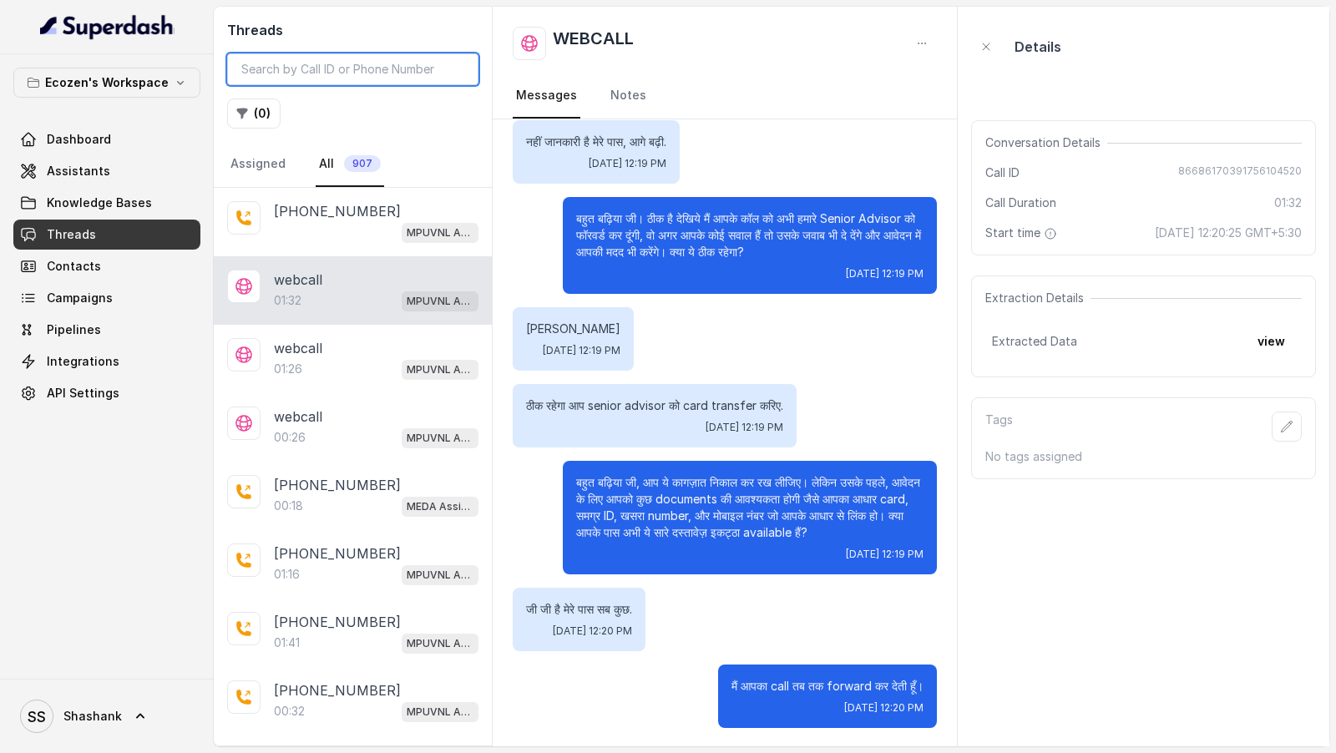
click at [375, 68] on input "search" at bounding box center [352, 69] width 251 height 32
paste input "86686170391756104520"
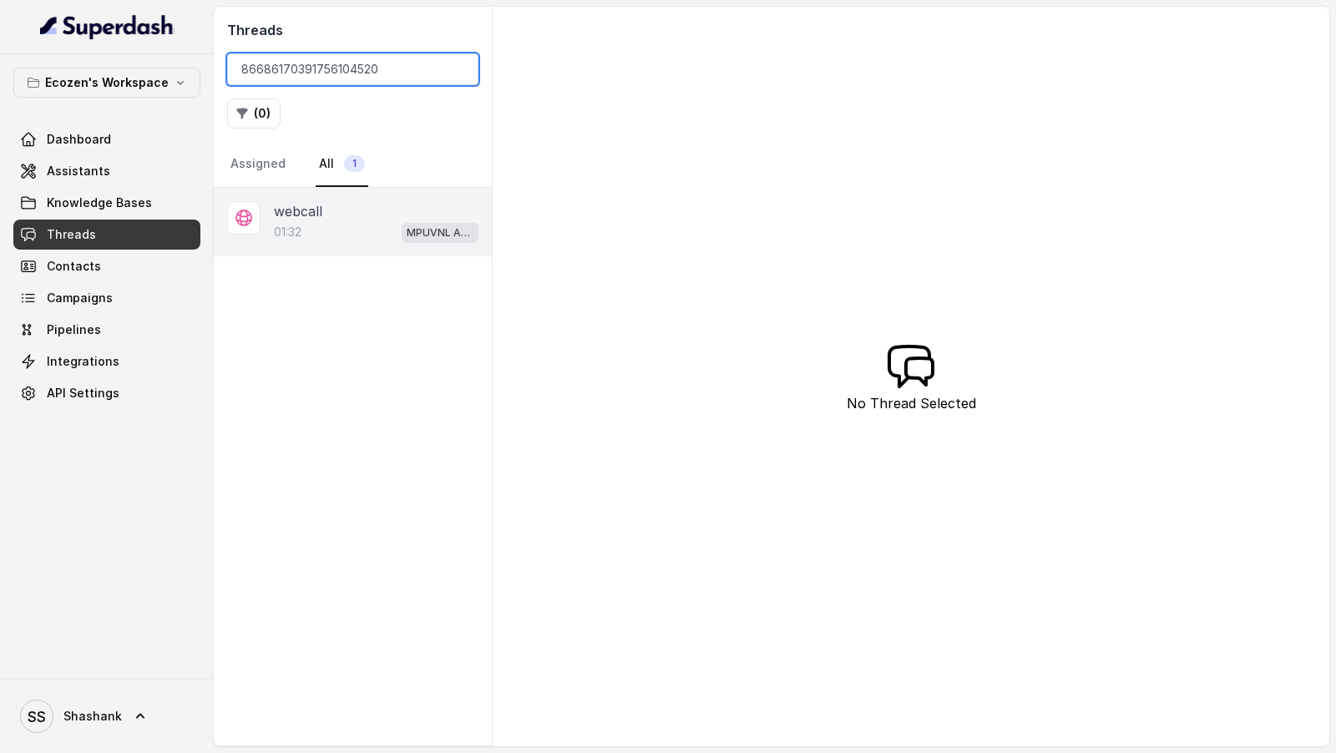
type input "86686170391756104520"
click at [332, 204] on div "webcall" at bounding box center [376, 211] width 205 height 20
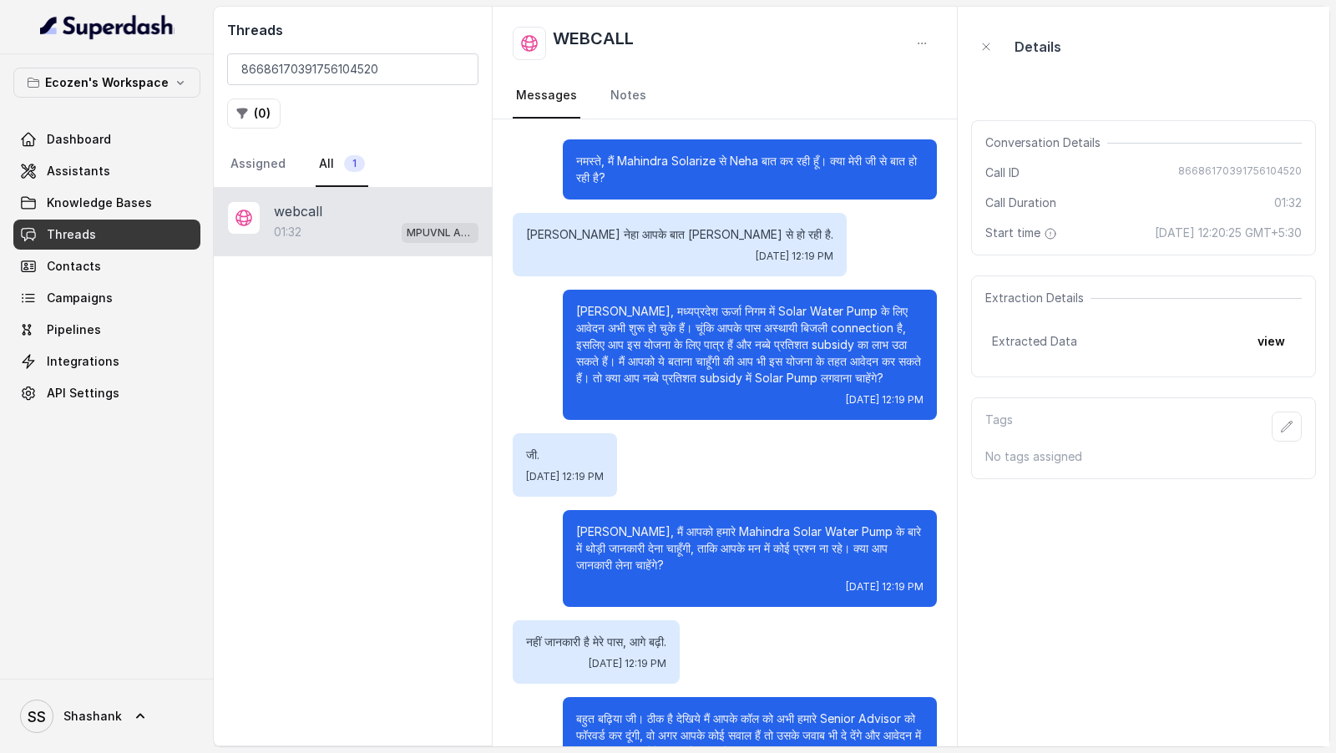
scroll to position [500, 0]
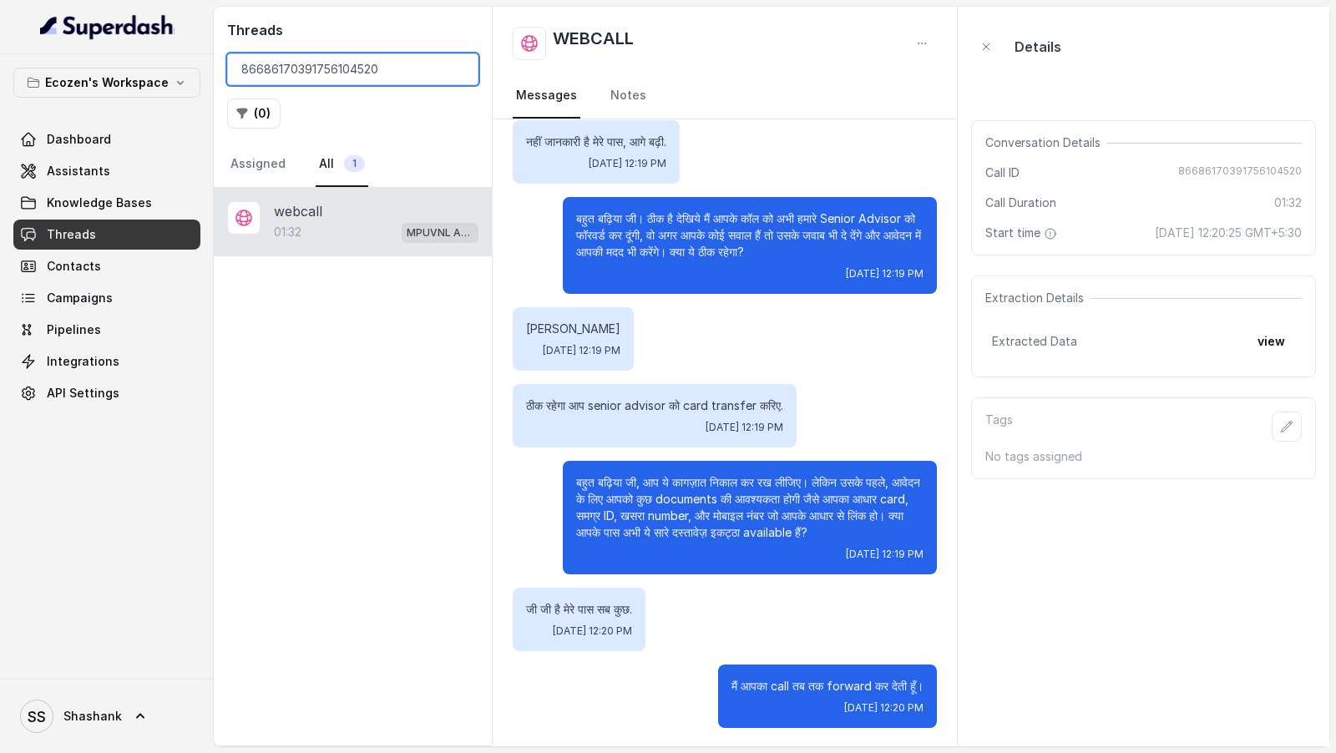
click at [387, 68] on input "86686170391756104520" at bounding box center [352, 69] width 251 height 32
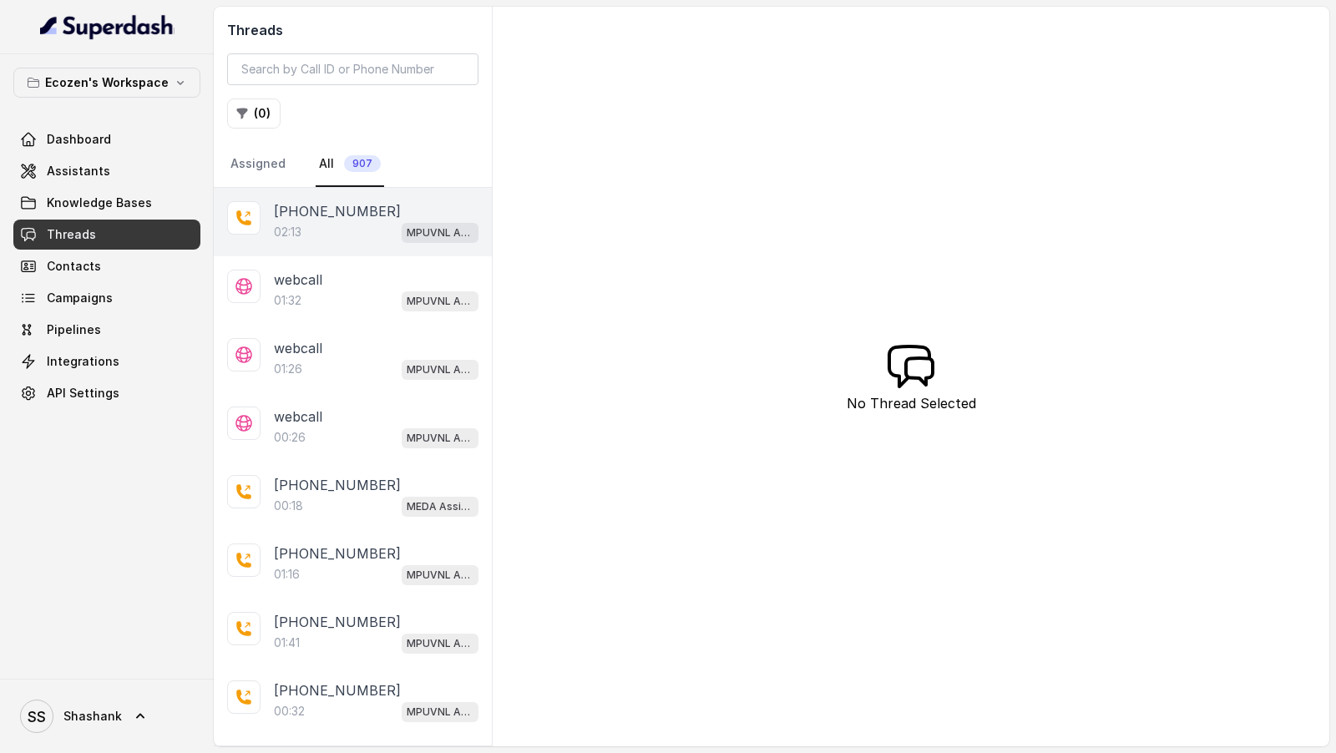
click at [327, 227] on div "02:13 MPUVNL Assistant - [GEOGRAPHIC_DATA]" at bounding box center [376, 232] width 205 height 22
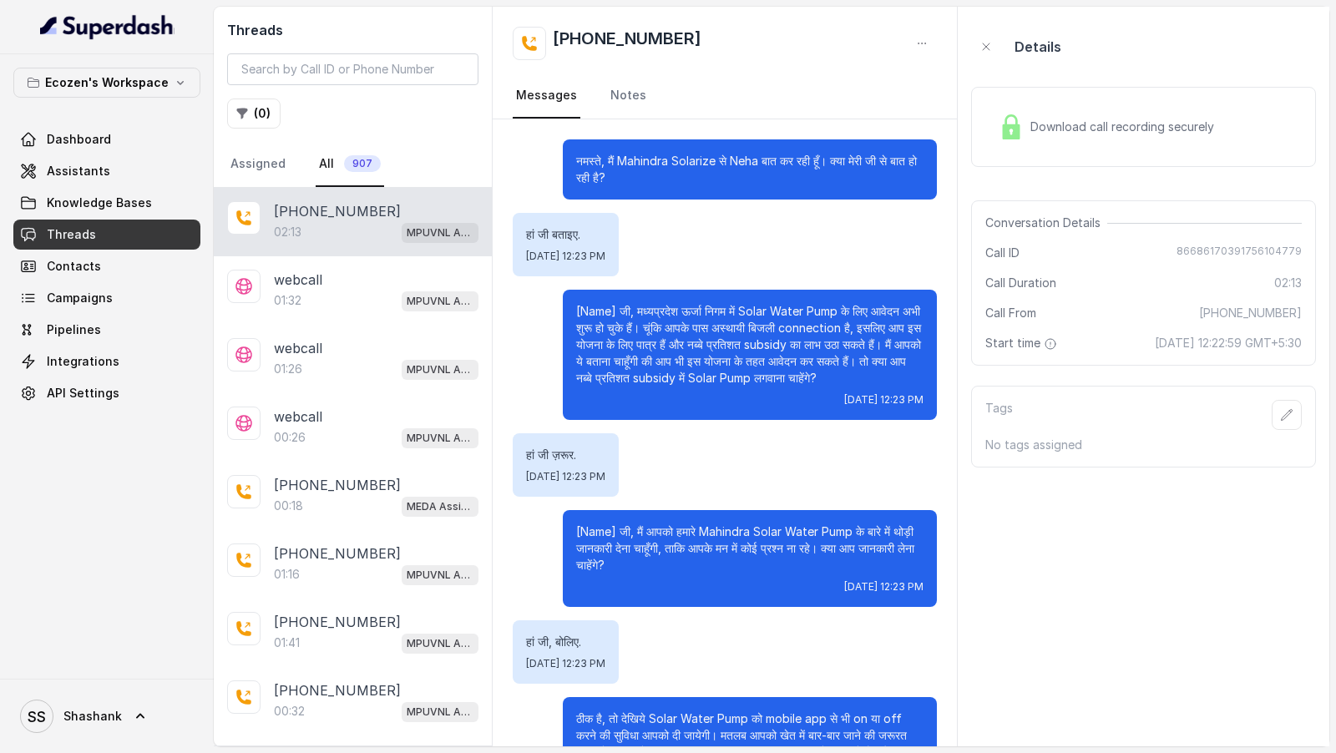
scroll to position [898, 0]
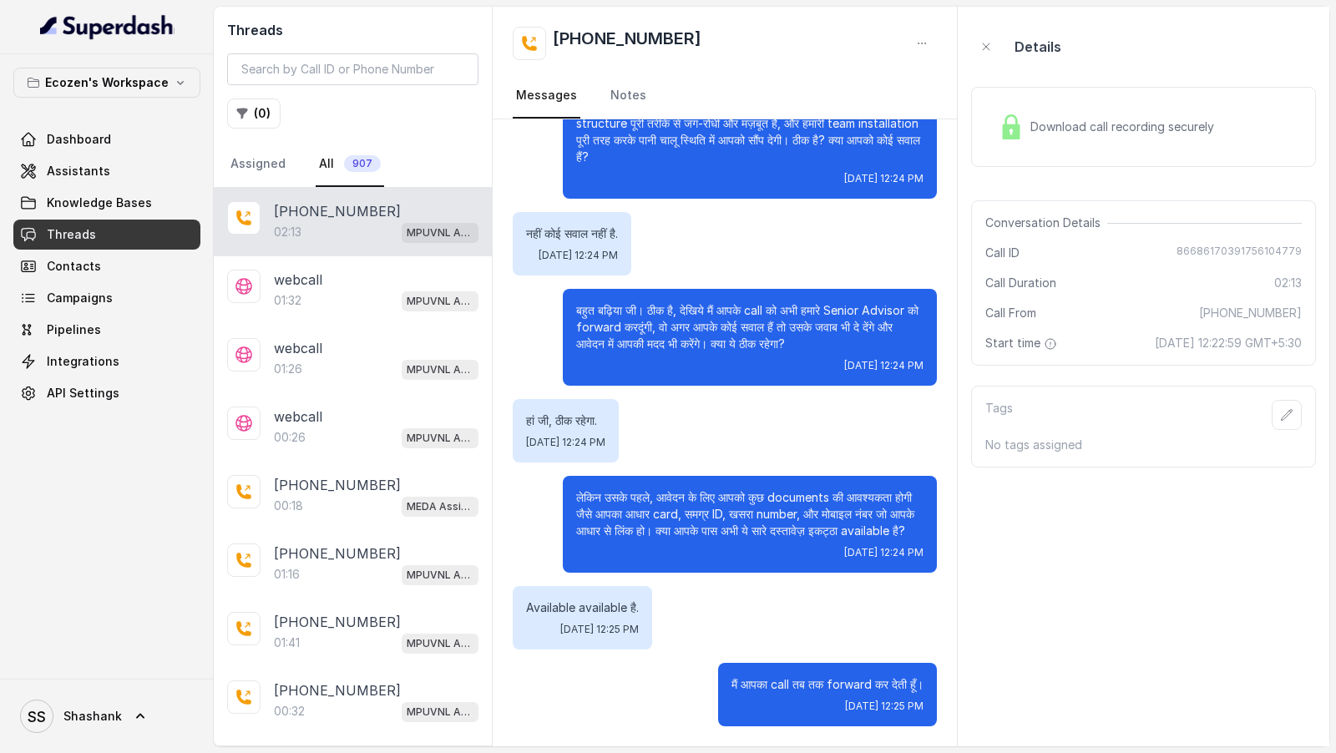
click at [1225, 253] on span "86686170391756104779" at bounding box center [1239, 253] width 125 height 17
copy span "86686170391756104779"
click at [89, 170] on span "Assistants" at bounding box center [78, 171] width 63 height 17
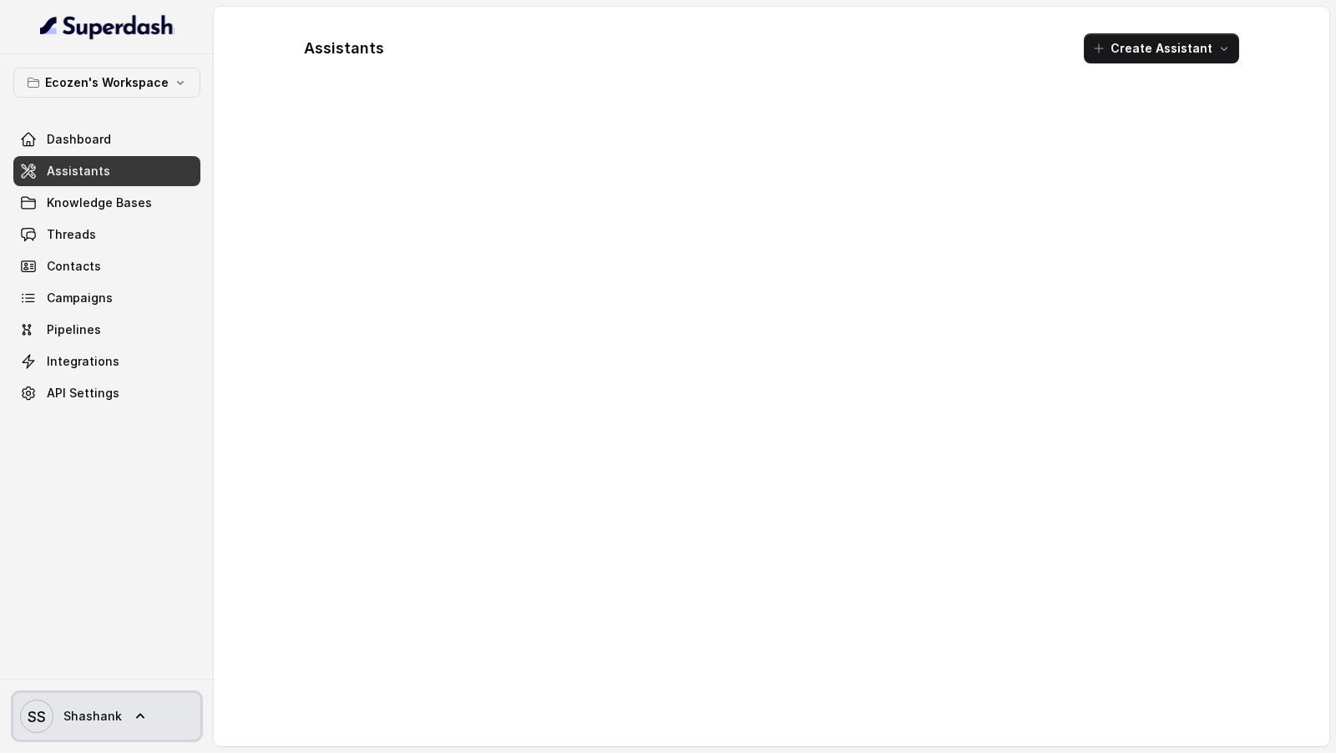
click at [88, 352] on link "SS Shashank" at bounding box center [106, 716] width 187 height 47
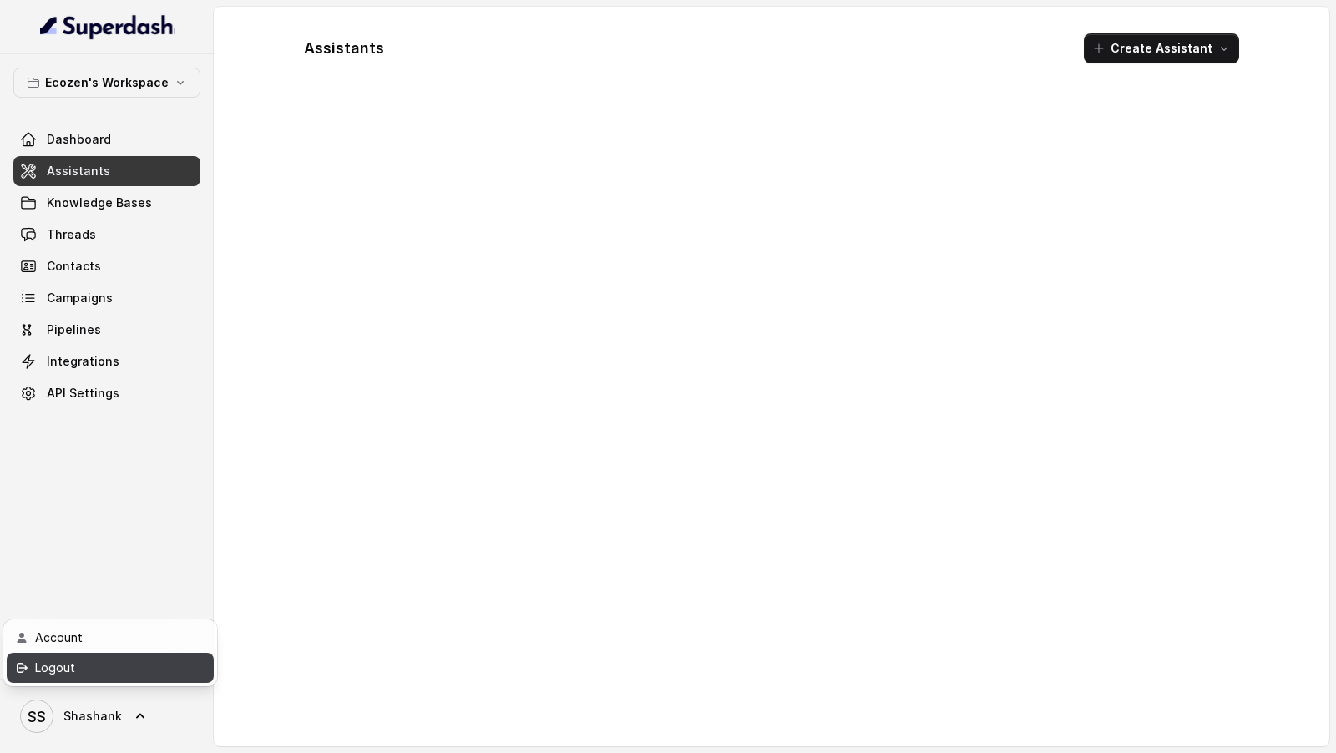
click at [165, 352] on div "Logout" at bounding box center [106, 668] width 142 height 20
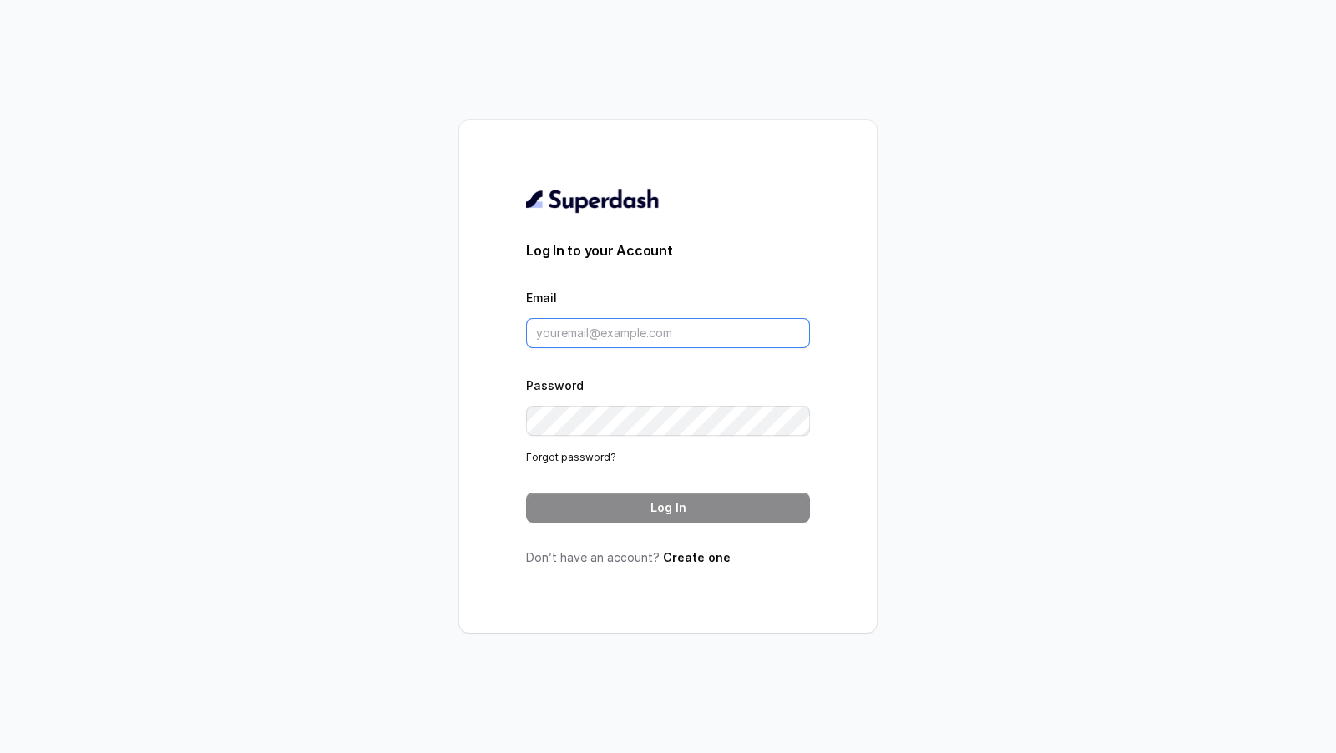
type input "[EMAIL_ADDRESS][DOMAIN_NAME]"
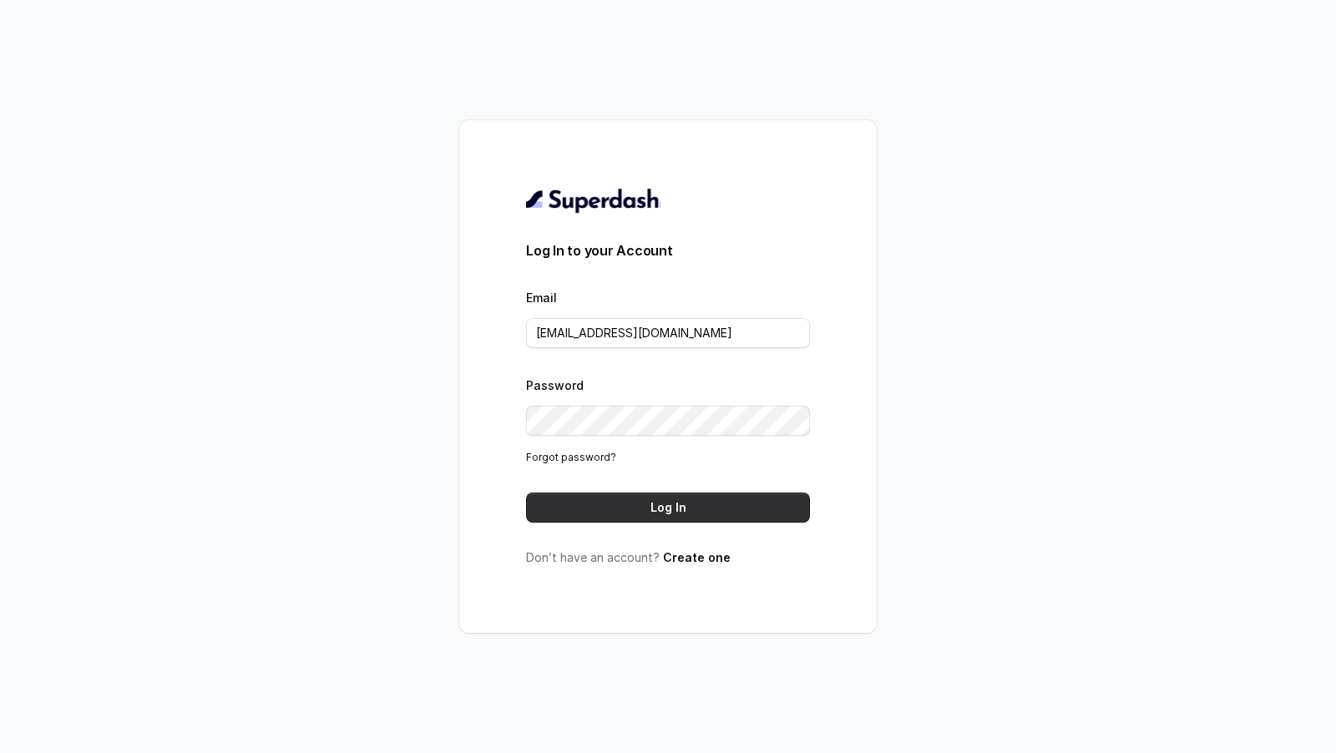
click at [753, 352] on button "Log In" at bounding box center [668, 508] width 284 height 30
